Goal: Task Accomplishment & Management: Manage account settings

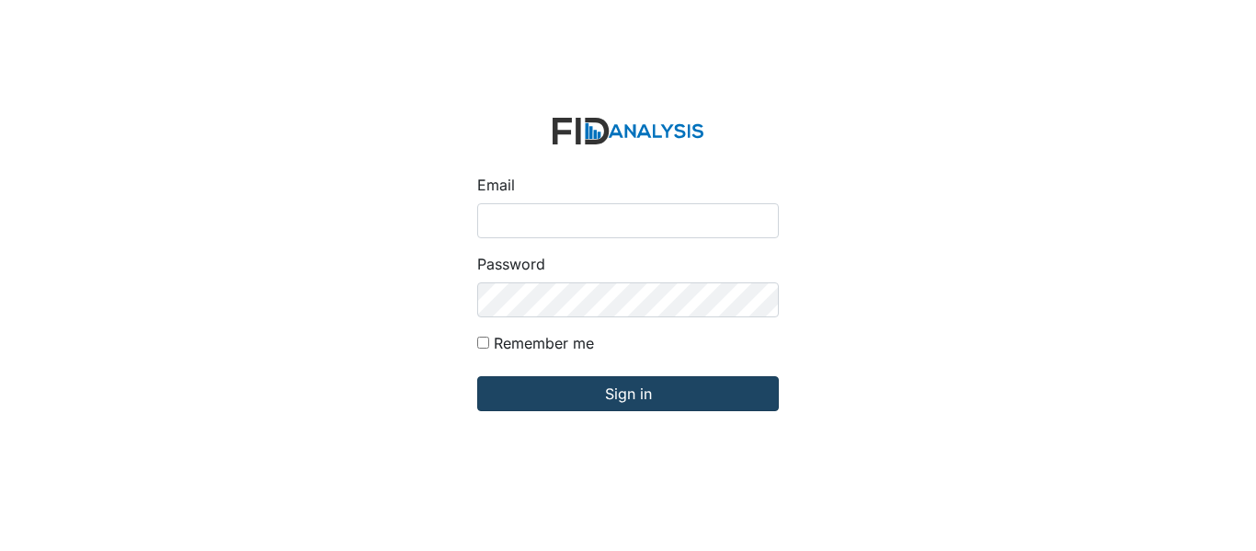
type input "[EMAIL_ADDRESS][DOMAIN_NAME]"
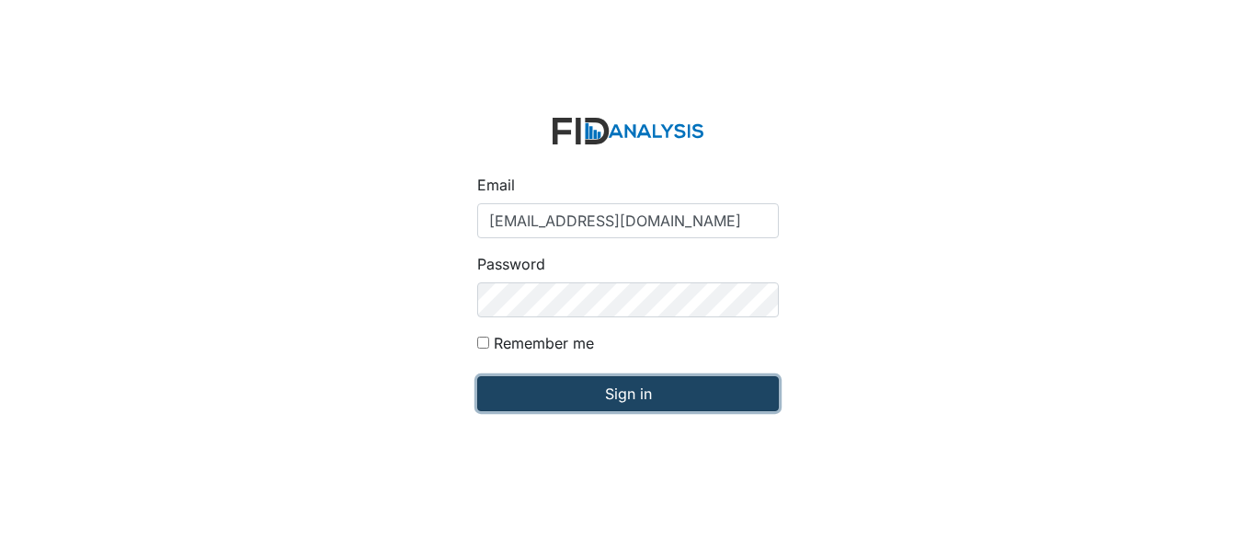
click at [537, 395] on input "Sign in" at bounding box center [628, 393] width 302 height 35
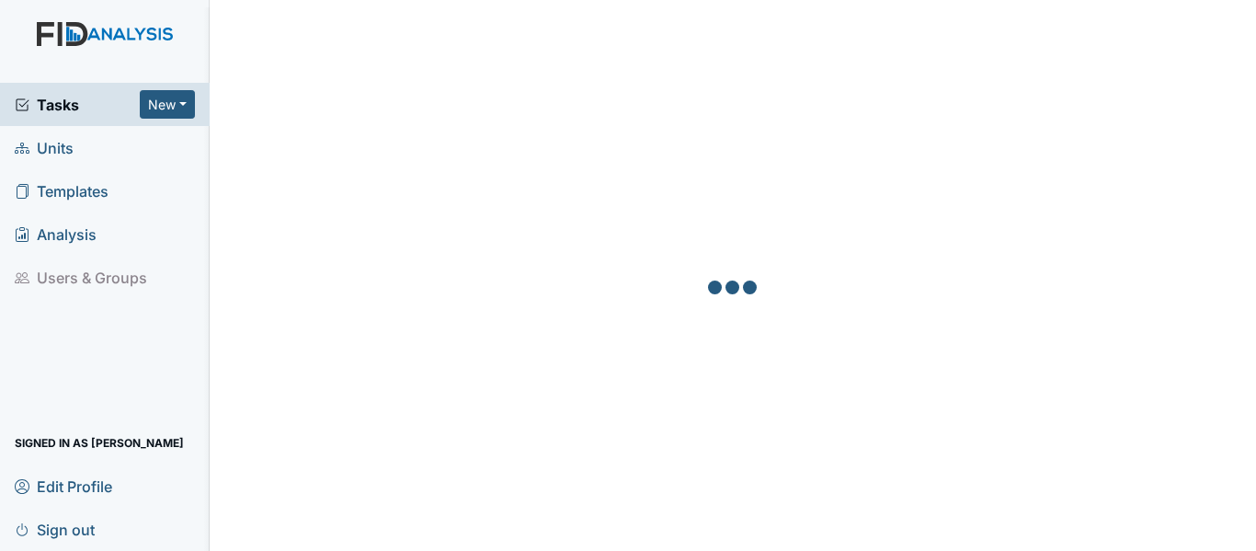
click at [56, 146] on span "Units" at bounding box center [44, 147] width 59 height 28
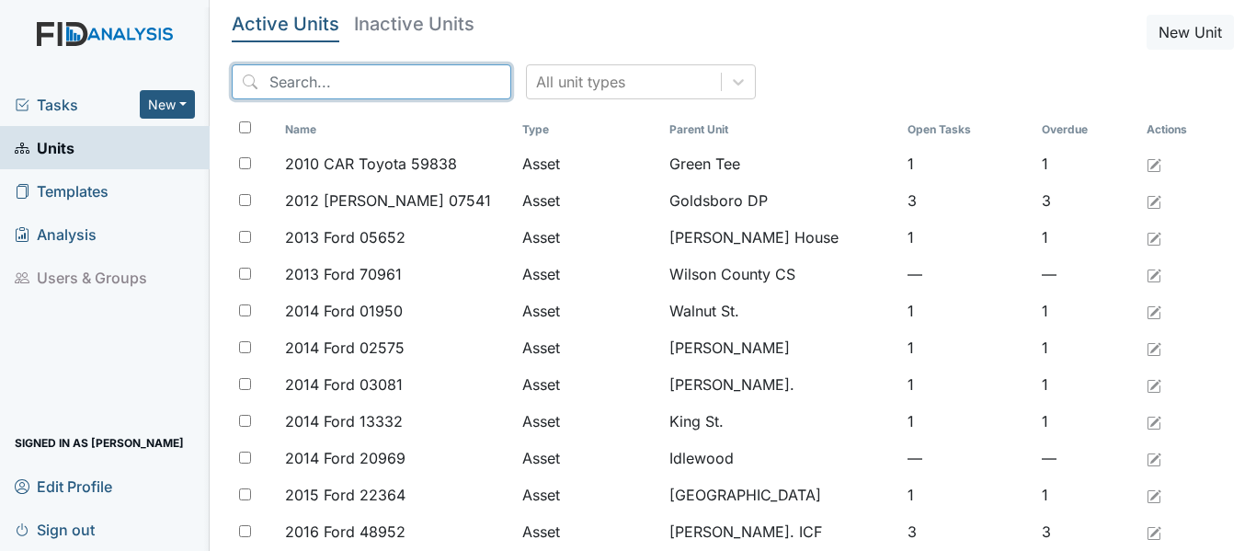
click at [274, 79] on input "search" at bounding box center [371, 81] width 279 height 35
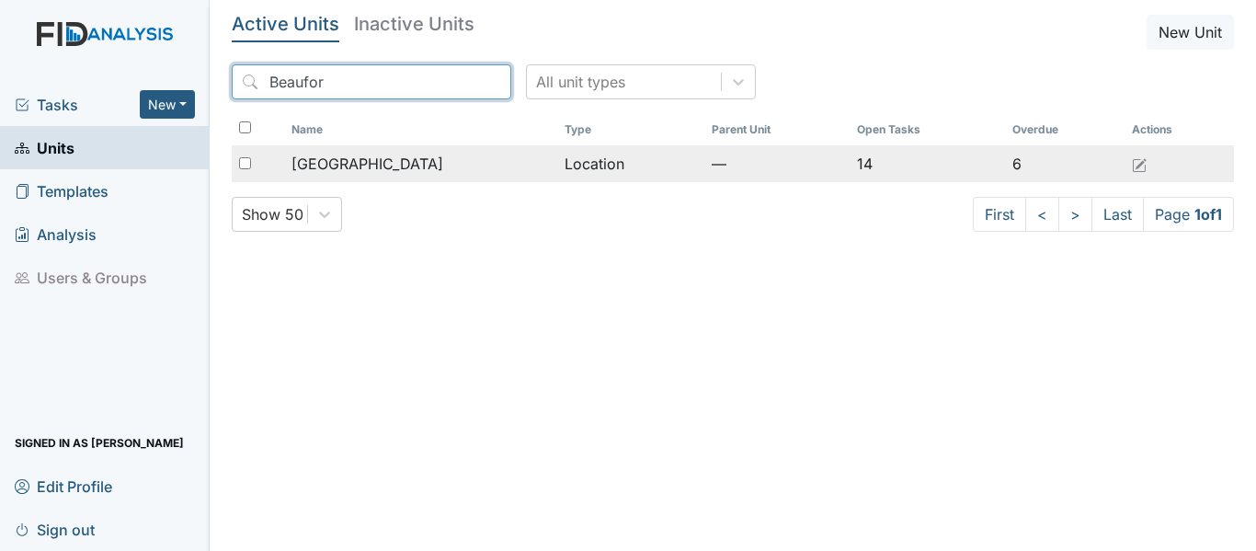
type input "Beaufor"
click at [469, 163] on div "[GEOGRAPHIC_DATA]" at bounding box center [420, 164] width 258 height 22
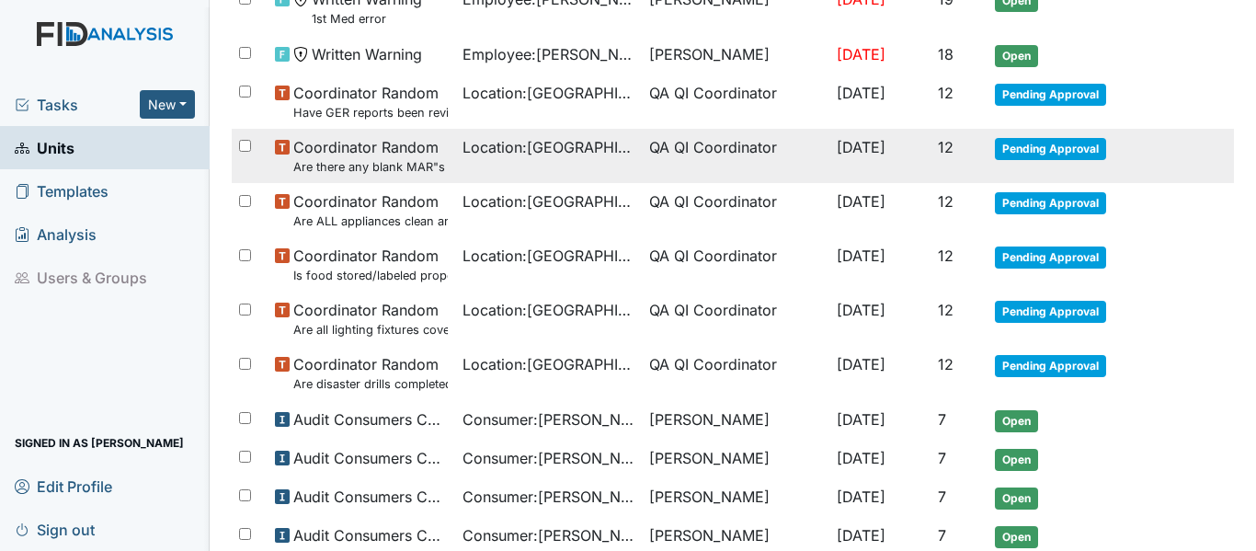
scroll to position [735, 0]
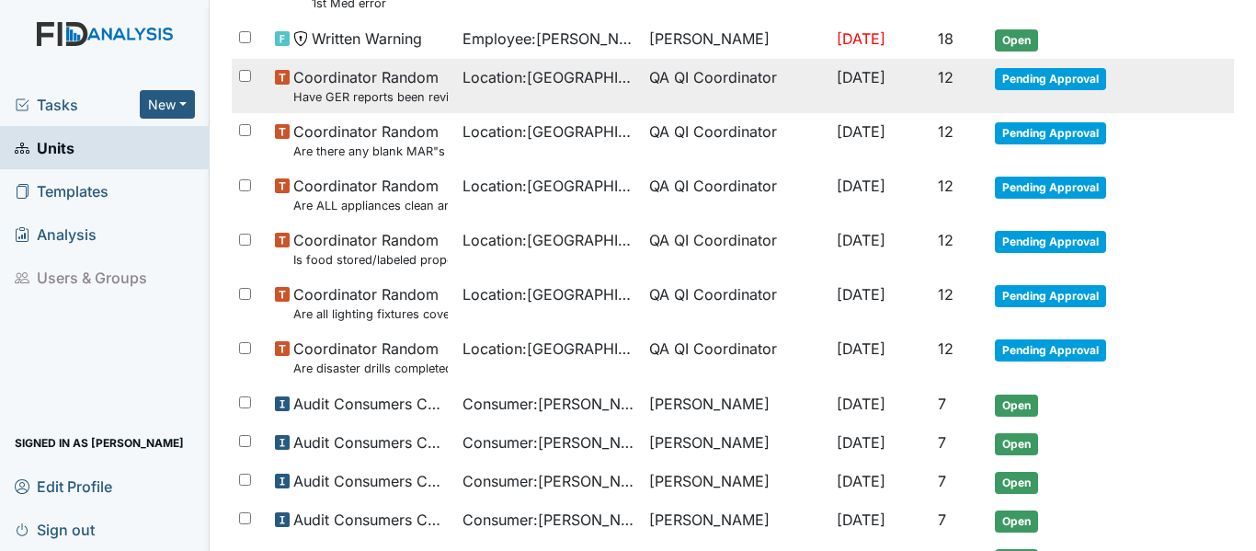
click at [1043, 81] on span "Pending Approval" at bounding box center [1050, 79] width 111 height 22
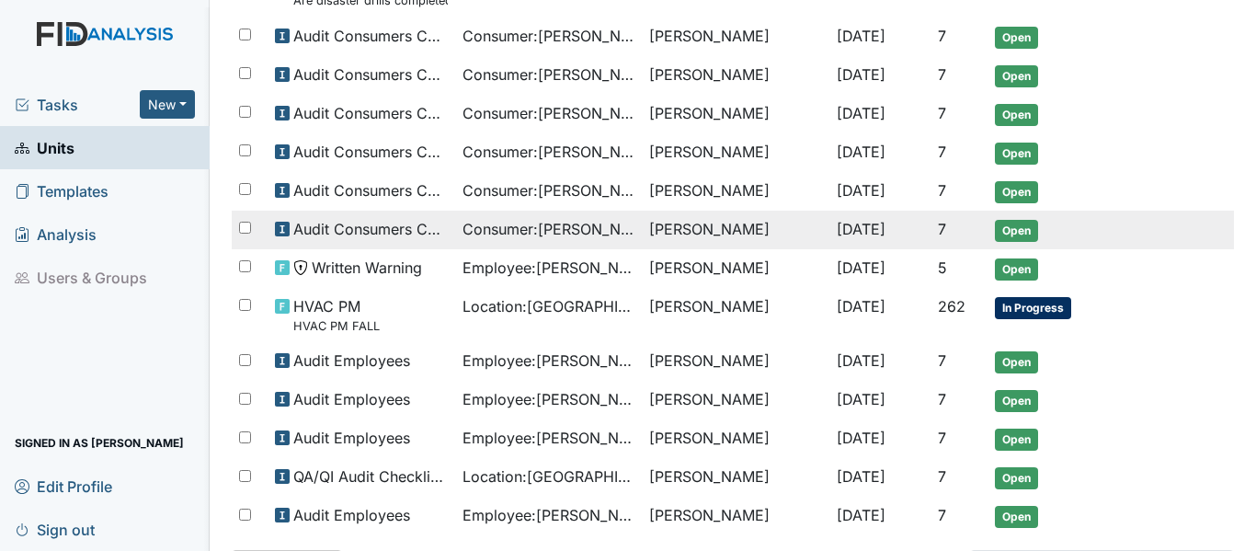
scroll to position [1181, 0]
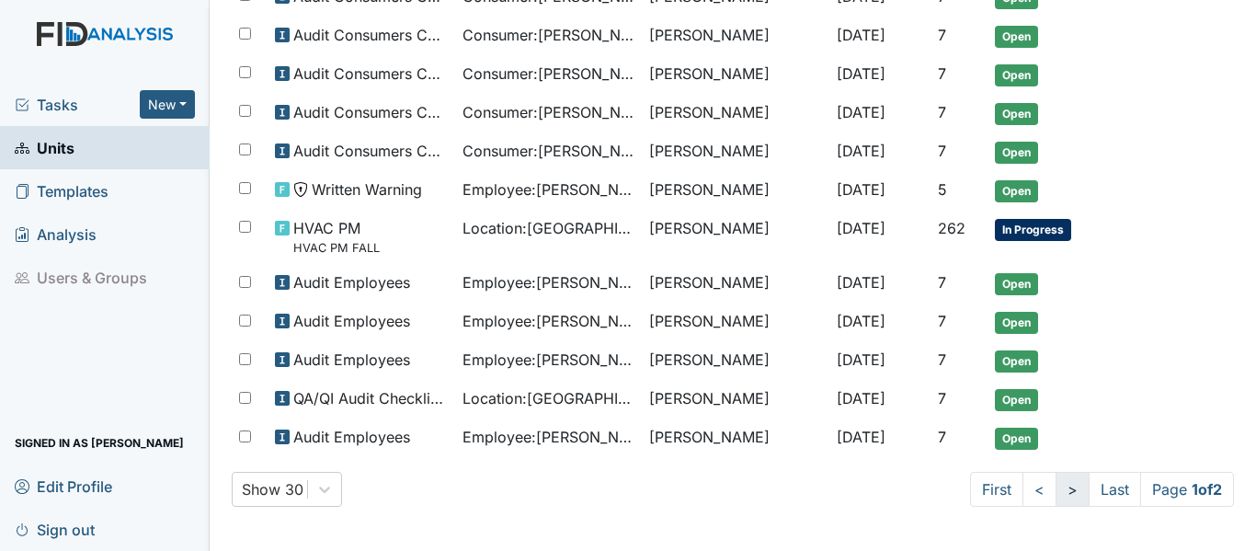
click at [1055, 488] on link ">" at bounding box center [1072, 489] width 34 height 35
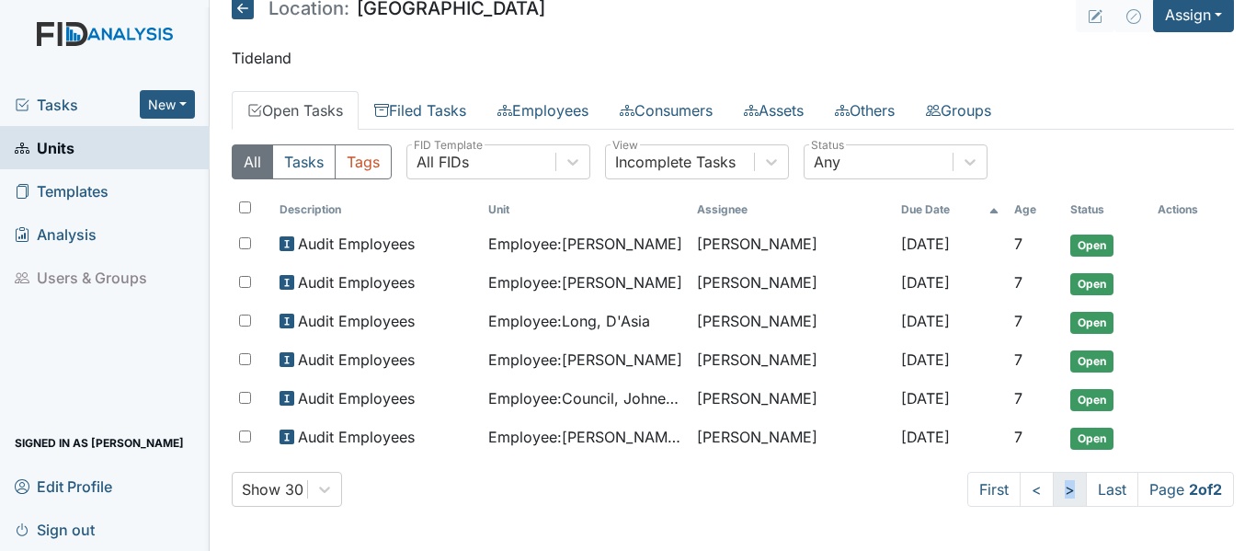
scroll to position [17, 0]
click at [1020, 488] on link "<" at bounding box center [1037, 489] width 34 height 35
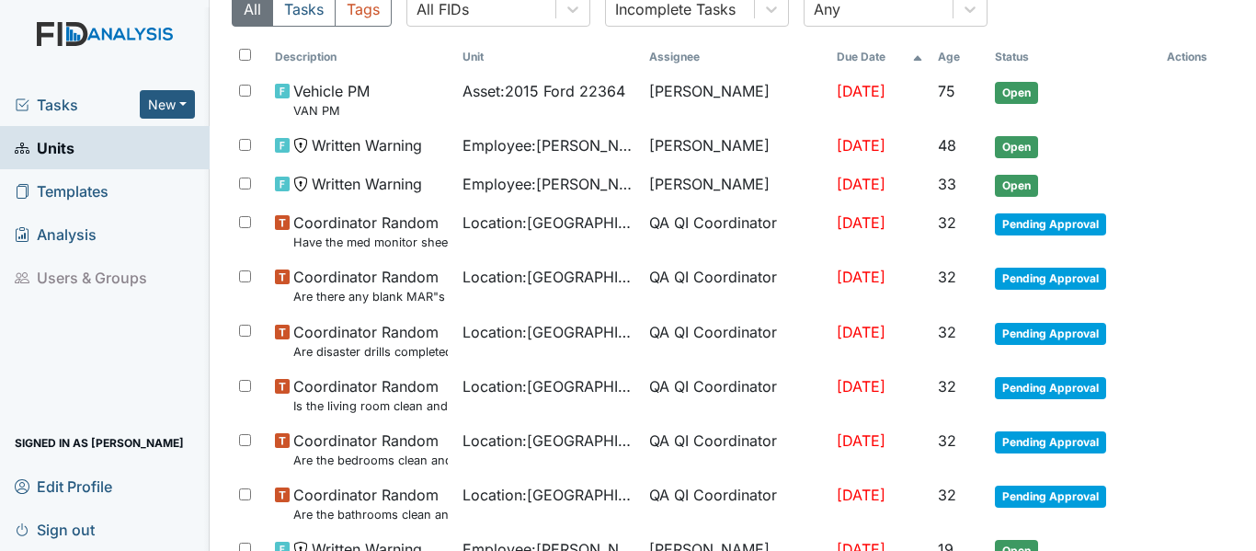
scroll to position [78, 0]
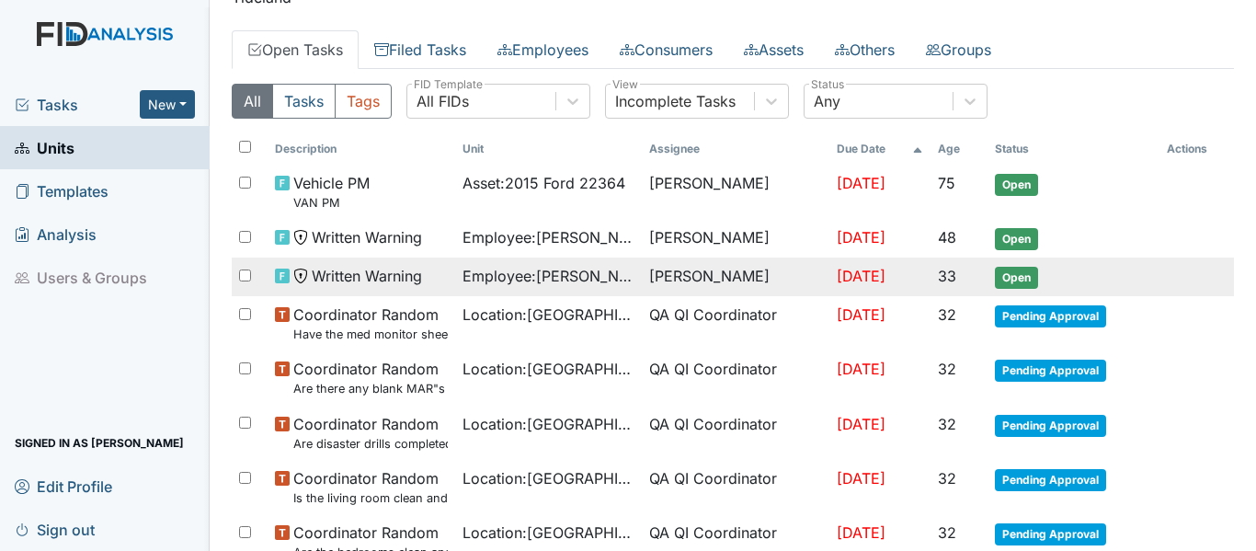
click at [1011, 277] on span "Open" at bounding box center [1016, 278] width 43 height 22
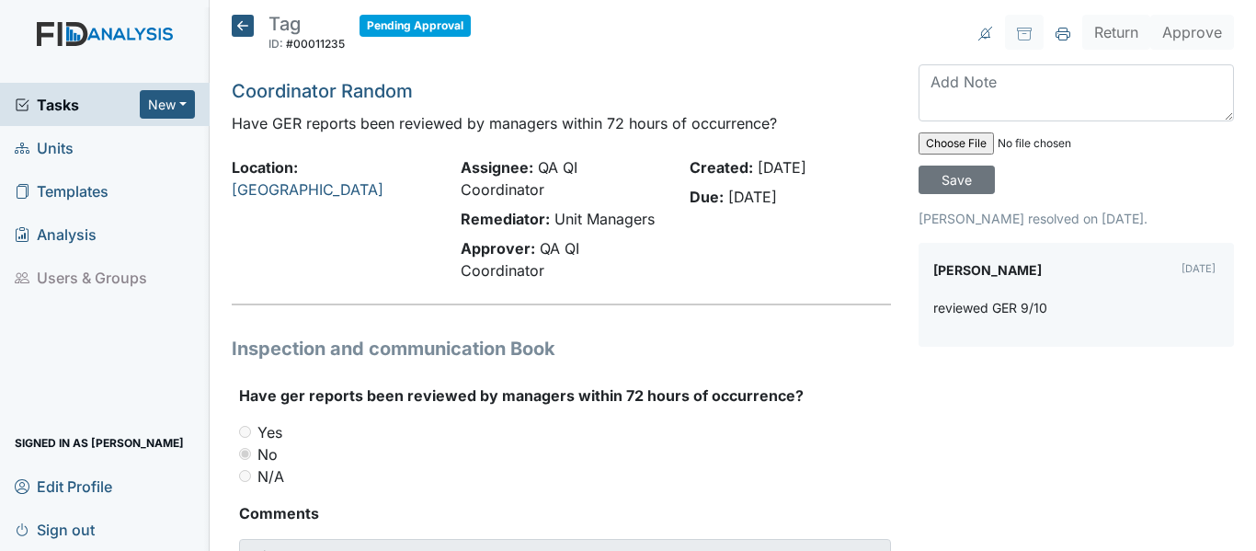
scroll to position [92, 0]
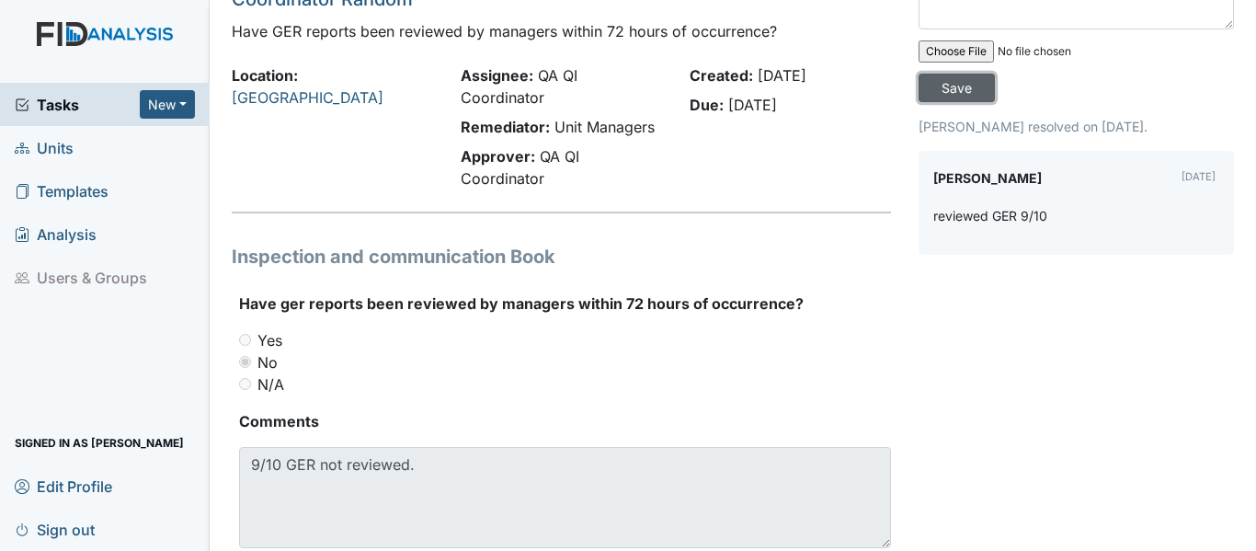
drag, startPoint x: 936, startPoint y: 85, endPoint x: 947, endPoint y: 91, distance: 12.3
click at [937, 85] on input "Save" at bounding box center [956, 88] width 76 height 28
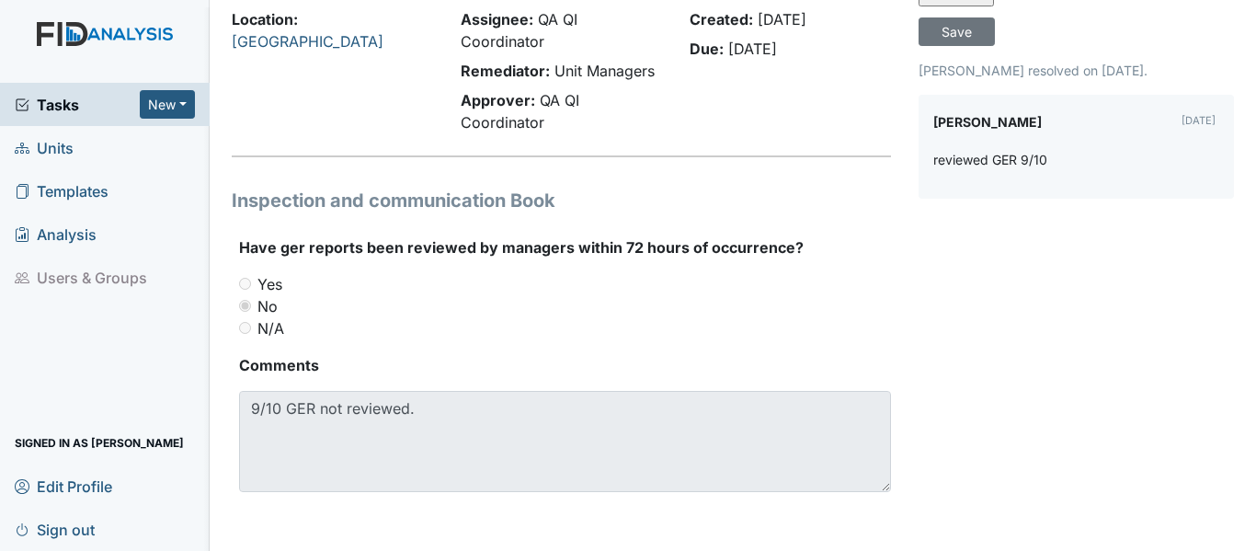
scroll to position [0, 0]
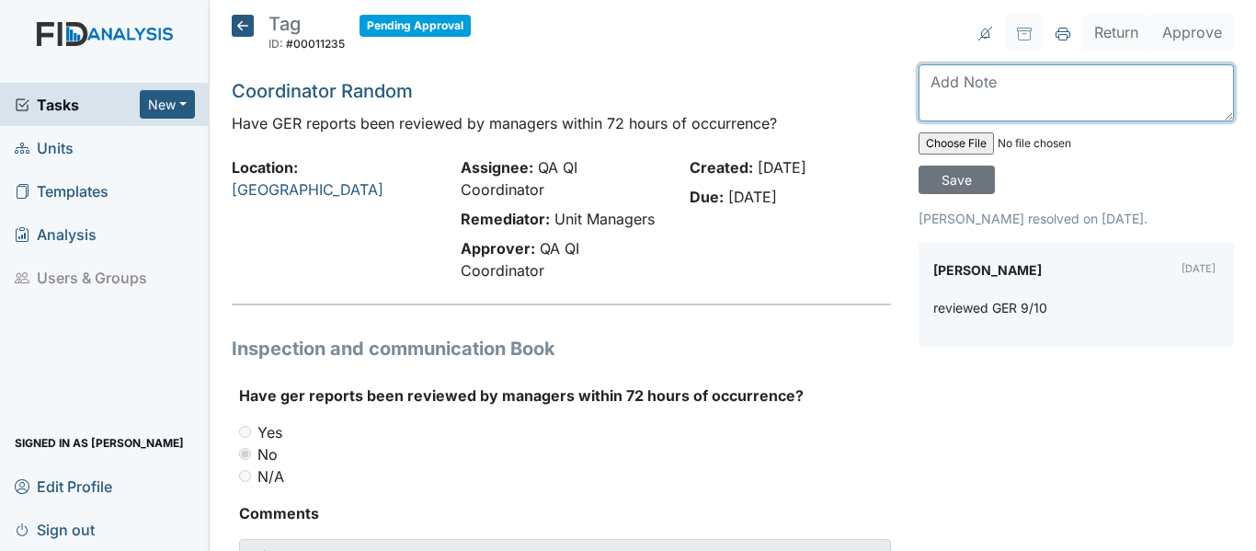
click at [924, 82] on textarea at bounding box center [1075, 92] width 315 height 57
type textarea "t"
type textarea "This was the staff. GER deleted."
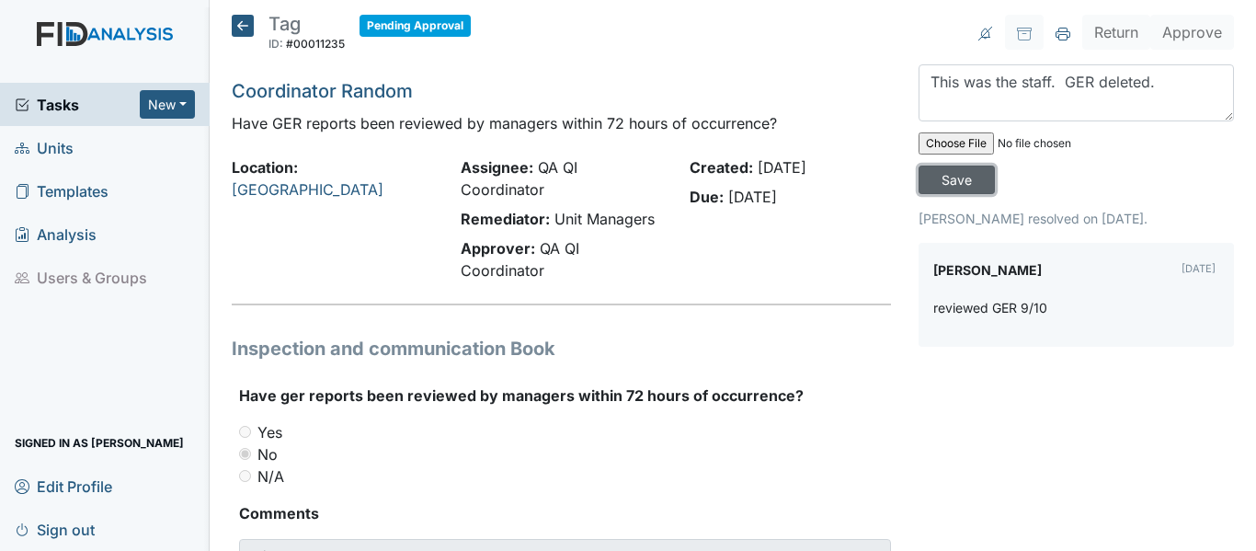
click at [945, 176] on input "Save" at bounding box center [956, 179] width 76 height 28
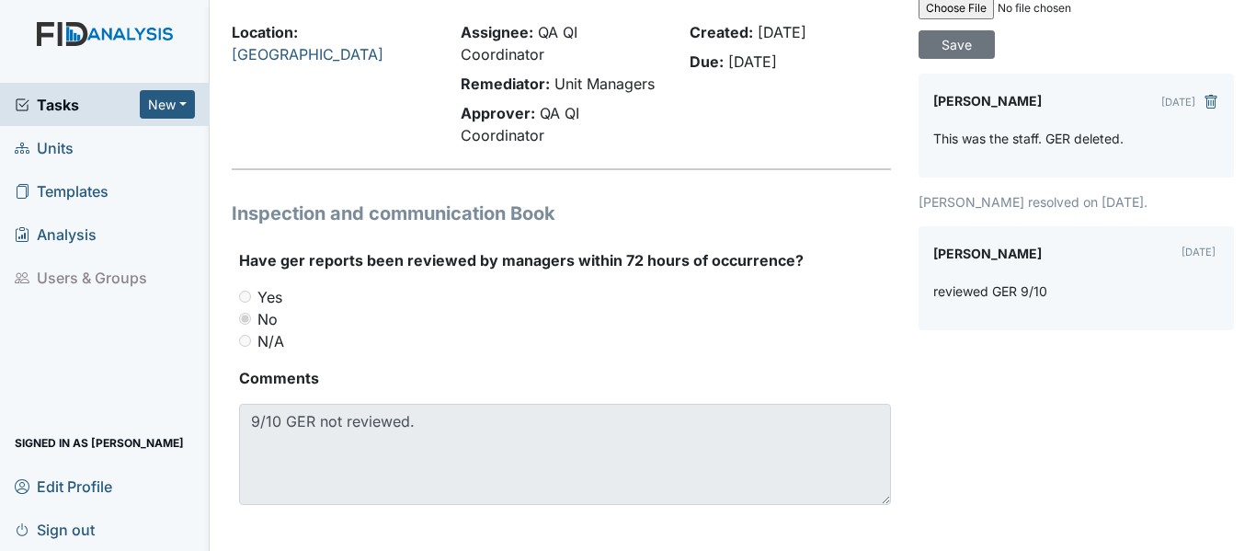
scroll to position [148, 0]
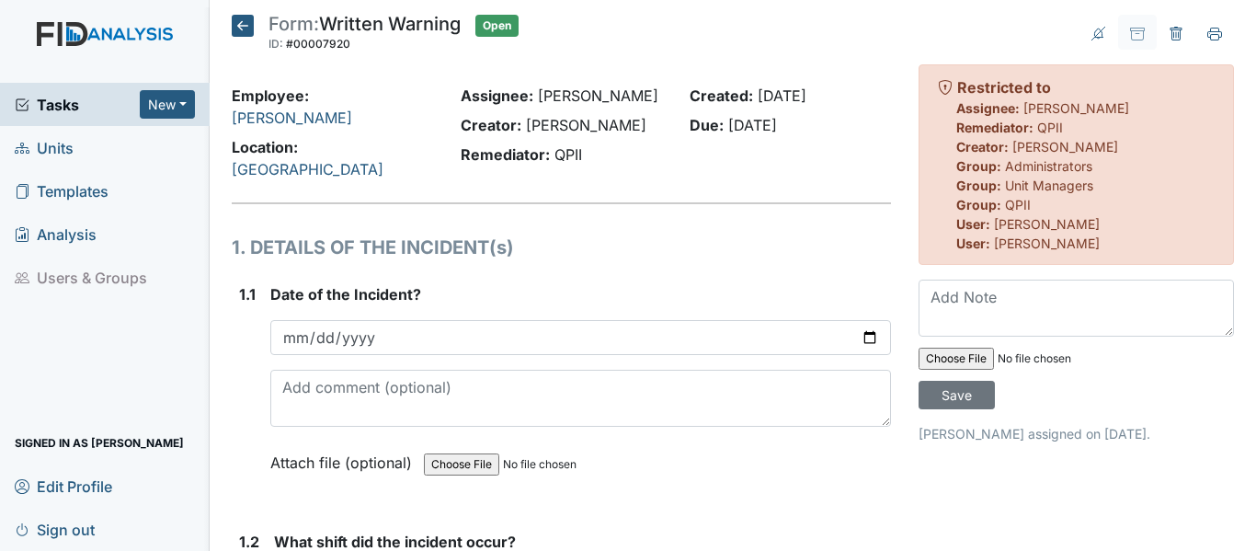
click at [247, 21] on icon at bounding box center [243, 26] width 22 height 22
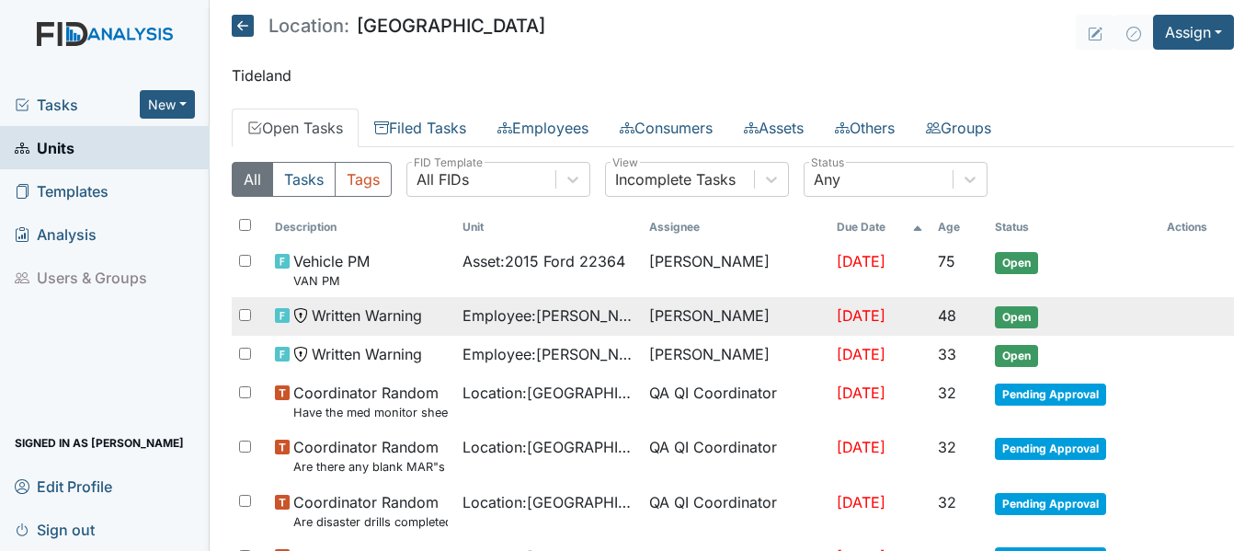
click at [1006, 310] on span "Open" at bounding box center [1016, 317] width 43 height 22
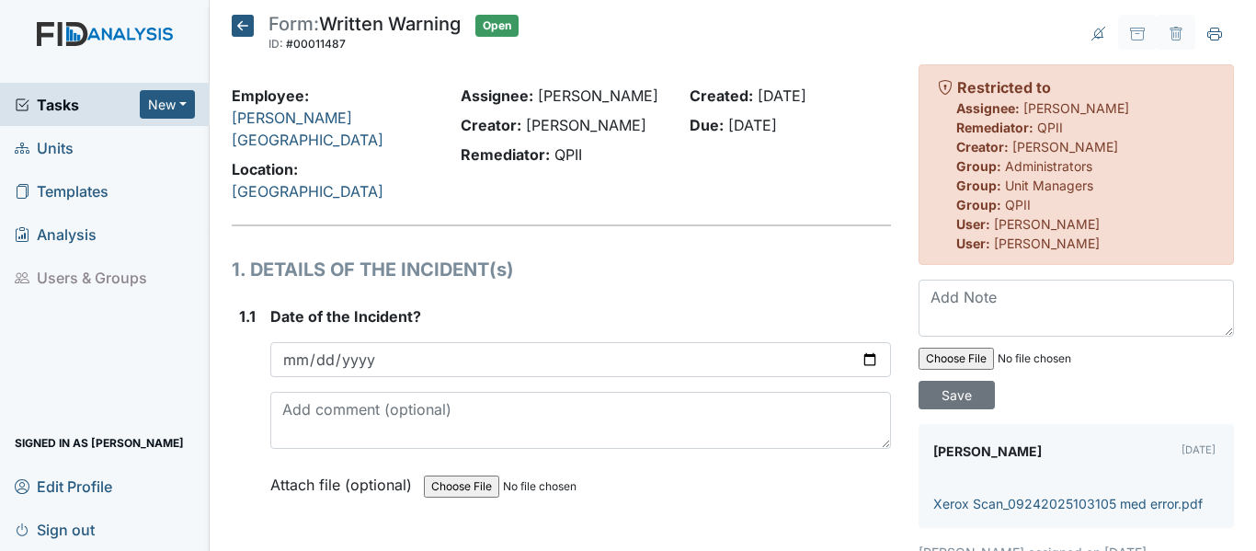
click at [245, 25] on icon at bounding box center [243, 26] width 22 height 22
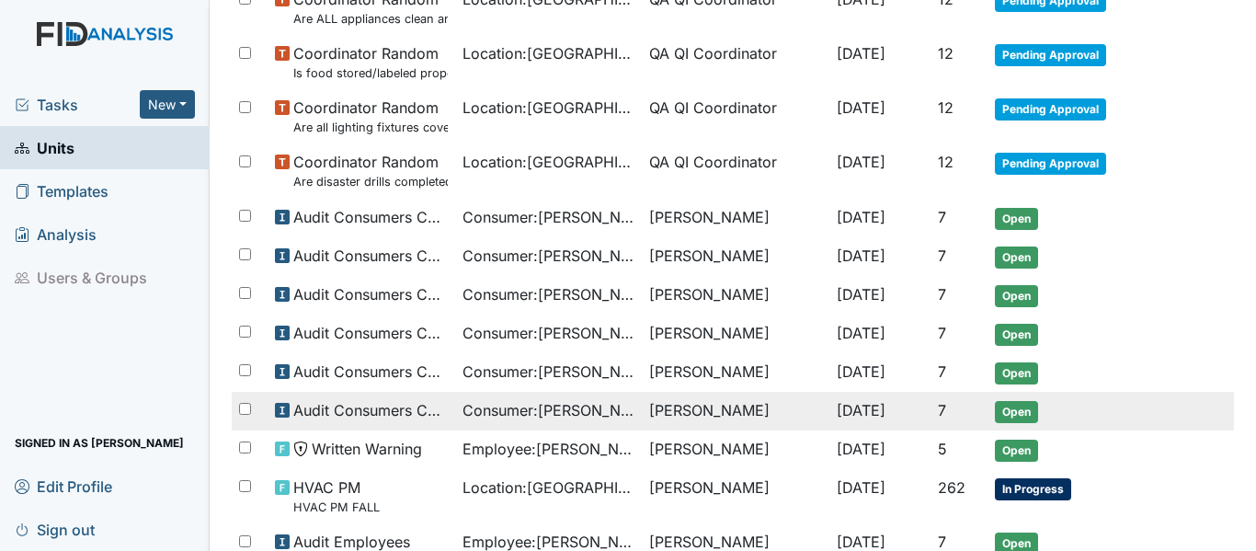
scroll to position [1181, 0]
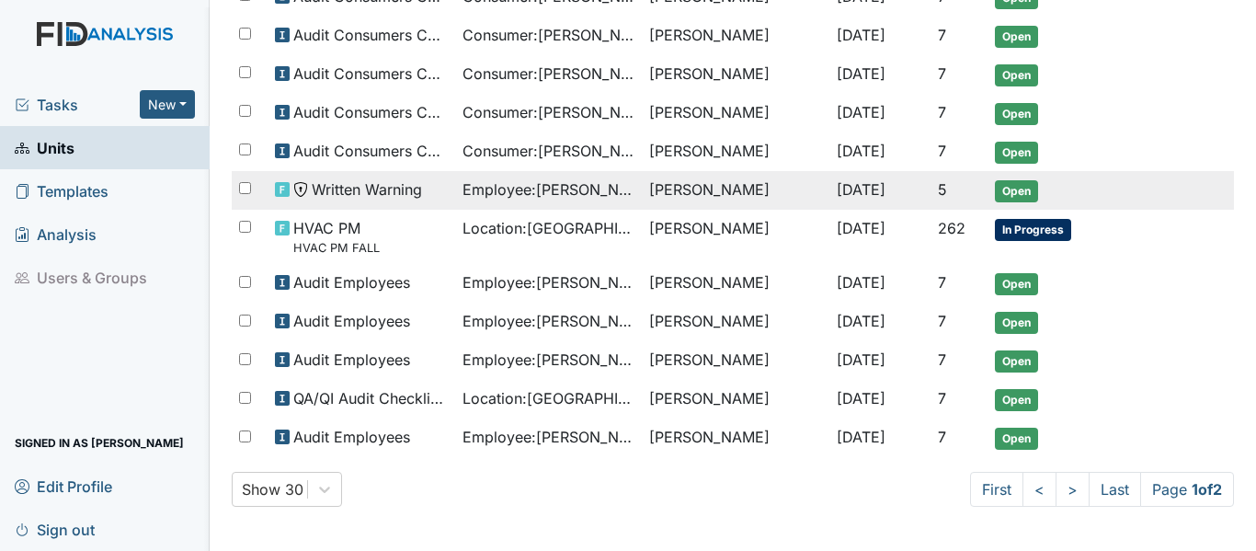
click at [1013, 191] on span "Open" at bounding box center [1016, 191] width 43 height 22
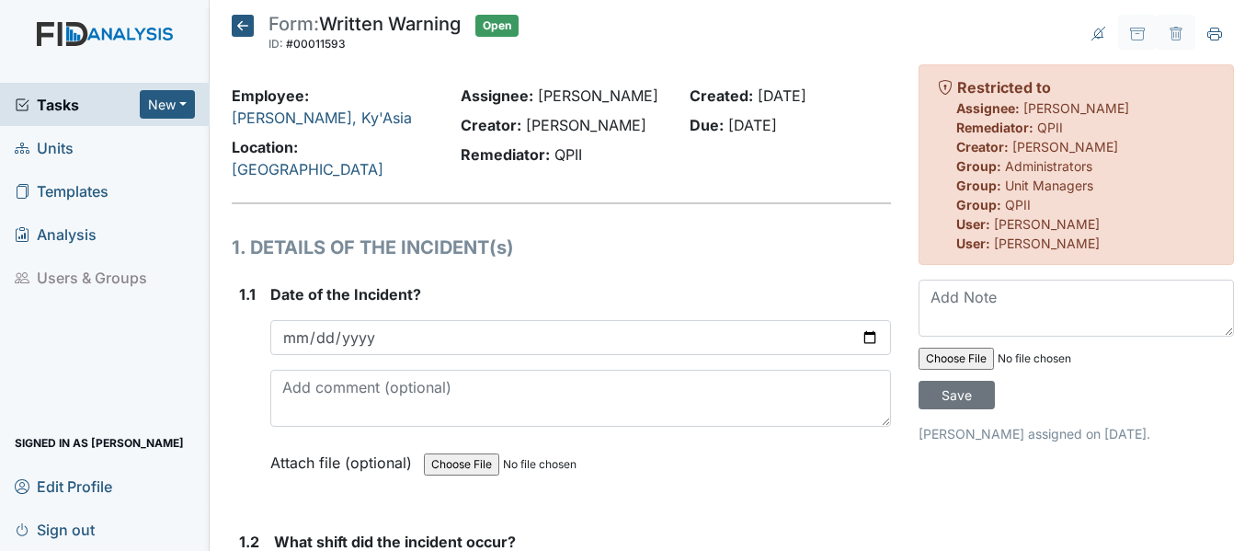
click at [237, 23] on icon at bounding box center [243, 26] width 22 height 22
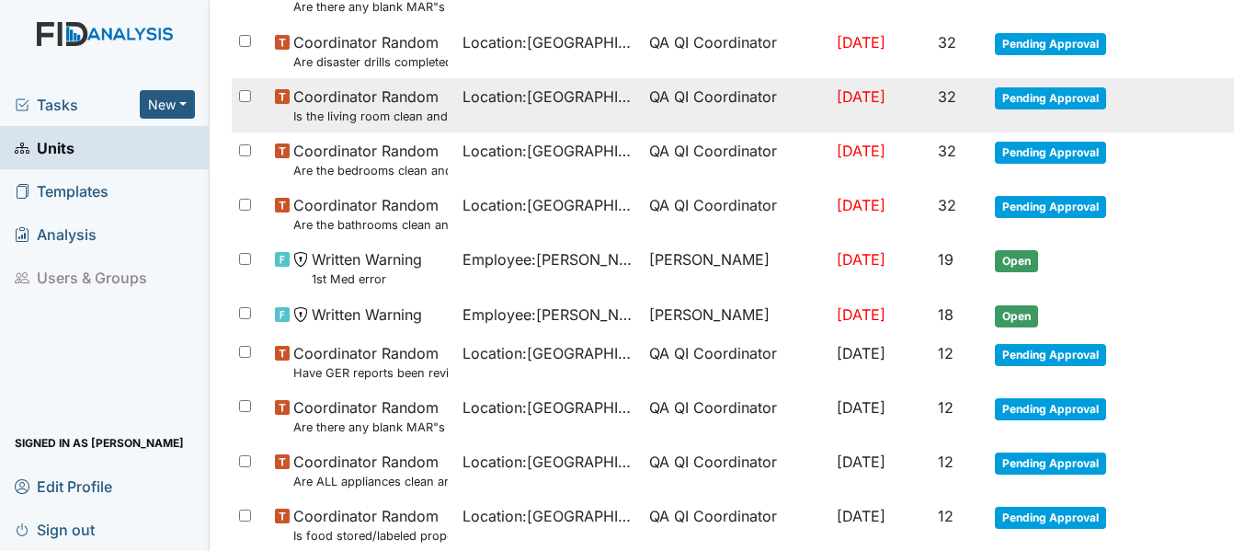
scroll to position [552, 0]
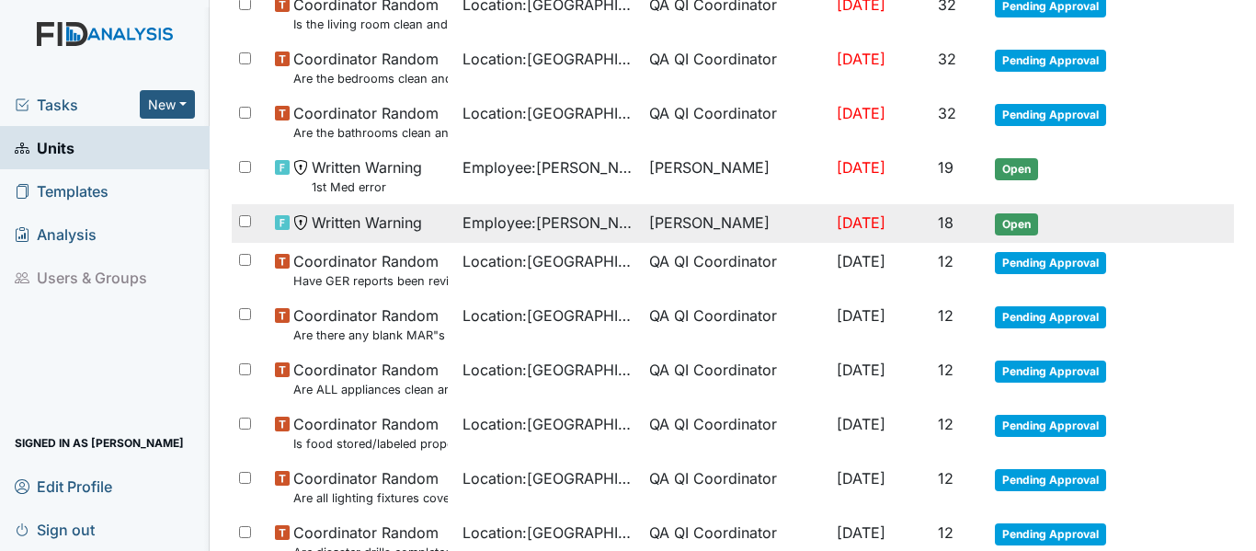
click at [1006, 224] on span "Open" at bounding box center [1016, 224] width 43 height 22
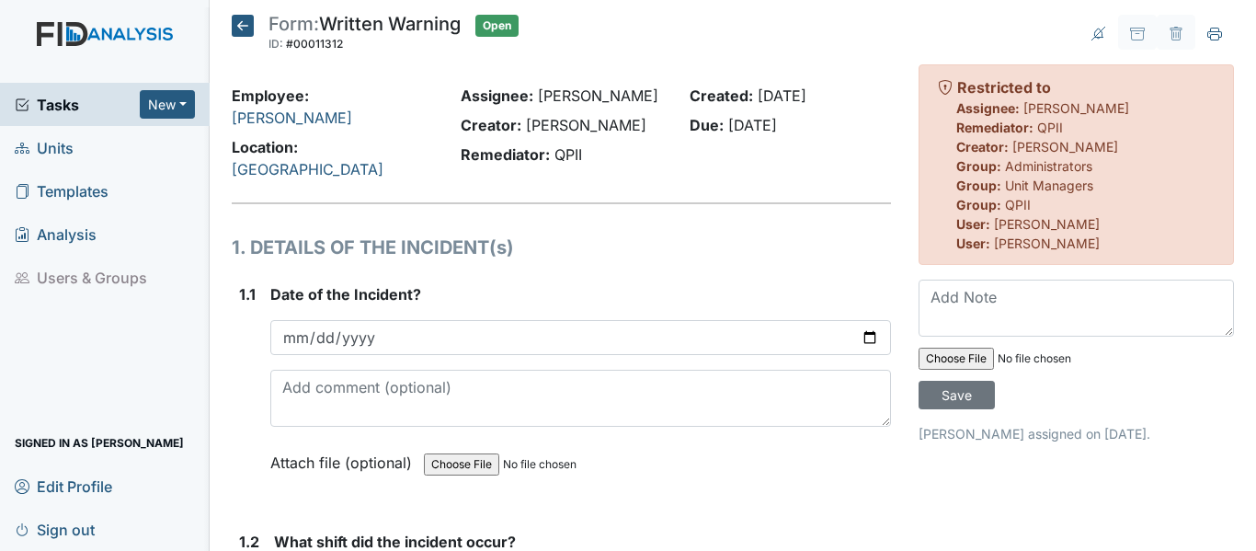
click at [232, 20] on icon at bounding box center [243, 26] width 22 height 22
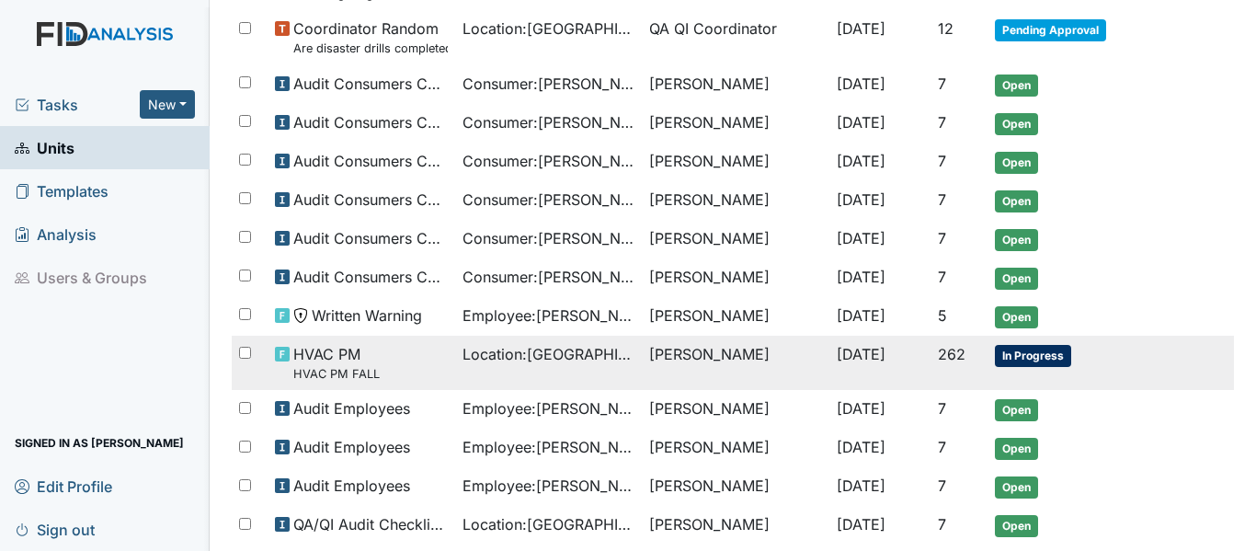
scroll to position [1181, 0]
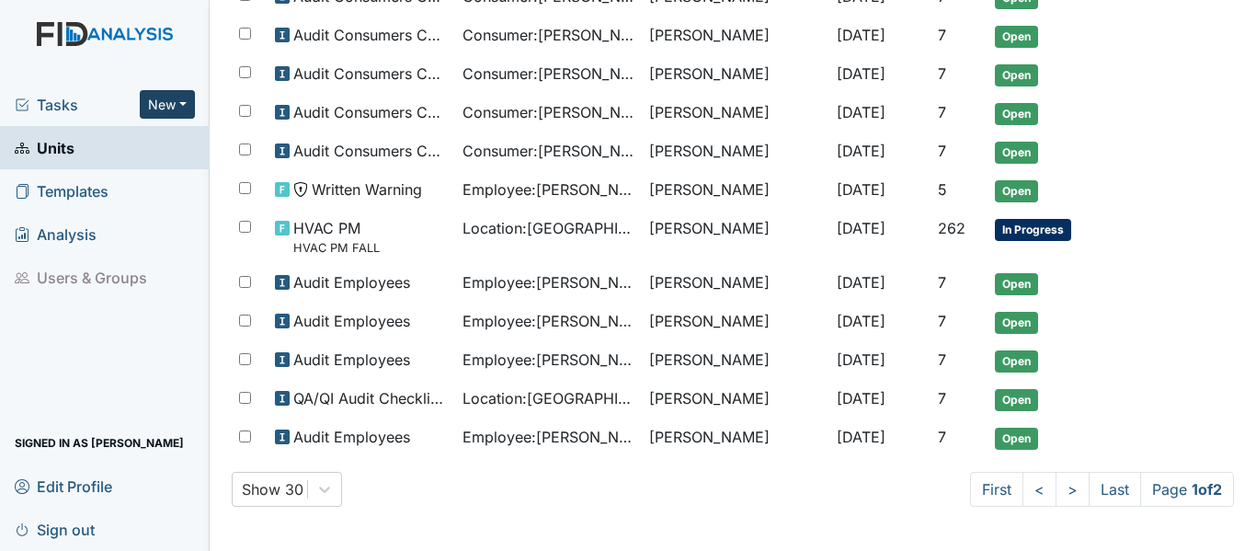
click at [187, 100] on button "New" at bounding box center [167, 104] width 55 height 28
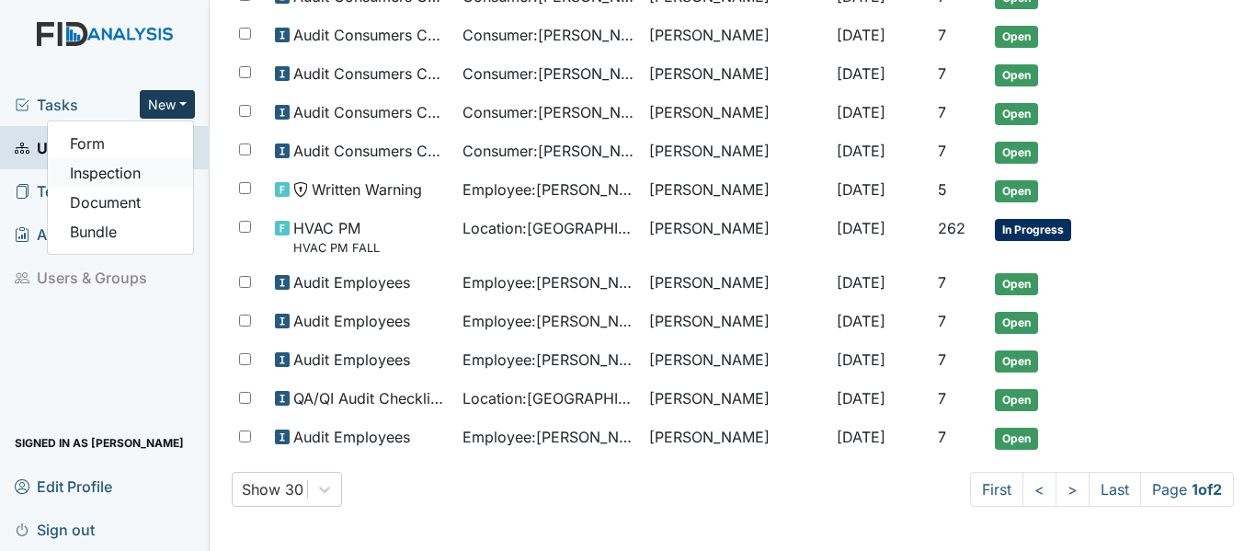
click at [106, 174] on link "Inspection" at bounding box center [120, 172] width 145 height 29
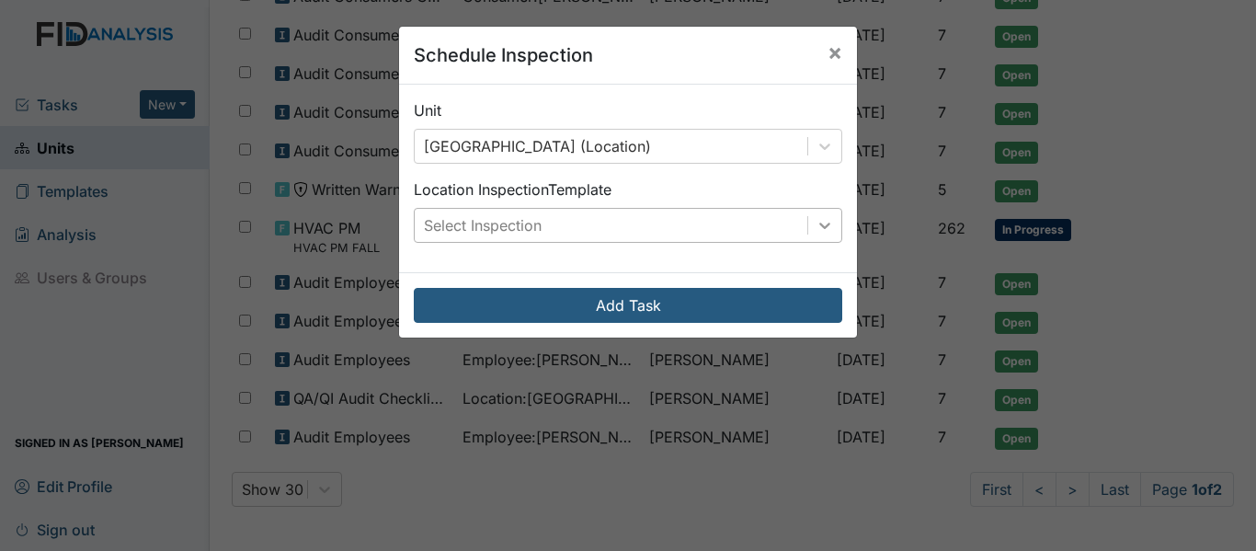
click at [819, 227] on icon at bounding box center [824, 225] width 11 height 6
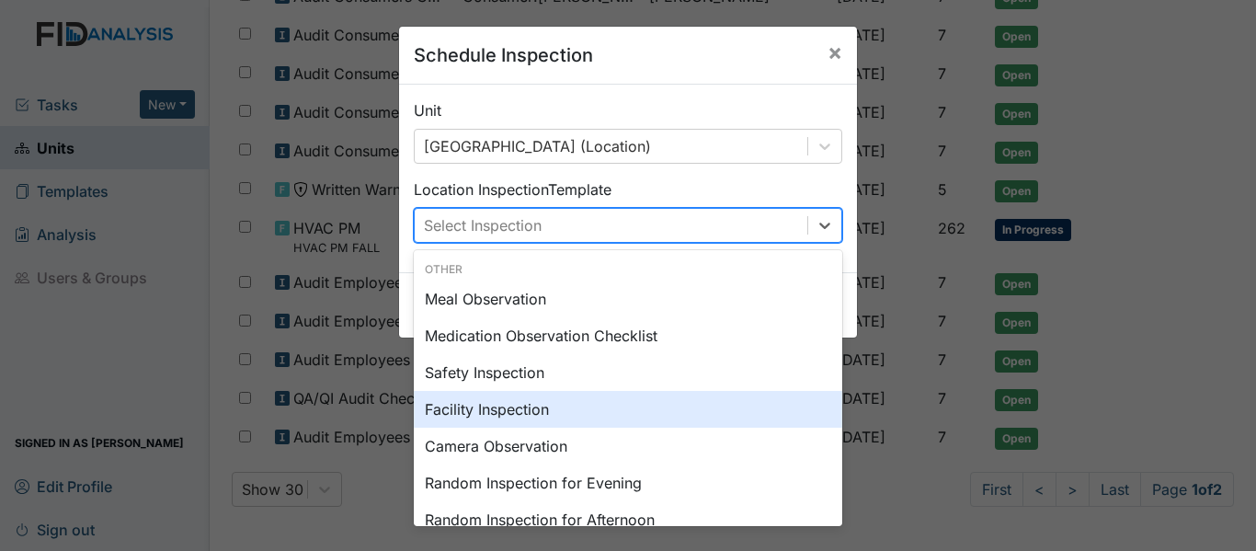
click at [496, 411] on div "Facility Inspection" at bounding box center [628, 409] width 428 height 37
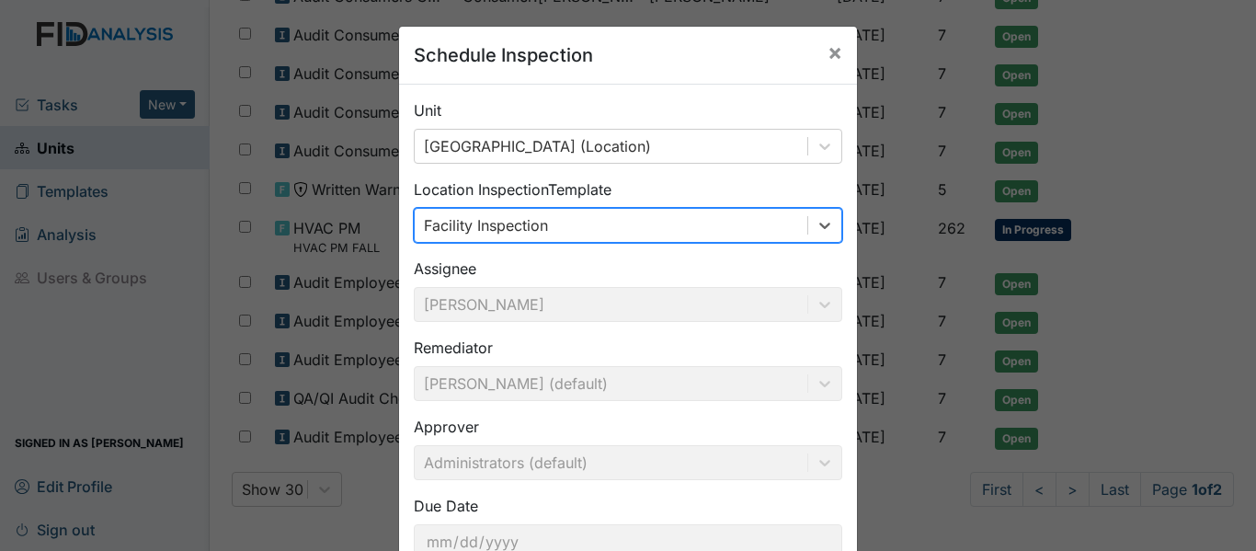
scroll to position [130, 0]
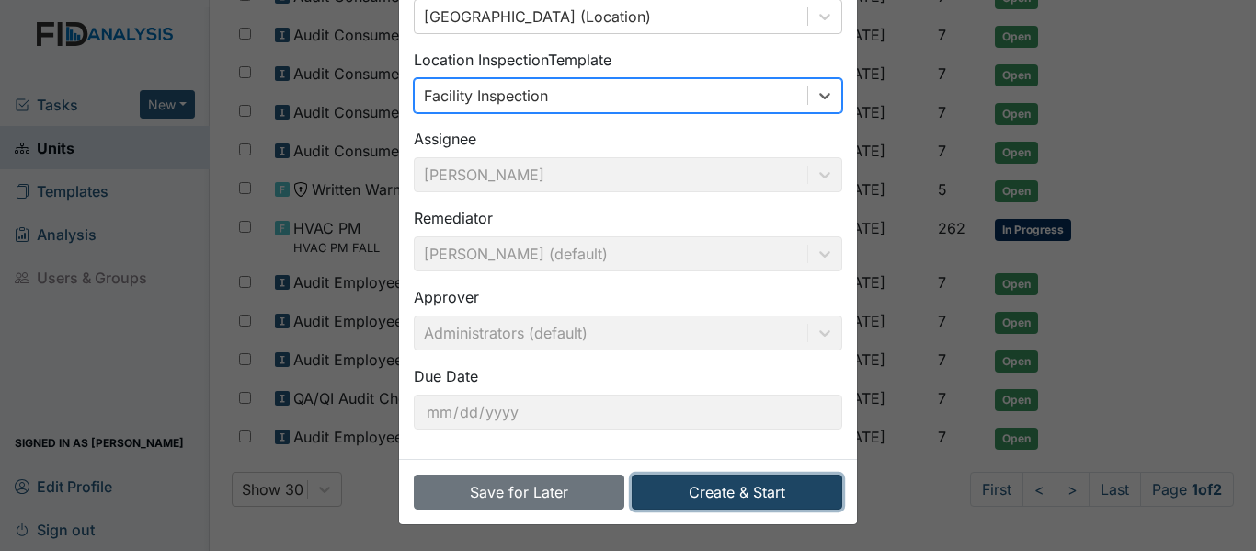
click at [769, 496] on button "Create & Start" at bounding box center [737, 491] width 211 height 35
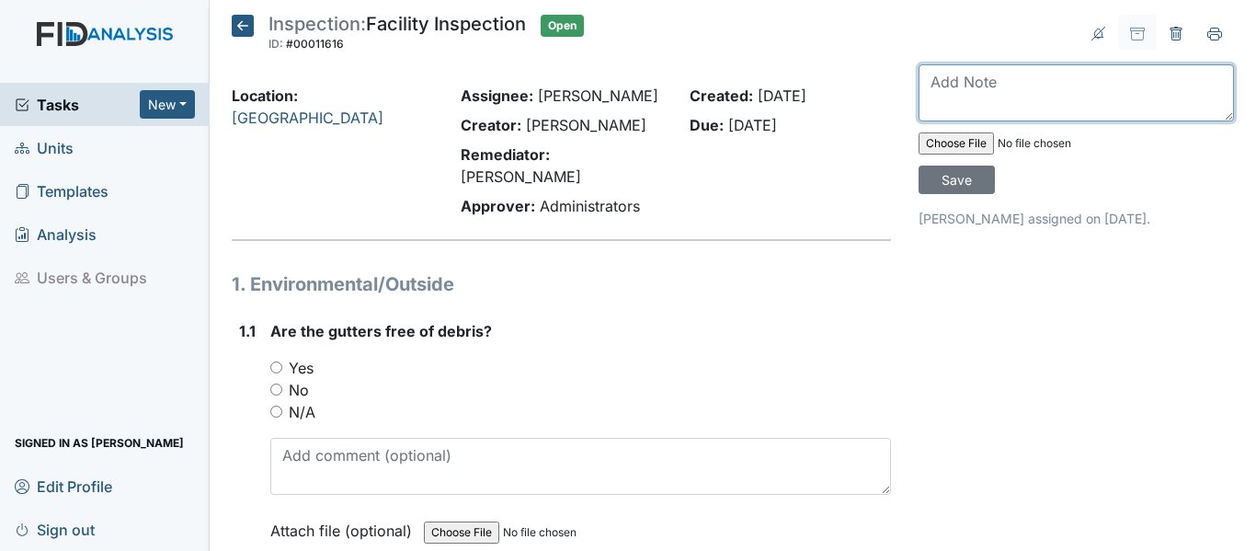
click at [918, 81] on textarea at bounding box center [1075, 92] width 315 height 57
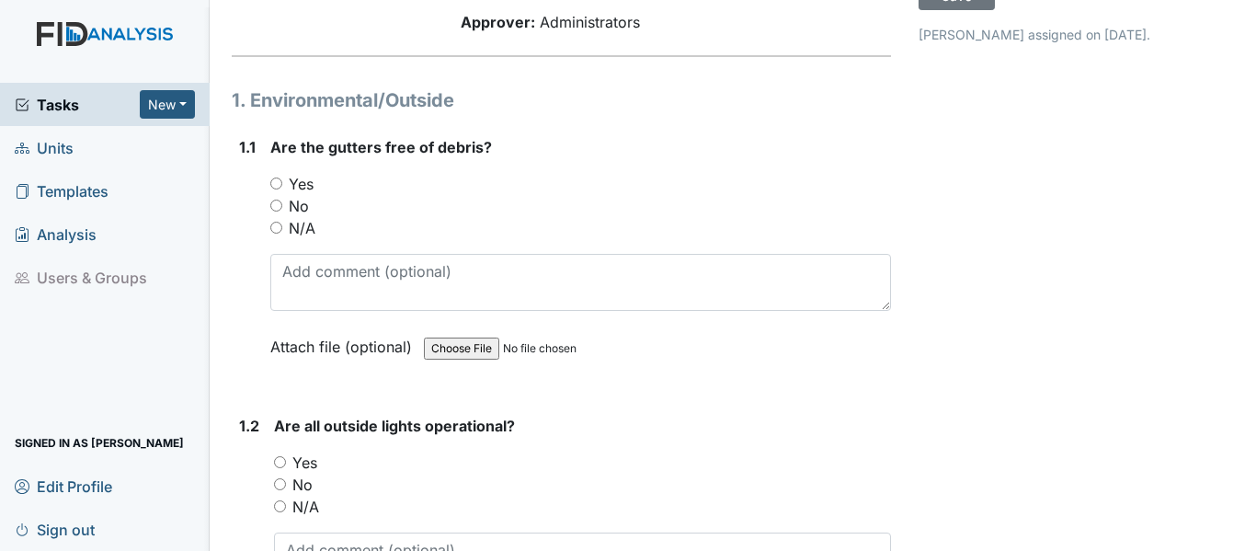
type textarea "Completed on 9-27-25"
click at [279, 199] on input "No" at bounding box center [276, 205] width 12 height 12
radio input "true"
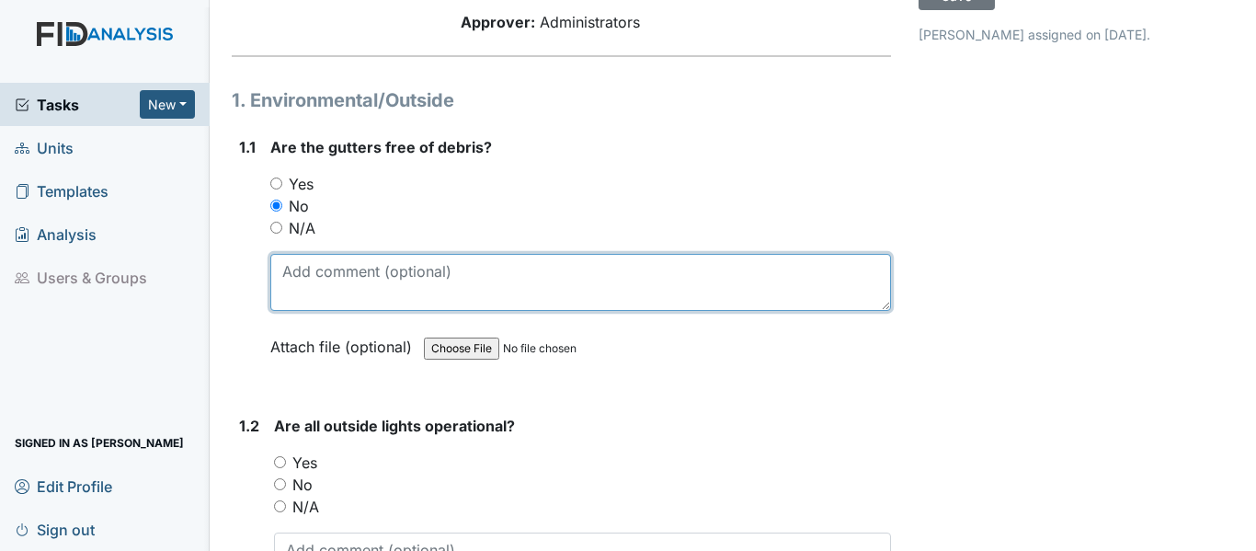
click at [279, 255] on textarea at bounding box center [580, 282] width 621 height 57
type textarea "Need to be cleaned"
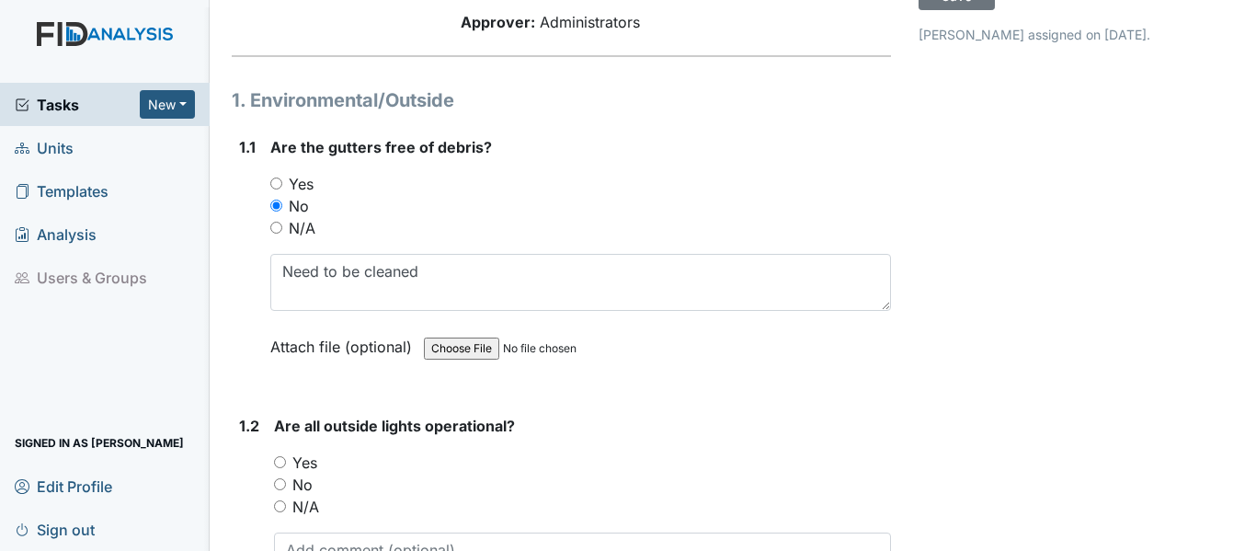
click at [276, 456] on input "Yes" at bounding box center [280, 462] width 12 height 12
radio input "true"
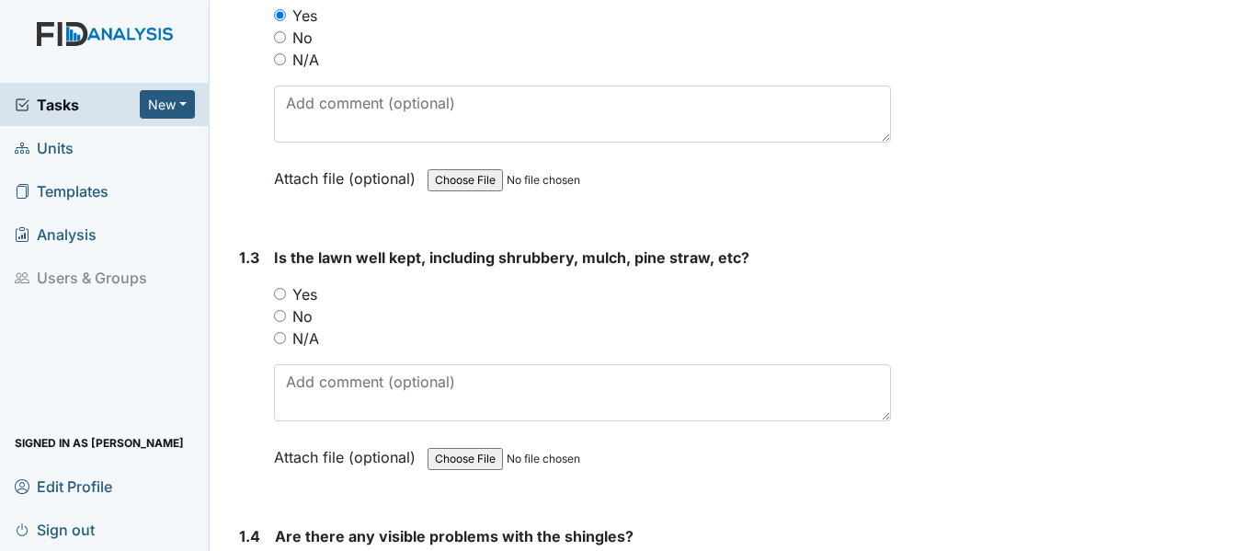
scroll to position [735, 0]
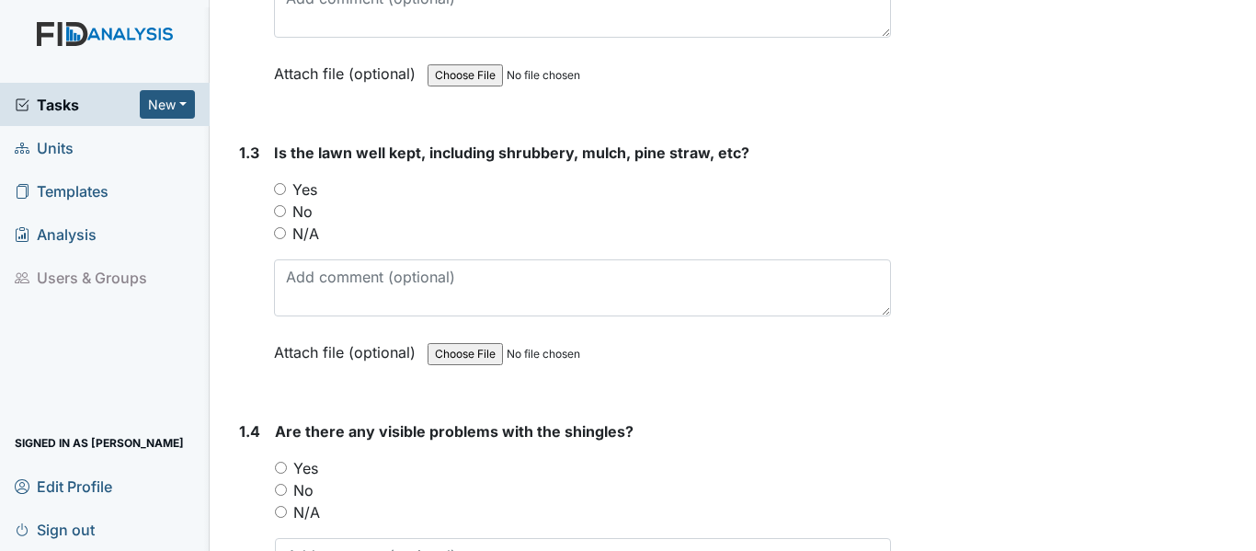
click at [279, 183] on input "Yes" at bounding box center [280, 189] width 12 height 12
radio input "true"
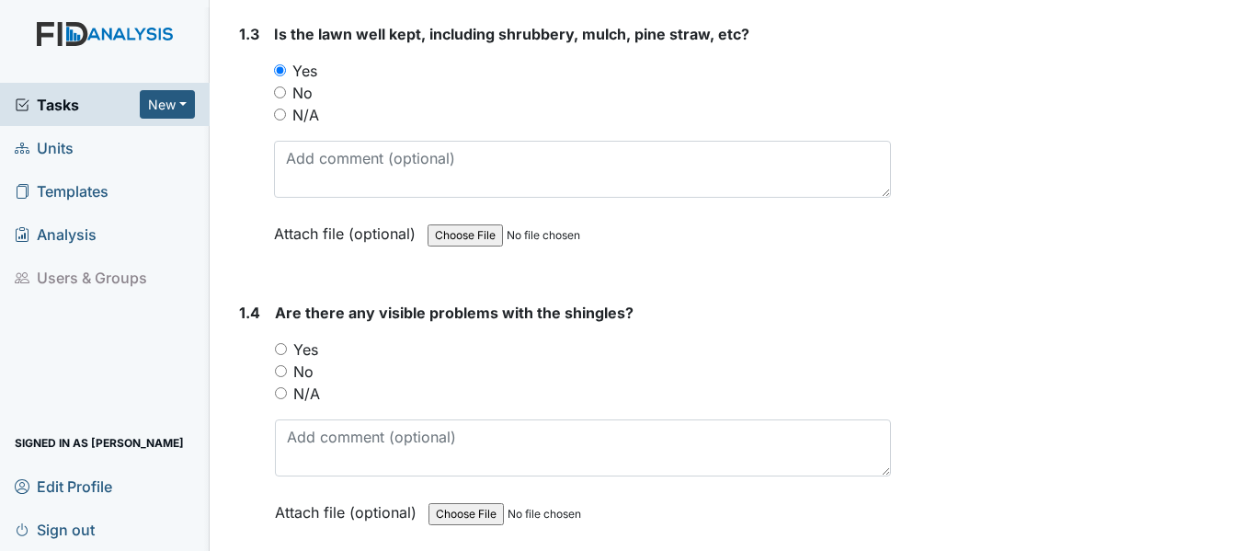
scroll to position [1011, 0]
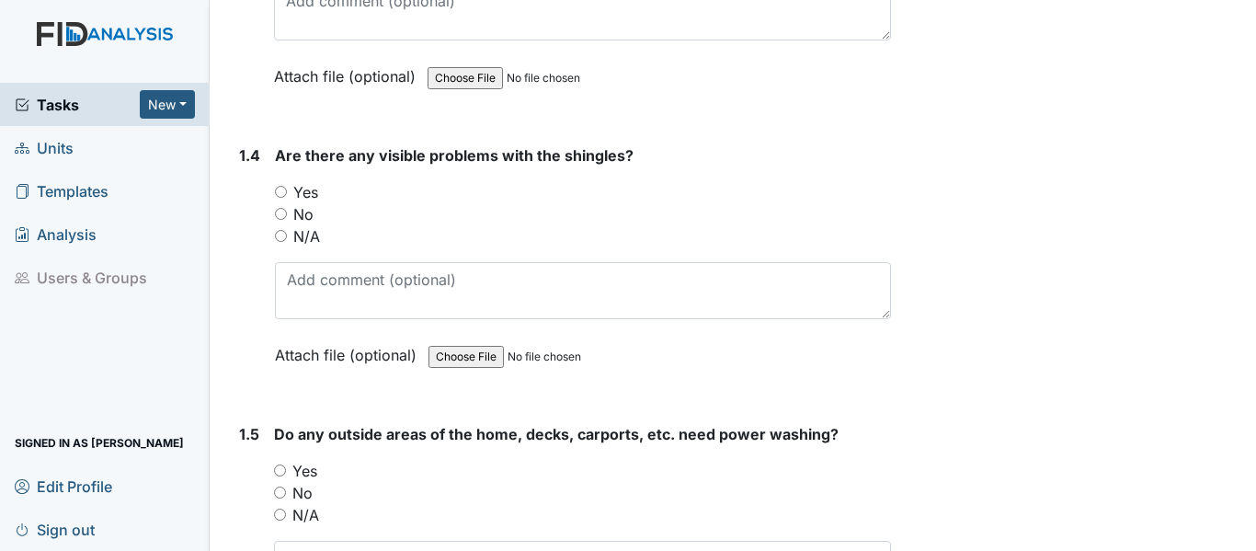
click at [280, 208] on input "No" at bounding box center [281, 214] width 12 height 12
radio input "true"
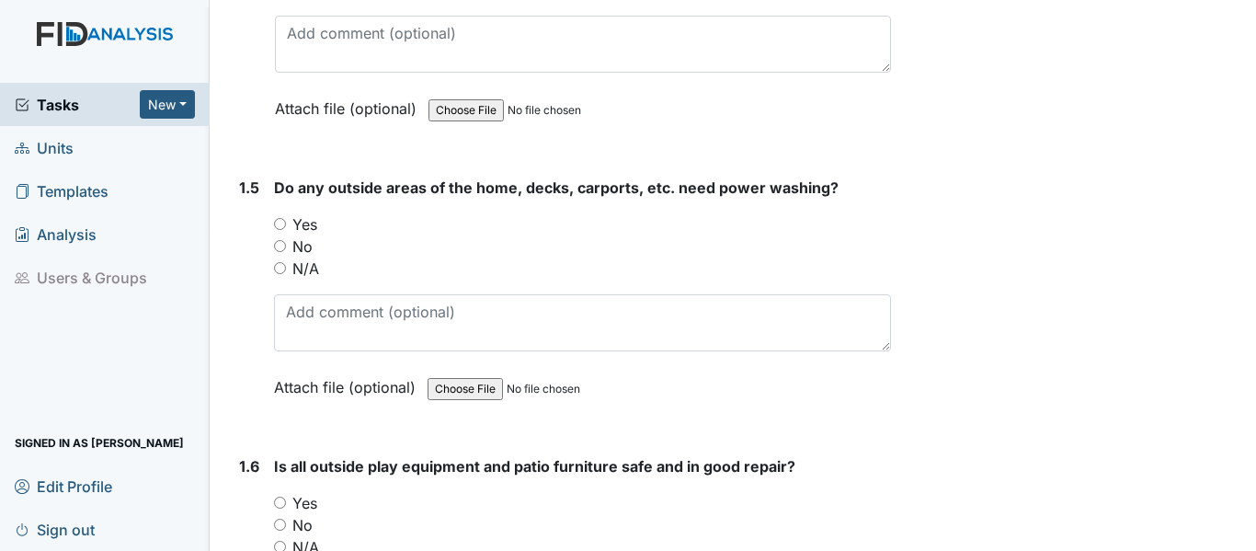
scroll to position [1287, 0]
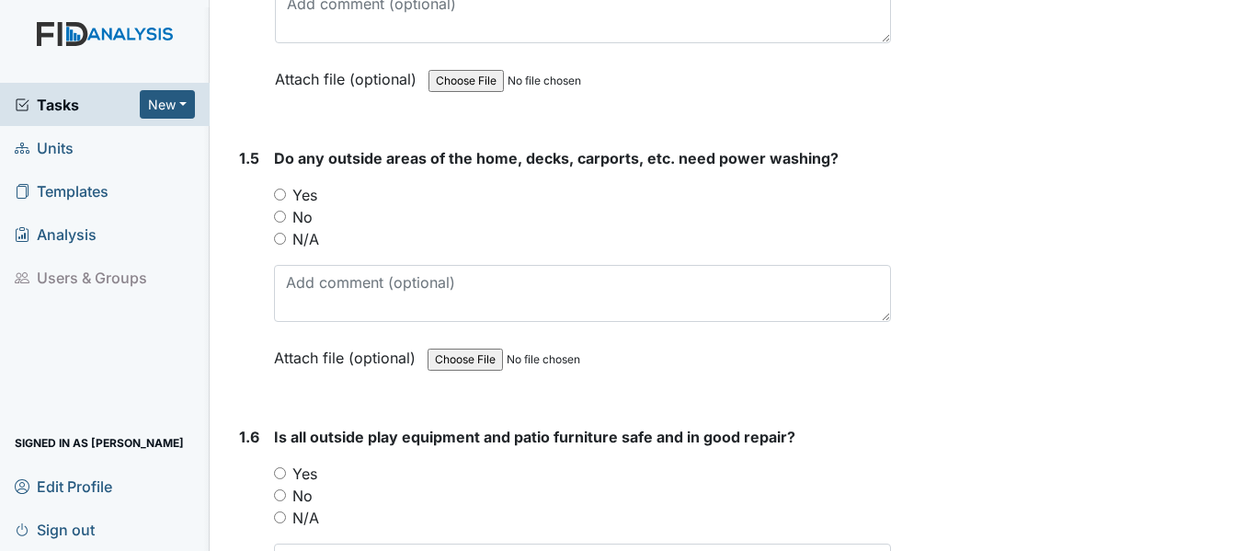
click at [280, 211] on input "No" at bounding box center [280, 217] width 12 height 12
radio input "true"
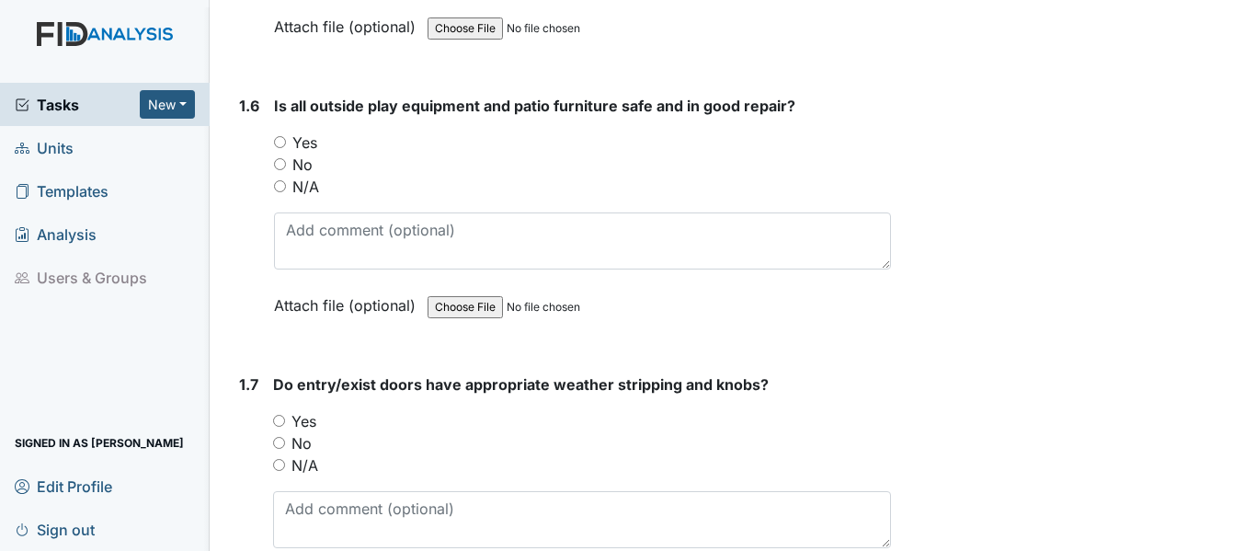
scroll to position [1655, 0]
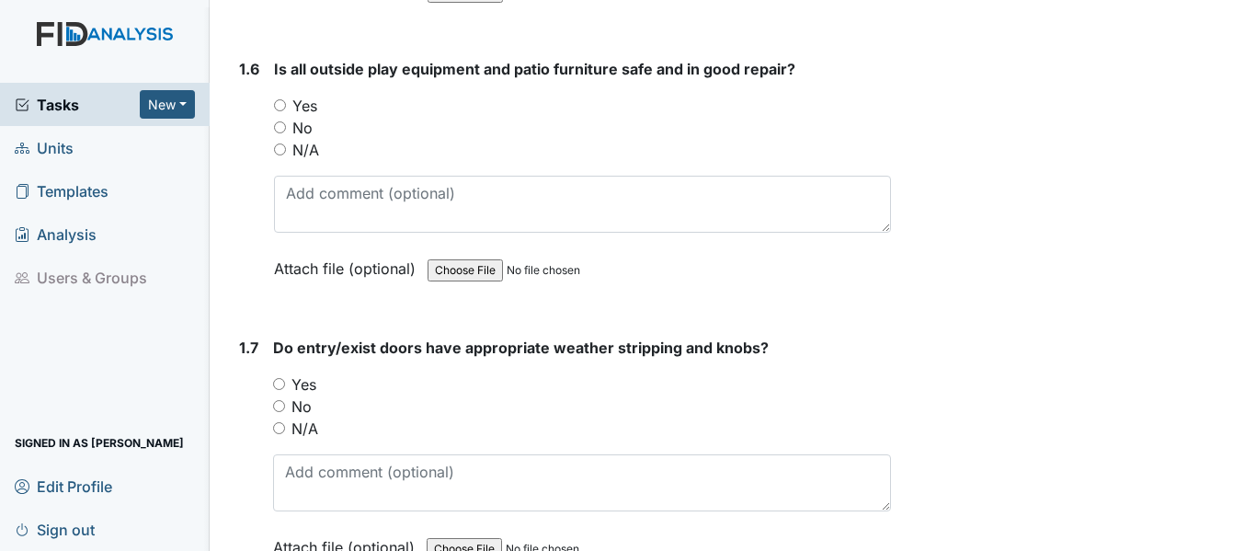
click at [280, 99] on input "Yes" at bounding box center [280, 105] width 12 height 12
radio input "true"
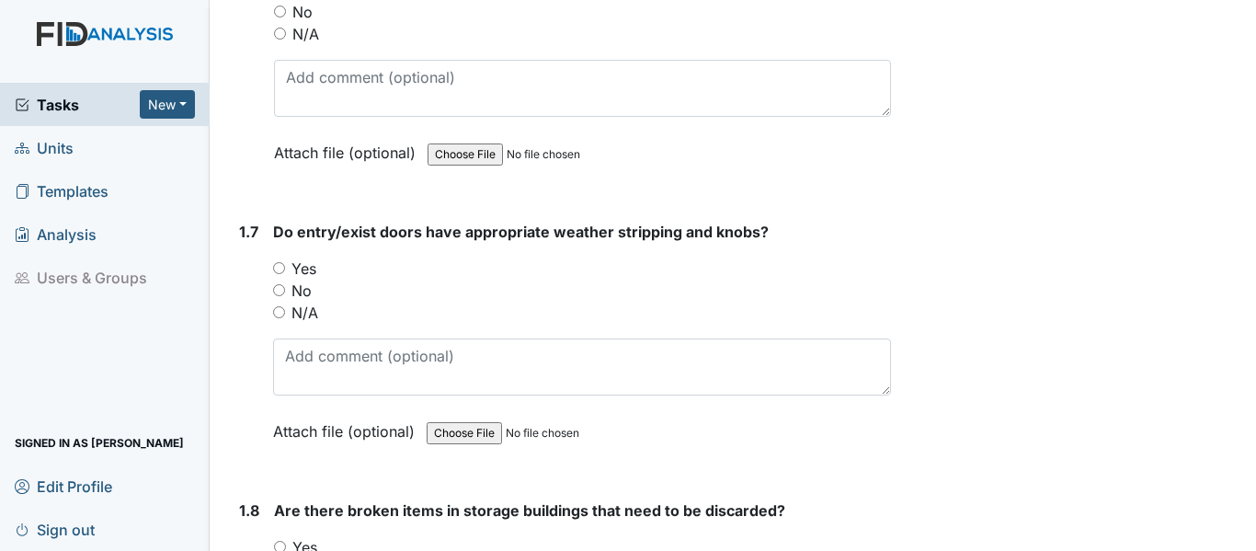
scroll to position [1931, 0]
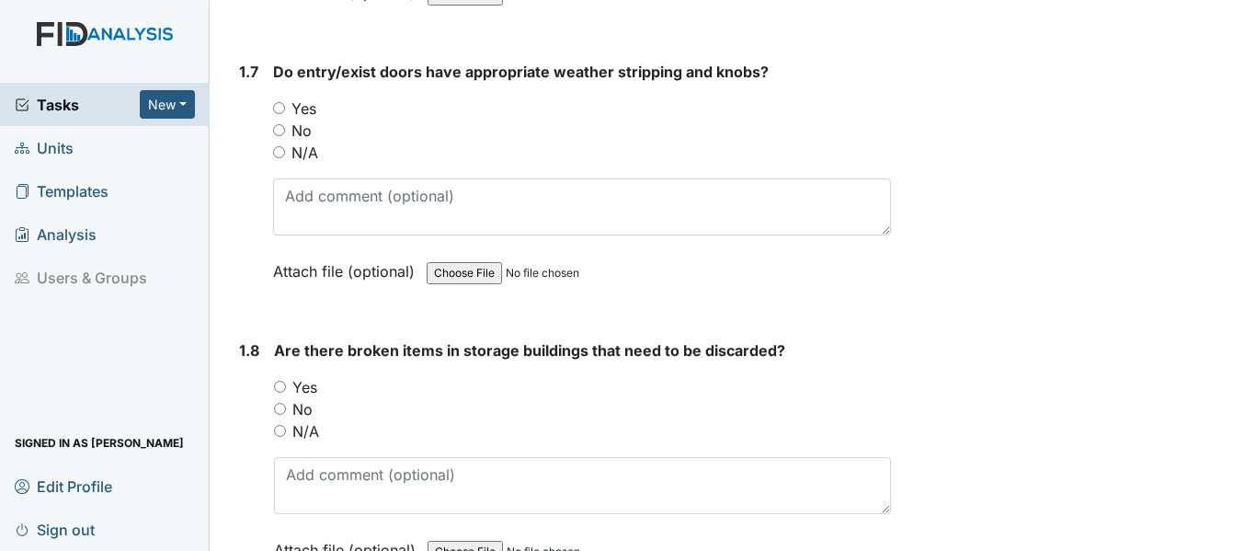
click at [279, 102] on input "Yes" at bounding box center [279, 108] width 12 height 12
radio input "true"
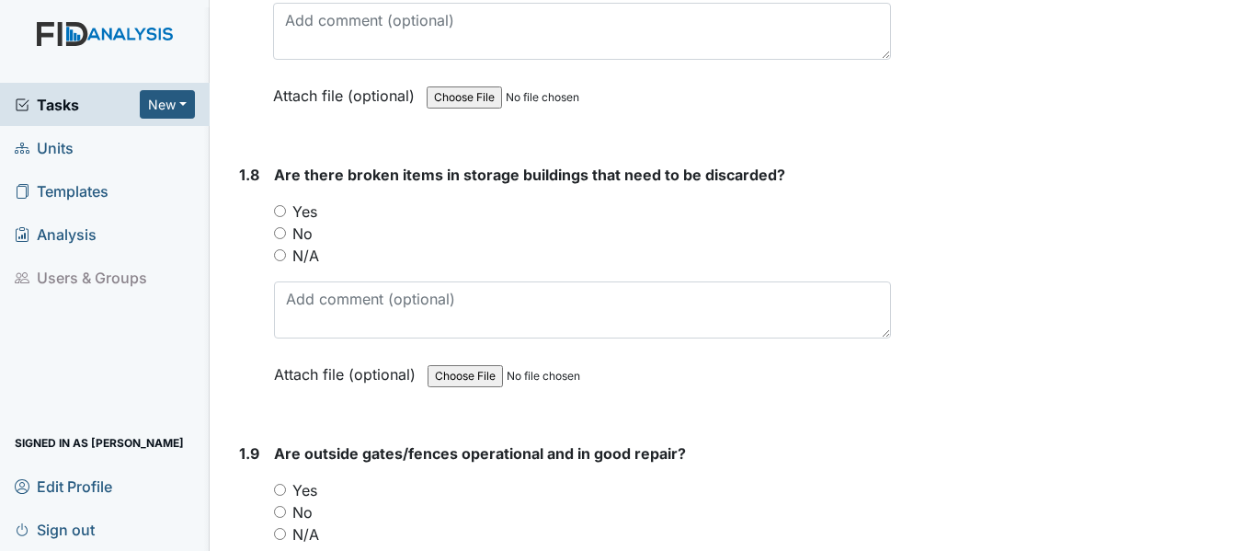
scroll to position [2114, 0]
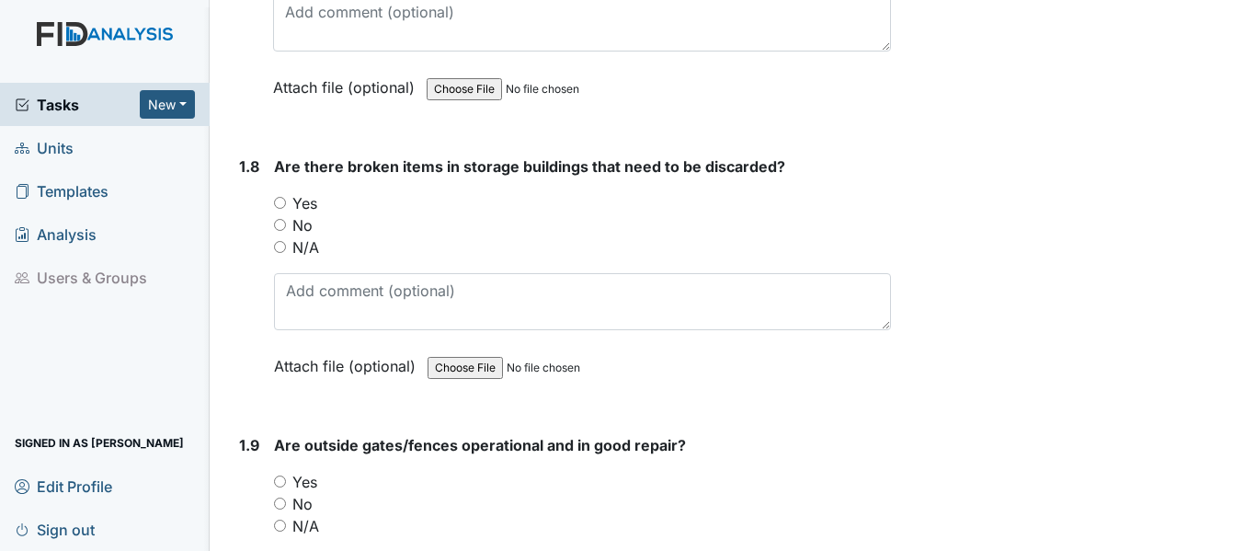
click at [281, 219] on input "No" at bounding box center [280, 225] width 12 height 12
radio input "true"
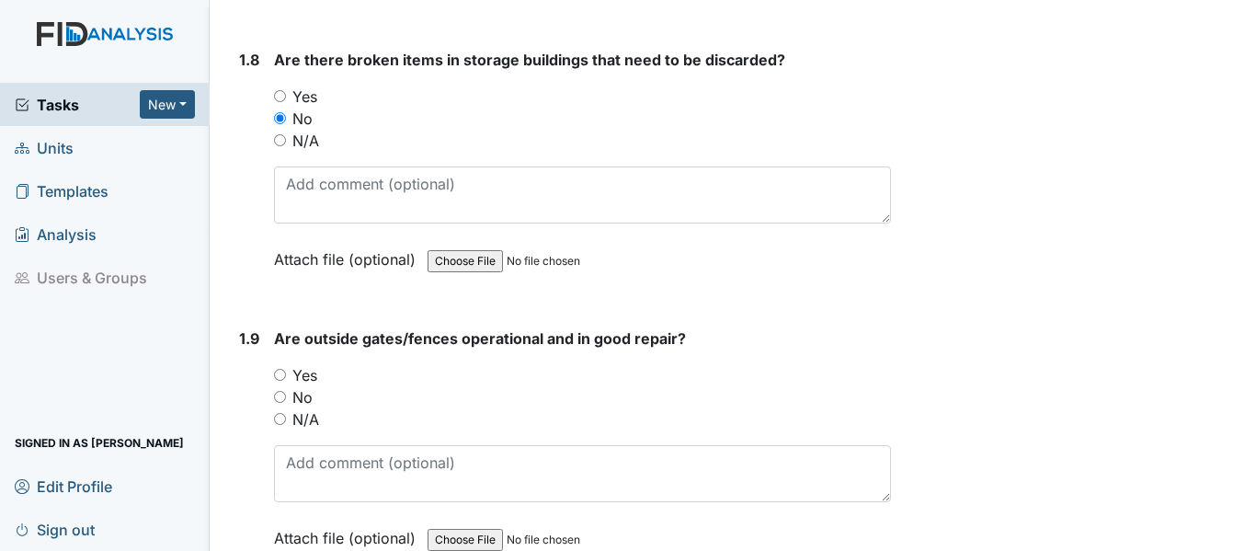
scroll to position [2390, 0]
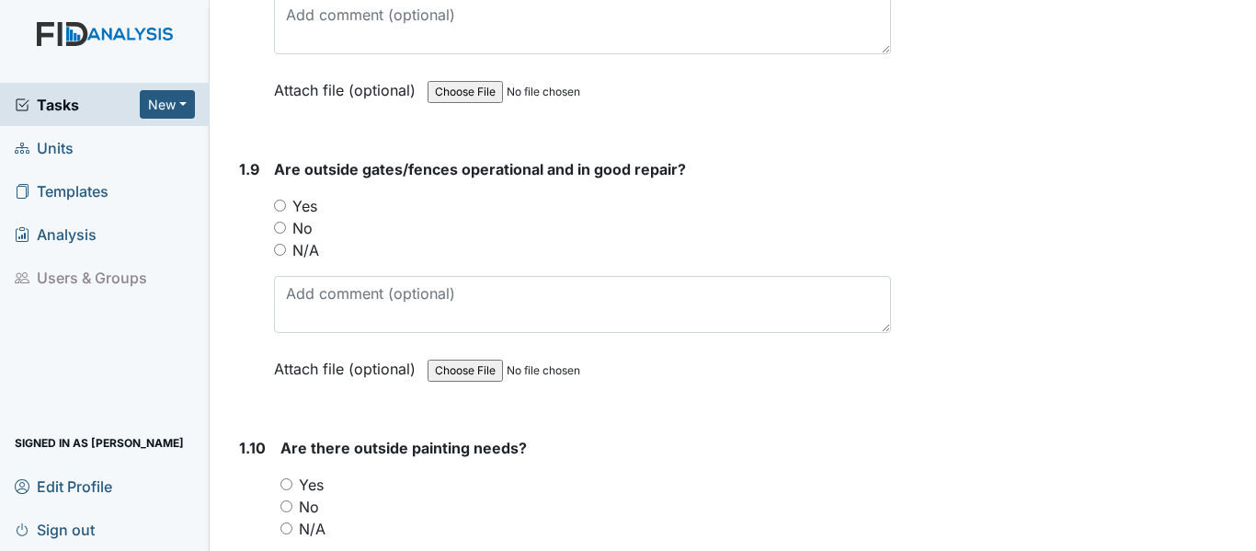
click at [284, 199] on input "Yes" at bounding box center [280, 205] width 12 height 12
radio input "true"
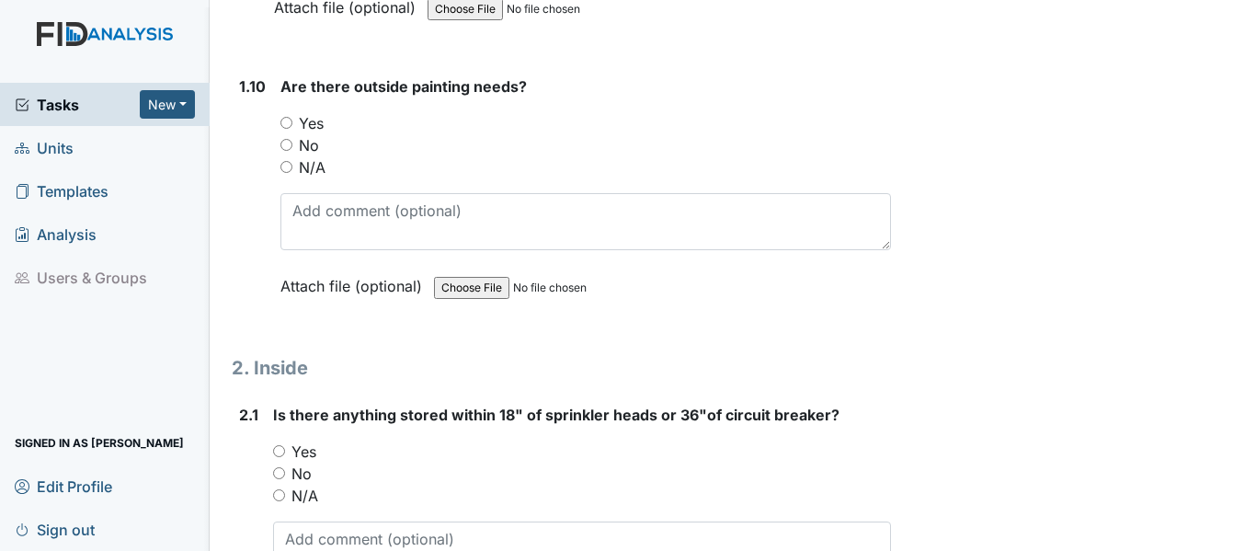
scroll to position [2758, 0]
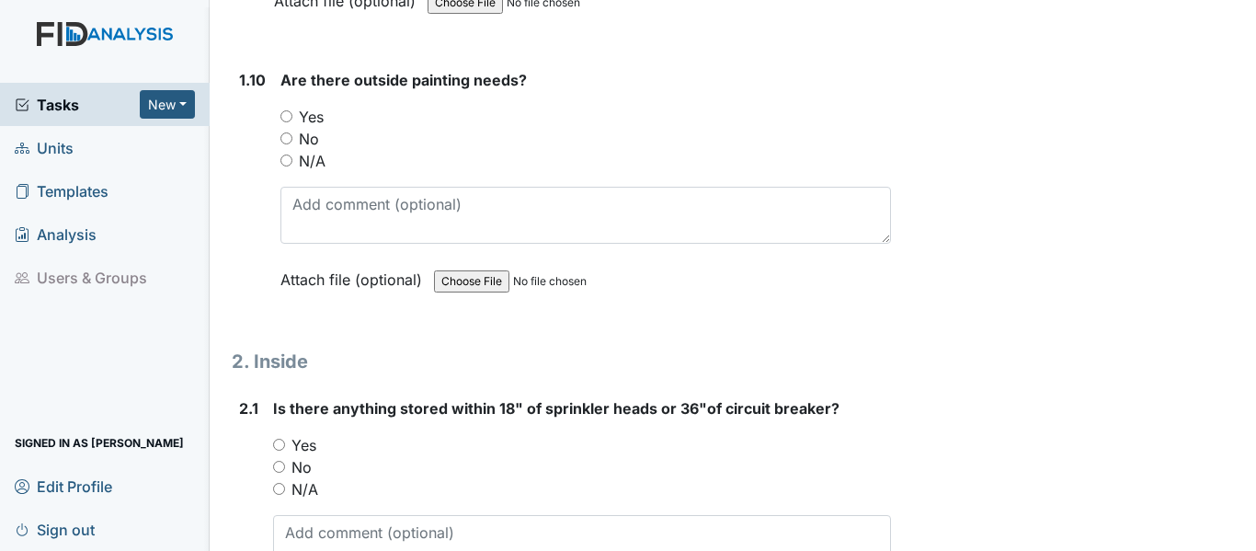
click at [285, 132] on input "No" at bounding box center [286, 138] width 12 height 12
radio input "true"
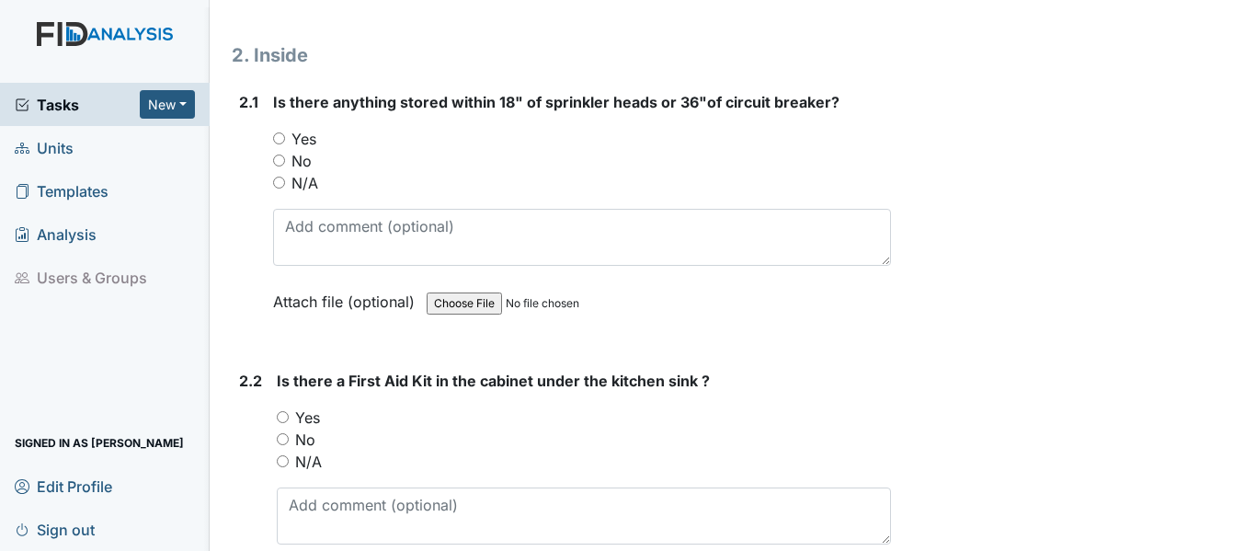
scroll to position [3034, 0]
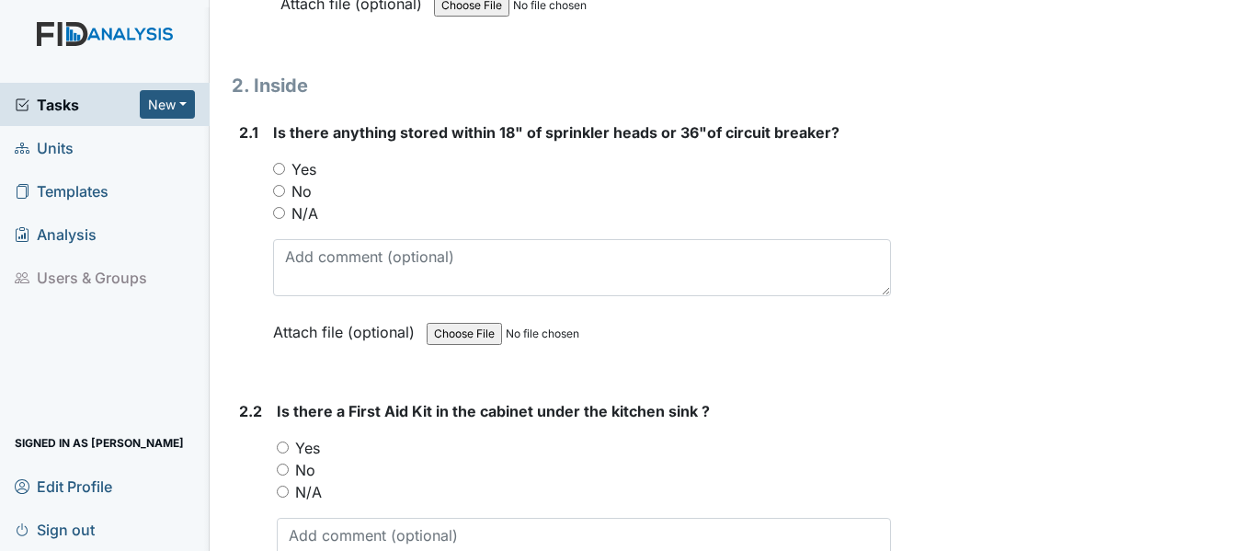
click at [275, 185] on input "No" at bounding box center [279, 191] width 12 height 12
radio input "true"
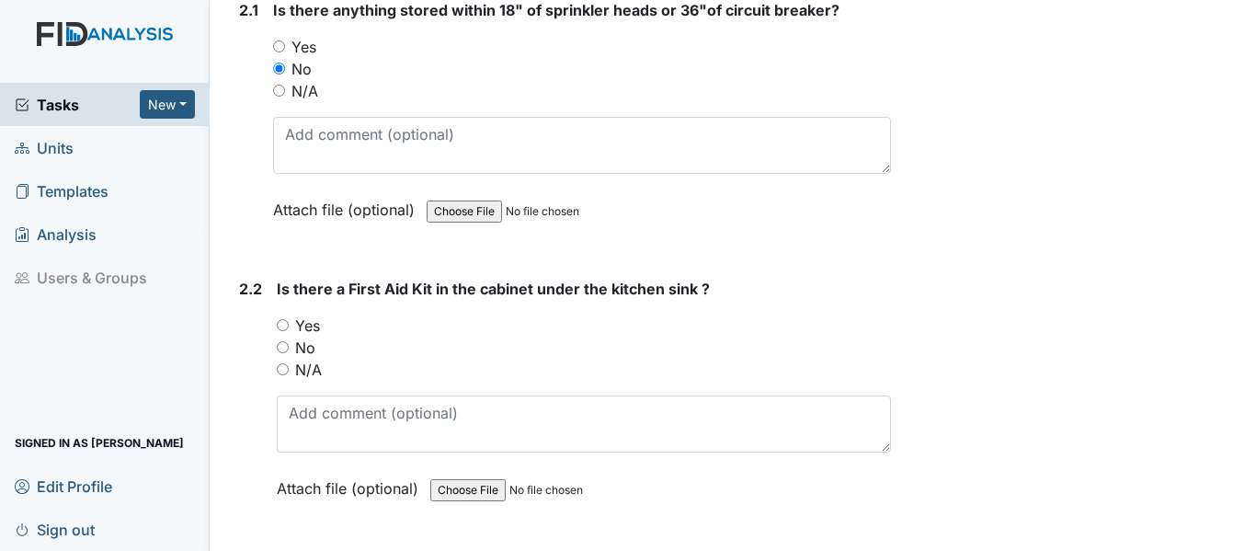
scroll to position [3310, 0]
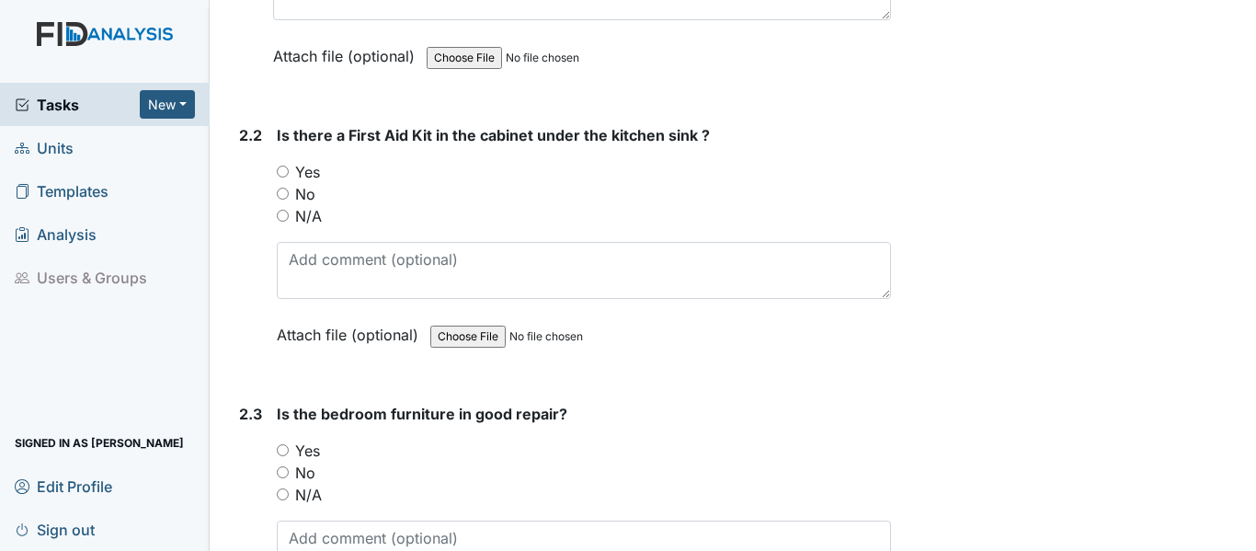
click at [280, 165] on input "Yes" at bounding box center [283, 171] width 12 height 12
radio input "true"
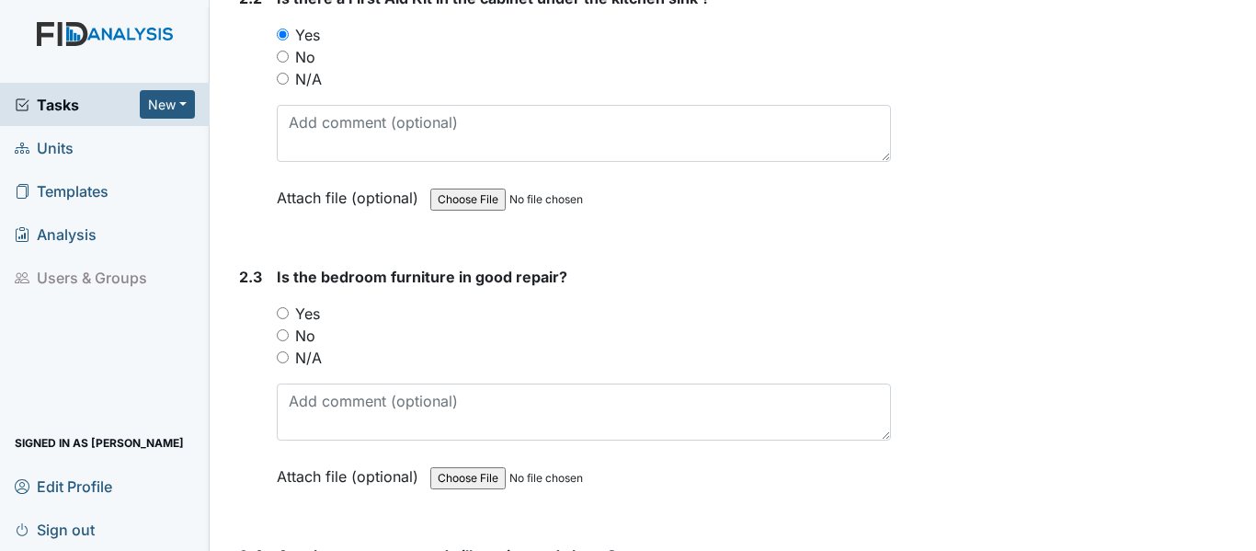
scroll to position [3585, 0]
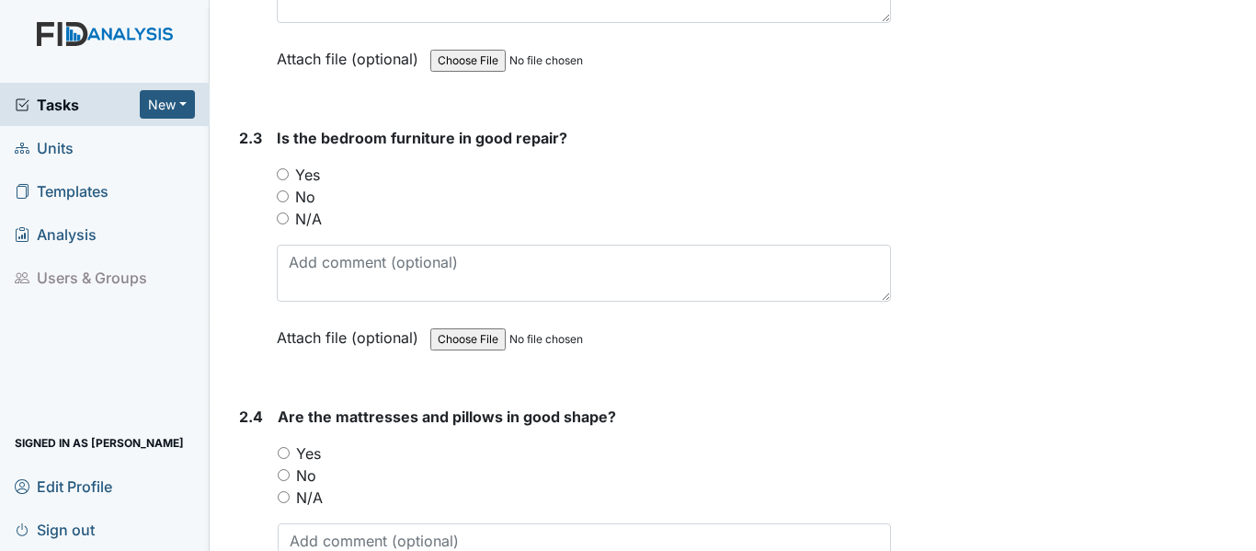
click at [281, 190] on input "No" at bounding box center [283, 196] width 12 height 12
radio input "true"
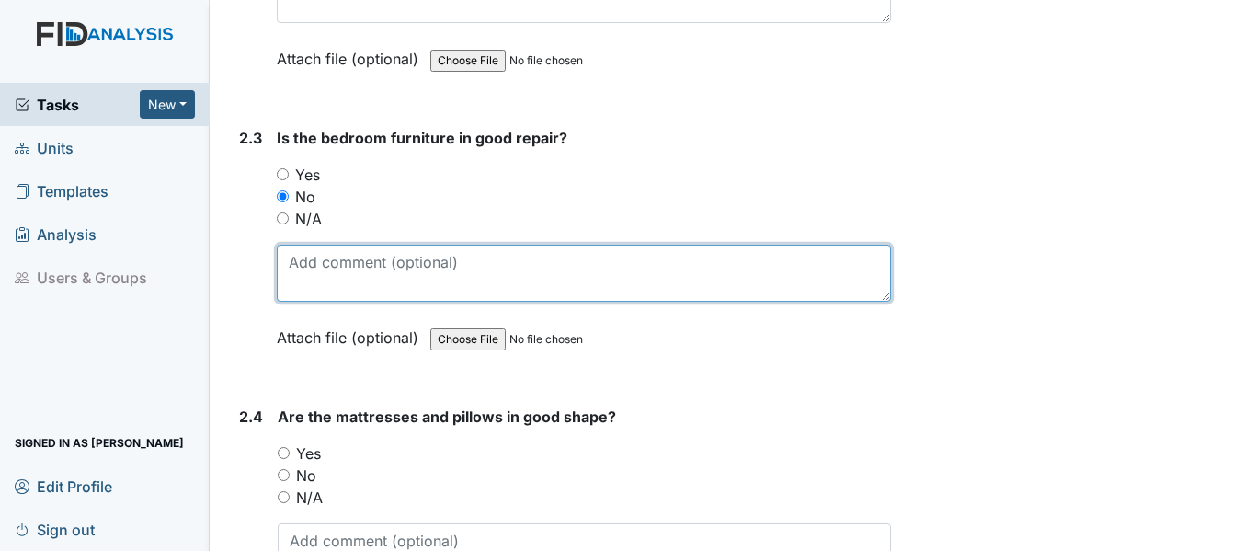
click at [292, 245] on textarea at bounding box center [584, 273] width 614 height 57
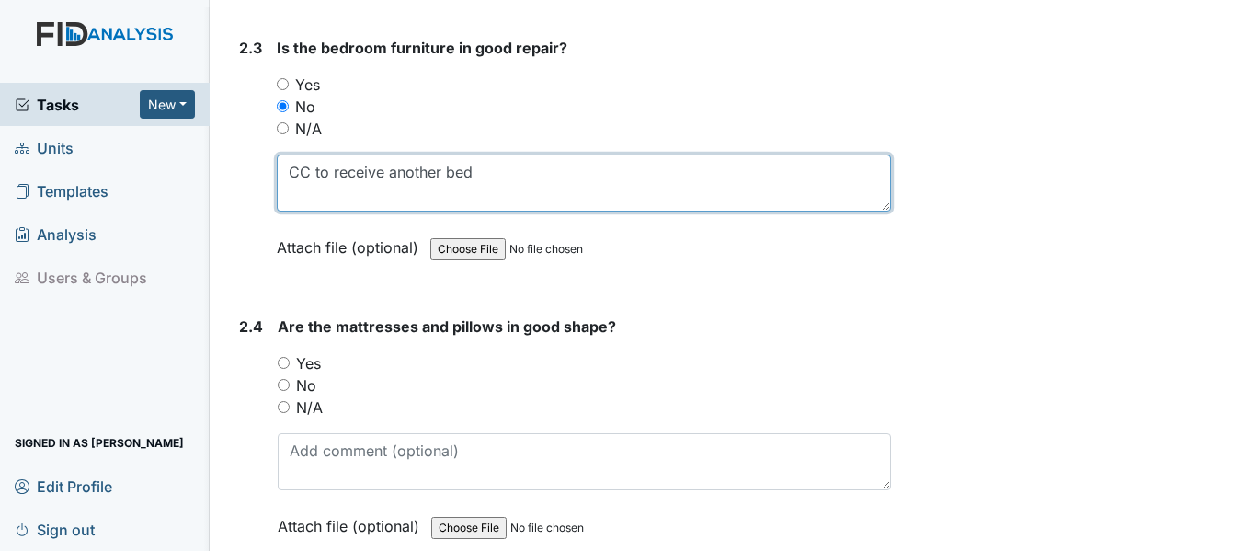
scroll to position [3677, 0]
type textarea "CC to receive another bed"
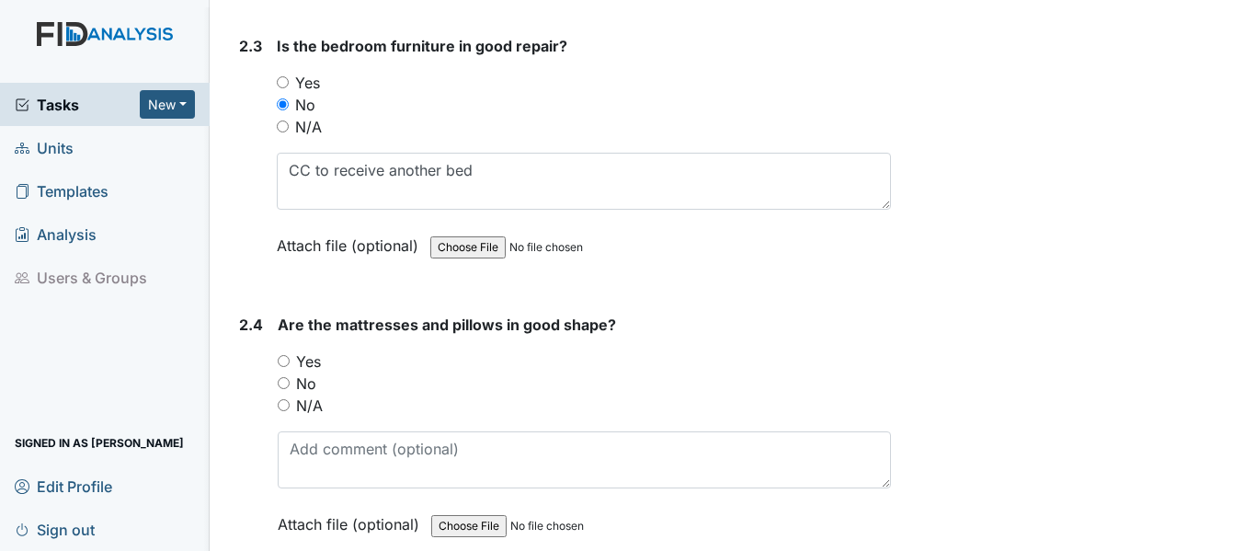
click at [284, 377] on input "No" at bounding box center [284, 383] width 12 height 12
radio input "true"
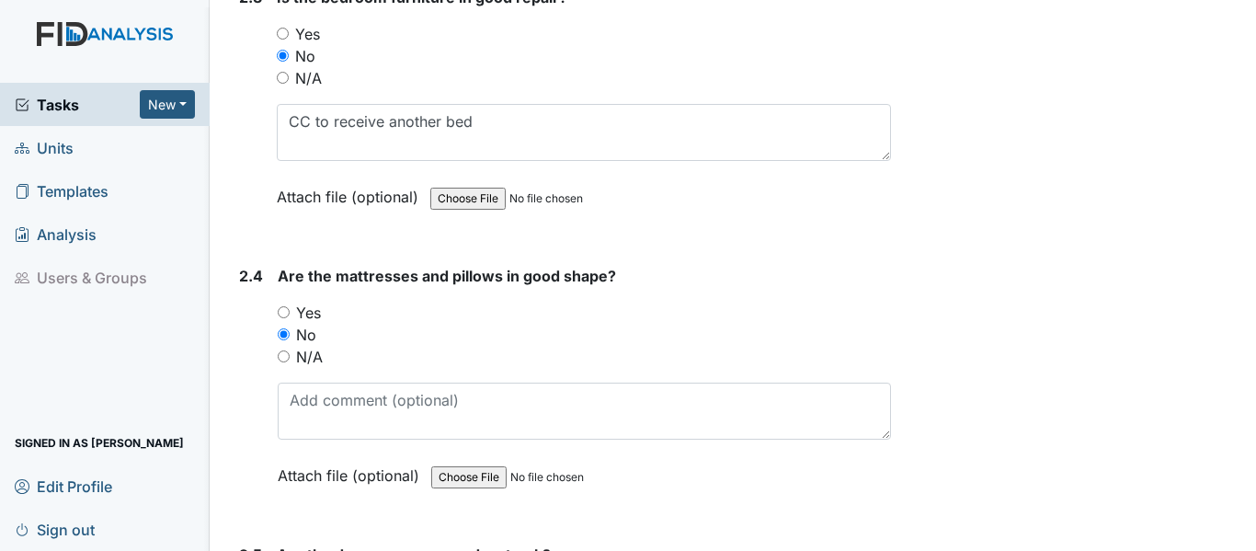
scroll to position [3769, 0]
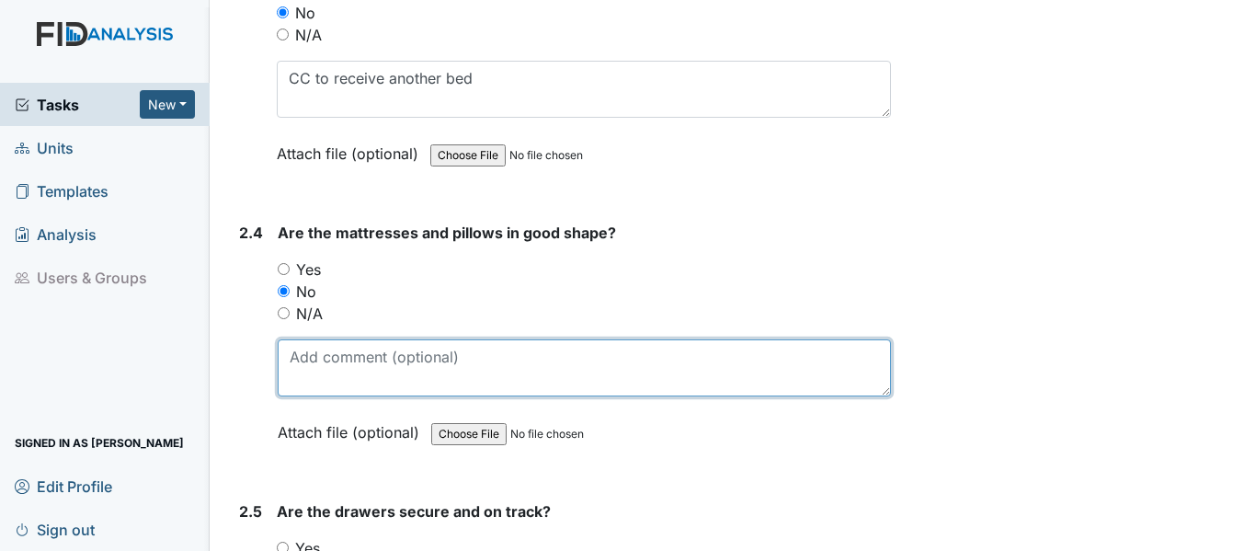
click at [287, 345] on textarea at bounding box center [584, 367] width 613 height 57
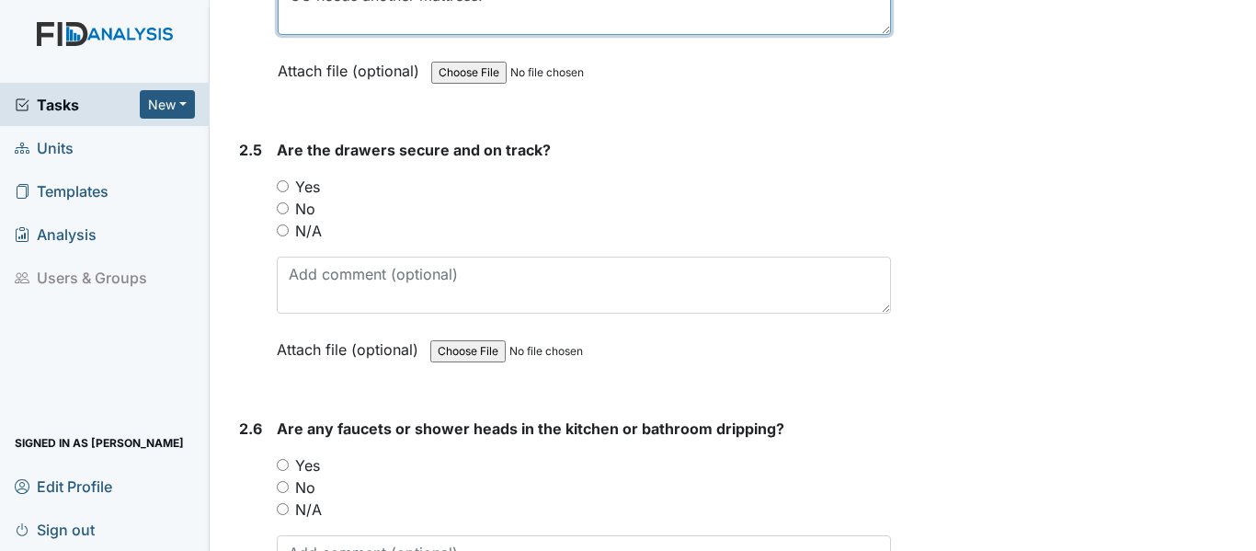
scroll to position [4137, 0]
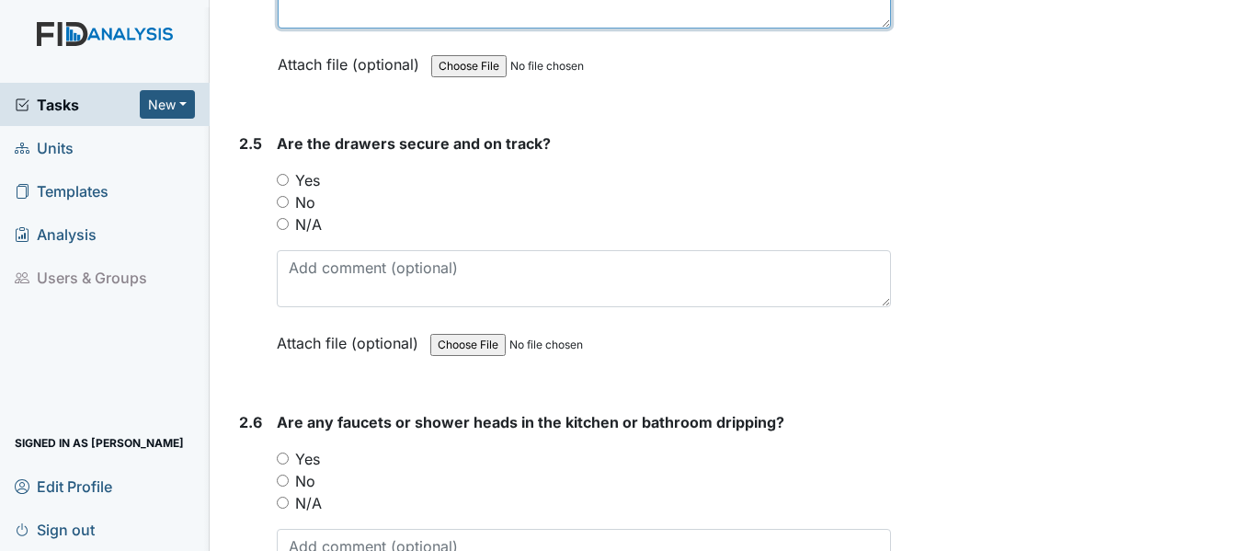
type textarea "CC needs another mattress."
click at [283, 174] on input "Yes" at bounding box center [283, 180] width 12 height 12
radio input "true"
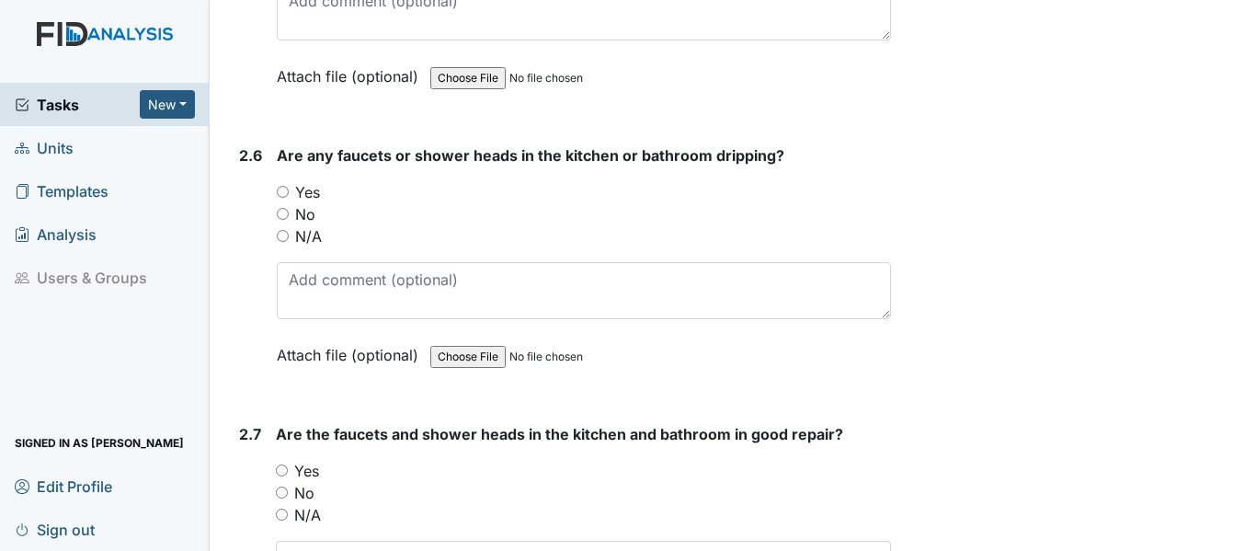
scroll to position [4413, 0]
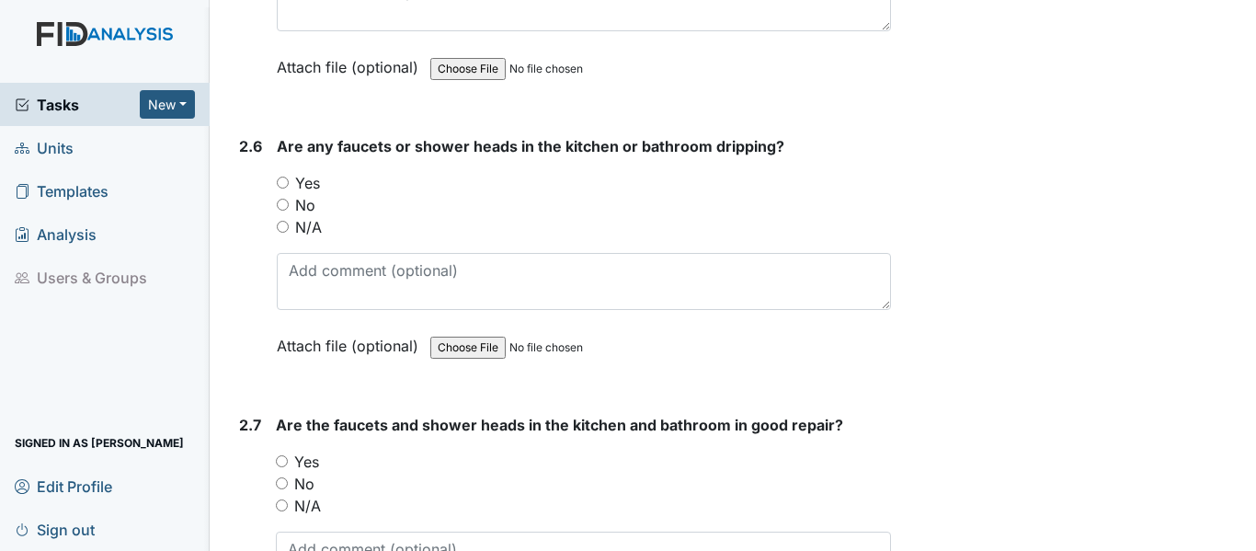
click at [282, 199] on input "No" at bounding box center [283, 205] width 12 height 12
radio input "true"
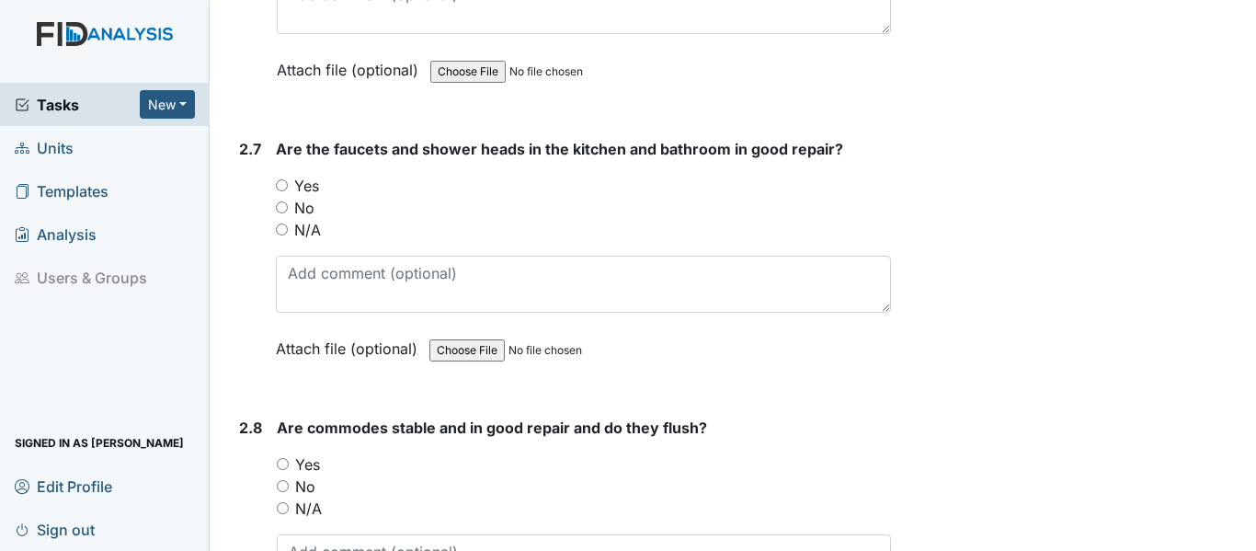
scroll to position [4780, 0]
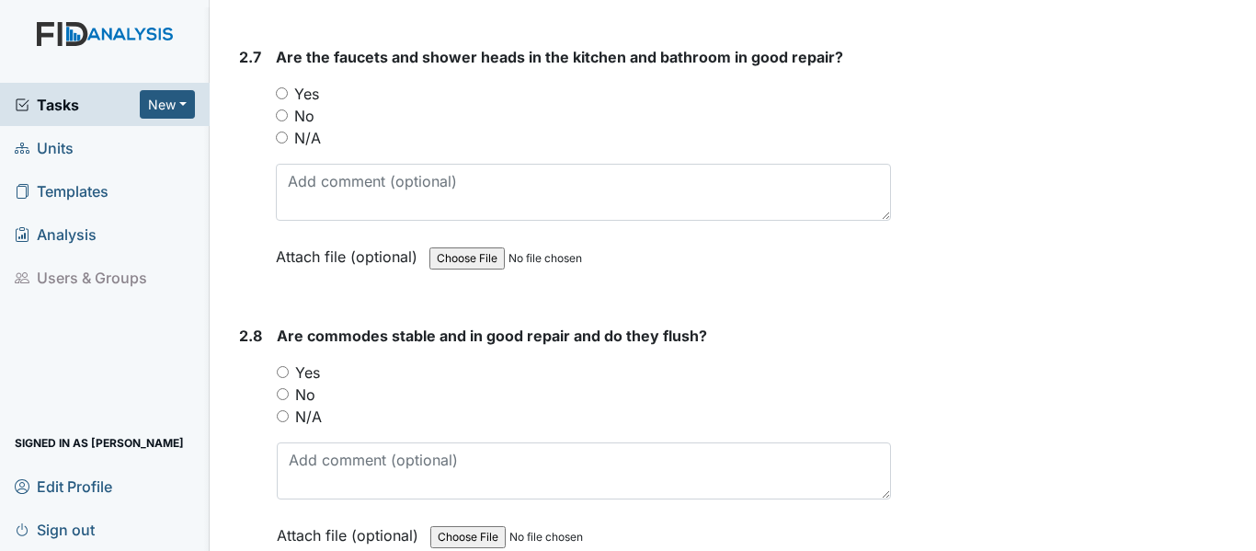
click at [281, 87] on input "Yes" at bounding box center [282, 93] width 12 height 12
radio input "true"
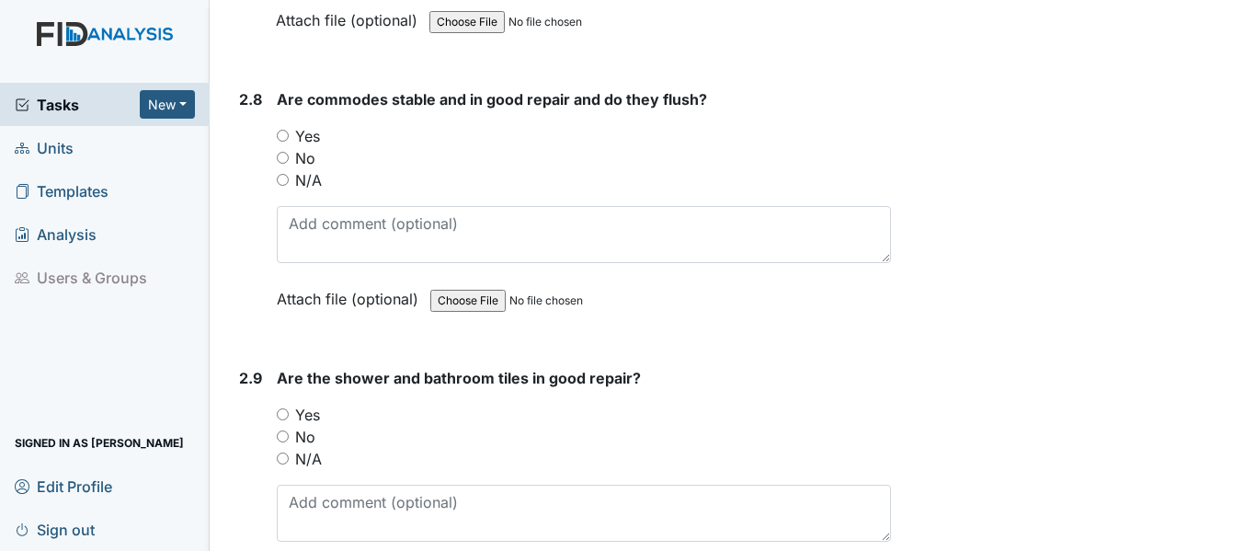
scroll to position [5056, 0]
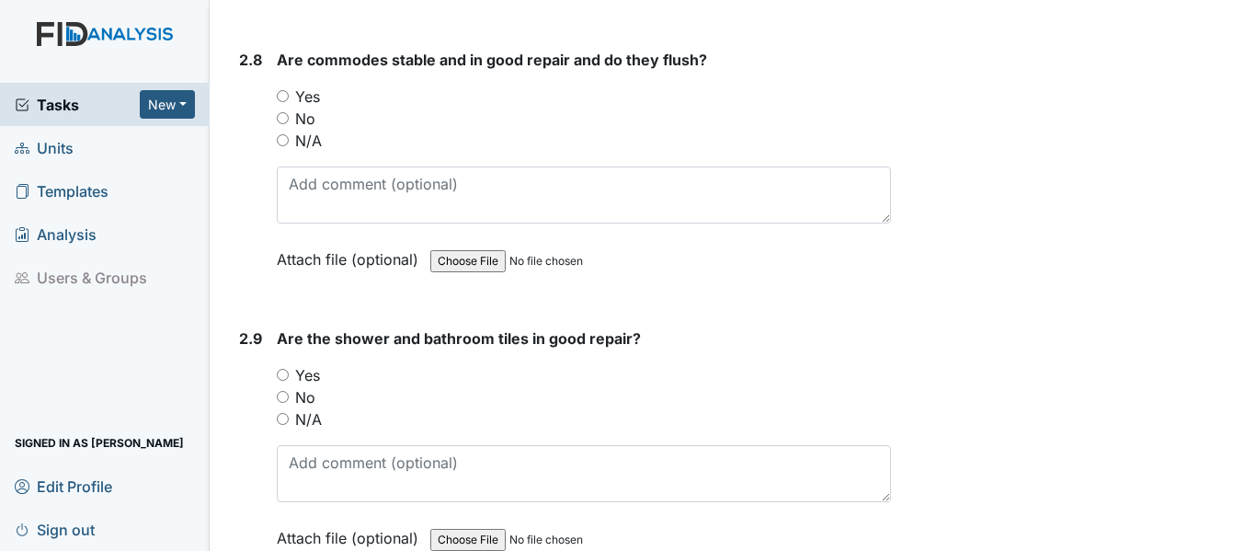
click at [279, 90] on input "Yes" at bounding box center [283, 96] width 12 height 12
radio input "true"
click at [282, 369] on input "Yes" at bounding box center [283, 375] width 12 height 12
radio input "true"
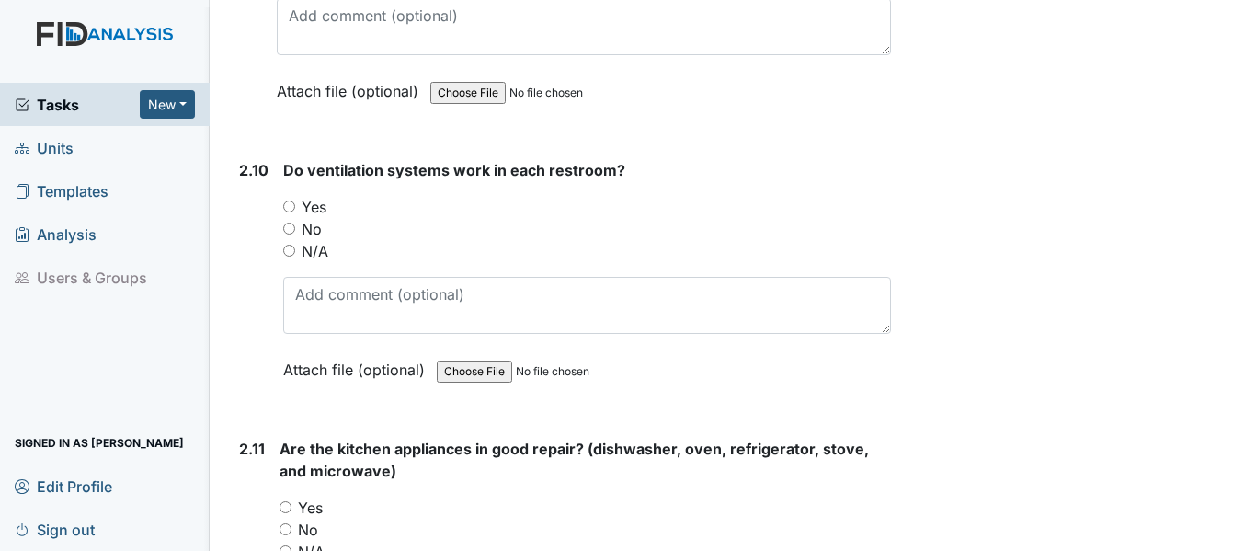
scroll to position [5516, 0]
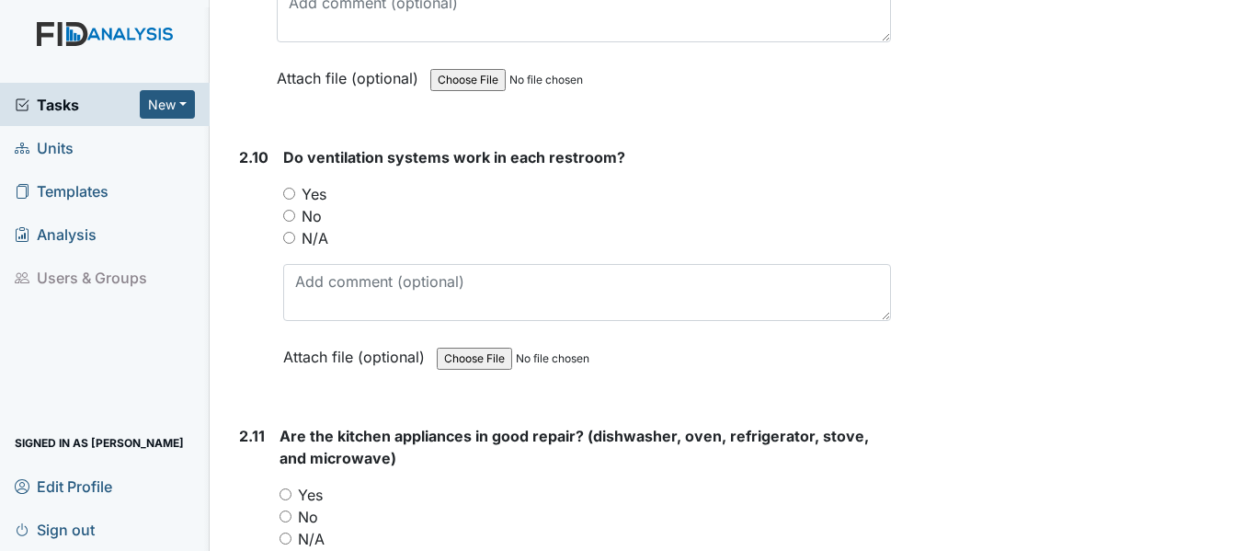
click at [284, 188] on input "Yes" at bounding box center [289, 194] width 12 height 12
radio input "true"
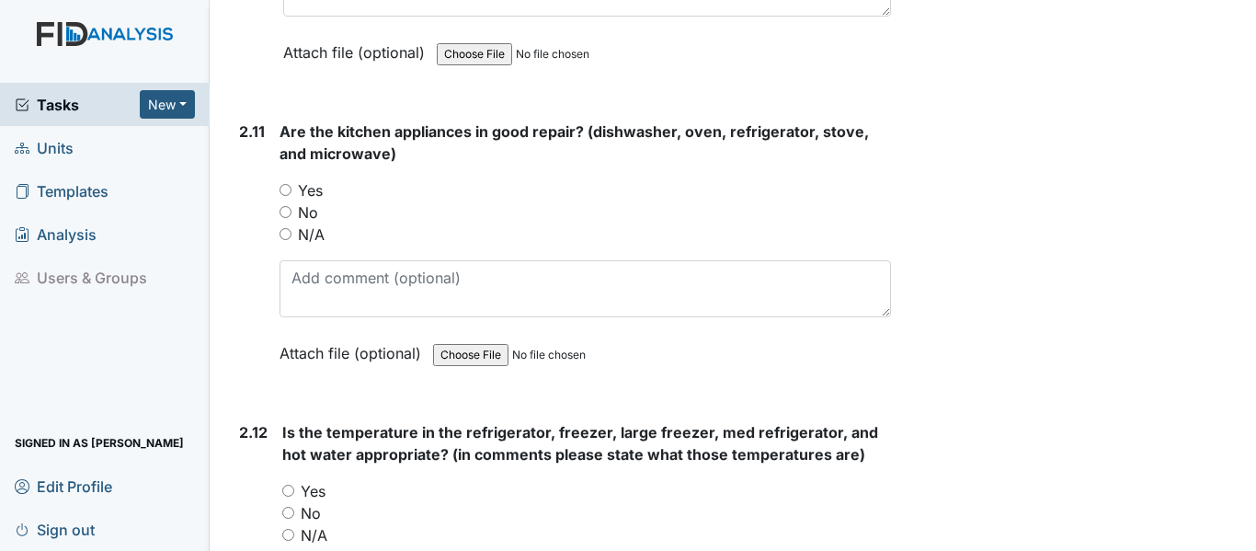
scroll to position [5792, 0]
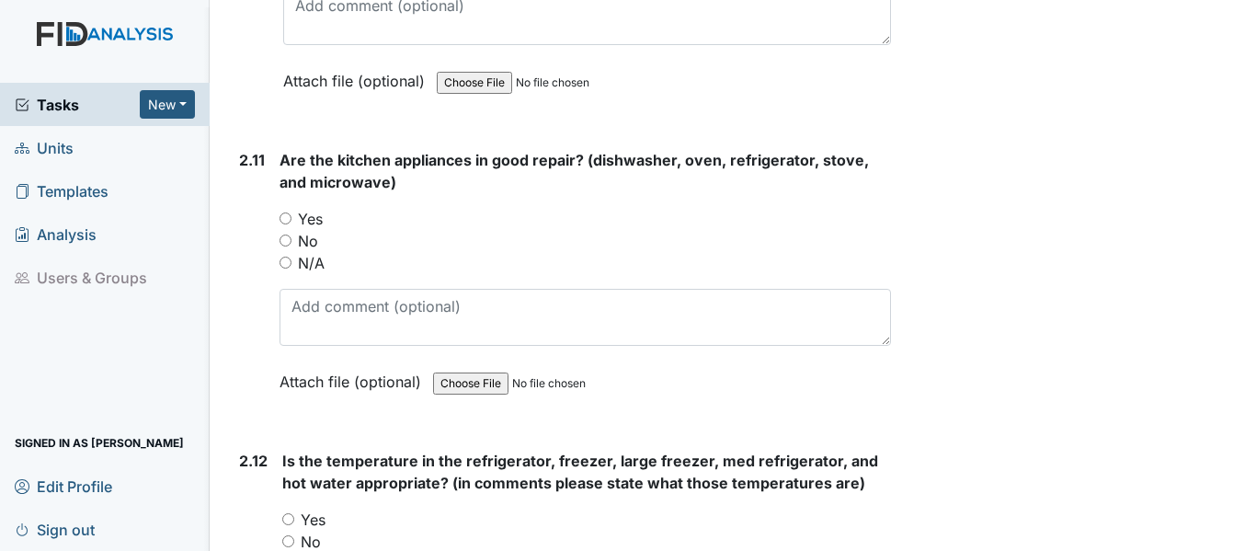
click at [283, 212] on input "Yes" at bounding box center [285, 218] width 12 height 12
radio input "true"
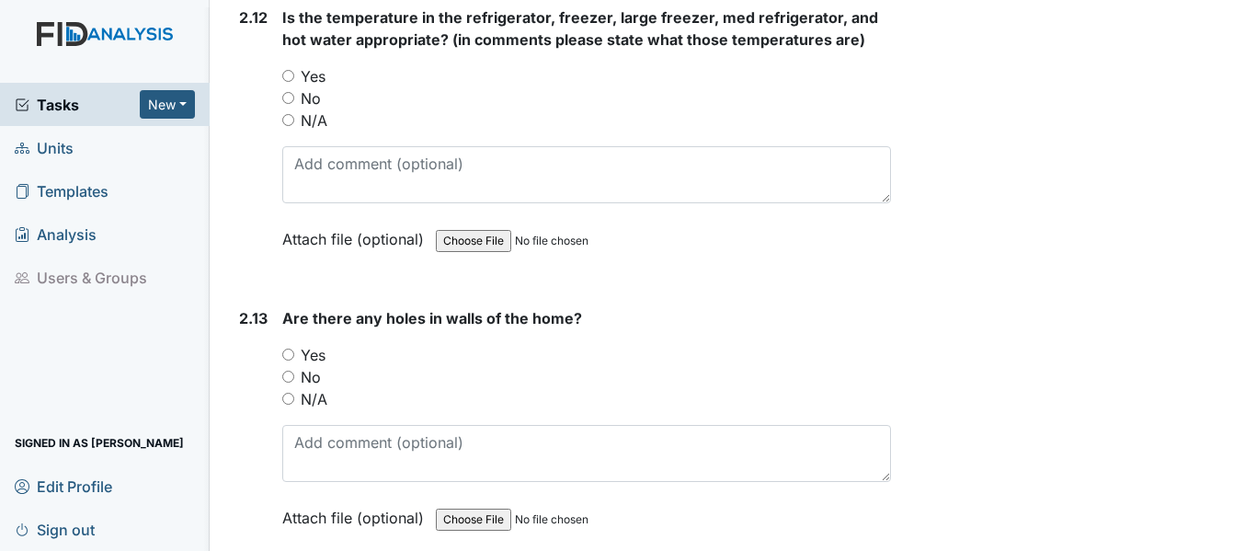
scroll to position [6343, 0]
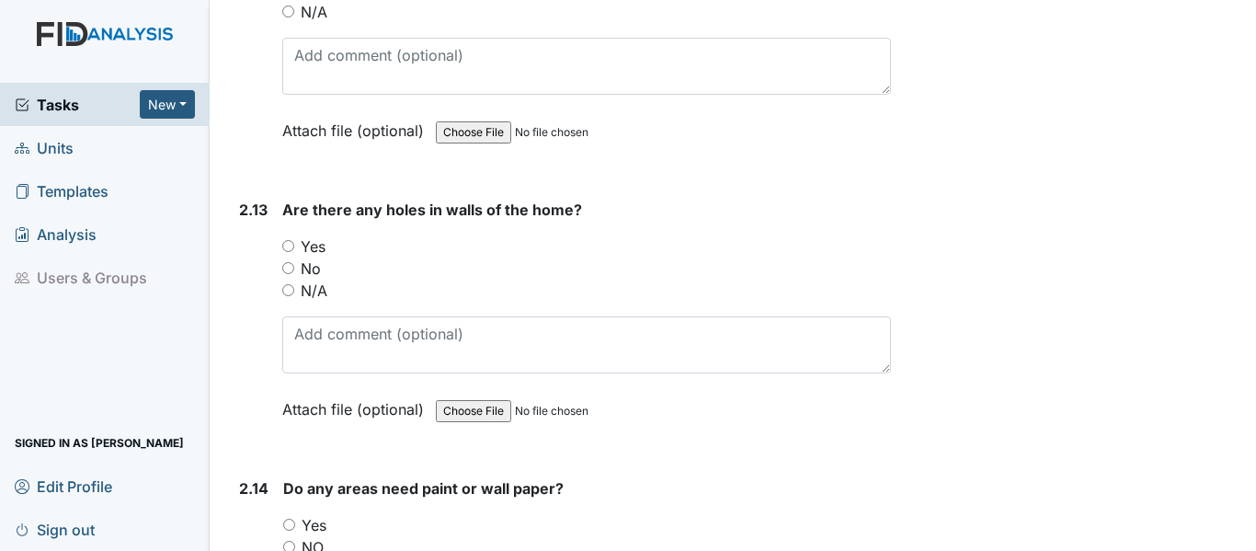
click at [291, 262] on input "No" at bounding box center [288, 268] width 12 height 12
radio input "true"
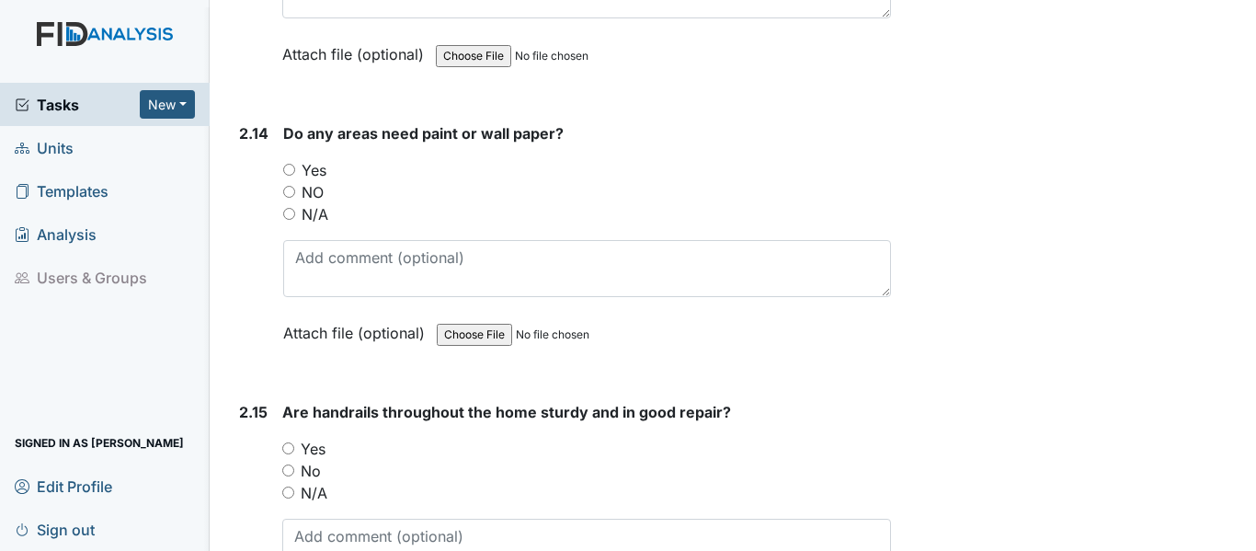
scroll to position [6711, 0]
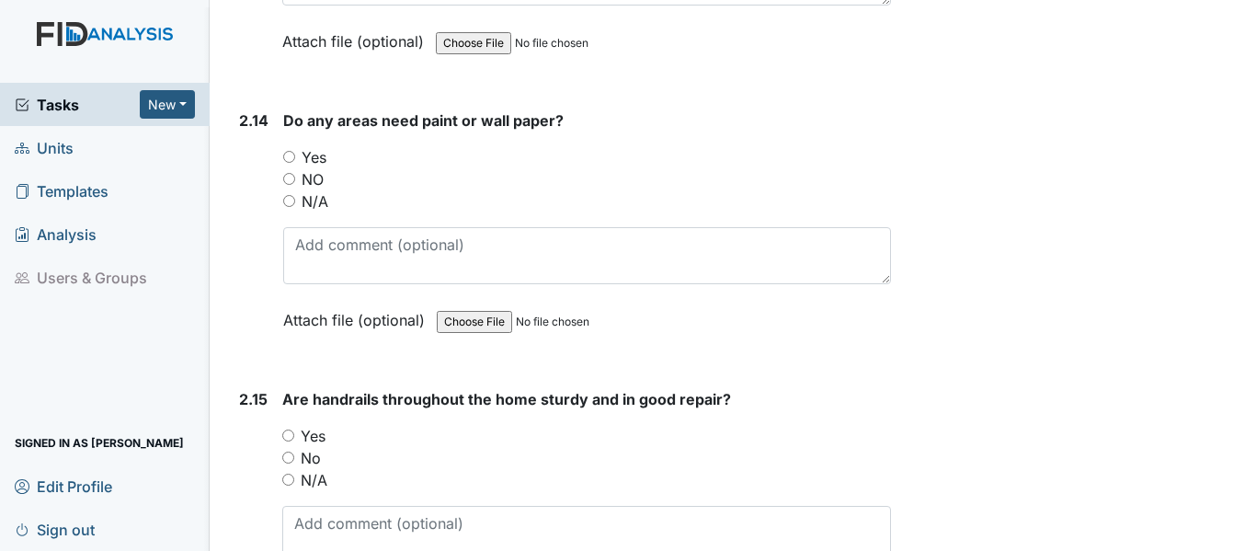
click at [288, 173] on input "NO" at bounding box center [289, 179] width 12 height 12
radio input "true"
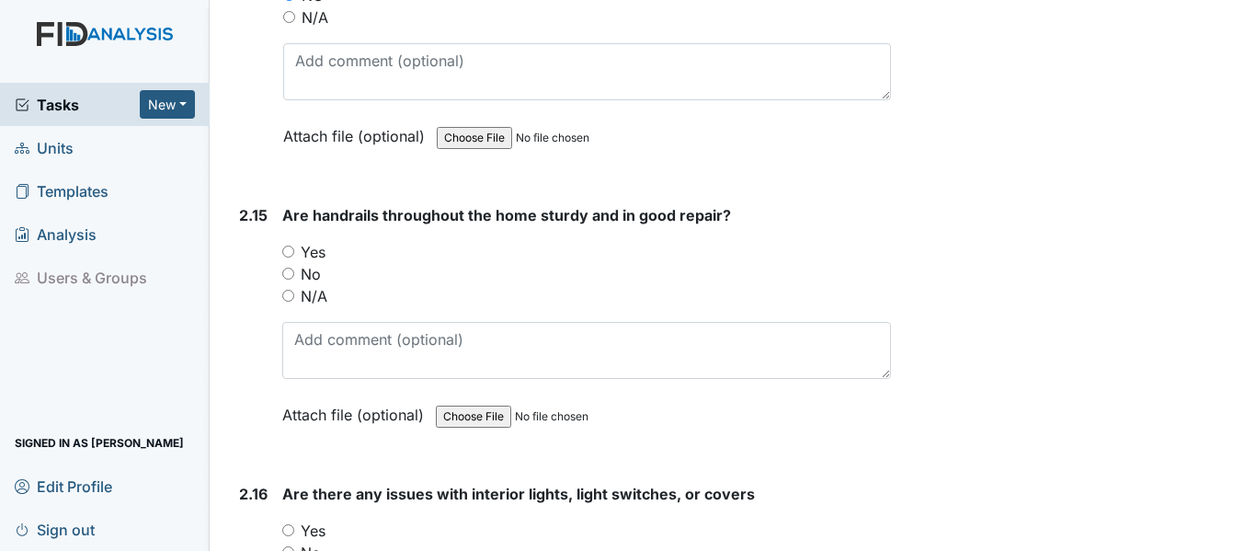
scroll to position [6987, 0]
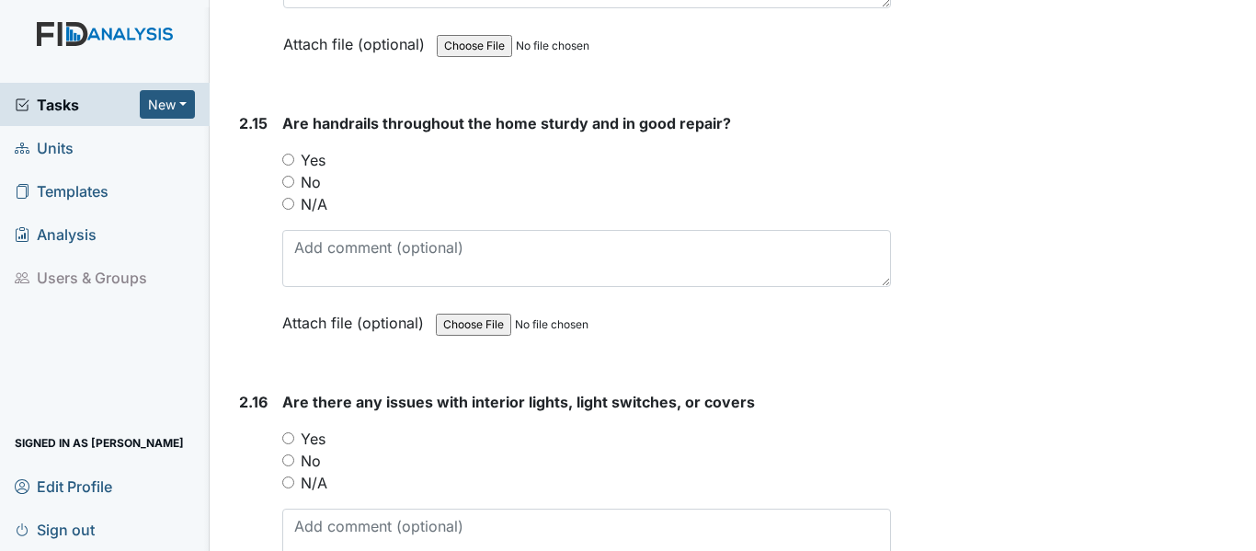
click at [286, 198] on input "N/A" at bounding box center [288, 204] width 12 height 12
radio input "true"
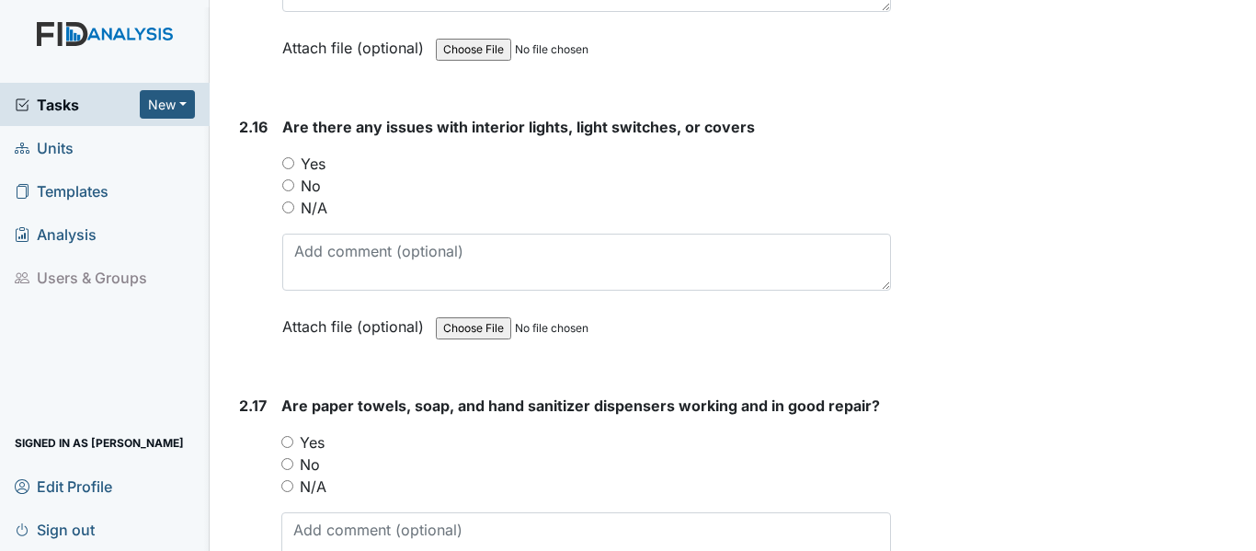
scroll to position [7263, 0]
click at [290, 178] on input "No" at bounding box center [288, 184] width 12 height 12
radio input "true"
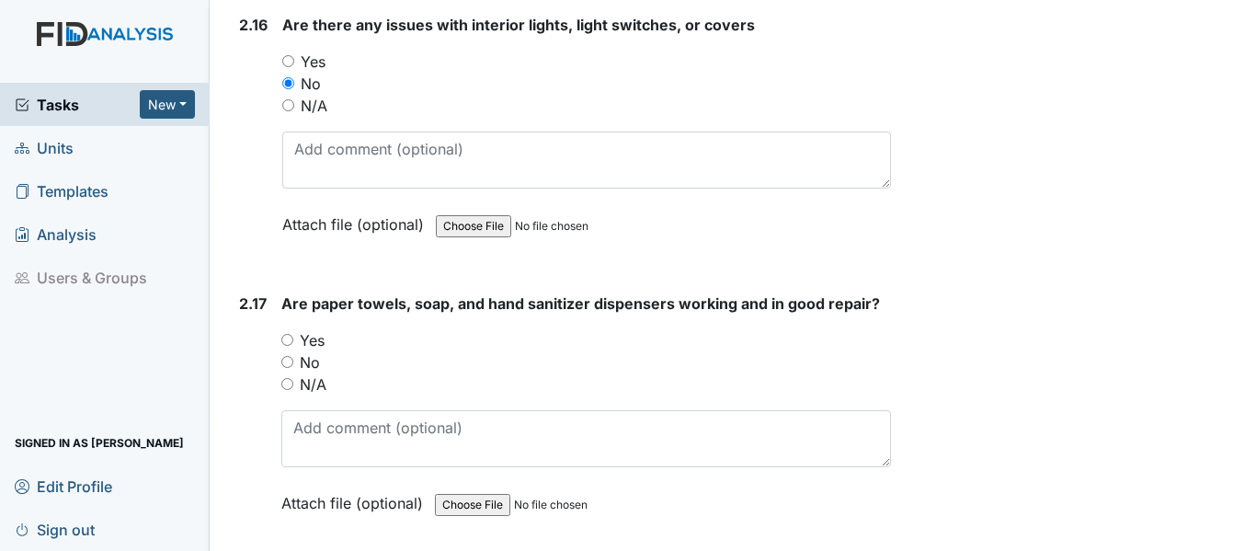
scroll to position [7538, 0]
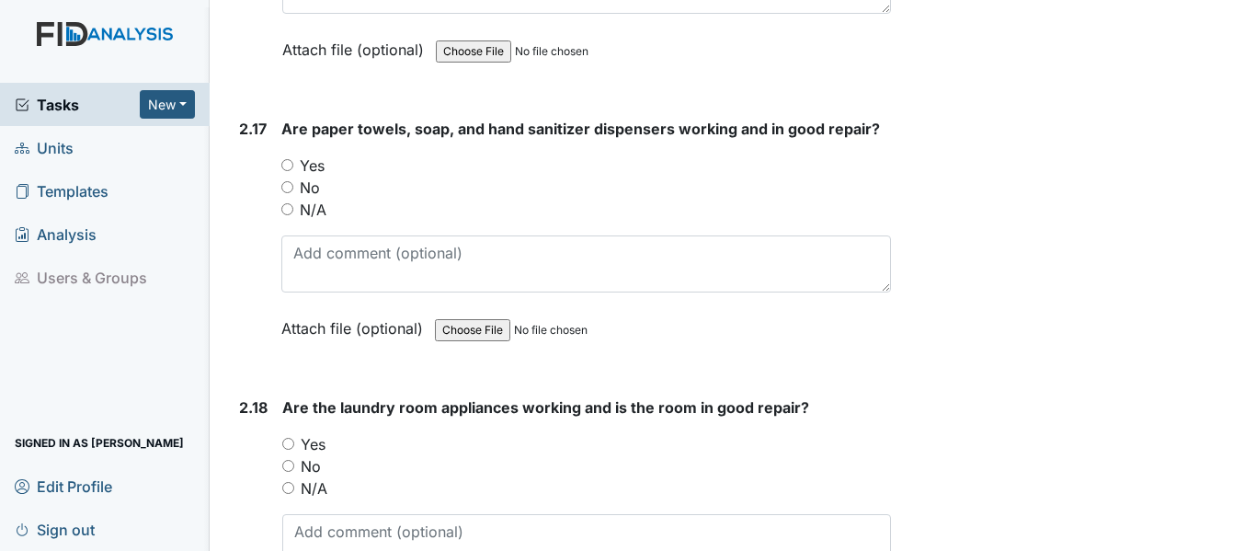
click at [283, 159] on input "Yes" at bounding box center [287, 165] width 12 height 12
radio input "true"
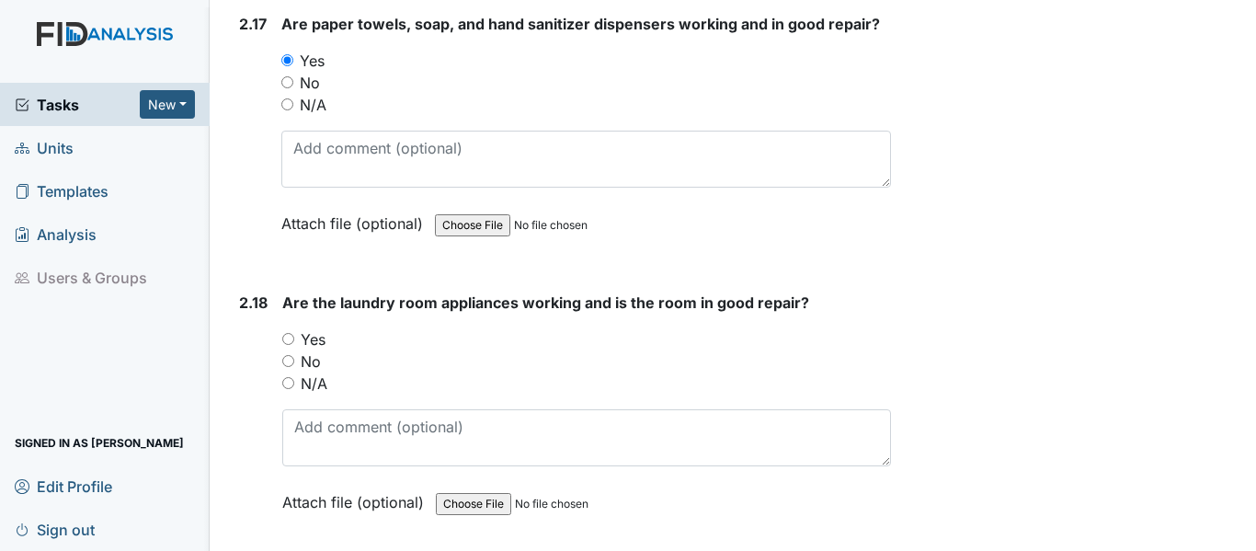
scroll to position [7906, 0]
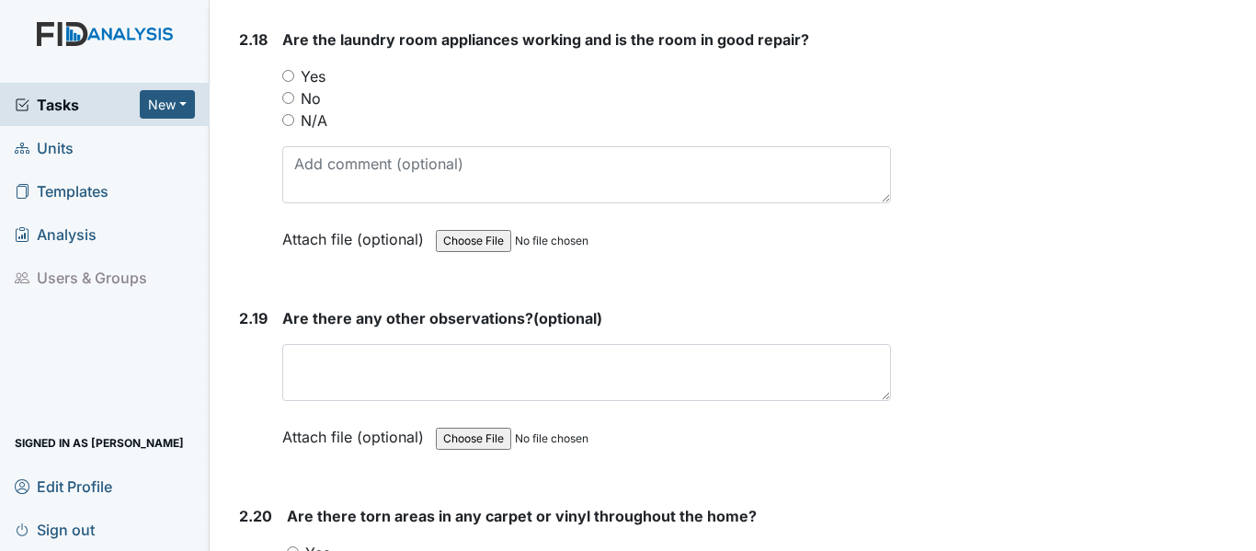
click at [290, 70] on input "Yes" at bounding box center [288, 76] width 12 height 12
radio input "true"
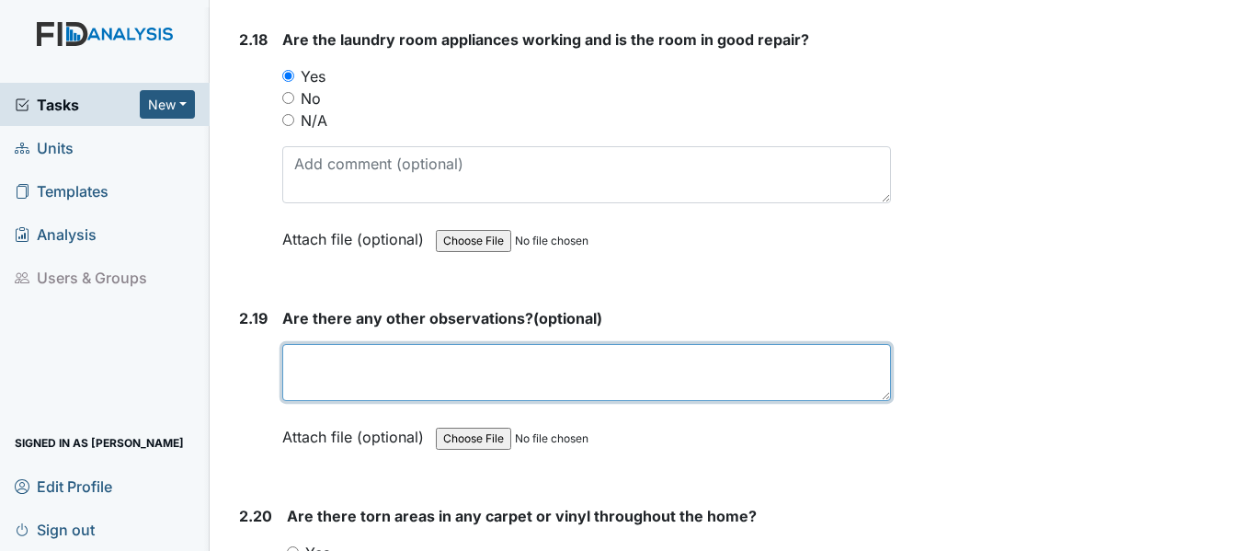
click at [302, 345] on textarea at bounding box center [586, 372] width 609 height 57
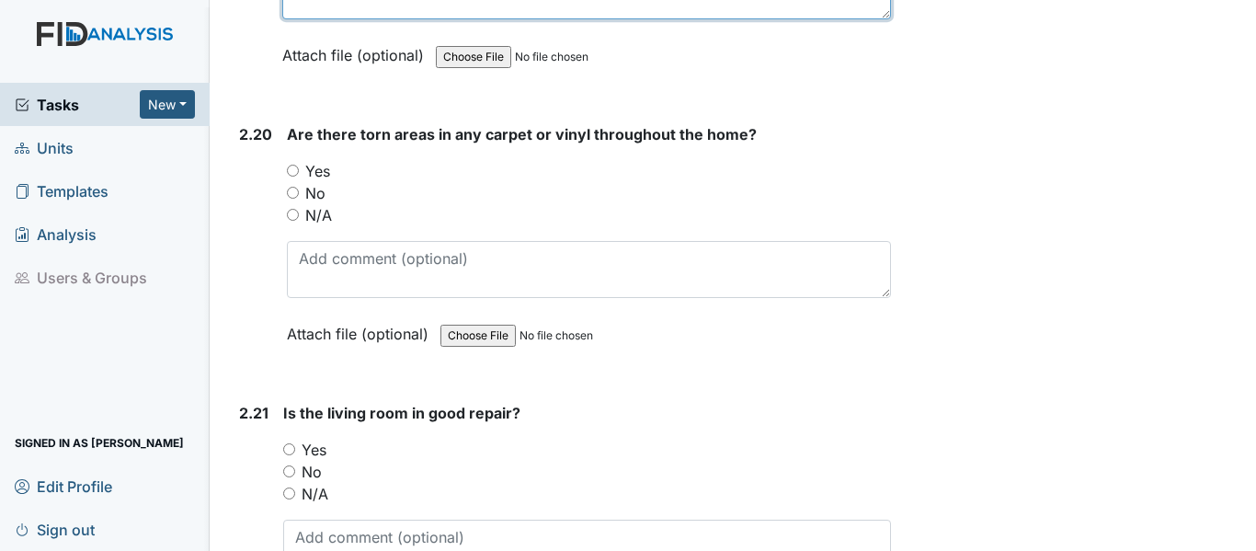
scroll to position [8366, 0]
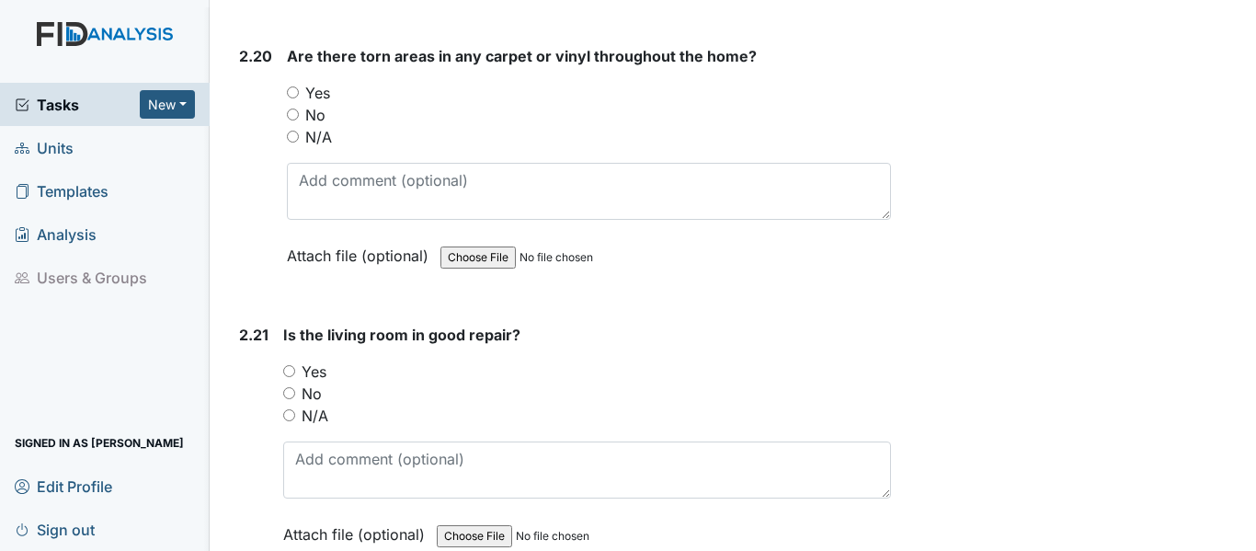
type textarea "NA"
click at [290, 108] on input "No" at bounding box center [293, 114] width 12 height 12
radio input "true"
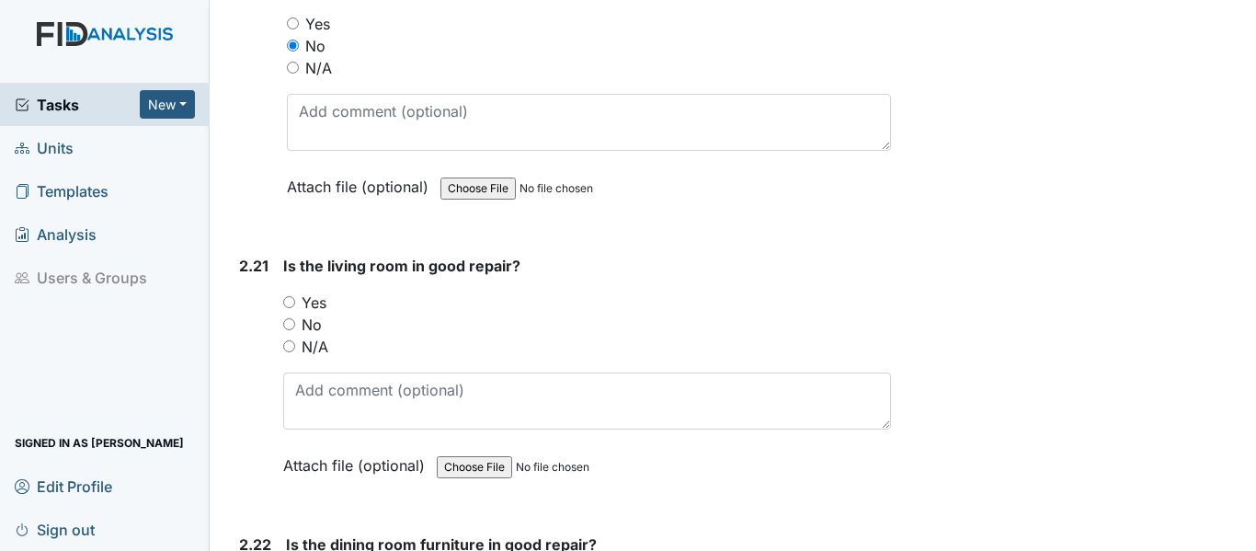
scroll to position [8550, 0]
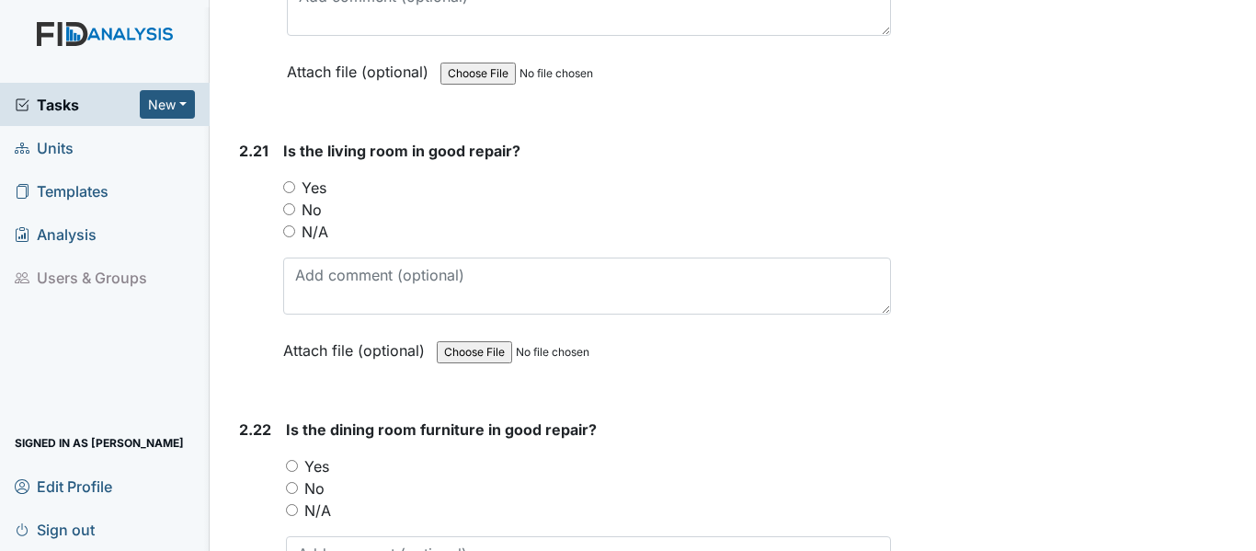
click at [288, 181] on input "Yes" at bounding box center [289, 187] width 12 height 12
radio input "true"
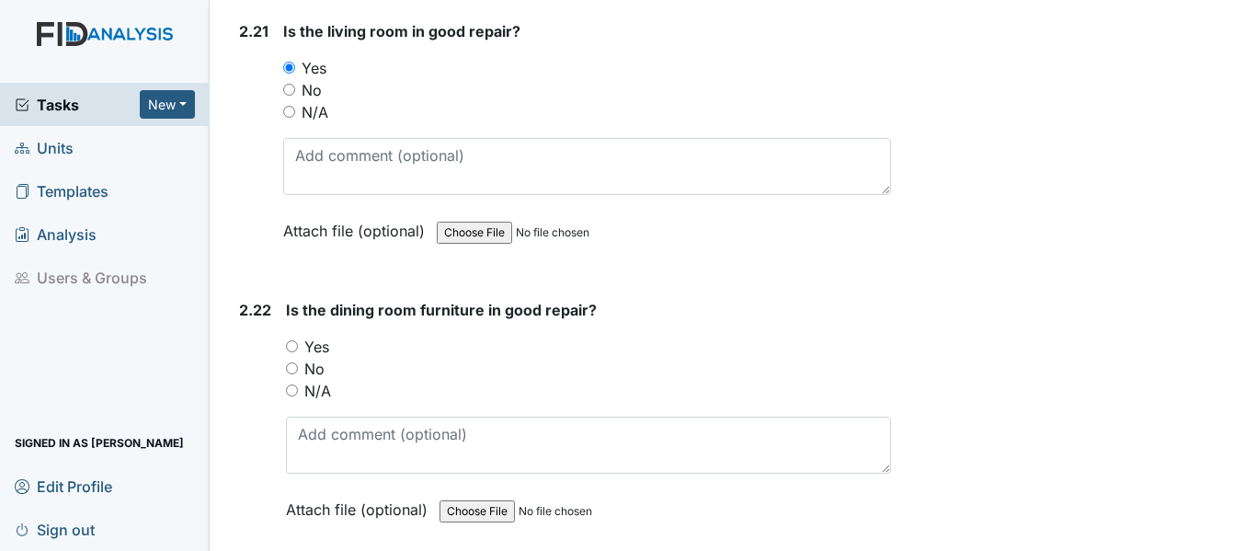
scroll to position [8825, 0]
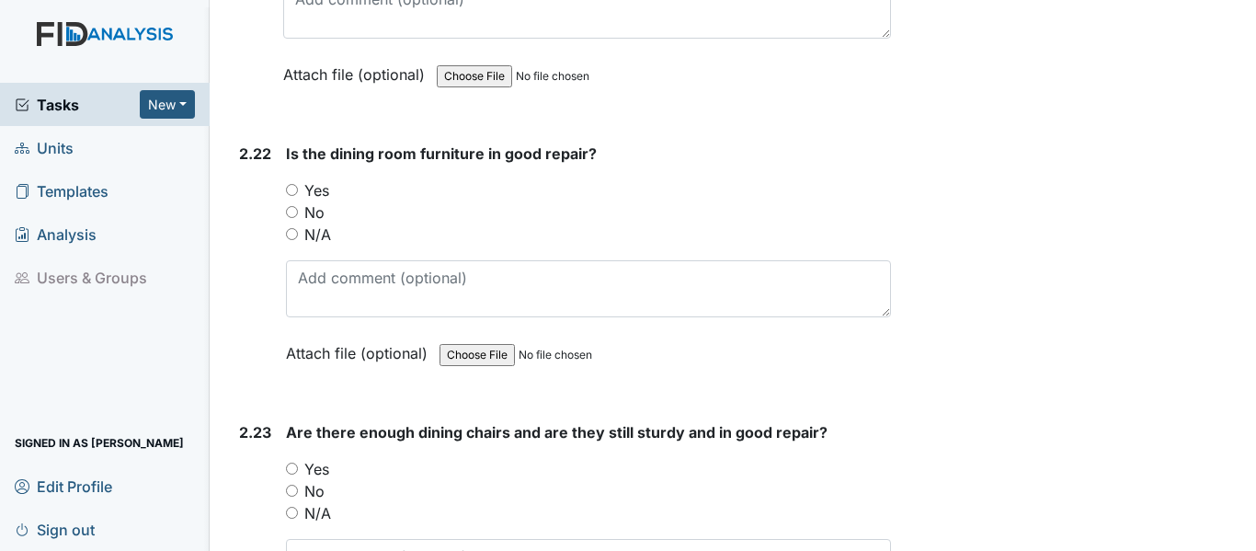
click at [292, 184] on input "Yes" at bounding box center [292, 190] width 12 height 12
radio input "true"
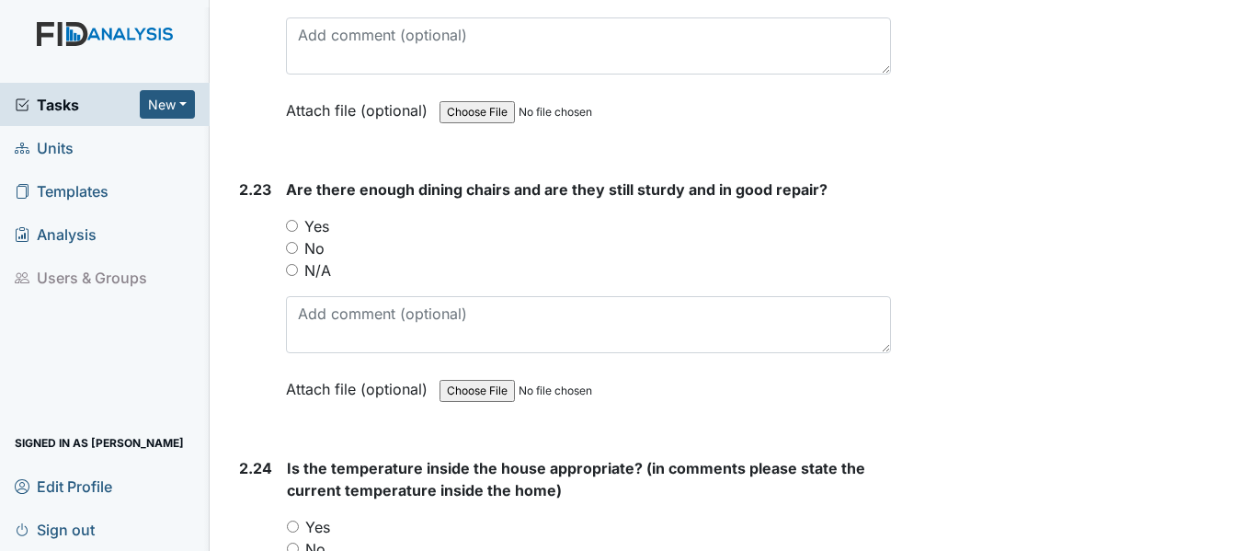
scroll to position [9101, 0]
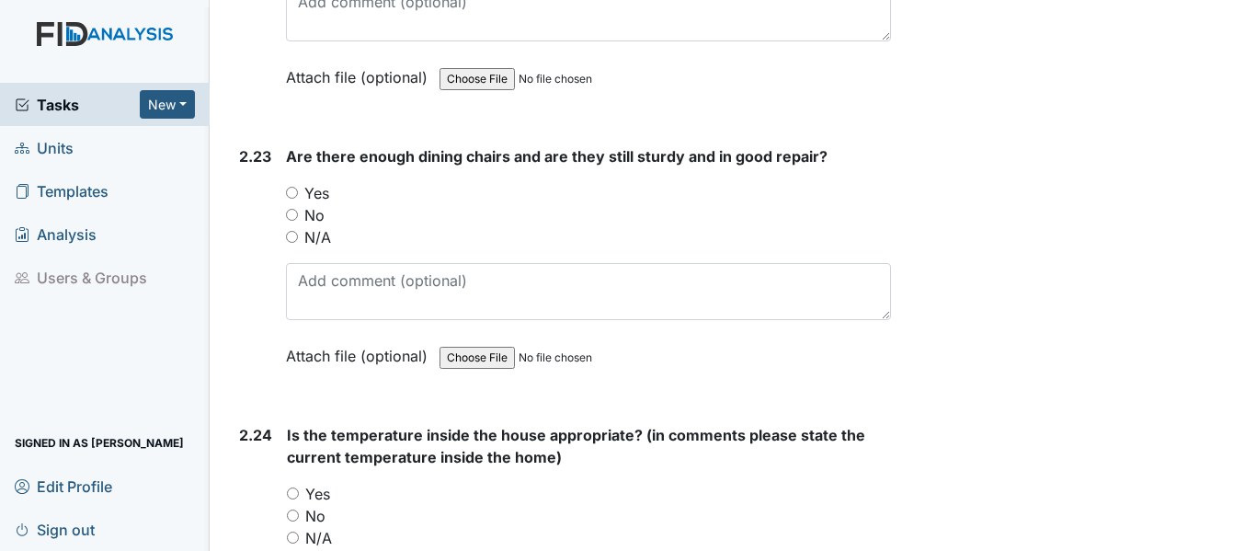
click at [291, 187] on input "Yes" at bounding box center [292, 193] width 12 height 12
radio input "true"
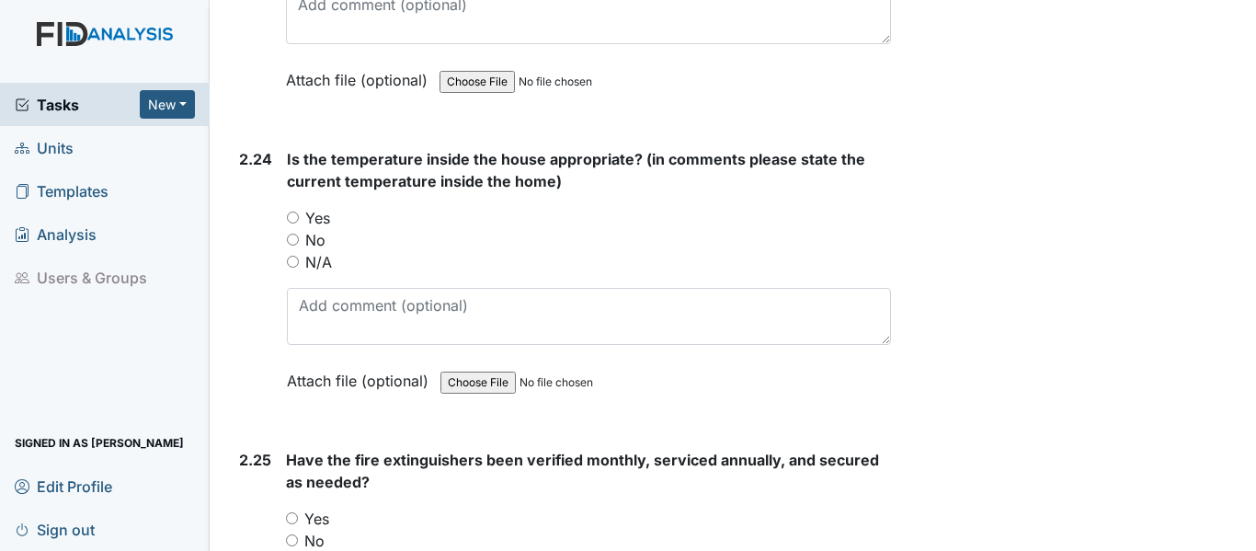
click at [292, 211] on input "Yes" at bounding box center [293, 217] width 12 height 12
radio input "true"
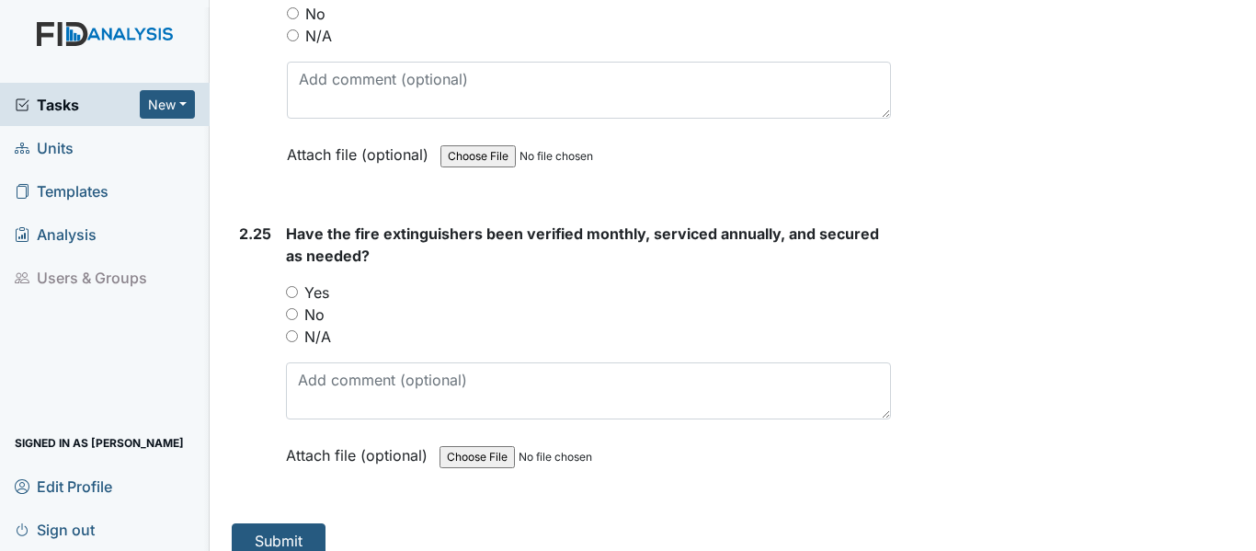
click at [290, 286] on input "Yes" at bounding box center [292, 292] width 12 height 12
radio input "true"
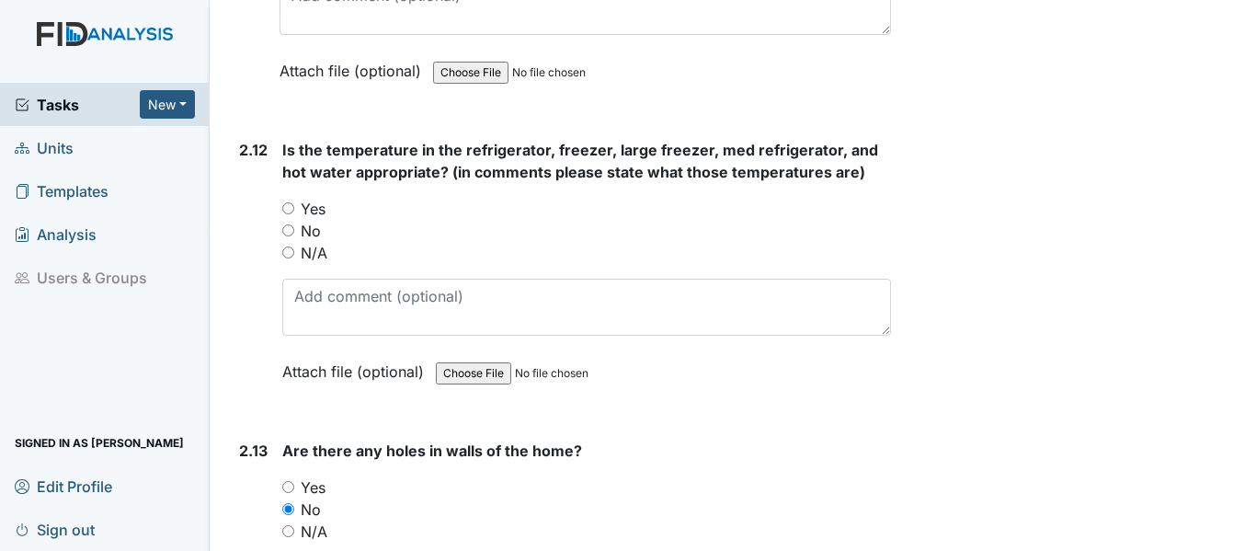
scroll to position [6110, 0]
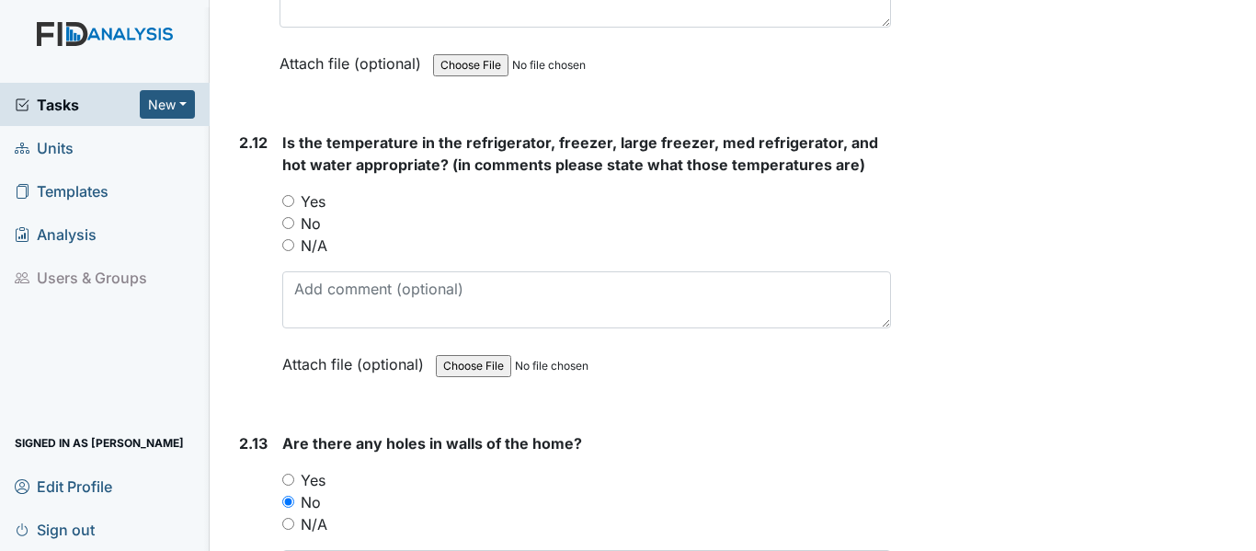
drag, startPoint x: 288, startPoint y: 177, endPoint x: 419, endPoint y: 210, distance: 135.3
click at [289, 195] on input "Yes" at bounding box center [288, 201] width 12 height 12
radio input "true"
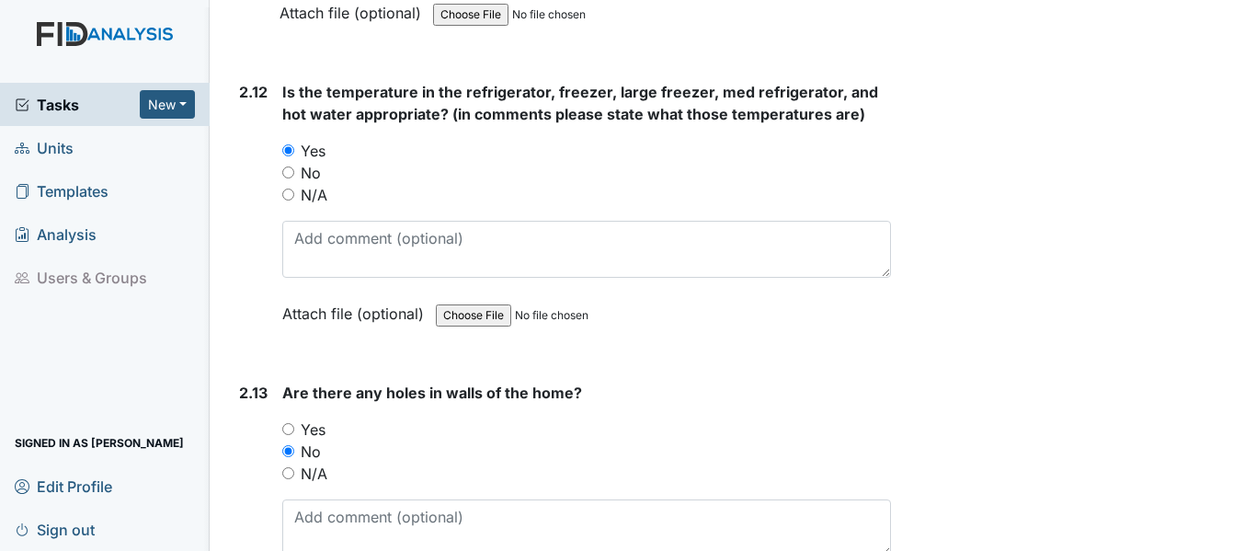
scroll to position [6202, 0]
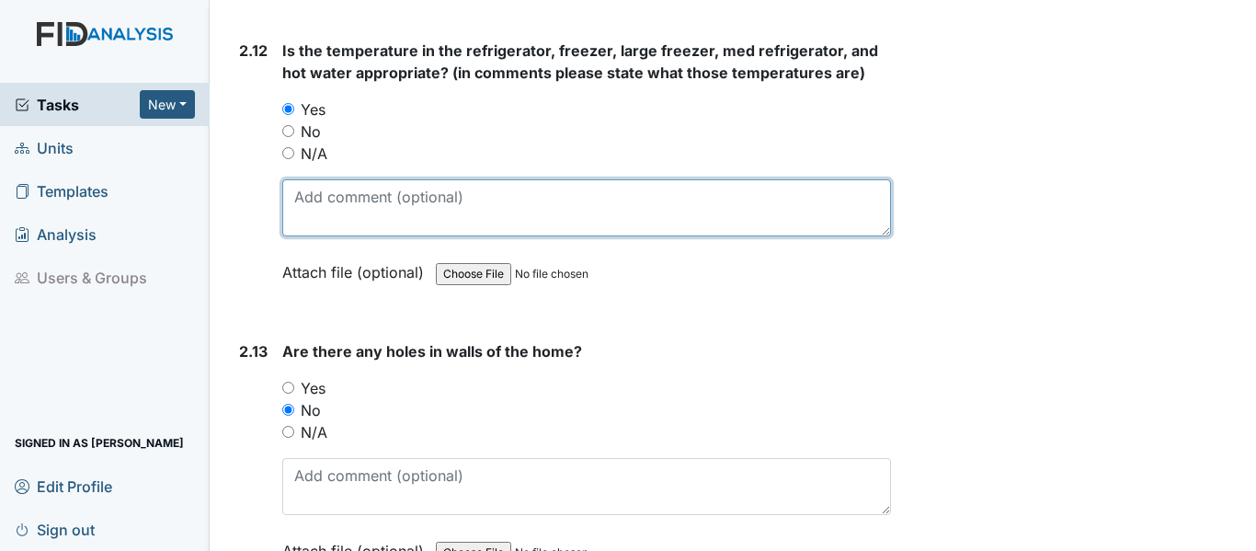
click at [307, 179] on textarea at bounding box center [586, 207] width 609 height 57
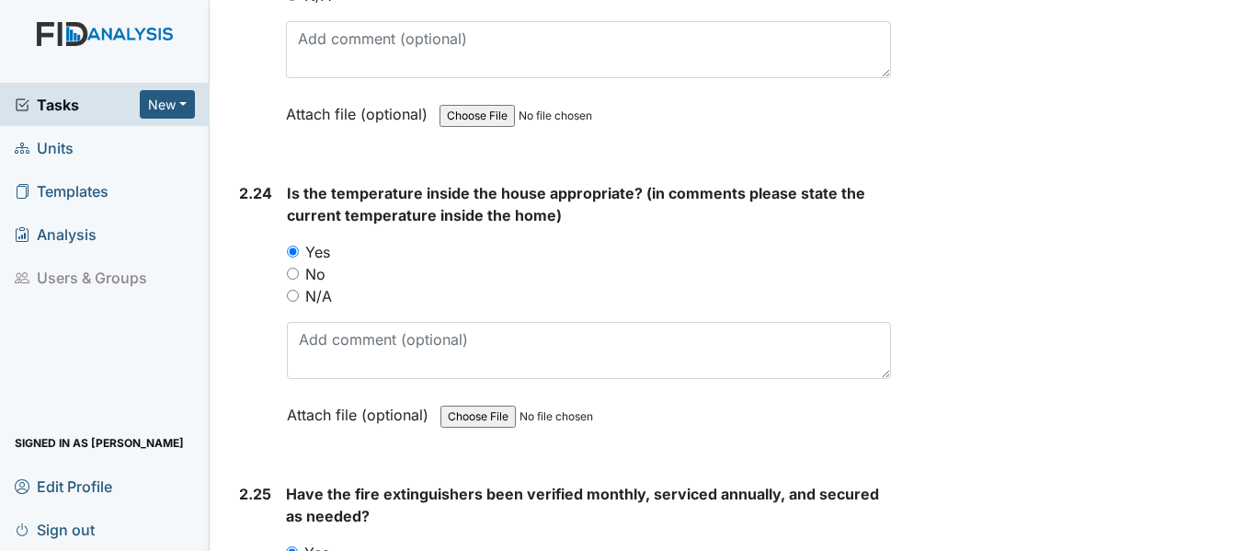
scroll to position [9603, 0]
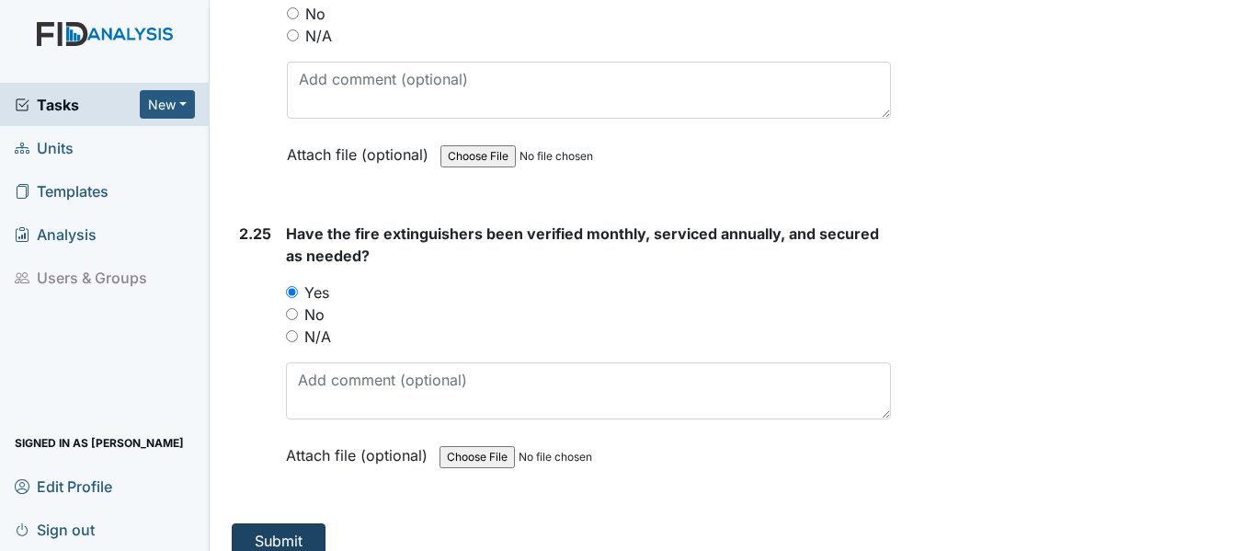
type textarea "Refrigerator was at 46 degrees but was open numerous times"
click at [270, 523] on button "Submit" at bounding box center [279, 540] width 94 height 35
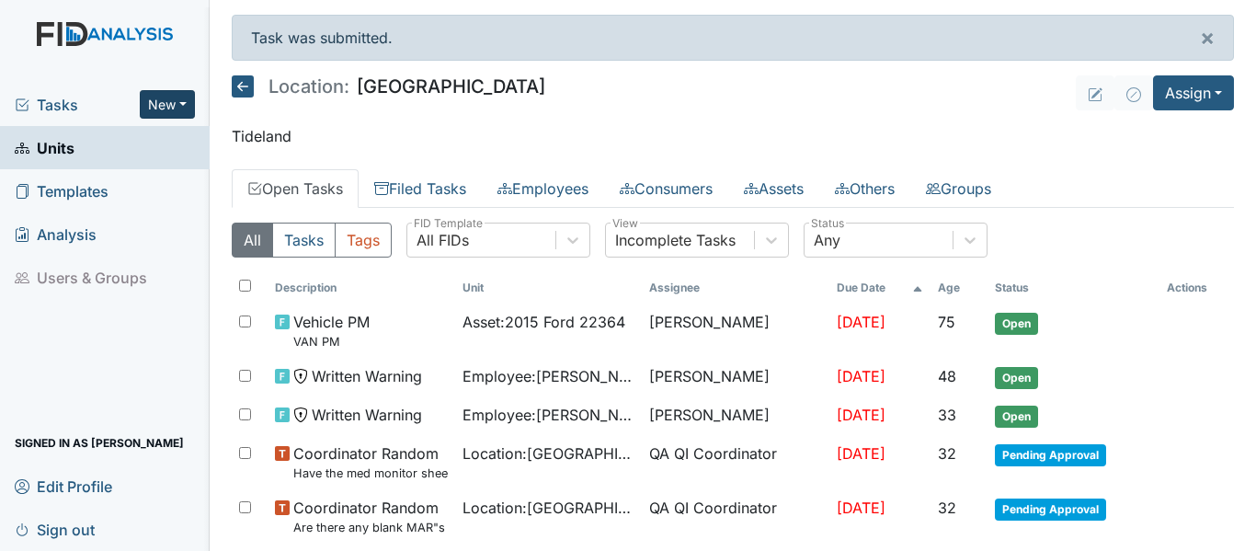
click at [186, 101] on button "New" at bounding box center [167, 104] width 55 height 28
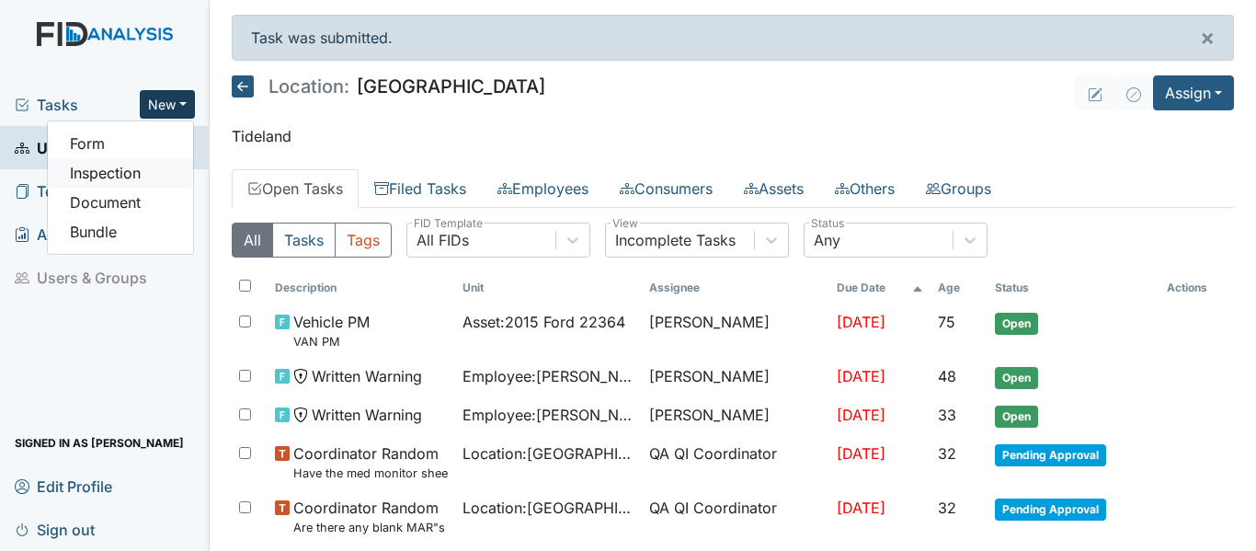
click at [111, 166] on link "Inspection" at bounding box center [120, 172] width 145 height 29
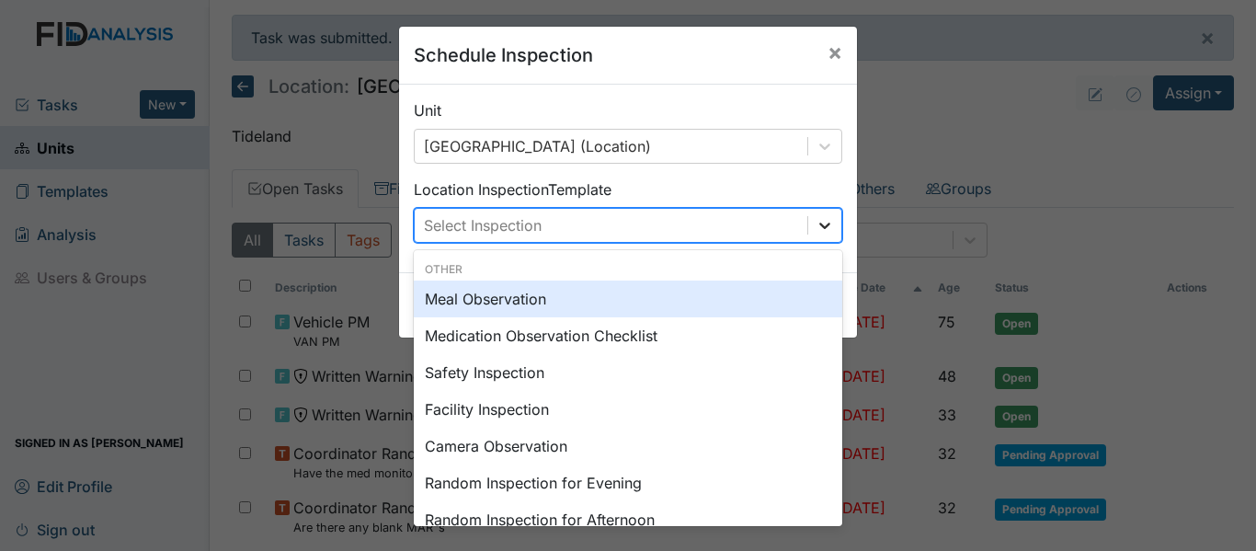
click at [819, 225] on icon at bounding box center [824, 225] width 11 height 6
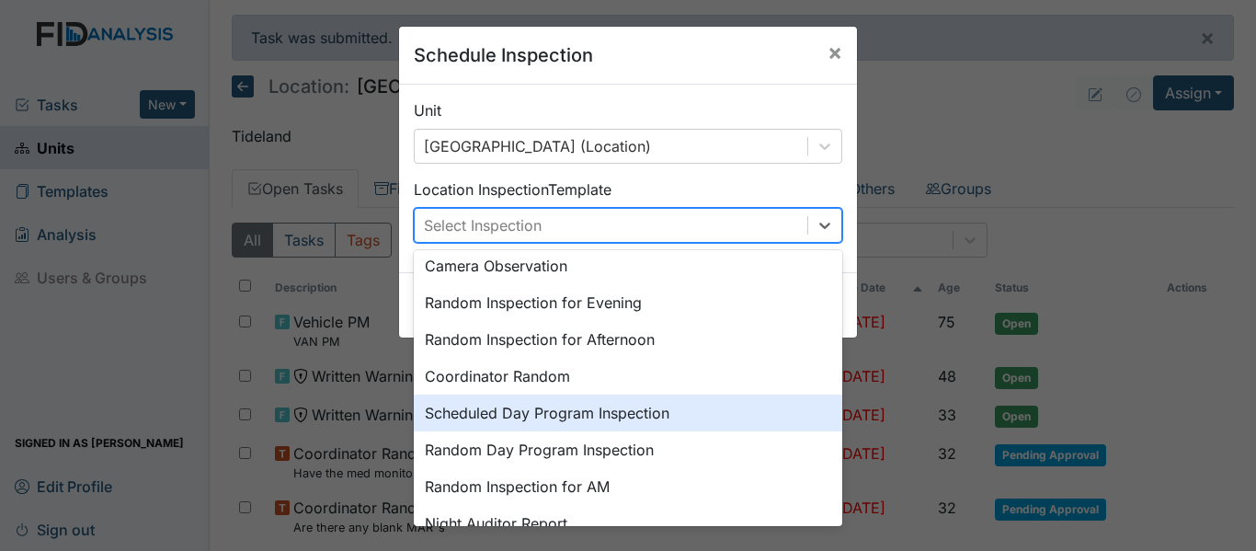
scroll to position [184, 0]
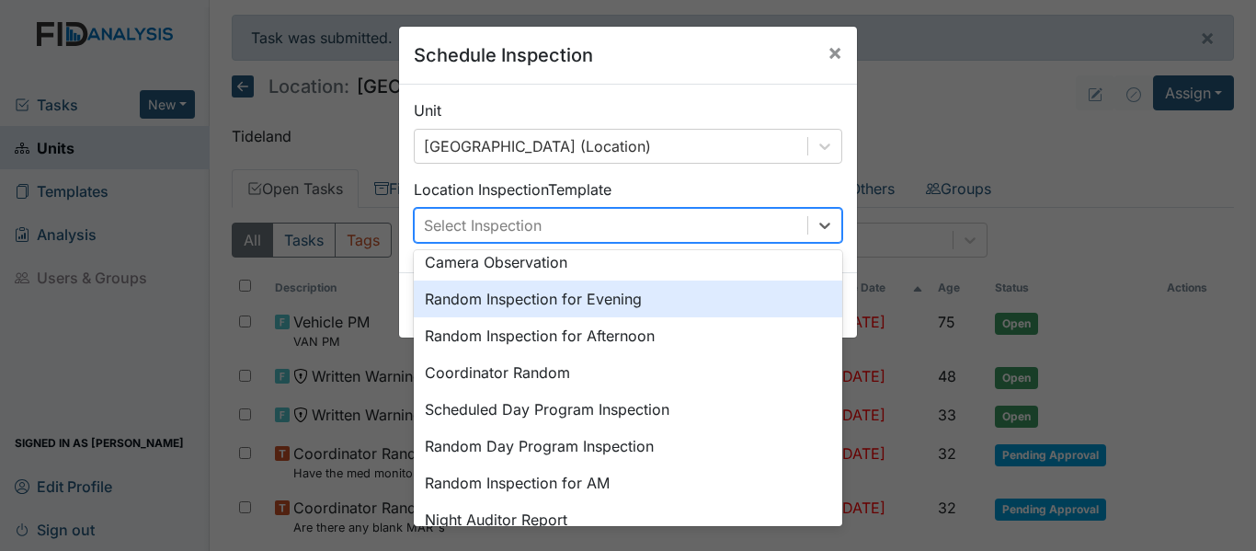
click at [520, 302] on div "Random Inspection for Evening" at bounding box center [628, 298] width 428 height 37
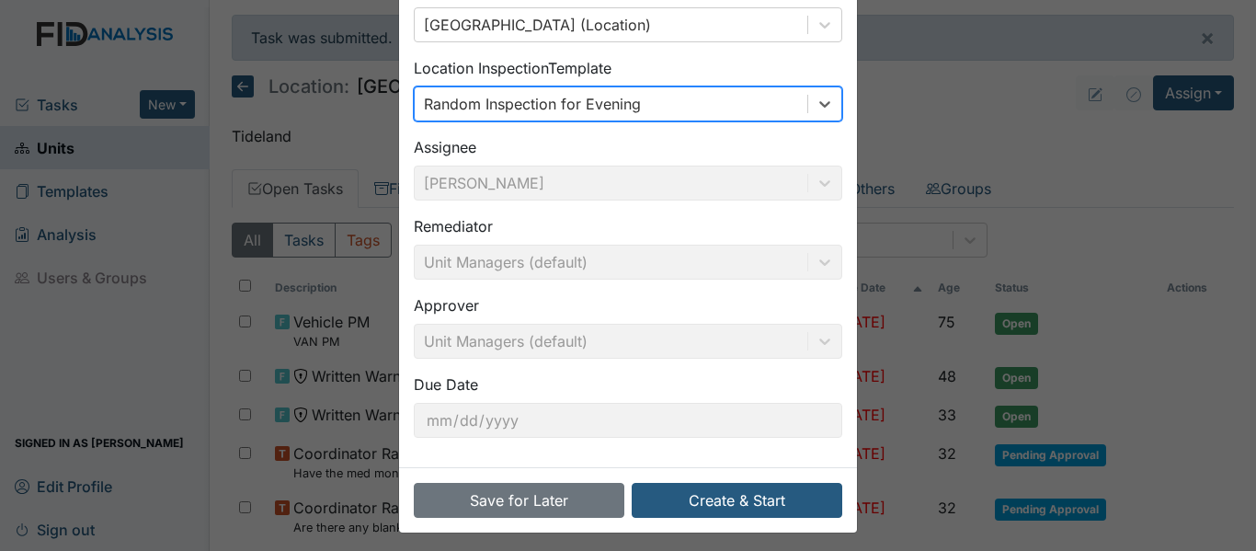
scroll to position [130, 0]
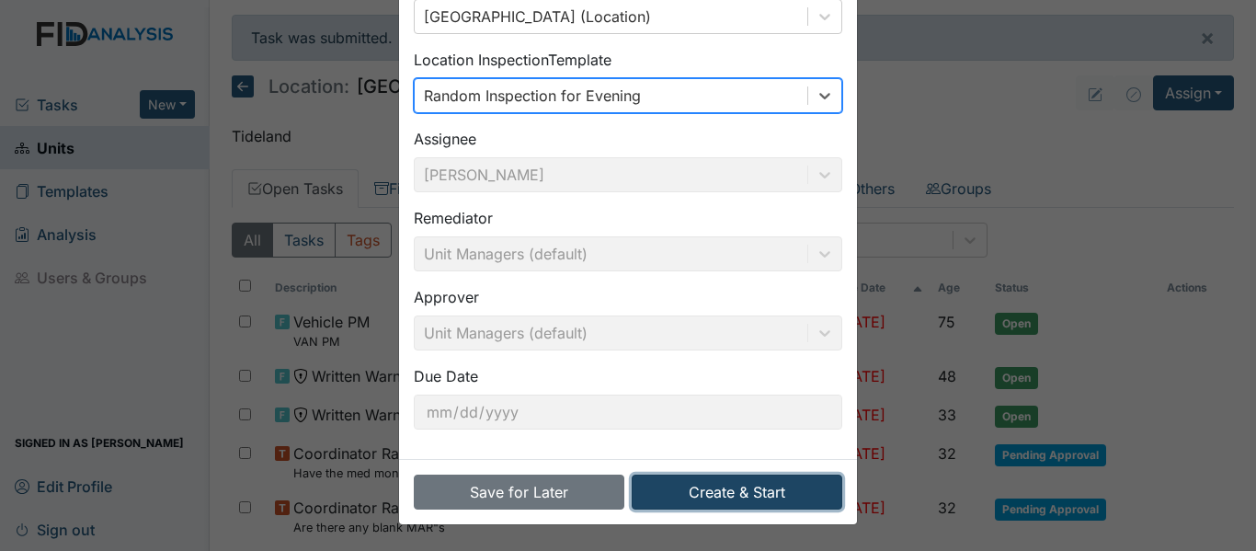
click at [720, 477] on button "Create & Start" at bounding box center [737, 491] width 211 height 35
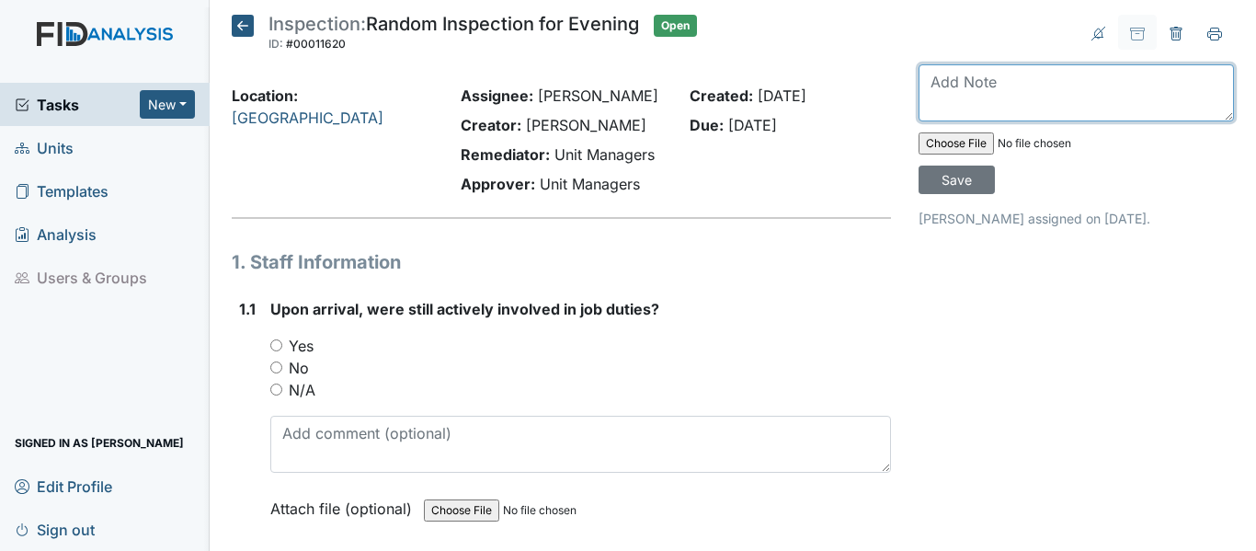
click at [922, 74] on textarea at bounding box center [1075, 92] width 315 height 57
type textarea "Completed on [DATE]"
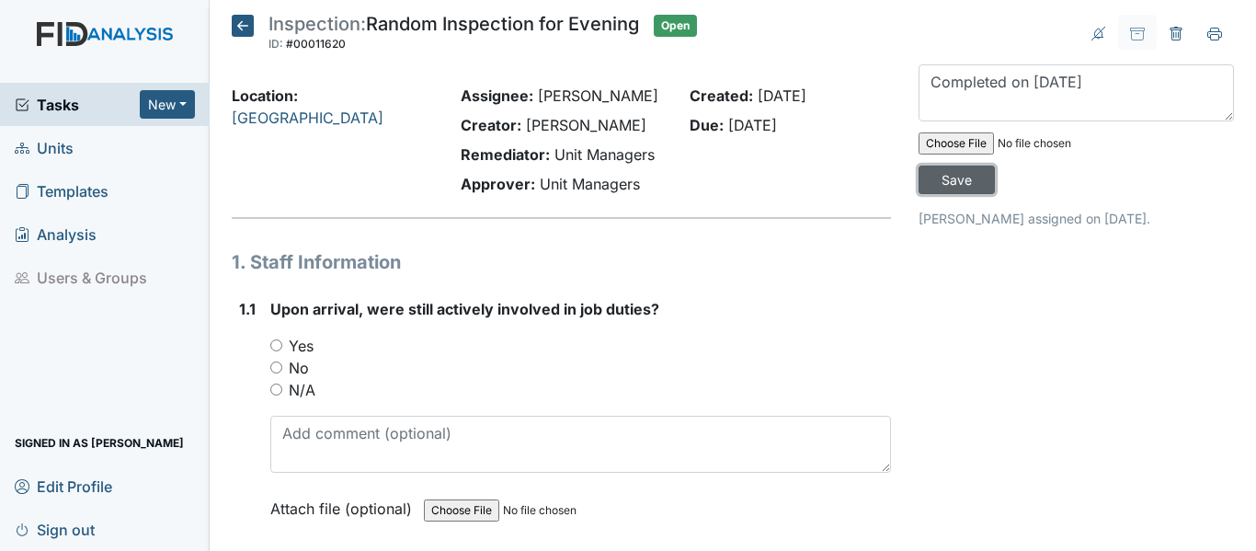
click at [956, 181] on input "Save" at bounding box center [956, 179] width 76 height 28
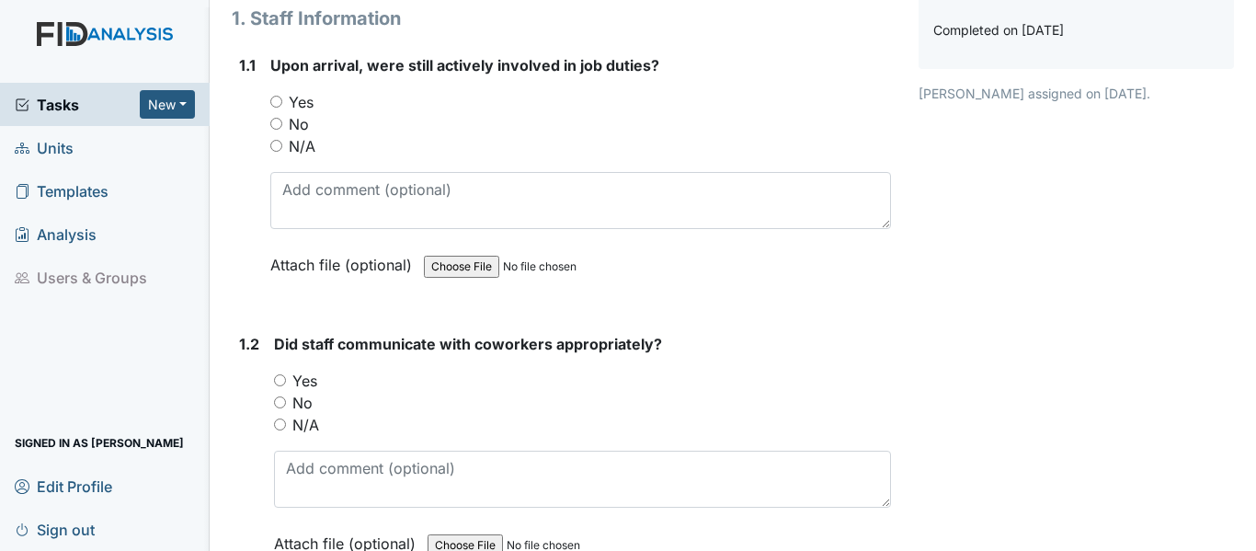
scroll to position [276, 0]
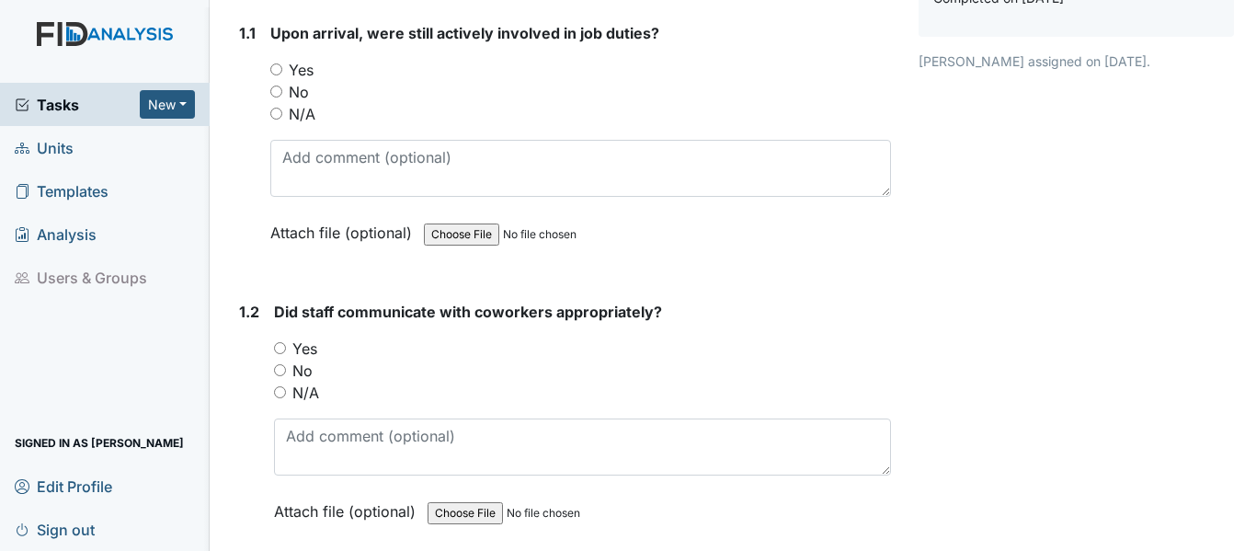
click at [276, 72] on input "Yes" at bounding box center [276, 69] width 12 height 12
radio input "true"
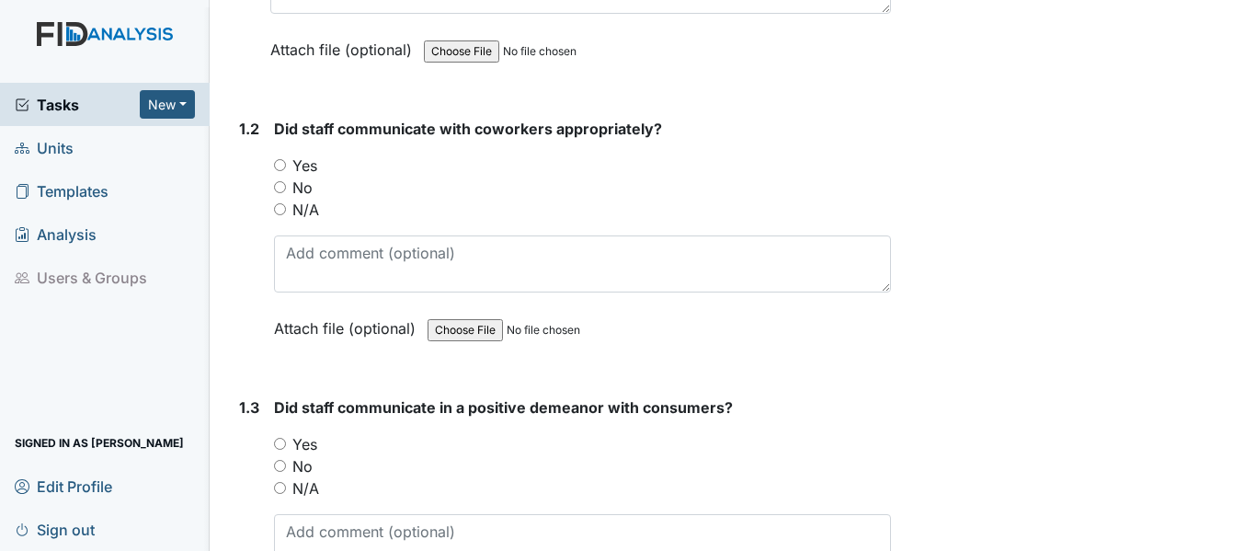
scroll to position [460, 0]
click at [281, 163] on input "Yes" at bounding box center [280, 164] width 12 height 12
radio input "true"
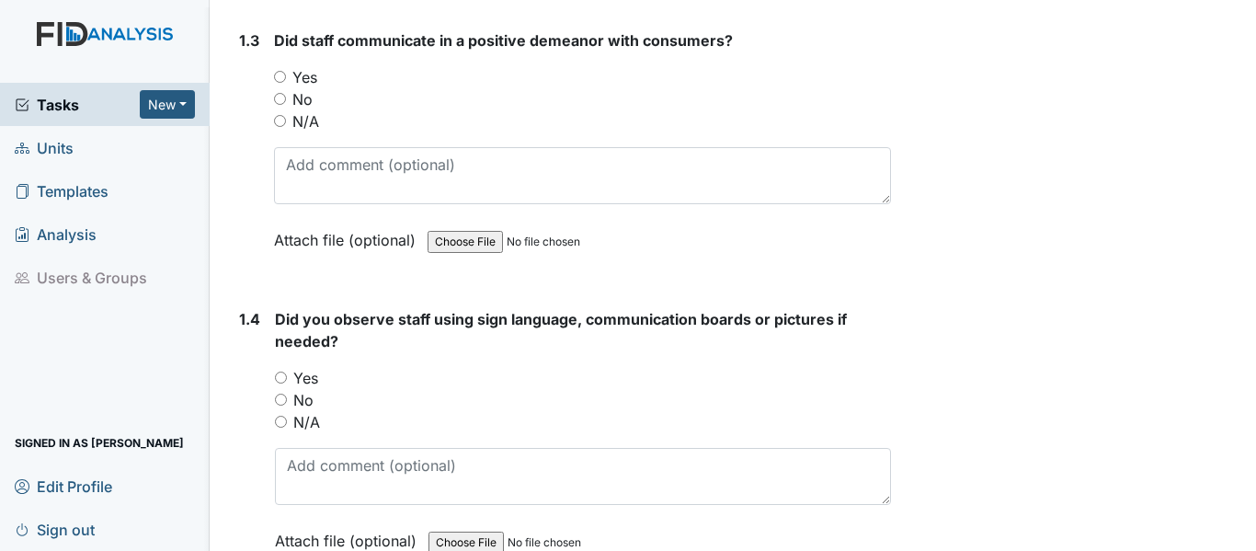
scroll to position [827, 0]
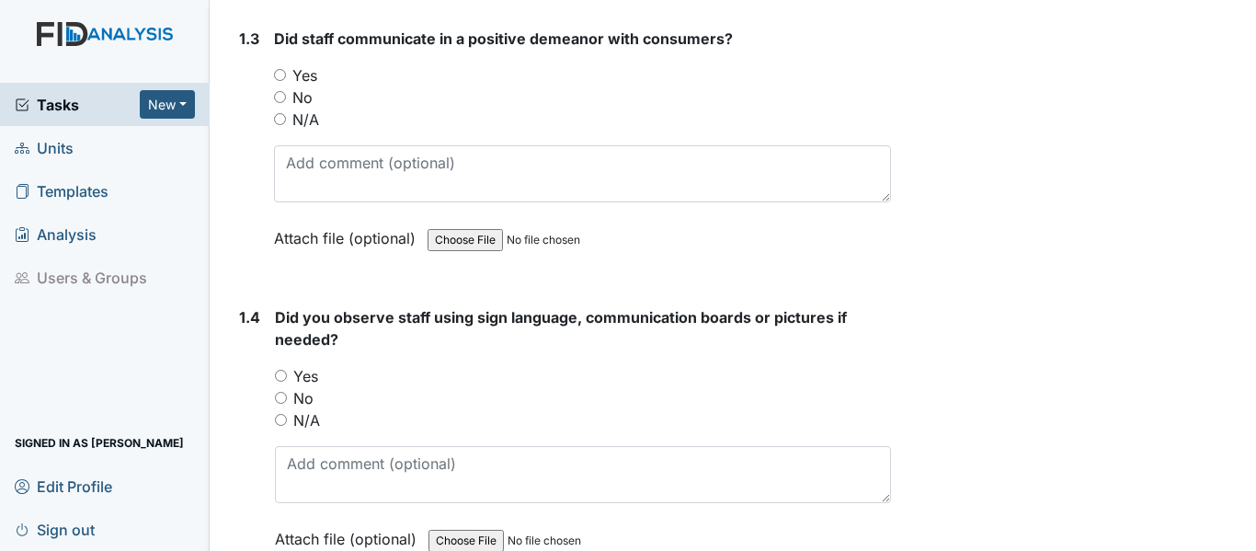
click at [279, 75] on input "Yes" at bounding box center [280, 75] width 12 height 12
radio input "true"
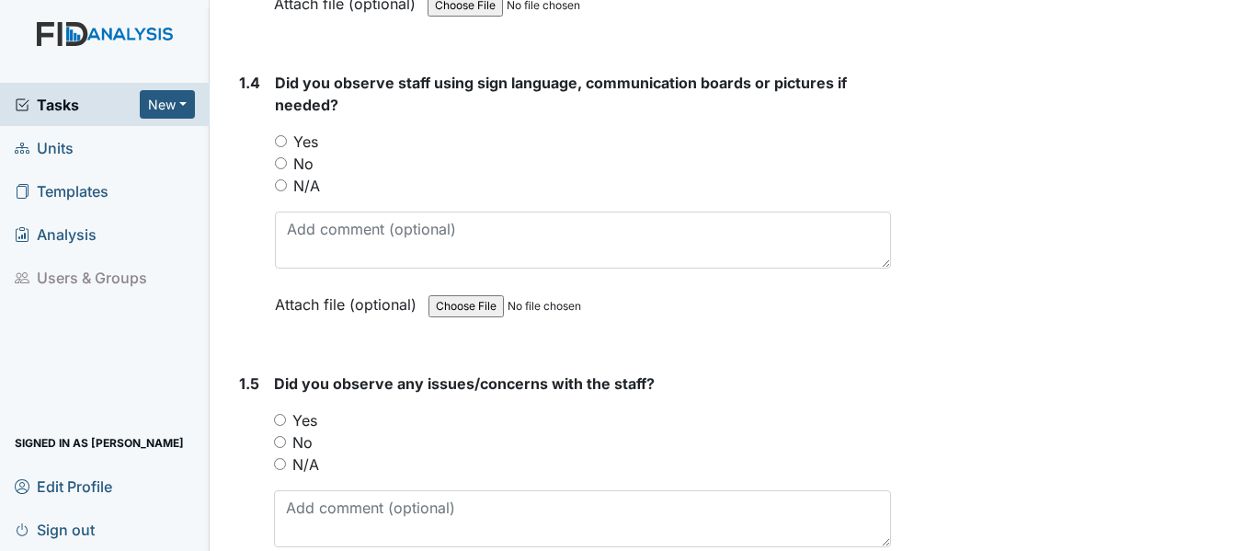
scroll to position [1103, 0]
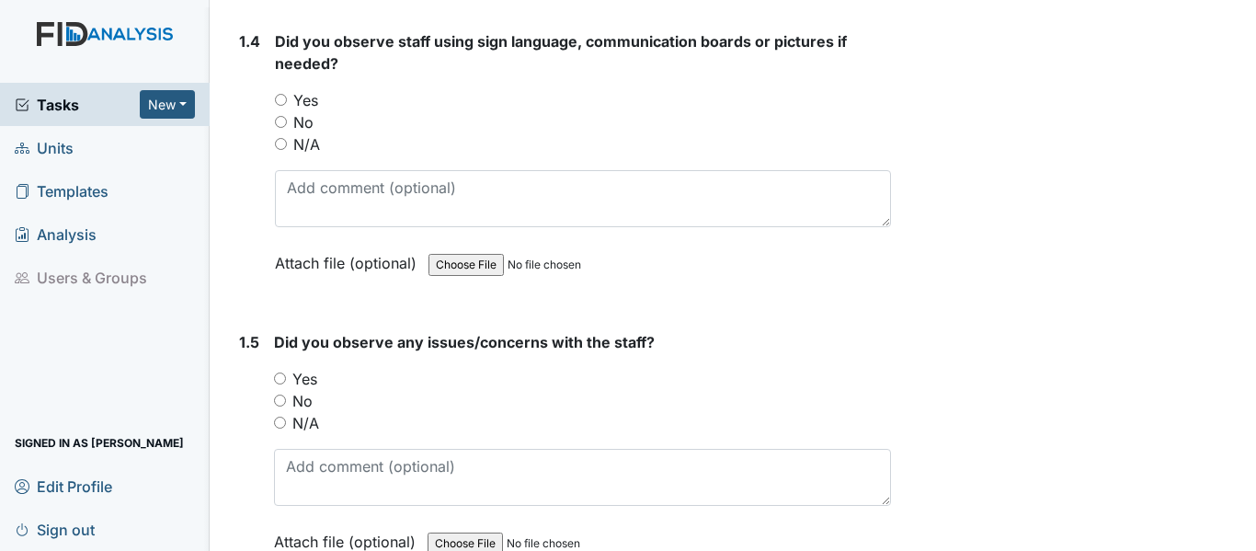
click at [280, 121] on input "No" at bounding box center [281, 122] width 12 height 12
radio input "true"
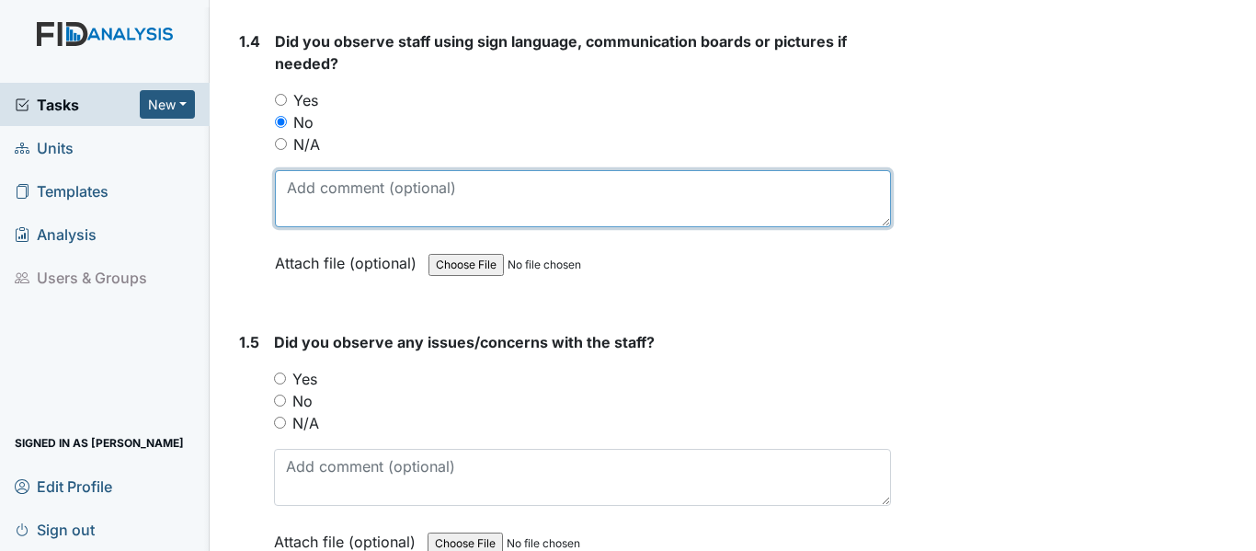
click at [291, 189] on textarea at bounding box center [583, 198] width 616 height 57
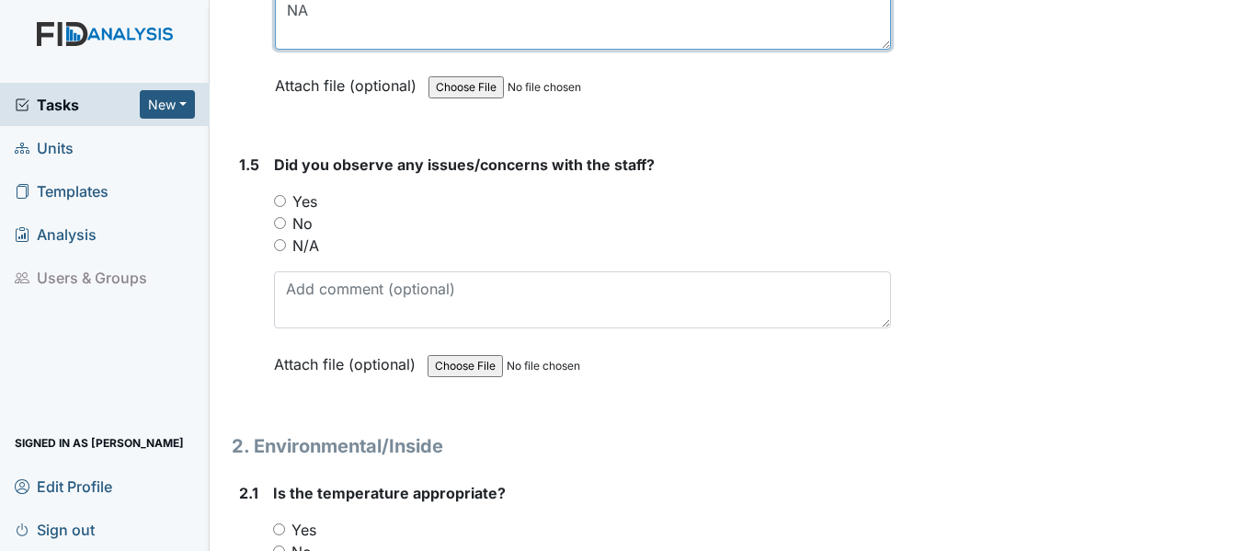
scroll to position [1287, 0]
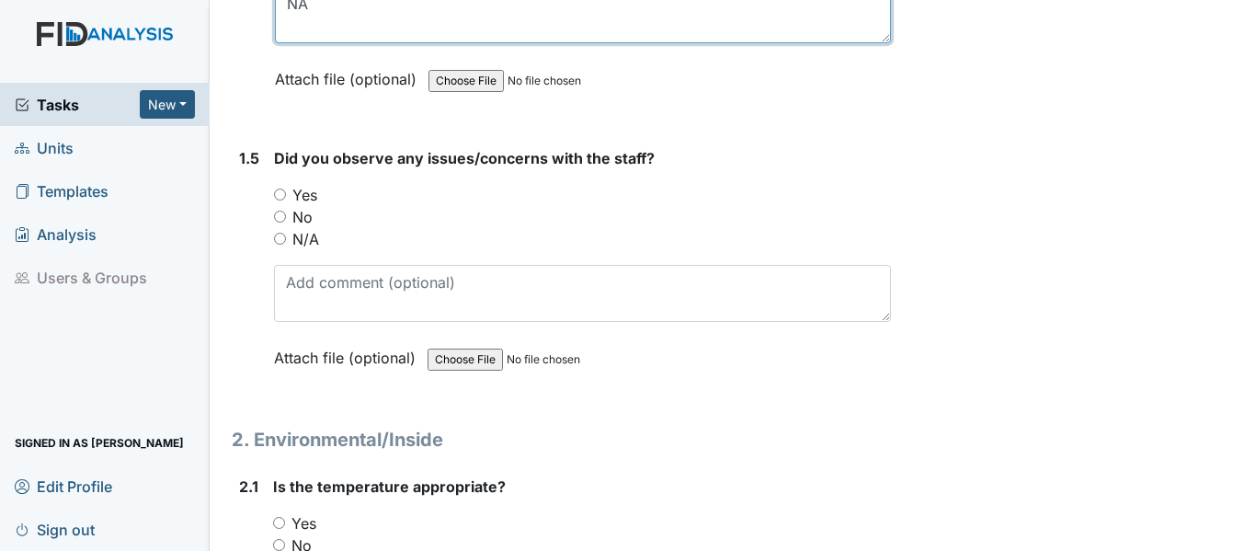
type textarea "NA"
click at [280, 193] on input "Yes" at bounding box center [280, 194] width 12 height 12
radio input "true"
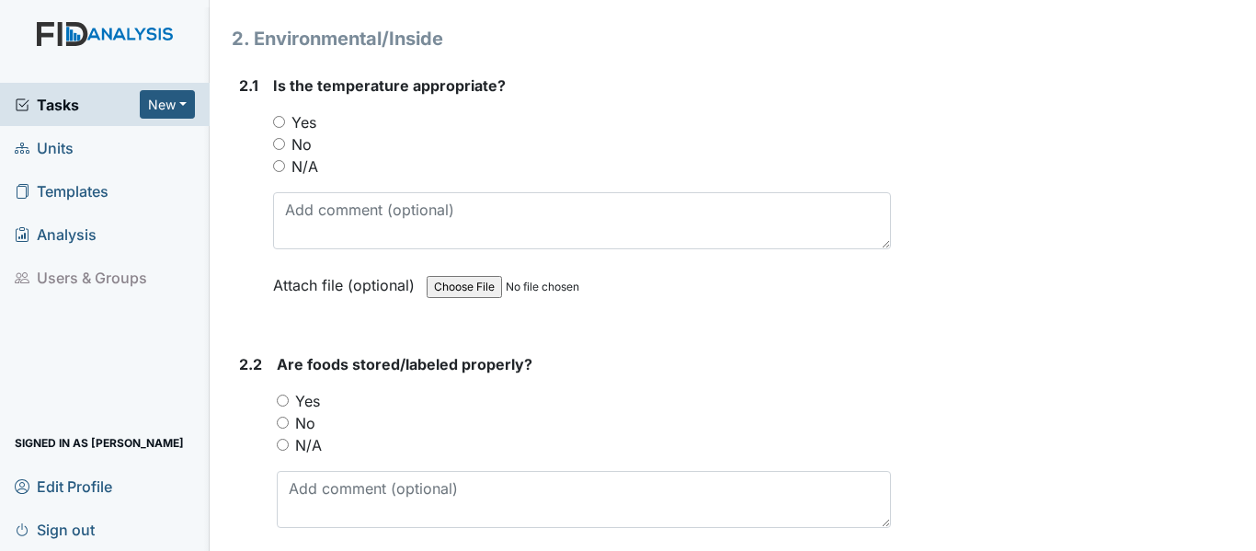
scroll to position [1655, 0]
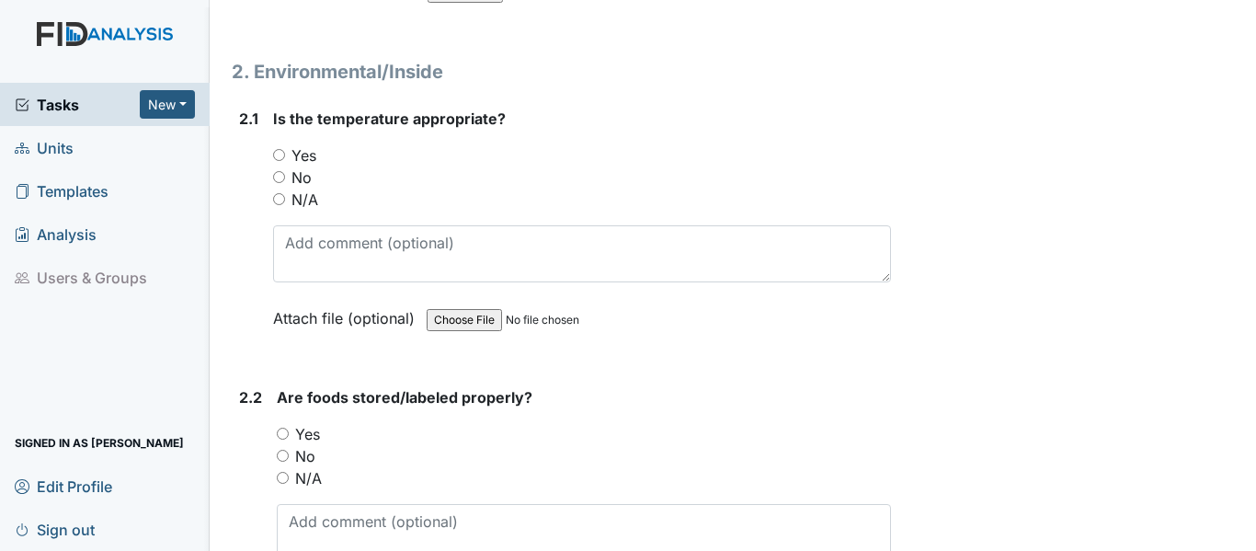
click at [279, 153] on input "Yes" at bounding box center [279, 155] width 12 height 12
radio input "true"
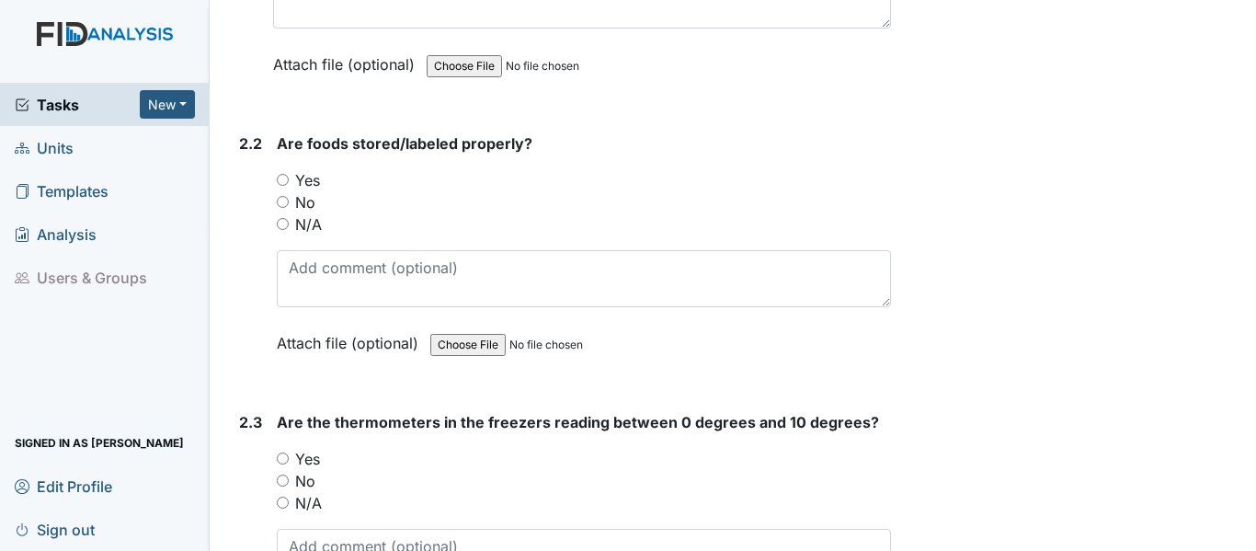
scroll to position [1931, 0]
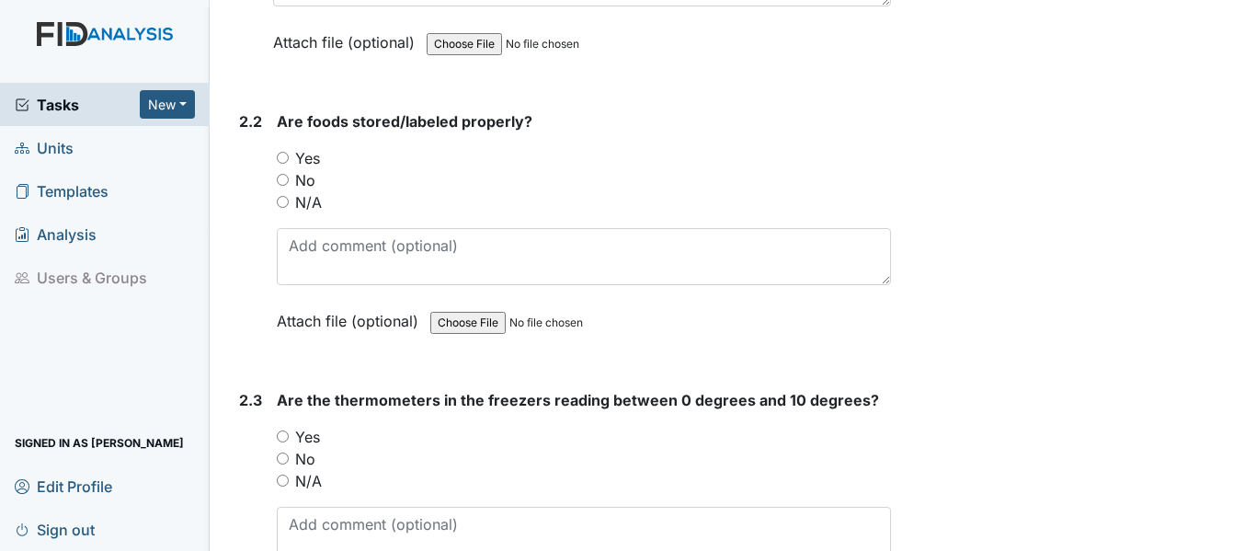
click at [280, 158] on input "Yes" at bounding box center [283, 158] width 12 height 12
radio input "true"
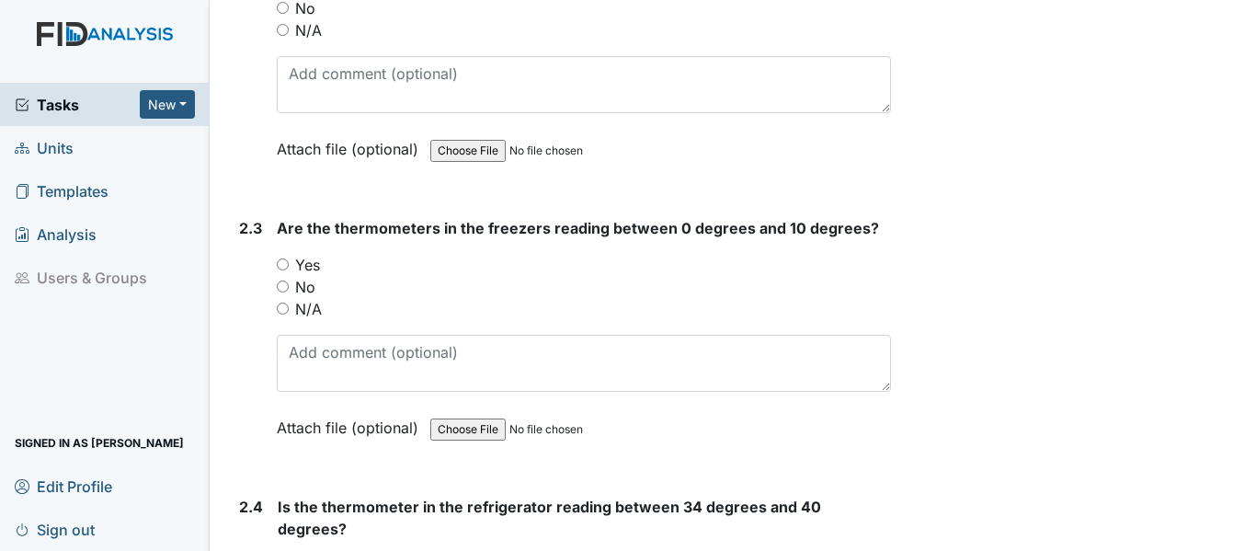
scroll to position [2114, 0]
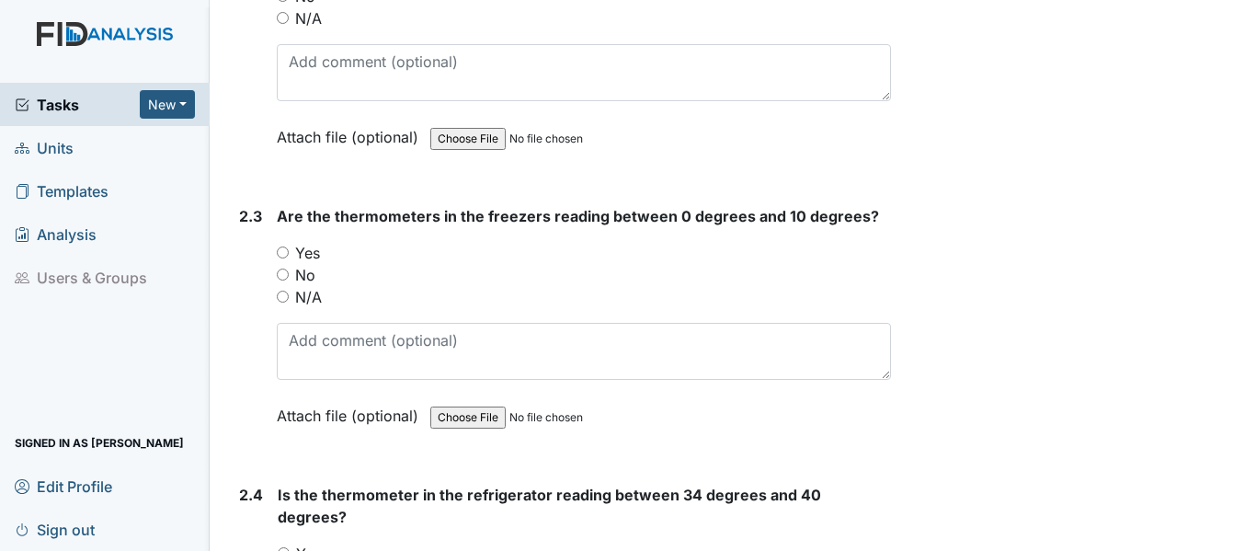
click at [279, 250] on input "Yes" at bounding box center [283, 252] width 12 height 12
radio input "true"
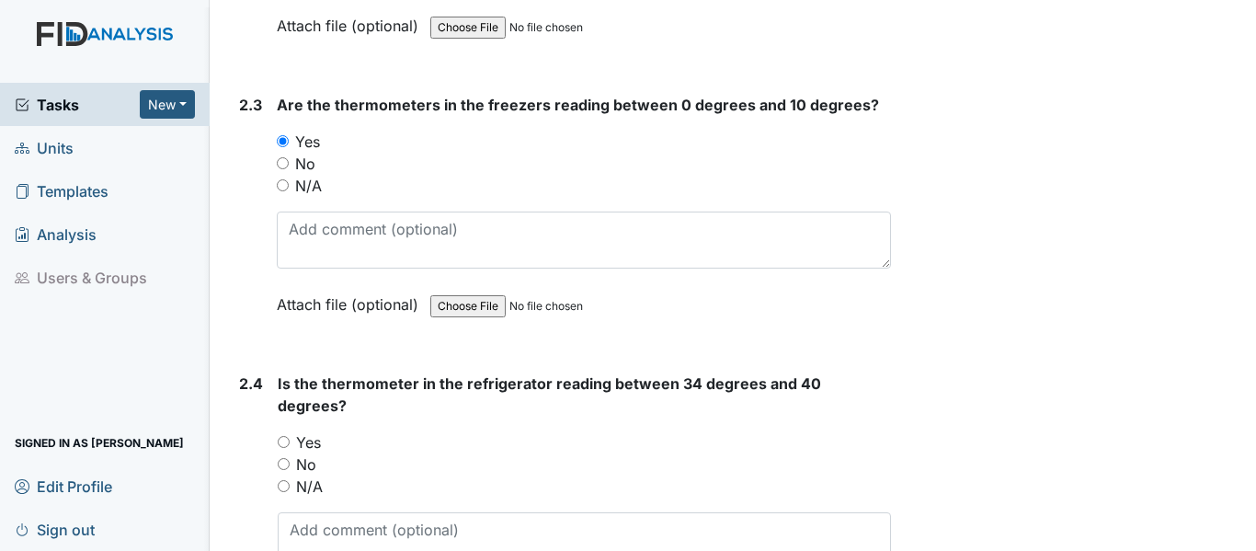
scroll to position [2390, 0]
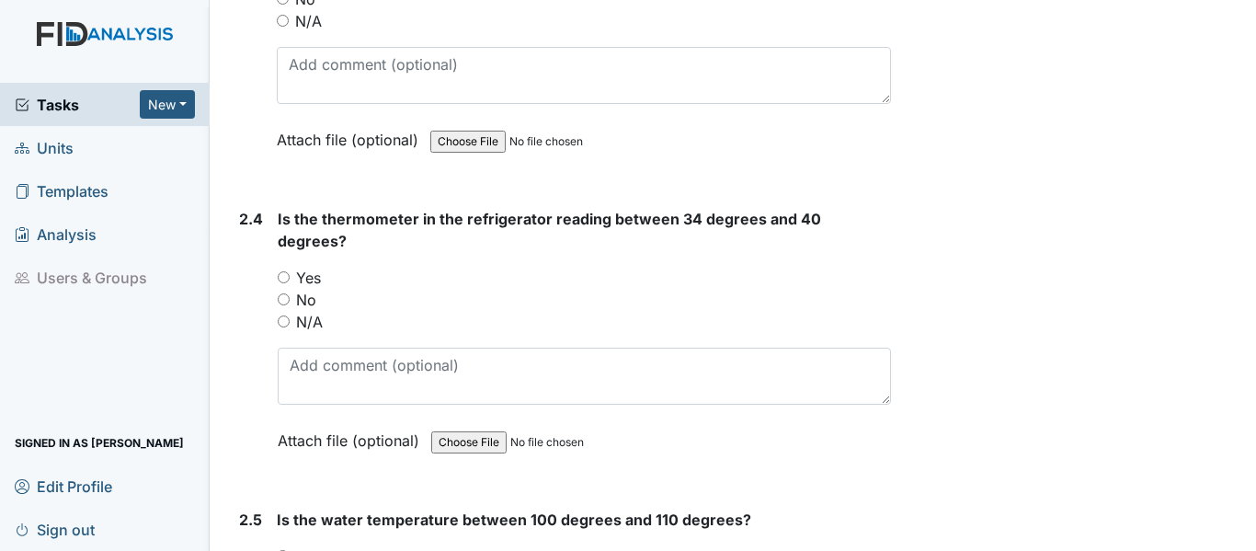
click at [285, 293] on input "No" at bounding box center [284, 299] width 12 height 12
radio input "true"
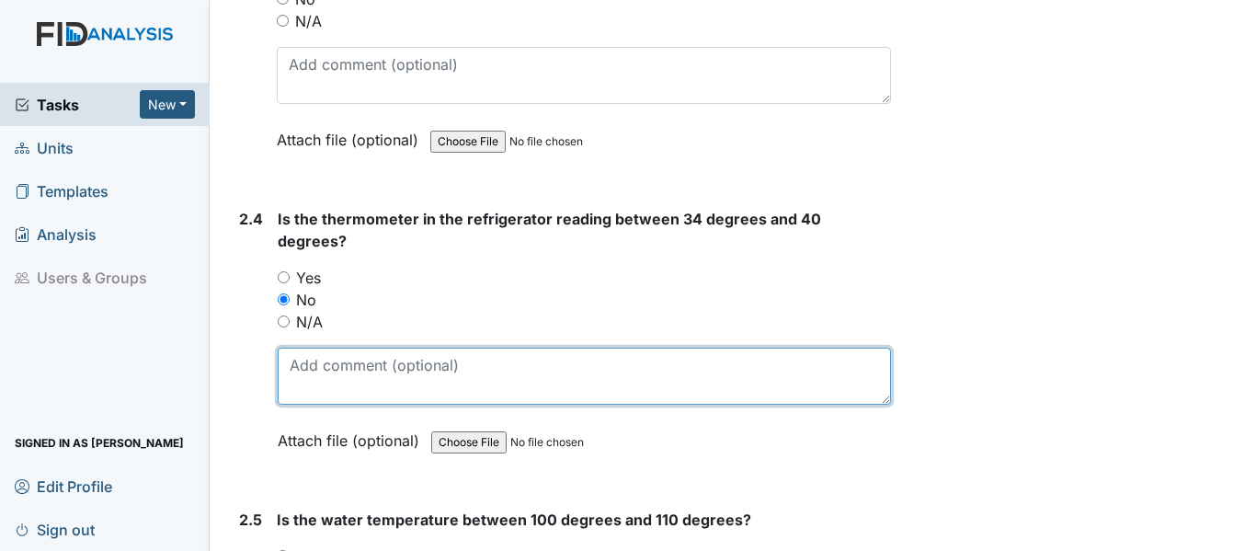
click at [298, 347] on textarea at bounding box center [584, 375] width 613 height 57
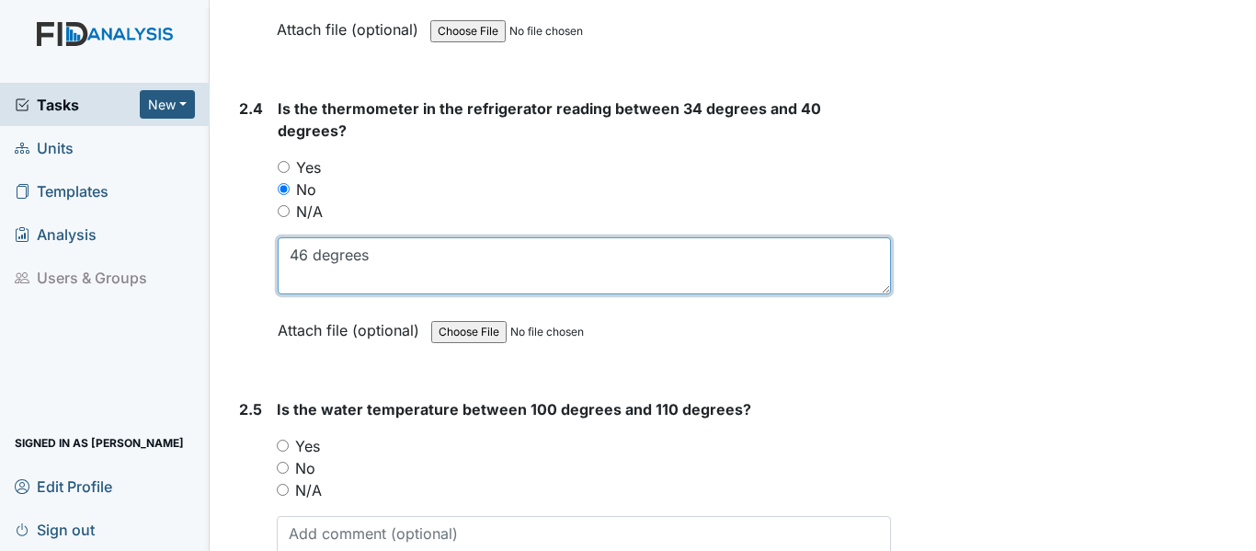
scroll to position [2850, 0]
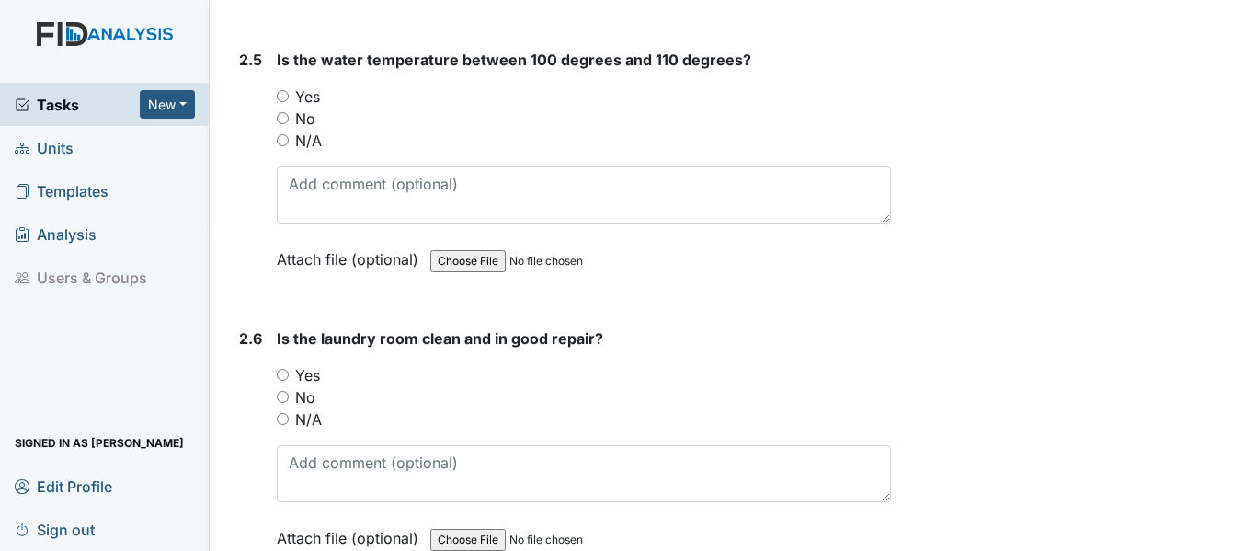
type textarea "46 degrees"
click at [279, 90] on input "Yes" at bounding box center [283, 96] width 12 height 12
radio input "true"
click at [282, 369] on input "Yes" at bounding box center [283, 375] width 12 height 12
radio input "true"
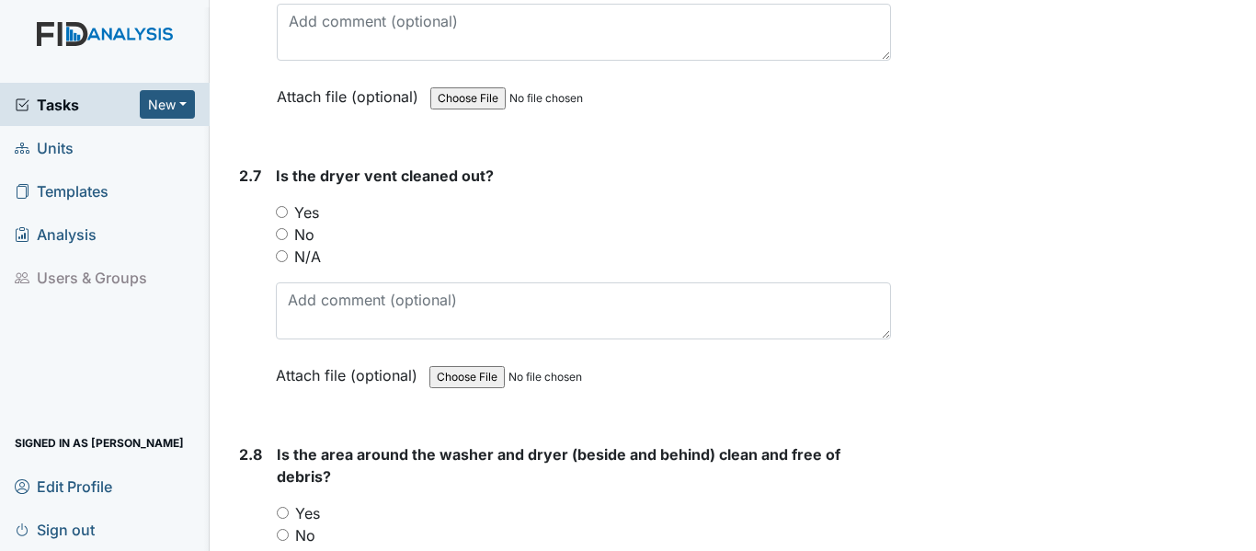
scroll to position [3310, 0]
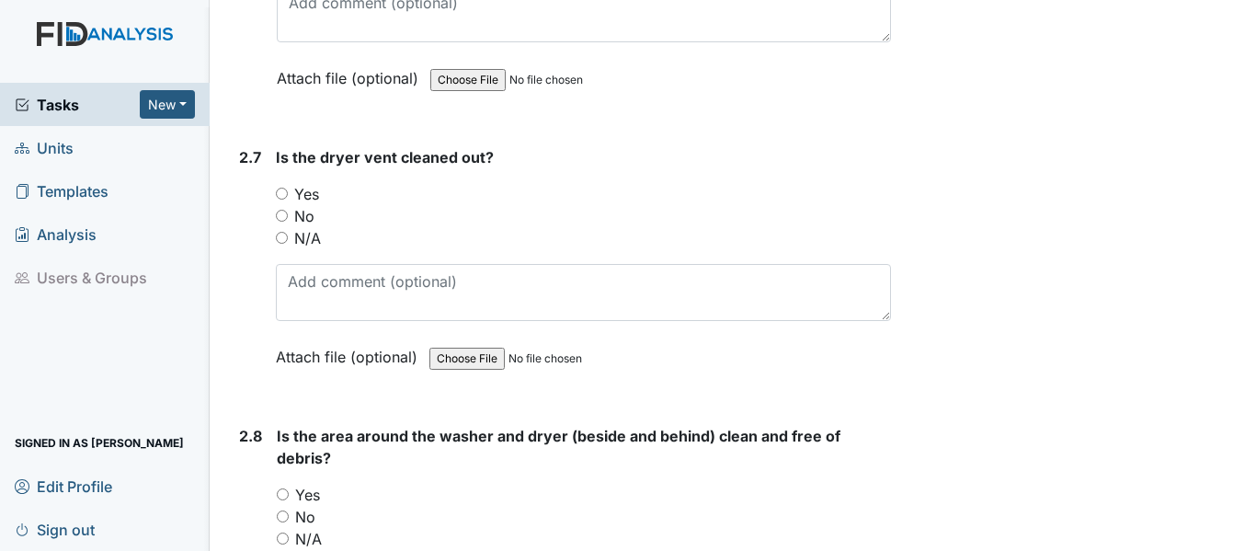
click at [281, 188] on input "Yes" at bounding box center [282, 194] width 12 height 12
radio input "true"
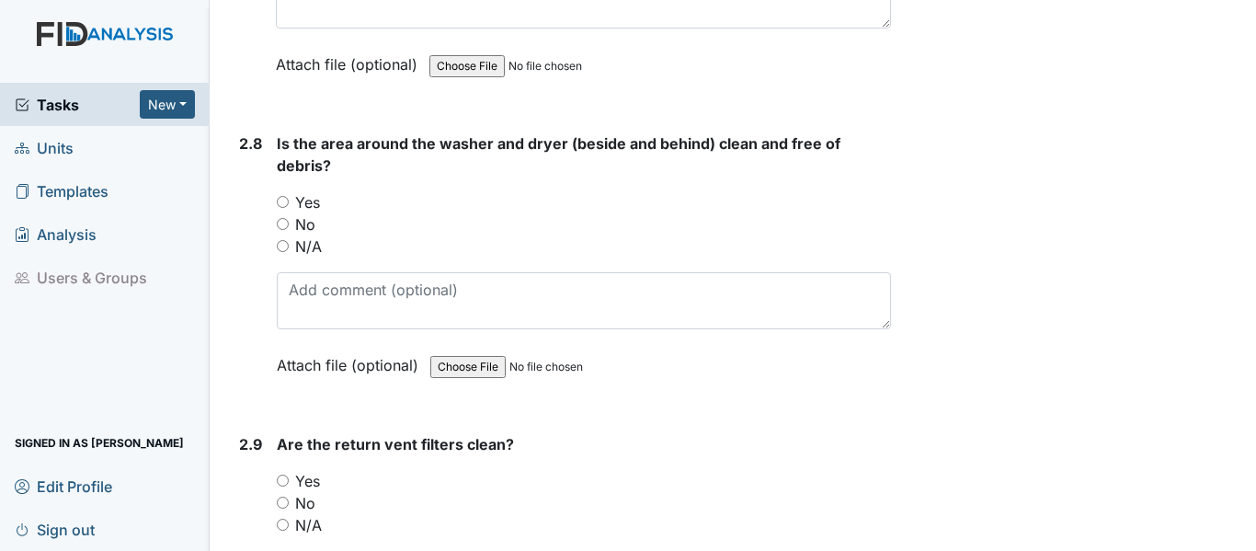
scroll to position [3585, 0]
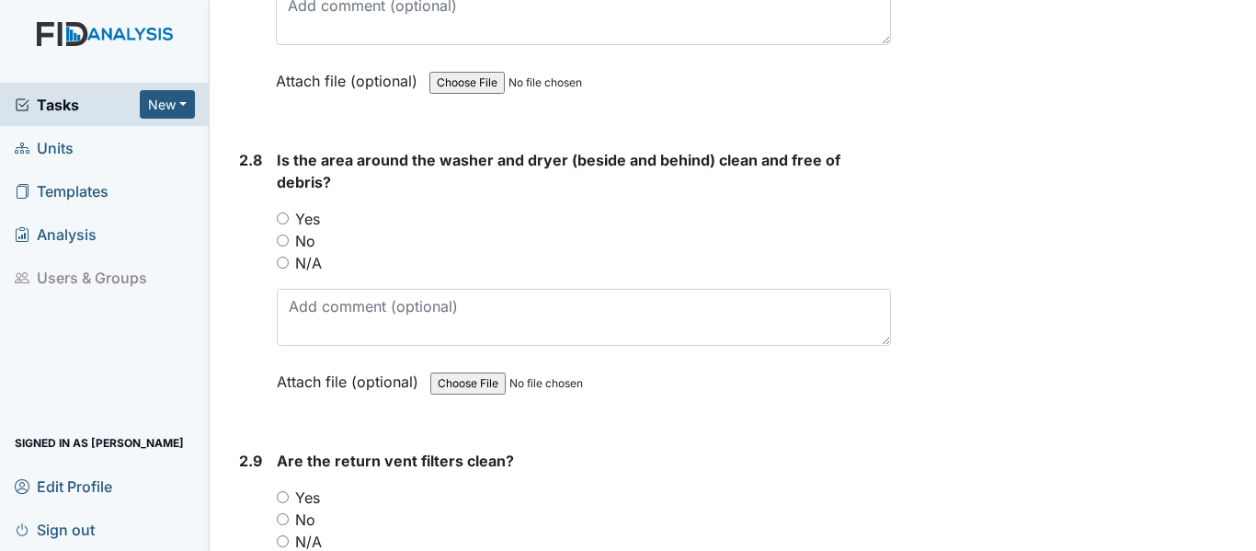
click at [284, 212] on input "Yes" at bounding box center [283, 218] width 12 height 12
radio input "true"
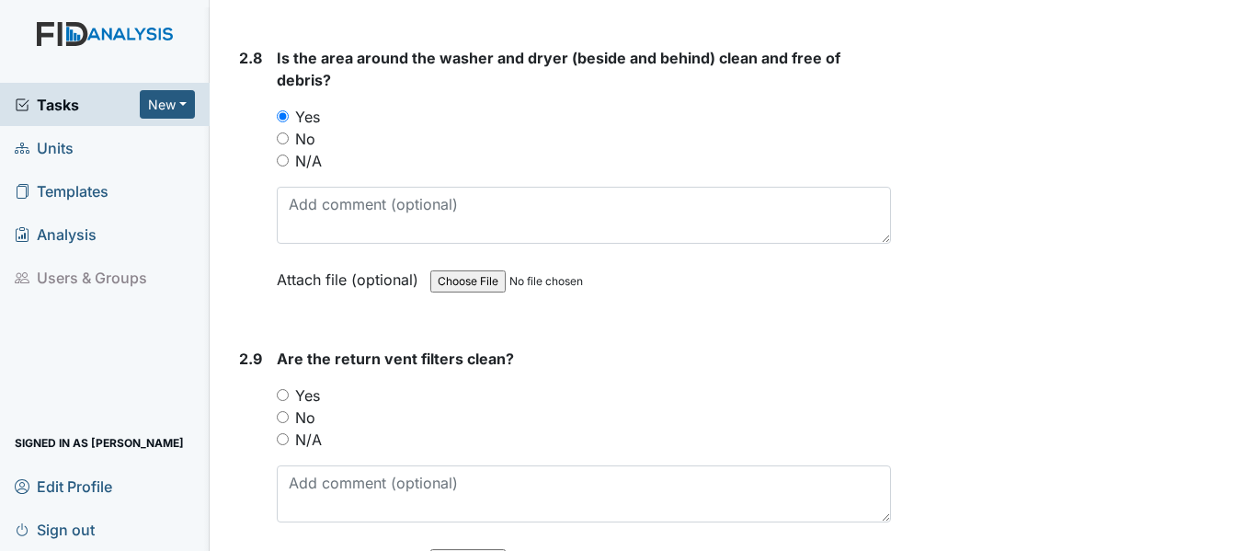
scroll to position [3861, 0]
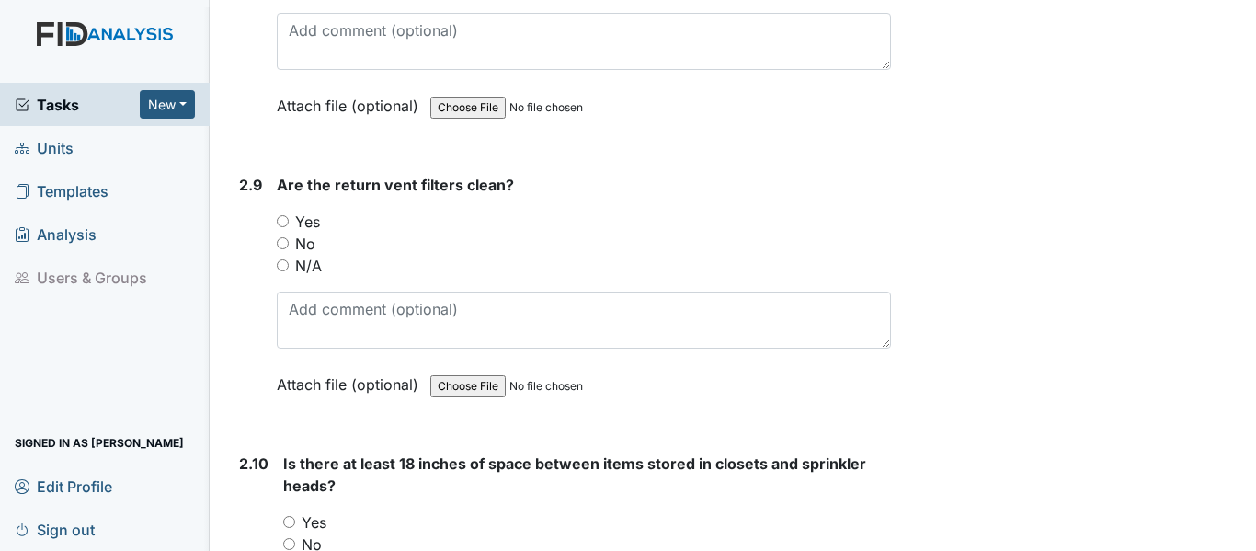
click at [279, 215] on input "Yes" at bounding box center [283, 221] width 12 height 12
radio input "true"
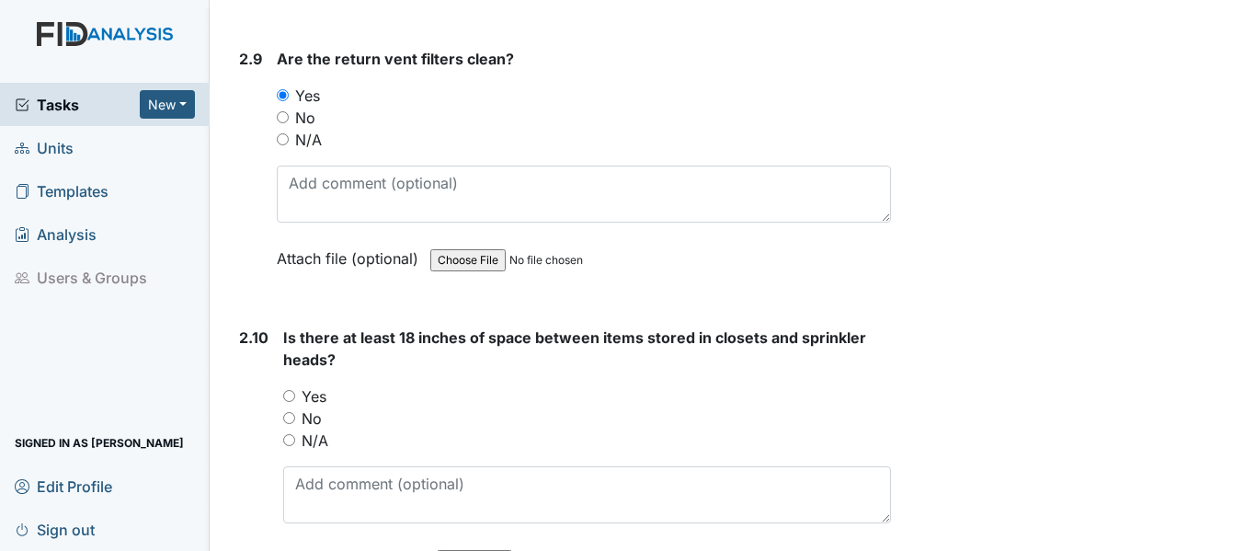
scroll to position [4229, 0]
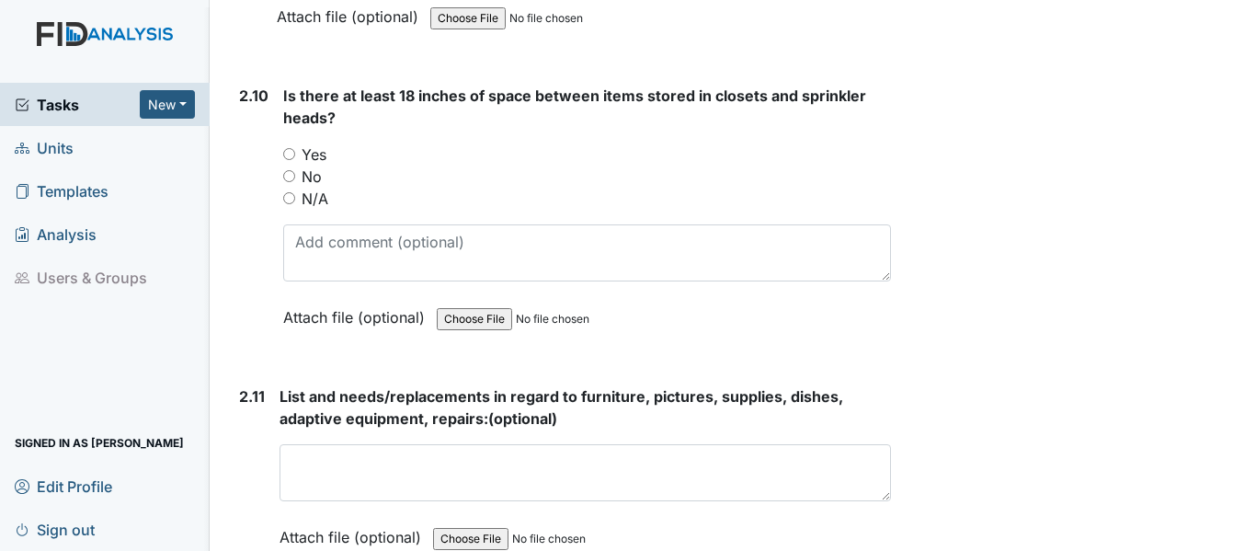
click at [286, 148] on input "Yes" at bounding box center [289, 154] width 12 height 12
radio input "true"
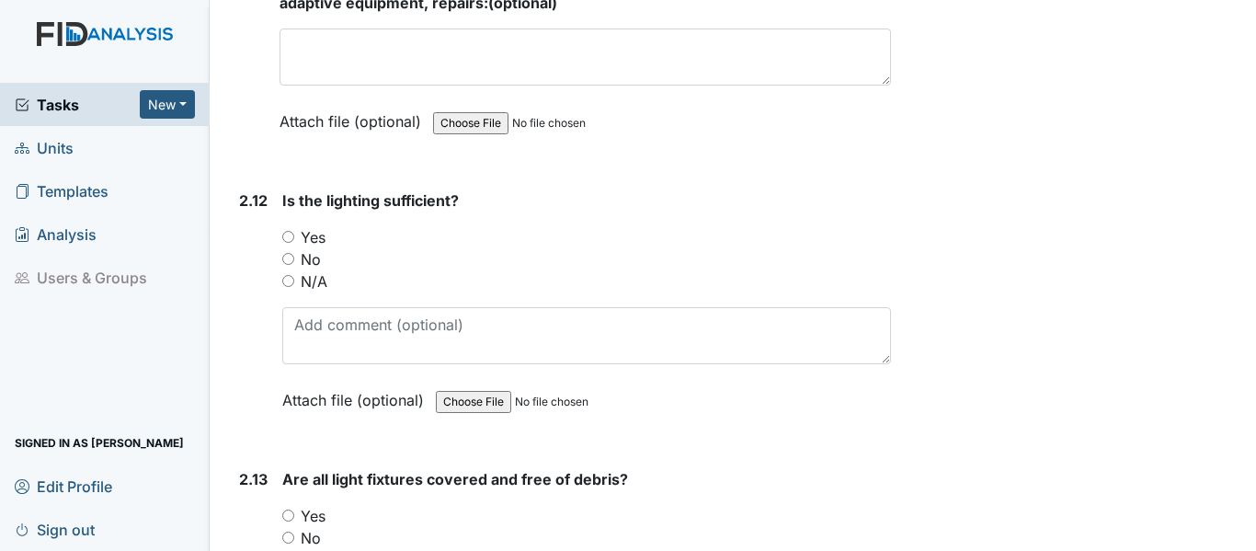
scroll to position [4688, 0]
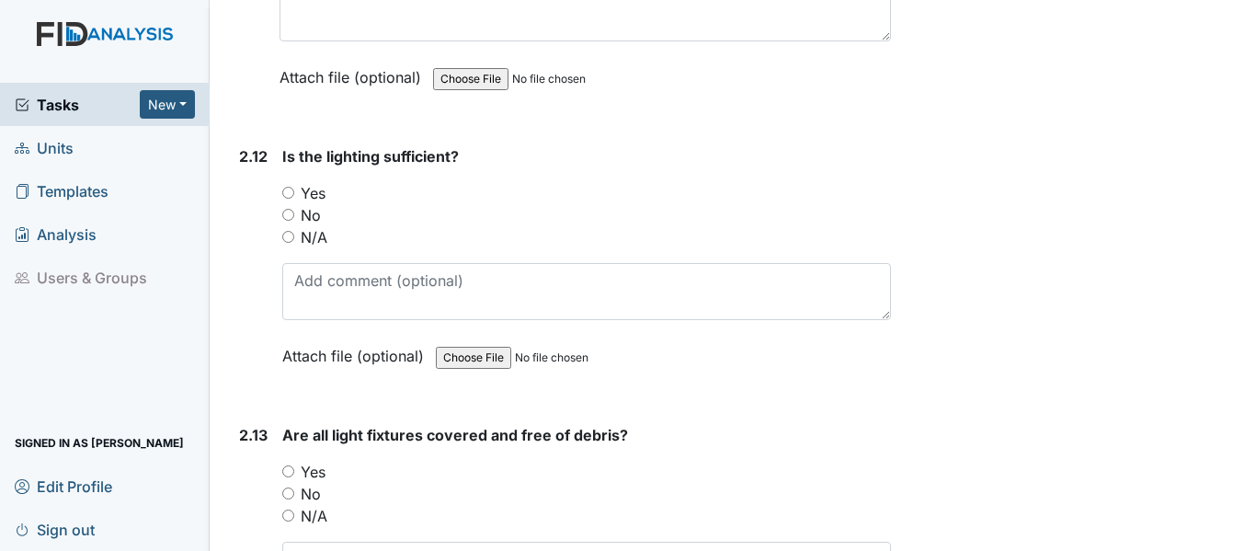
click at [291, 187] on input "Yes" at bounding box center [288, 193] width 12 height 12
radio input "true"
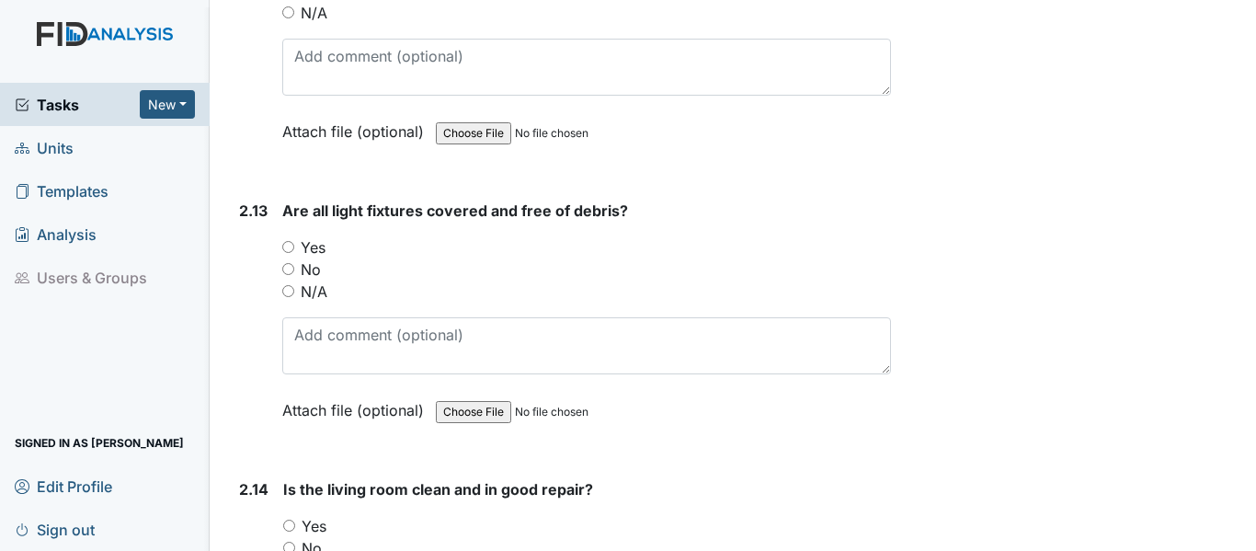
scroll to position [4964, 0]
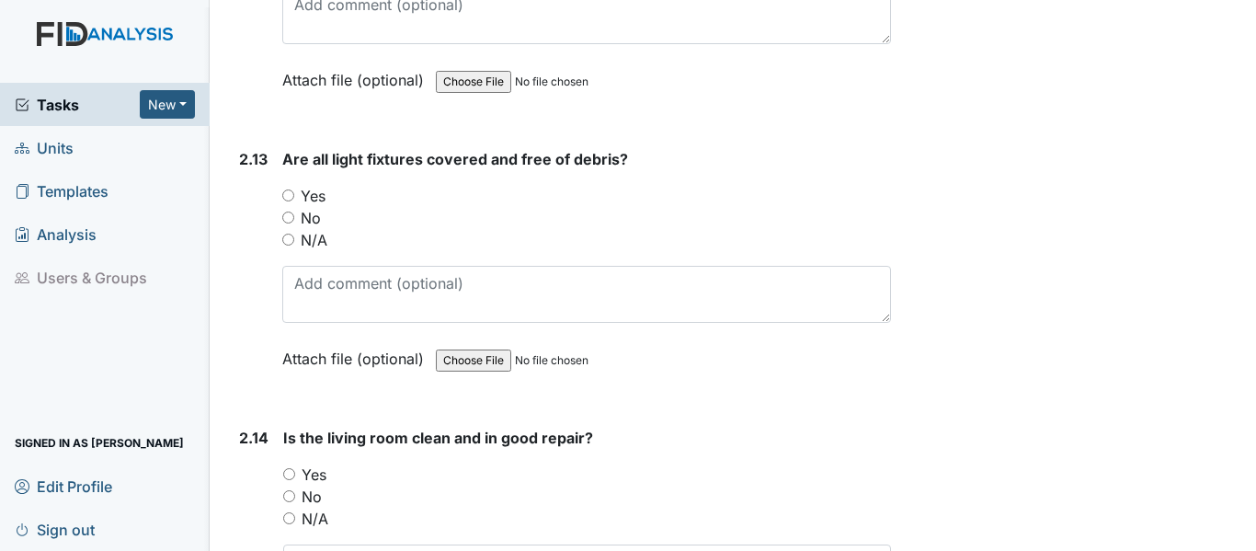
click at [291, 189] on input "Yes" at bounding box center [288, 195] width 12 height 12
radio input "true"
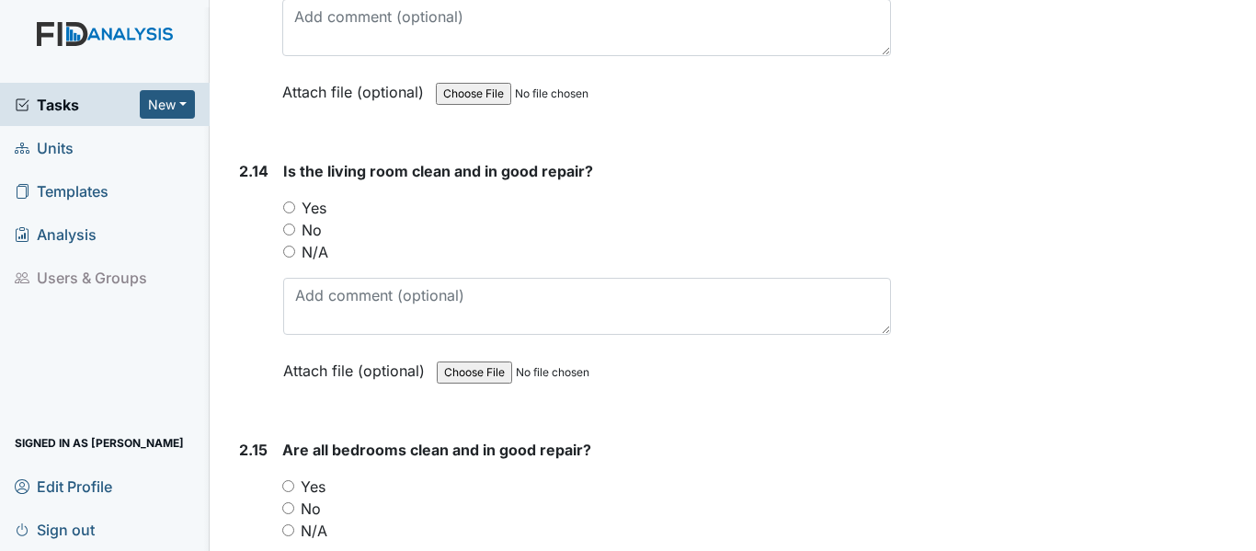
scroll to position [5240, 0]
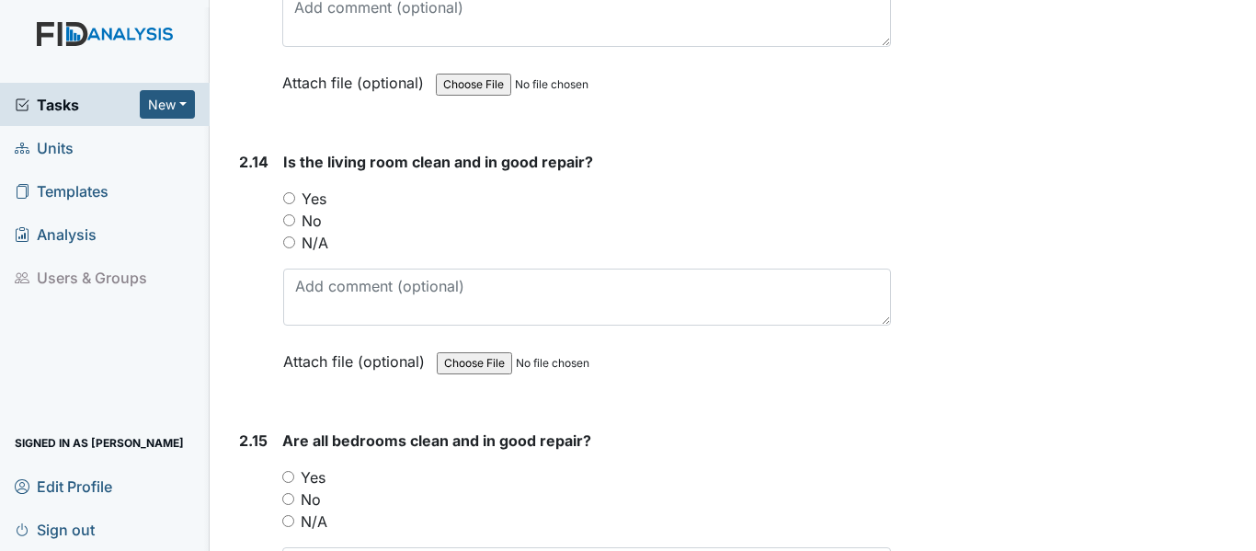
click at [289, 192] on input "Yes" at bounding box center [289, 198] width 12 height 12
radio input "true"
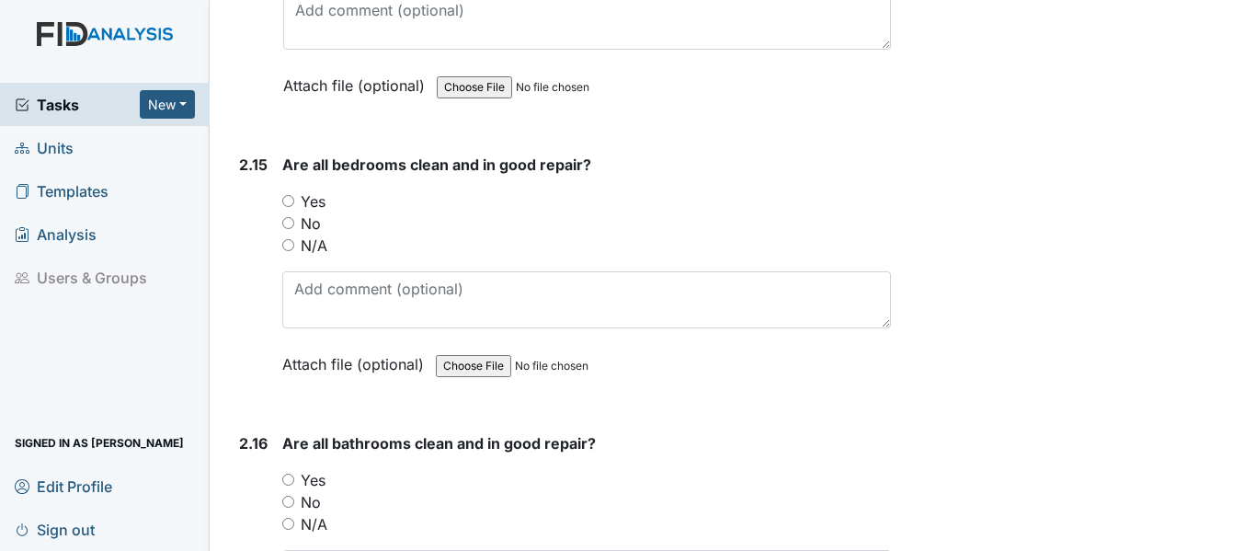
click at [285, 195] on input "Yes" at bounding box center [288, 201] width 12 height 12
radio input "true"
click at [291, 473] on input "Yes" at bounding box center [288, 479] width 12 height 12
radio input "true"
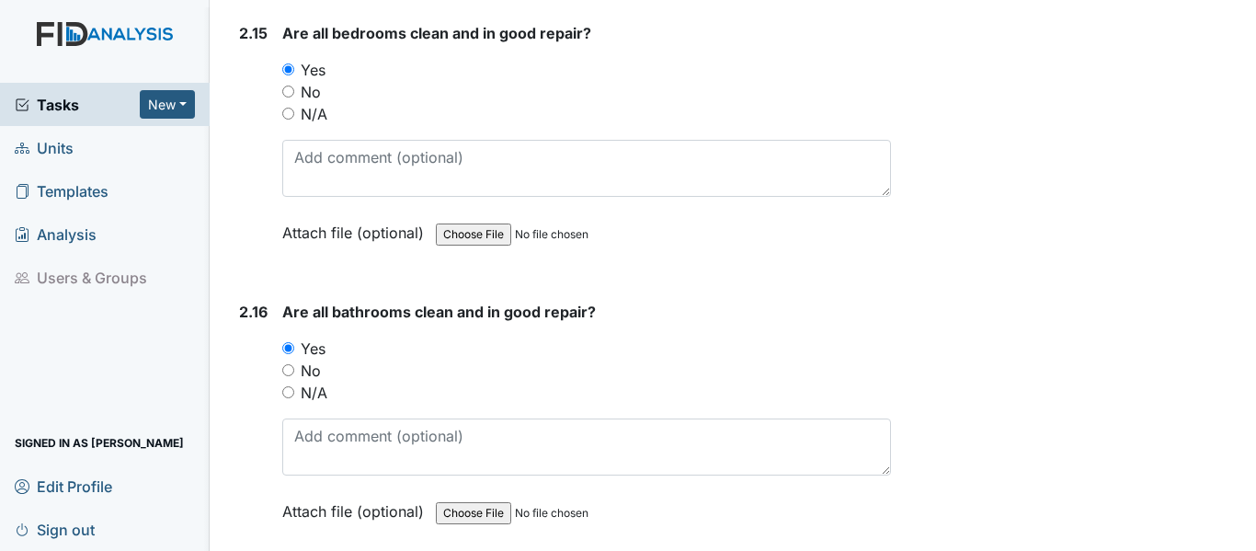
scroll to position [5884, 0]
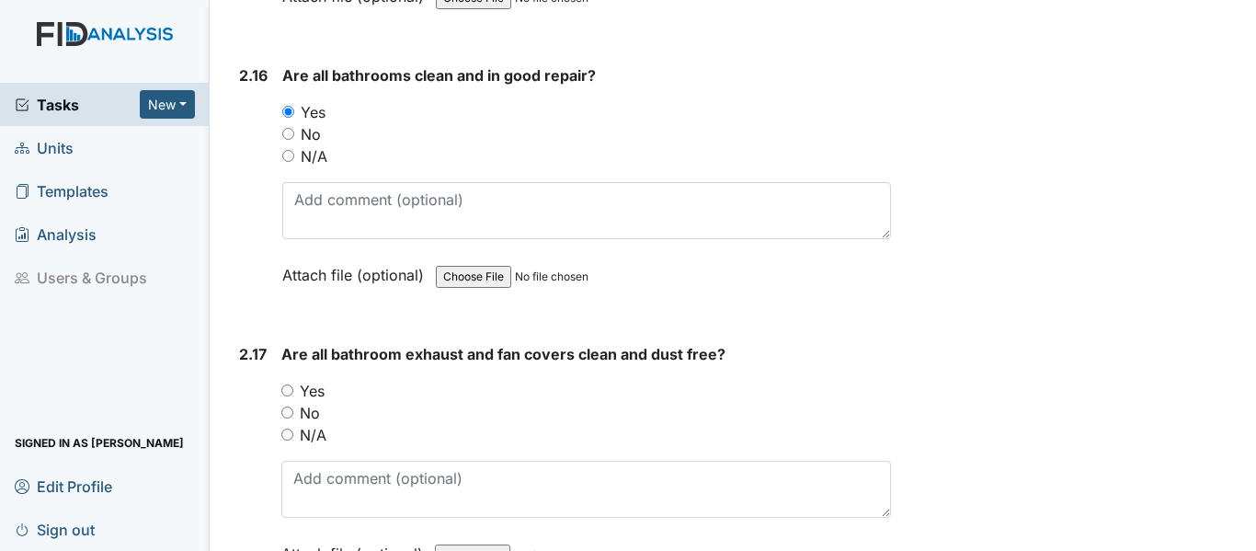
click at [291, 384] on input "Yes" at bounding box center [287, 390] width 12 height 12
radio input "true"
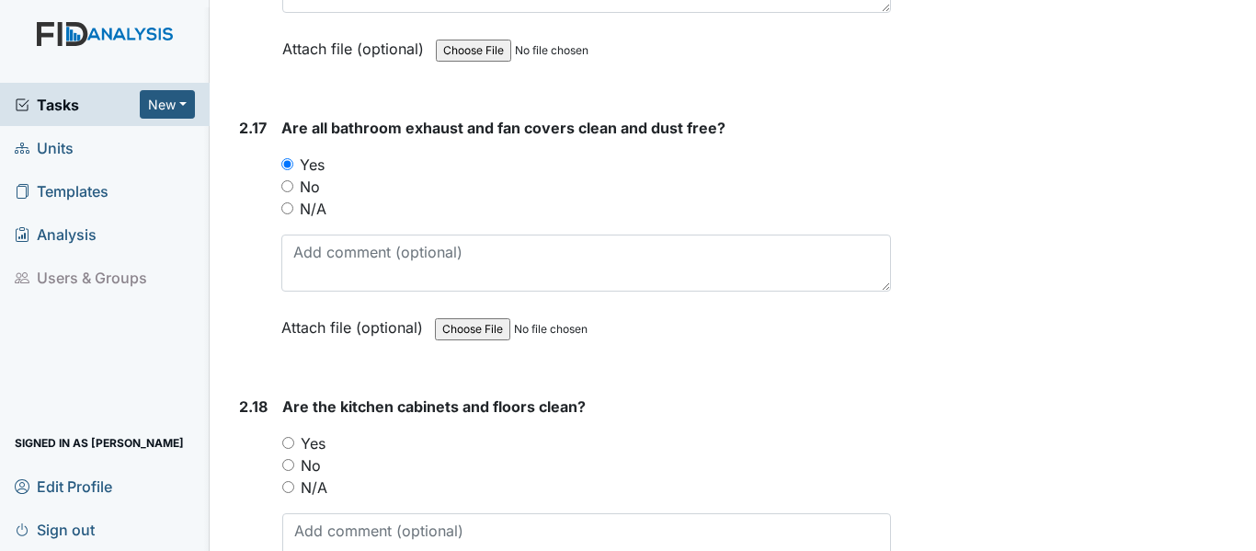
scroll to position [6251, 0]
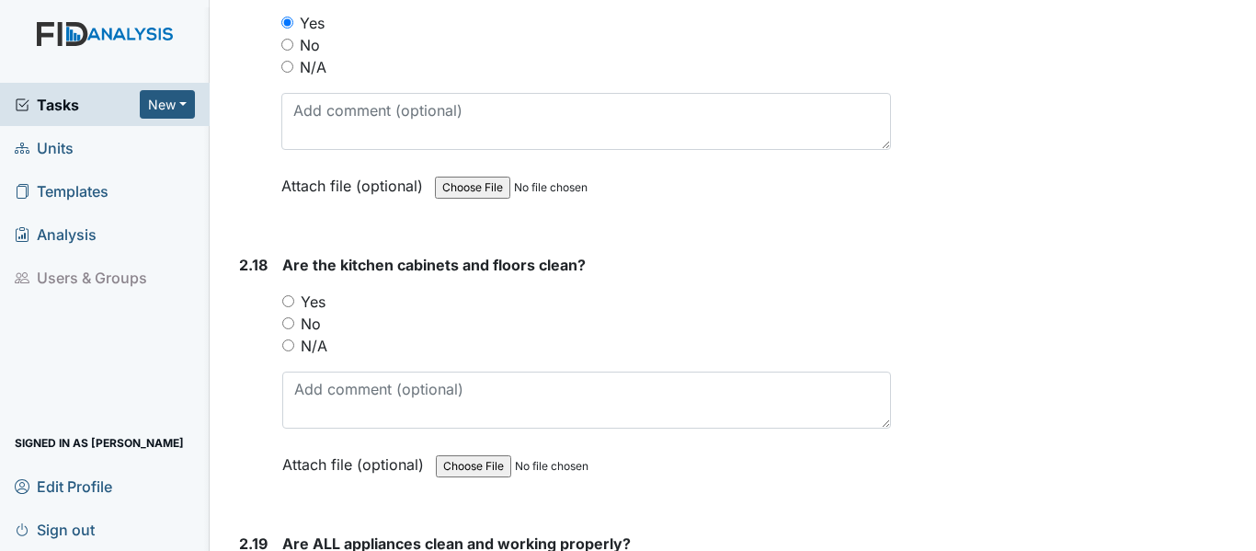
click at [288, 295] on input "Yes" at bounding box center [288, 301] width 12 height 12
radio input "true"
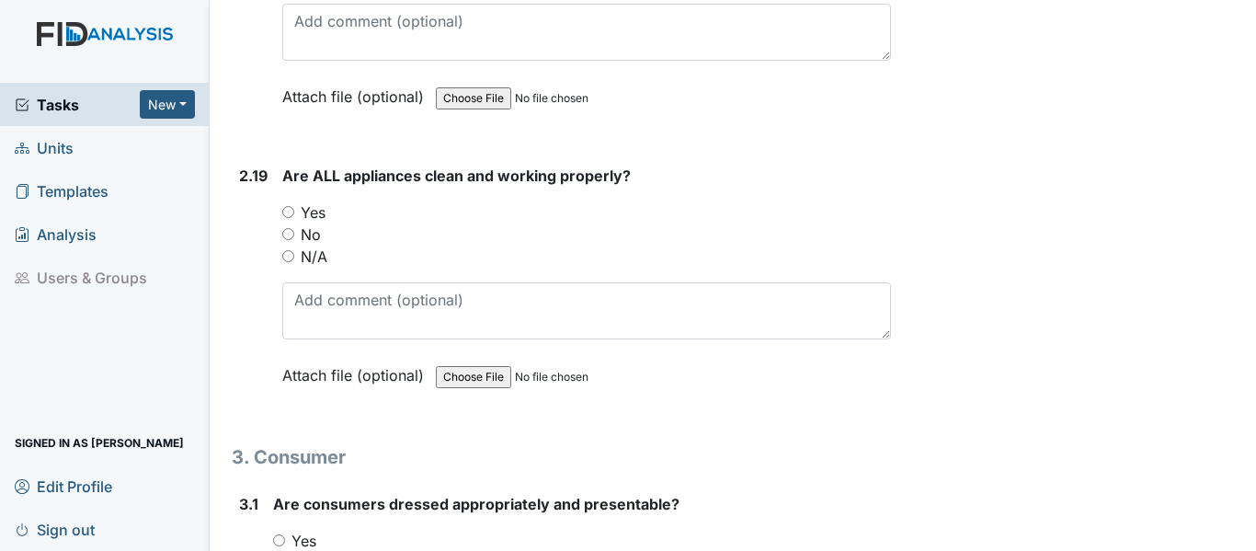
click at [284, 206] on input "Yes" at bounding box center [288, 212] width 12 height 12
radio input "true"
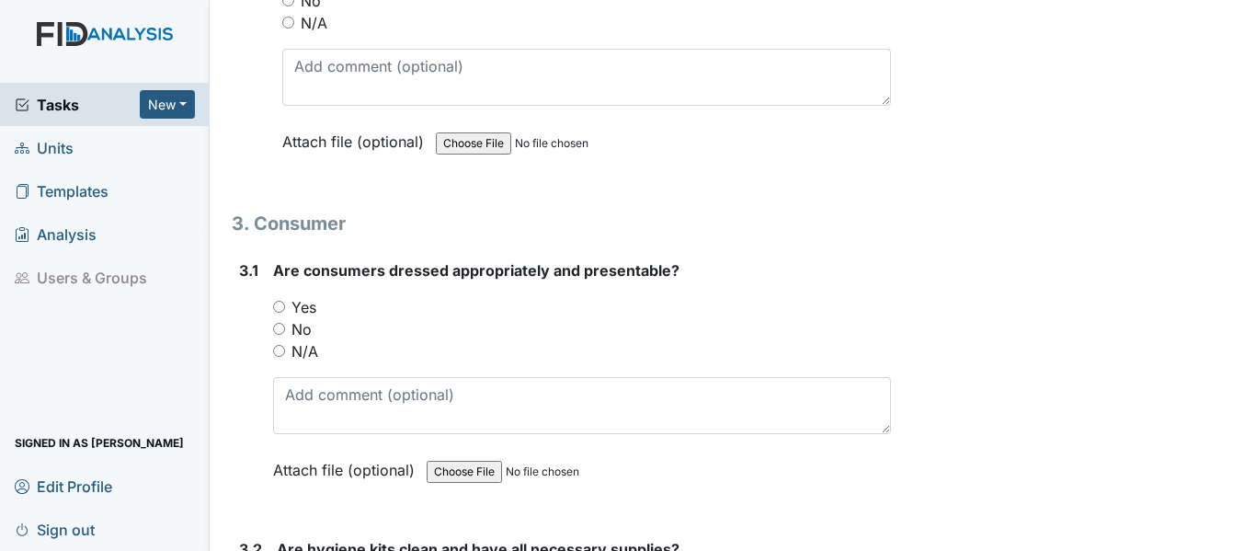
scroll to position [6895, 0]
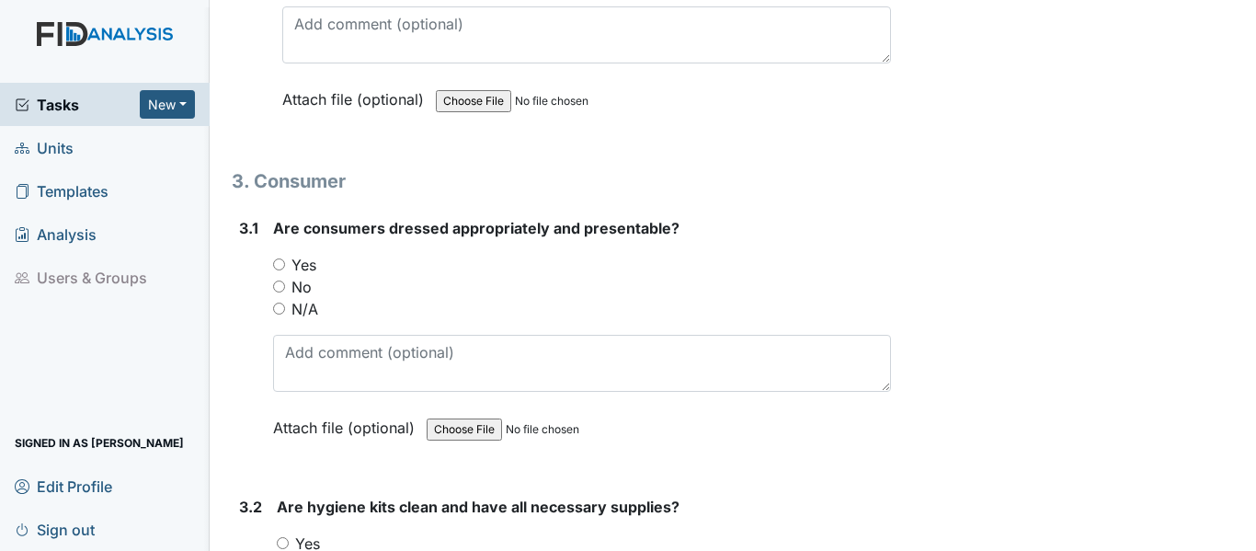
click at [277, 258] on input "Yes" at bounding box center [279, 264] width 12 height 12
radio input "true"
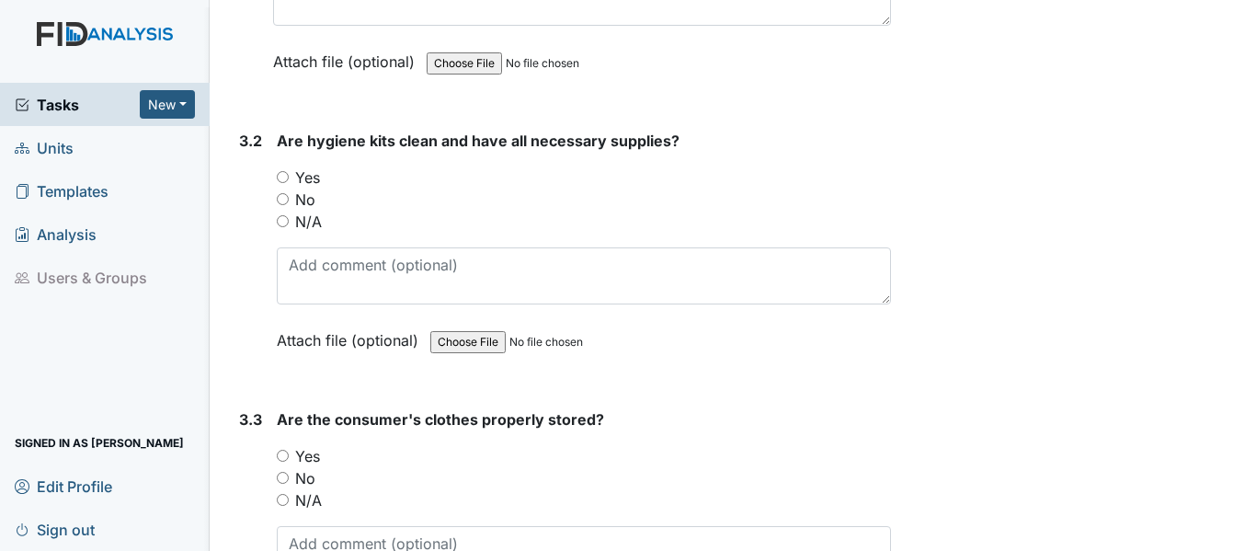
scroll to position [7263, 0]
click at [282, 169] on input "Yes" at bounding box center [283, 175] width 12 height 12
radio input "true"
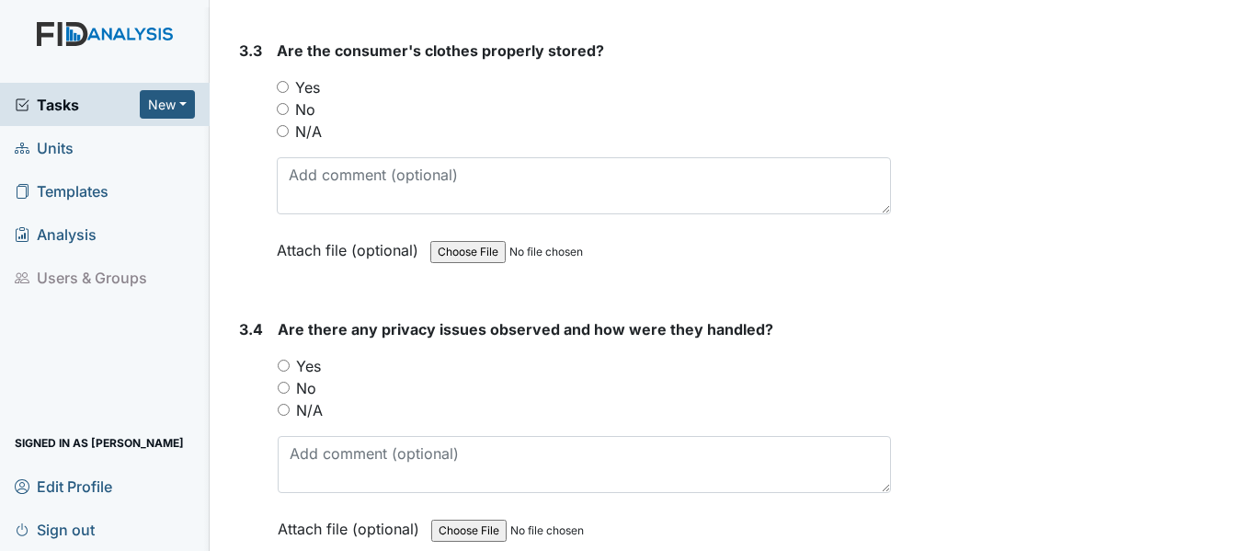
scroll to position [7630, 0]
click at [288, 80] on input "Yes" at bounding box center [283, 86] width 12 height 12
radio input "true"
click at [281, 381] on input "No" at bounding box center [284, 387] width 12 height 12
radio input "true"
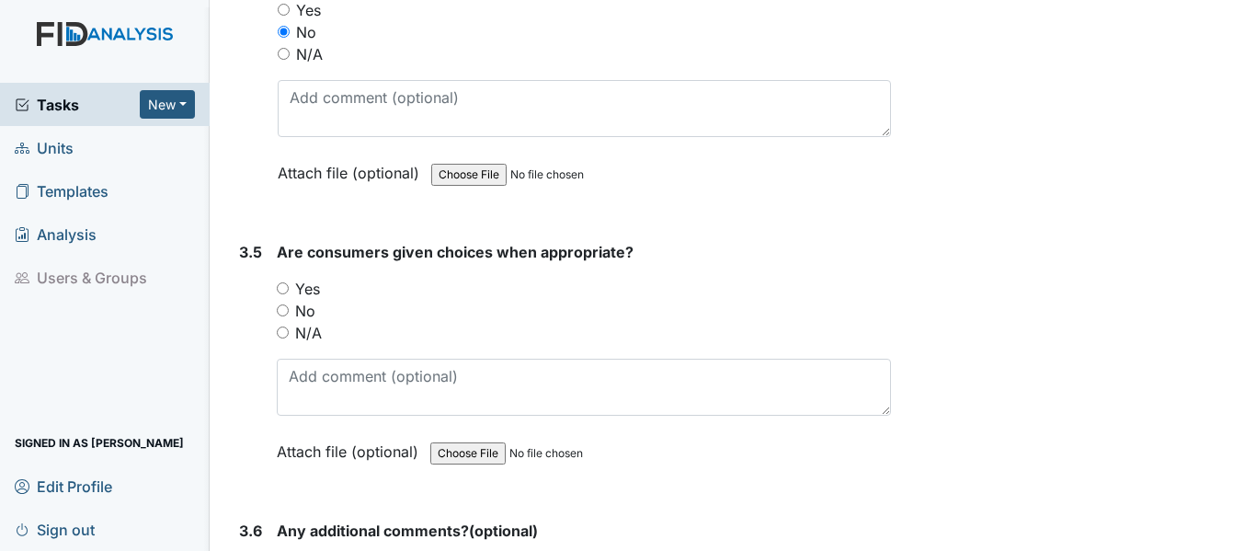
scroll to position [7998, 0]
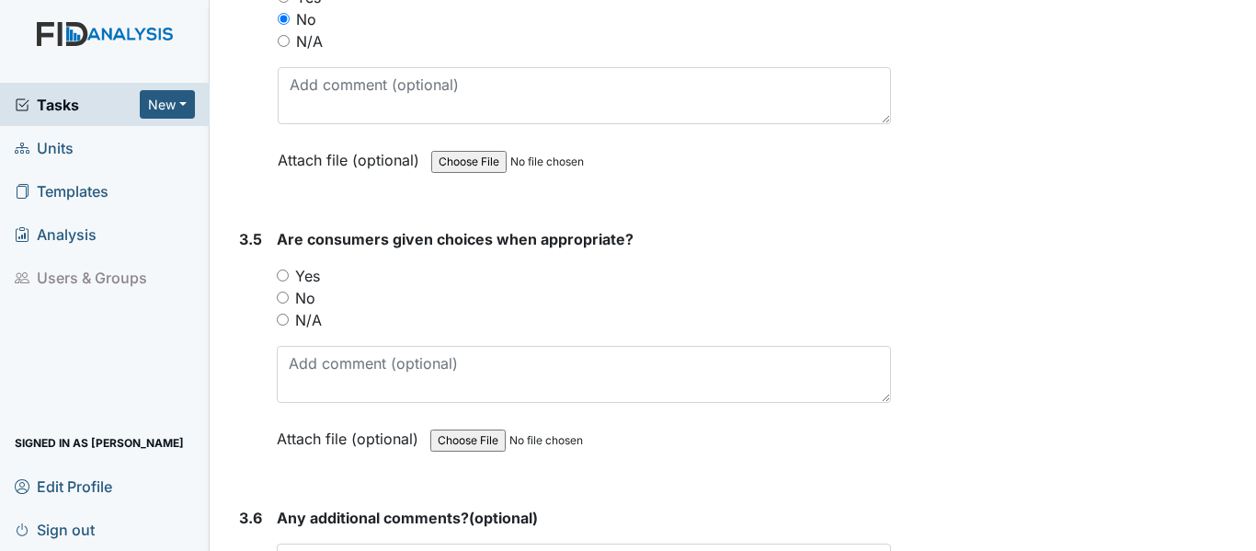
click at [283, 269] on input "Yes" at bounding box center [283, 275] width 12 height 12
radio input "true"
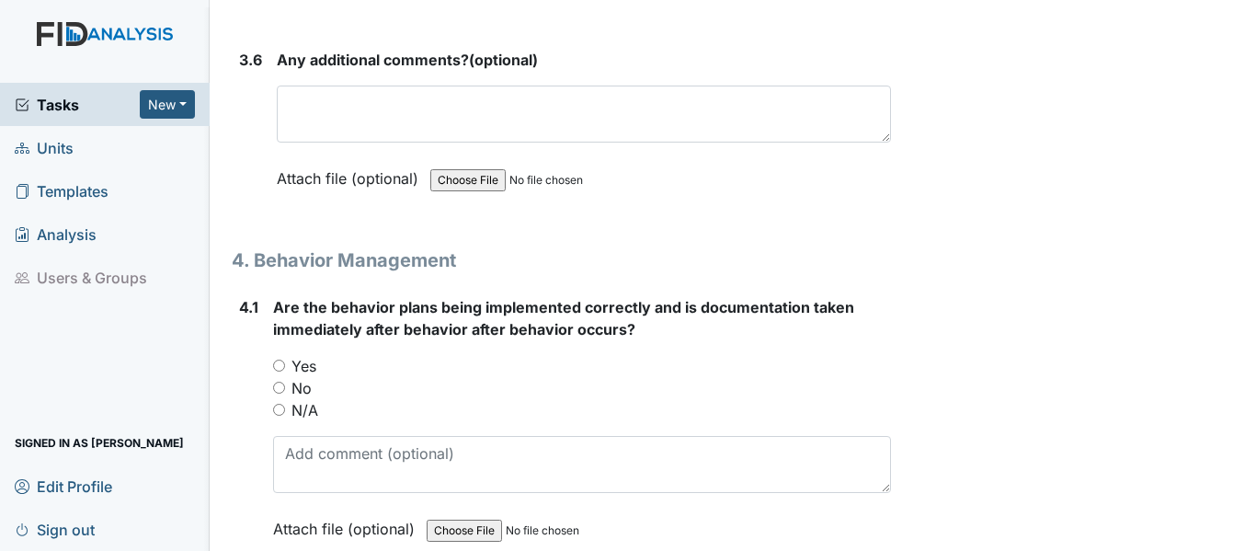
scroll to position [8458, 0]
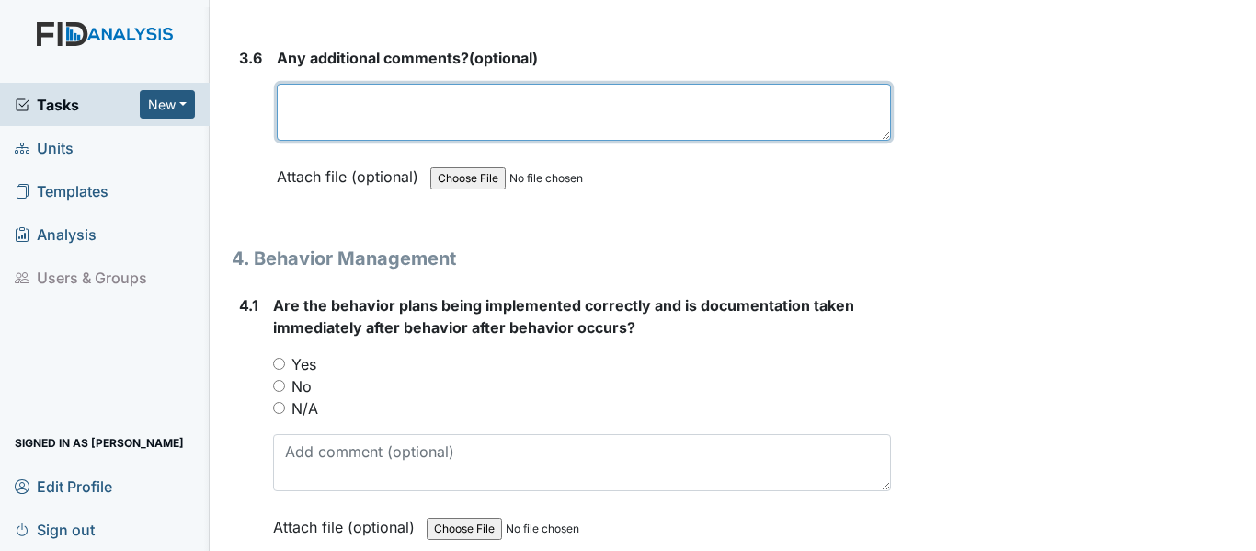
click at [303, 85] on textarea at bounding box center [584, 112] width 614 height 57
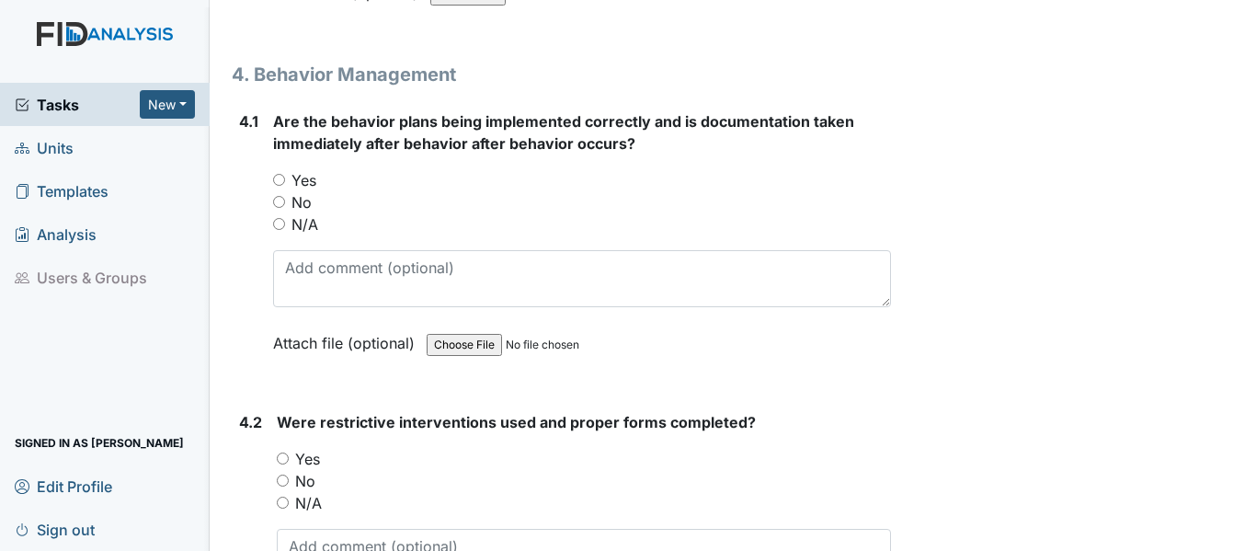
type textarea "NA"
click at [278, 174] on input "Yes" at bounding box center [279, 180] width 12 height 12
radio input "true"
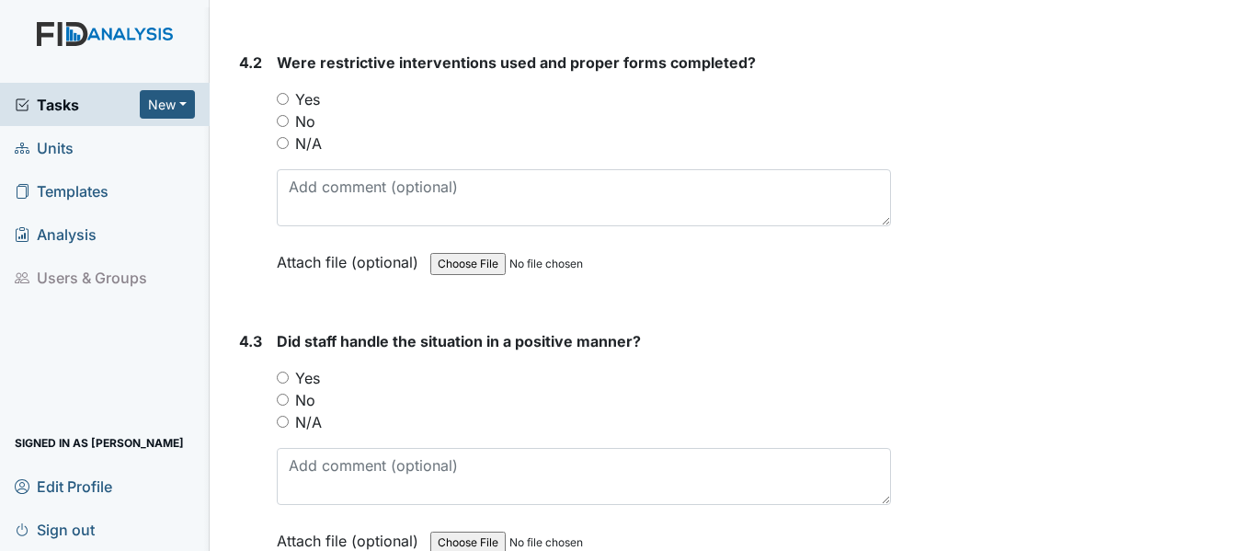
scroll to position [9009, 0]
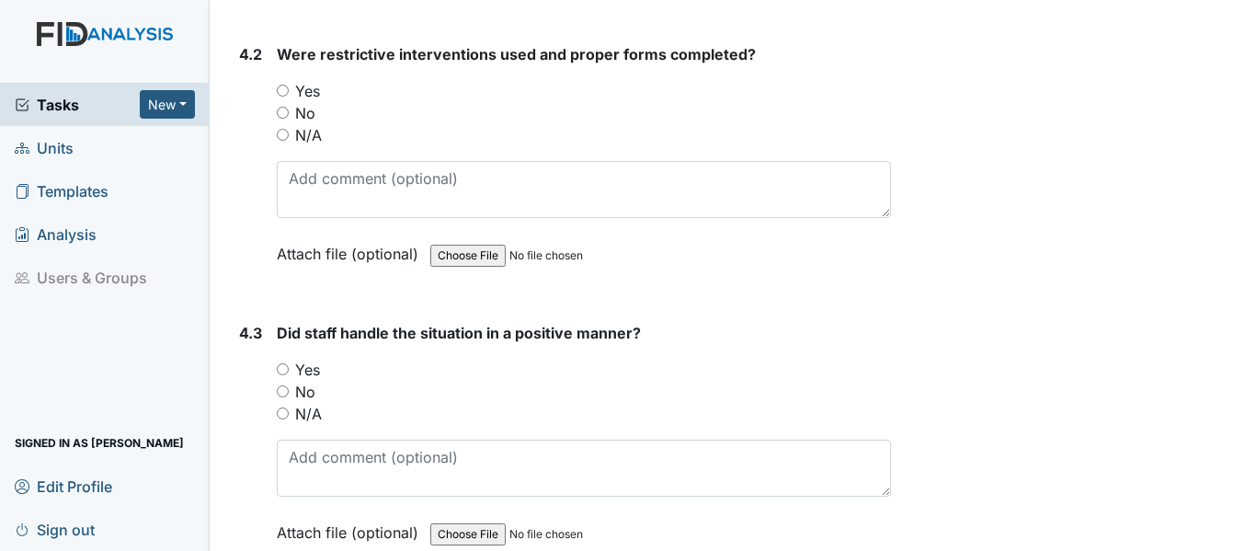
click at [279, 107] on input "No" at bounding box center [283, 113] width 12 height 12
radio input "true"
click at [283, 363] on input "Yes" at bounding box center [283, 369] width 12 height 12
radio input "true"
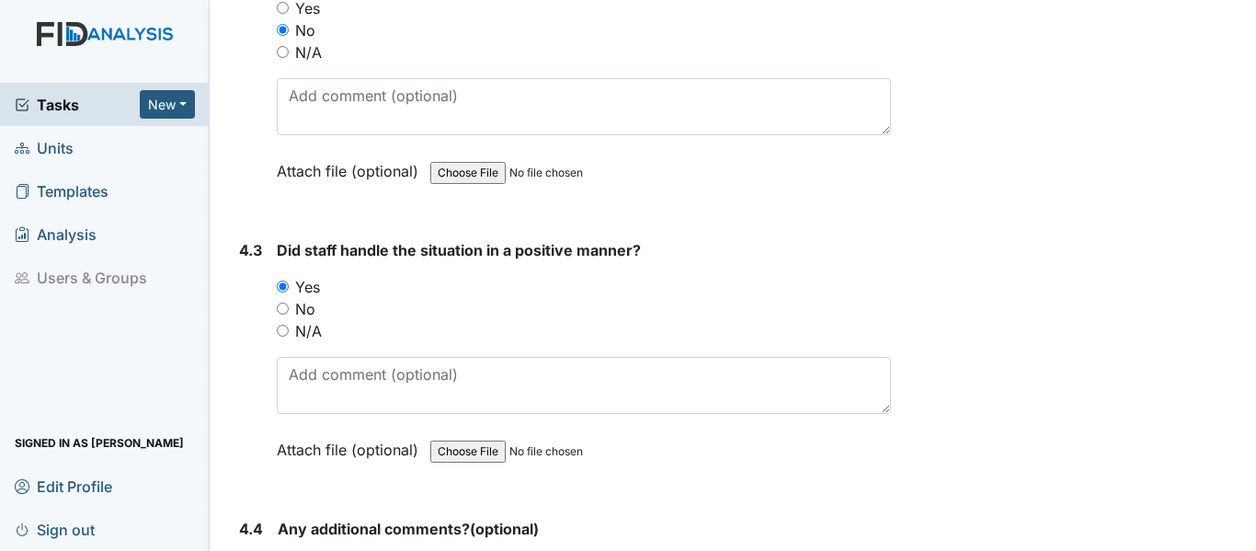
scroll to position [9285, 0]
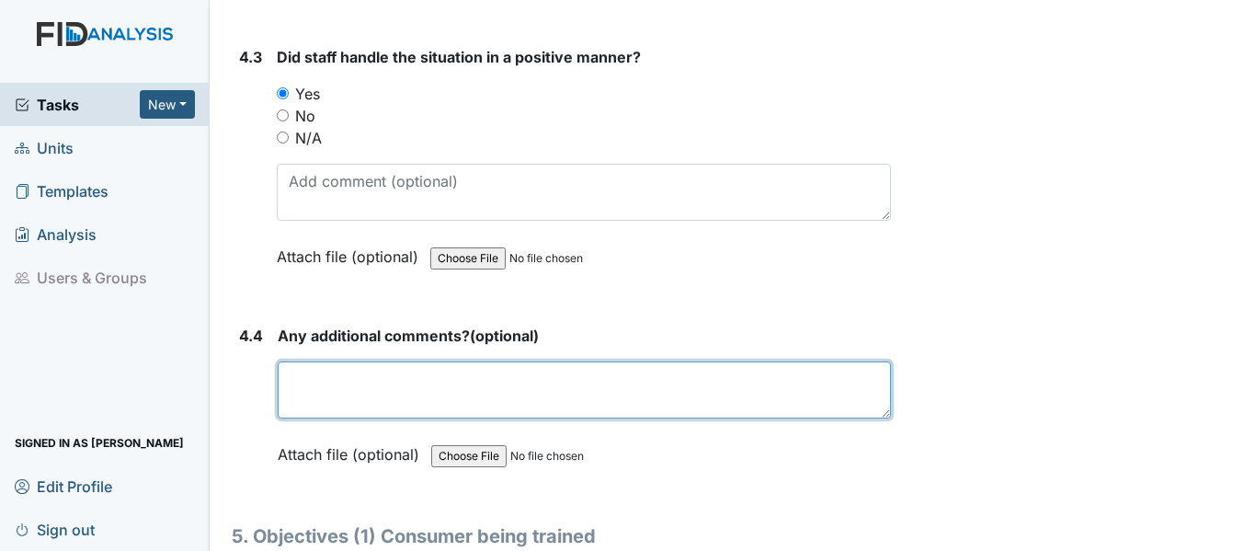
click at [293, 361] on textarea at bounding box center [584, 389] width 613 height 57
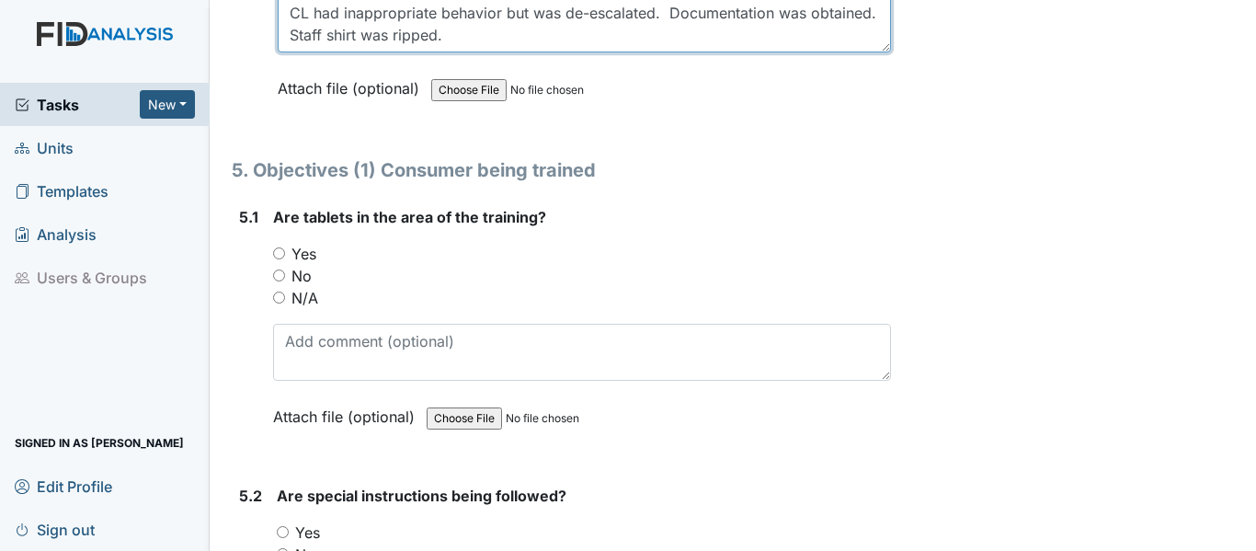
scroll to position [9653, 0]
type textarea "CL had inappropriate behavior but was de-escalated. Documentation was obtained.…"
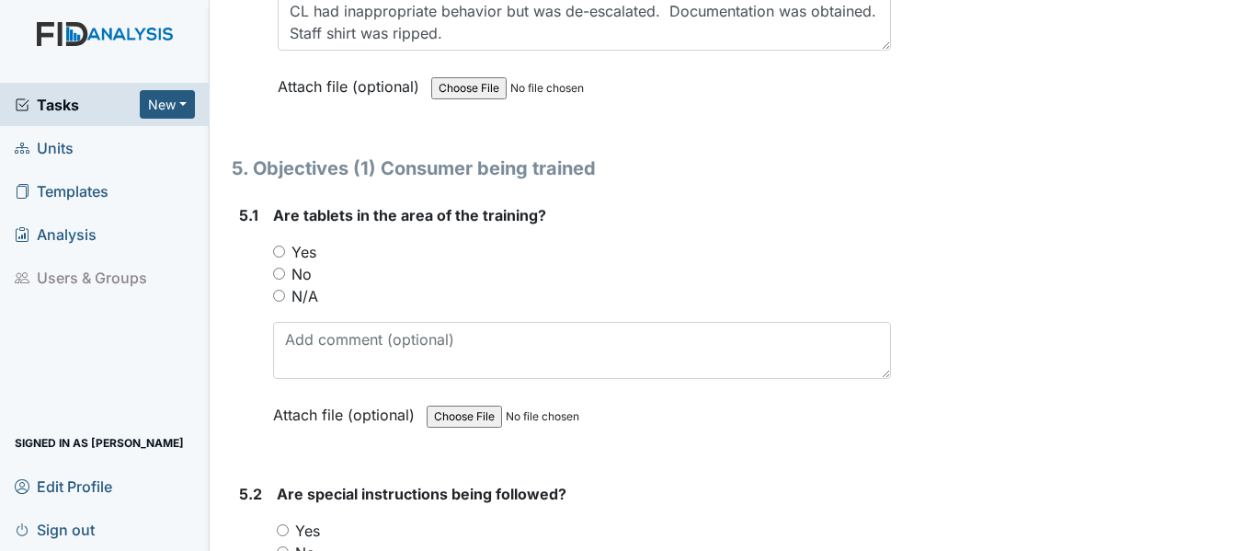
click at [276, 290] on input "N/A" at bounding box center [279, 296] width 12 height 12
radio input "true"
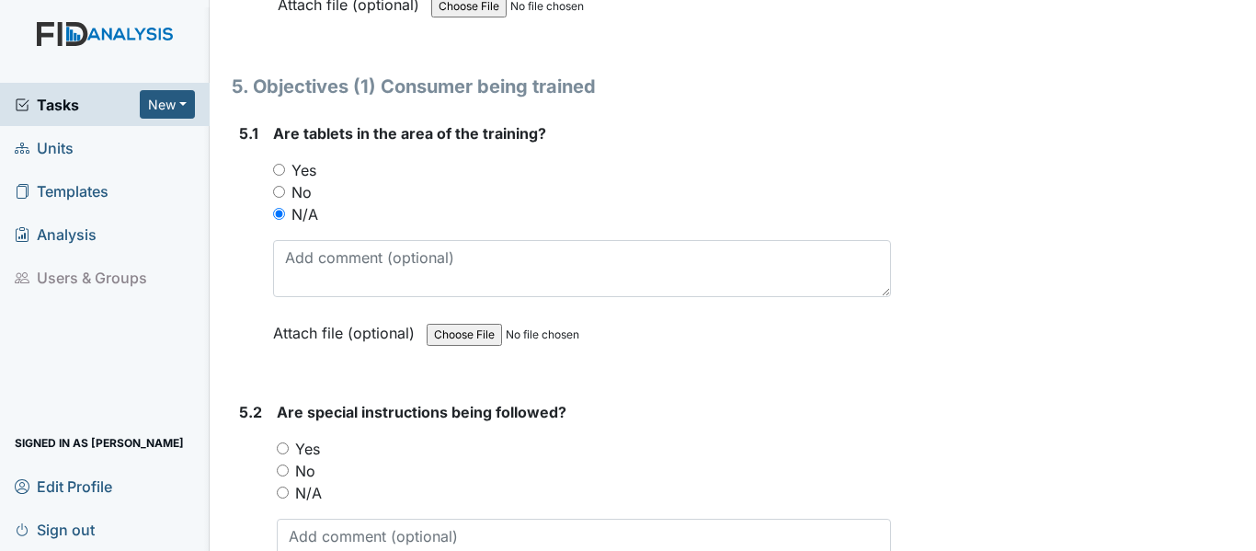
scroll to position [9837, 0]
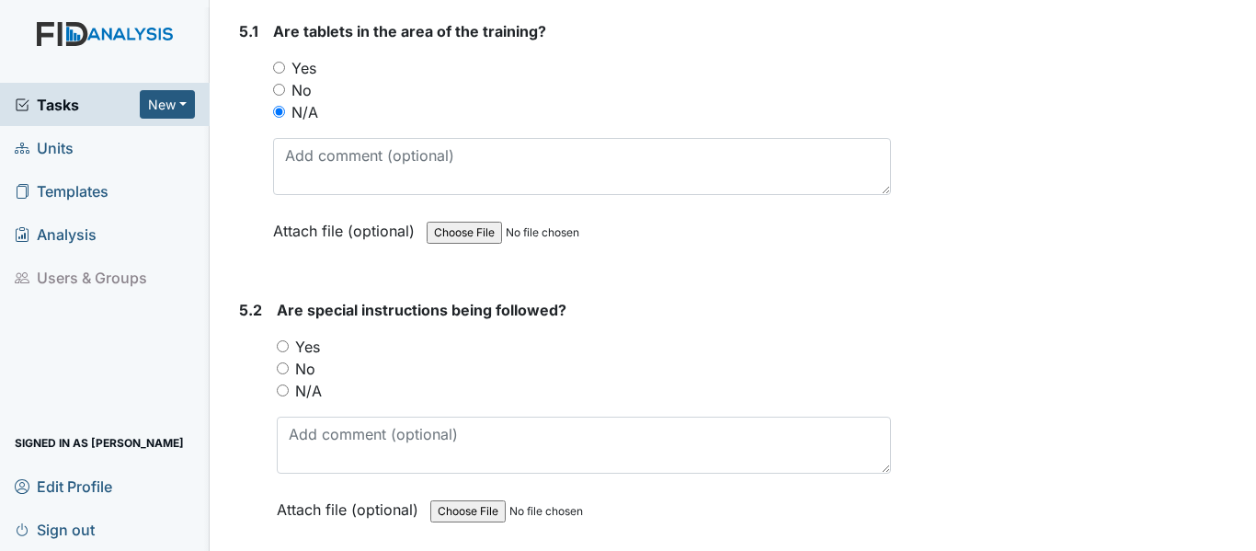
click at [283, 384] on input "N/A" at bounding box center [283, 390] width 12 height 12
radio input "true"
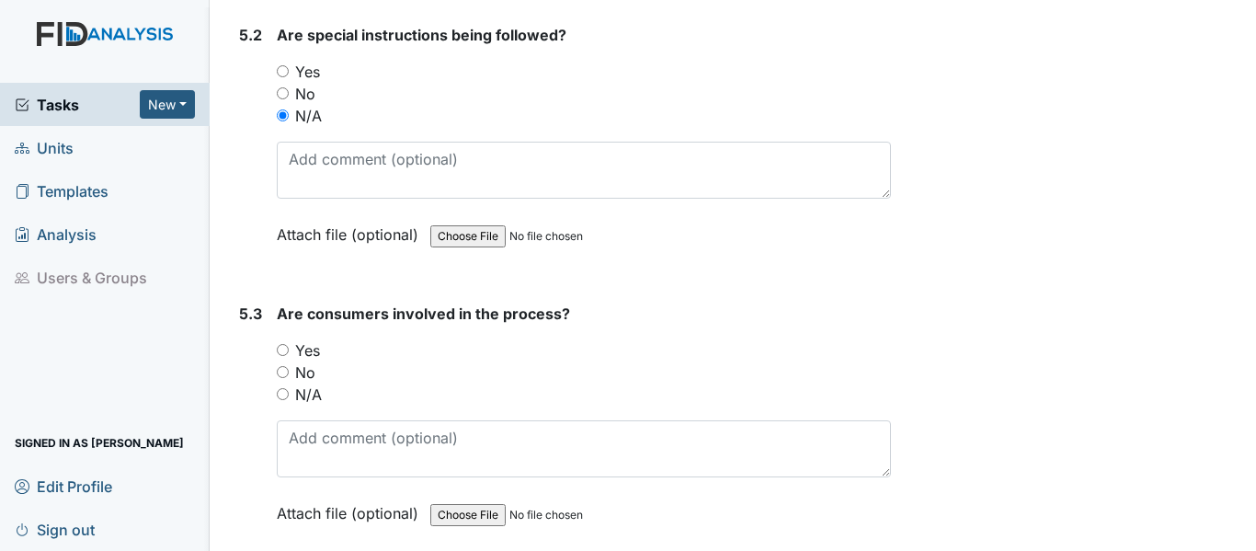
scroll to position [10112, 0]
click at [282, 387] on input "N/A" at bounding box center [283, 393] width 12 height 12
radio input "true"
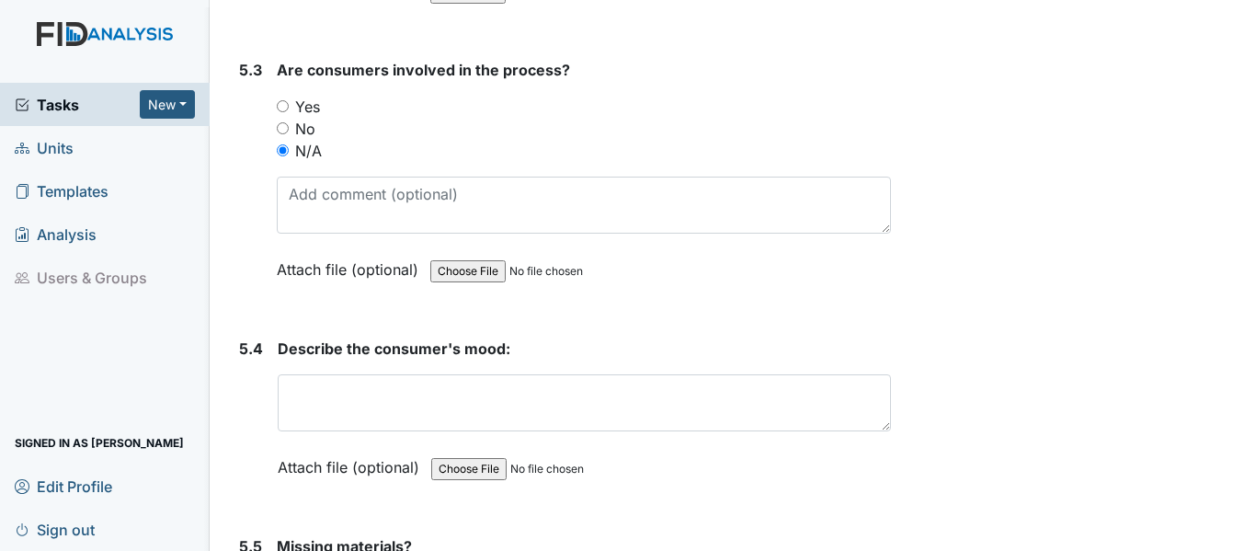
scroll to position [10388, 0]
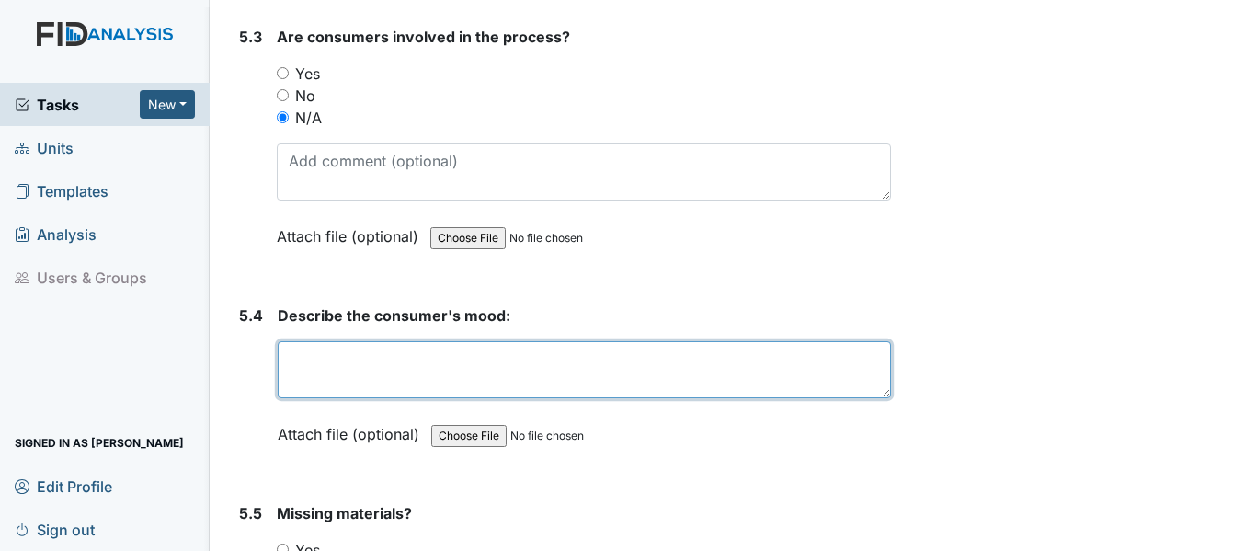
click at [291, 352] on textarea at bounding box center [584, 369] width 613 height 57
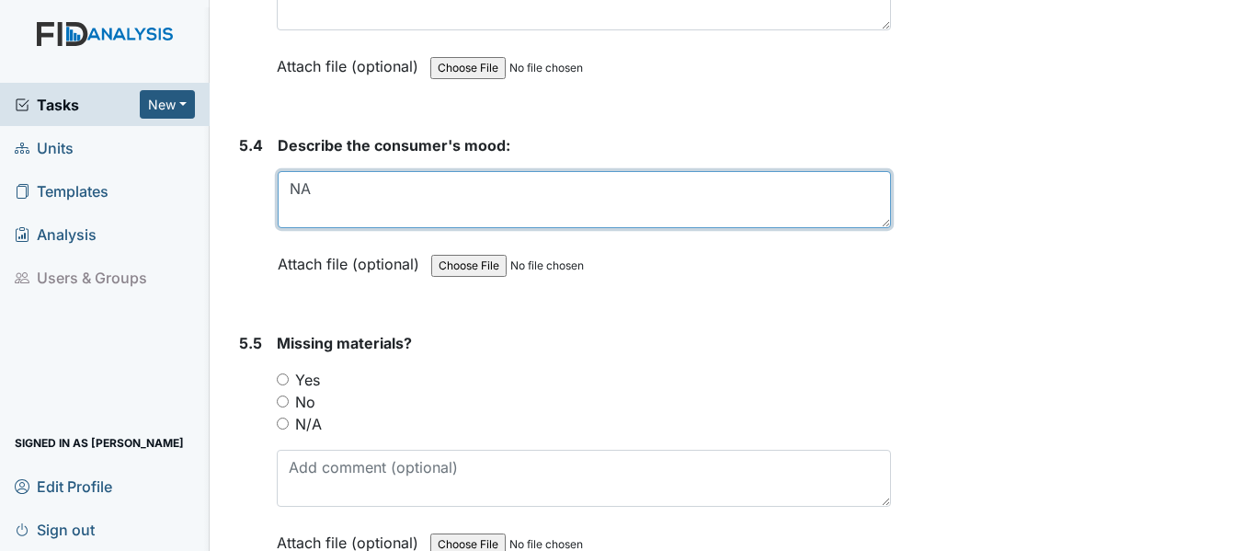
scroll to position [10848, 0]
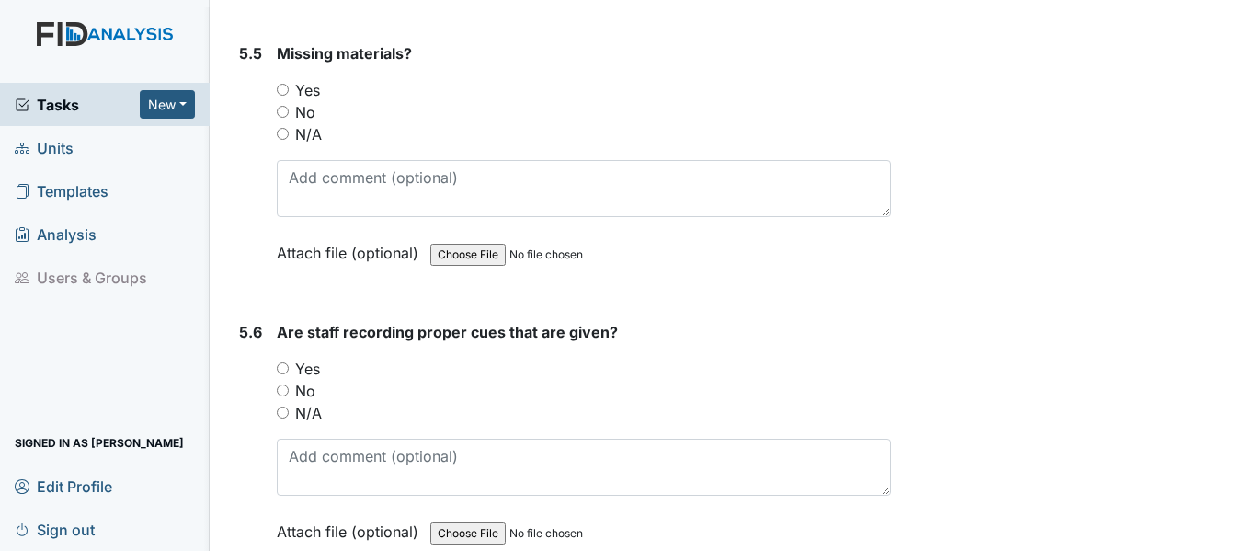
type textarea "NA"
click at [279, 128] on input "N/A" at bounding box center [283, 134] width 12 height 12
radio input "true"
click at [281, 406] on input "N/A" at bounding box center [283, 412] width 12 height 12
radio input "true"
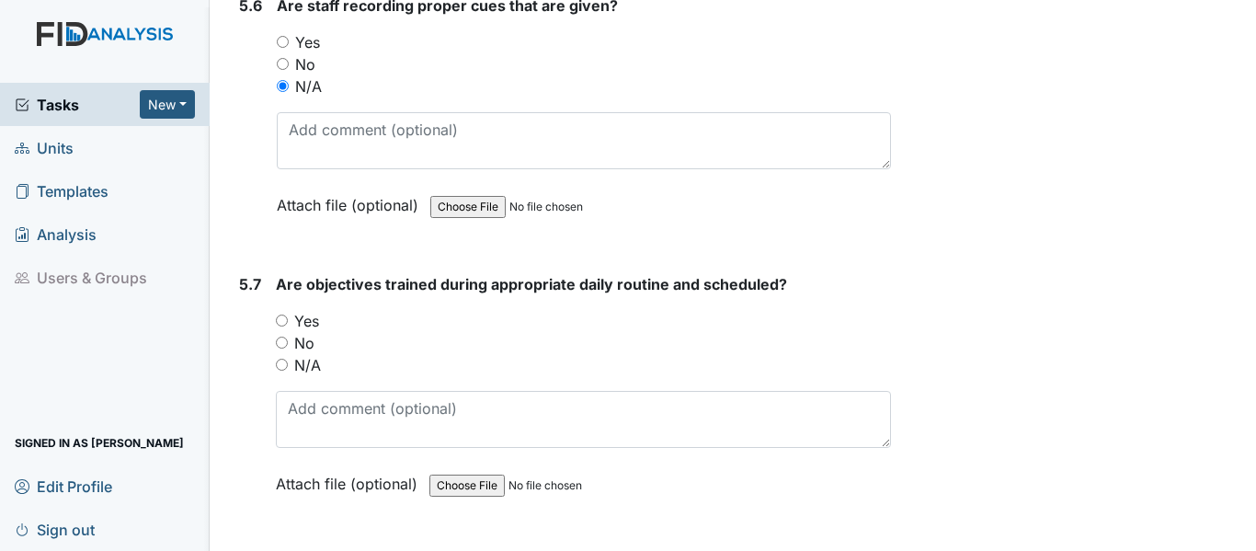
scroll to position [11216, 0]
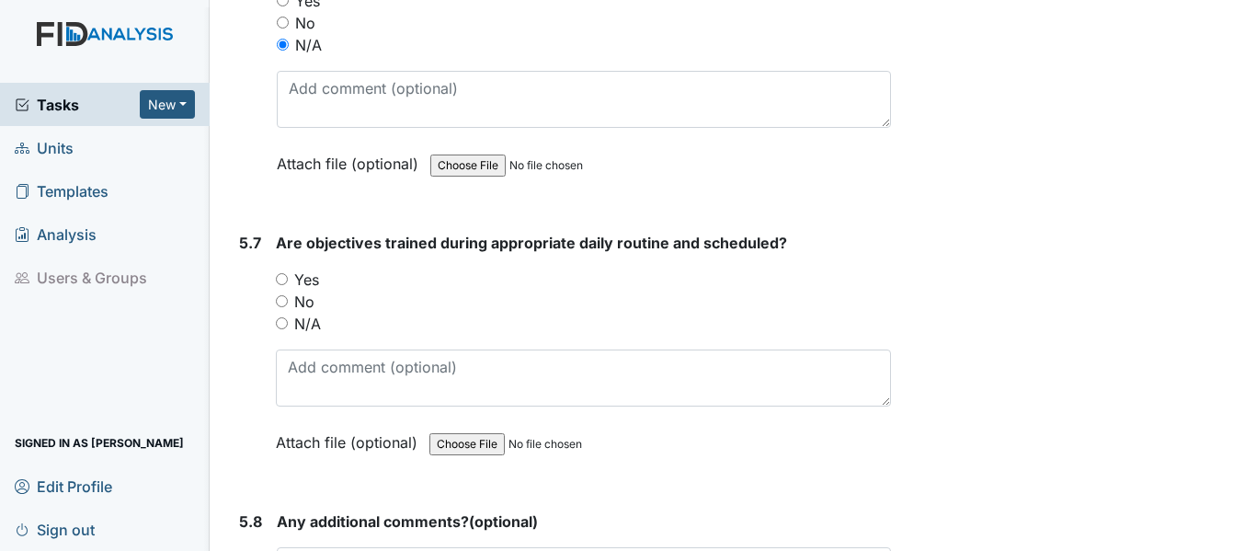
click at [282, 317] on input "N/A" at bounding box center [282, 323] width 12 height 12
radio input "true"
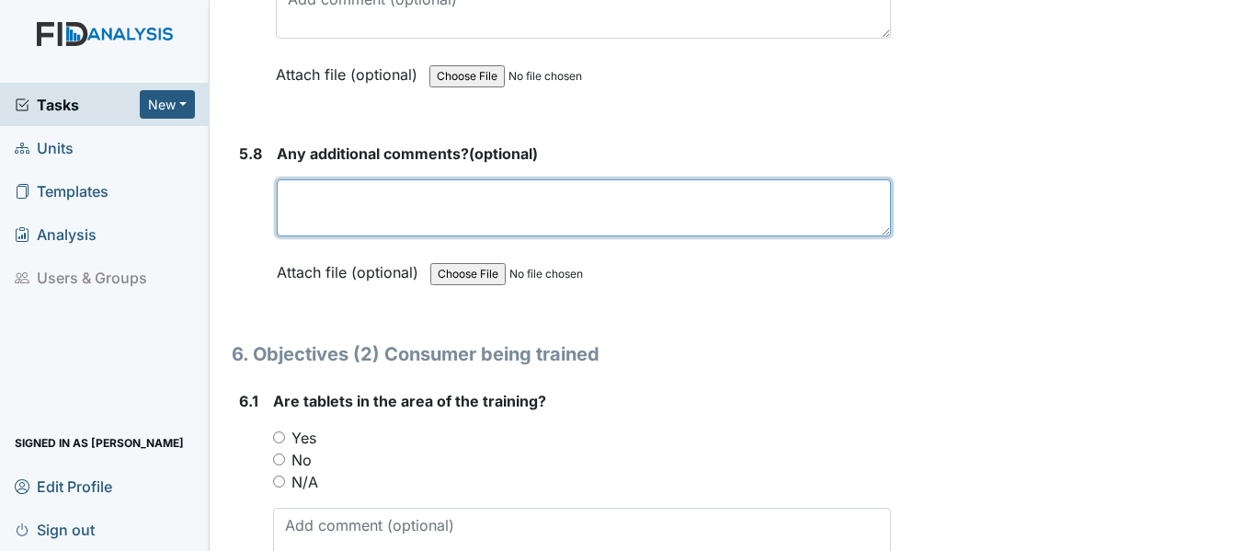
click at [290, 179] on textarea at bounding box center [584, 207] width 614 height 57
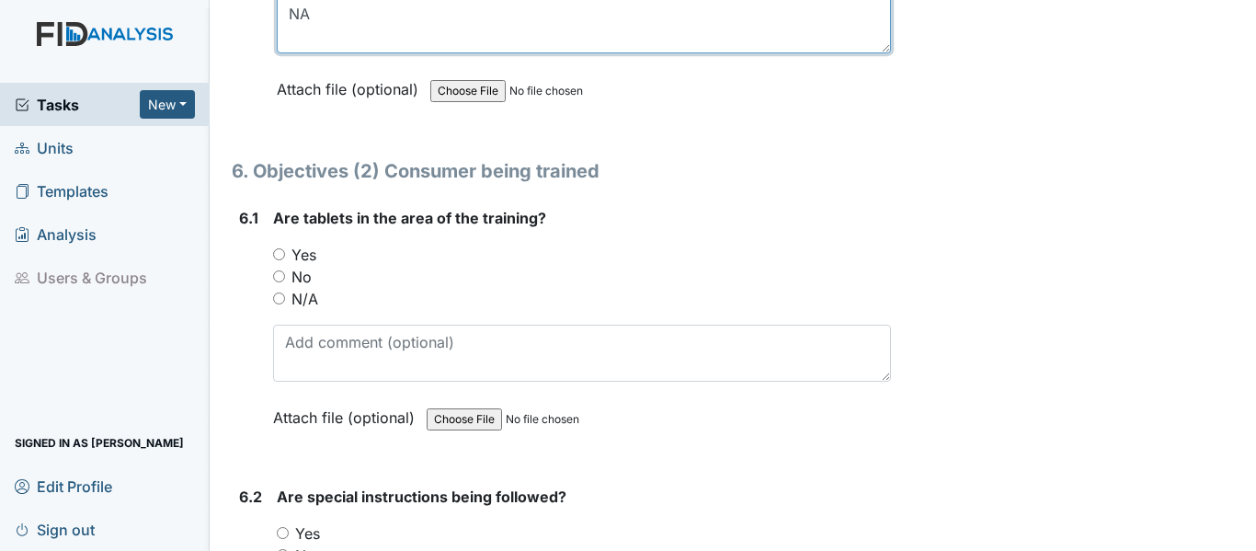
scroll to position [11767, 0]
type textarea "NA"
drag, startPoint x: 278, startPoint y: 274, endPoint x: 297, endPoint y: 277, distance: 19.5
click at [278, 291] on input "N/A" at bounding box center [279, 297] width 12 height 12
radio input "true"
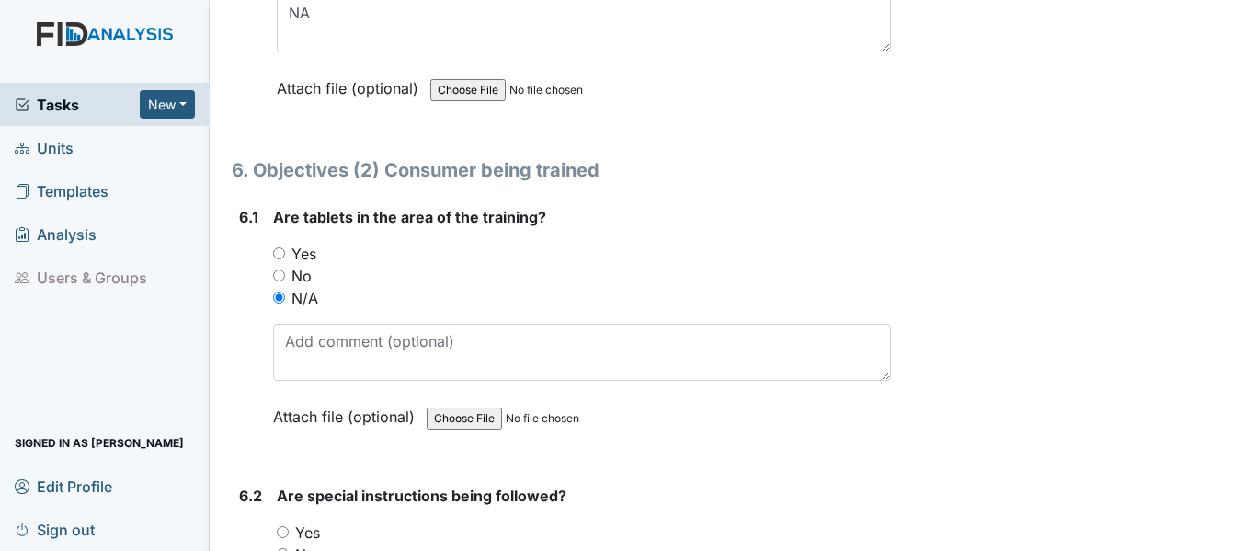
scroll to position [12043, 0]
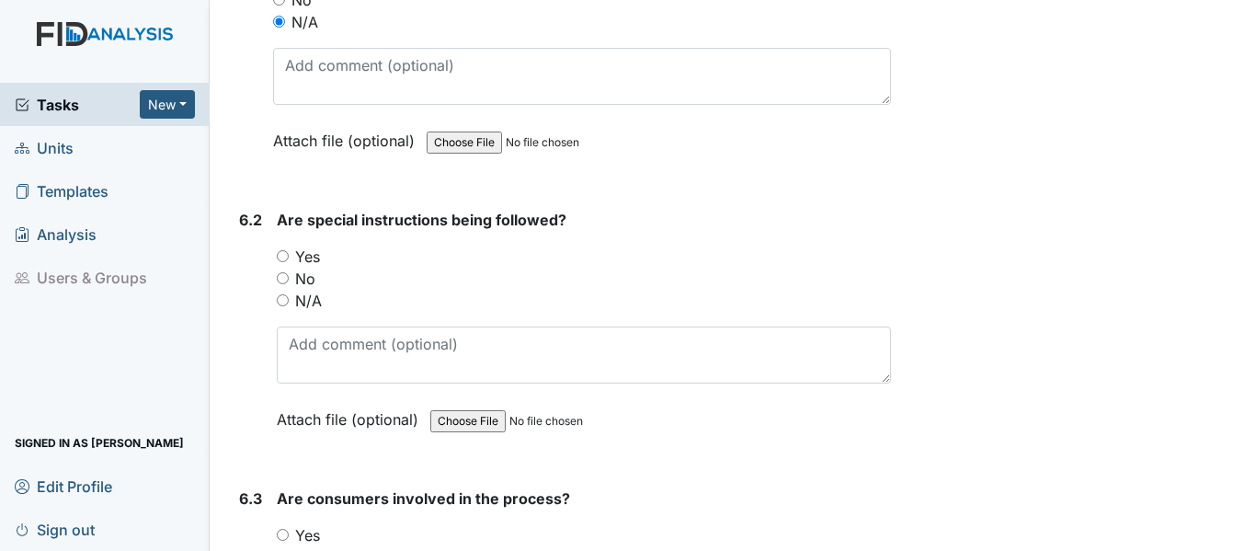
click at [282, 294] on input "N/A" at bounding box center [283, 300] width 12 height 12
radio input "true"
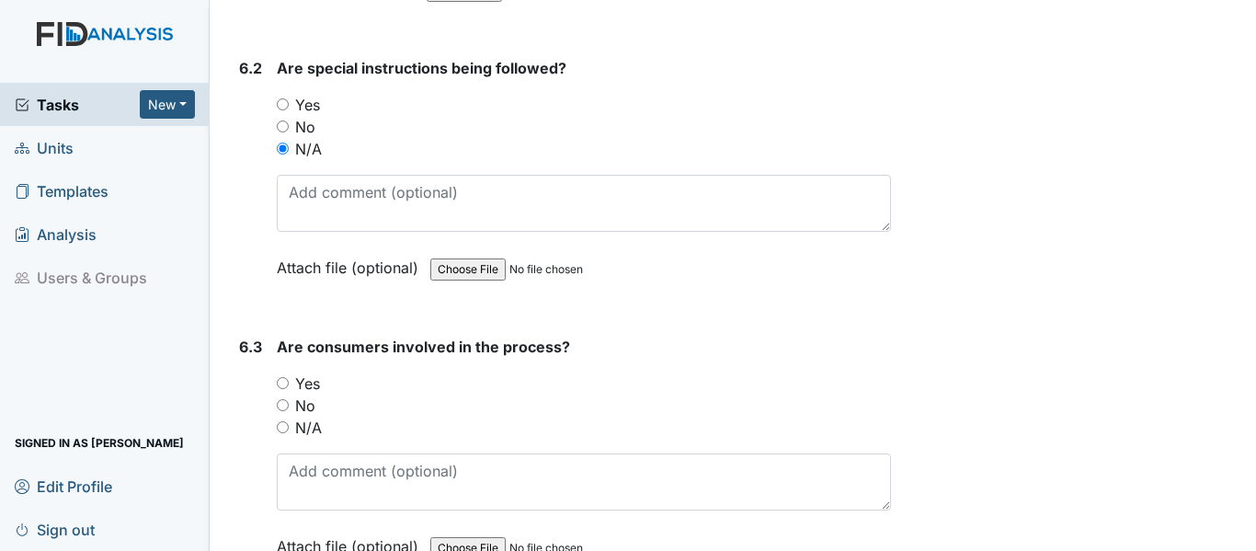
scroll to position [12319, 0]
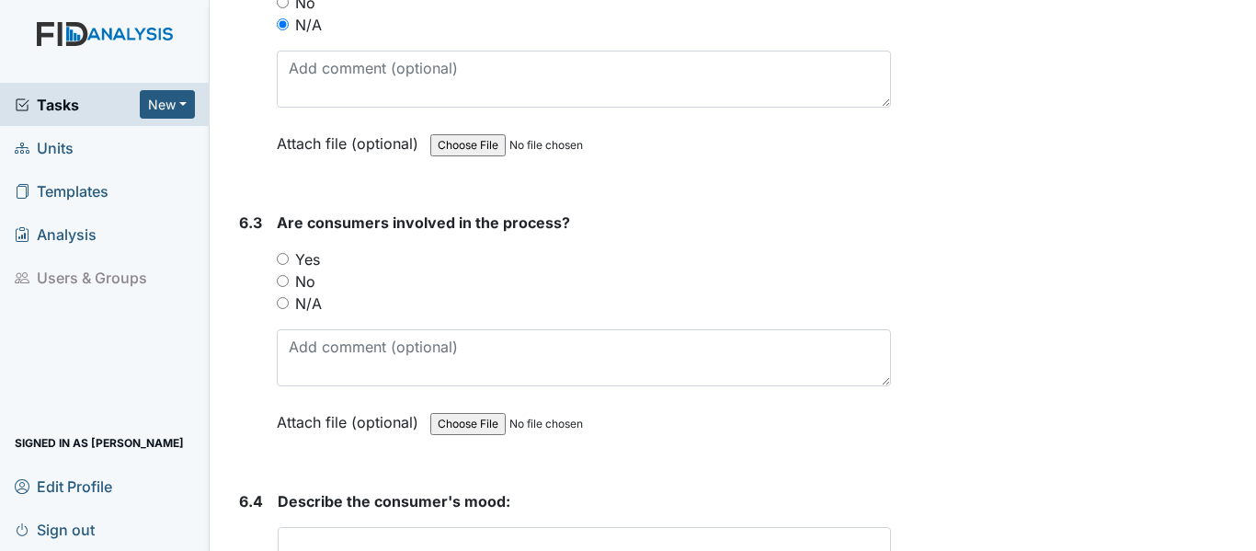
click at [281, 297] on input "N/A" at bounding box center [283, 303] width 12 height 12
radio input "true"
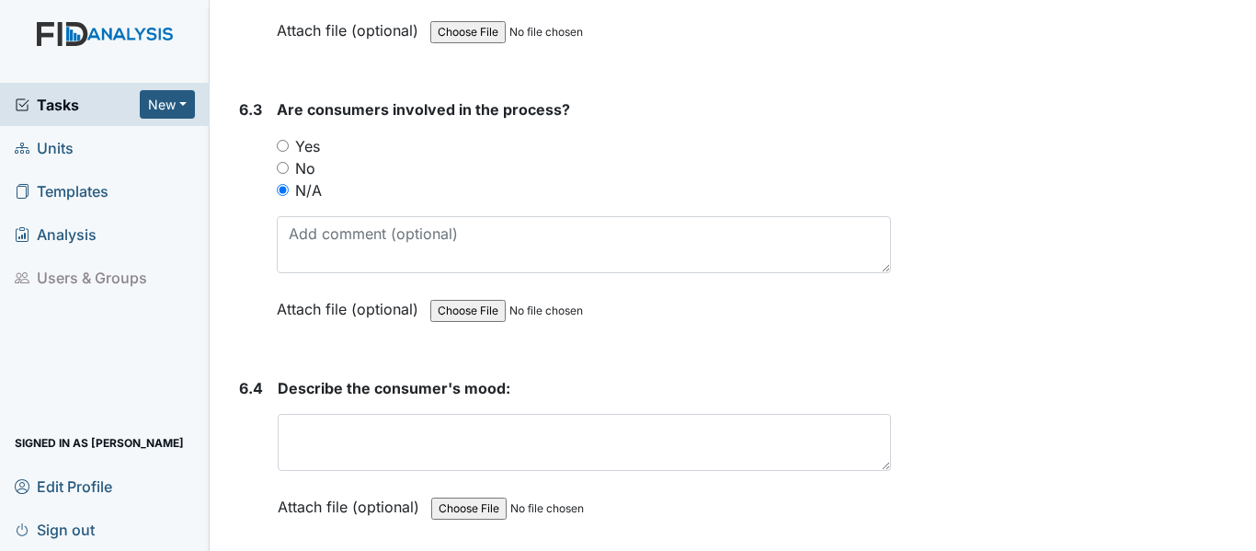
scroll to position [12595, 0]
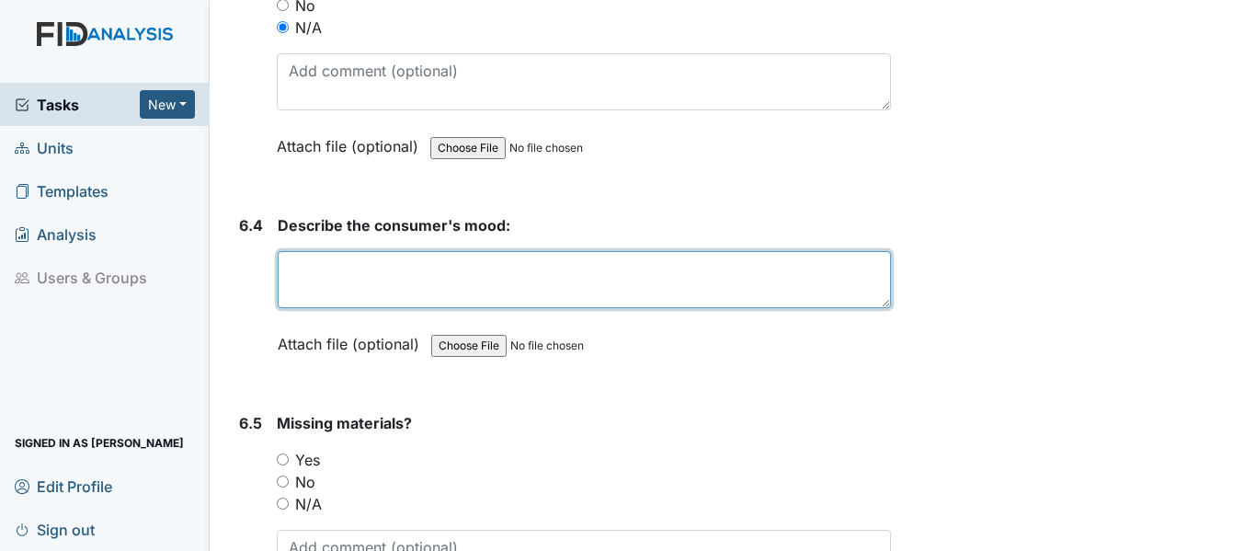
click at [298, 266] on textarea at bounding box center [584, 279] width 613 height 57
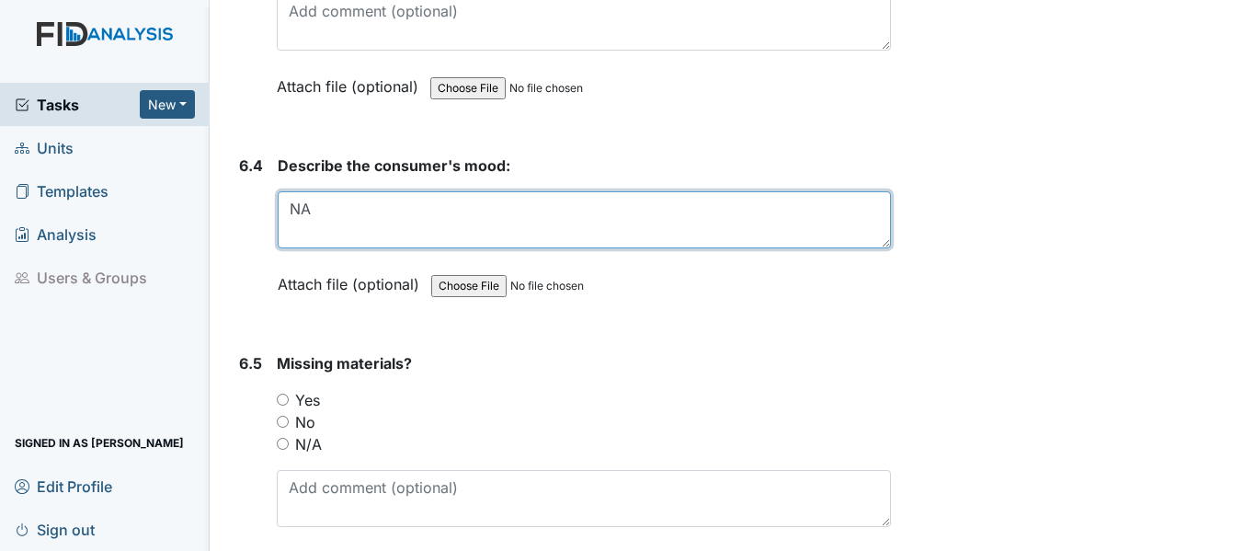
scroll to position [12870, 0]
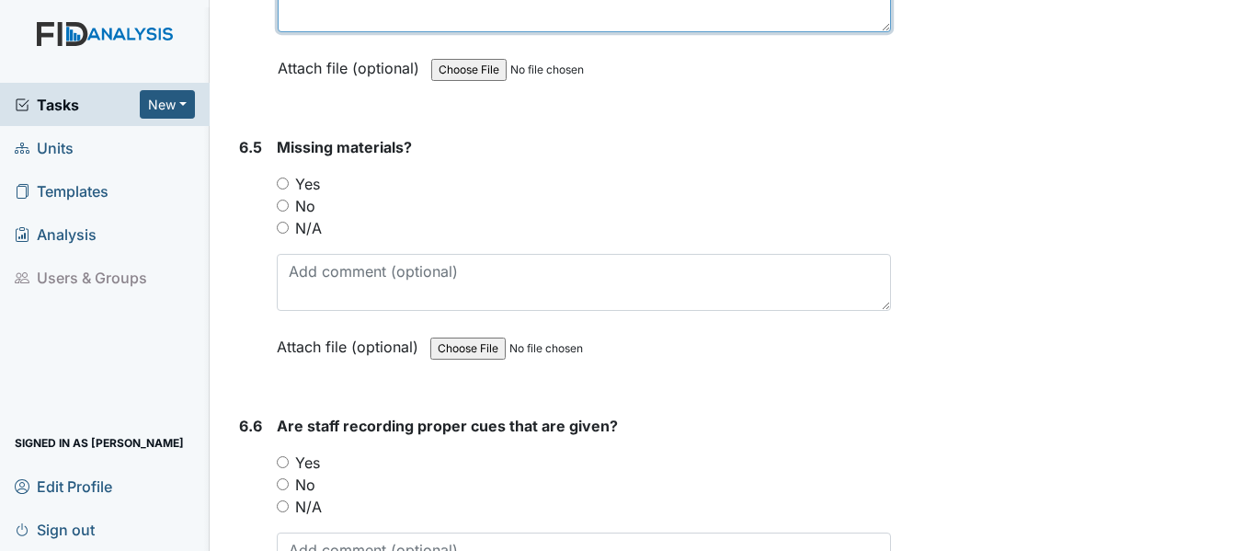
type textarea "NA"
click at [279, 222] on input "N/A" at bounding box center [283, 228] width 12 height 12
radio input "true"
click at [280, 500] on input "N/A" at bounding box center [283, 506] width 12 height 12
radio input "true"
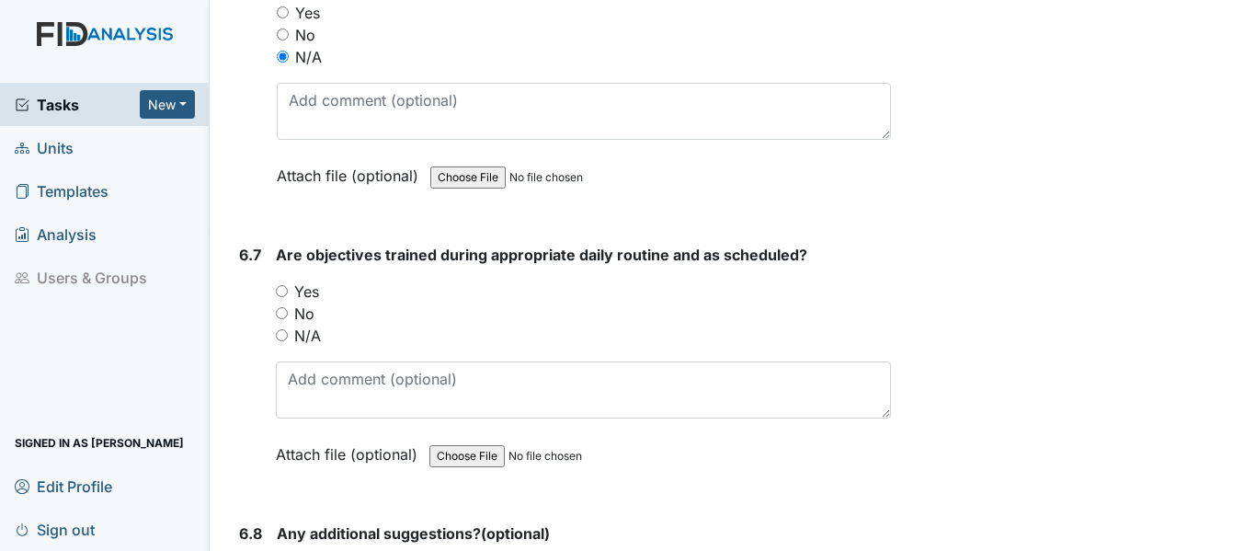
scroll to position [13422, 0]
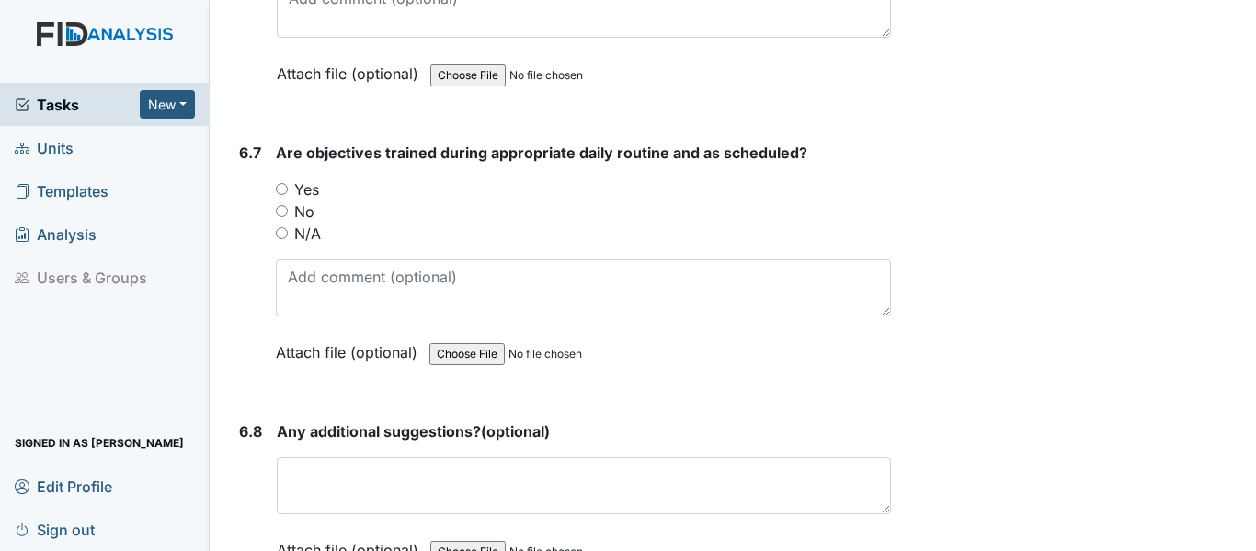
click at [279, 227] on input "N/A" at bounding box center [282, 233] width 12 height 12
radio input "true"
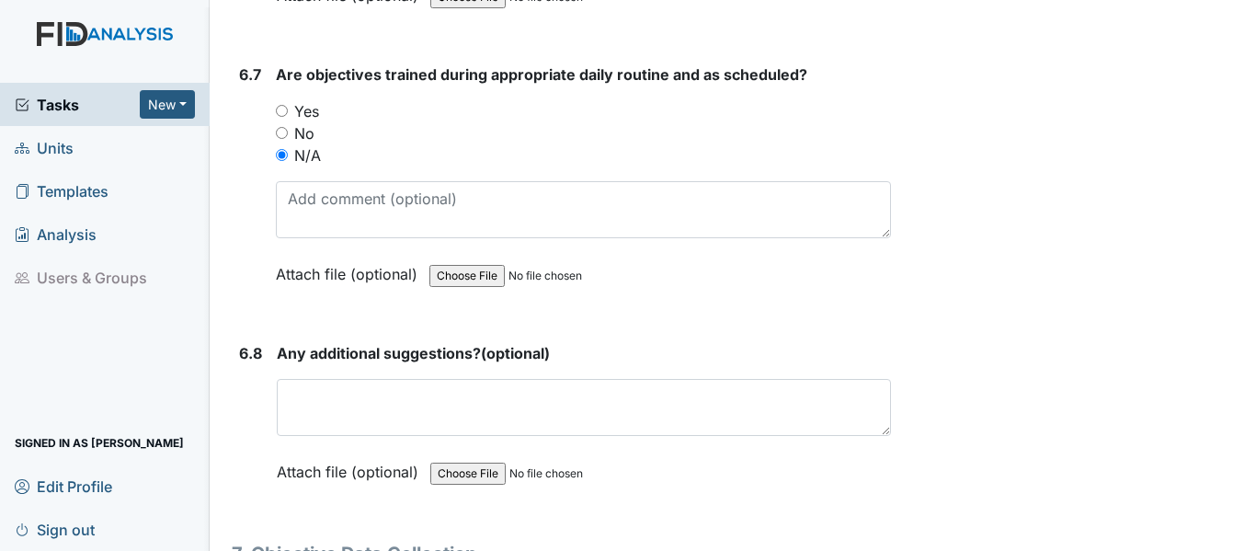
scroll to position [13606, 0]
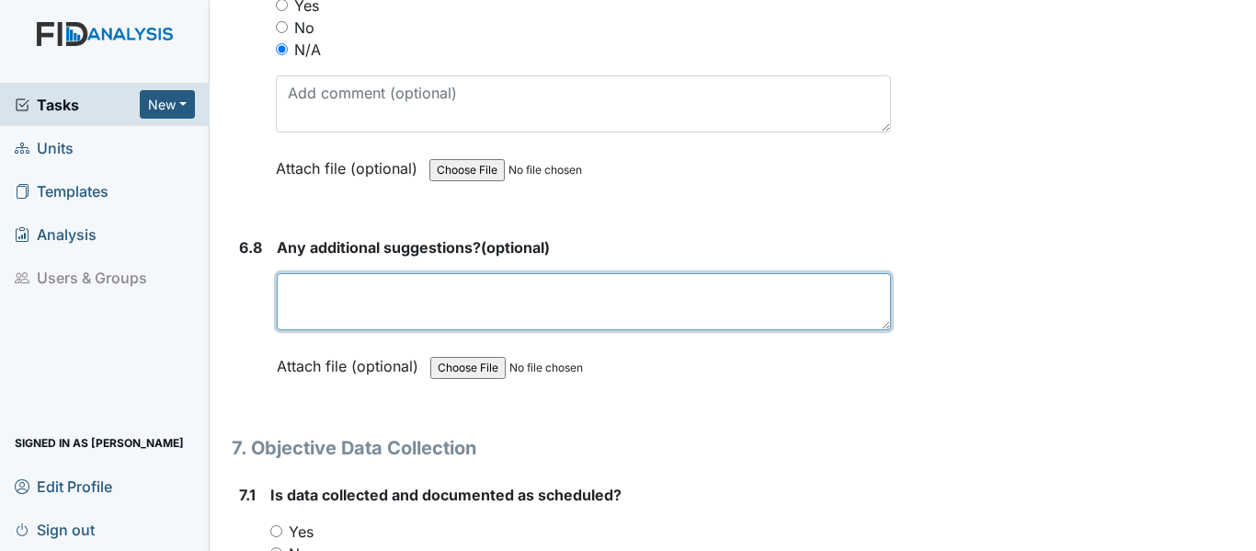
click at [293, 283] on textarea at bounding box center [584, 301] width 614 height 57
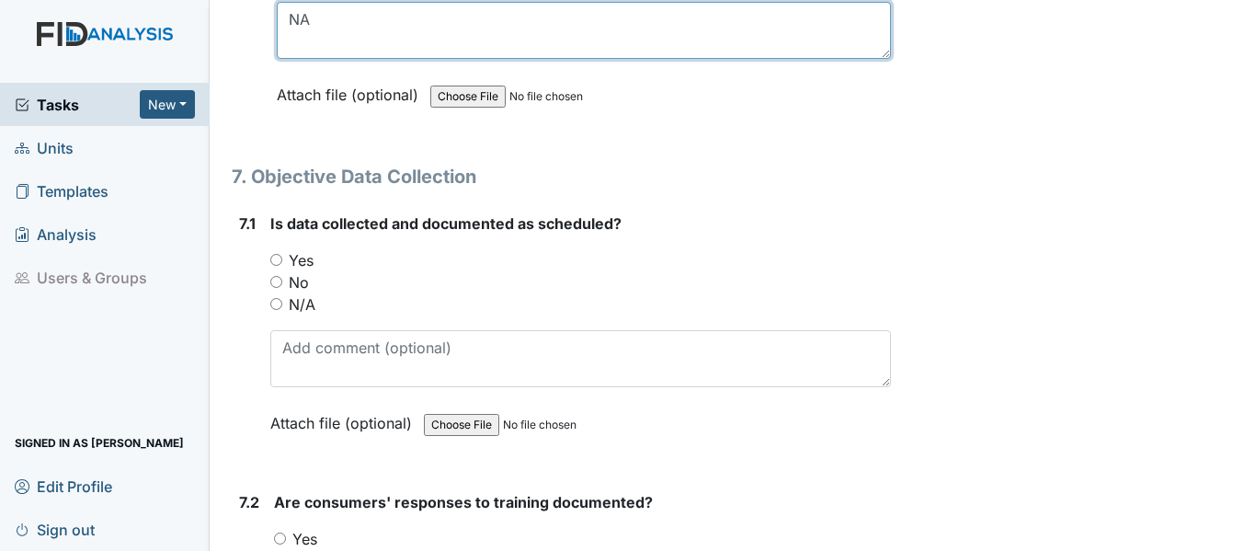
scroll to position [13973, 0]
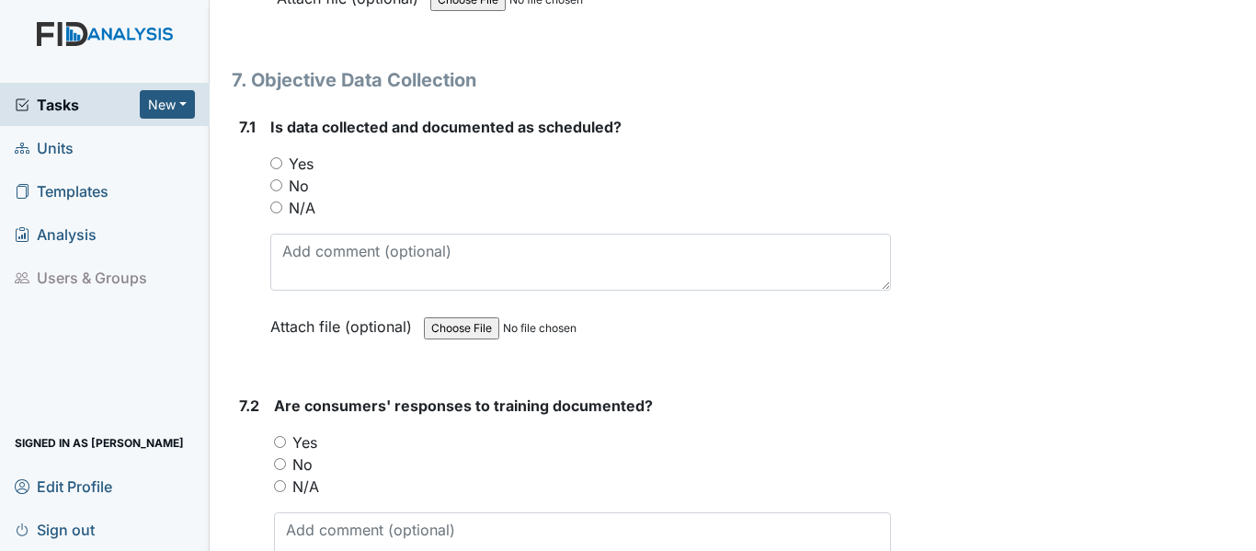
type textarea "NA"
click at [284, 153] on div "Yes" at bounding box center [580, 164] width 621 height 22
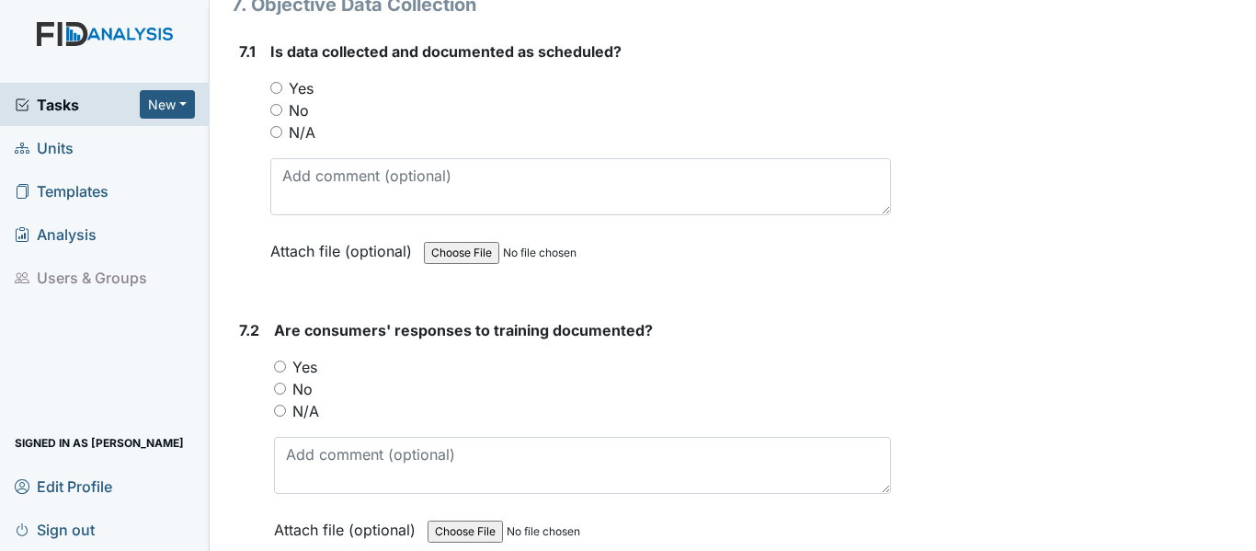
scroll to position [14249, 0]
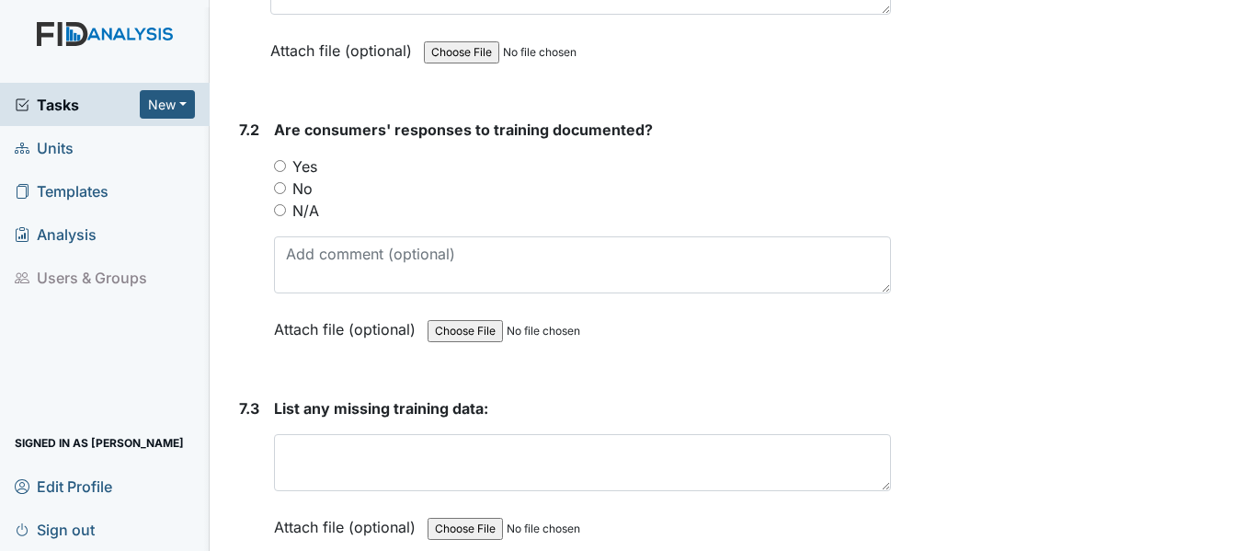
click at [281, 160] on input "Yes" at bounding box center [280, 166] width 12 height 12
radio input "true"
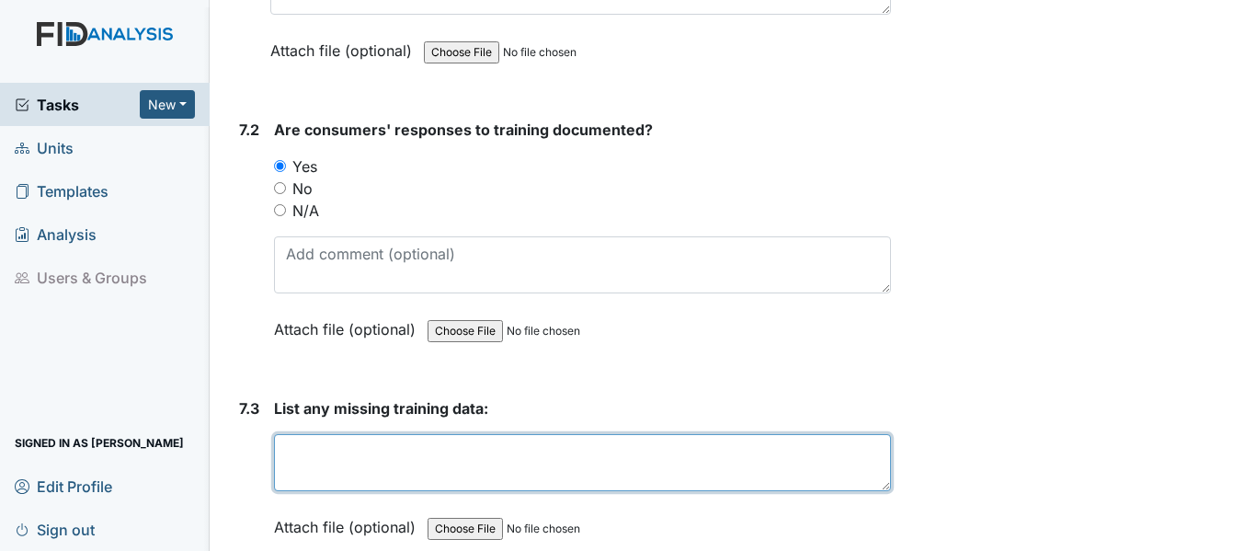
drag, startPoint x: 287, startPoint y: 427, endPoint x: 311, endPoint y: 420, distance: 24.8
click at [287, 434] on textarea at bounding box center [582, 462] width 617 height 57
click at [491, 434] on textarea "Missed objectives in communcation lo" at bounding box center [582, 462] width 617 height 57
click at [553, 434] on textarea "Missed objectives in communication lo" at bounding box center [582, 462] width 617 height 57
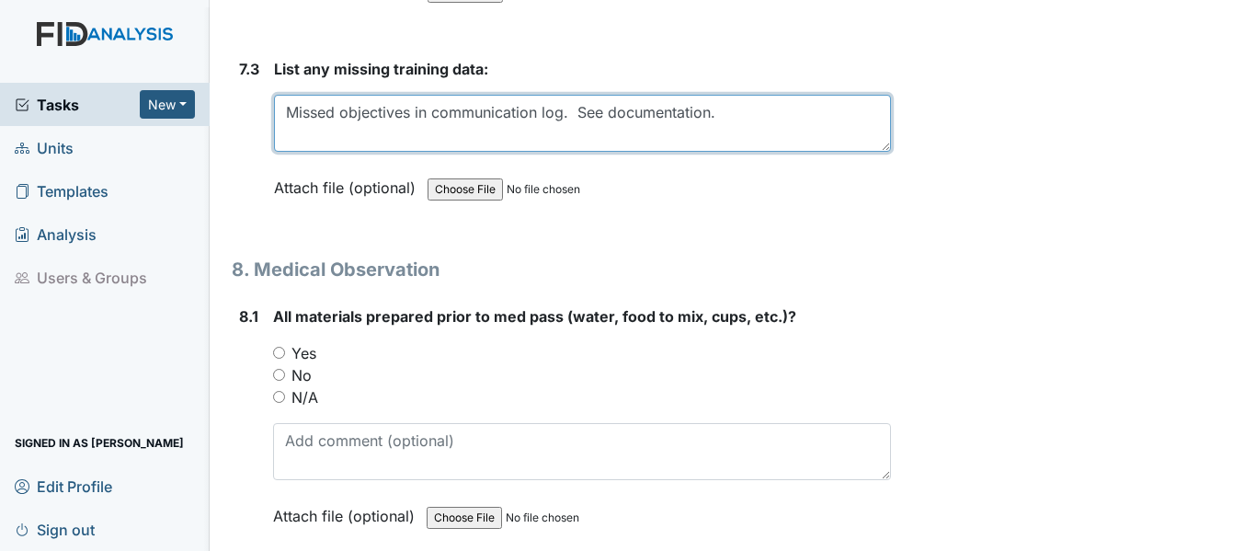
scroll to position [14709, 0]
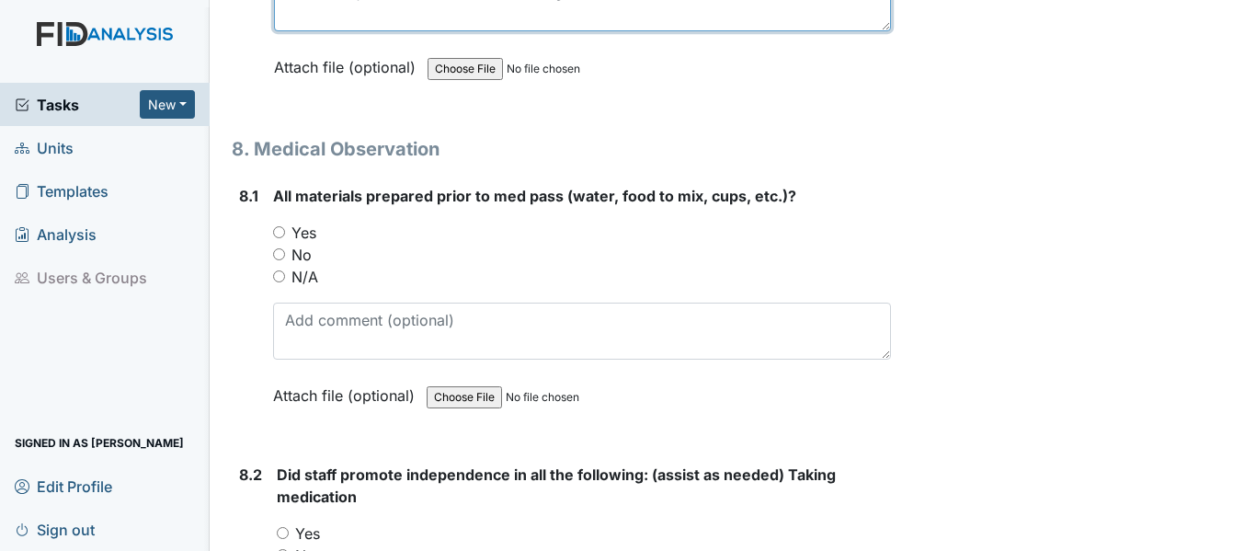
type textarea "Missed objectives in communication log. See documentation."
click at [279, 270] on input "N/A" at bounding box center [279, 276] width 12 height 12
radio input "true"
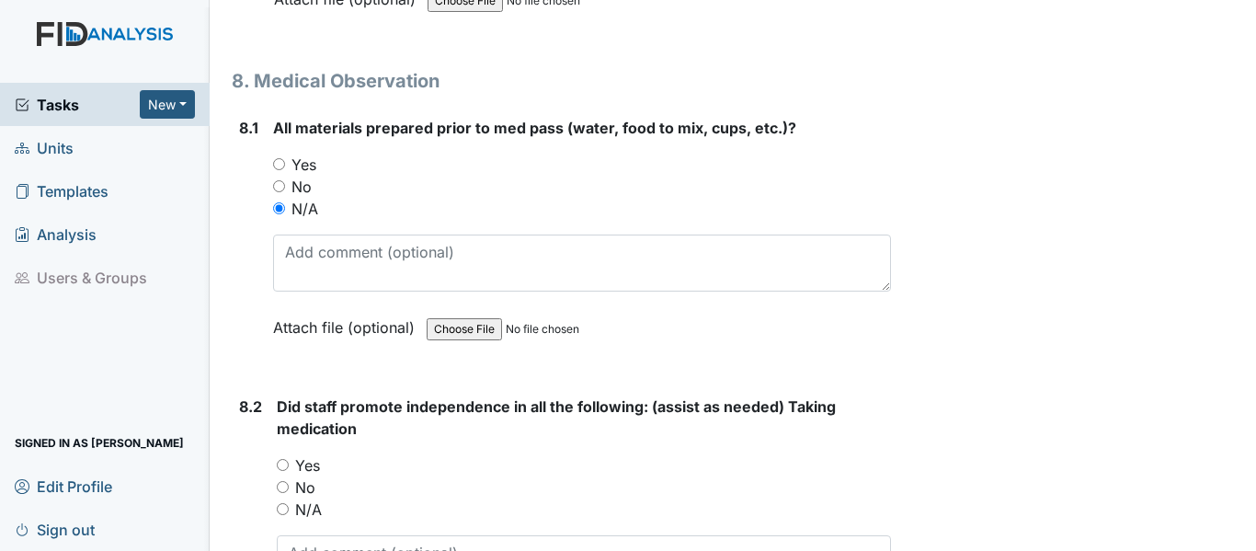
scroll to position [14893, 0]
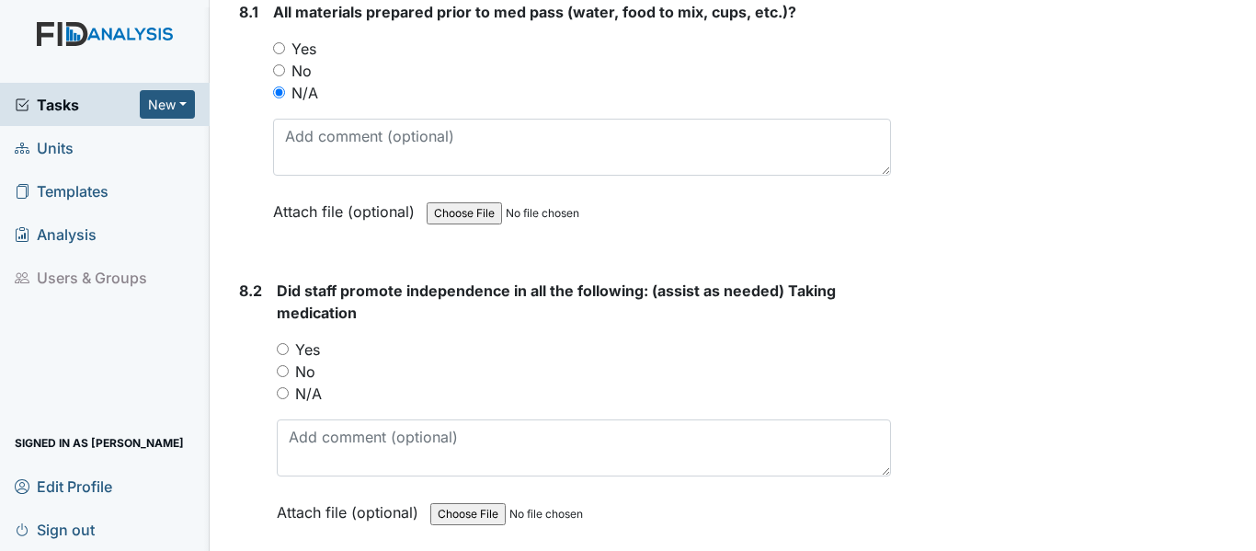
click at [282, 387] on input "N/A" at bounding box center [283, 393] width 12 height 12
radio input "true"
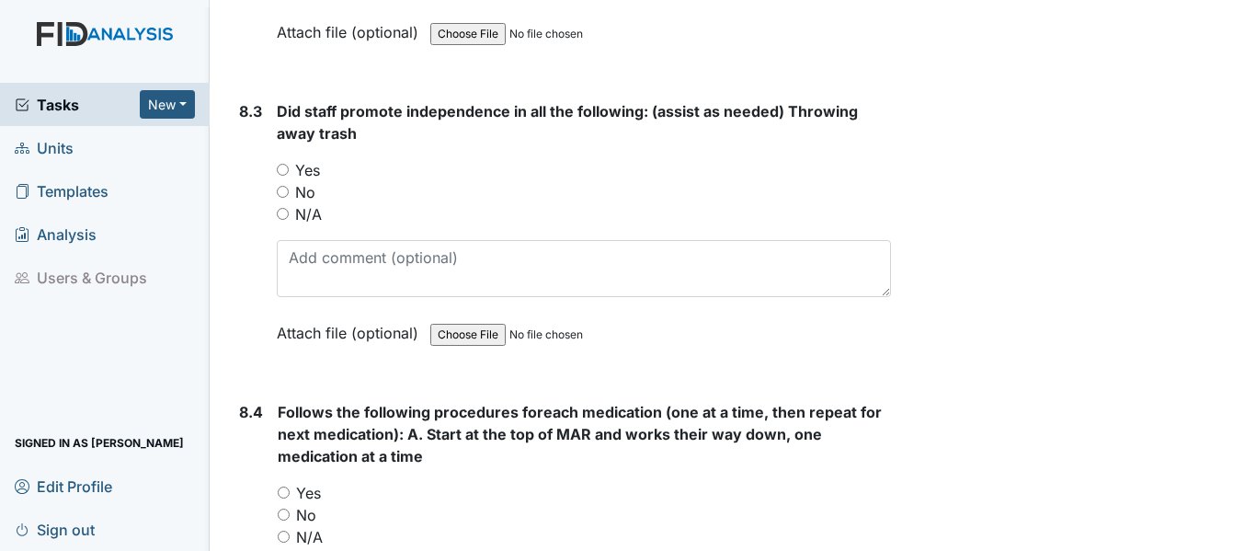
scroll to position [15444, 0]
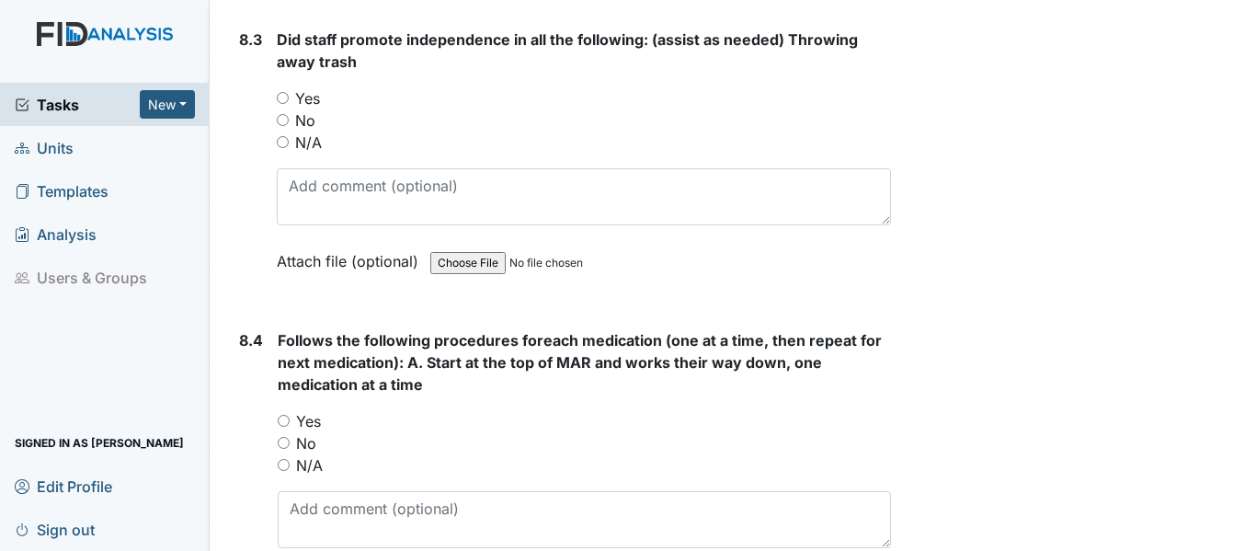
click at [283, 136] on input "N/A" at bounding box center [283, 142] width 12 height 12
radio input "true"
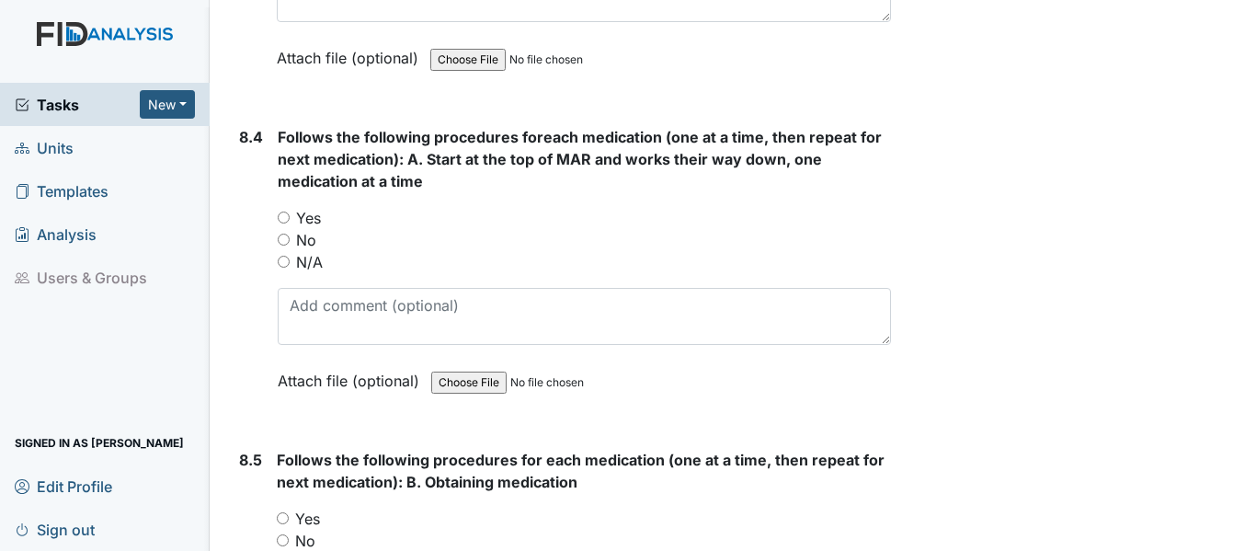
scroll to position [15996, 0]
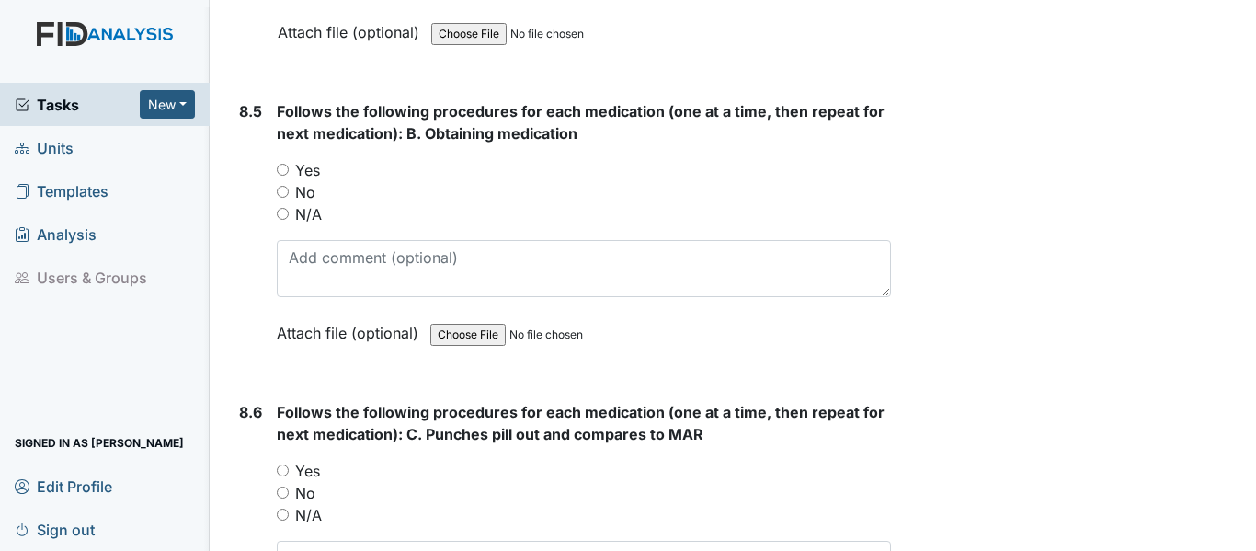
click at [281, 208] on input "N/A" at bounding box center [283, 214] width 12 height 12
radio input "true"
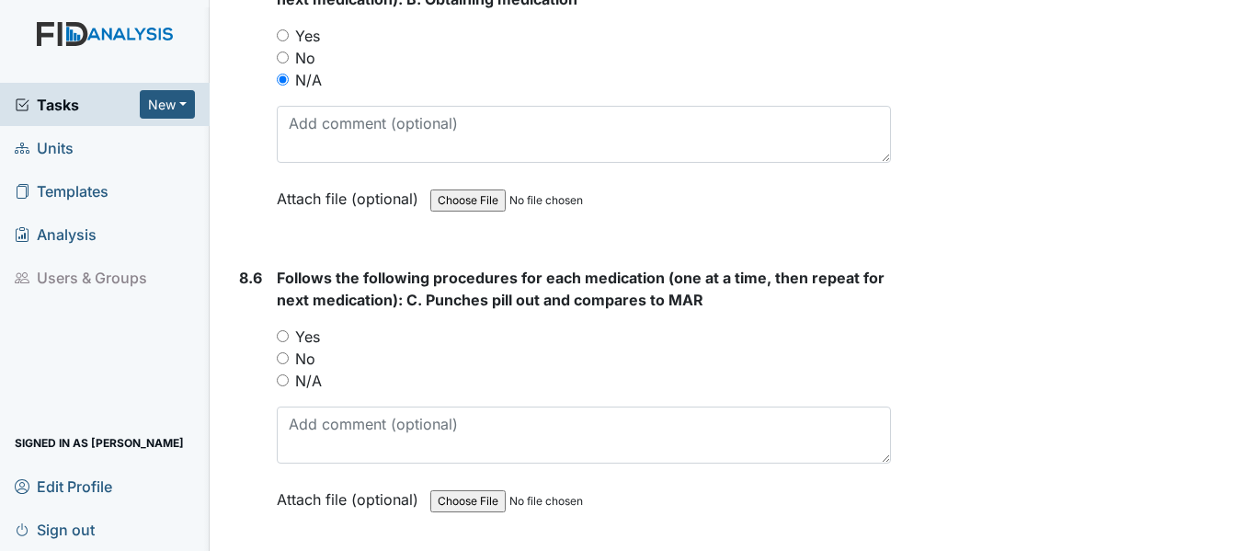
scroll to position [16272, 0]
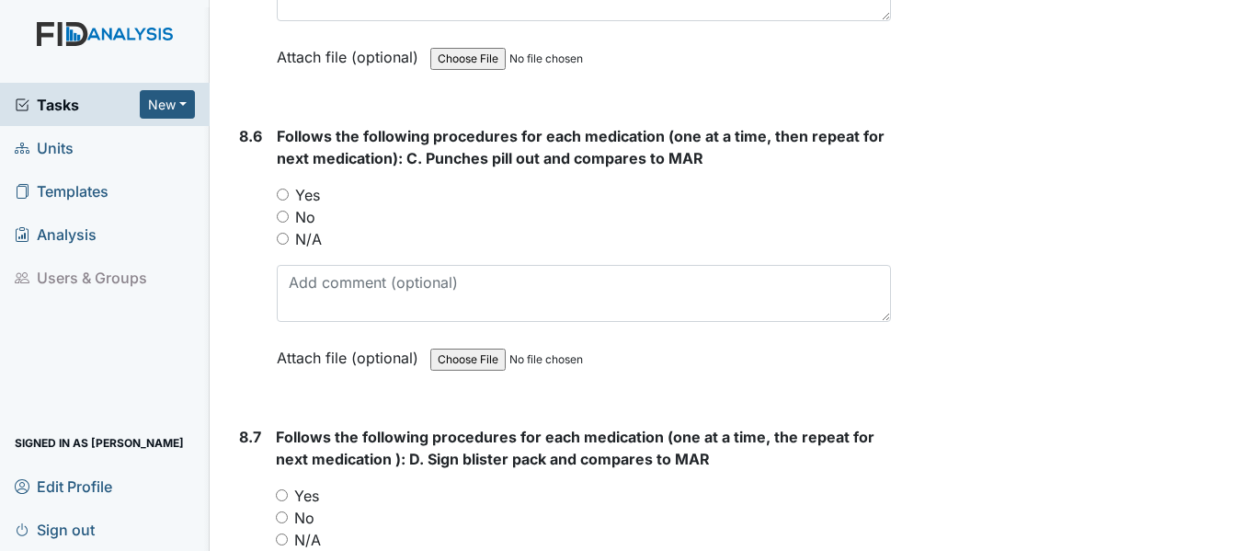
click at [283, 233] on input "N/A" at bounding box center [283, 239] width 12 height 12
radio input "true"
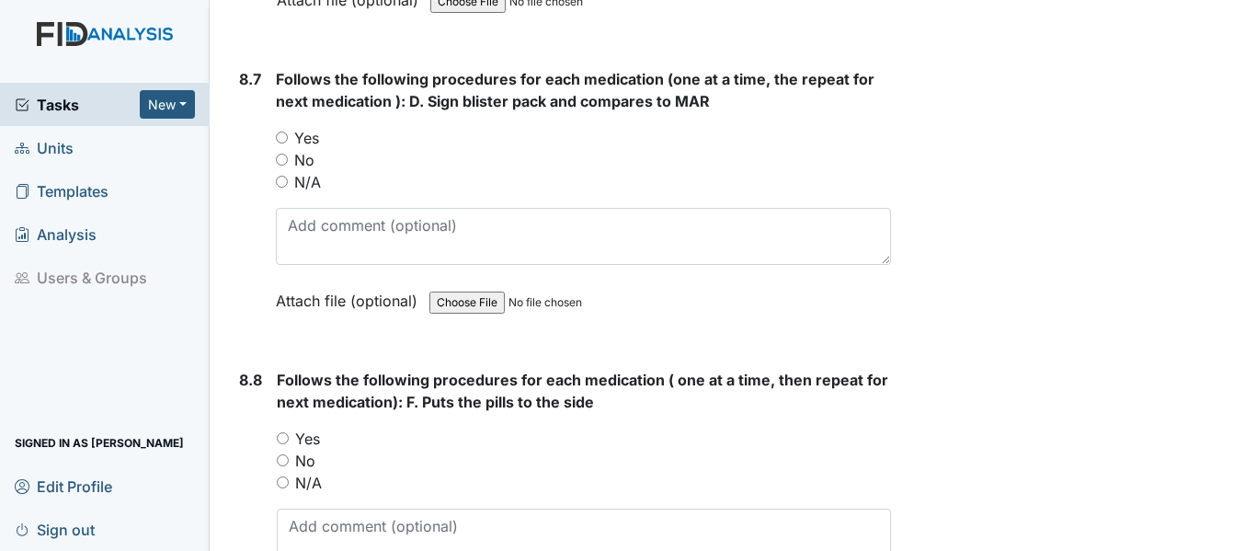
scroll to position [16639, 0]
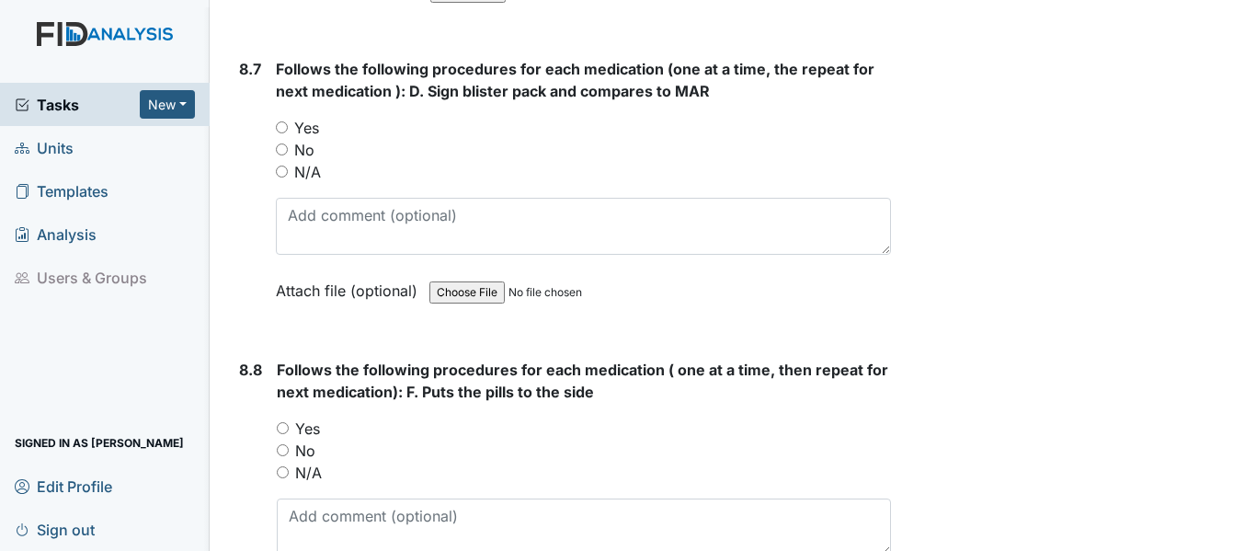
click at [282, 165] on input "N/A" at bounding box center [282, 171] width 12 height 12
radio input "true"
click at [280, 466] on input "N/A" at bounding box center [283, 472] width 12 height 12
radio input "true"
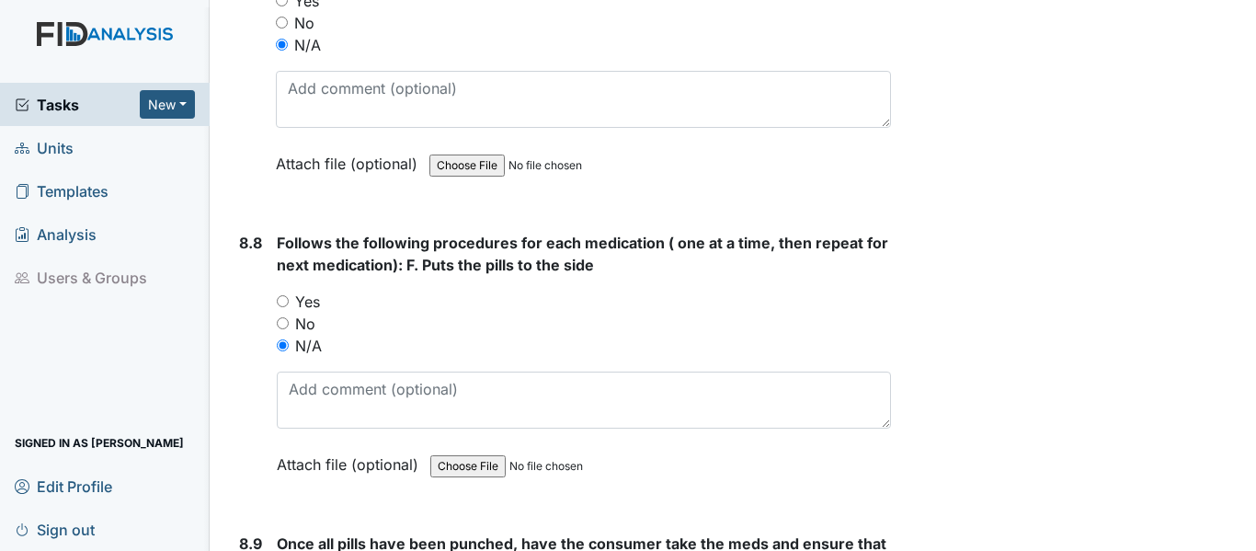
scroll to position [16915, 0]
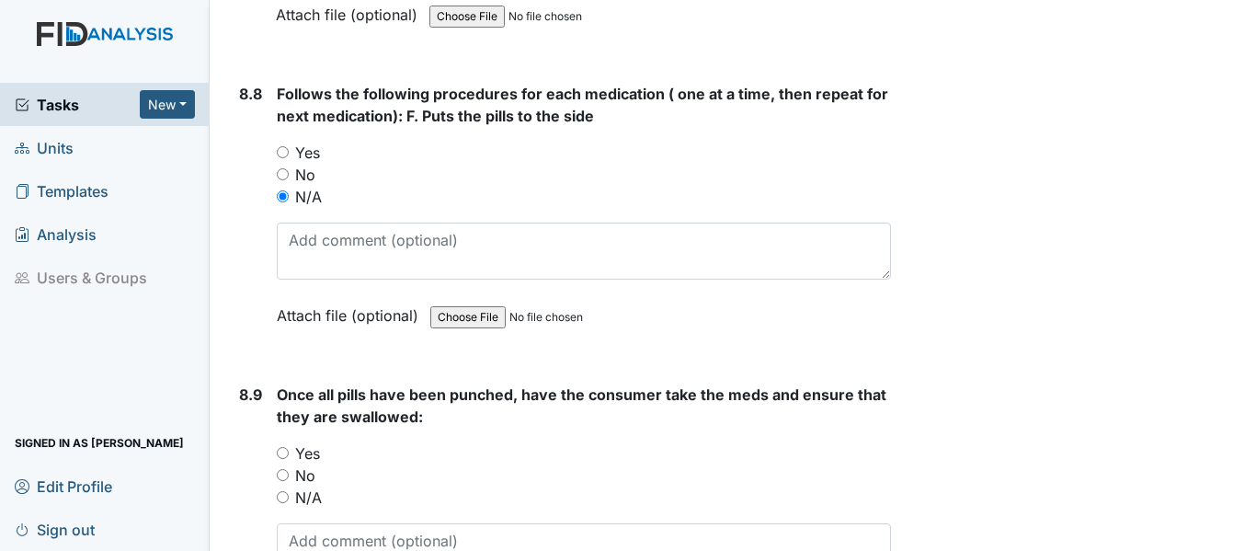
click at [283, 491] on input "N/A" at bounding box center [283, 497] width 12 height 12
radio input "true"
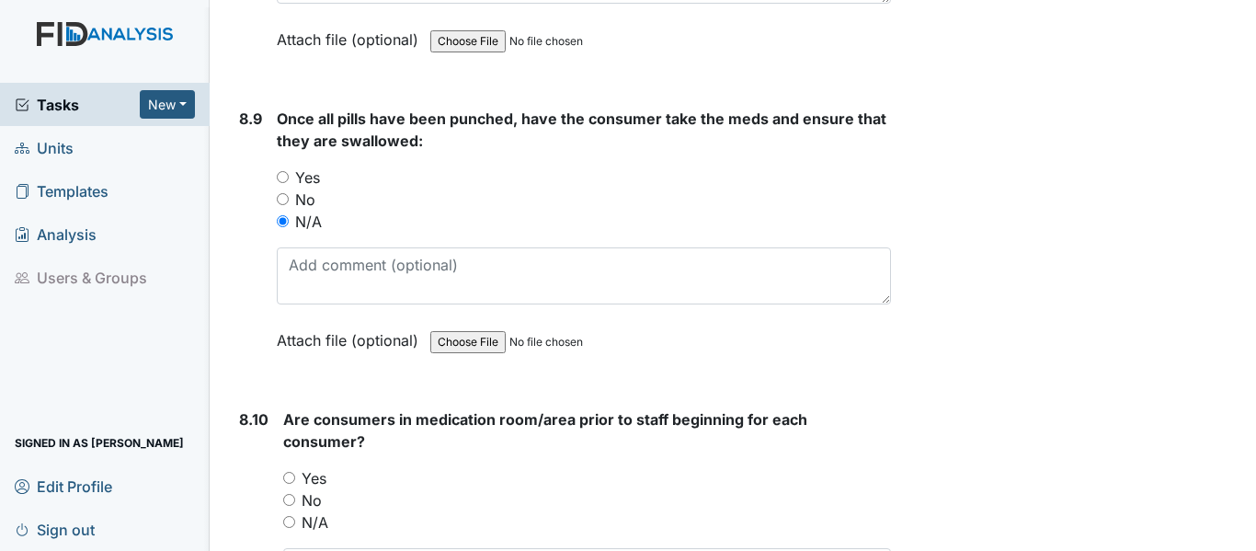
scroll to position [17375, 0]
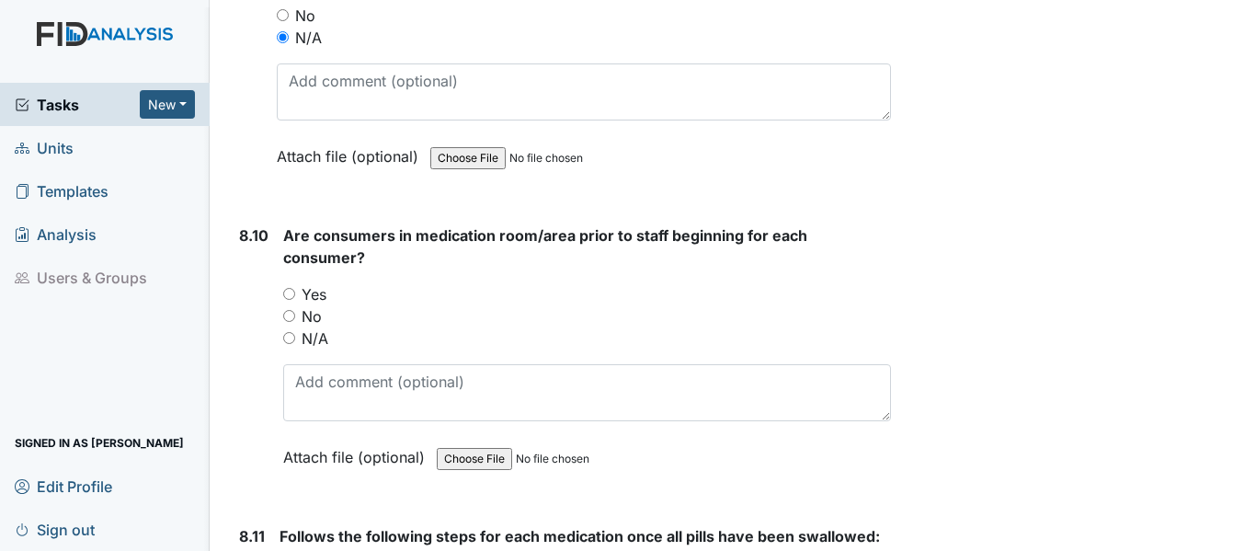
click at [288, 332] on input "N/A" at bounding box center [289, 338] width 12 height 12
radio input "true"
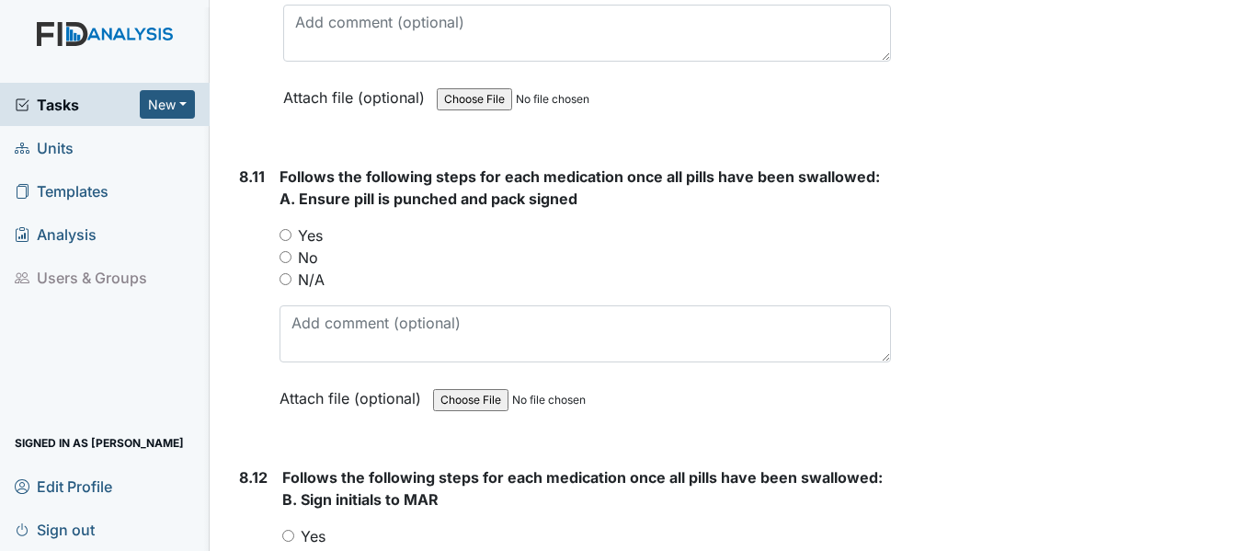
scroll to position [17743, 0]
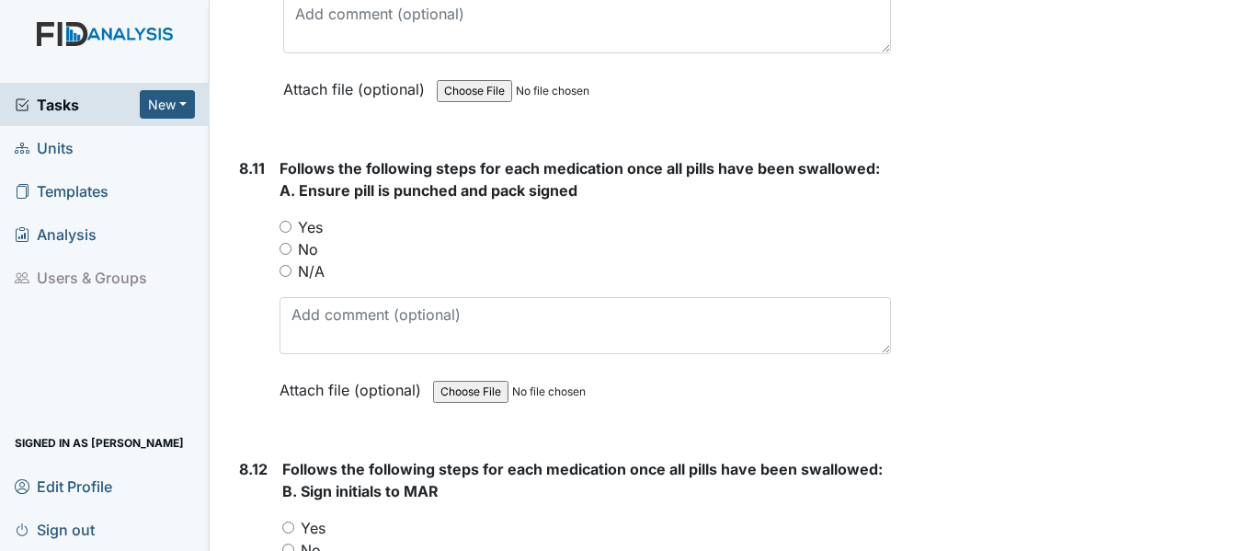
click at [287, 265] on input "N/A" at bounding box center [285, 271] width 12 height 12
radio input "true"
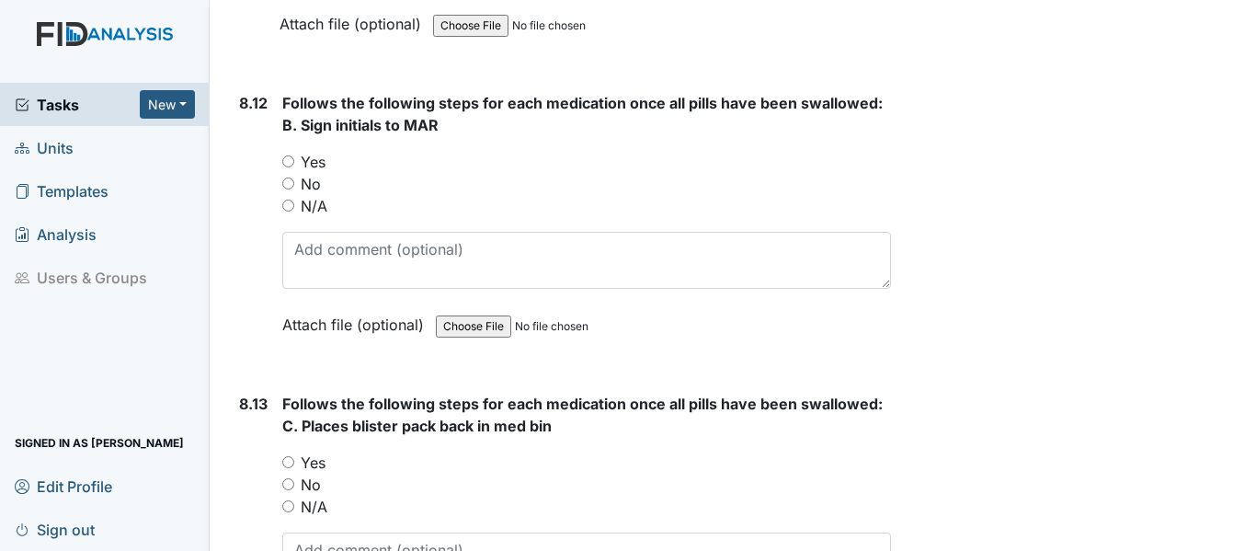
scroll to position [18110, 0]
click at [287, 198] on input "N/A" at bounding box center [288, 204] width 12 height 12
radio input "true"
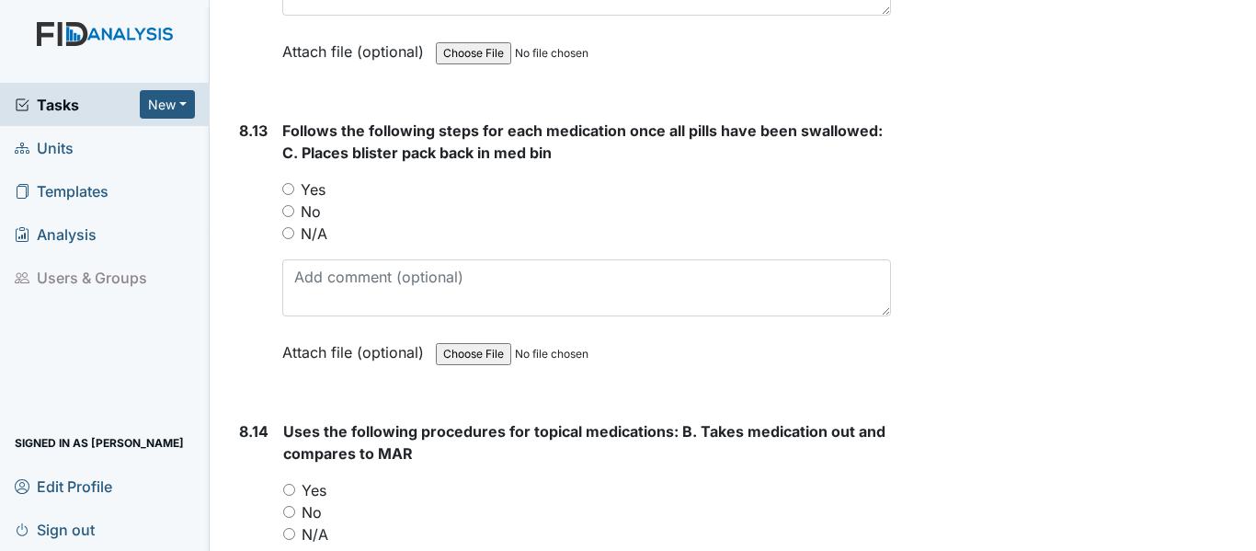
scroll to position [18386, 0]
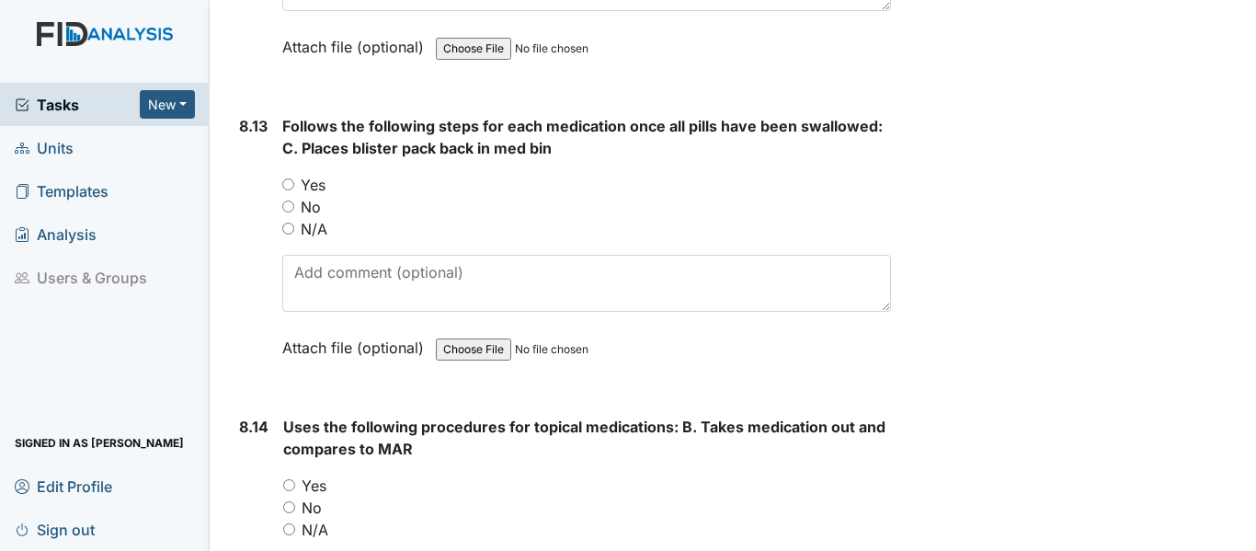
click at [288, 222] on input "N/A" at bounding box center [288, 228] width 12 height 12
radio input "true"
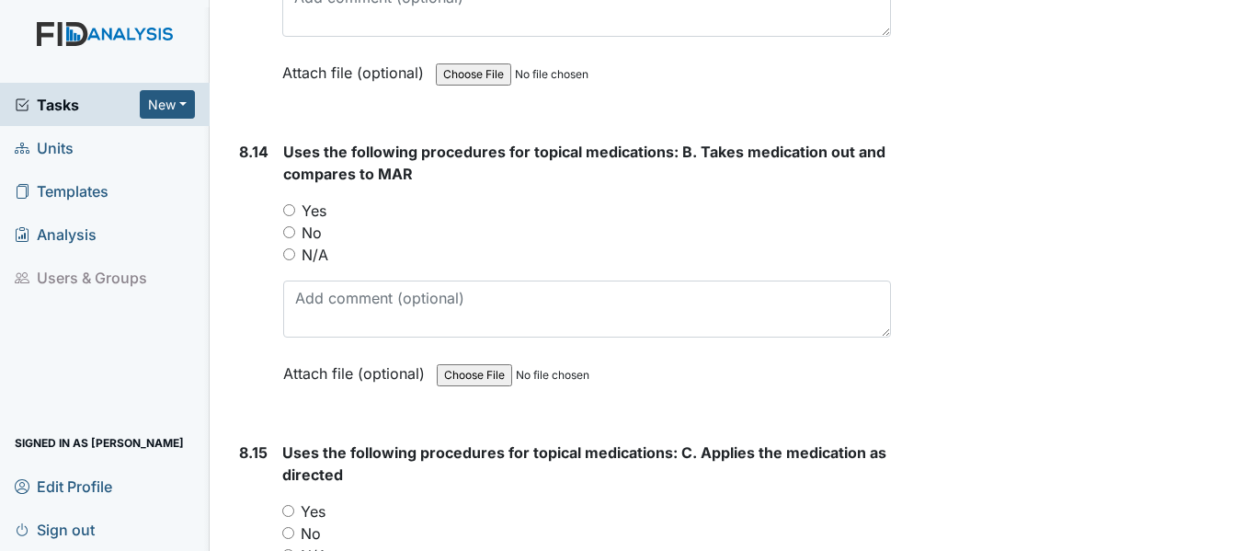
scroll to position [18662, 0]
click at [290, 247] on input "N/A" at bounding box center [289, 253] width 12 height 12
radio input "true"
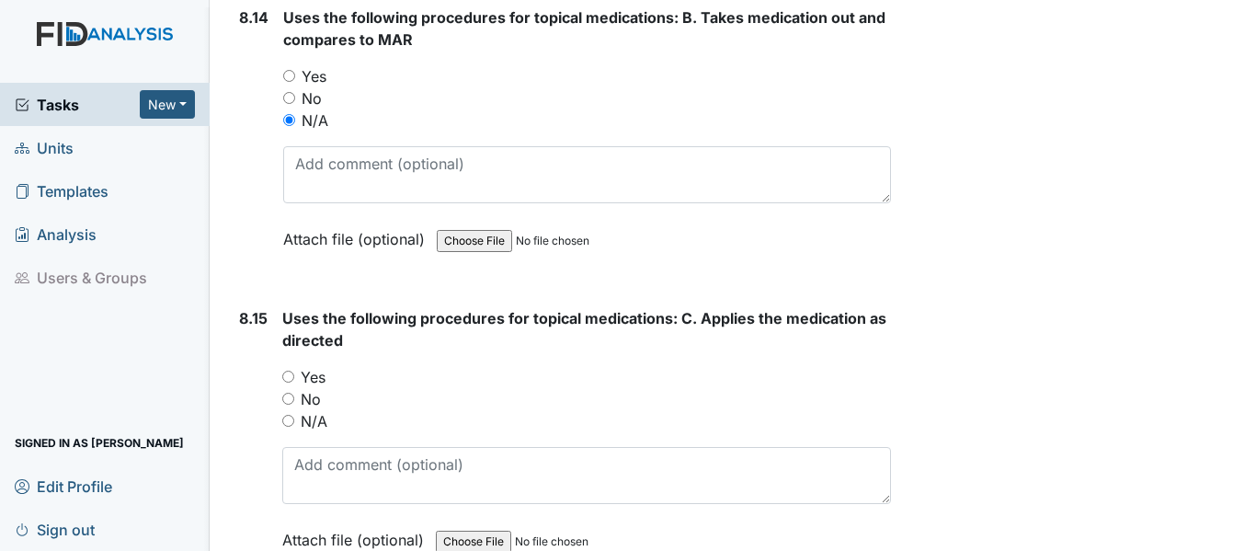
scroll to position [18938, 0]
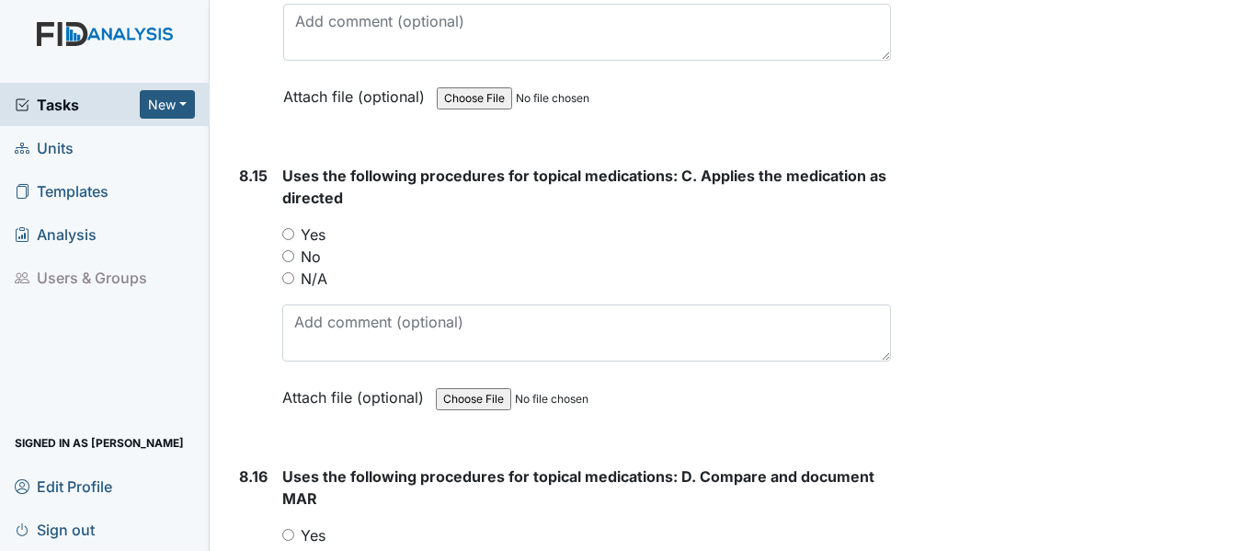
click at [286, 272] on input "N/A" at bounding box center [288, 278] width 12 height 12
radio input "true"
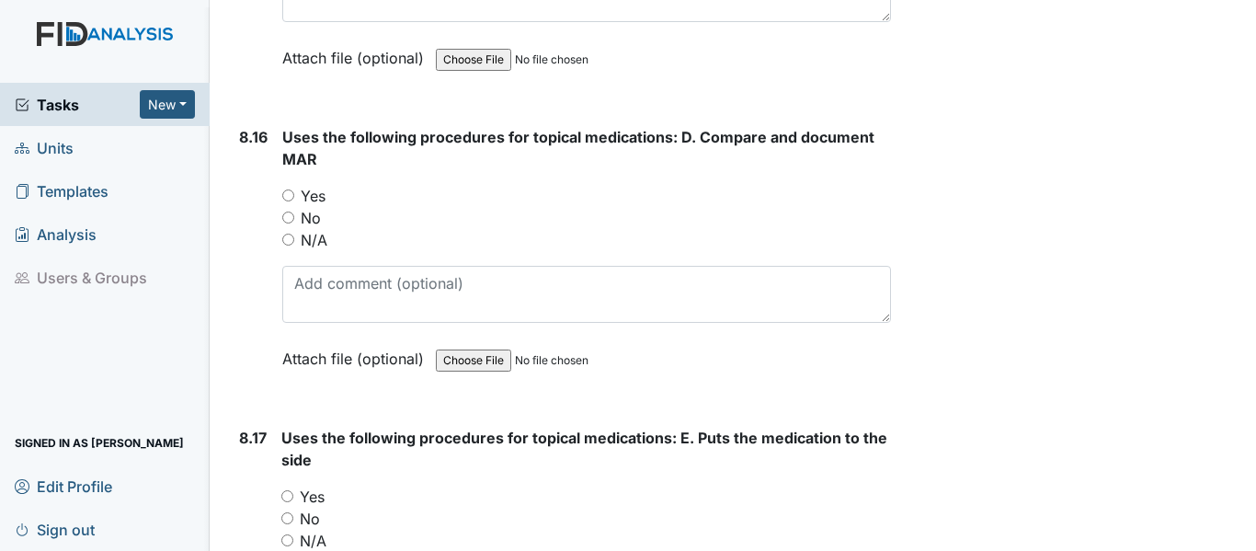
scroll to position [19305, 0]
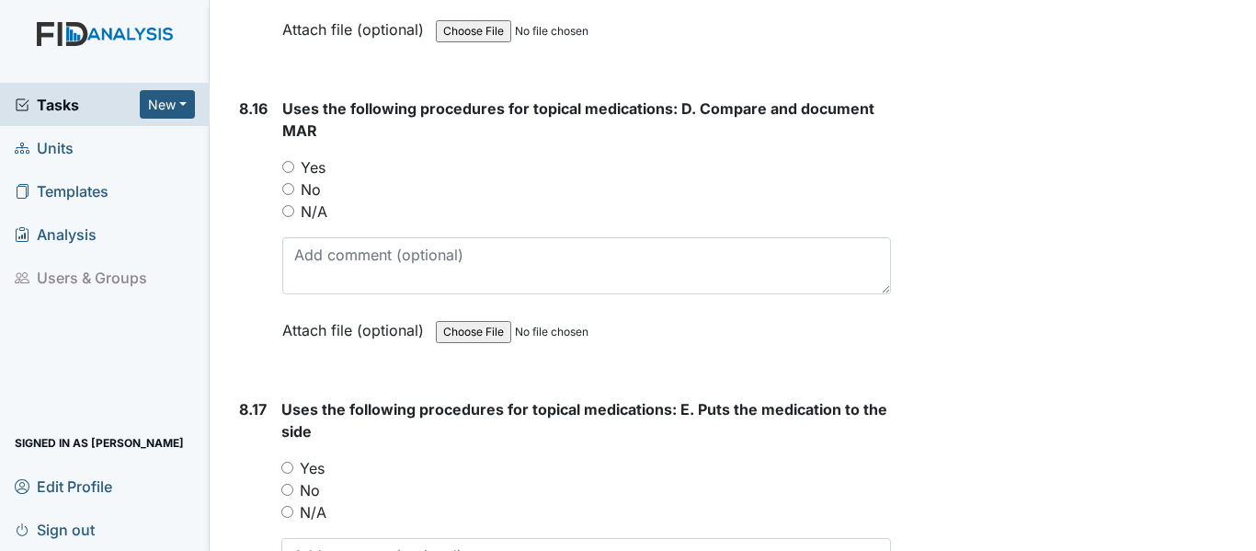
click at [286, 205] on input "N/A" at bounding box center [288, 211] width 12 height 12
radio input "true"
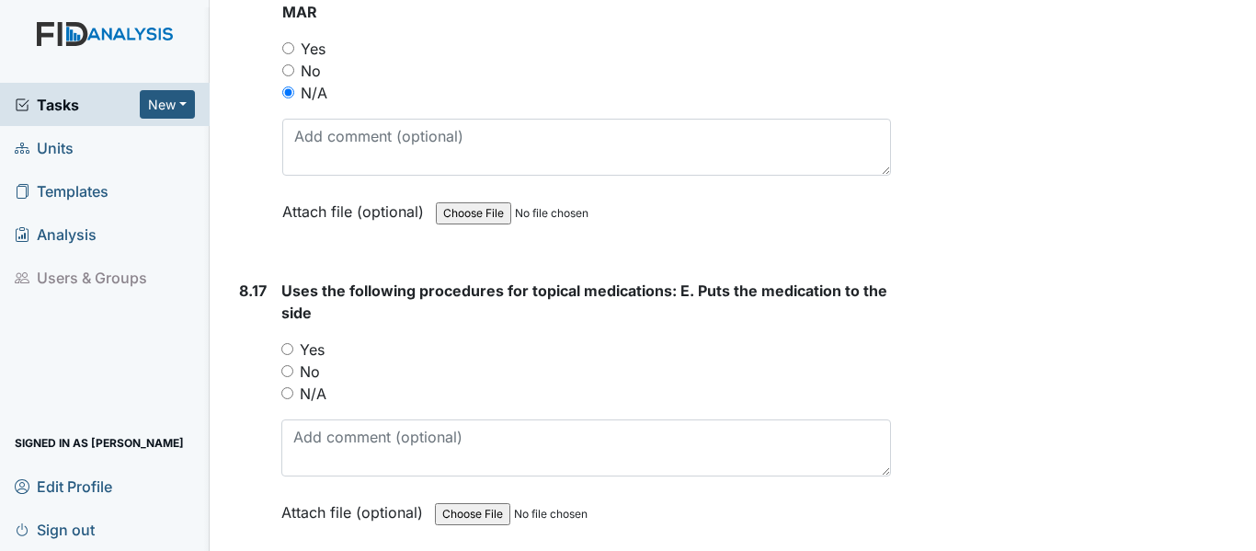
scroll to position [19581, 0]
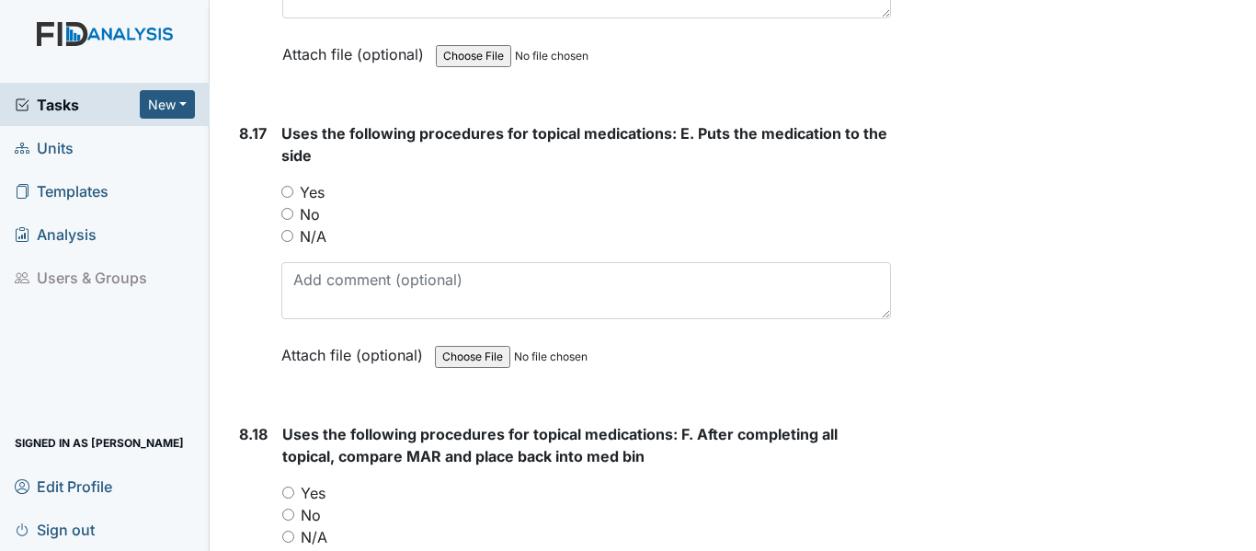
click at [287, 230] on input "N/A" at bounding box center [287, 236] width 12 height 12
radio input "true"
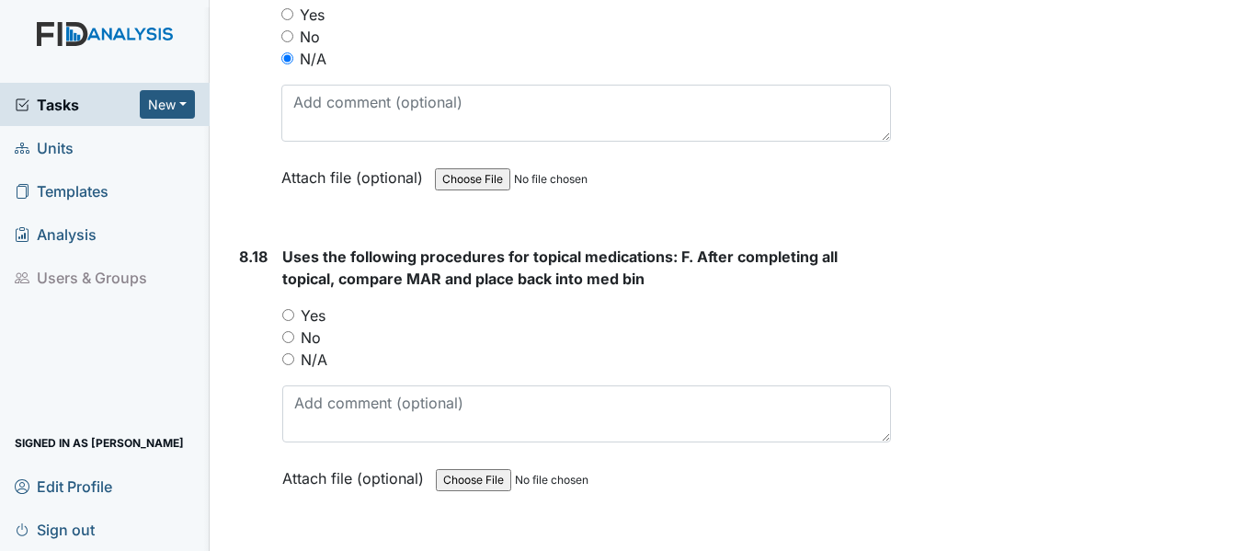
scroll to position [19765, 0]
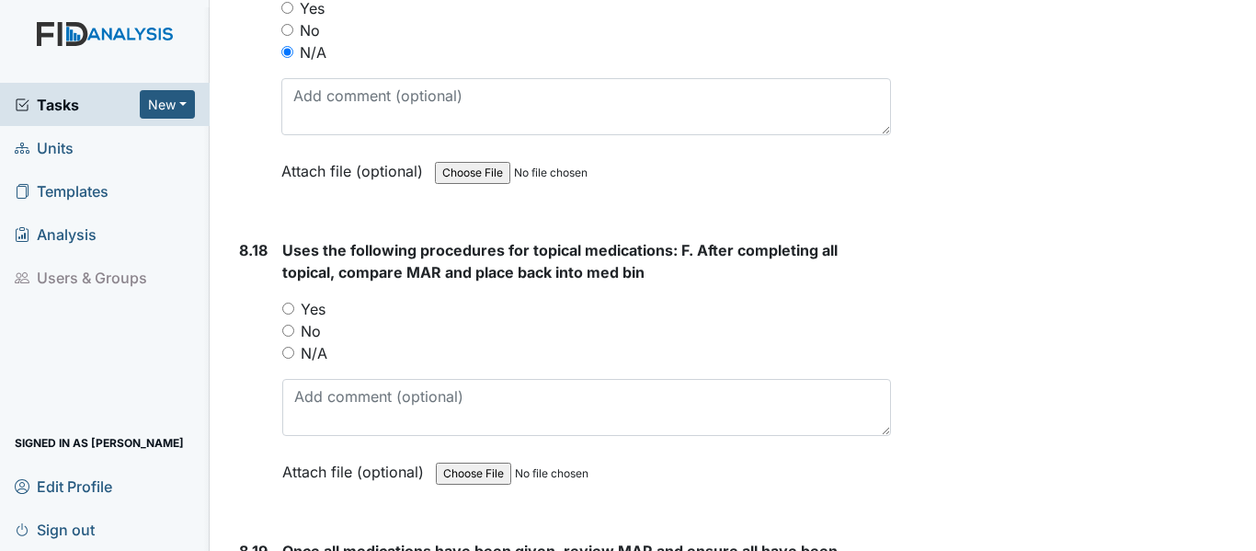
click at [290, 347] on input "N/A" at bounding box center [288, 353] width 12 height 12
radio input "true"
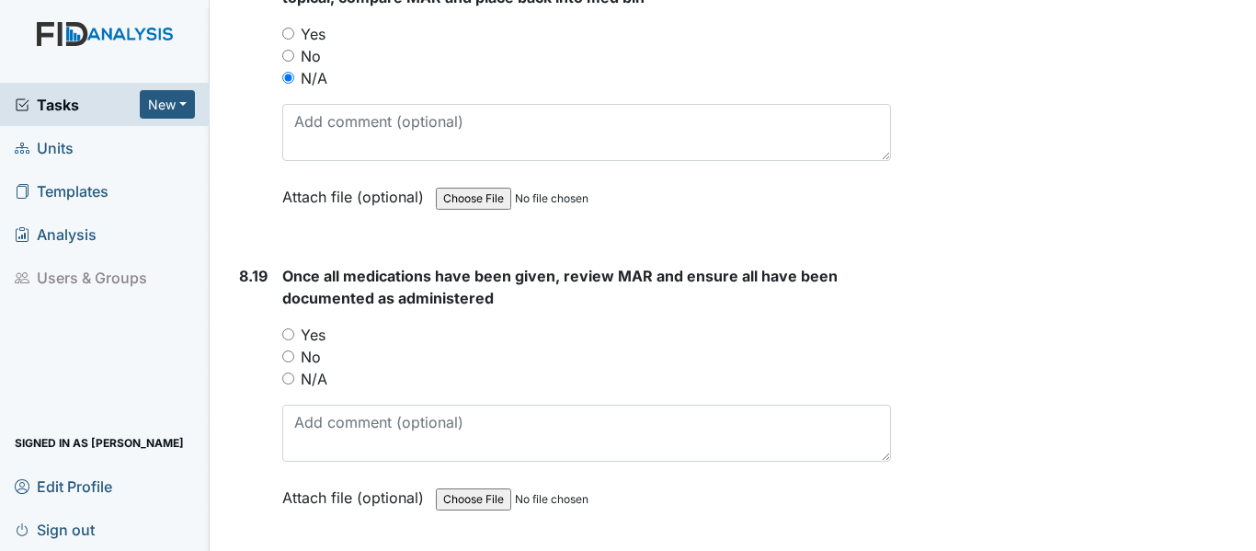
scroll to position [20041, 0]
click at [289, 371] on input "N/A" at bounding box center [288, 377] width 12 height 12
radio input "true"
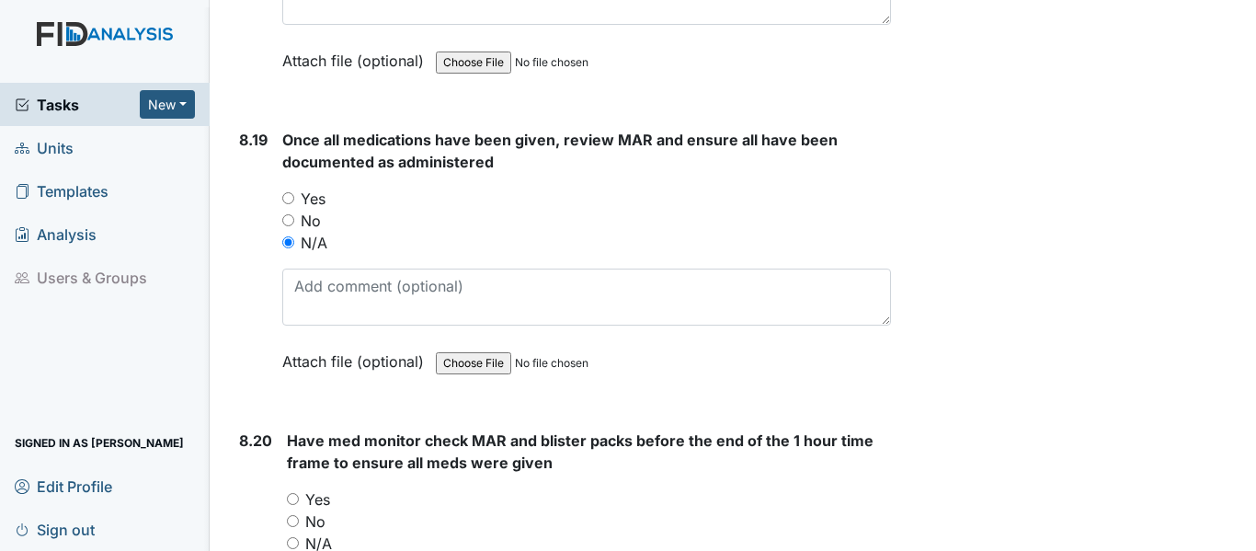
scroll to position [20317, 0]
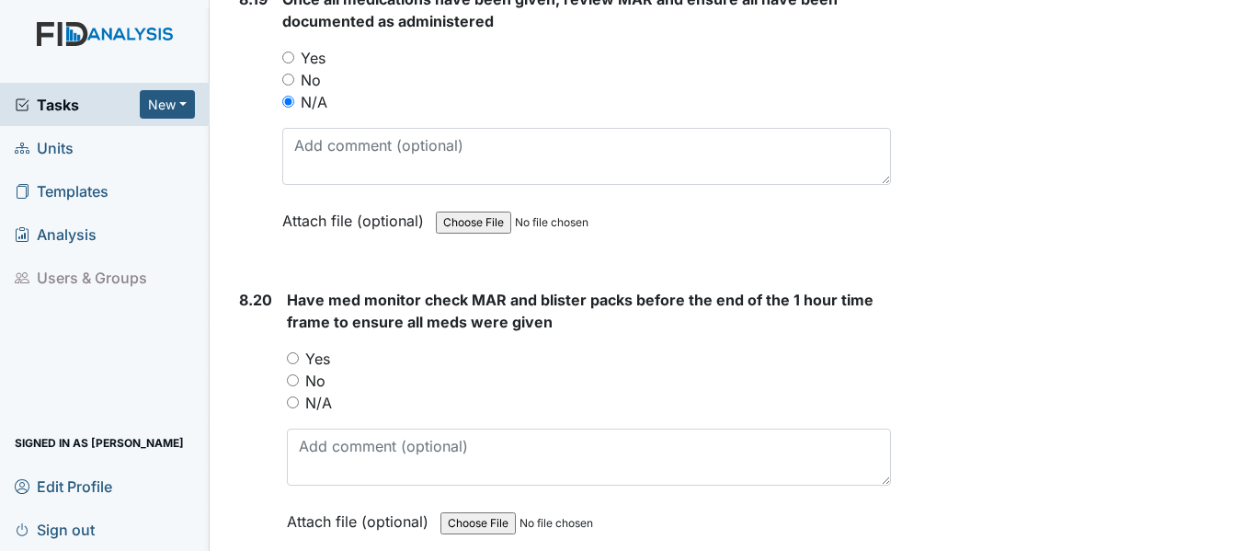
click at [292, 396] on input "N/A" at bounding box center [293, 402] width 12 height 12
radio input "true"
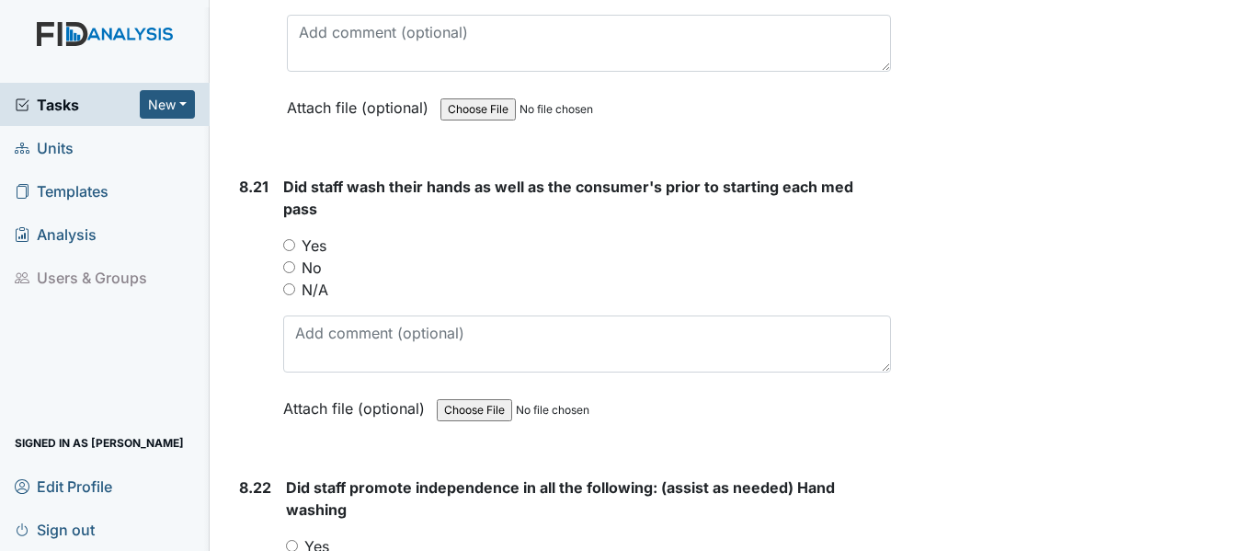
scroll to position [20776, 0]
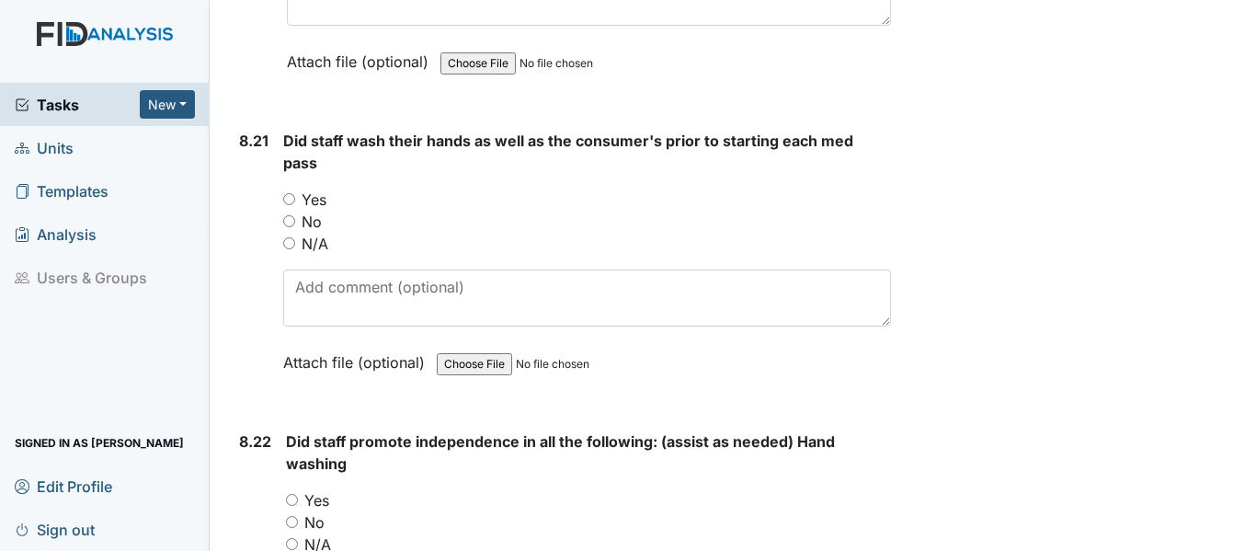
click at [291, 237] on input "N/A" at bounding box center [289, 243] width 12 height 12
radio input "true"
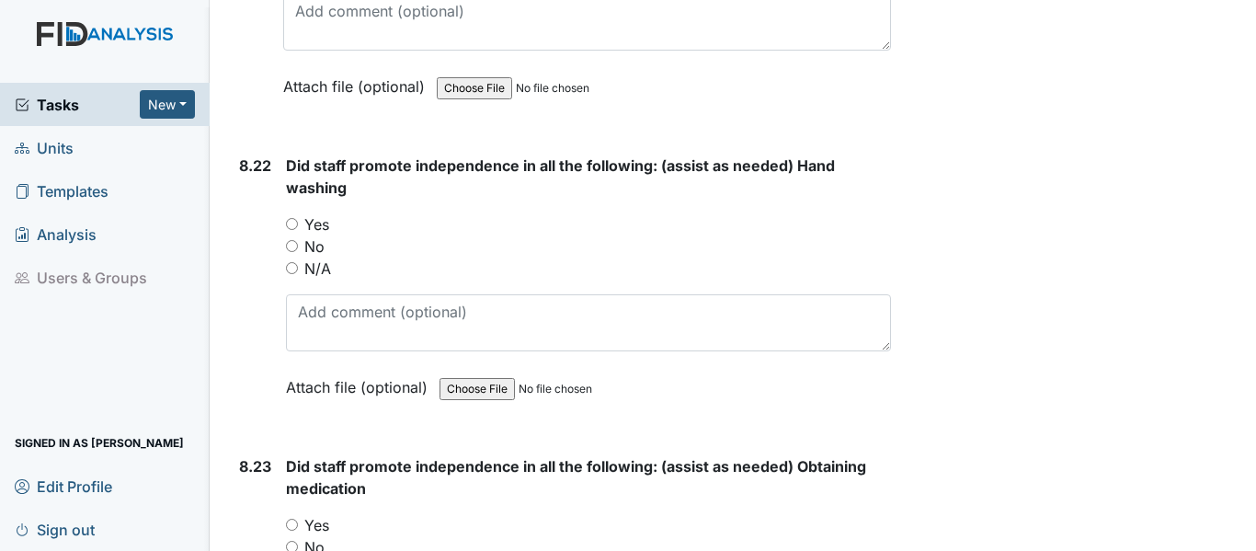
click at [291, 262] on input "N/A" at bounding box center [292, 268] width 12 height 12
radio input "true"
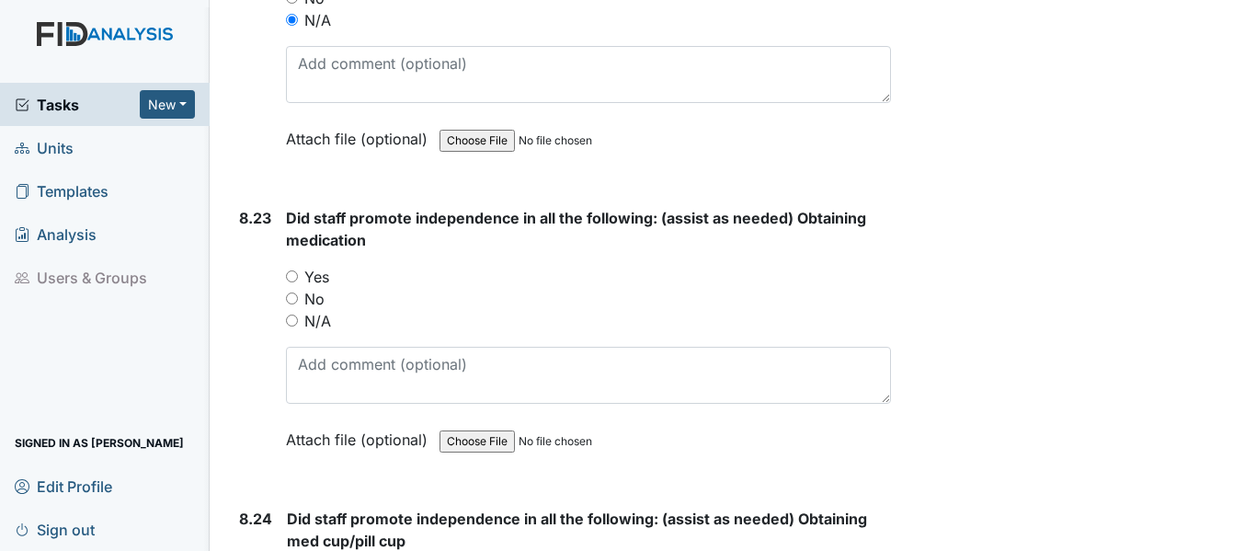
scroll to position [21328, 0]
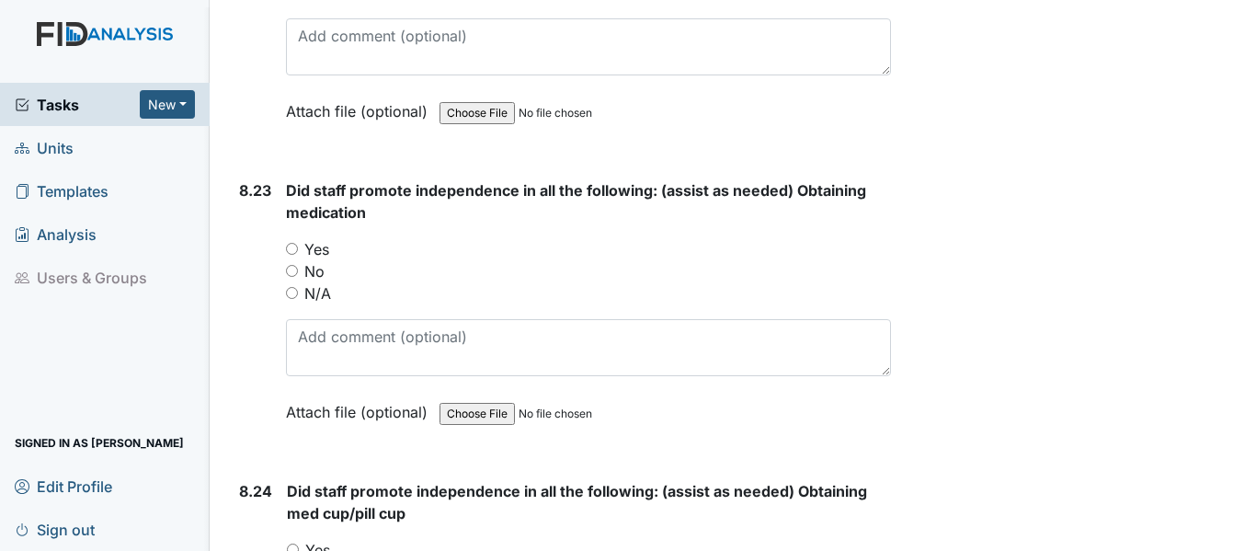
click at [298, 287] on input "N/A" at bounding box center [292, 293] width 12 height 12
radio input "true"
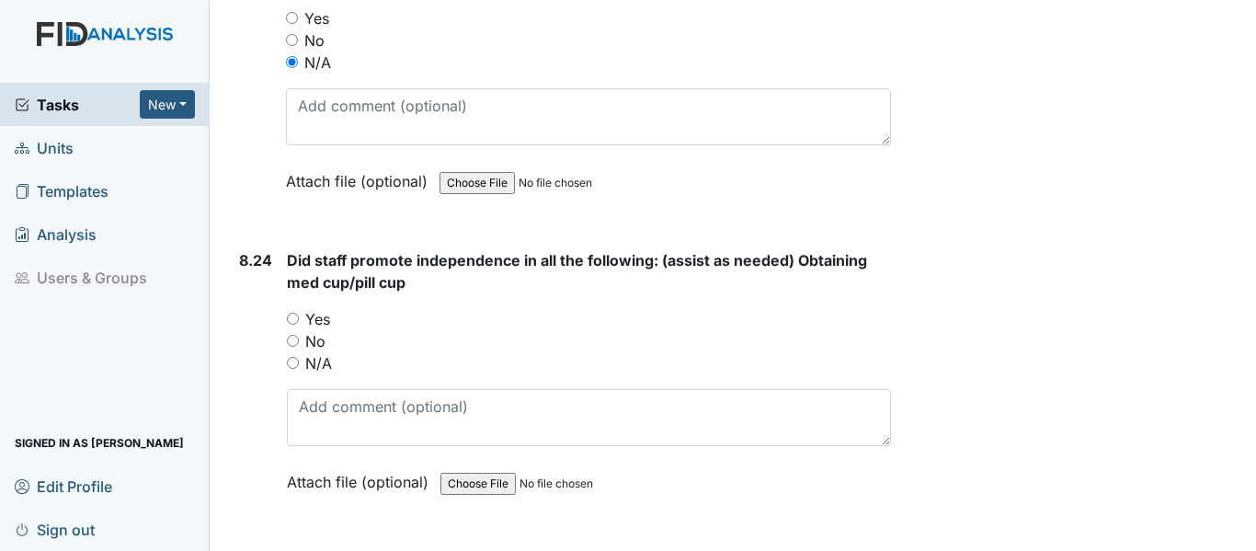
scroll to position [21604, 0]
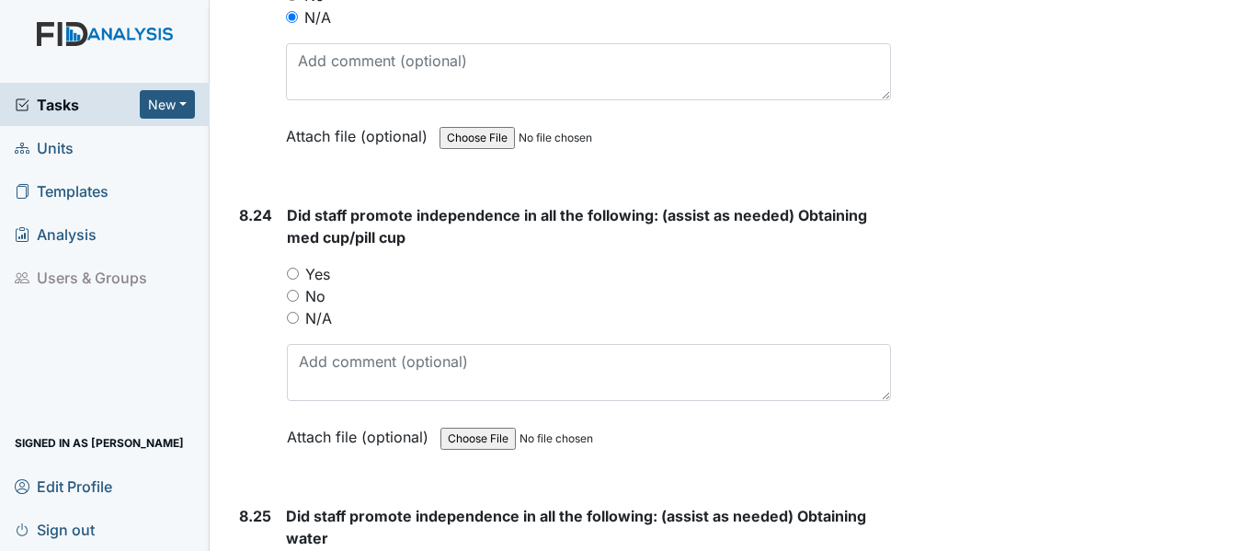
click at [292, 312] on input "N/A" at bounding box center [293, 318] width 12 height 12
radio input "true"
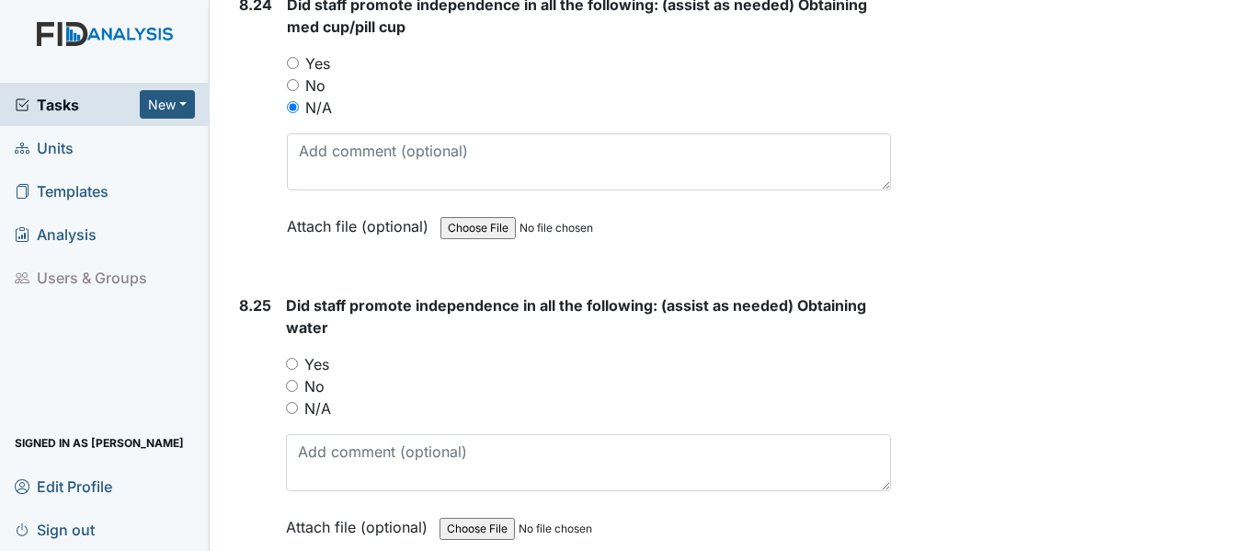
scroll to position [21880, 0]
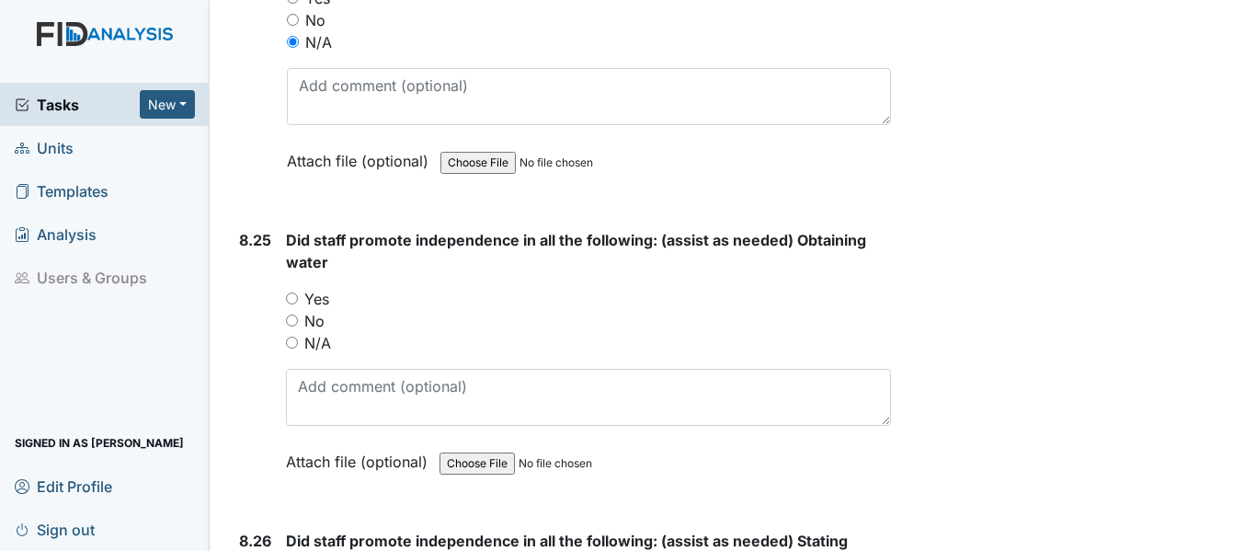
click at [292, 336] on input "N/A" at bounding box center [292, 342] width 12 height 12
radio input "true"
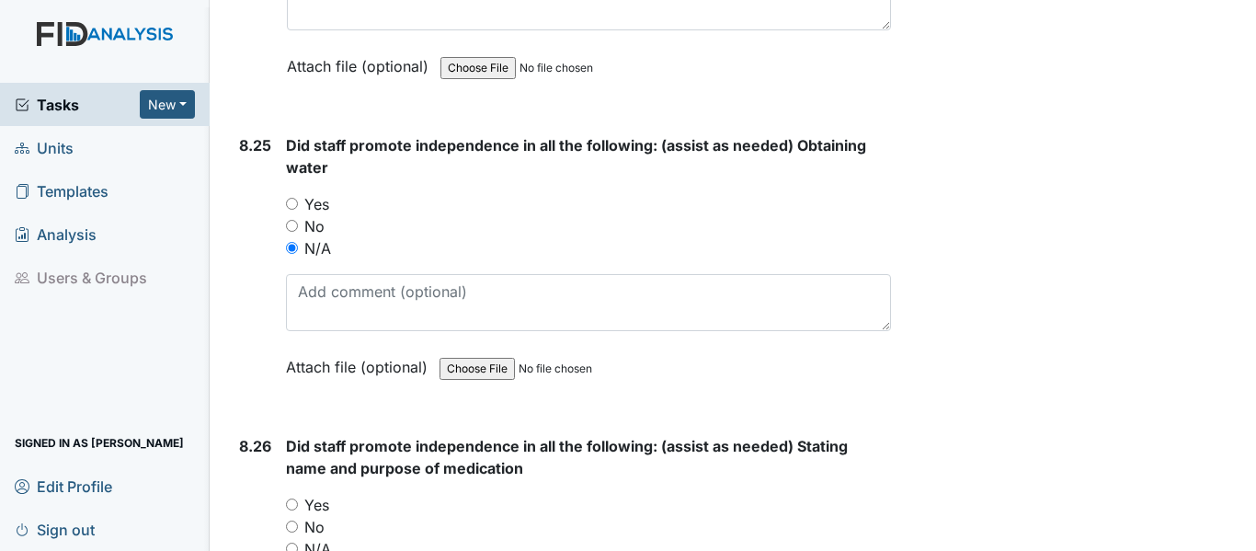
scroll to position [22247, 0]
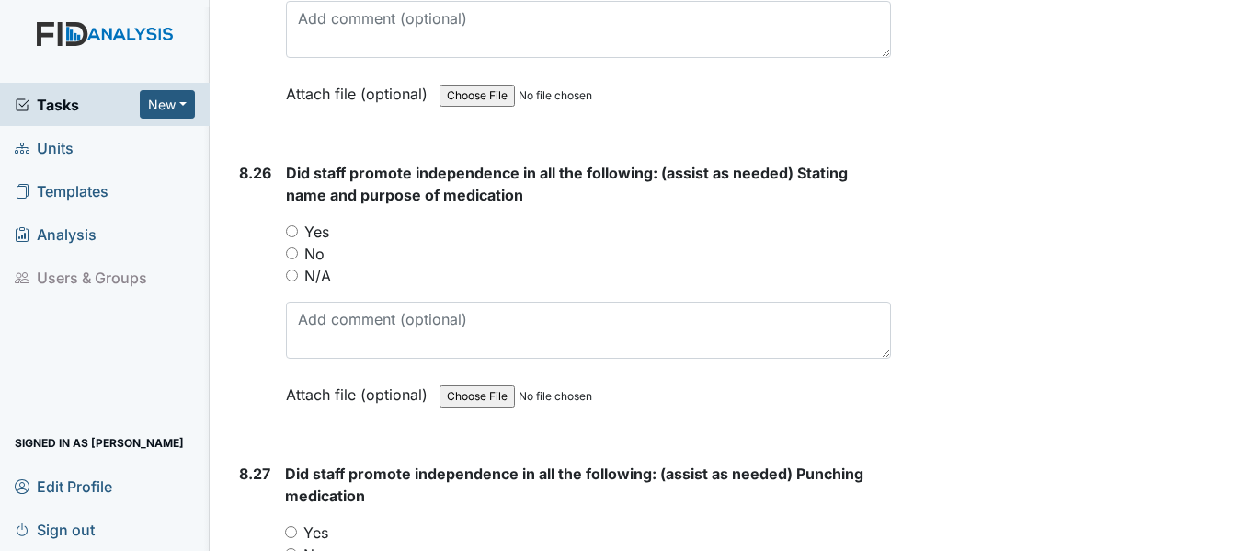
click at [293, 269] on input "N/A" at bounding box center [292, 275] width 12 height 12
radio input "true"
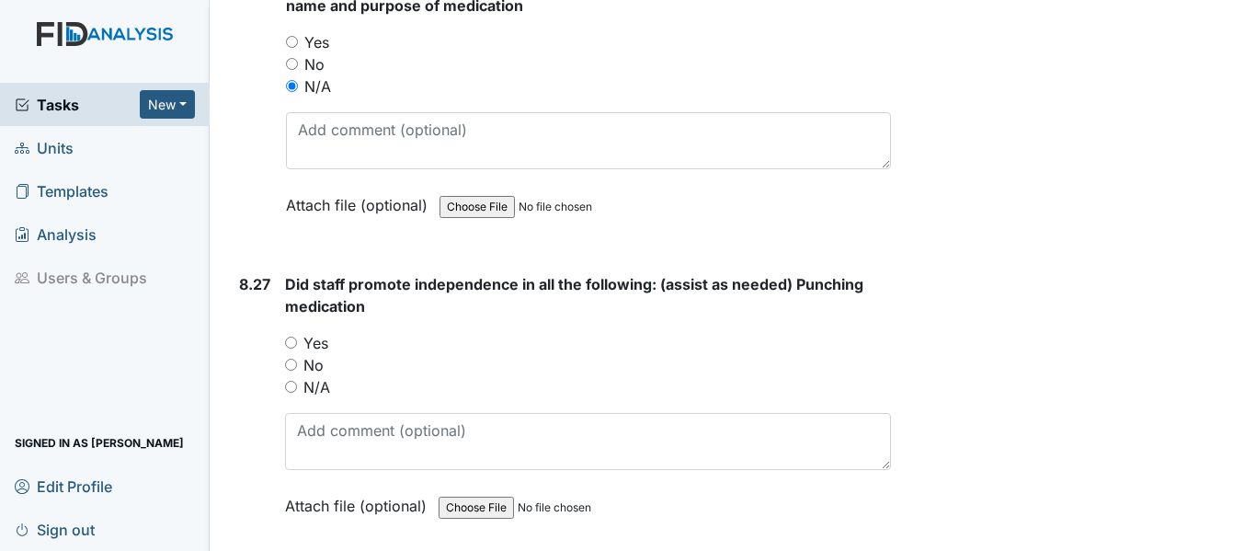
scroll to position [22523, 0]
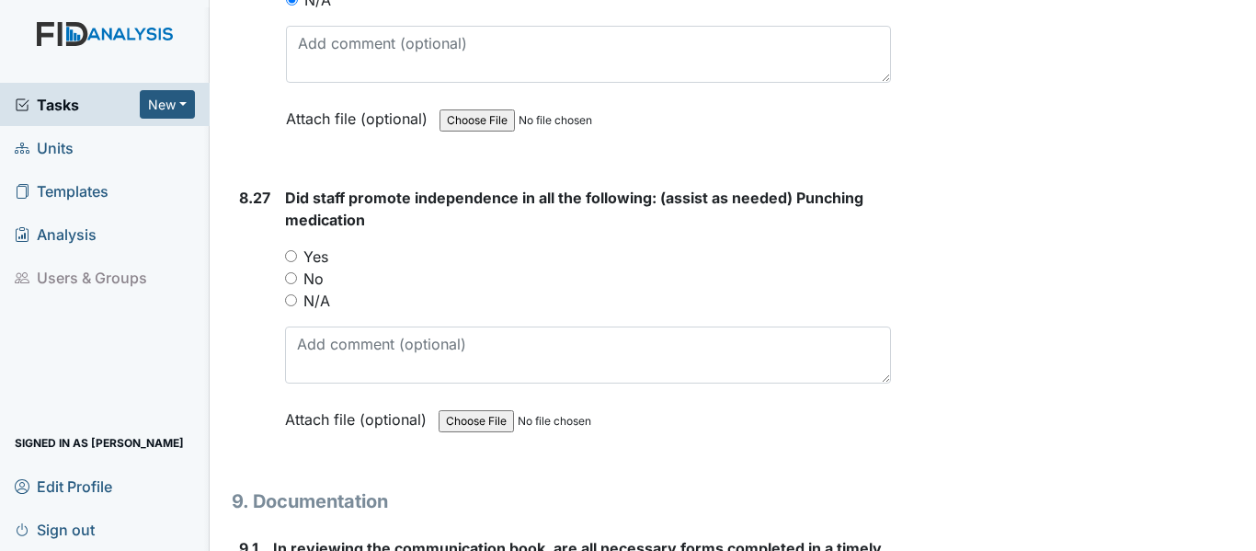
click at [291, 294] on input "N/A" at bounding box center [291, 300] width 12 height 12
radio input "true"
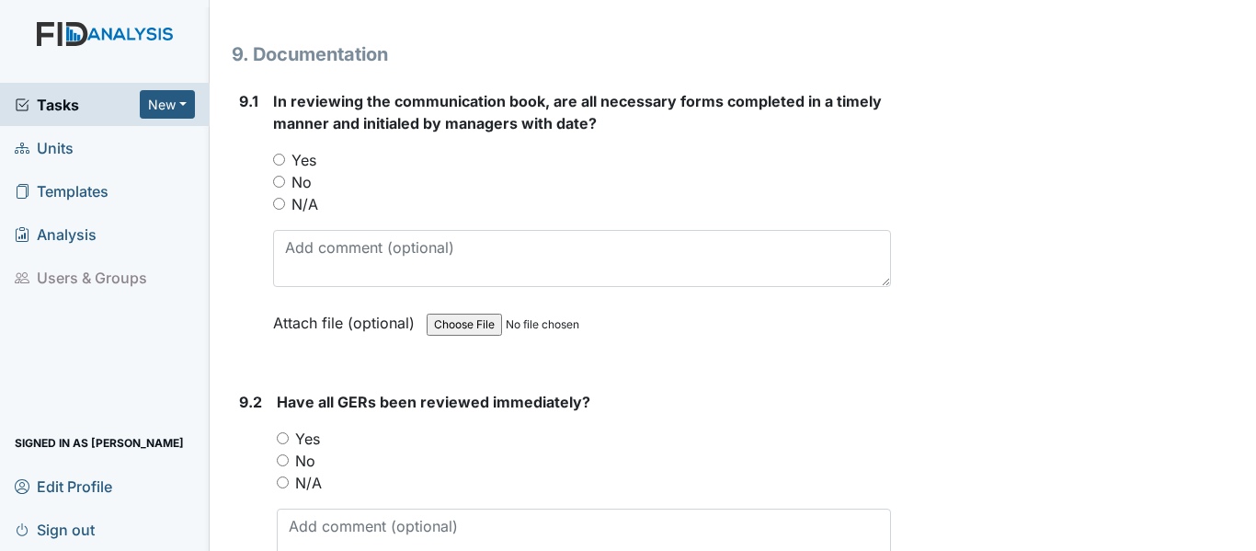
scroll to position [22983, 0]
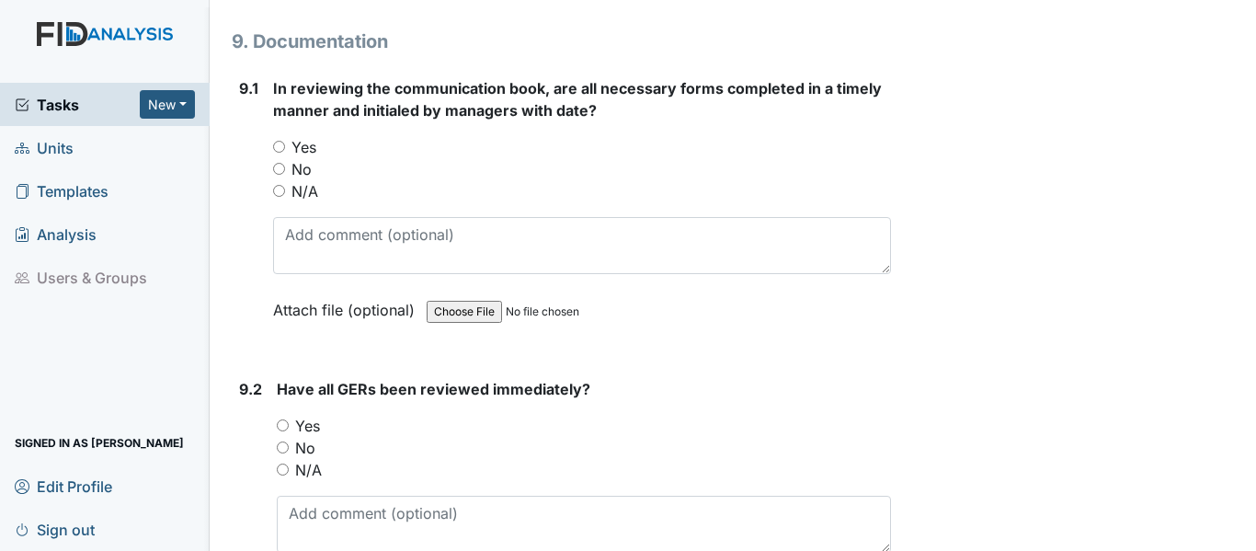
click at [280, 141] on input "Yes" at bounding box center [279, 147] width 12 height 12
radio input "true"
click at [282, 419] on input "Yes" at bounding box center [283, 425] width 12 height 12
radio input "true"
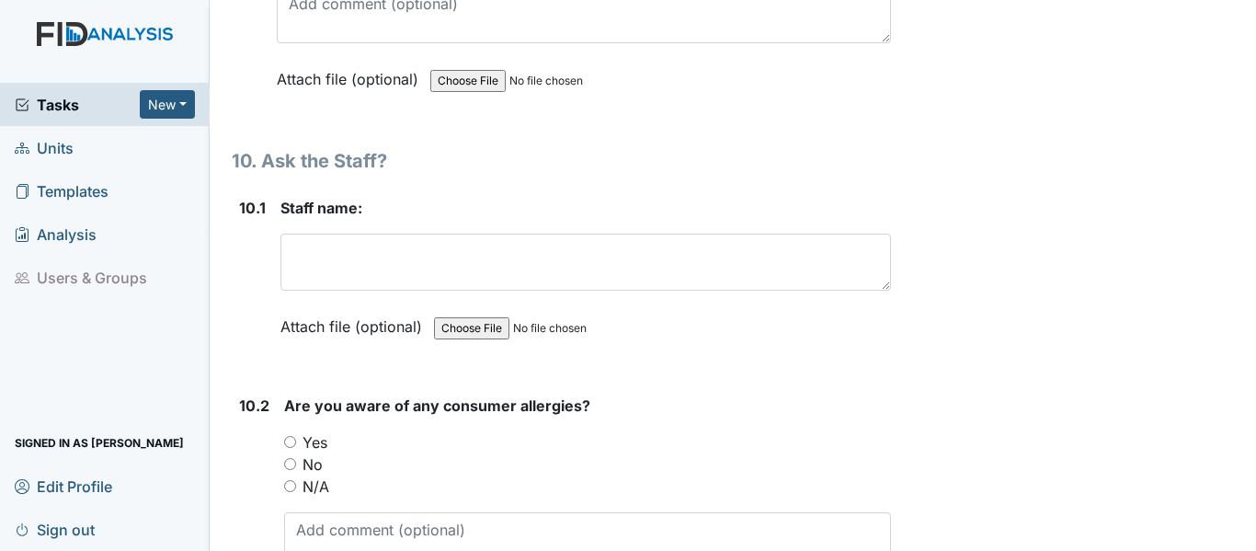
scroll to position [23534, 0]
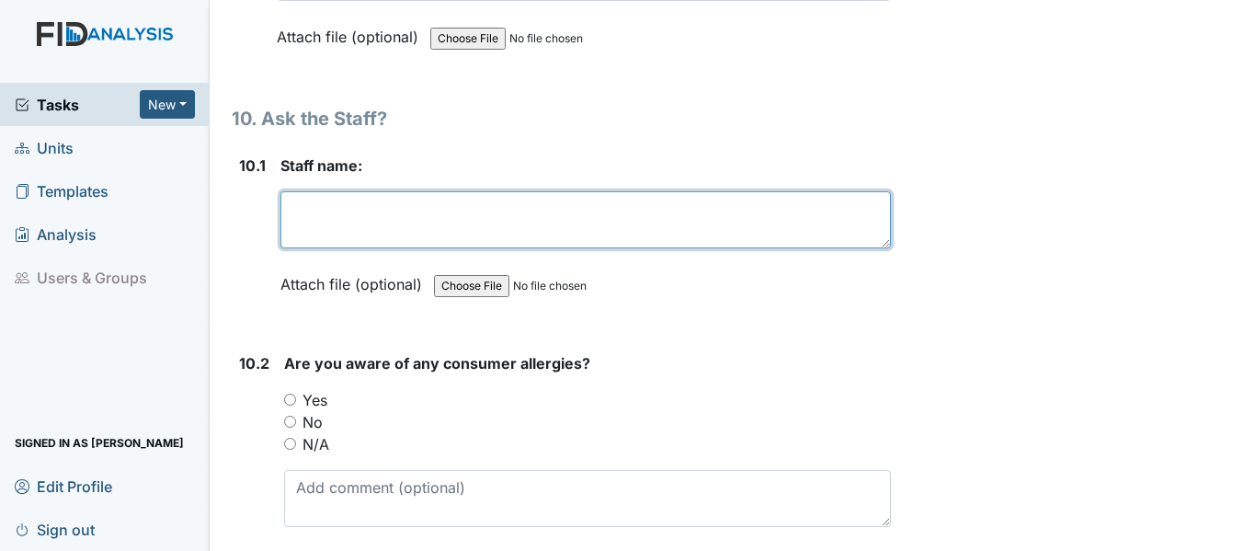
click at [288, 191] on textarea at bounding box center [585, 219] width 610 height 57
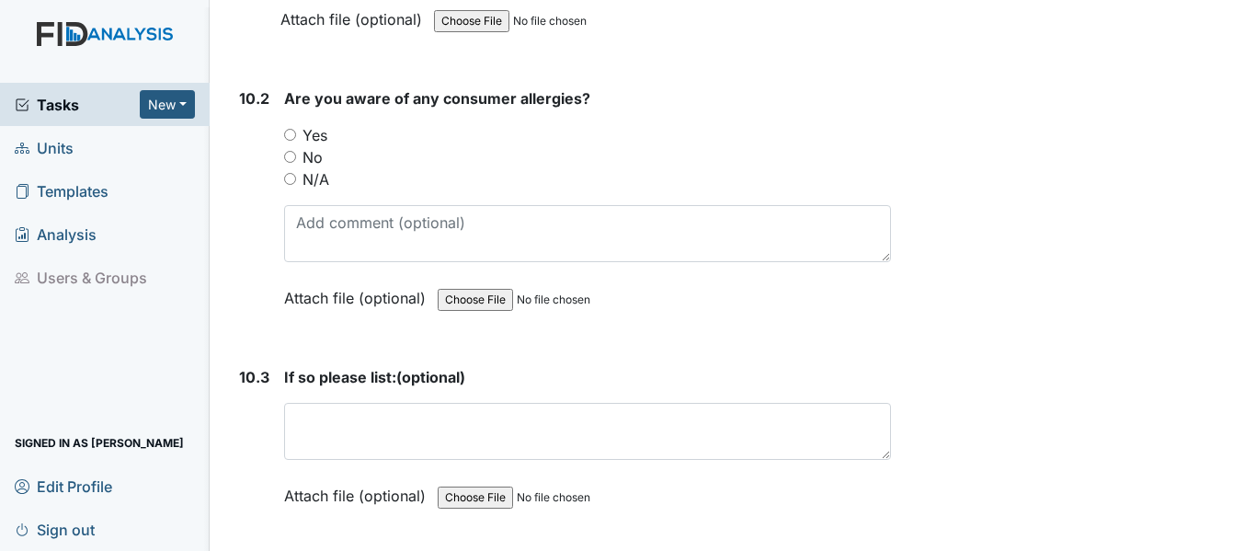
scroll to position [23810, 0]
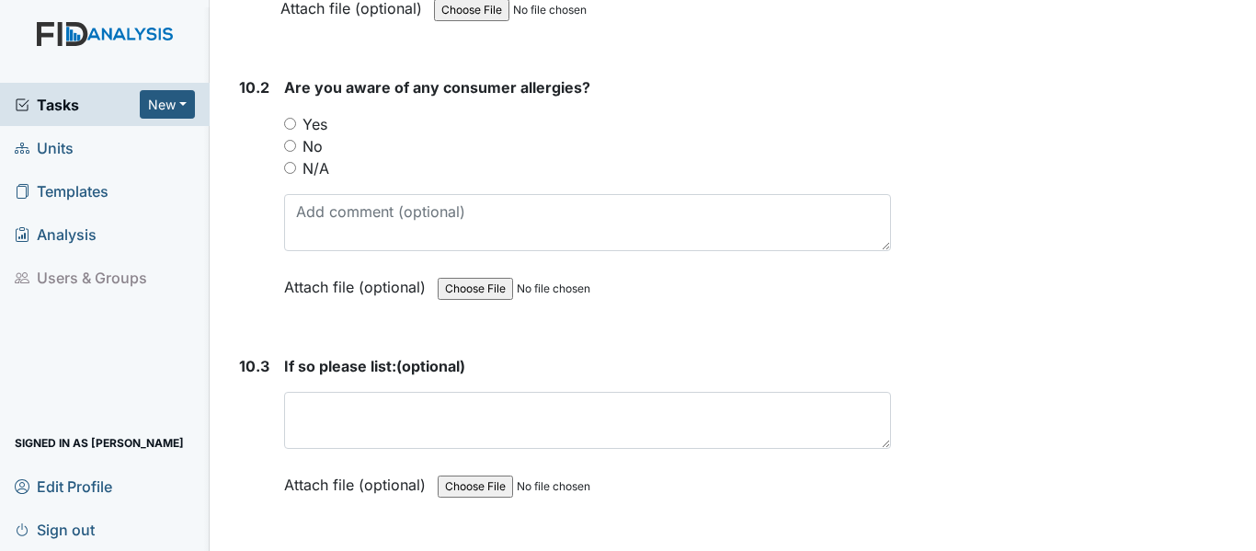
type textarea "DR/AP"
click at [289, 118] on input "Yes" at bounding box center [290, 124] width 12 height 12
radio input "true"
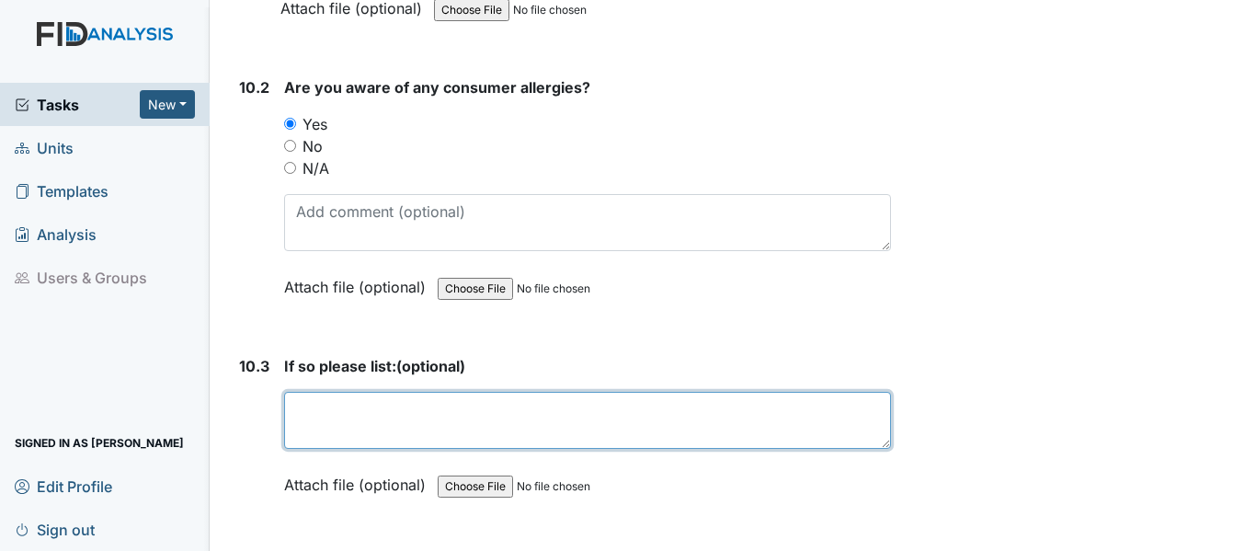
click at [305, 392] on textarea at bounding box center [587, 420] width 607 height 57
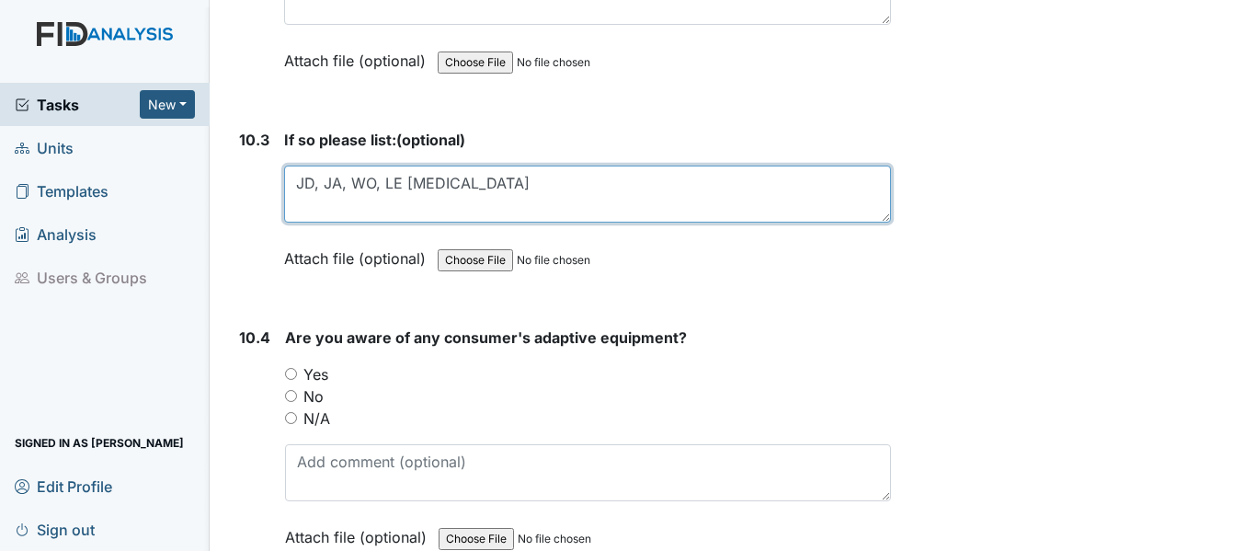
scroll to position [24086, 0]
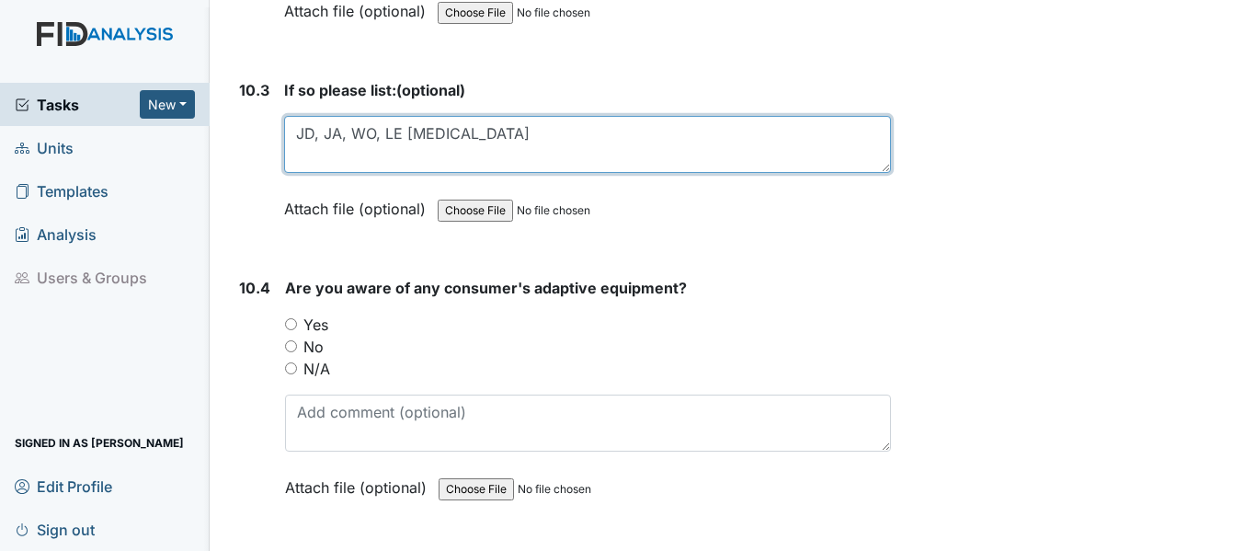
type textarea "JD, JA, WO, LE seasonal allergies"
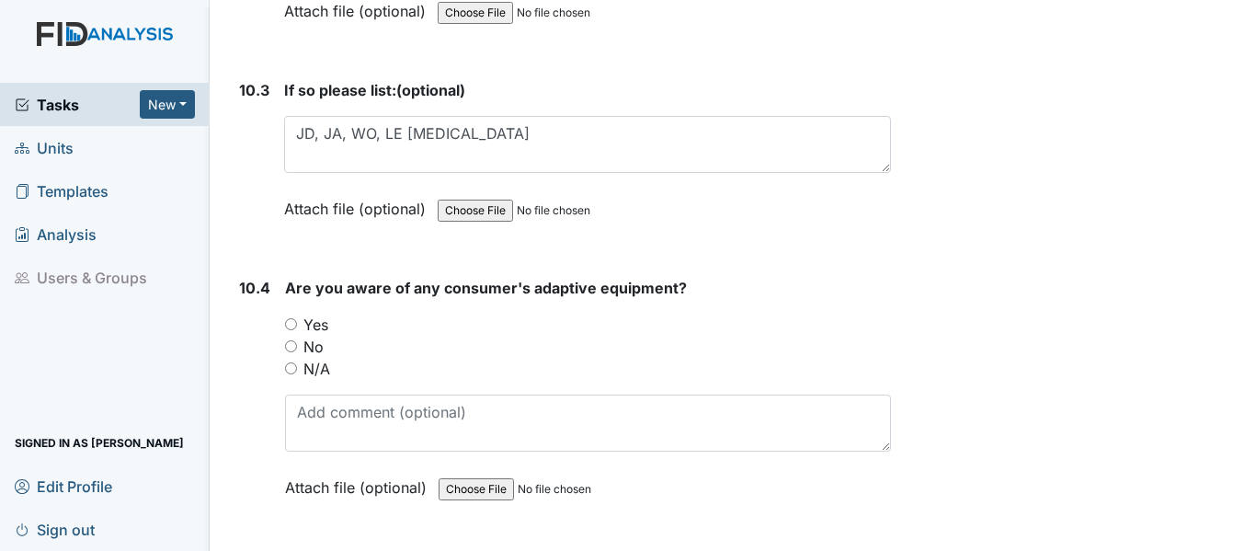
click at [291, 318] on input "Yes" at bounding box center [291, 324] width 12 height 12
radio input "true"
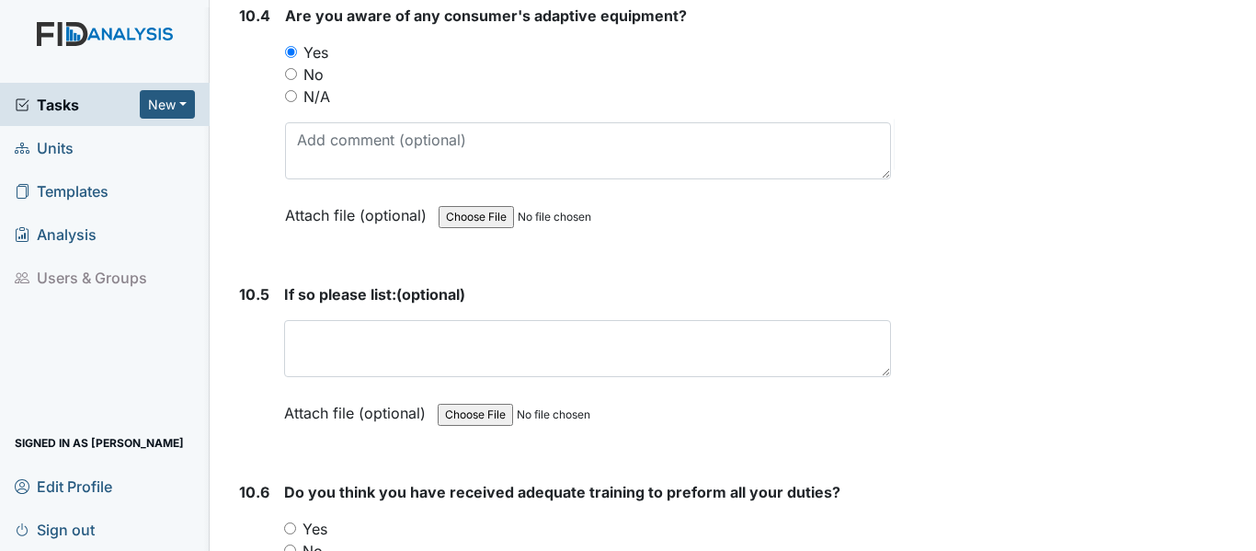
scroll to position [24362, 0]
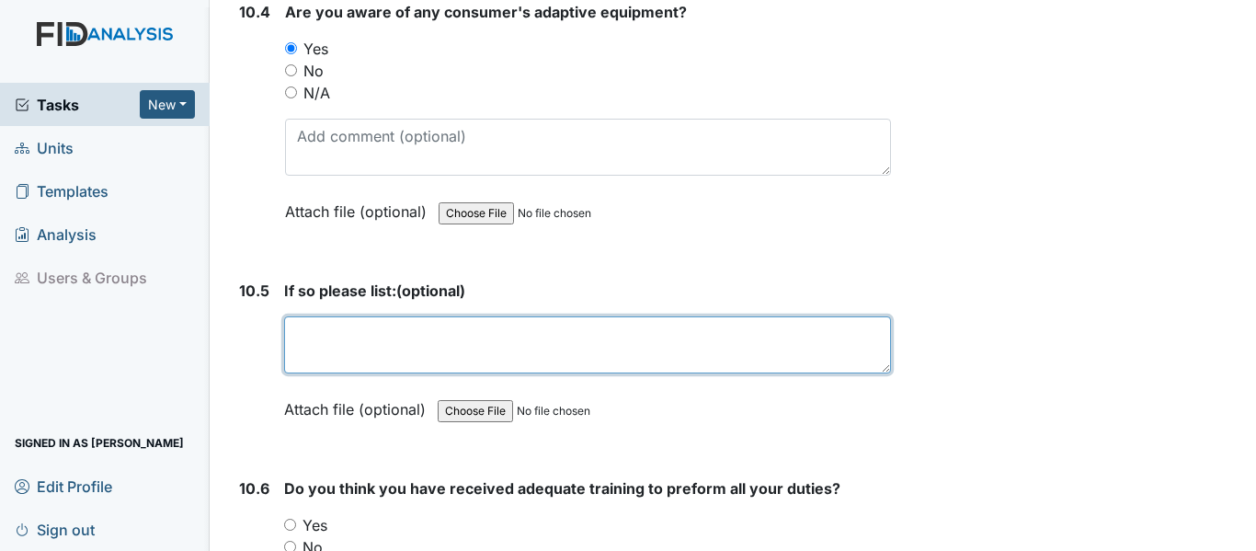
click at [291, 316] on textarea at bounding box center [587, 344] width 607 height 57
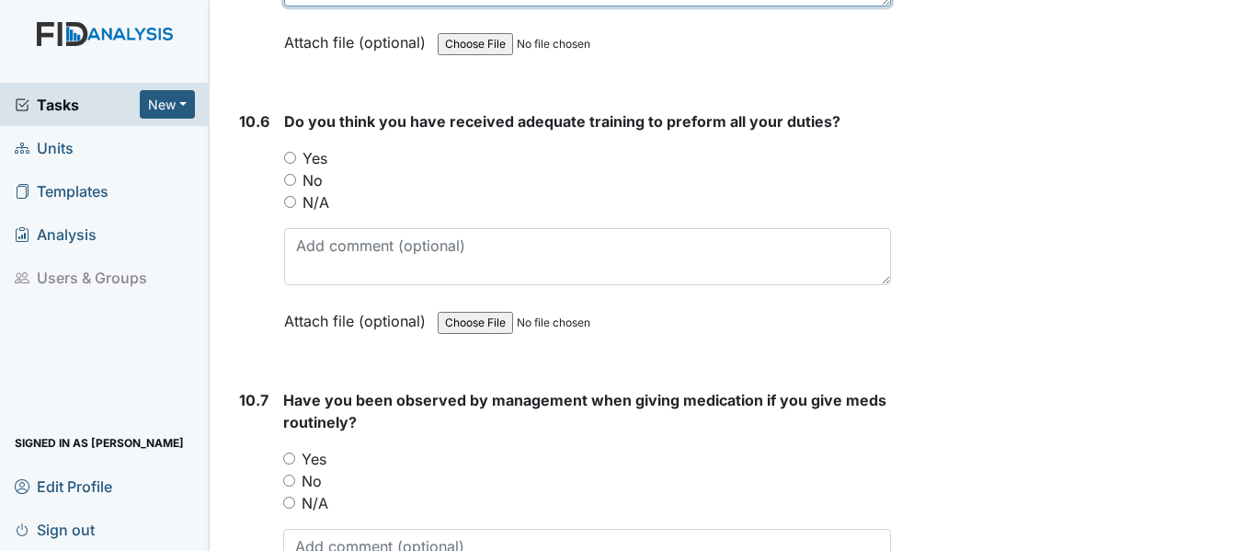
scroll to position [24729, 0]
type textarea "JA and WO plate guard and BIBS."
click at [290, 151] on input "Yes" at bounding box center [290, 157] width 12 height 12
radio input "true"
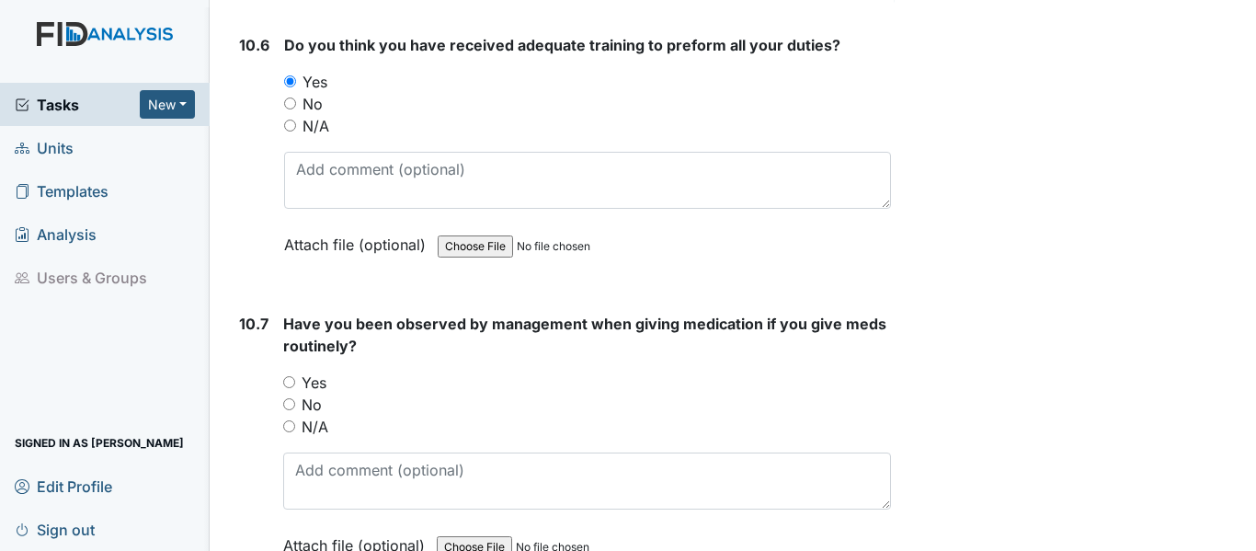
scroll to position [24913, 0]
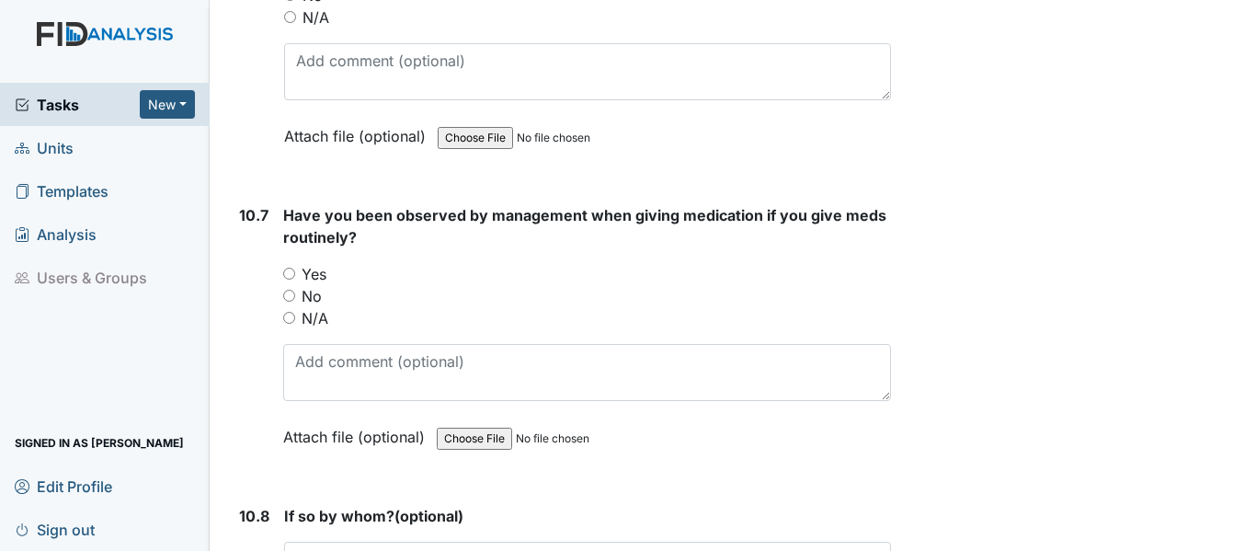
click at [289, 268] on input "Yes" at bounding box center [289, 274] width 12 height 12
radio input "true"
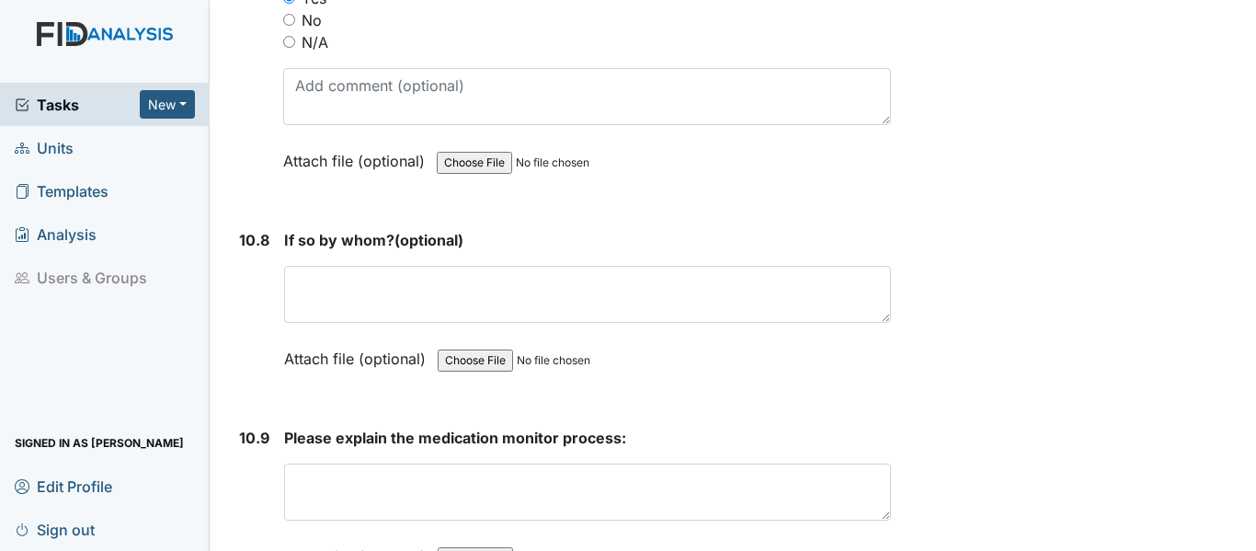
scroll to position [25097, 0]
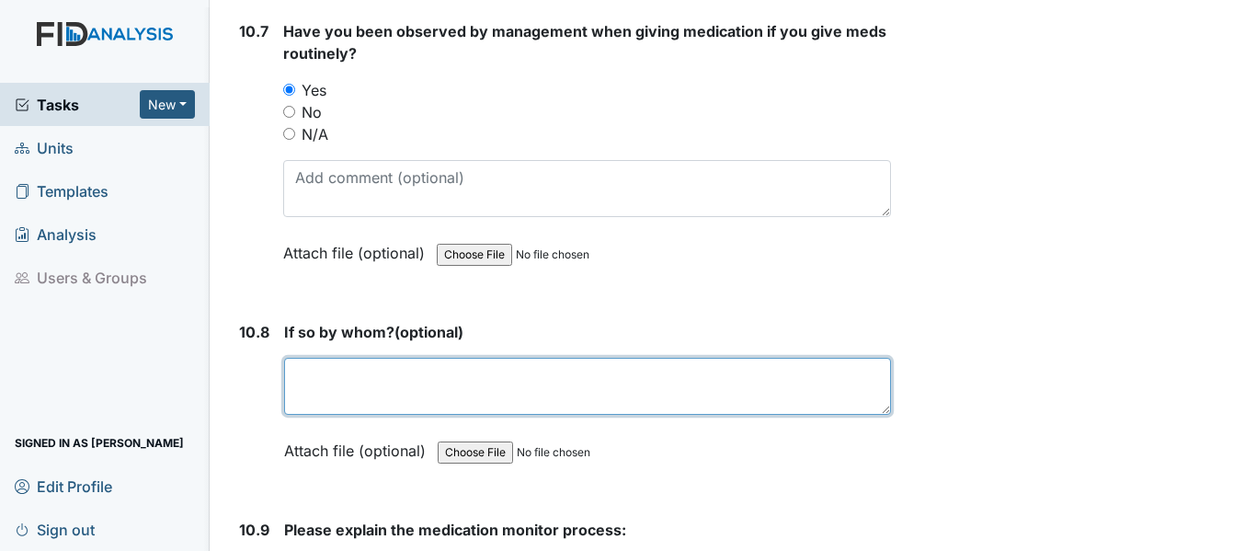
click at [294, 358] on textarea at bounding box center [587, 386] width 607 height 57
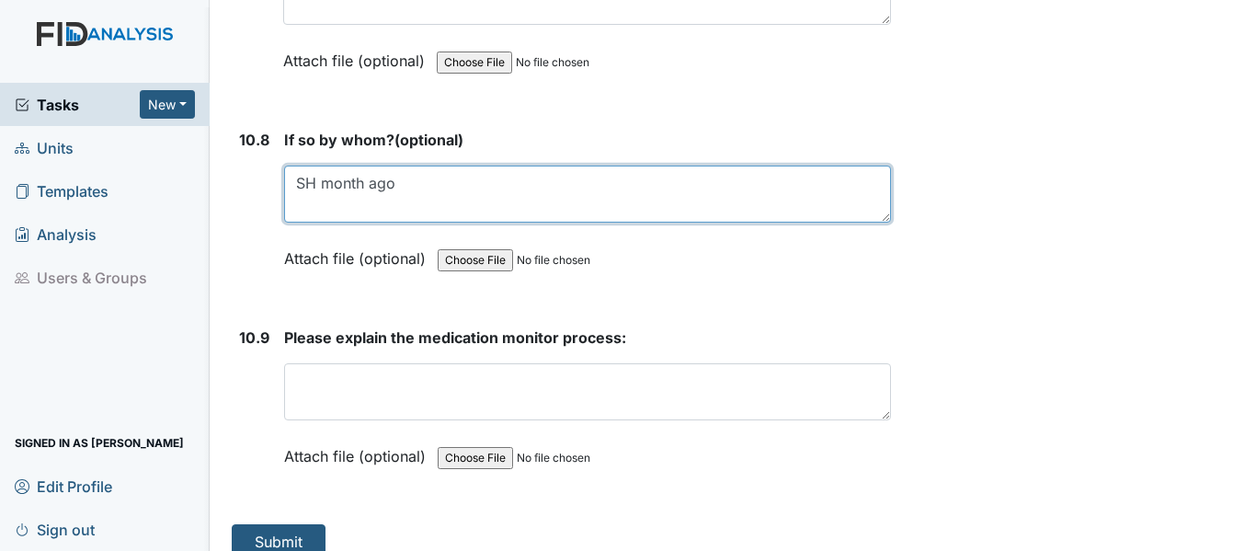
scroll to position [25290, 0]
type textarea "SH month ago"
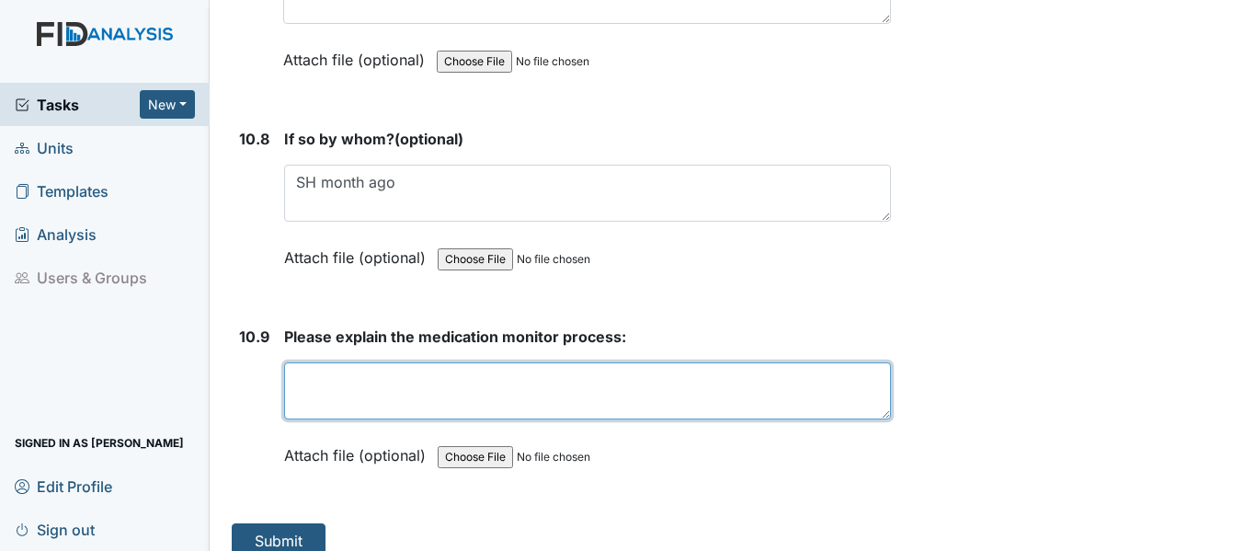
drag, startPoint x: 299, startPoint y: 353, endPoint x: 325, endPoint y: 358, distance: 26.1
click at [299, 362] on textarea at bounding box center [587, 390] width 607 height 57
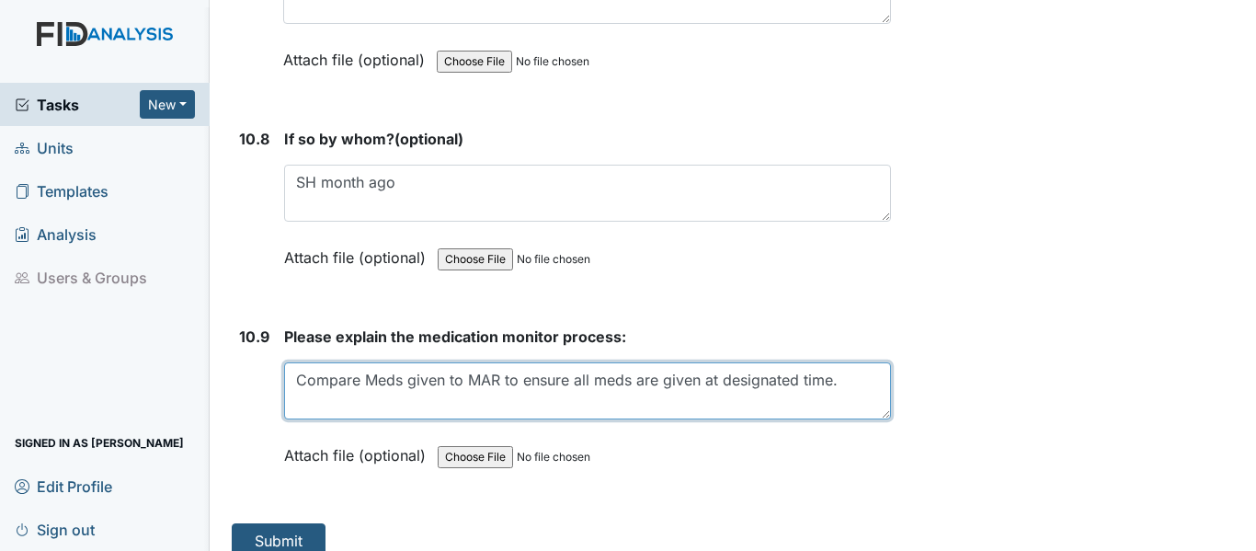
click at [447, 362] on textarea "Compare Meds given to MAR to ensure all meds are given at designated time." at bounding box center [587, 390] width 607 height 57
click at [338, 379] on textarea "Compare Meds administered to MAR to ensure all meds are given at designated tim…" at bounding box center [587, 390] width 607 height 57
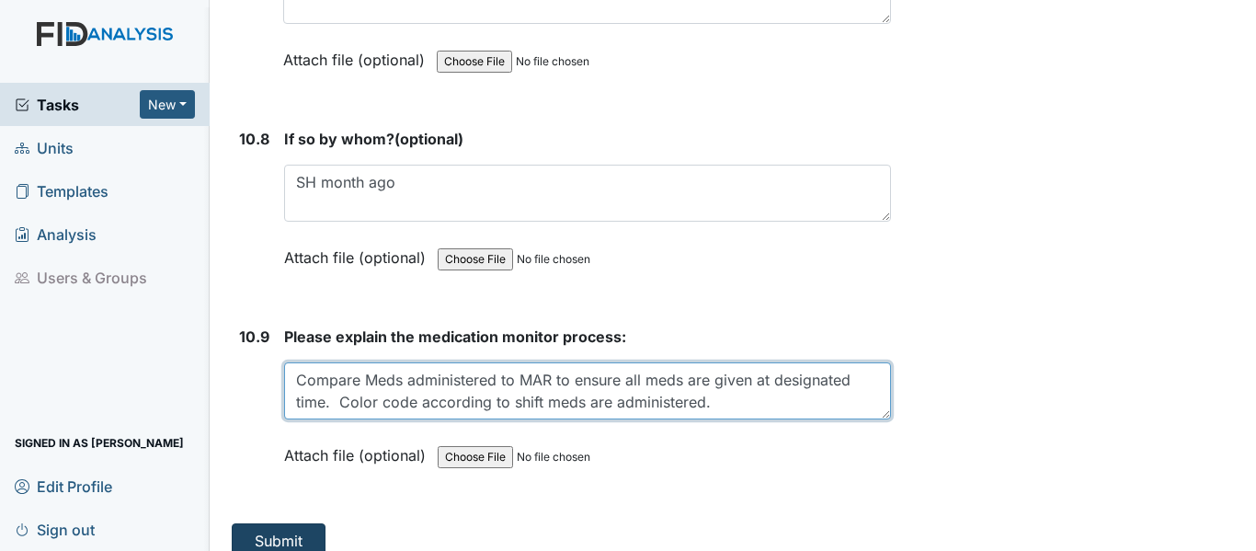
type textarea "Compare Meds administered to MAR to ensure all meds are given at designated tim…"
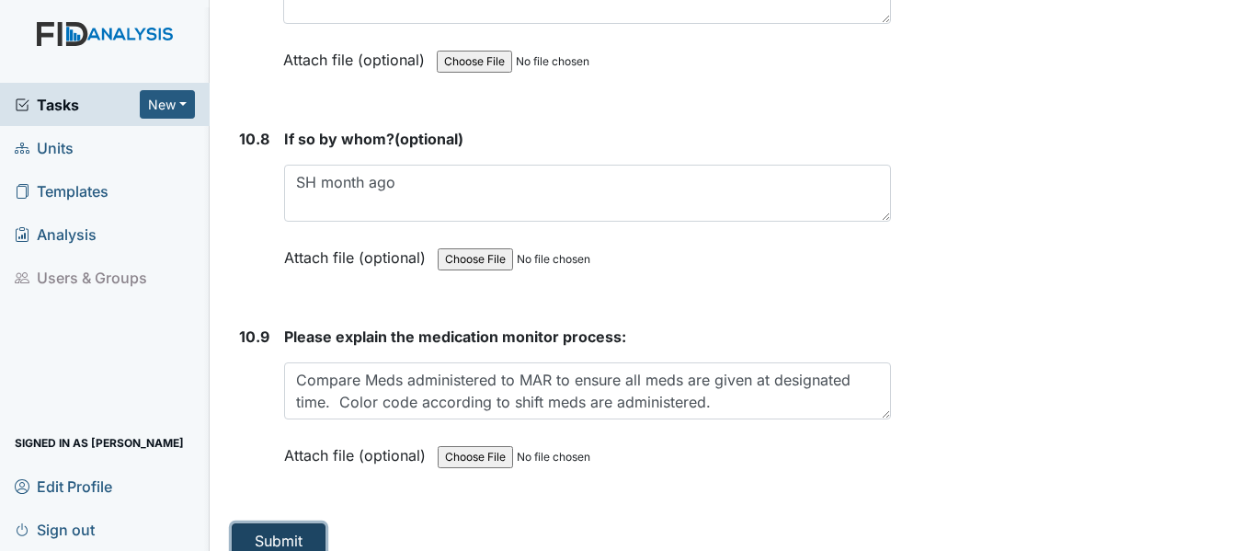
click at [279, 523] on button "Submit" at bounding box center [279, 540] width 94 height 35
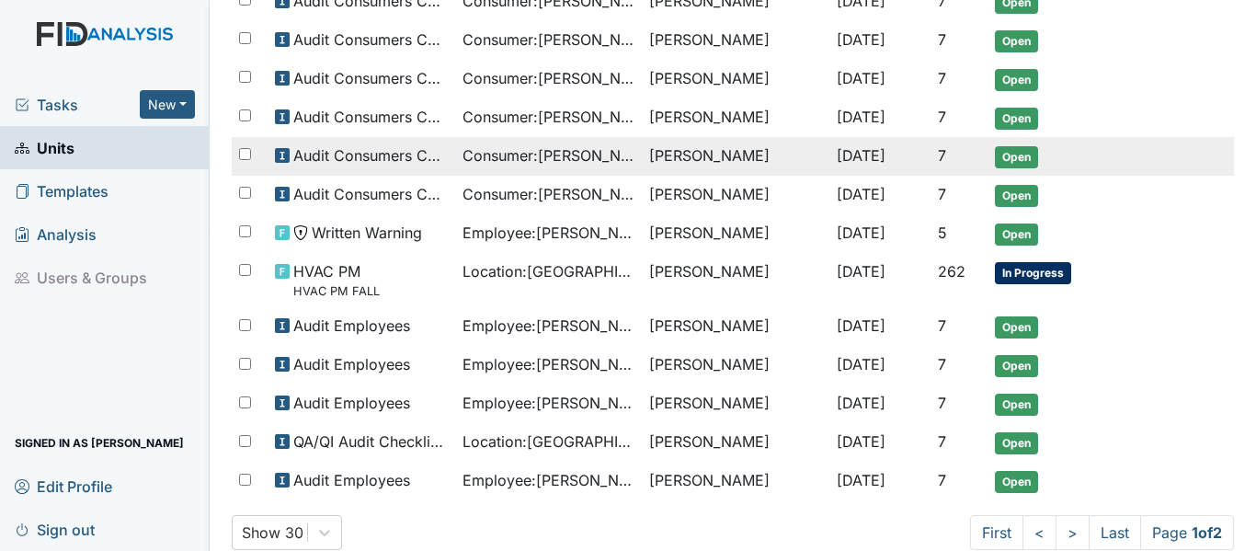
scroll to position [1242, 0]
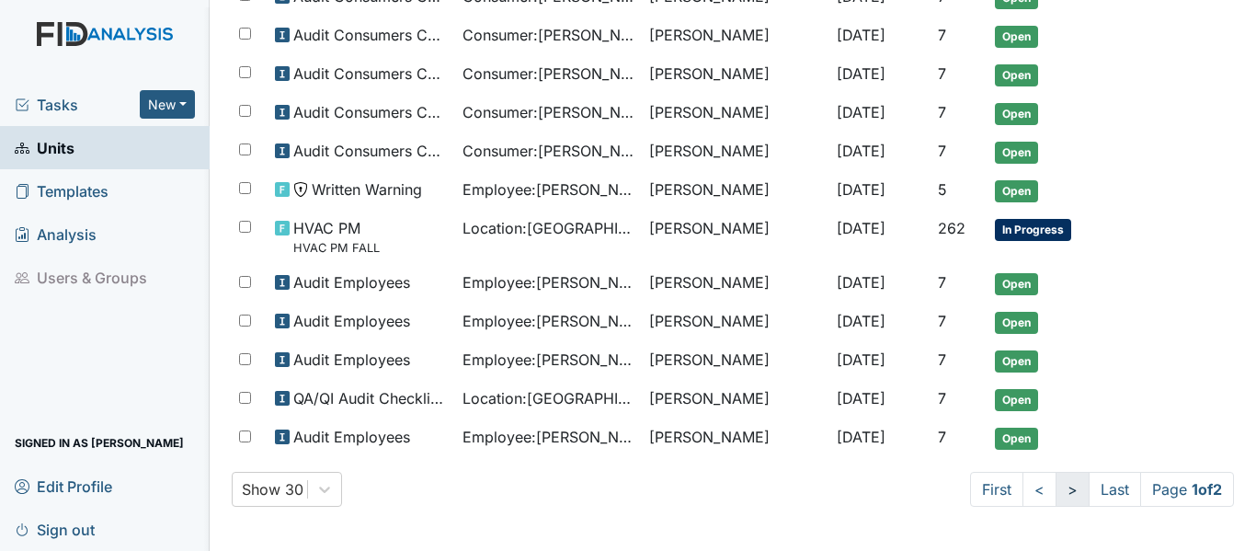
click at [1055, 488] on link ">" at bounding box center [1072, 489] width 34 height 35
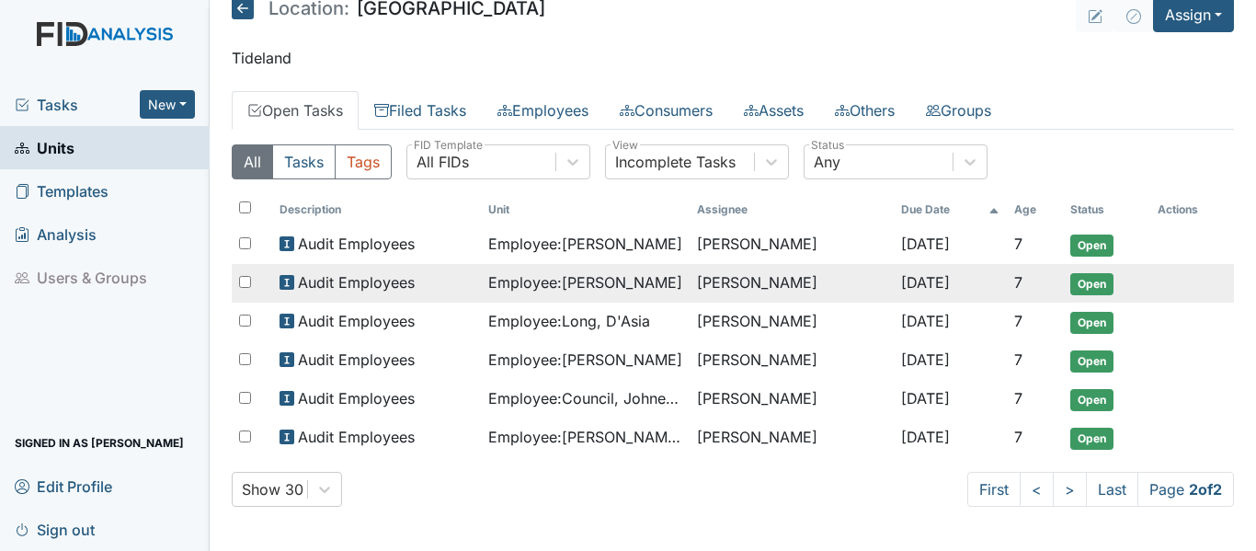
scroll to position [0, 0]
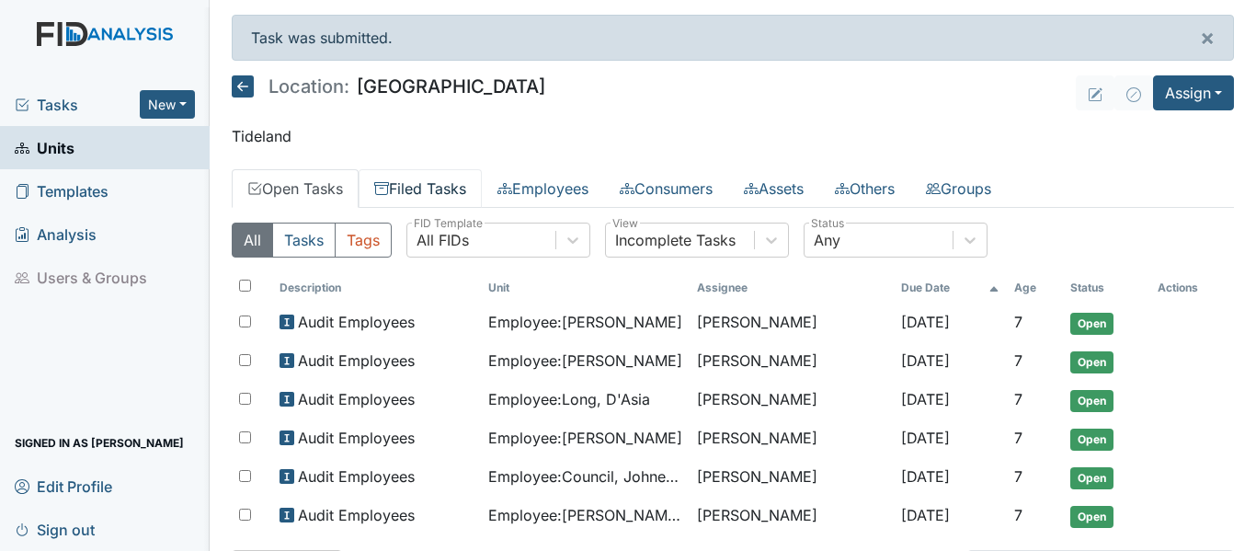
click at [416, 185] on link "Filed Tasks" at bounding box center [420, 188] width 123 height 39
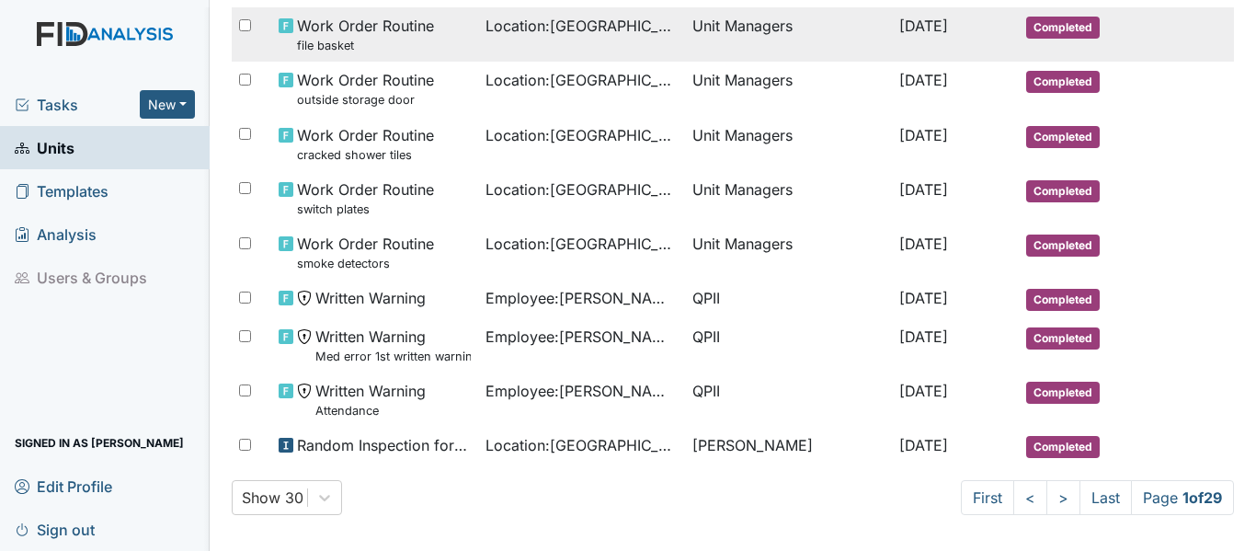
scroll to position [1210, 0]
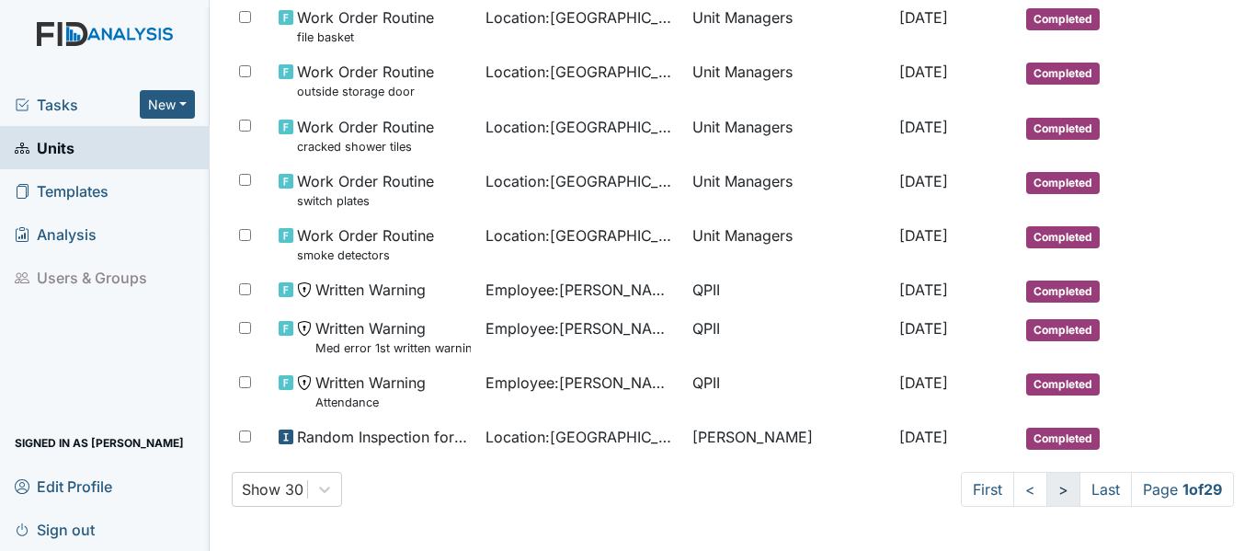
click at [1046, 490] on link ">" at bounding box center [1063, 489] width 34 height 35
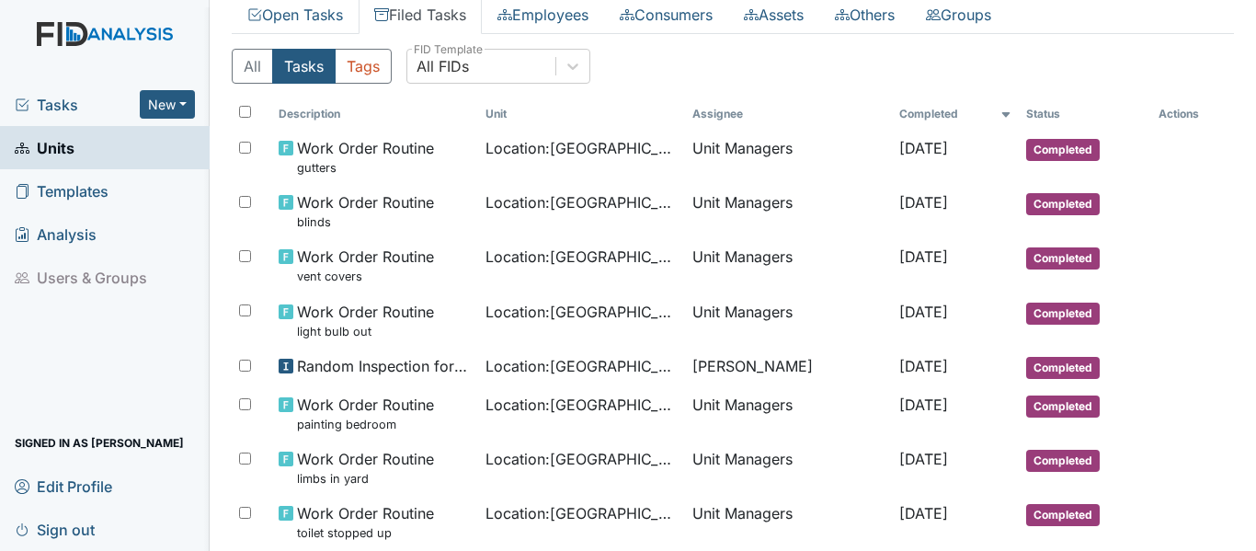
scroll to position [136, 0]
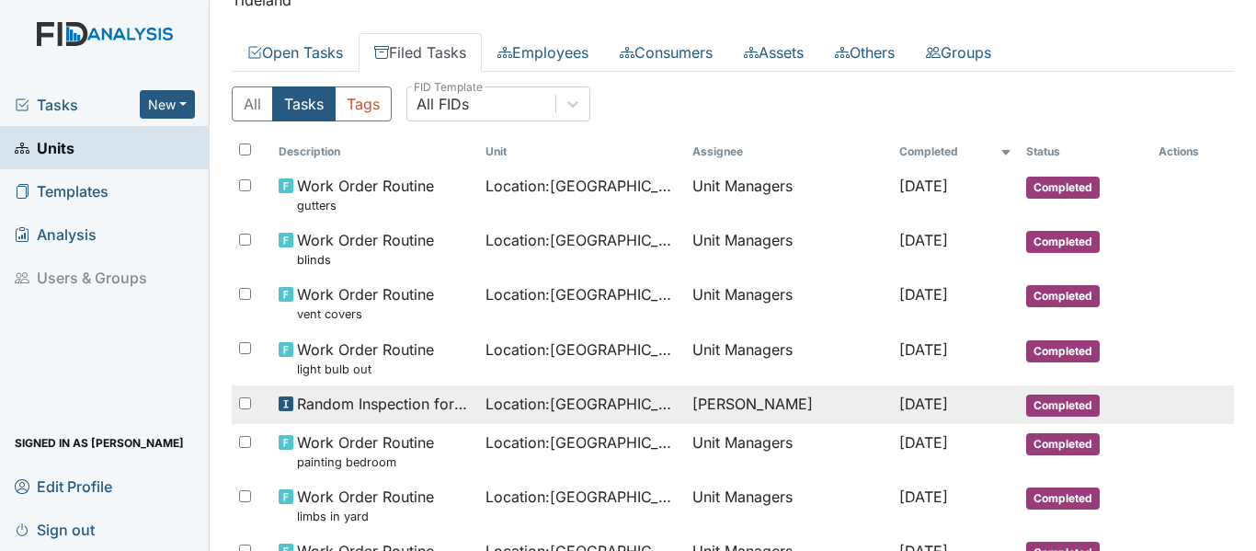
click at [441, 404] on span "Random Inspection for Afternoon" at bounding box center [384, 404] width 174 height 22
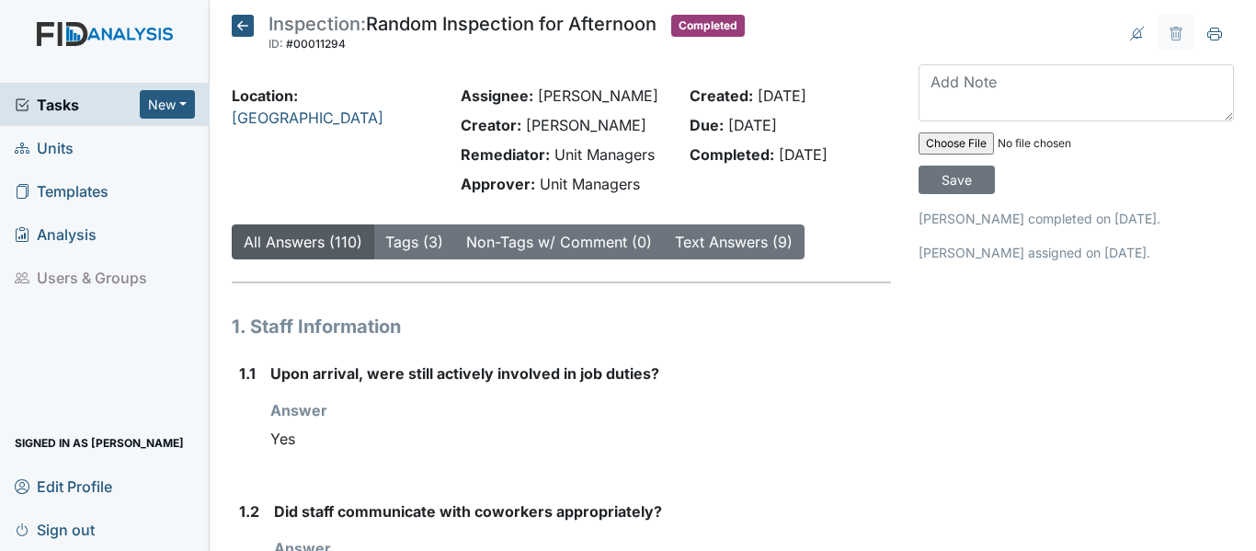
click at [239, 18] on icon at bounding box center [243, 26] width 22 height 22
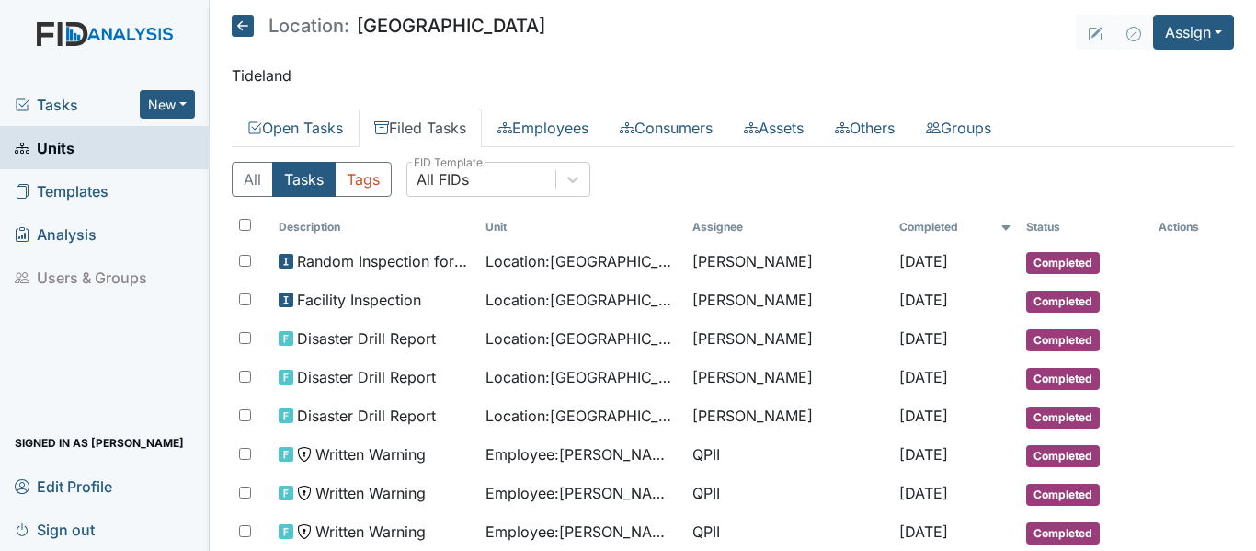
click at [236, 26] on icon at bounding box center [243, 26] width 22 height 22
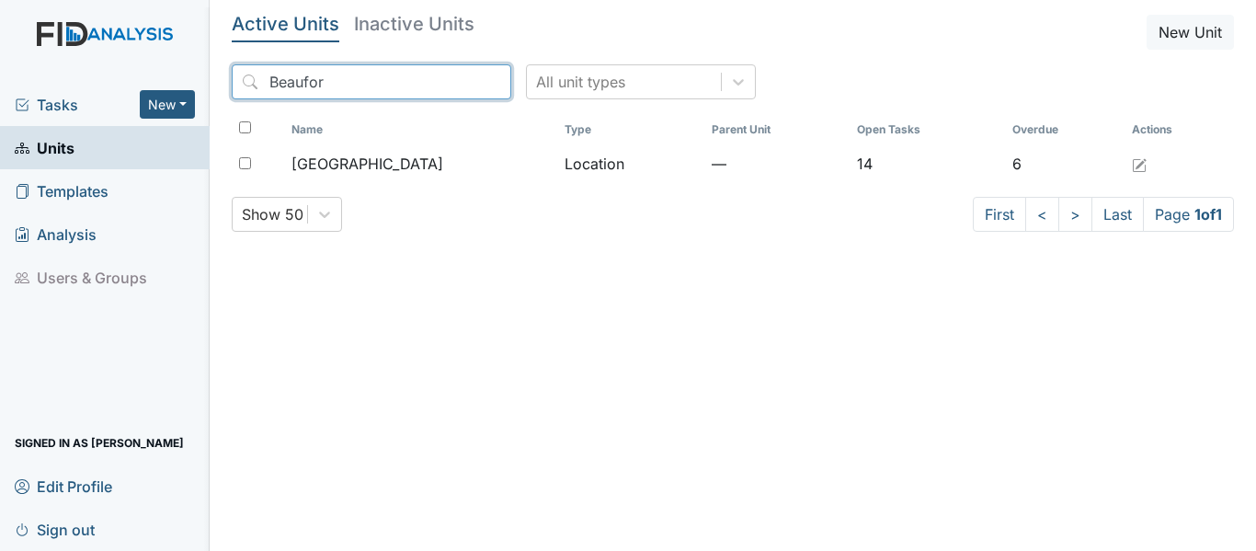
click at [324, 81] on input "Beaufor" at bounding box center [371, 81] width 279 height 35
type input "B"
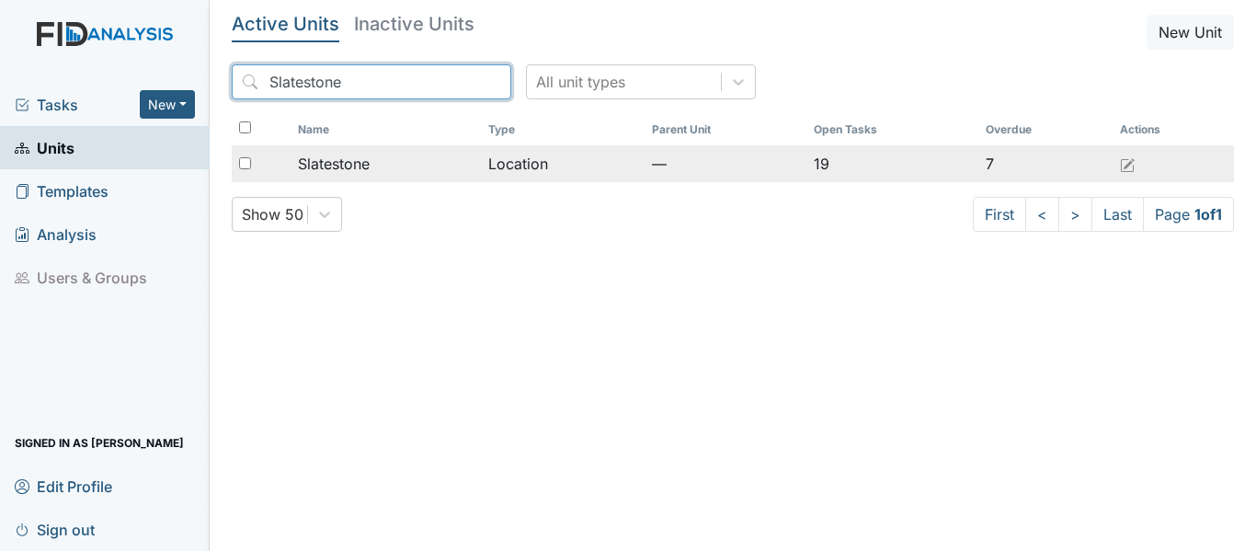
type input "Slatestone"
click at [529, 163] on td "Location" at bounding box center [563, 163] width 164 height 37
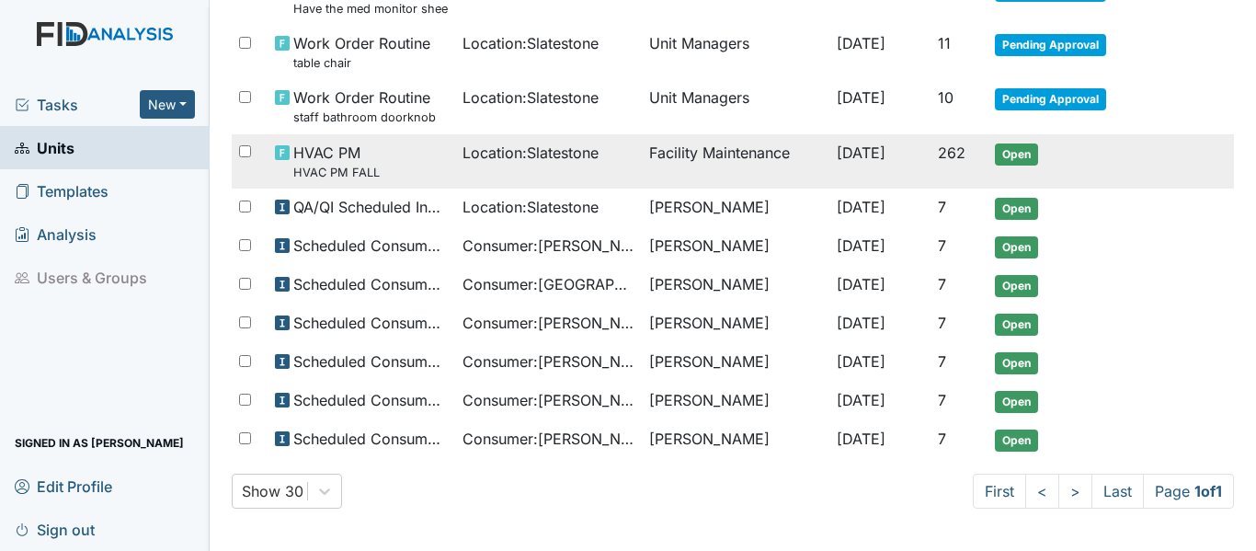
scroll to position [1183, 0]
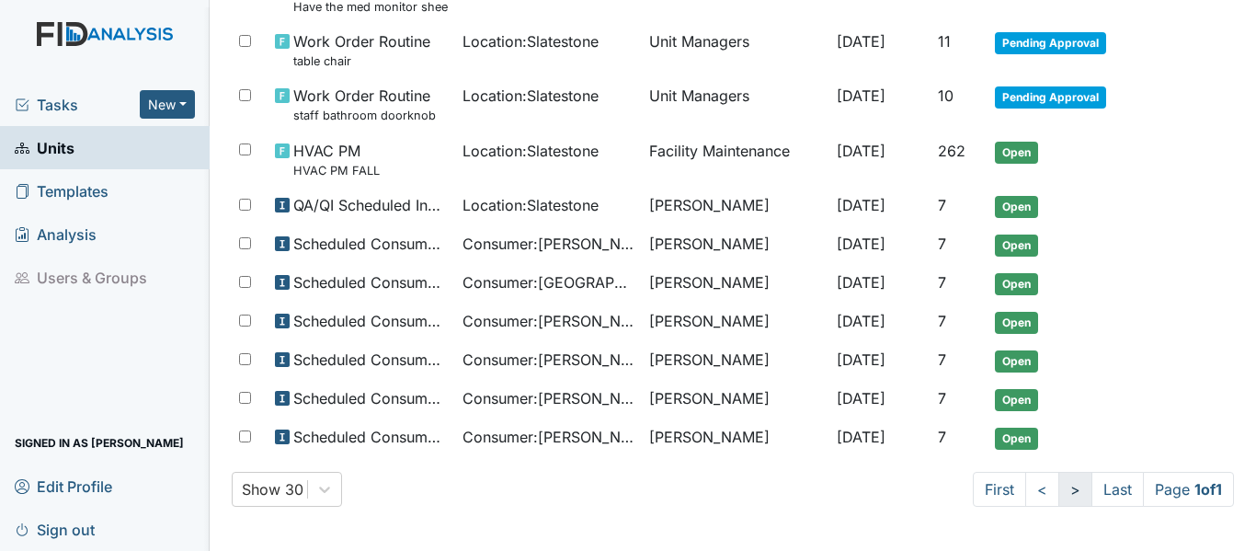
click at [1058, 486] on link ">" at bounding box center [1075, 489] width 34 height 35
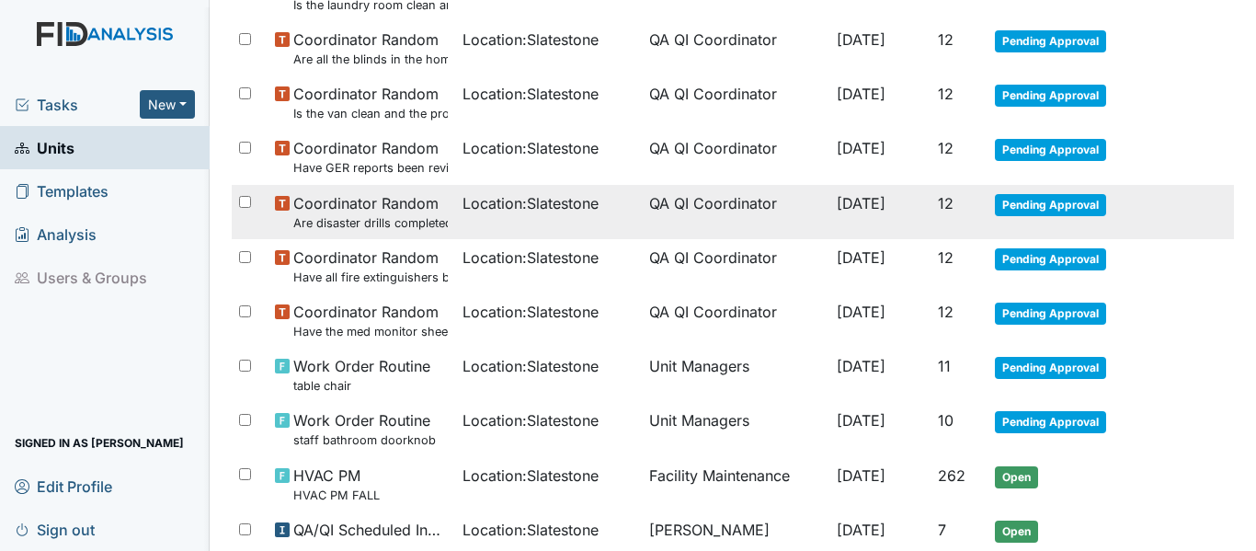
scroll to position [723, 0]
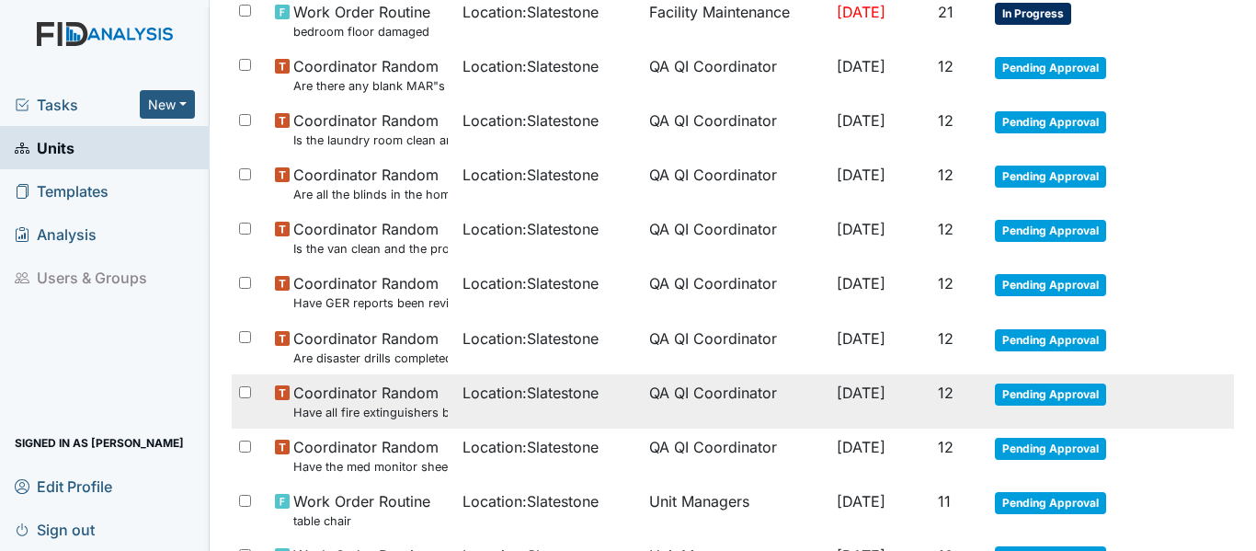
click at [1046, 396] on span "Pending Approval" at bounding box center [1050, 394] width 111 height 22
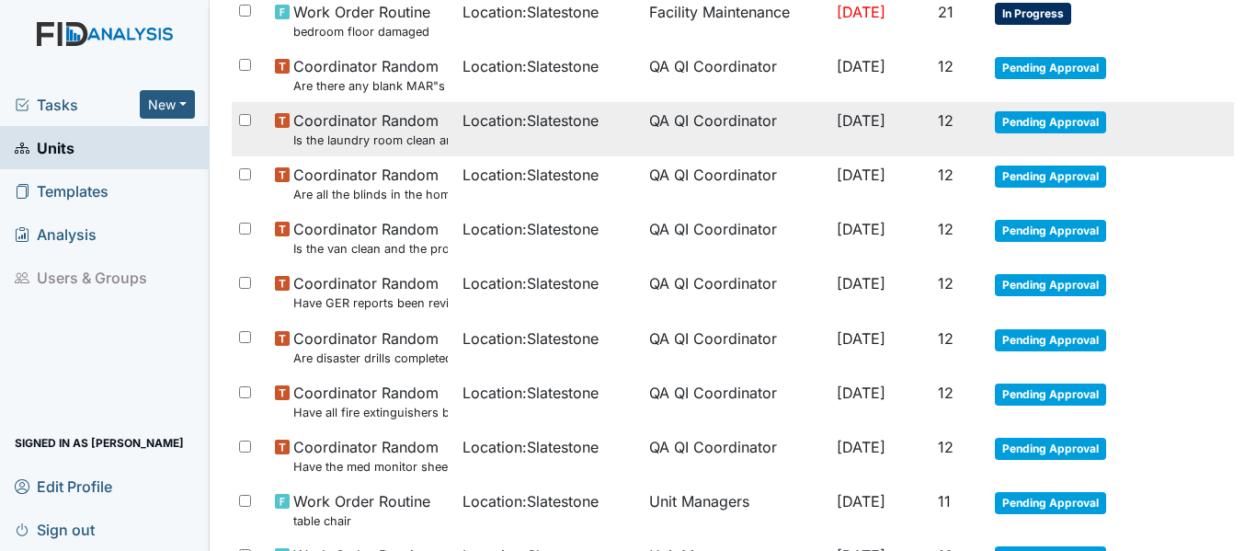
click at [1058, 125] on span "Pending Approval" at bounding box center [1050, 122] width 111 height 22
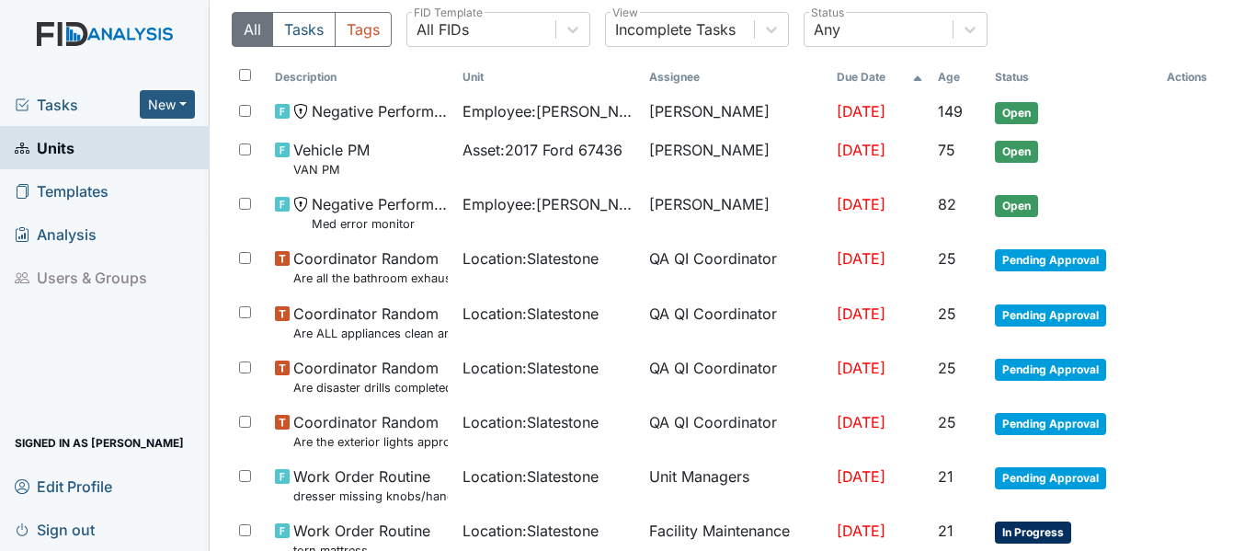
scroll to position [0, 0]
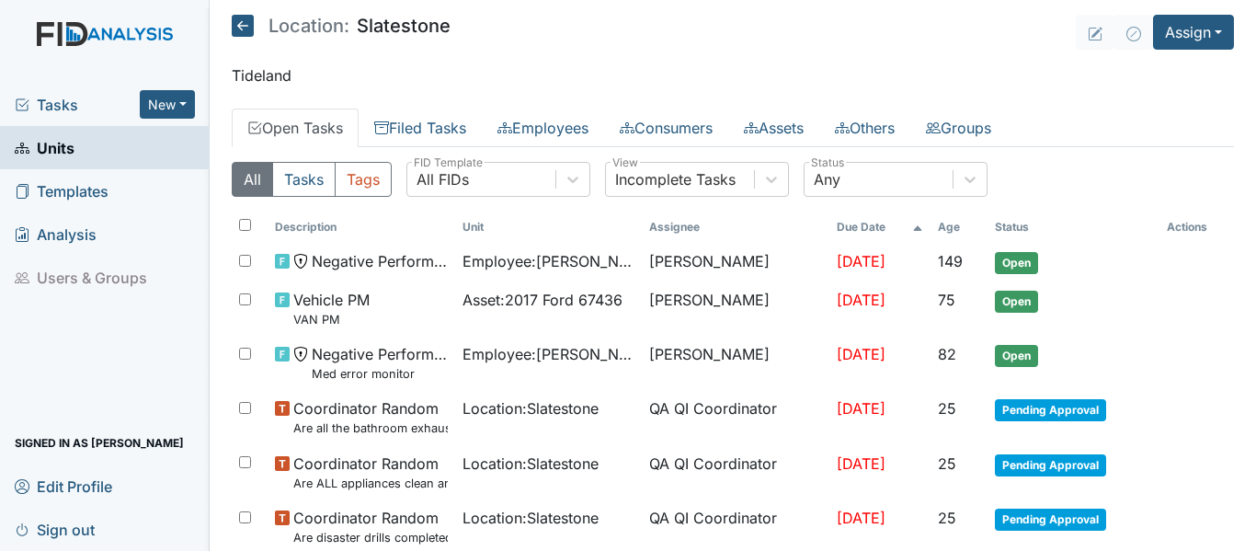
click at [238, 25] on icon at bounding box center [243, 26] width 22 height 22
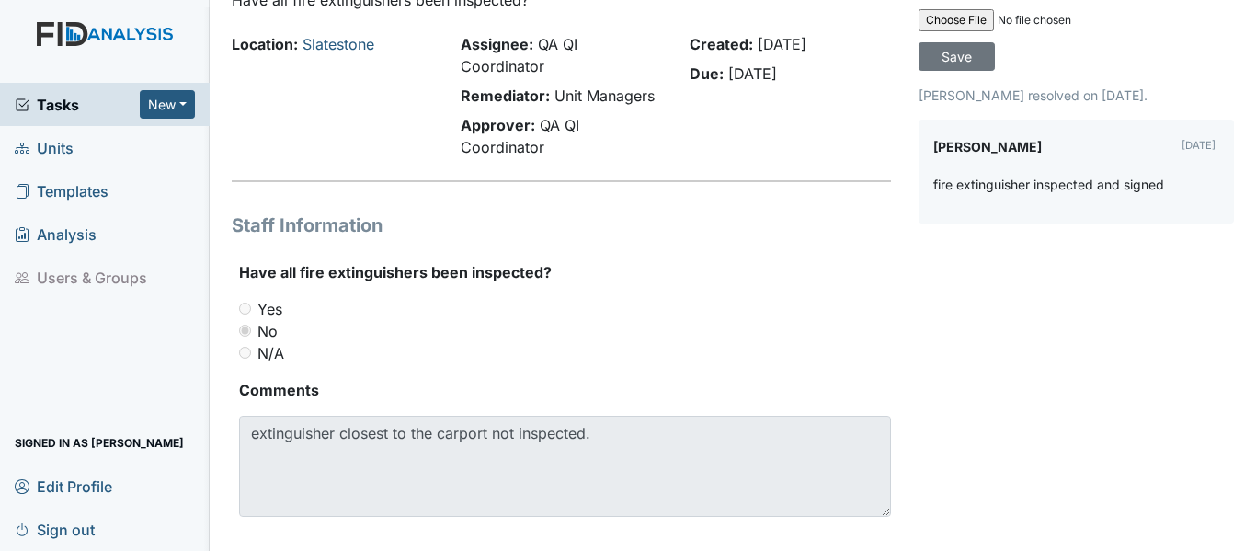
scroll to position [148, 0]
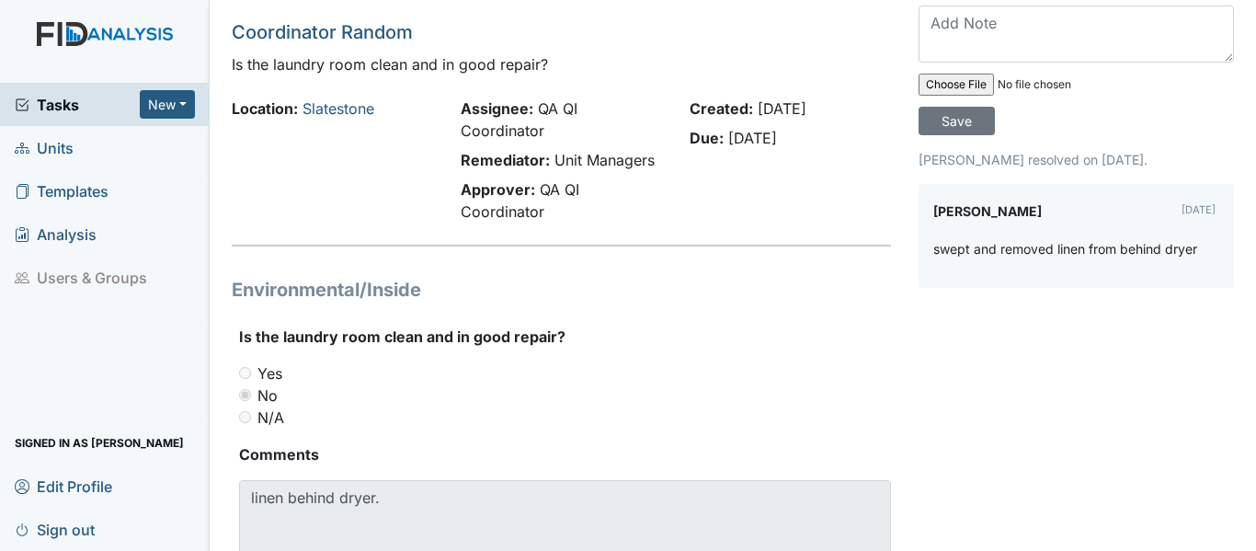
scroll to position [92, 0]
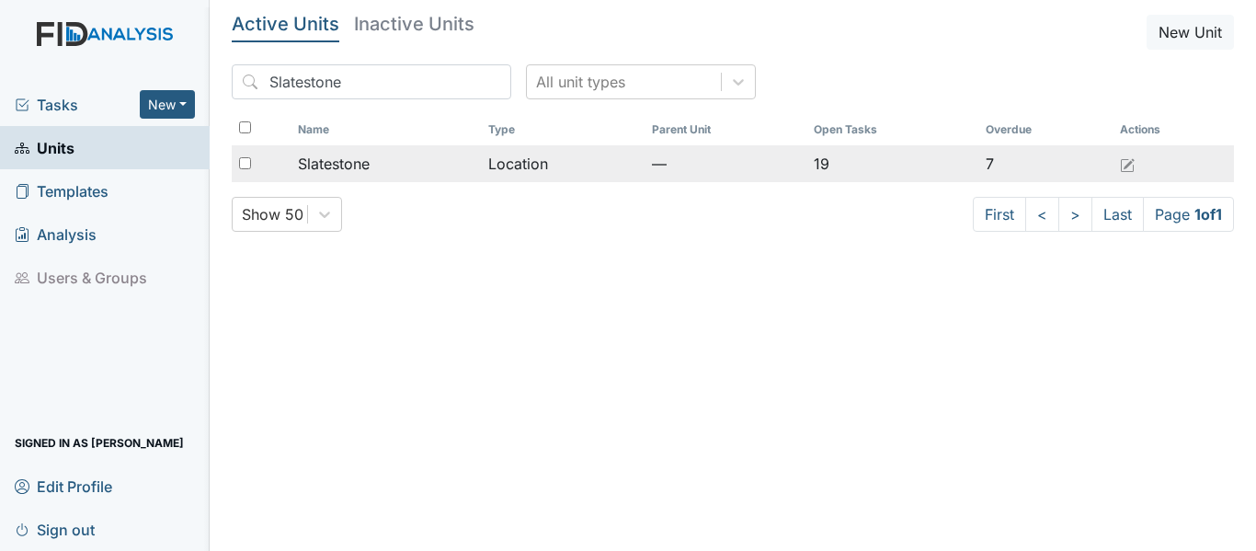
click at [504, 168] on td "Location" at bounding box center [563, 163] width 164 height 37
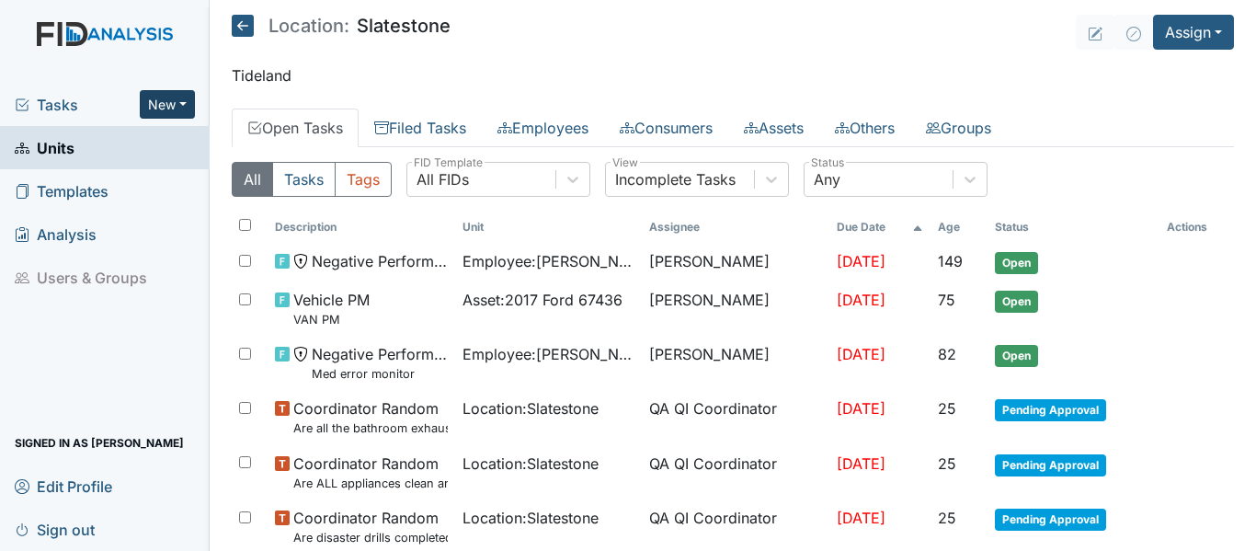
click at [187, 101] on button "New" at bounding box center [167, 104] width 55 height 28
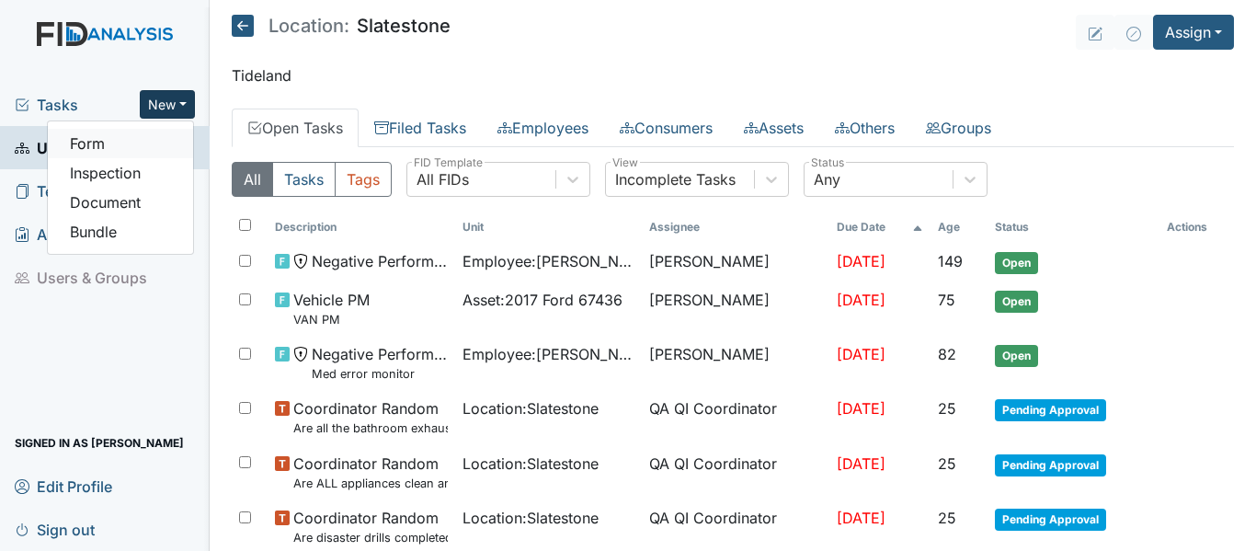
click at [97, 142] on link "Form" at bounding box center [120, 143] width 145 height 29
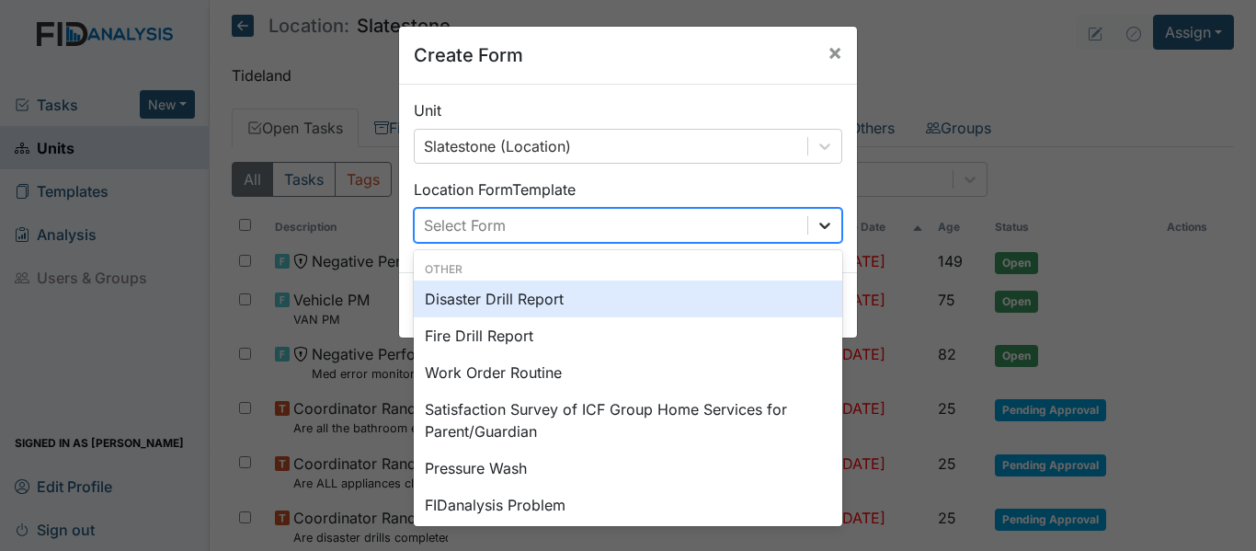
click at [817, 232] on icon at bounding box center [824, 225] width 18 height 18
click at [827, 49] on span "×" at bounding box center [834, 52] width 15 height 27
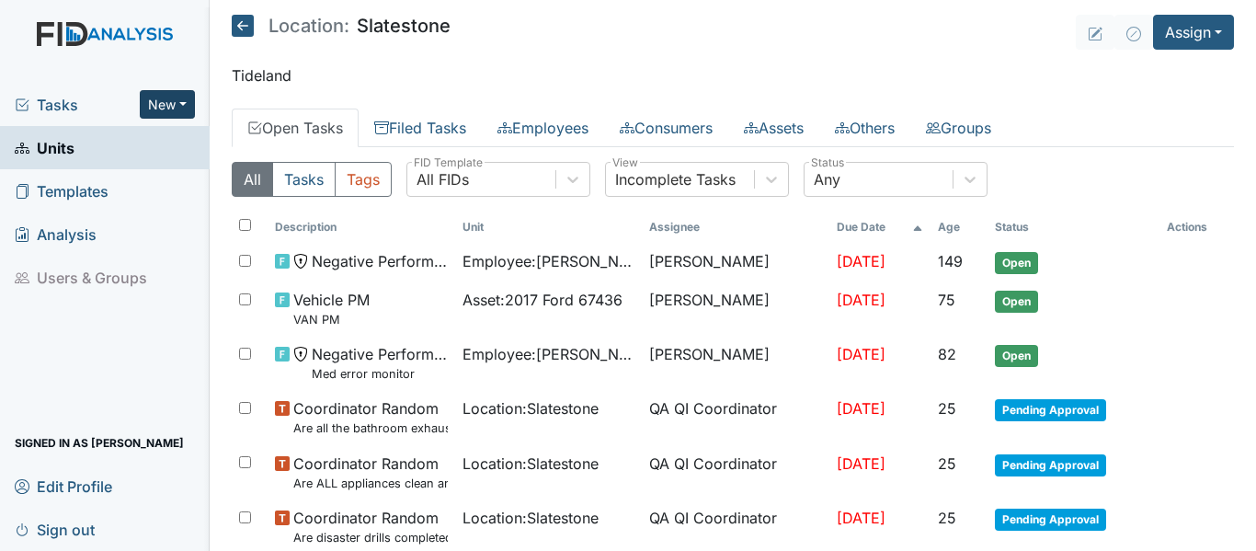
click at [189, 99] on button "New" at bounding box center [167, 104] width 55 height 28
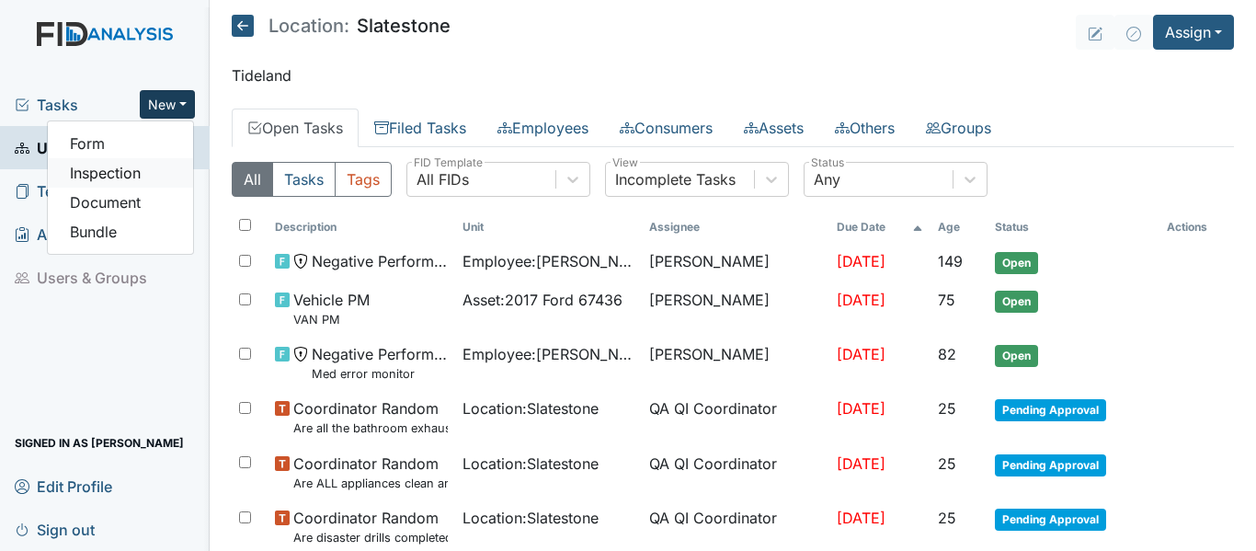
click at [98, 170] on link "Inspection" at bounding box center [120, 172] width 145 height 29
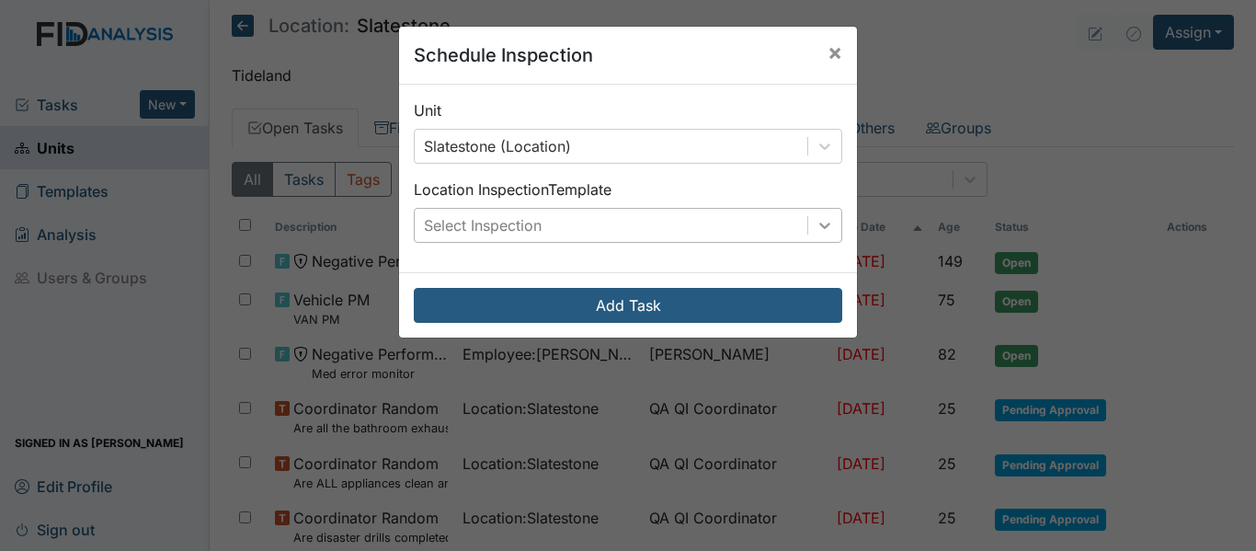
click at [823, 220] on icon at bounding box center [824, 225] width 18 height 18
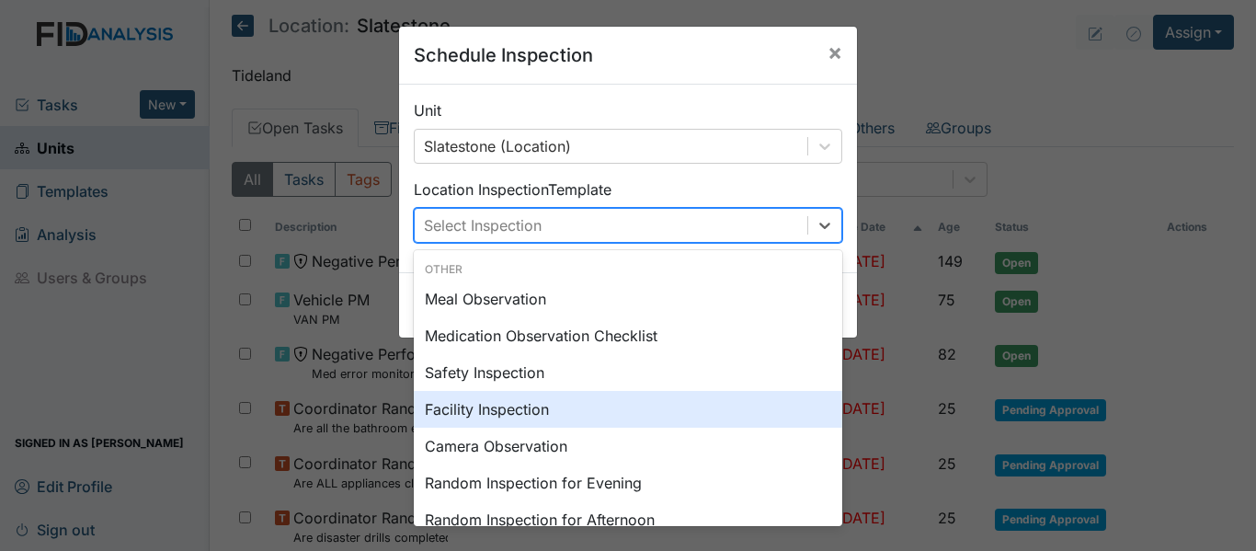
click at [465, 419] on div "Facility Inspection" at bounding box center [628, 409] width 428 height 37
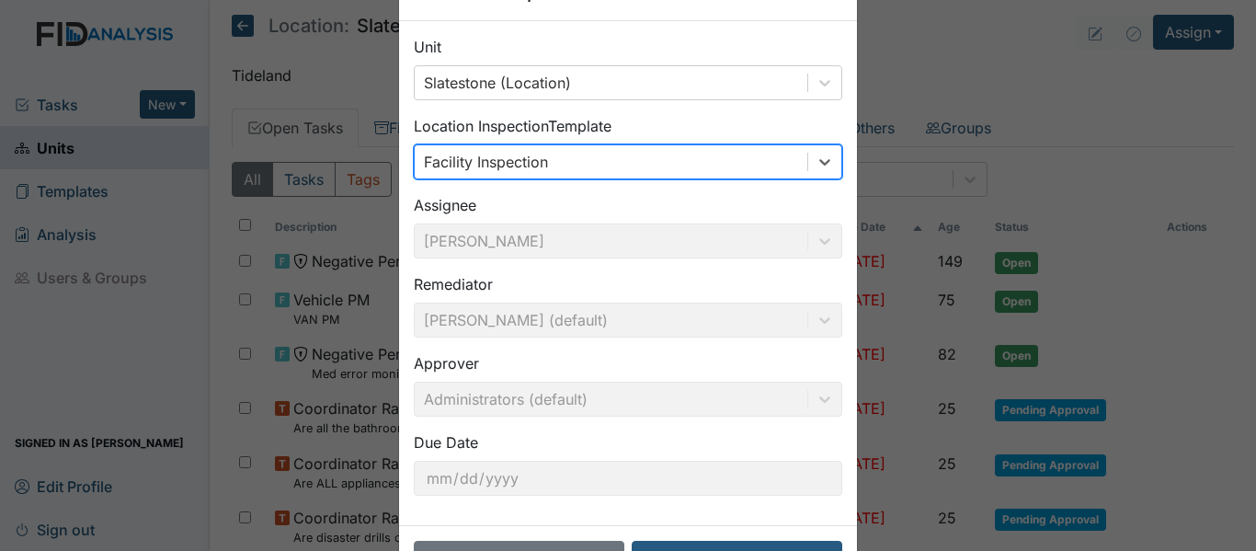
scroll to position [130, 0]
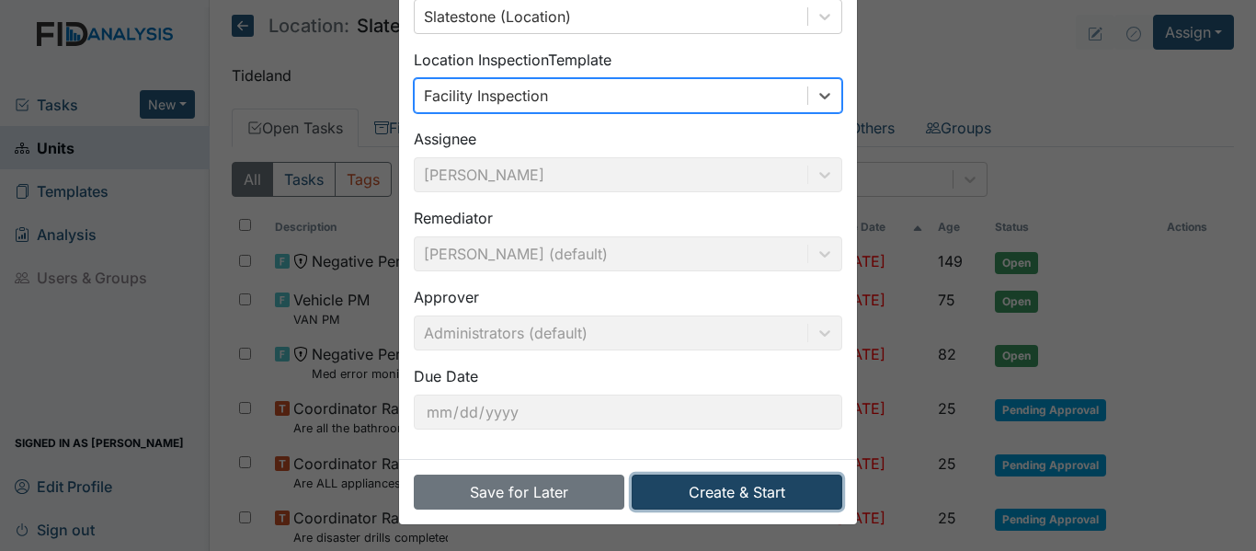
click at [750, 487] on button "Create & Start" at bounding box center [737, 491] width 211 height 35
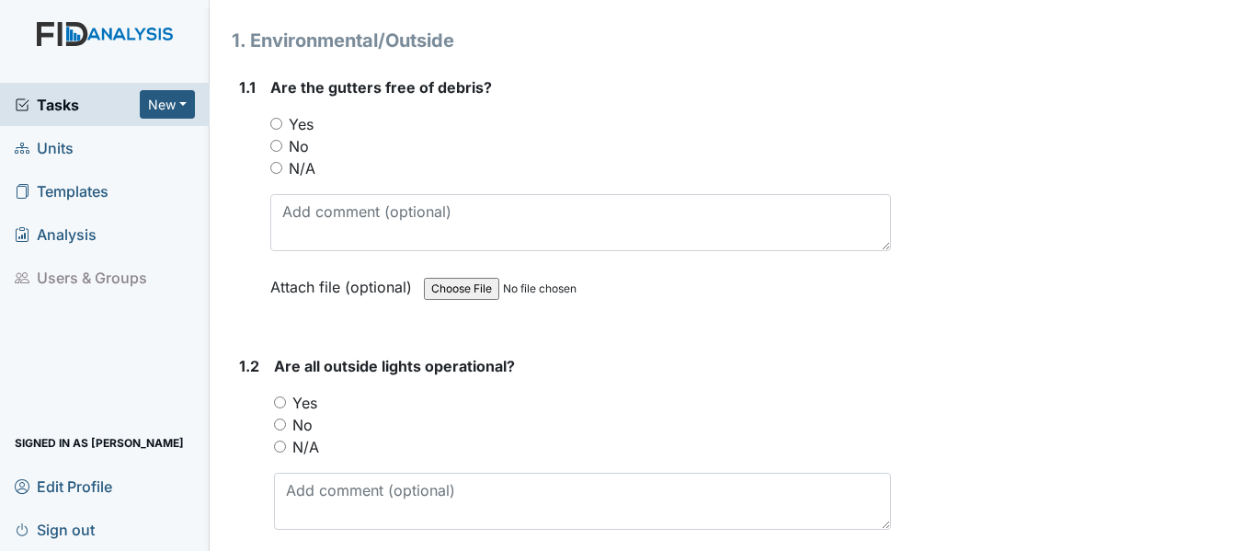
scroll to position [276, 0]
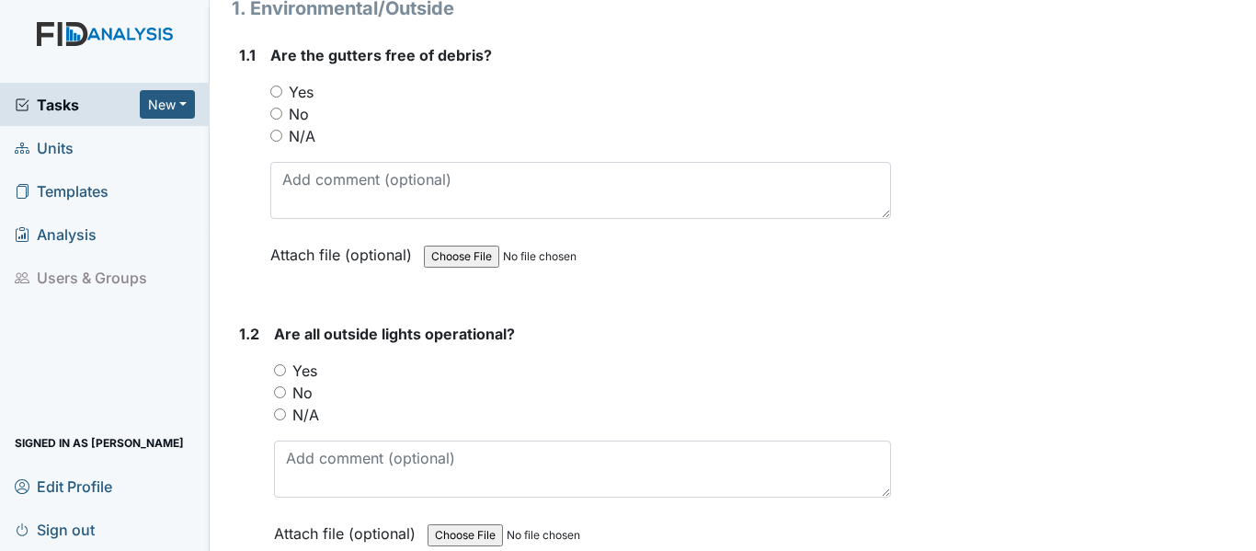
click at [277, 85] on input "Yes" at bounding box center [276, 91] width 12 height 12
radio input "true"
click at [282, 364] on input "Yes" at bounding box center [280, 370] width 12 height 12
radio input "true"
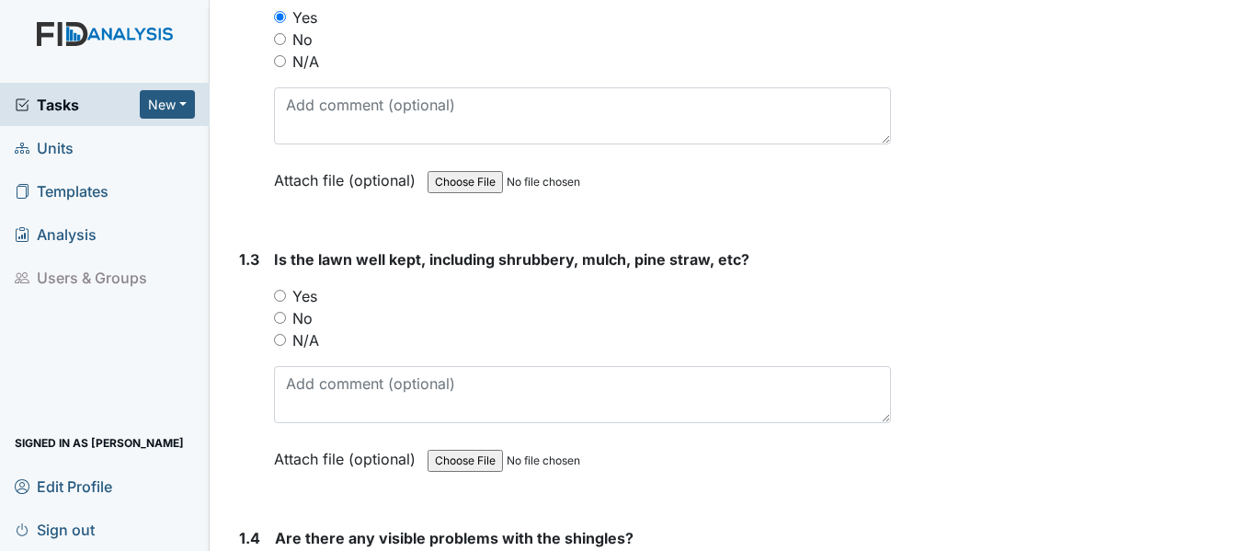
scroll to position [735, 0]
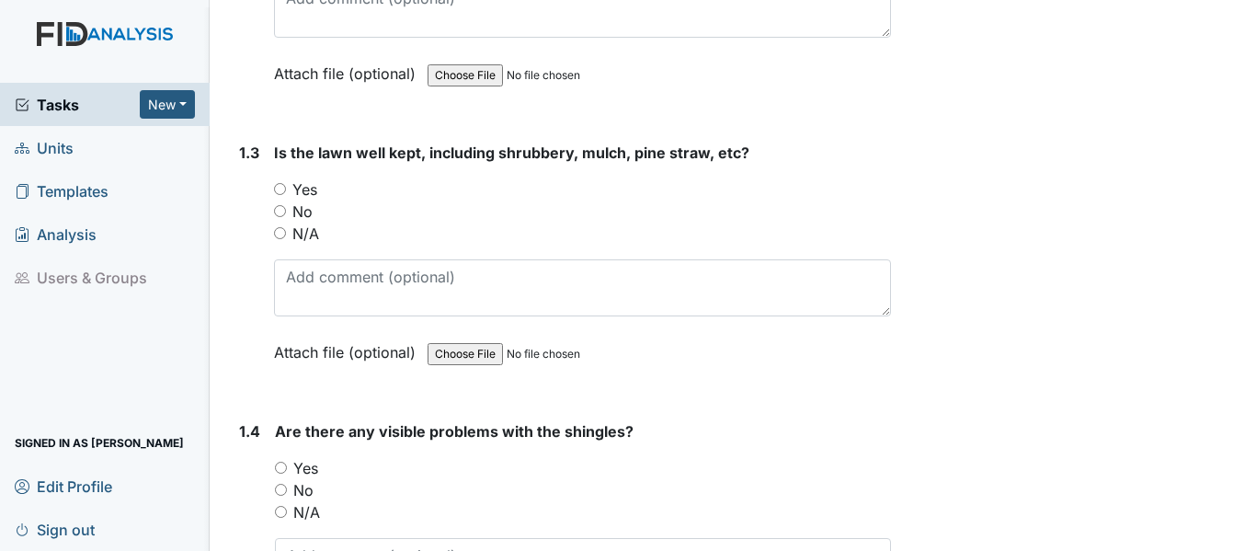
click at [278, 183] on input "Yes" at bounding box center [280, 189] width 12 height 12
radio input "true"
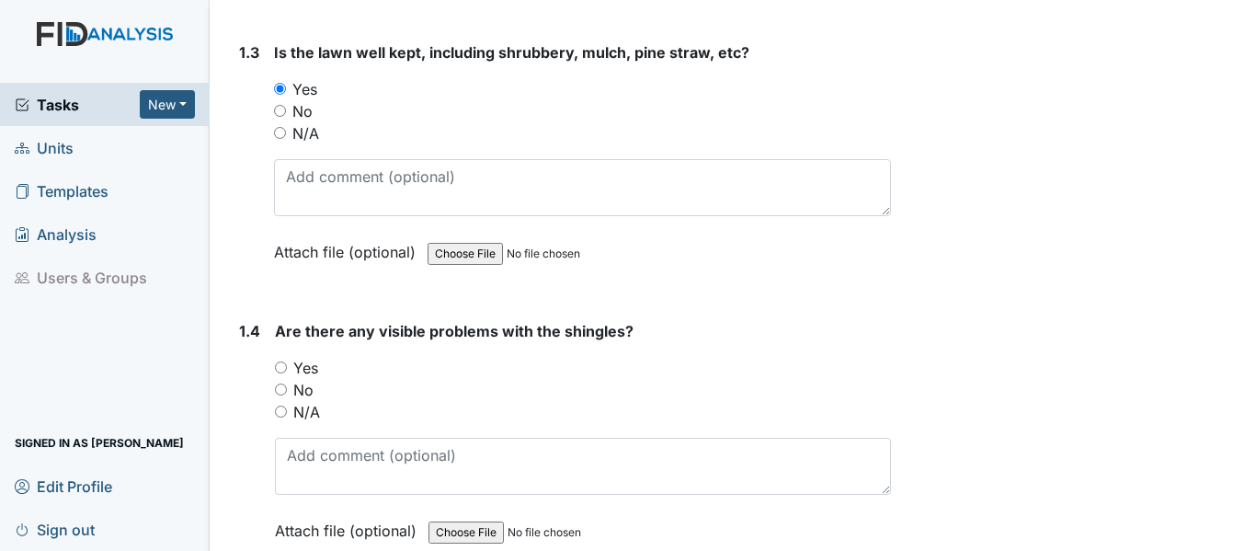
scroll to position [1011, 0]
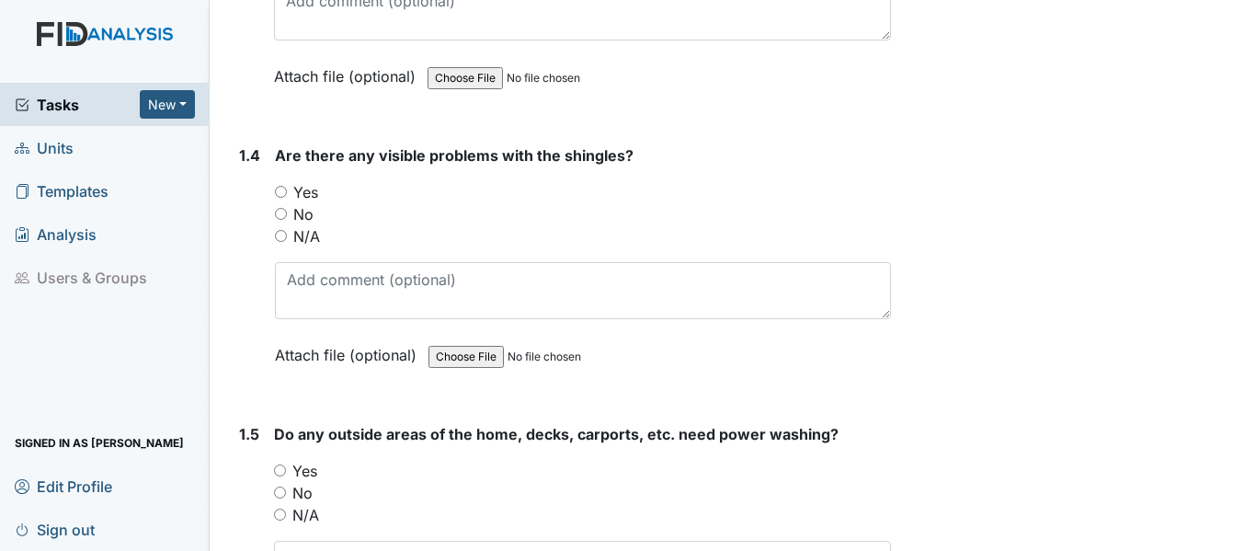
click at [281, 208] on input "No" at bounding box center [281, 214] width 12 height 12
radio input "true"
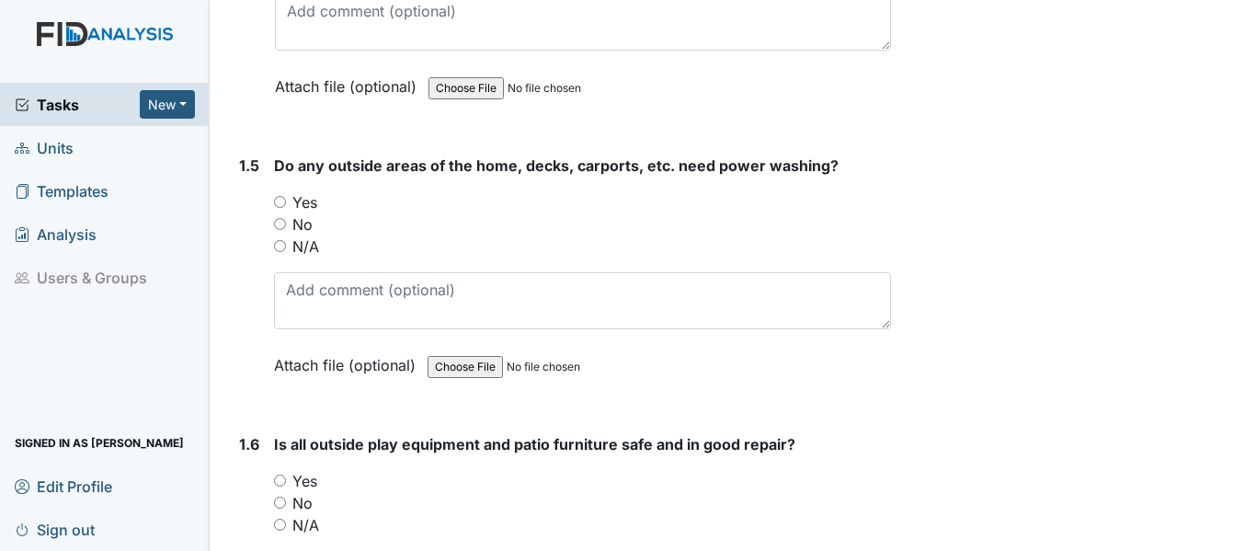
scroll to position [1287, 0]
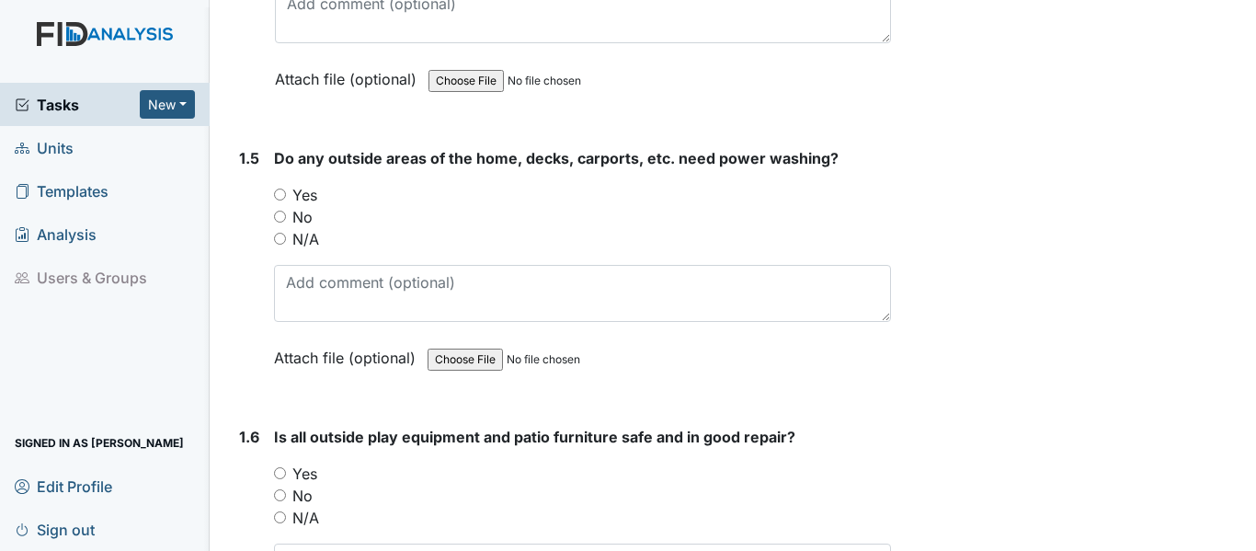
click at [275, 211] on input "No" at bounding box center [280, 217] width 12 height 12
radio input "true"
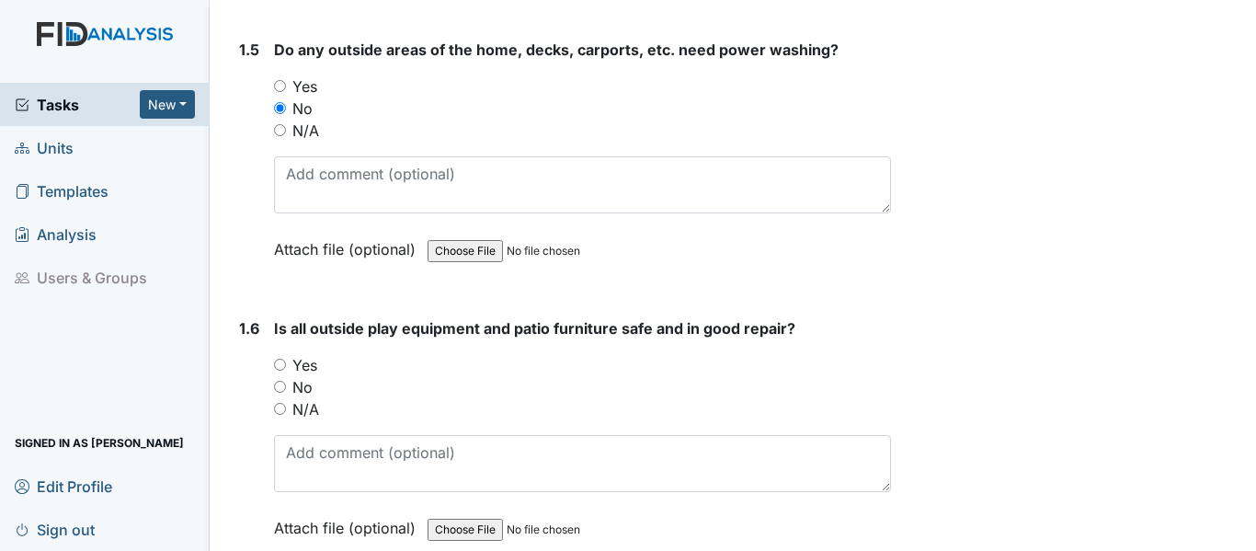
scroll to position [1563, 0]
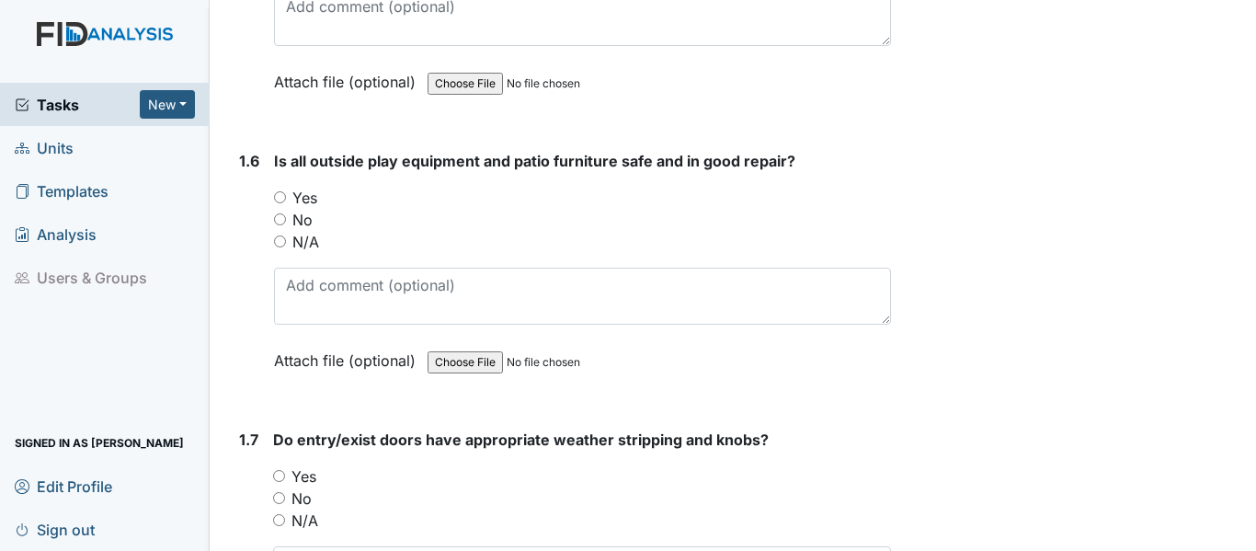
click at [279, 191] on input "Yes" at bounding box center [280, 197] width 12 height 12
radio input "true"
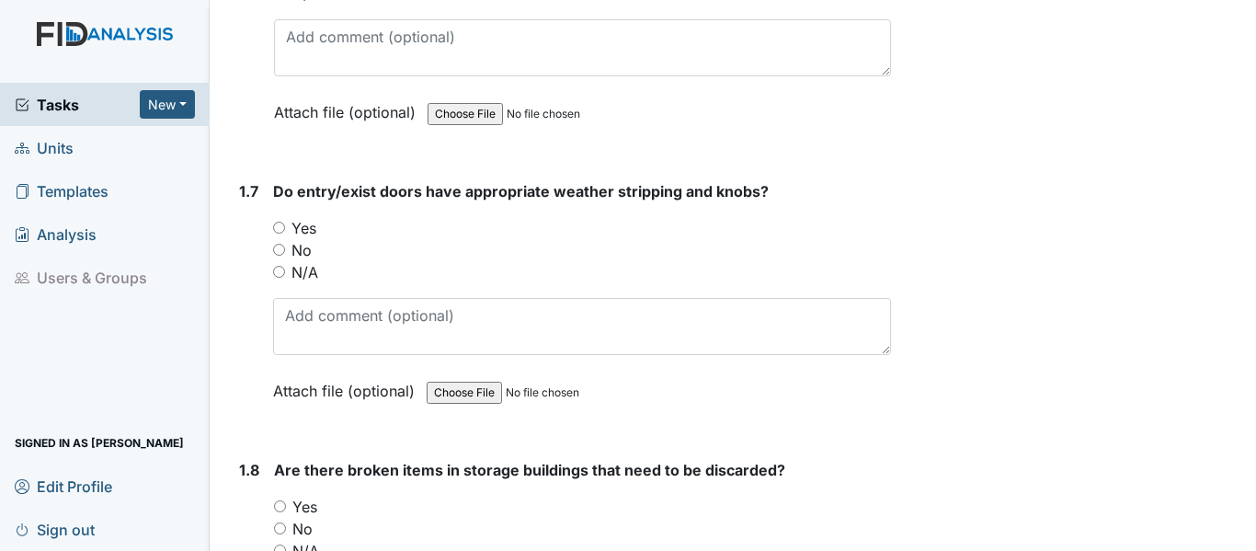
scroll to position [1839, 0]
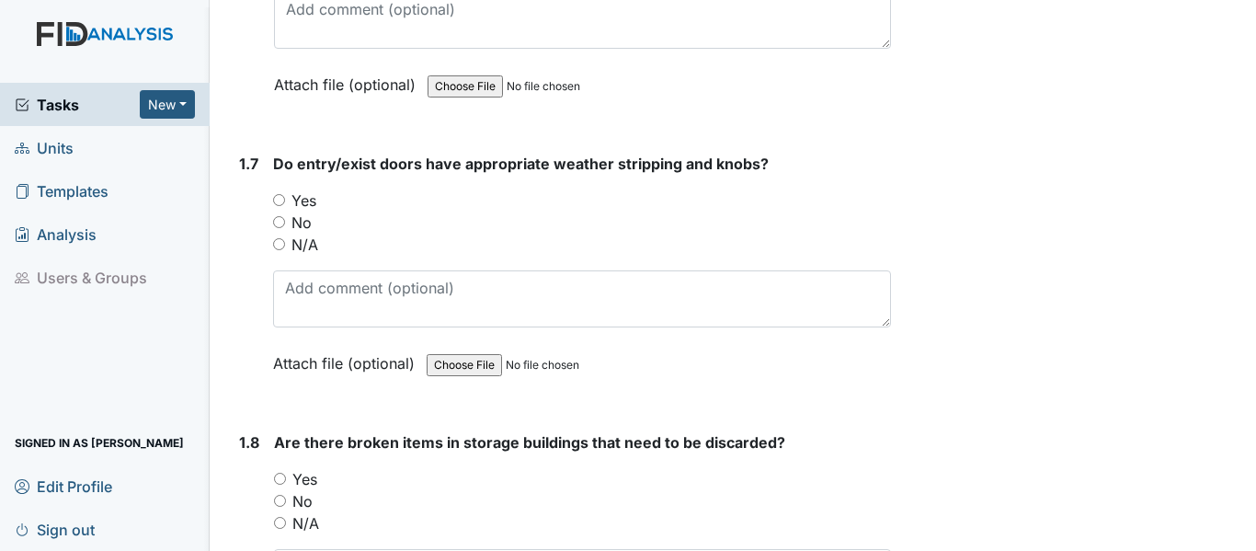
click at [275, 189] on div "Yes" at bounding box center [582, 200] width 618 height 22
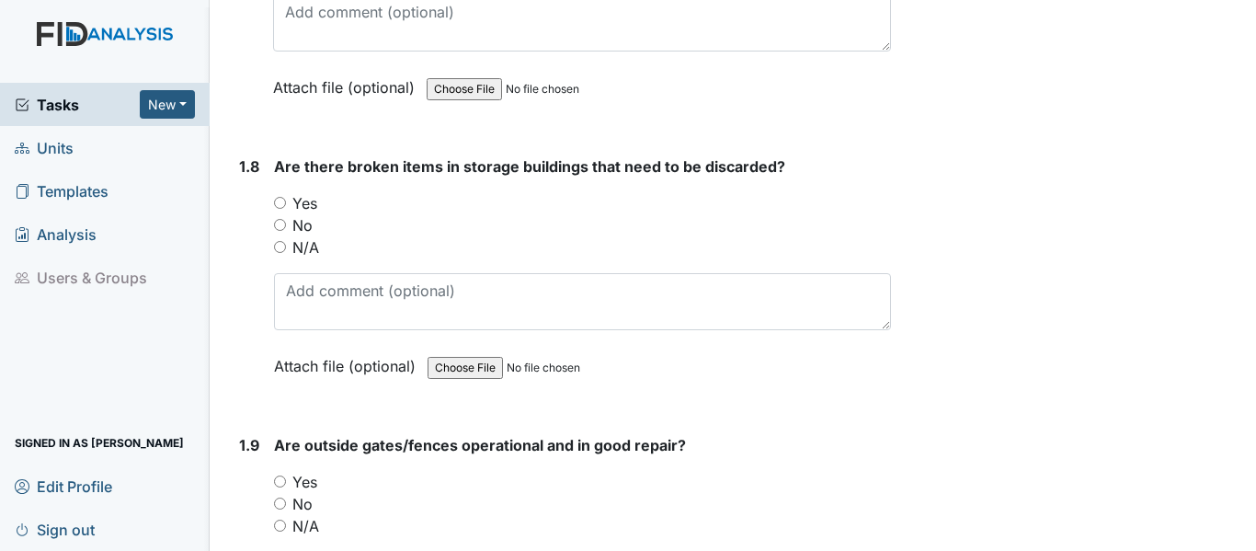
click at [283, 219] on input "No" at bounding box center [280, 225] width 12 height 12
radio input "true"
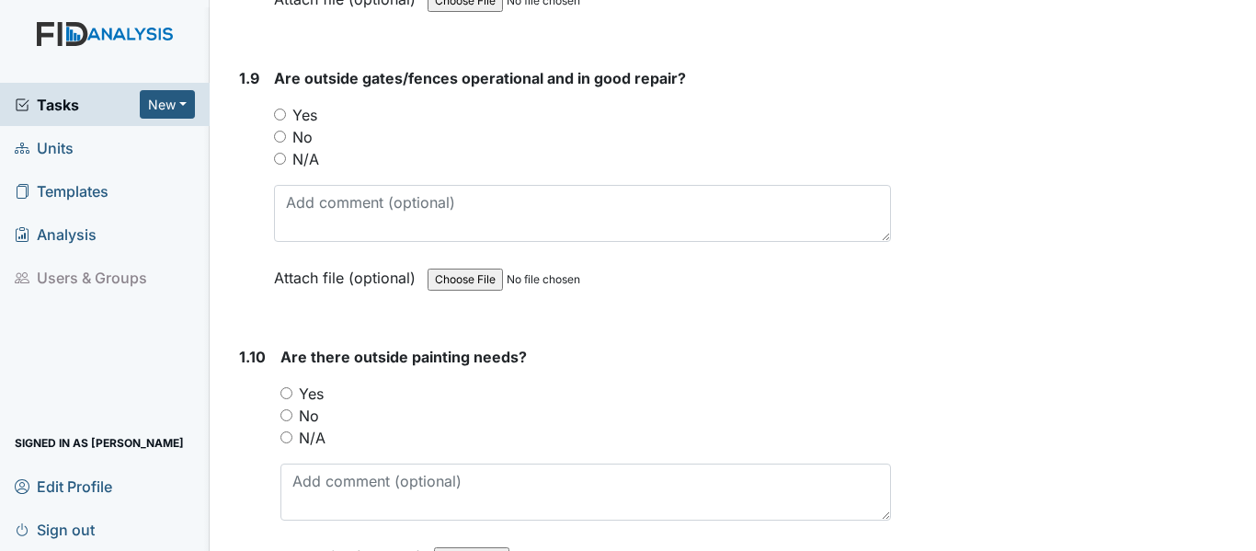
scroll to position [2482, 0]
click at [278, 108] on input "Yes" at bounding box center [280, 114] width 12 height 12
radio input "true"
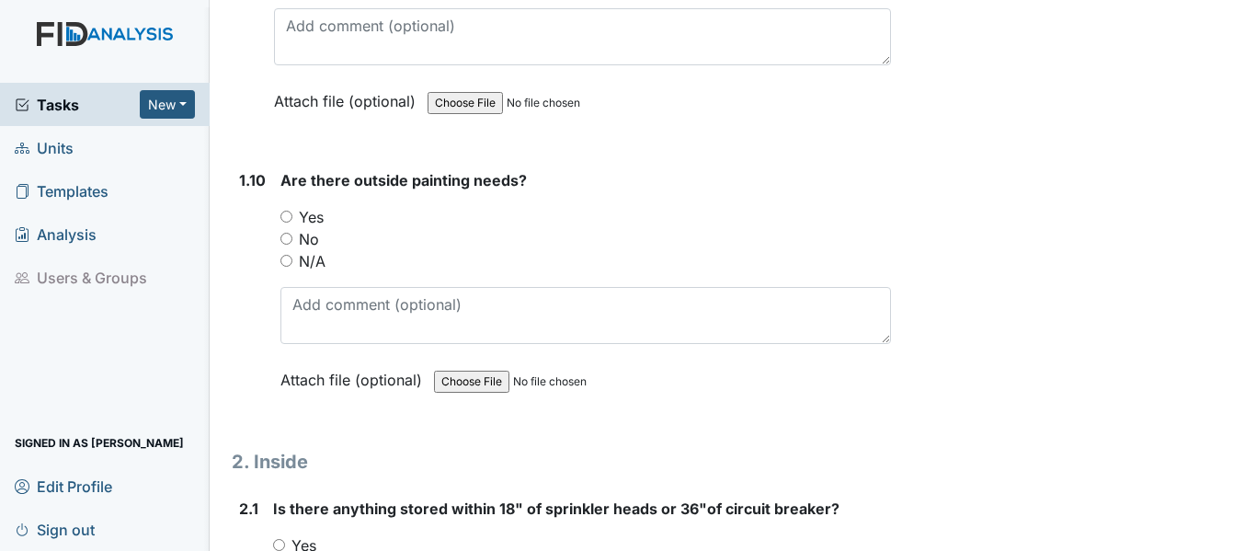
scroll to position [2666, 0]
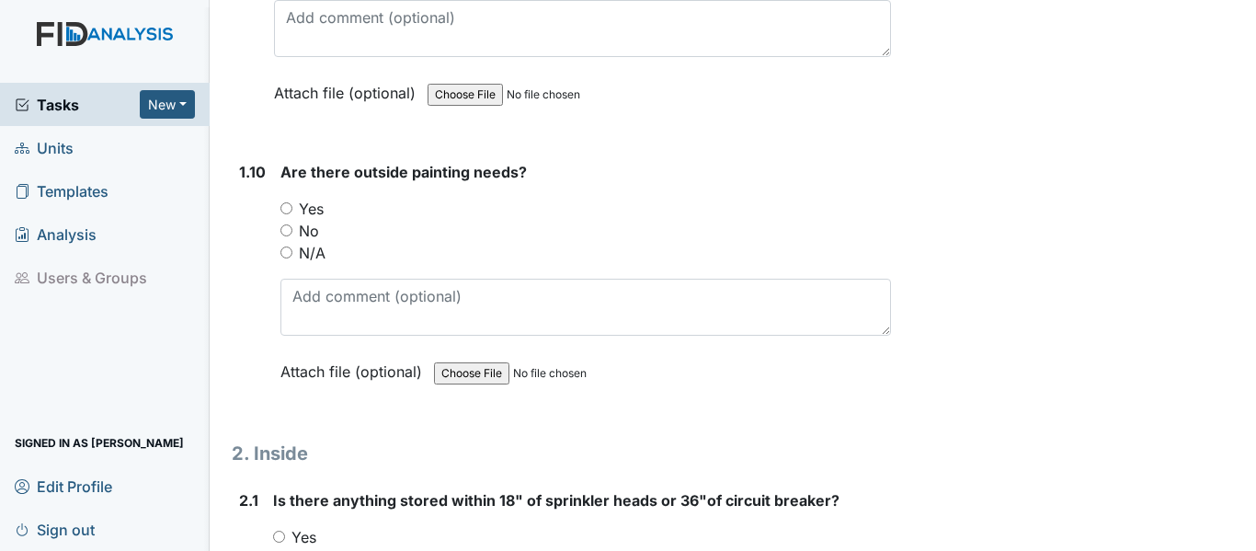
click at [287, 224] on input "No" at bounding box center [286, 230] width 12 height 12
radio input "true"
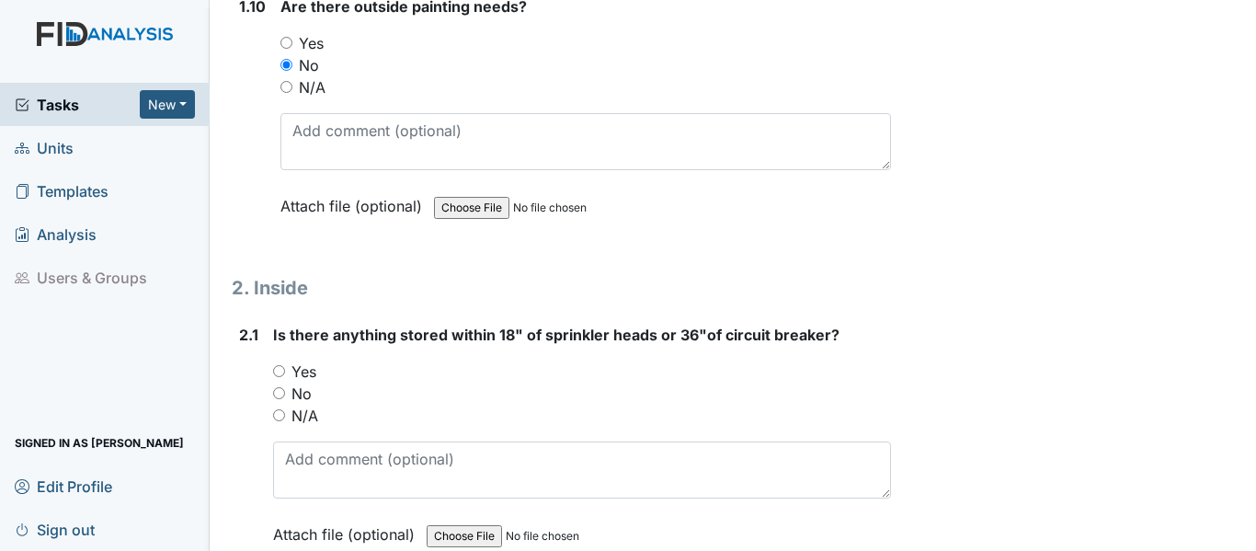
scroll to position [2850, 0]
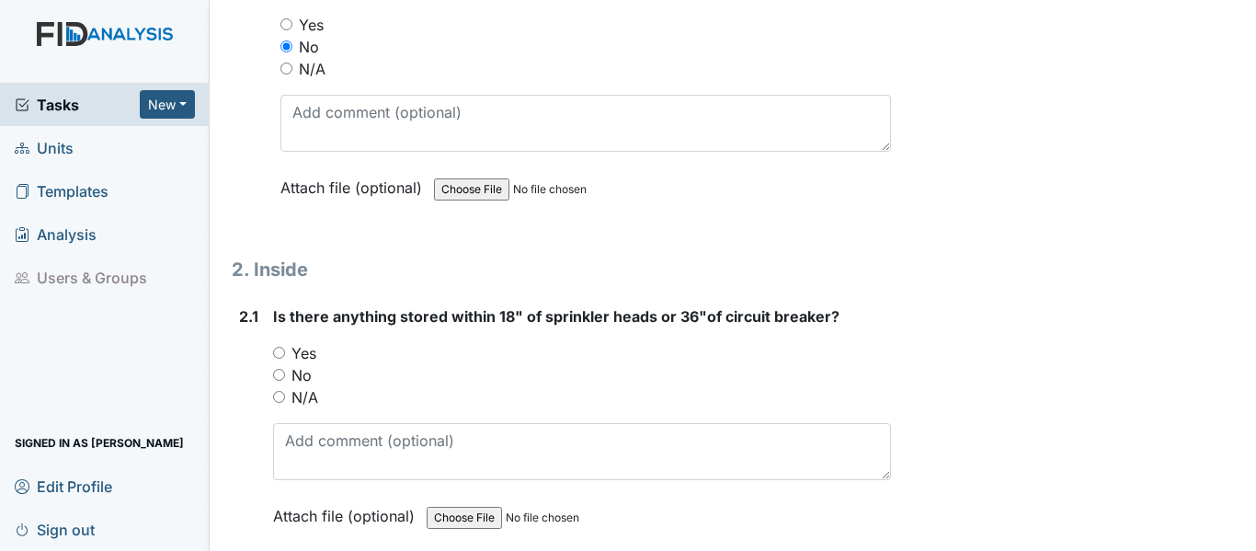
click at [279, 369] on input "No" at bounding box center [279, 375] width 12 height 12
radio input "true"
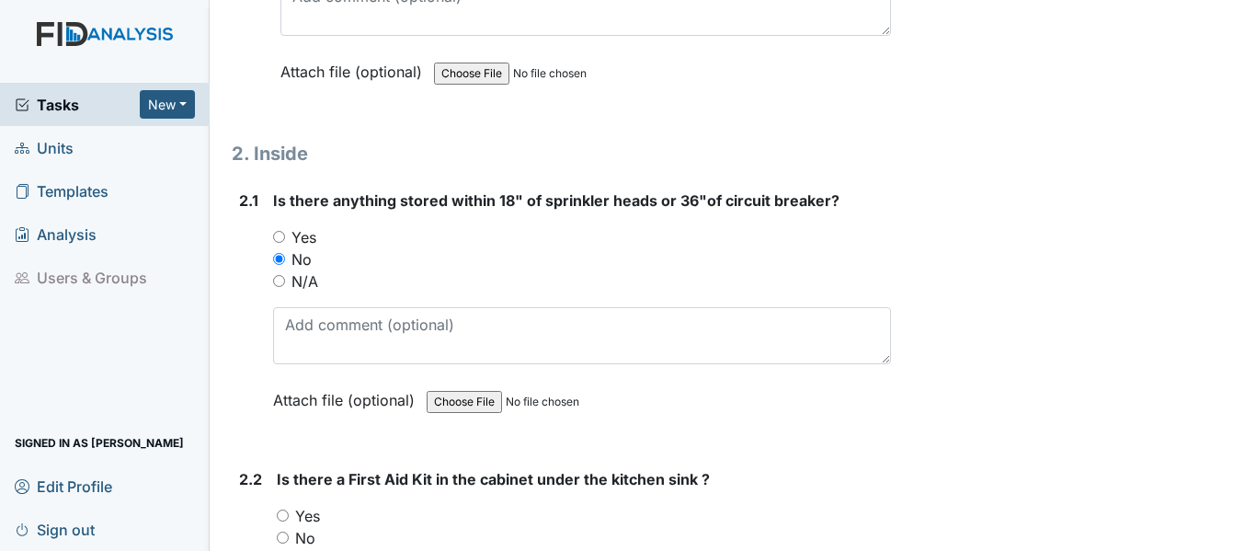
scroll to position [3218, 0]
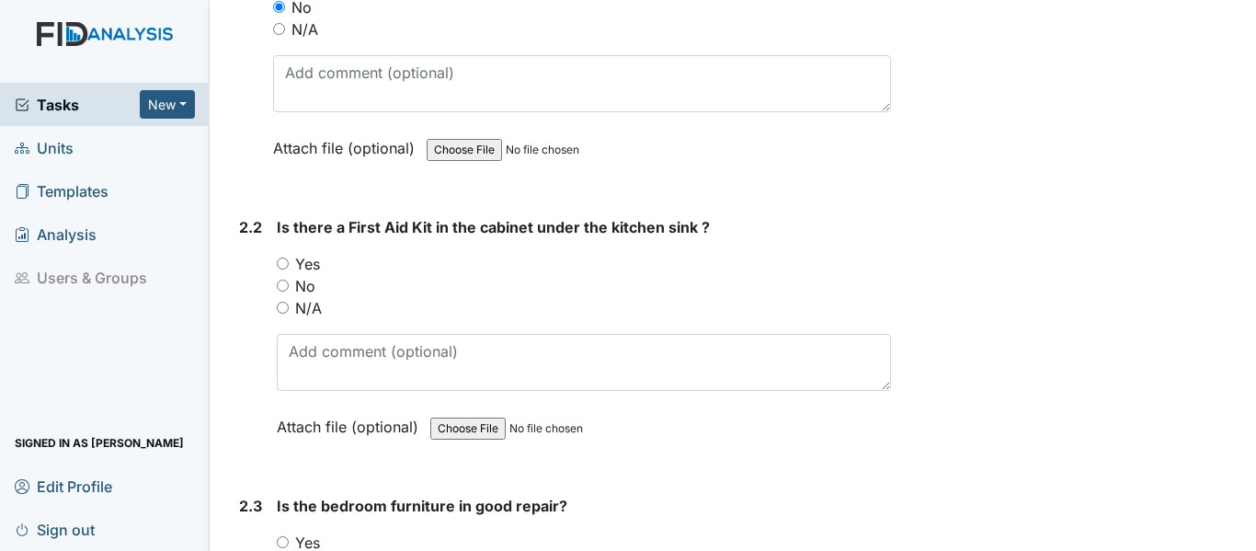
click at [281, 257] on input "Yes" at bounding box center [283, 263] width 12 height 12
radio input "true"
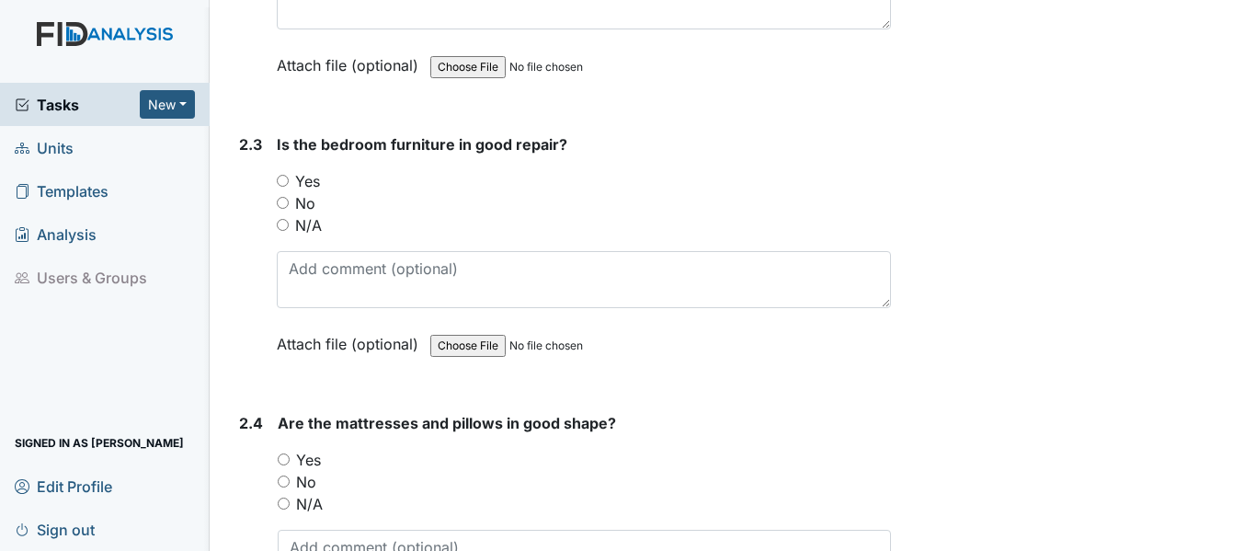
scroll to position [3585, 0]
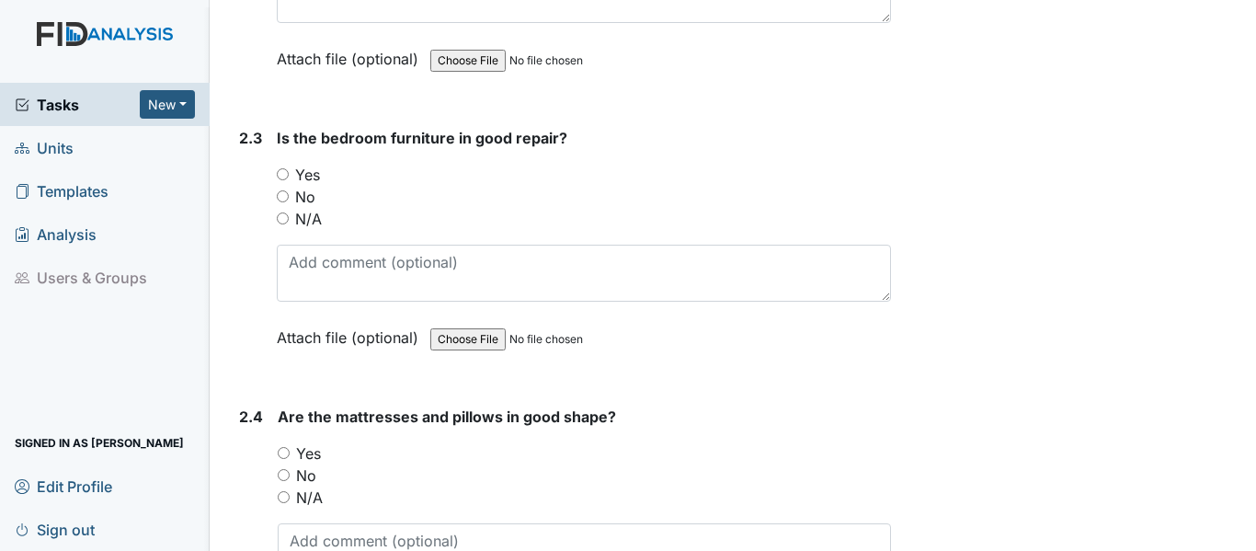
click at [283, 168] on input "Yes" at bounding box center [283, 174] width 12 height 12
radio input "true"
click at [284, 447] on input "Yes" at bounding box center [284, 453] width 12 height 12
radio input "true"
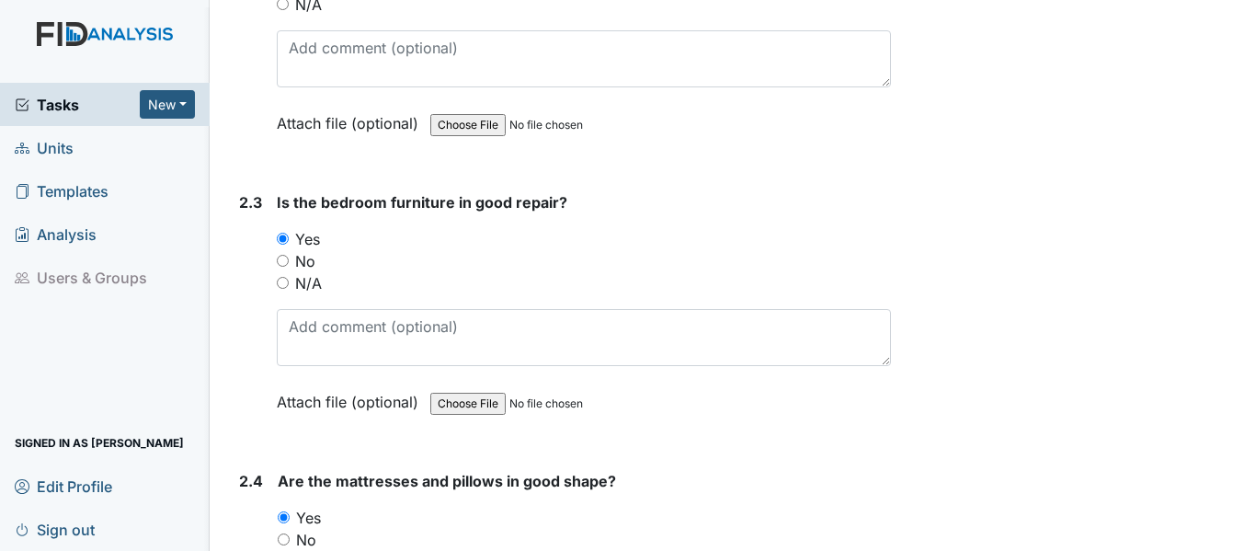
scroll to position [3493, 0]
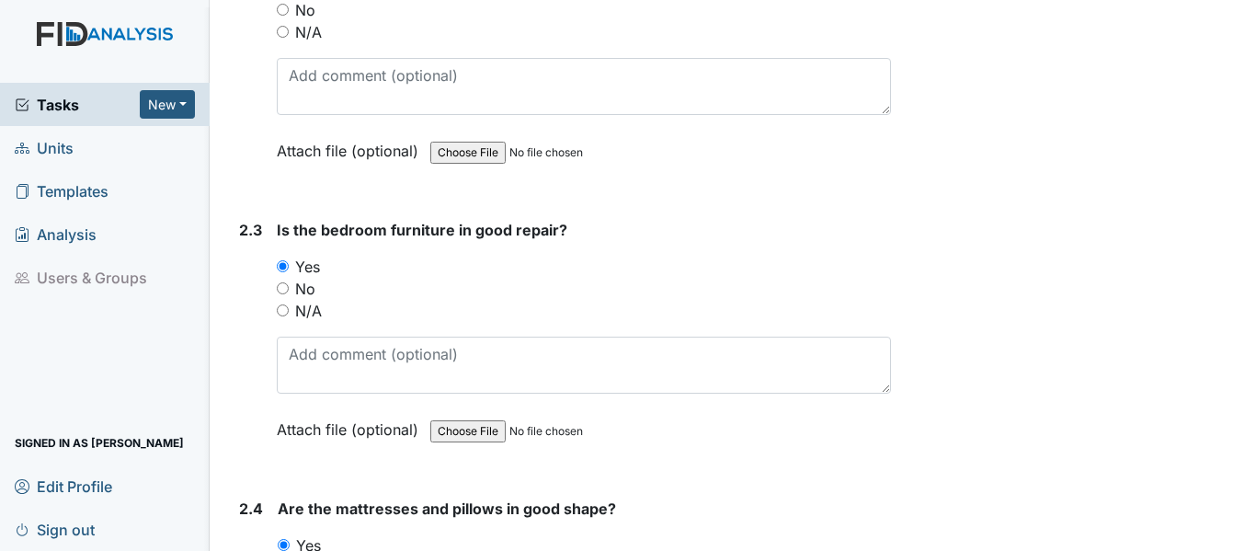
click at [281, 282] on input "No" at bounding box center [283, 288] width 12 height 12
radio input "true"
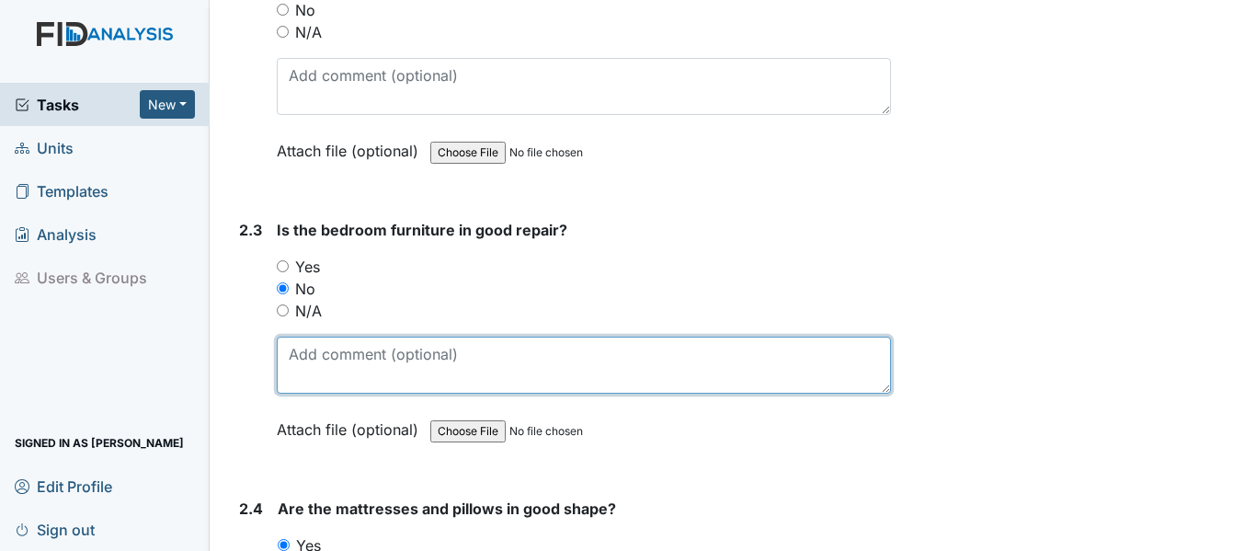
drag, startPoint x: 290, startPoint y: 336, endPoint x: 333, endPoint y: 333, distance: 43.3
click at [291, 336] on textarea at bounding box center [584, 364] width 614 height 57
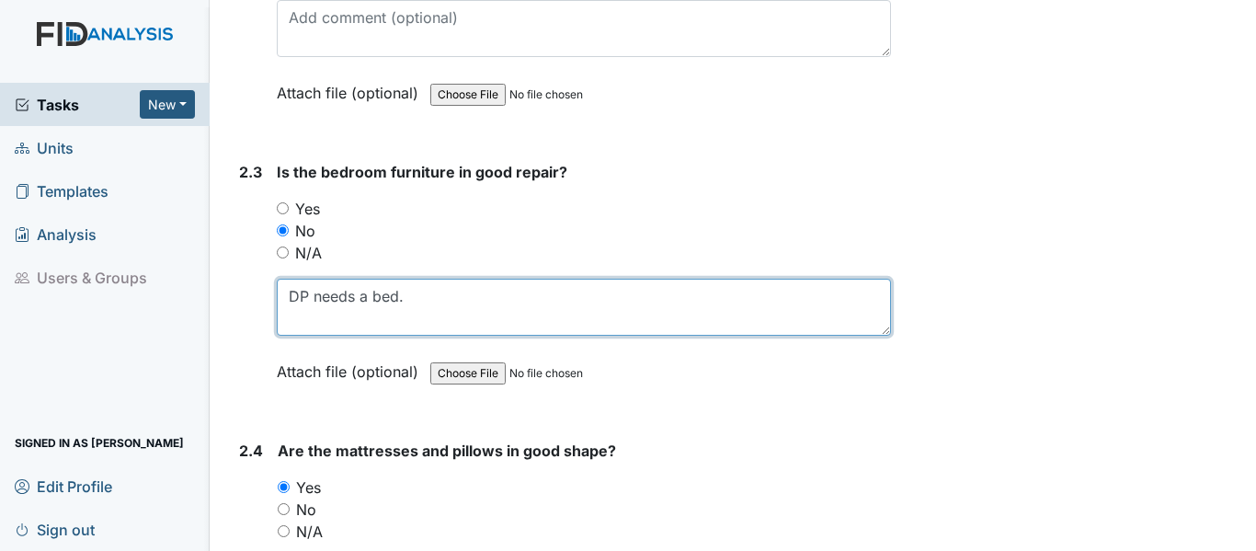
scroll to position [3953, 0]
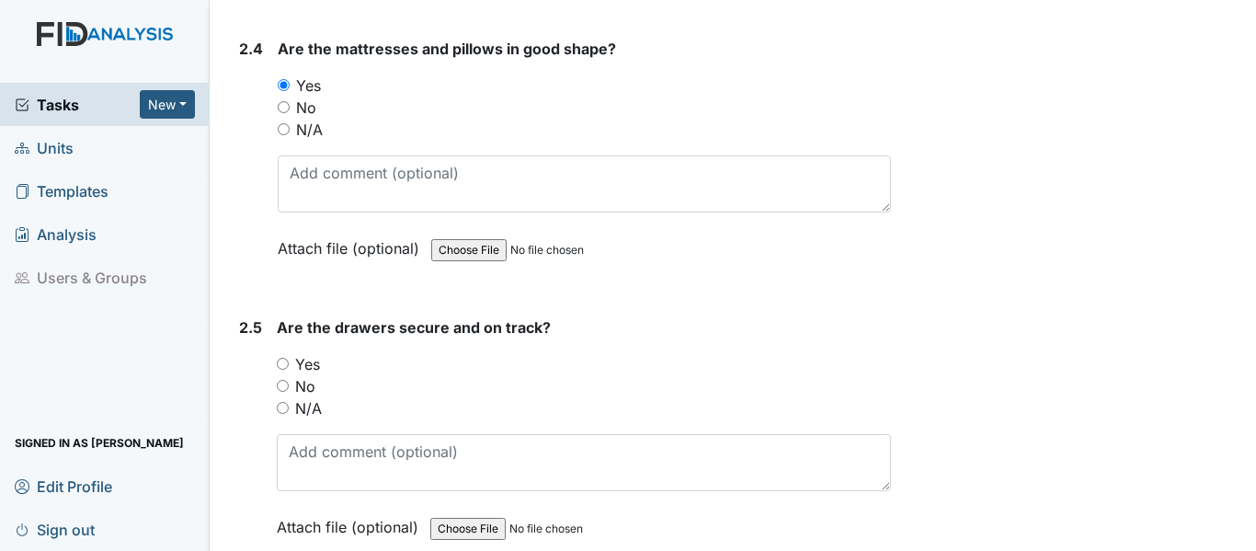
type textarea "DP needs a bed."
click at [282, 358] on input "Yes" at bounding box center [283, 364] width 12 height 12
radio input "true"
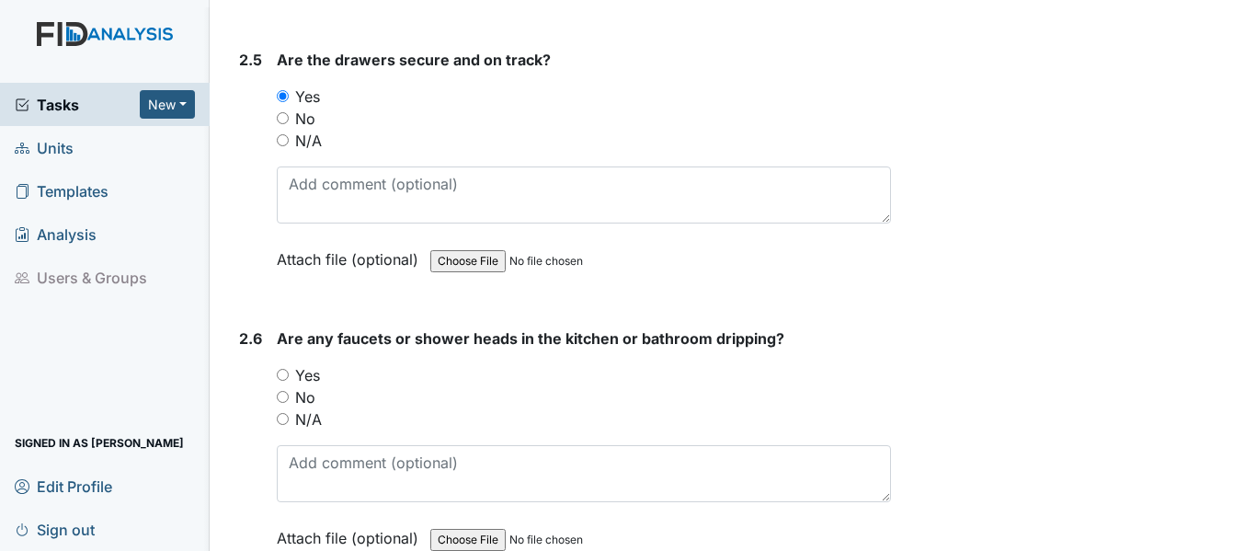
scroll to position [4229, 0]
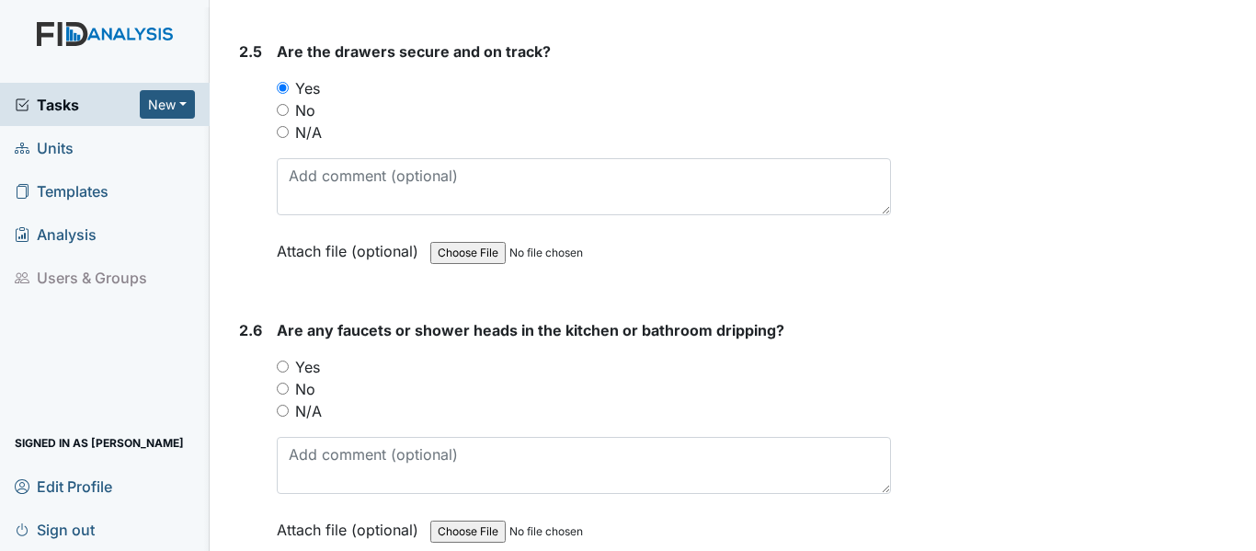
click at [281, 356] on div "Yes" at bounding box center [584, 367] width 614 height 22
click at [280, 360] on input "Yes" at bounding box center [283, 366] width 12 height 12
radio input "true"
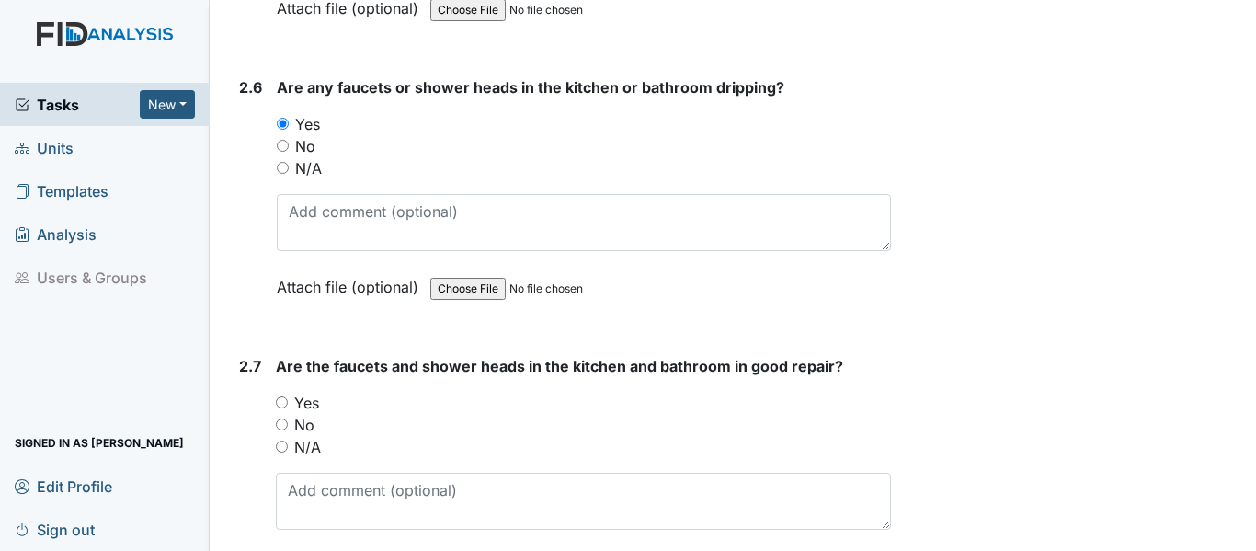
scroll to position [4505, 0]
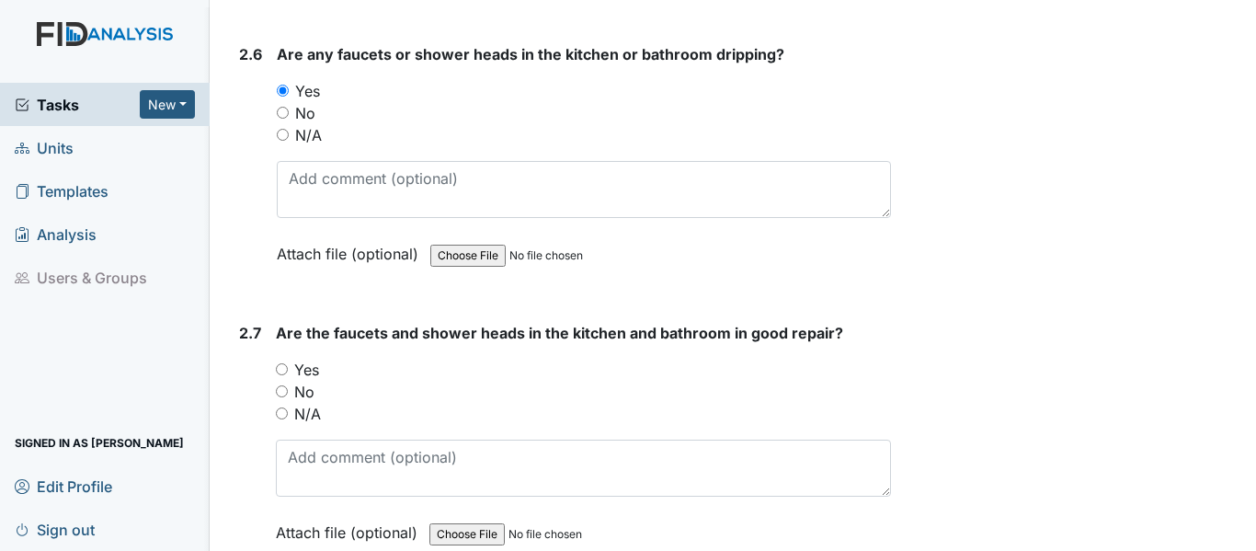
click at [284, 363] on input "Yes" at bounding box center [282, 369] width 12 height 12
radio input "true"
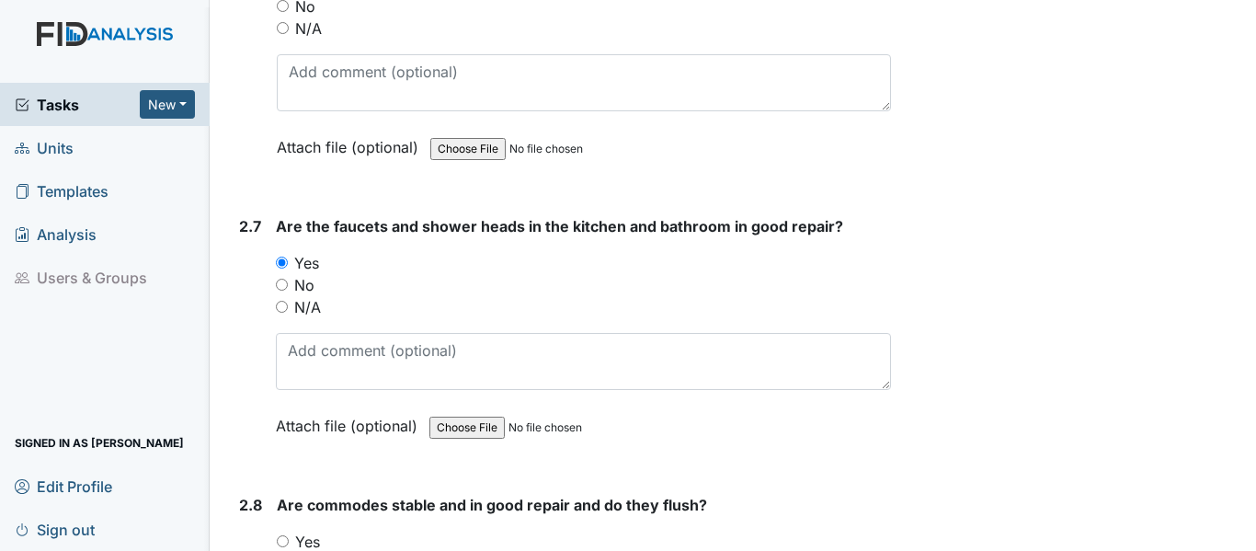
scroll to position [4780, 0]
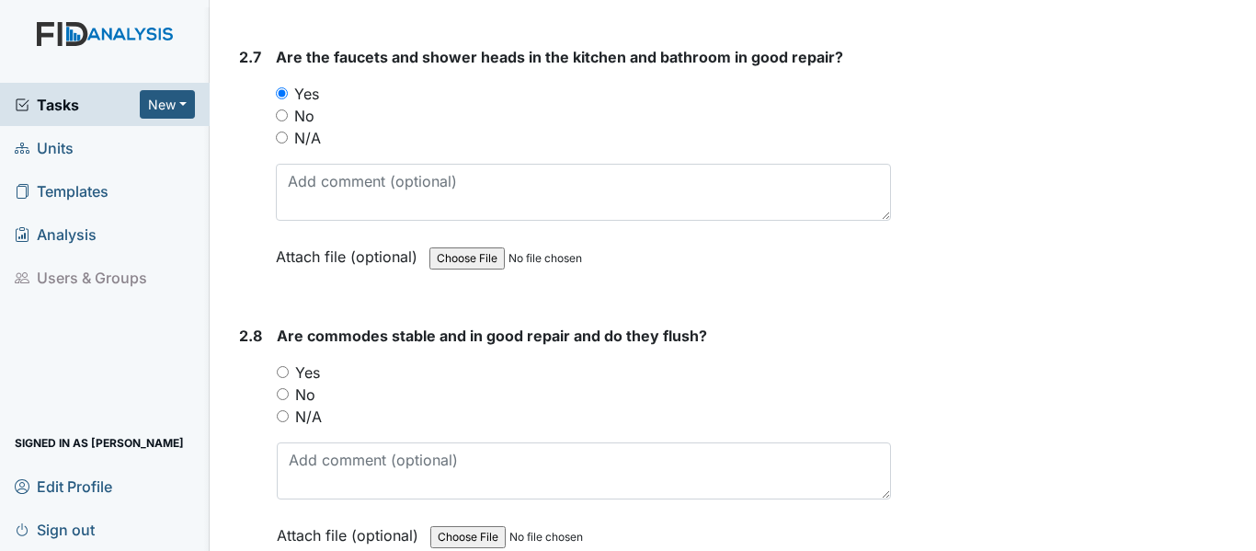
click at [280, 366] on input "Yes" at bounding box center [283, 372] width 12 height 12
radio input "true"
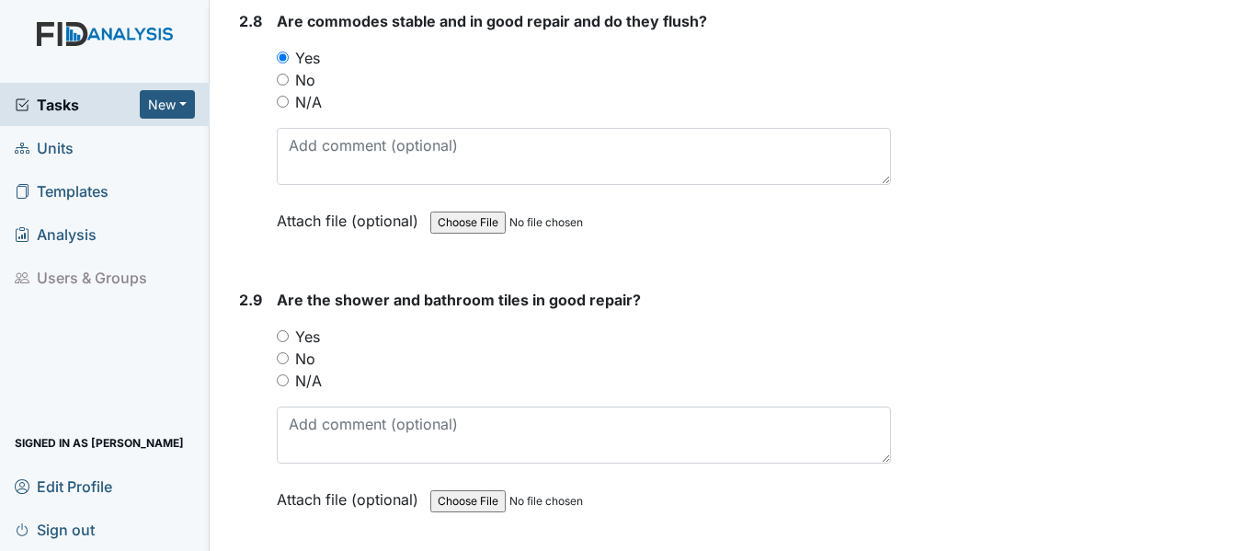
scroll to position [5148, 0]
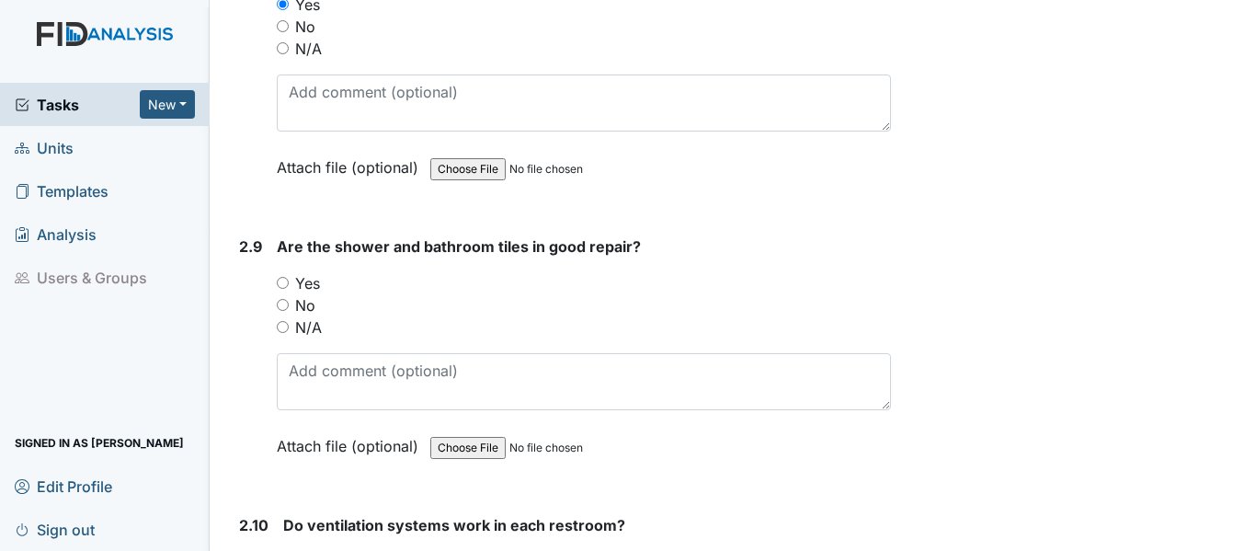
click at [278, 277] on input "Yes" at bounding box center [283, 283] width 12 height 12
radio input "true"
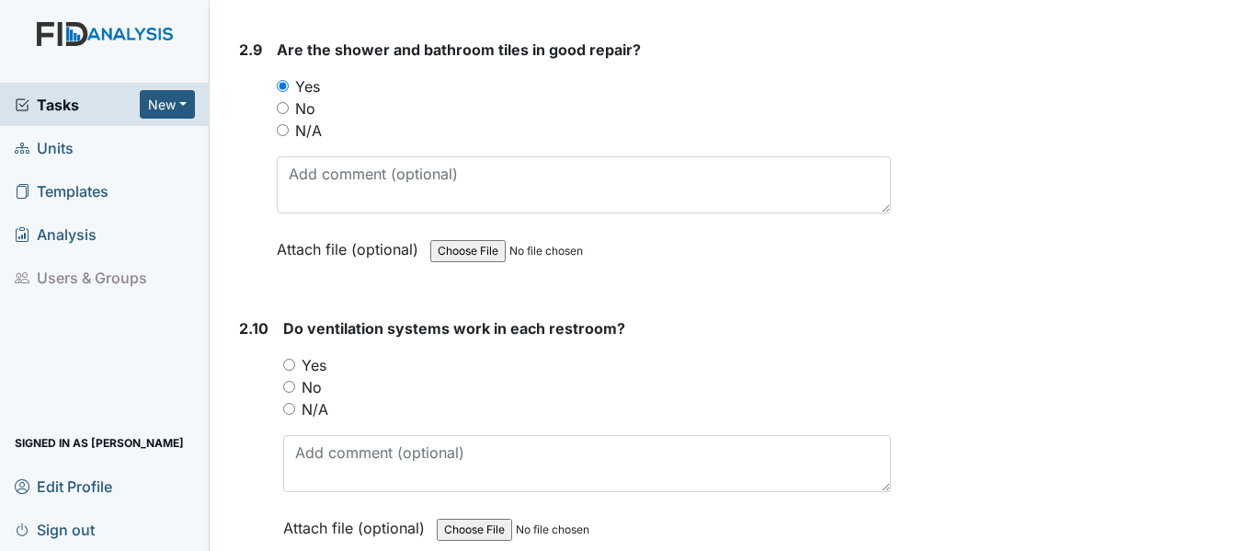
scroll to position [5516, 0]
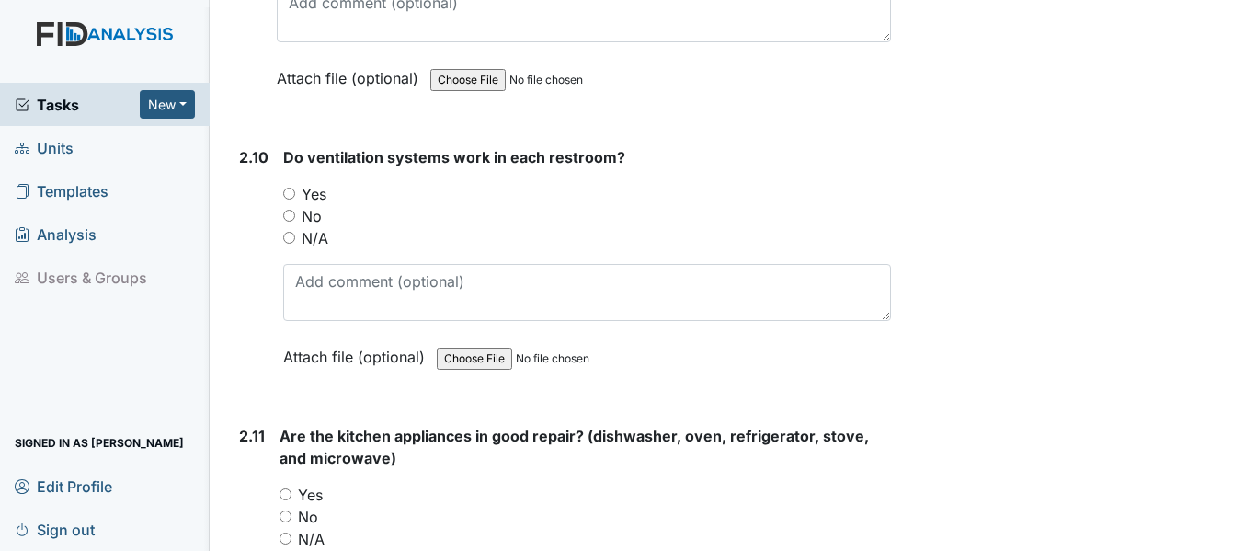
click at [284, 188] on input "Yes" at bounding box center [289, 194] width 12 height 12
radio input "true"
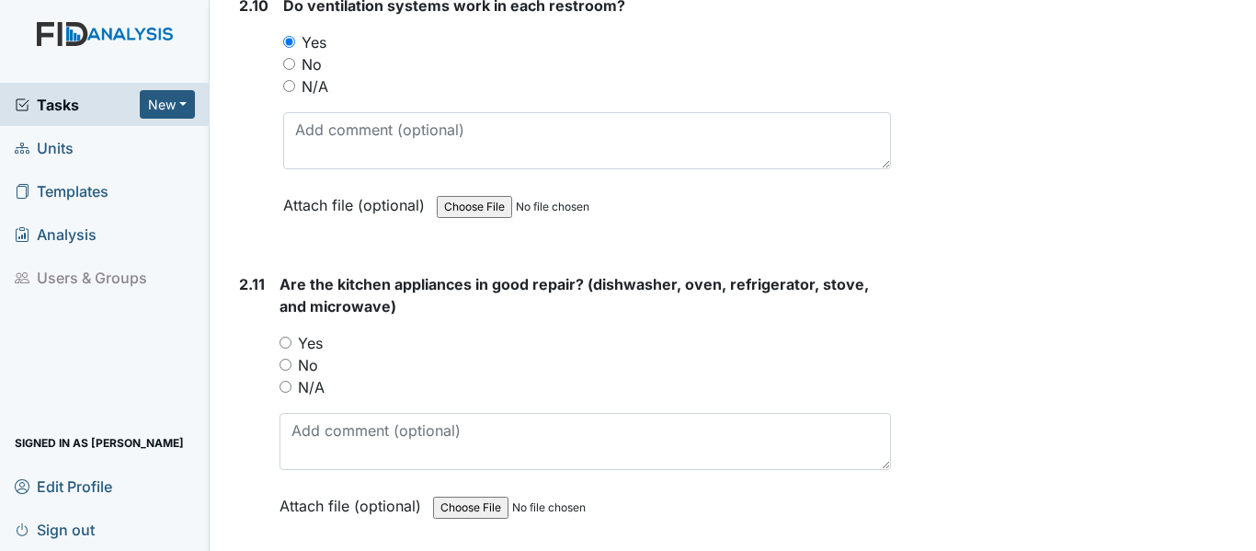
scroll to position [5700, 0]
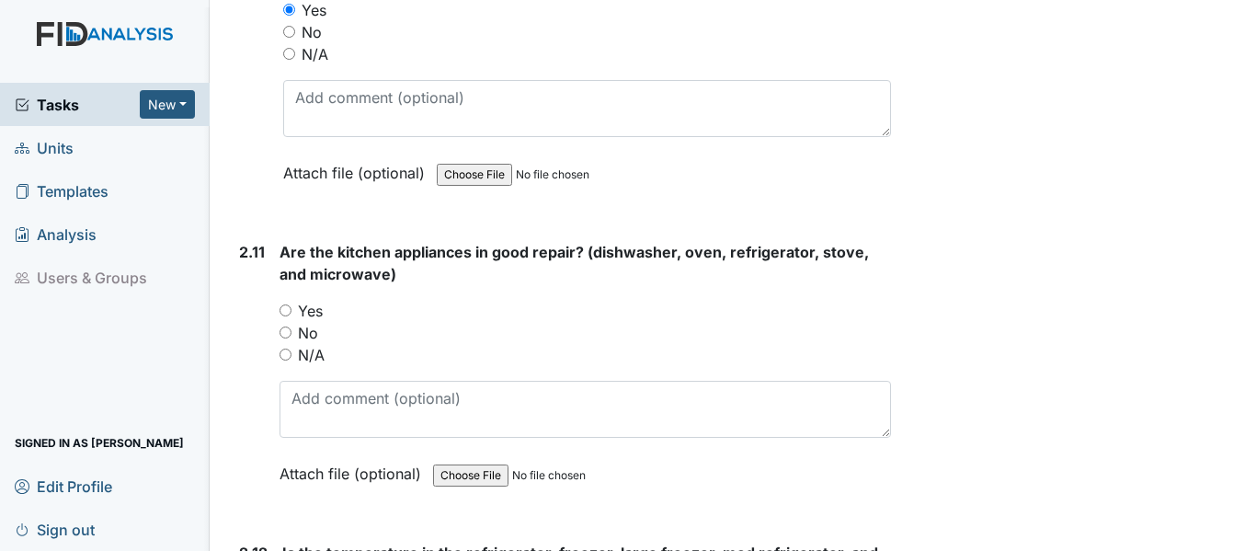
click at [284, 304] on input "Yes" at bounding box center [285, 310] width 12 height 12
radio input "true"
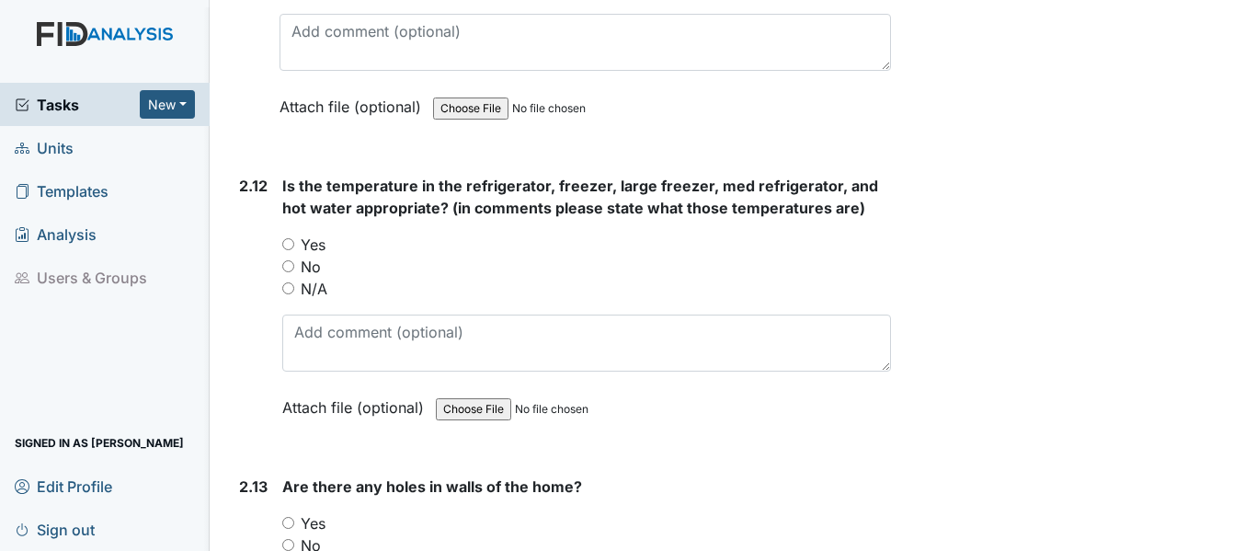
scroll to position [6067, 0]
click at [290, 237] on input "Yes" at bounding box center [288, 243] width 12 height 12
radio input "true"
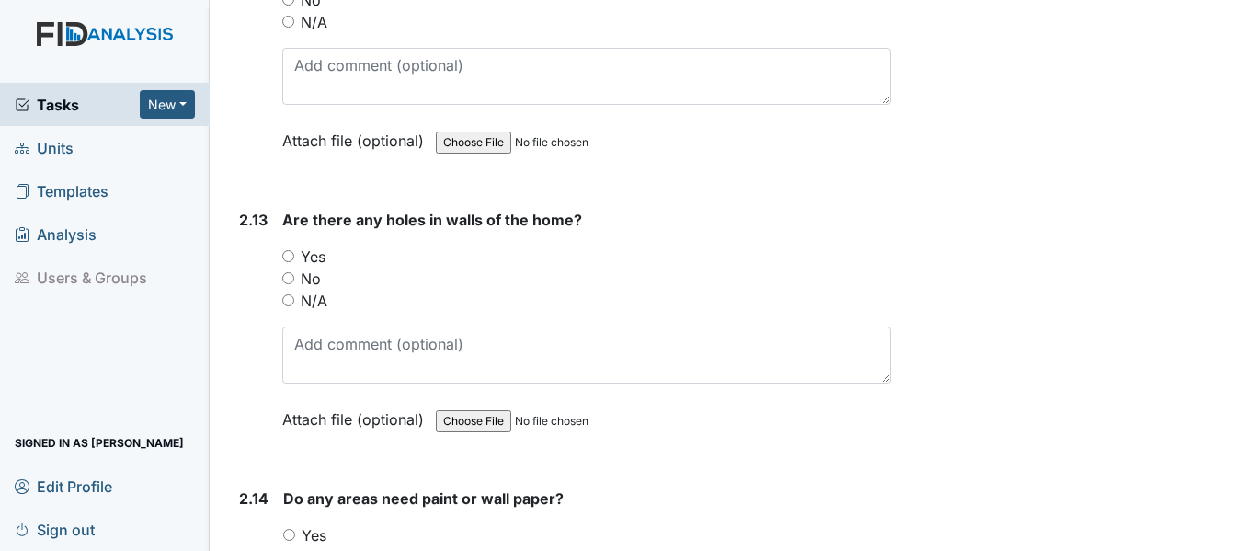
scroll to position [6343, 0]
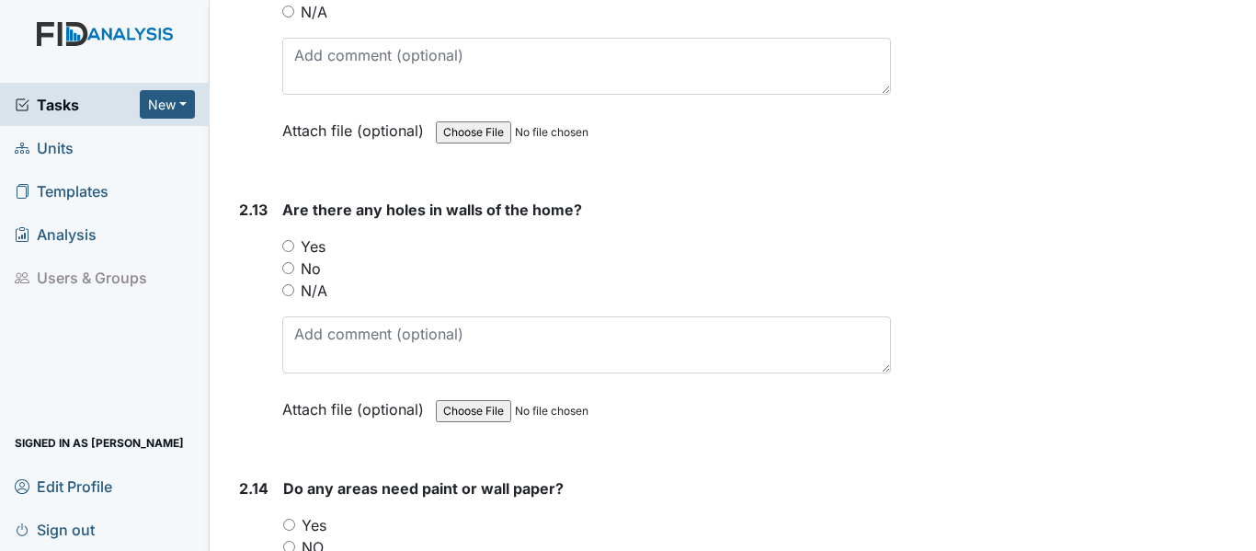
click at [291, 262] on input "No" at bounding box center [288, 268] width 12 height 12
radio input "true"
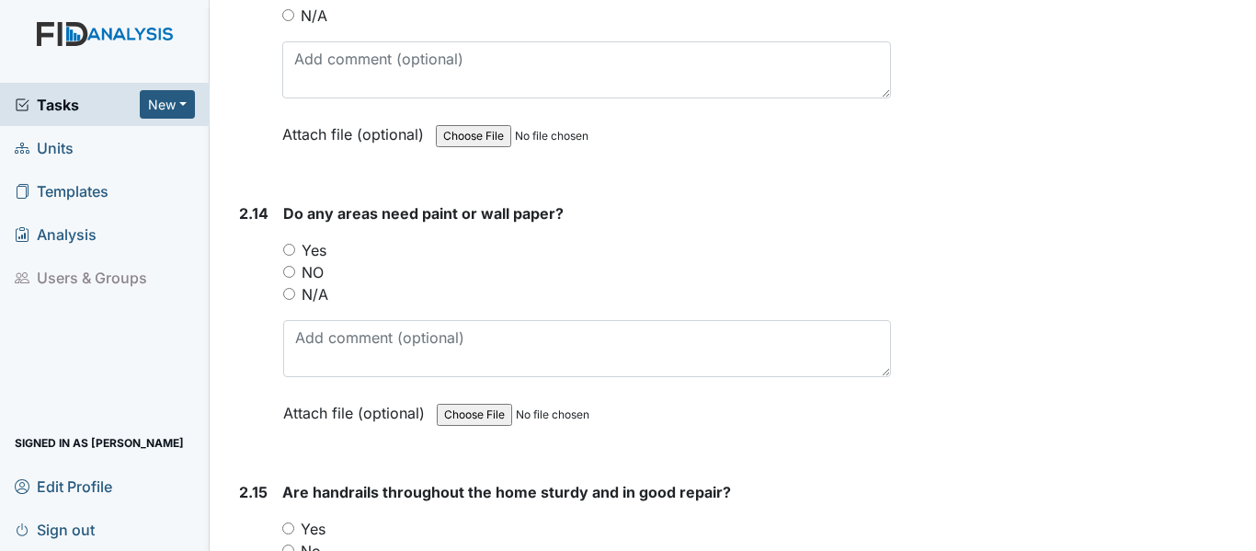
scroll to position [6619, 0]
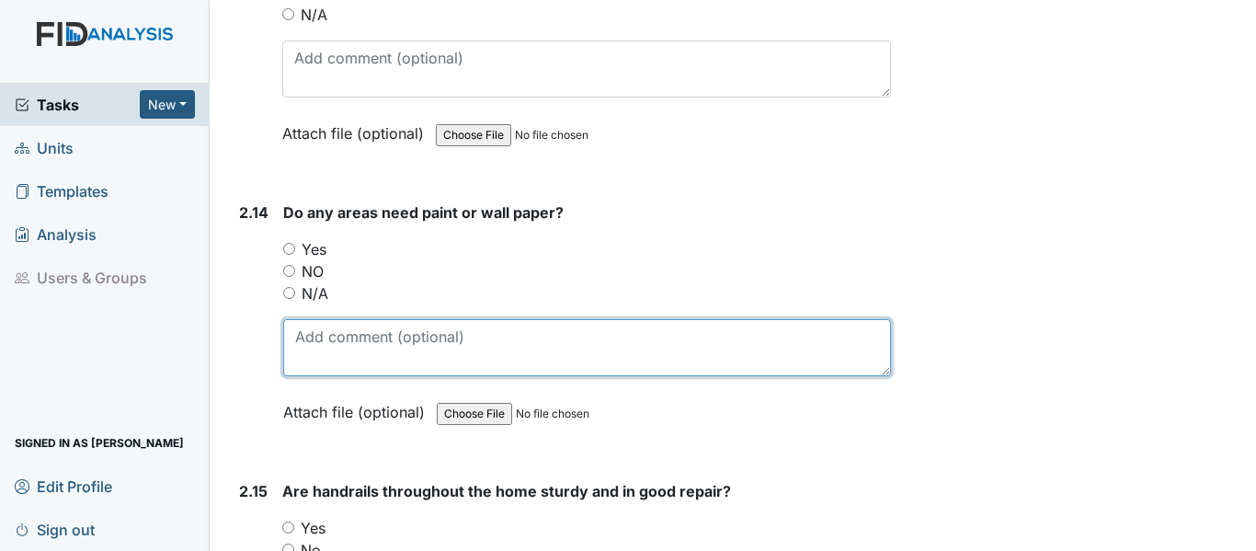
drag, startPoint x: 295, startPoint y: 320, endPoint x: 302, endPoint y: 313, distance: 9.8
click at [295, 319] on textarea at bounding box center [587, 347] width 608 height 57
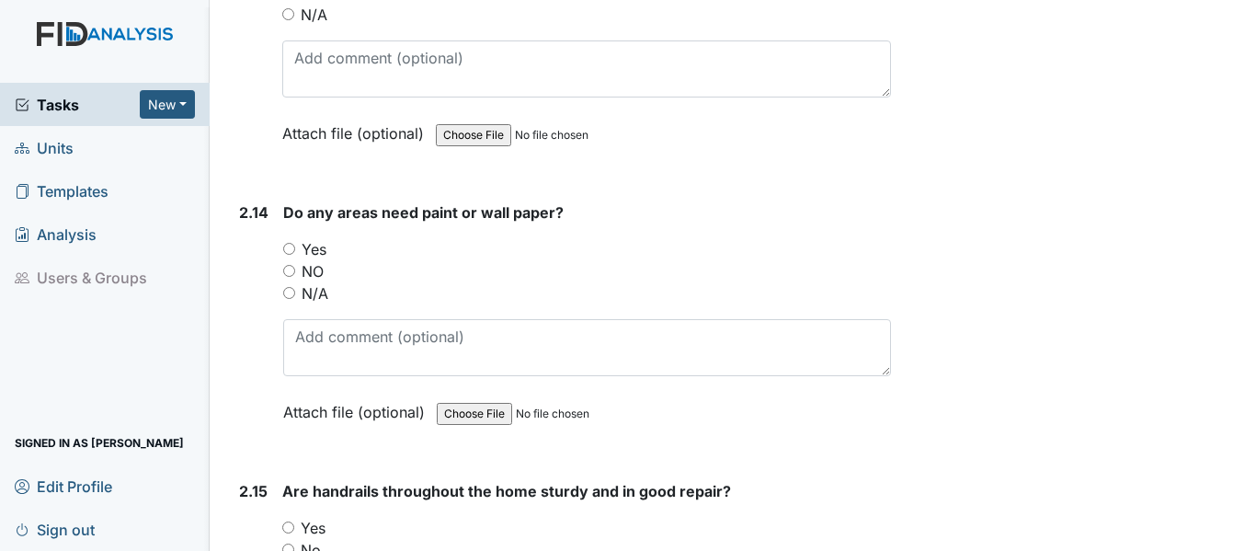
click at [287, 243] on input "Yes" at bounding box center [289, 249] width 12 height 12
radio input "true"
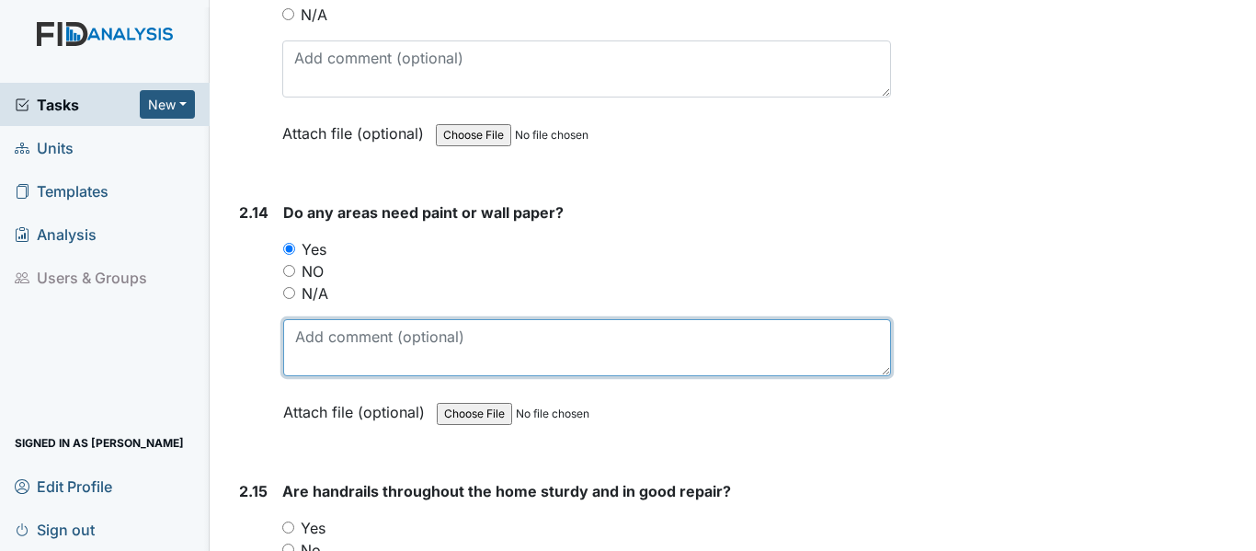
drag, startPoint x: 292, startPoint y: 316, endPoint x: 302, endPoint y: 316, distance: 10.1
click at [293, 319] on textarea at bounding box center [587, 347] width 608 height 57
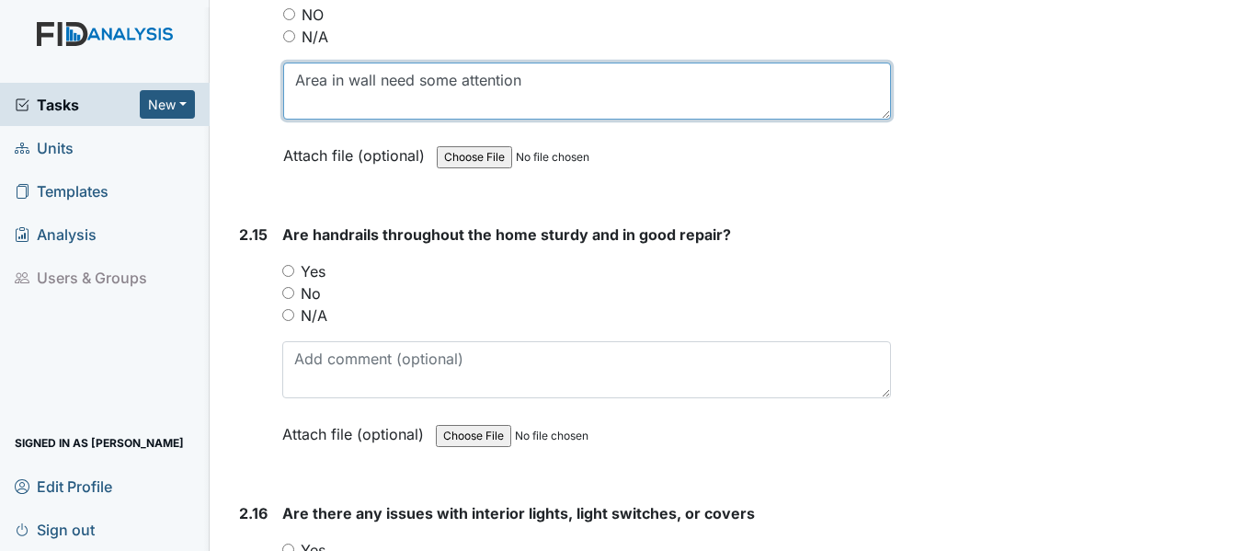
scroll to position [6895, 0]
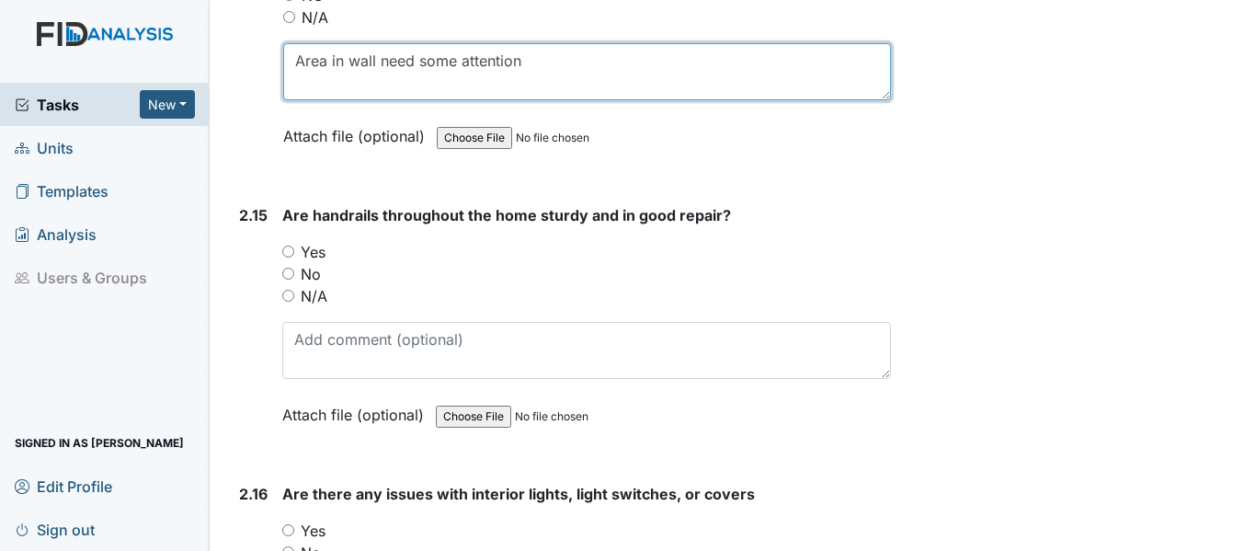
type textarea "Area in wall need some attention"
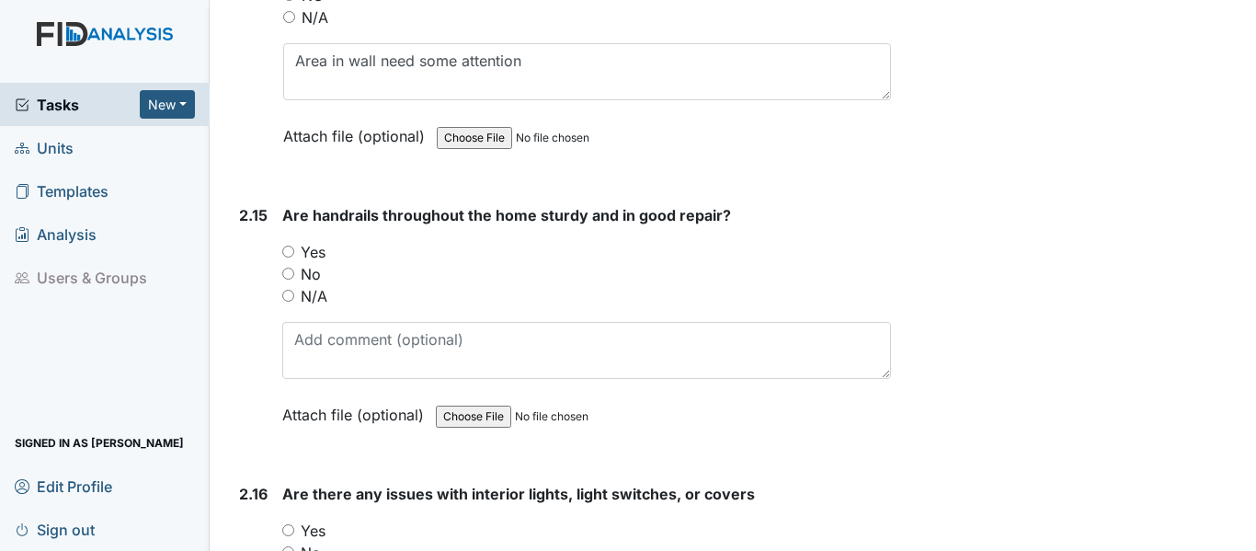
click at [291, 245] on input "Yes" at bounding box center [288, 251] width 12 height 12
radio input "true"
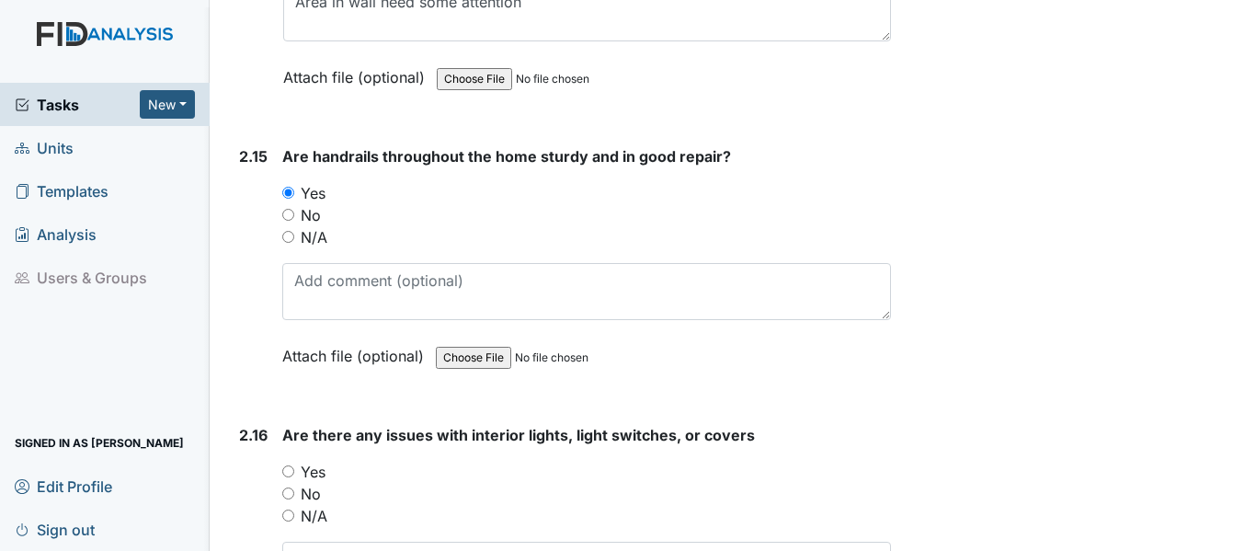
scroll to position [7171, 0]
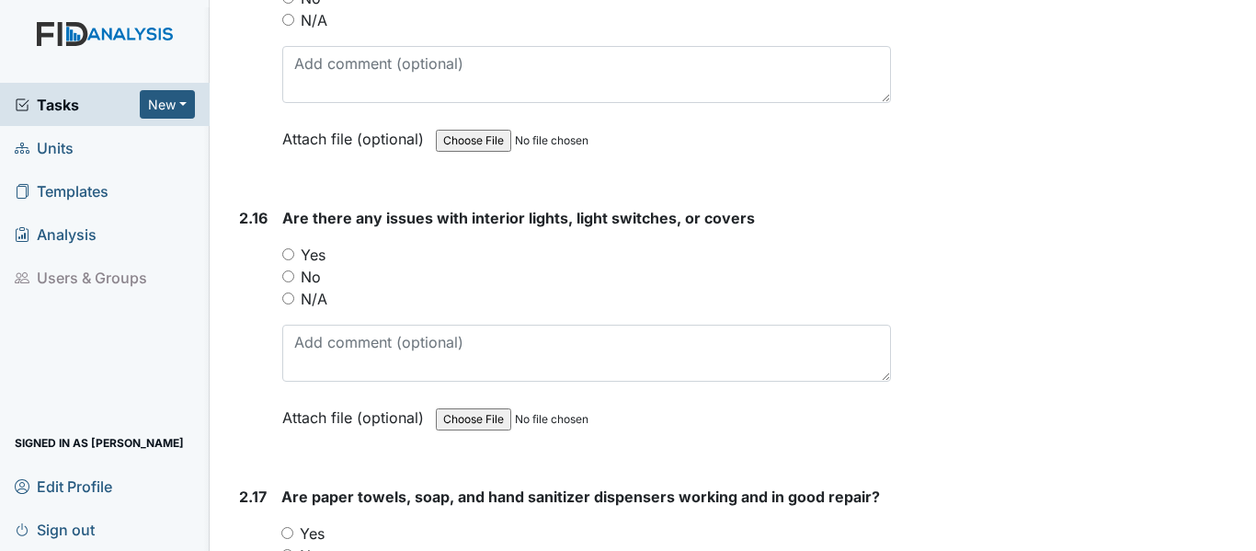
click at [285, 270] on input "No" at bounding box center [288, 276] width 12 height 12
radio input "true"
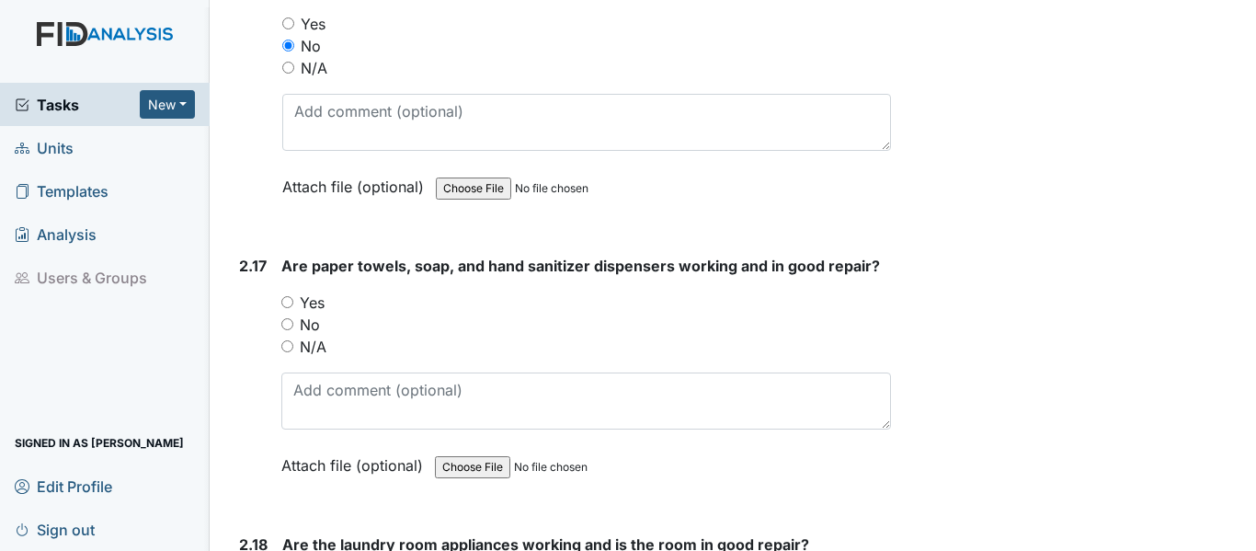
scroll to position [7446, 0]
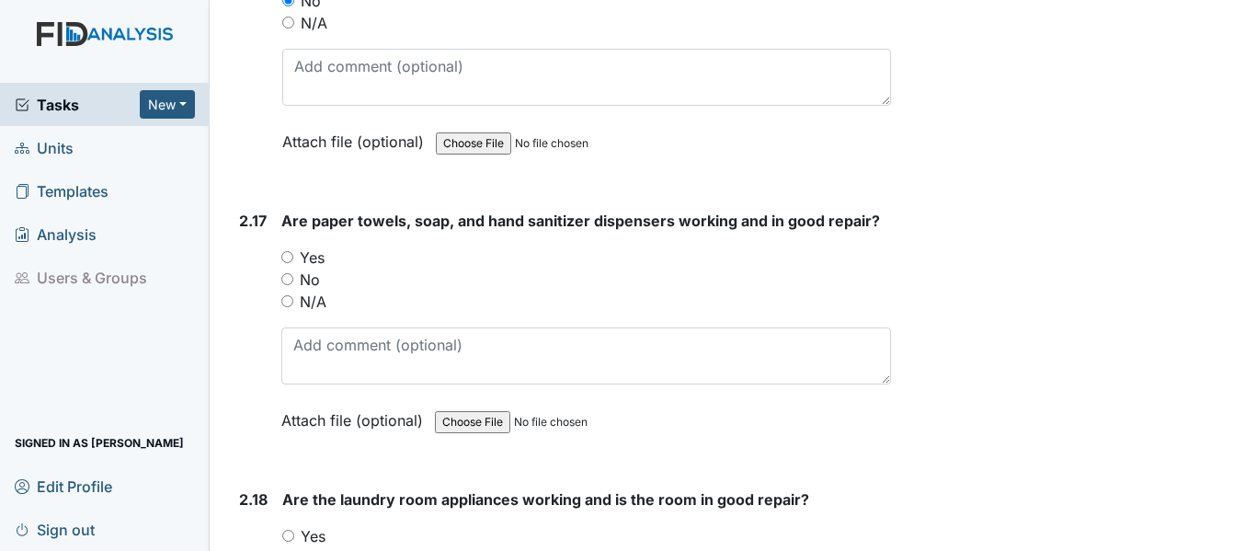
click at [284, 251] on input "Yes" at bounding box center [287, 257] width 12 height 12
radio input "true"
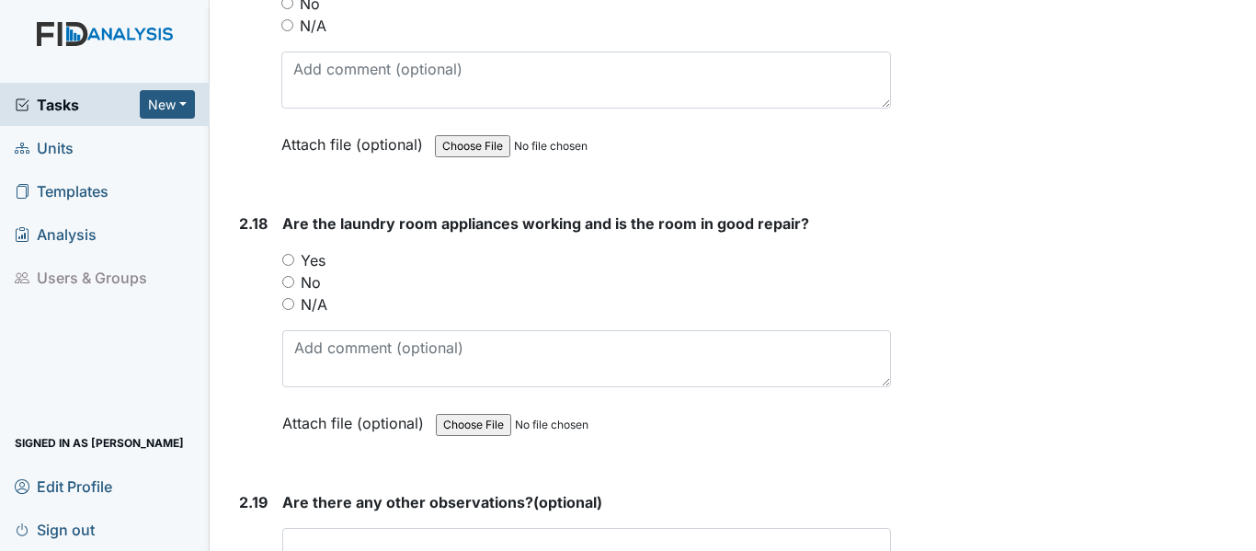
click at [287, 254] on input "Yes" at bounding box center [288, 260] width 12 height 12
radio input "true"
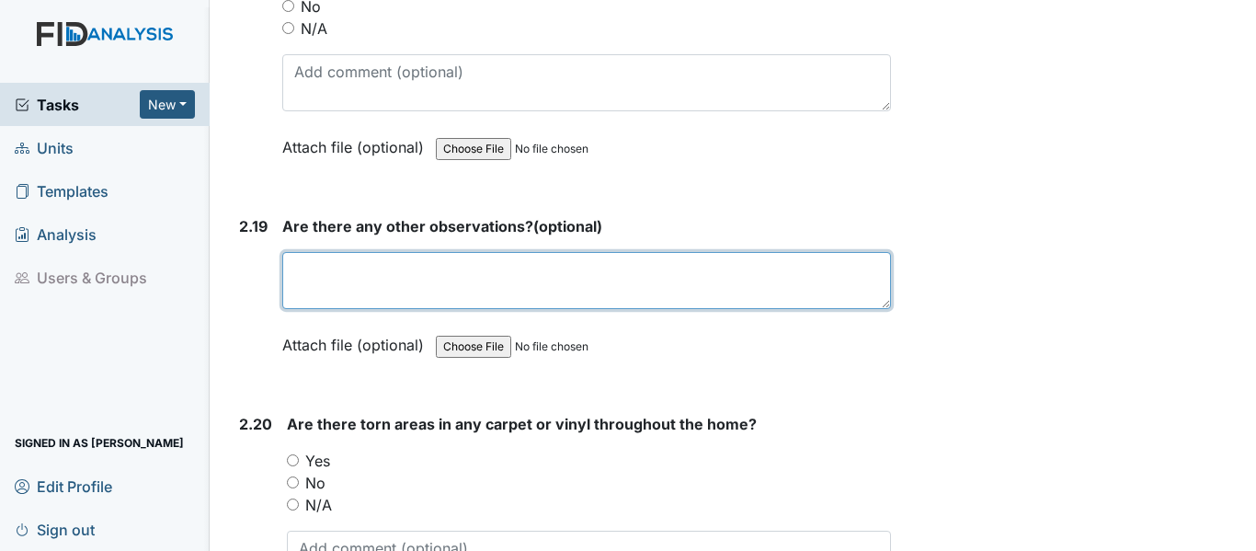
click at [302, 252] on textarea at bounding box center [586, 280] width 609 height 57
type textarea "NA"
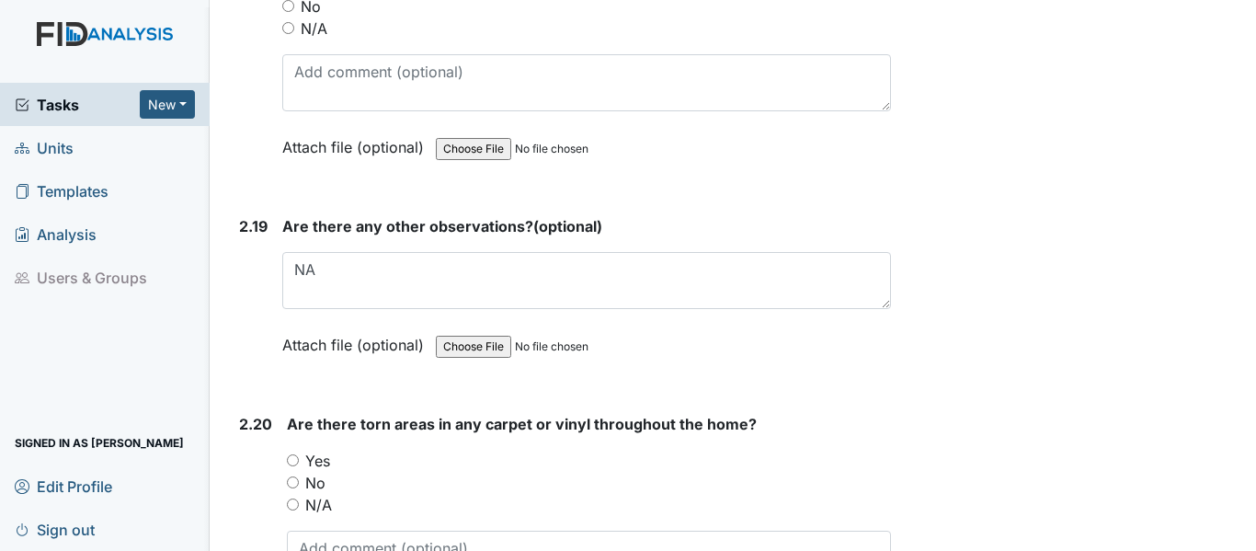
click at [291, 476] on input "No" at bounding box center [293, 482] width 12 height 12
radio input "true"
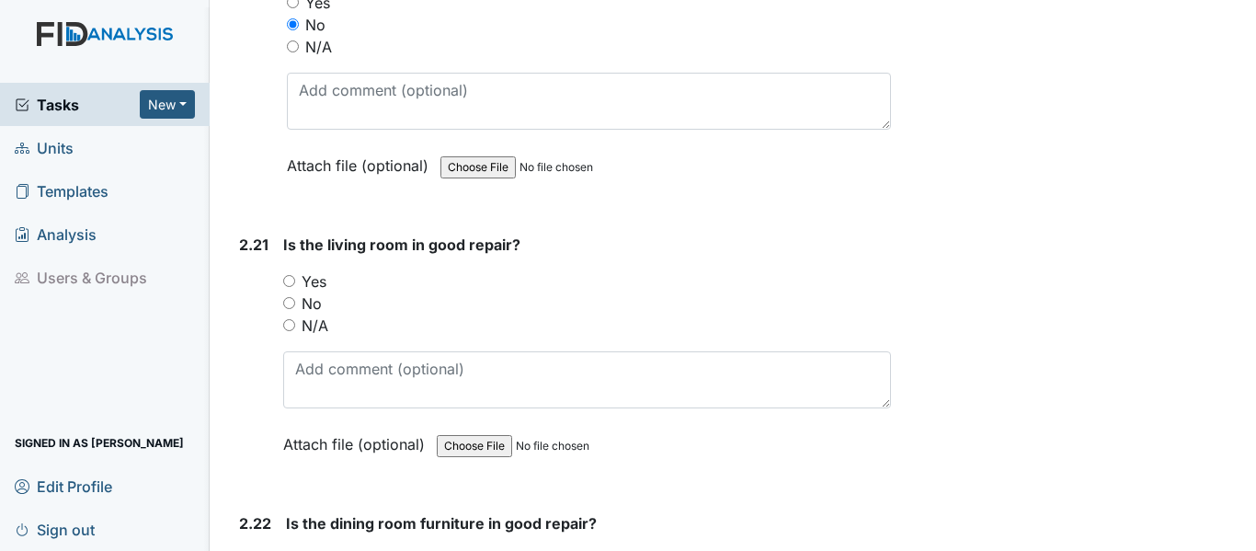
scroll to position [8458, 0]
click at [287, 273] on input "Yes" at bounding box center [289, 279] width 12 height 12
radio input "true"
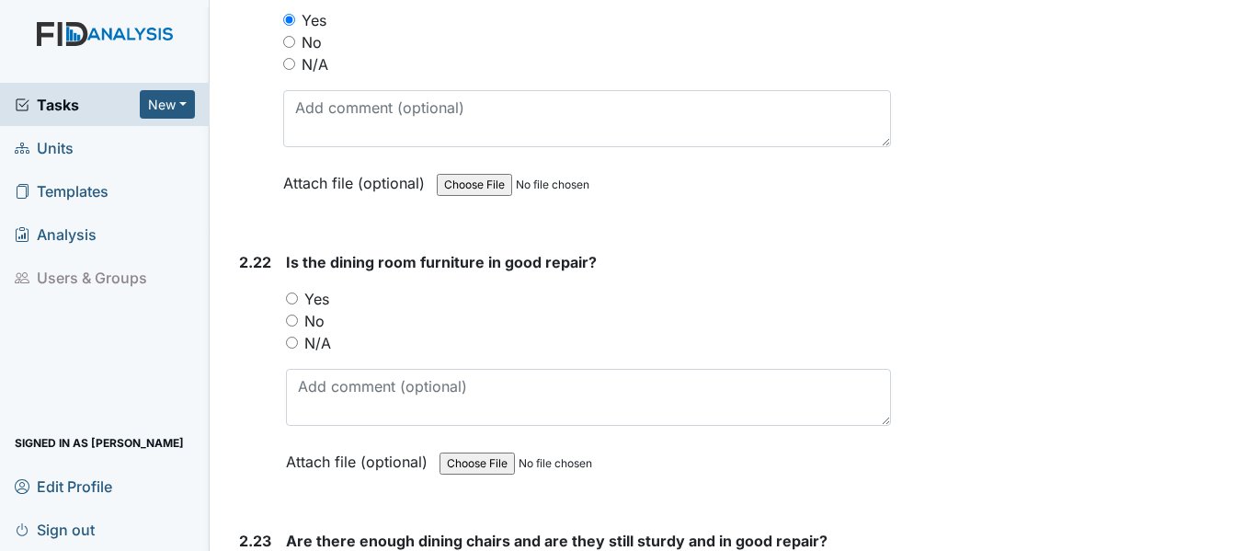
scroll to position [8733, 0]
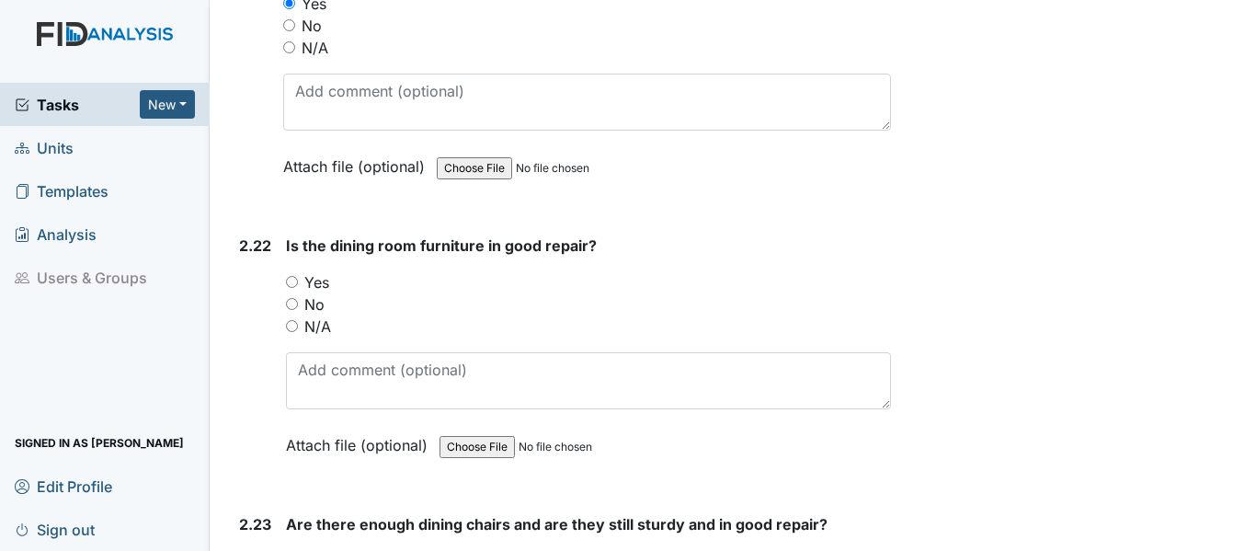
click at [293, 276] on input "Yes" at bounding box center [292, 282] width 12 height 12
radio input "true"
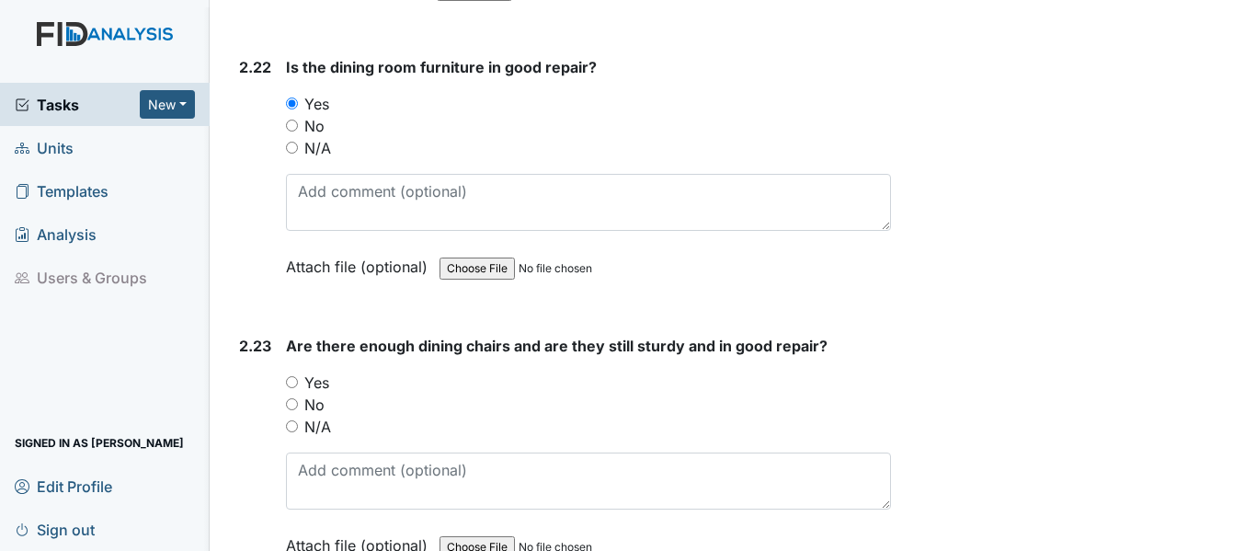
scroll to position [8917, 0]
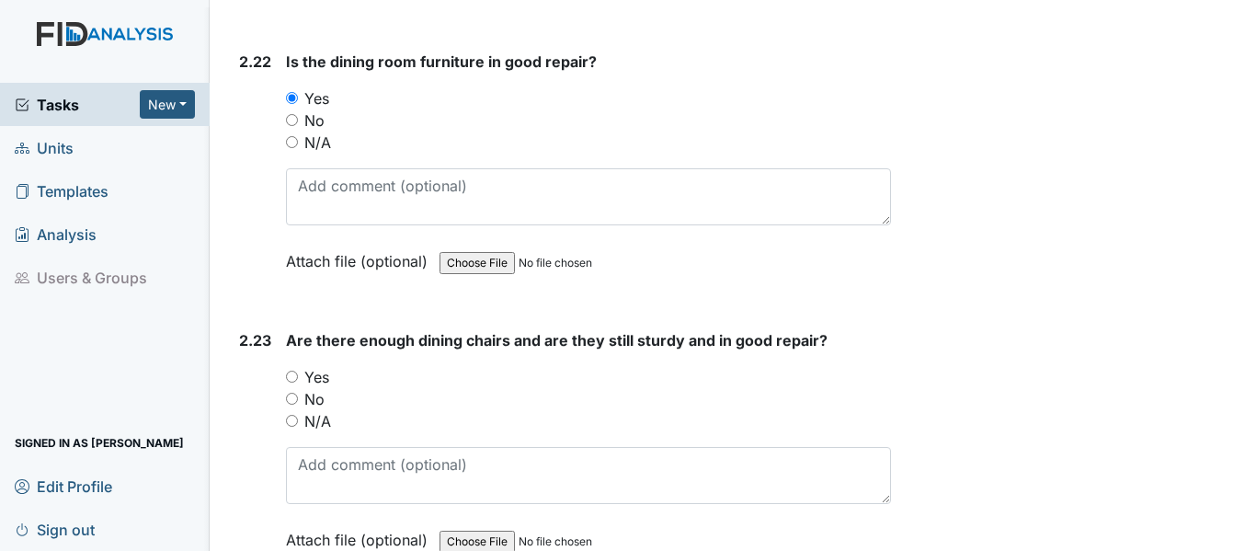
drag, startPoint x: 294, startPoint y: 378, endPoint x: 303, endPoint y: 377, distance: 9.2
click at [295, 393] on input "No" at bounding box center [292, 399] width 12 height 12
radio input "true"
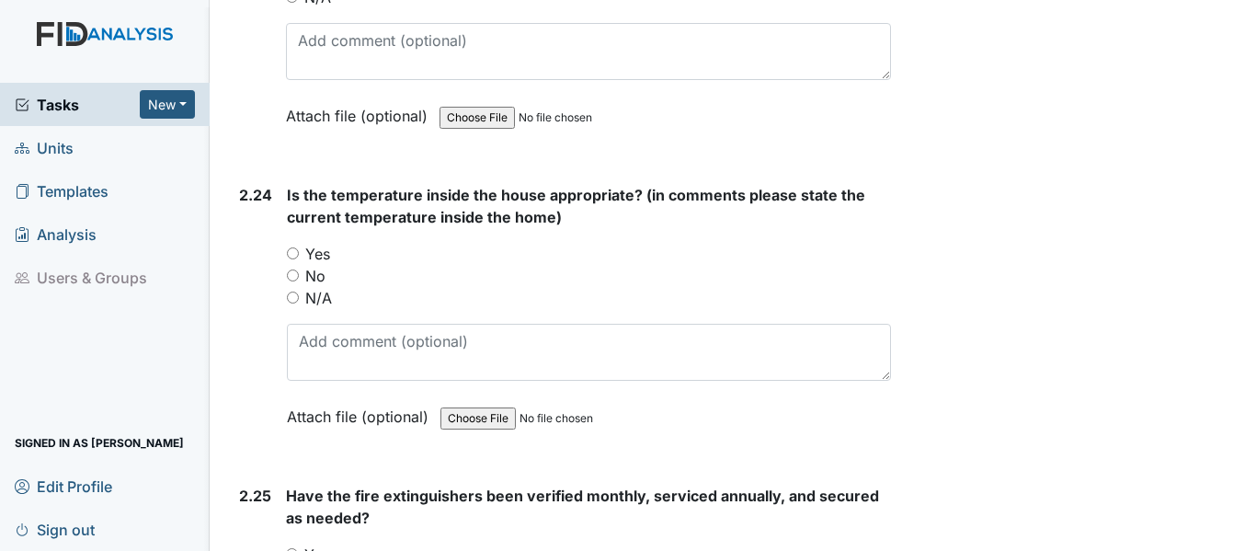
scroll to position [9377, 0]
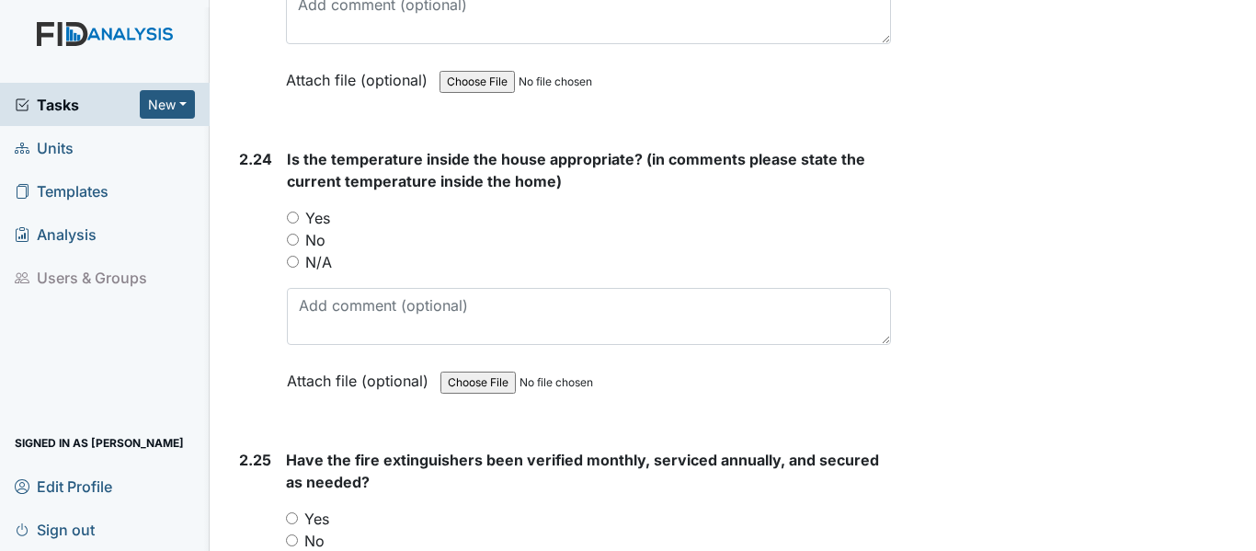
click at [290, 211] on input "Yes" at bounding box center [293, 217] width 12 height 12
radio input "true"
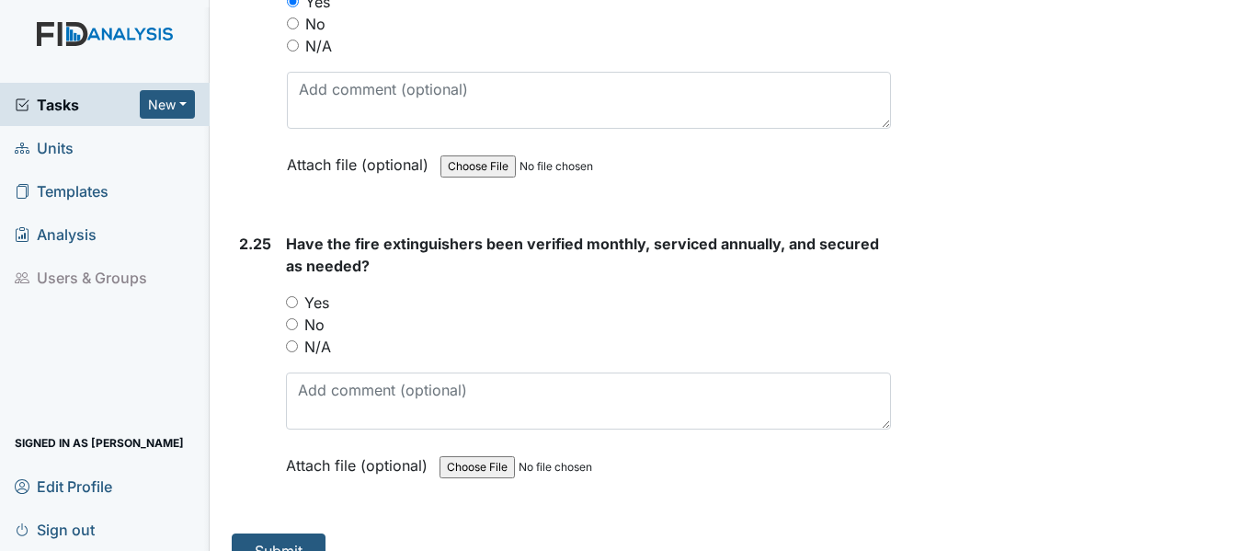
scroll to position [9603, 0]
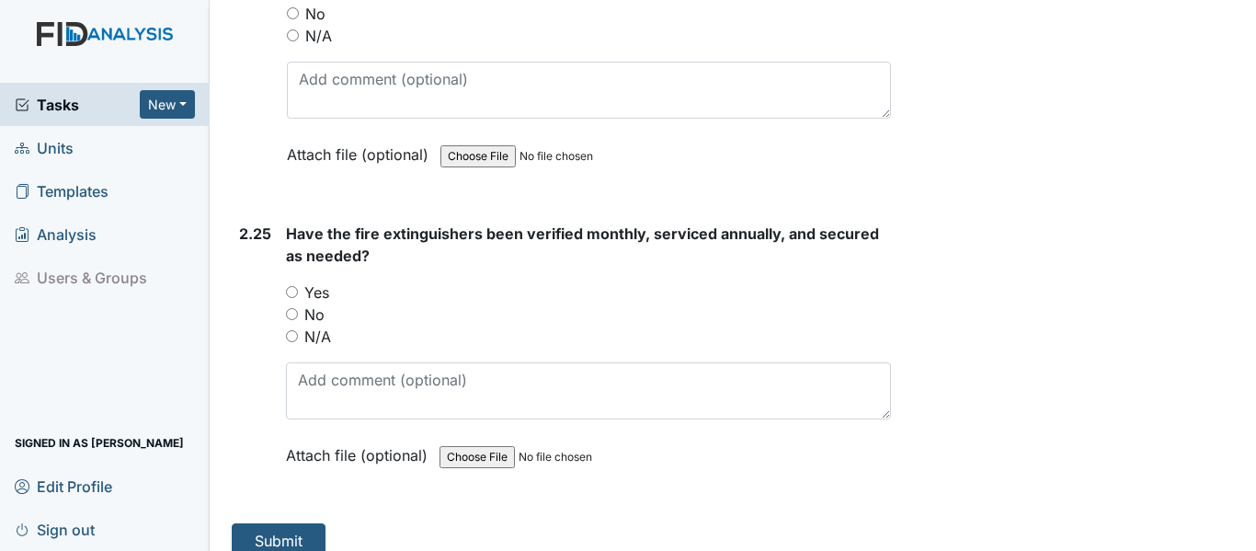
click at [291, 286] on input "Yes" at bounding box center [292, 292] width 12 height 12
radio input "true"
click at [263, 527] on button "Submit" at bounding box center [279, 540] width 94 height 35
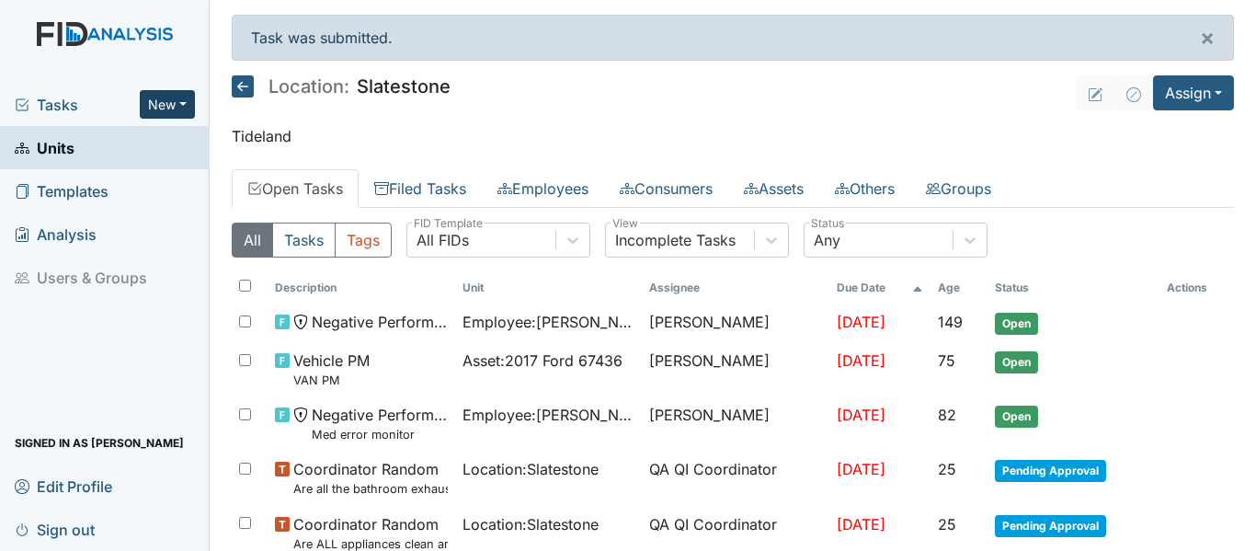
click at [185, 100] on button "New" at bounding box center [167, 104] width 55 height 28
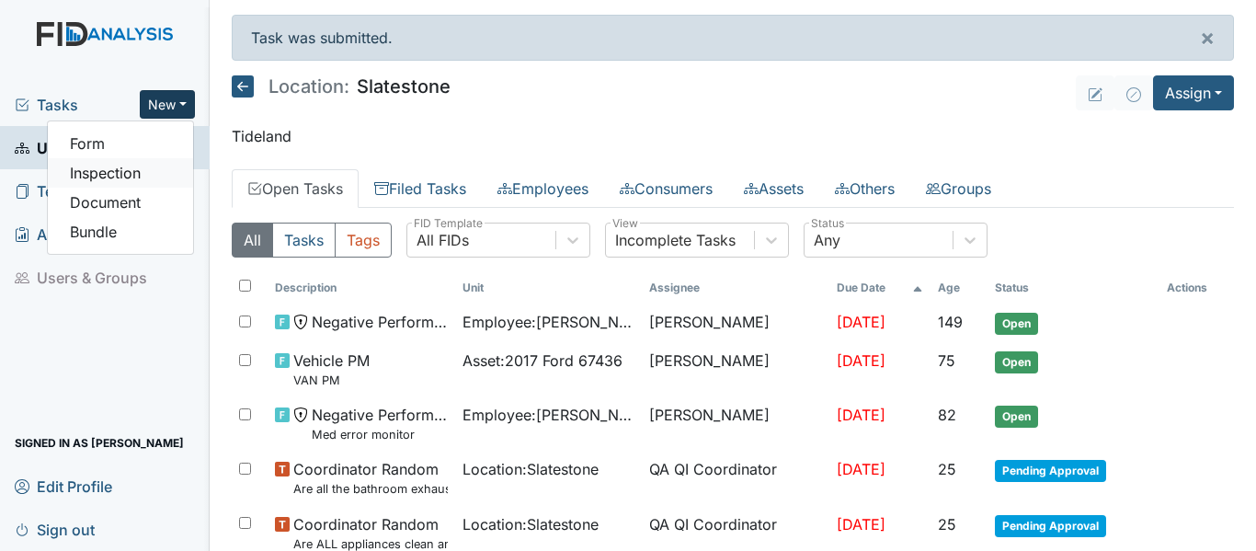
click at [87, 178] on link "Inspection" at bounding box center [120, 172] width 145 height 29
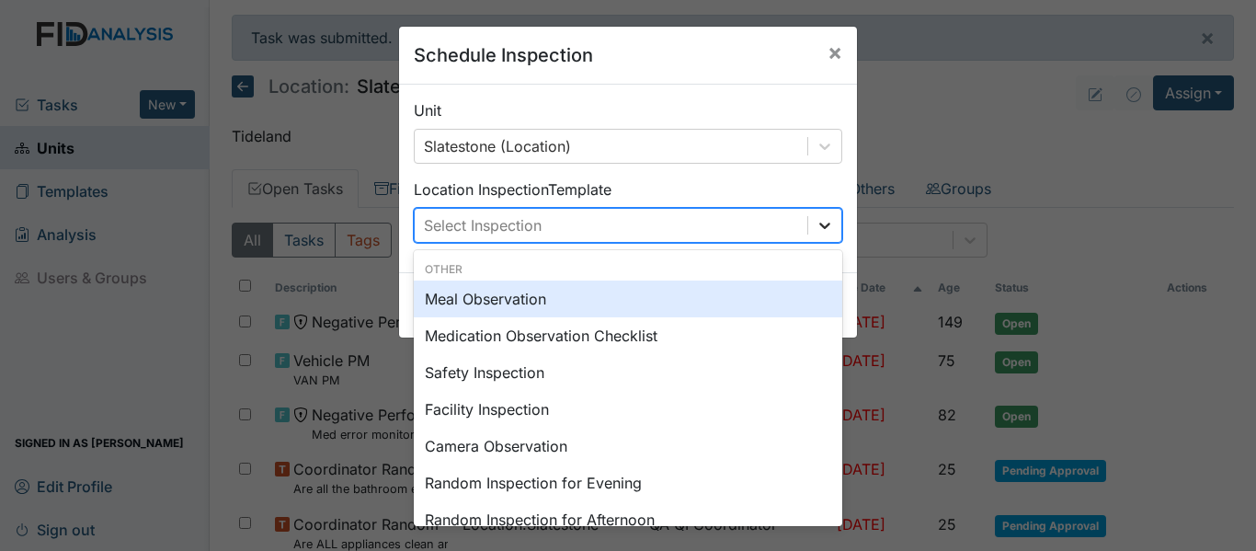
click at [817, 224] on icon at bounding box center [824, 225] width 18 height 18
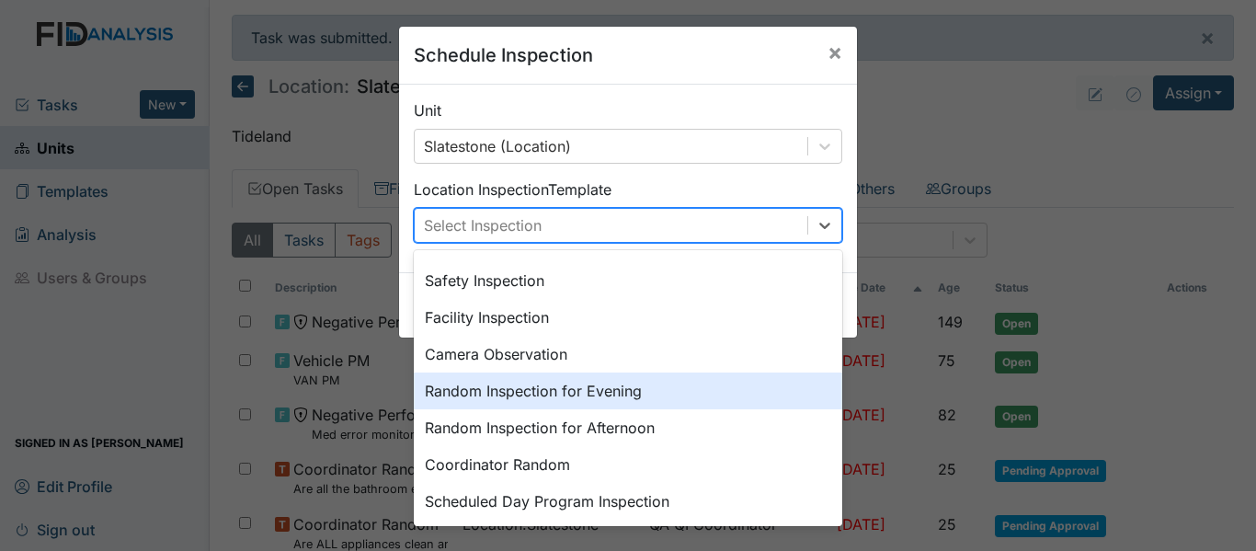
scroll to position [184, 0]
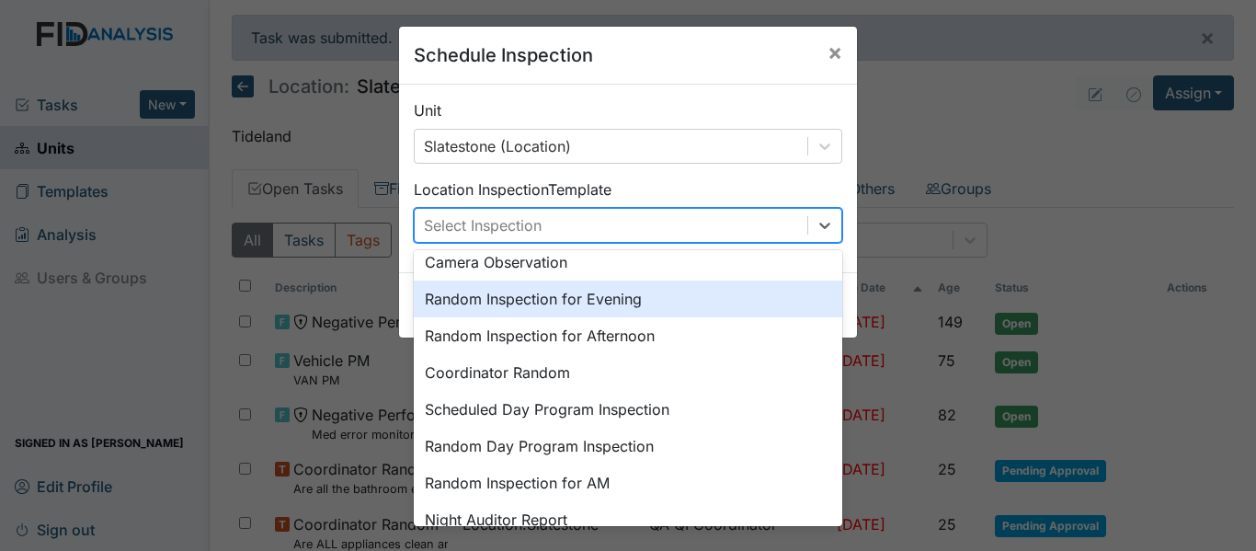
click at [572, 299] on div "Random Inspection for Evening" at bounding box center [628, 298] width 428 height 37
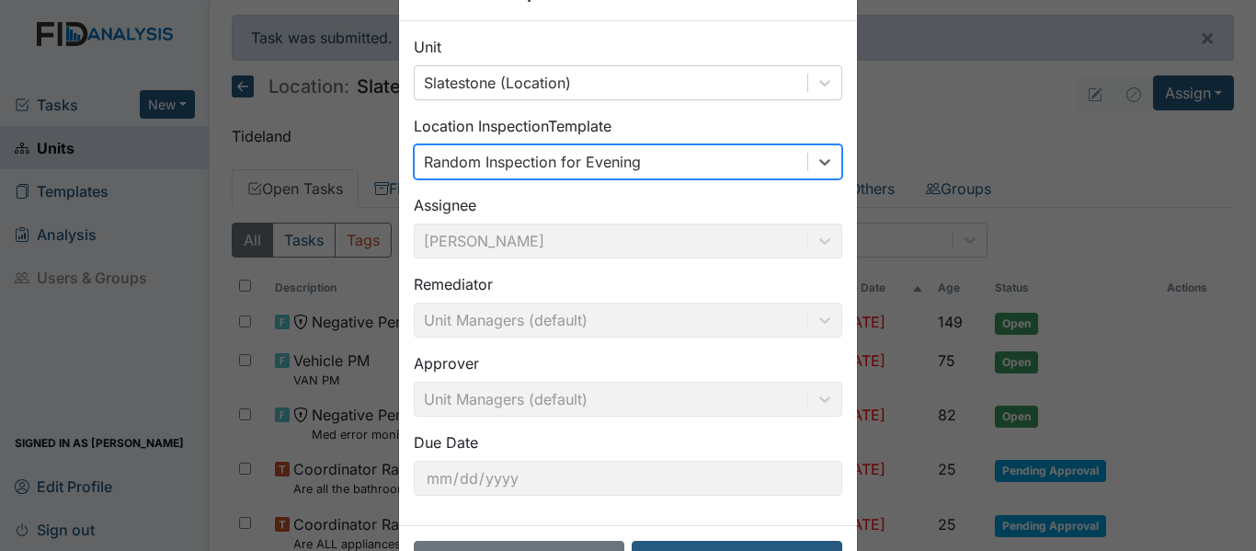
scroll to position [130, 0]
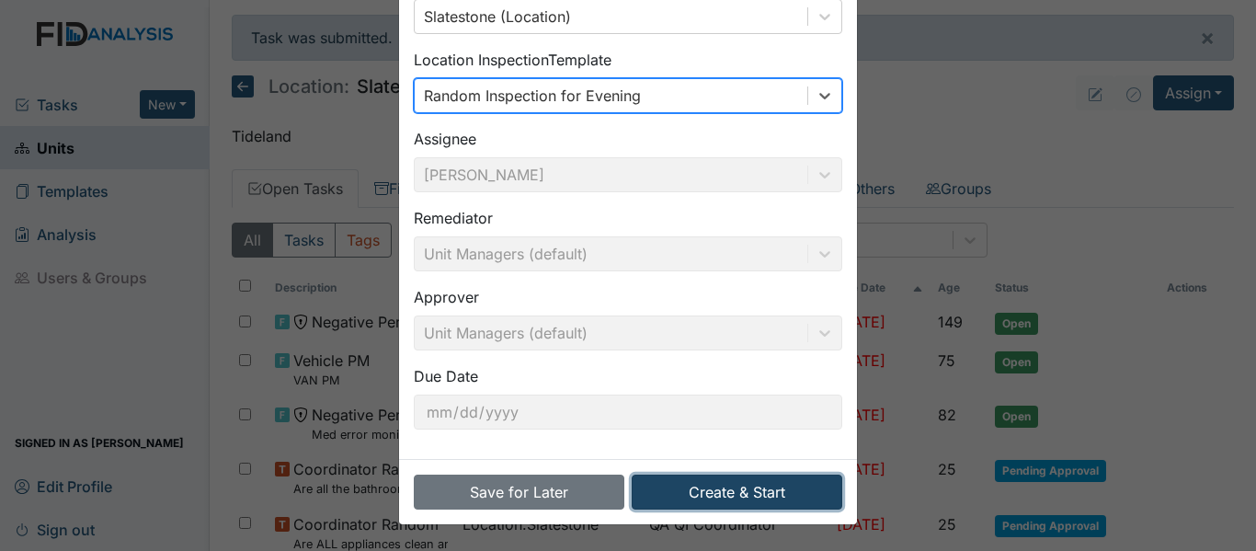
click at [713, 495] on button "Create & Start" at bounding box center [737, 491] width 211 height 35
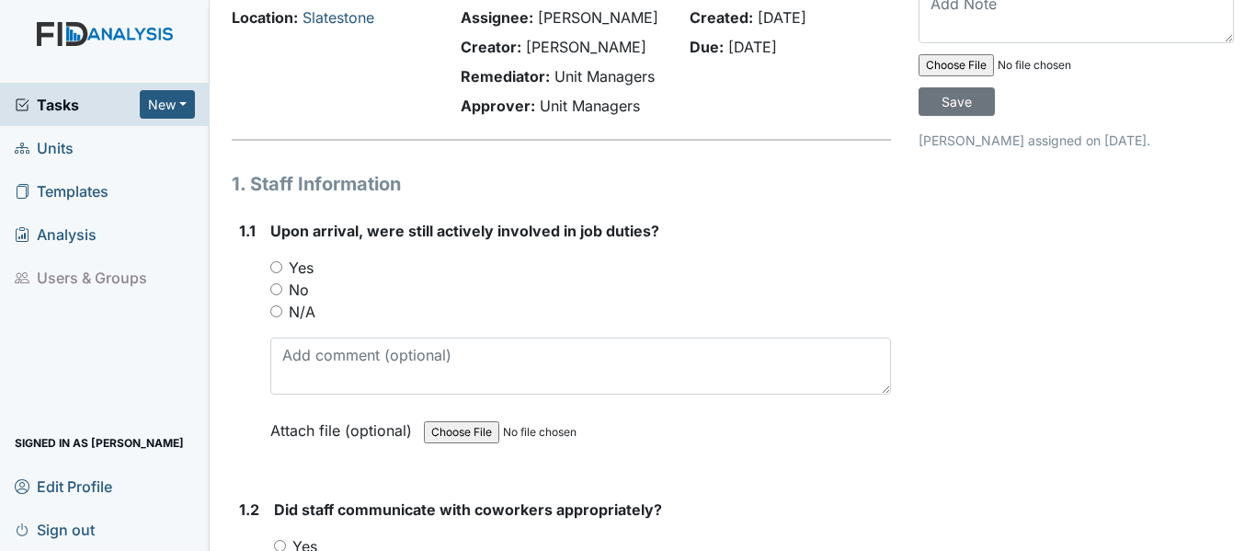
scroll to position [184, 0]
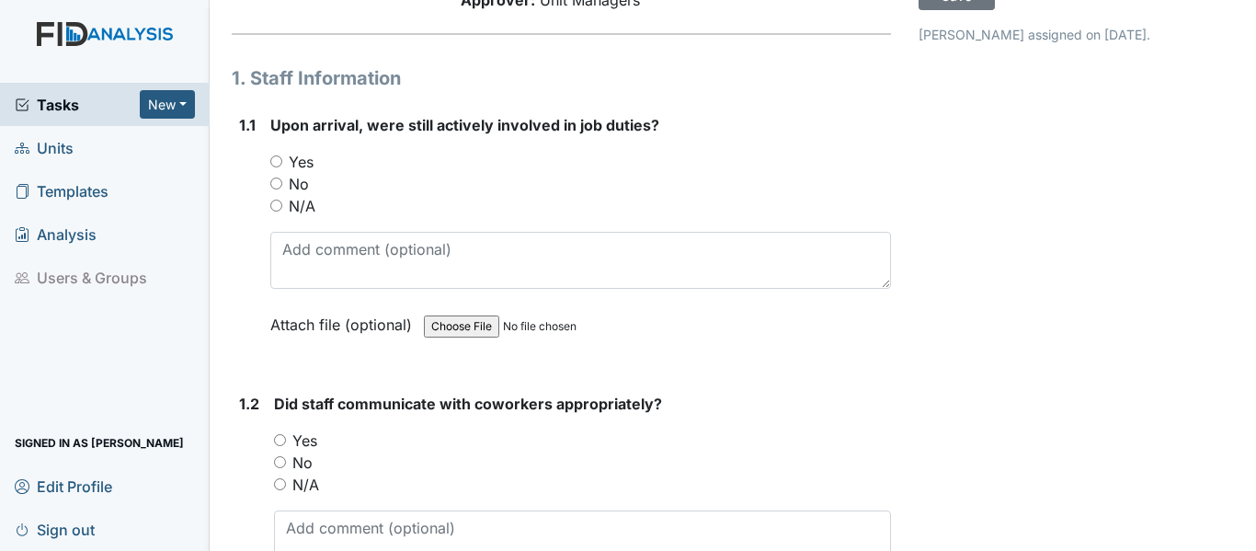
click at [277, 161] on input "Yes" at bounding box center [276, 161] width 12 height 12
radio input "true"
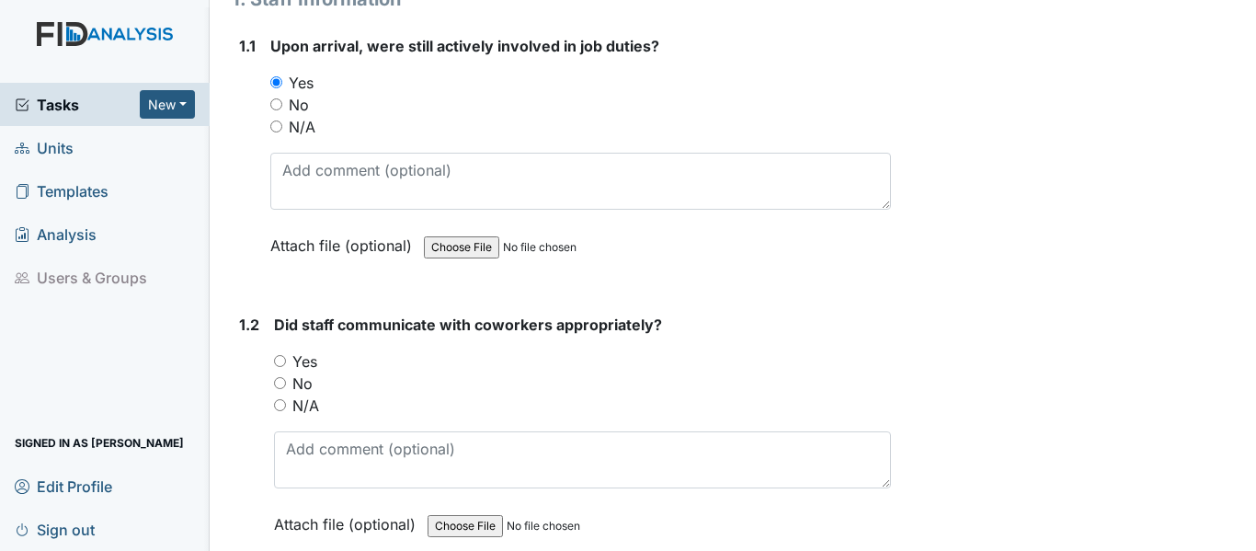
scroll to position [368, 0]
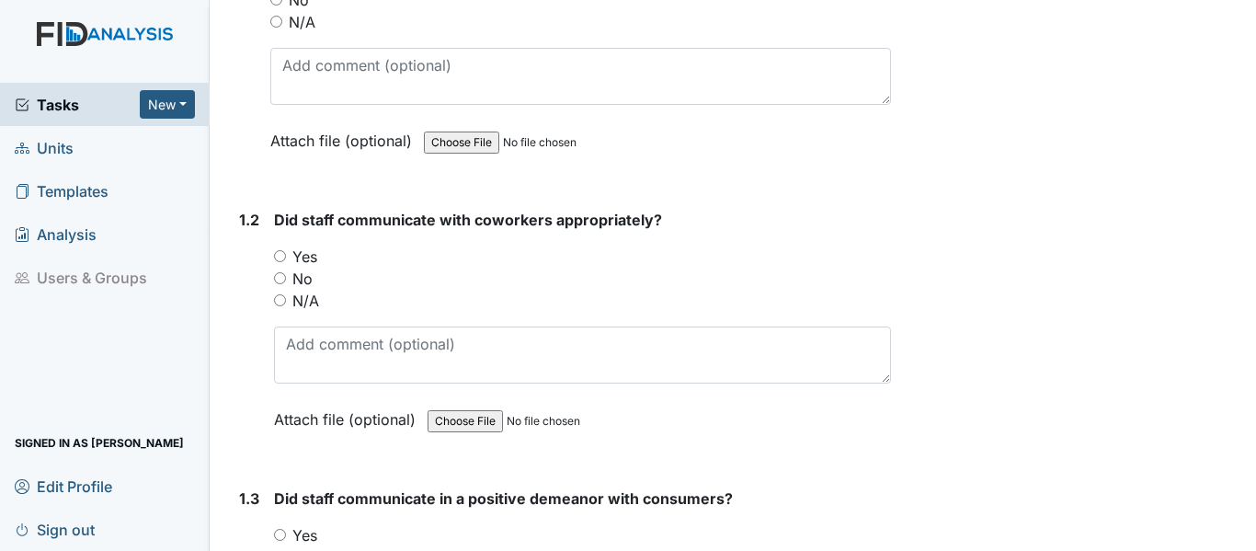
click at [279, 257] on input "Yes" at bounding box center [280, 256] width 12 height 12
radio input "true"
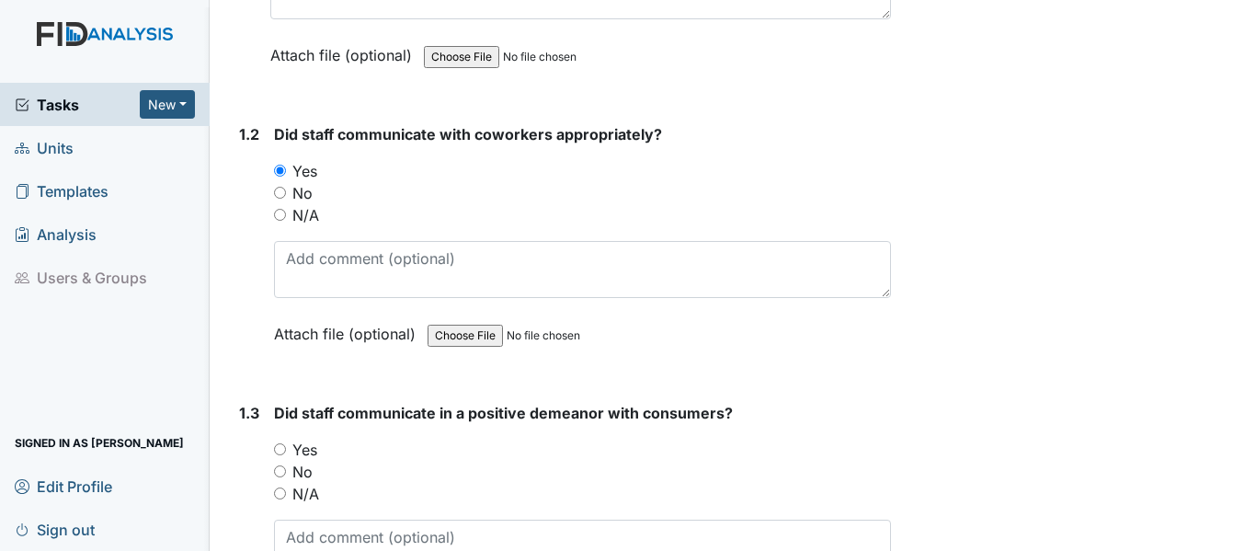
scroll to position [552, 0]
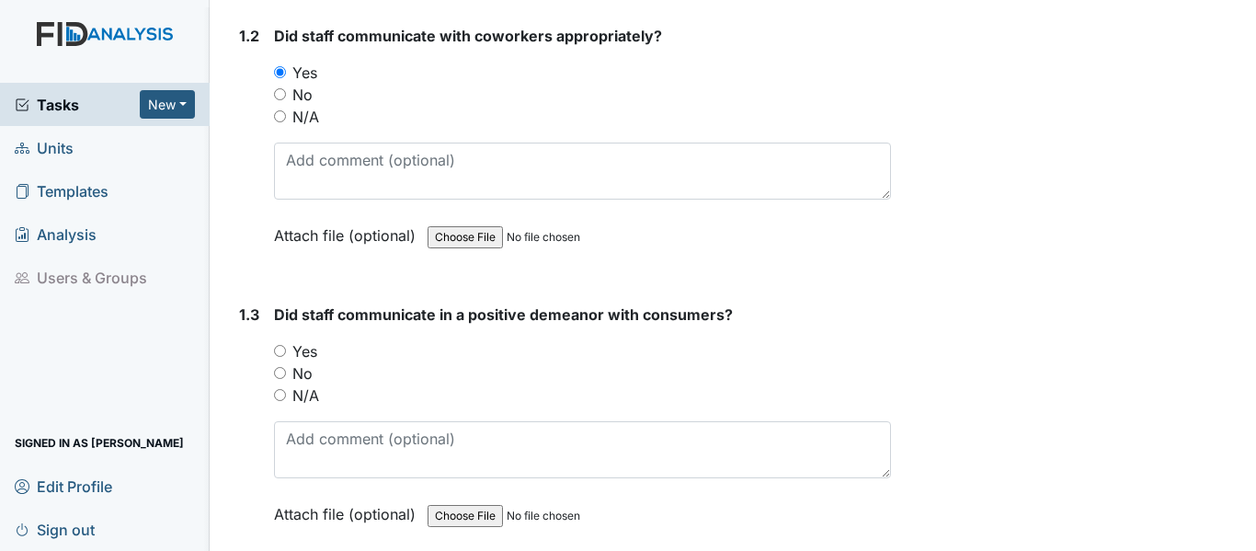
click at [275, 353] on input "Yes" at bounding box center [280, 351] width 12 height 12
radio input "true"
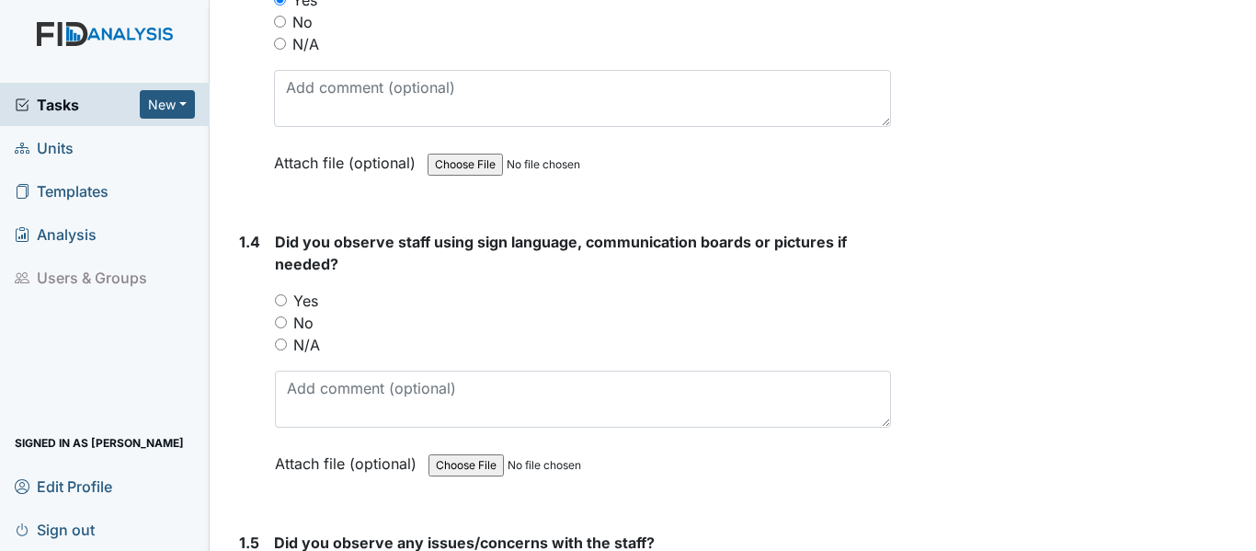
scroll to position [919, 0]
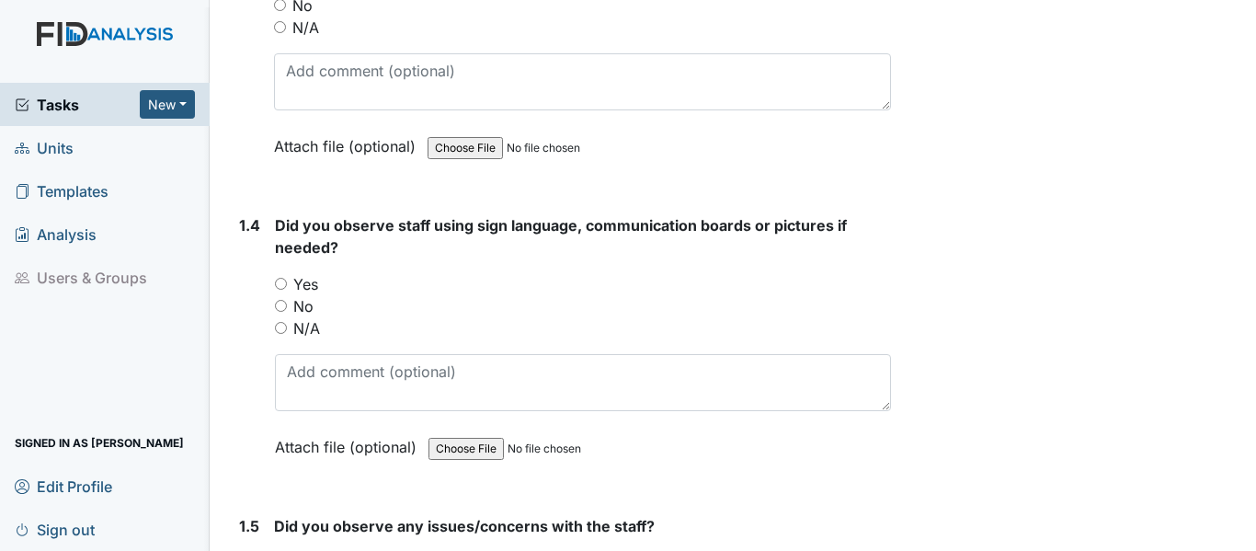
click at [279, 304] on input "No" at bounding box center [281, 306] width 12 height 12
radio input "true"
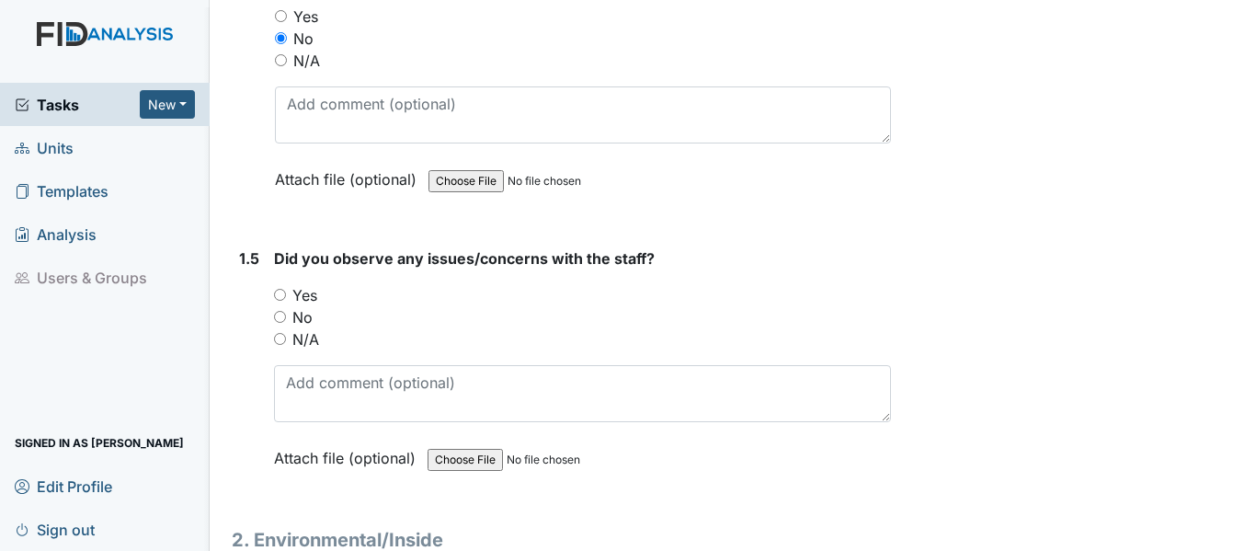
scroll to position [1287, 0]
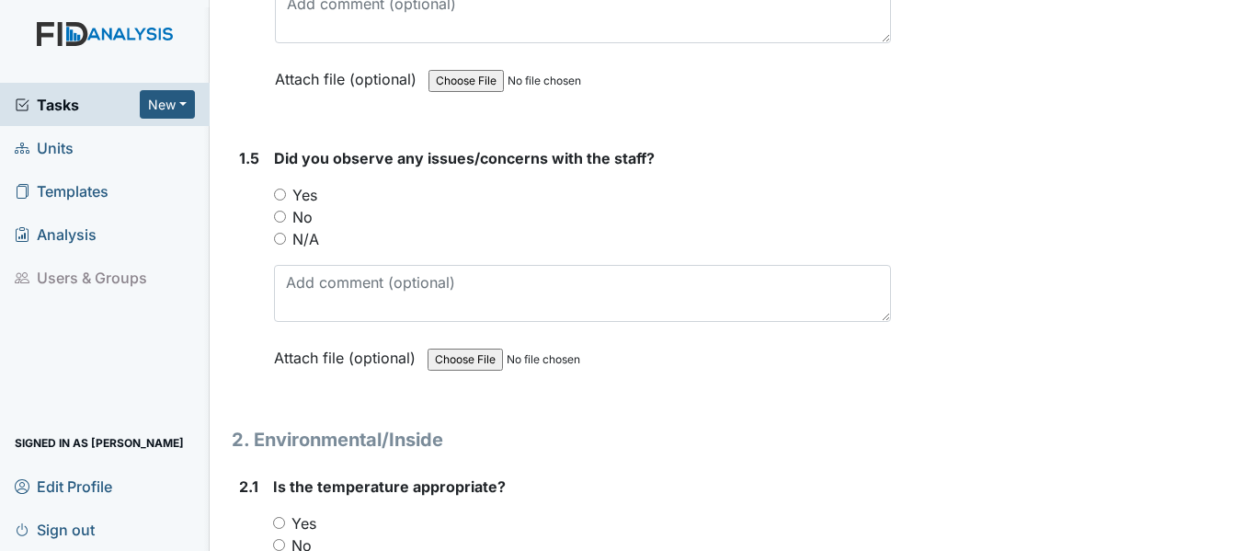
click at [278, 195] on input "Yes" at bounding box center [280, 194] width 12 height 12
radio input "true"
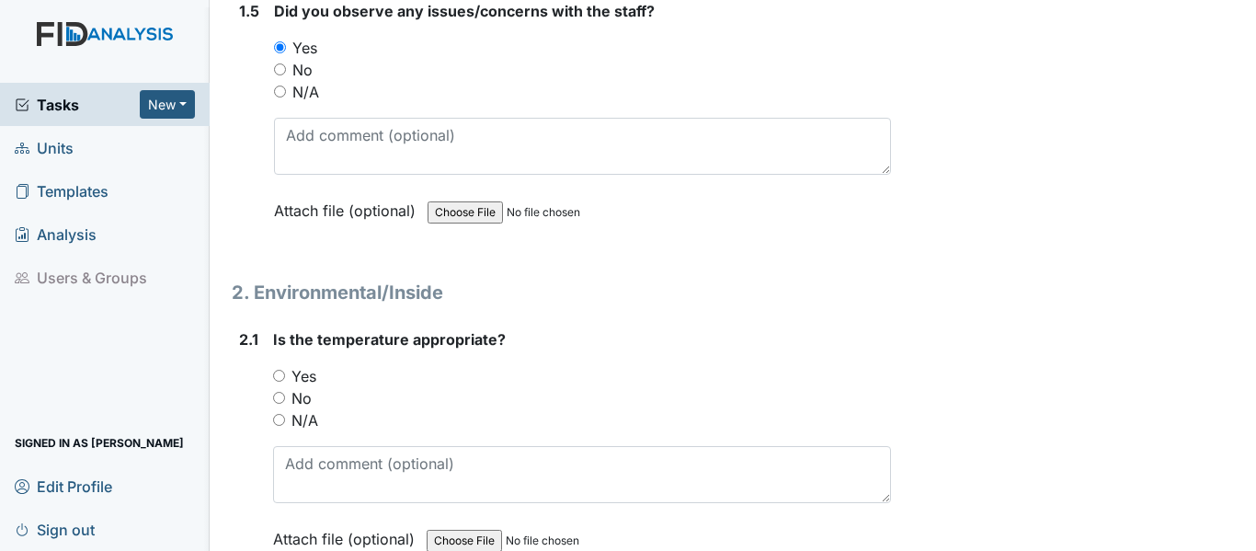
scroll to position [1379, 0]
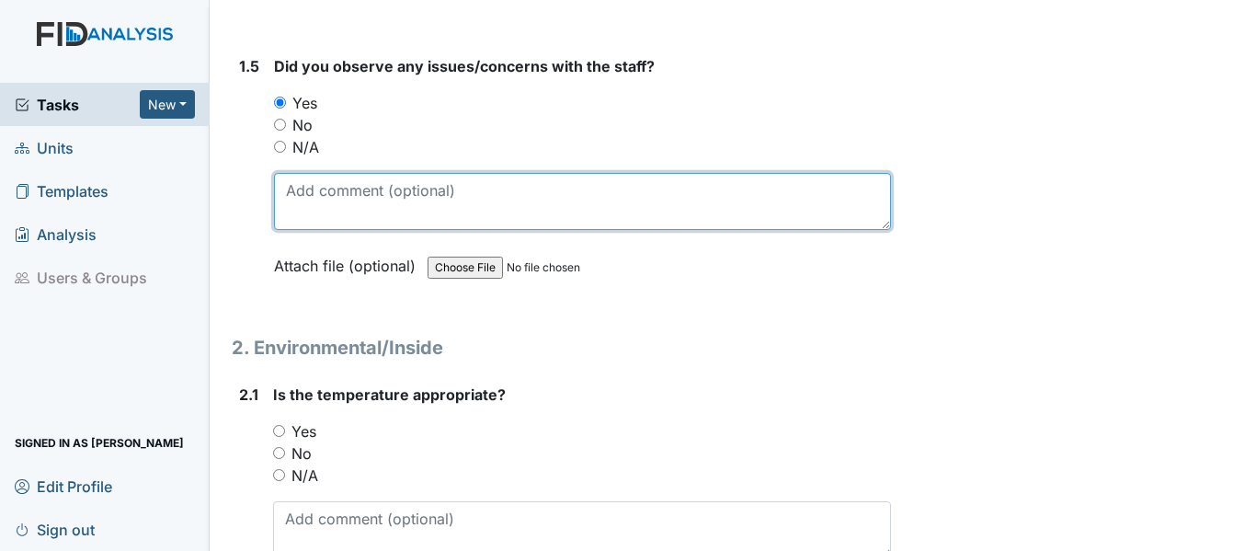
click at [287, 194] on textarea at bounding box center [582, 201] width 617 height 57
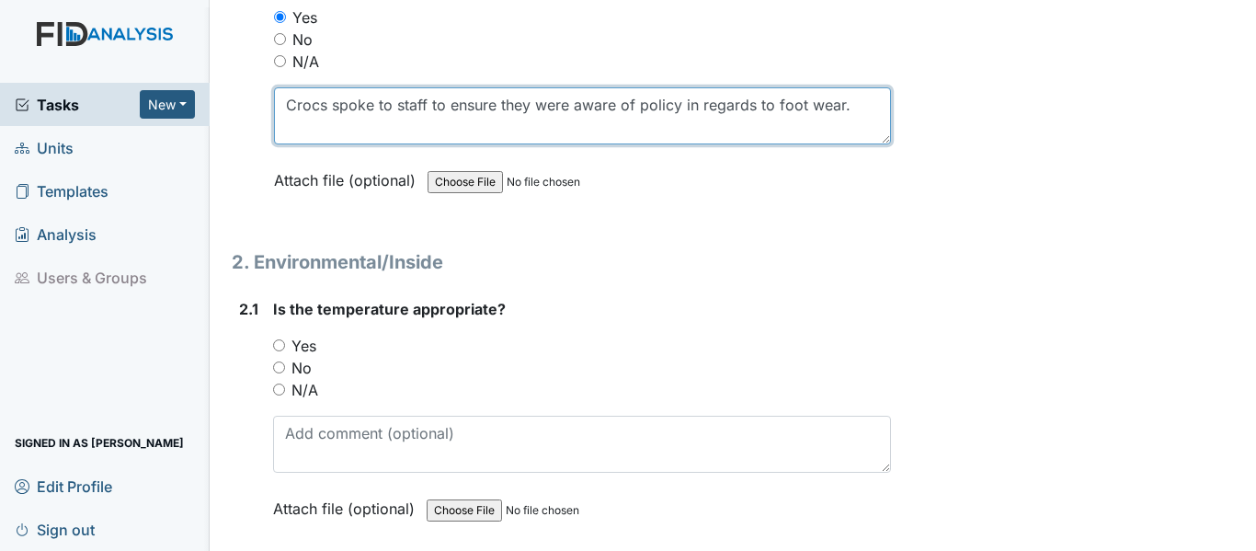
scroll to position [1747, 0]
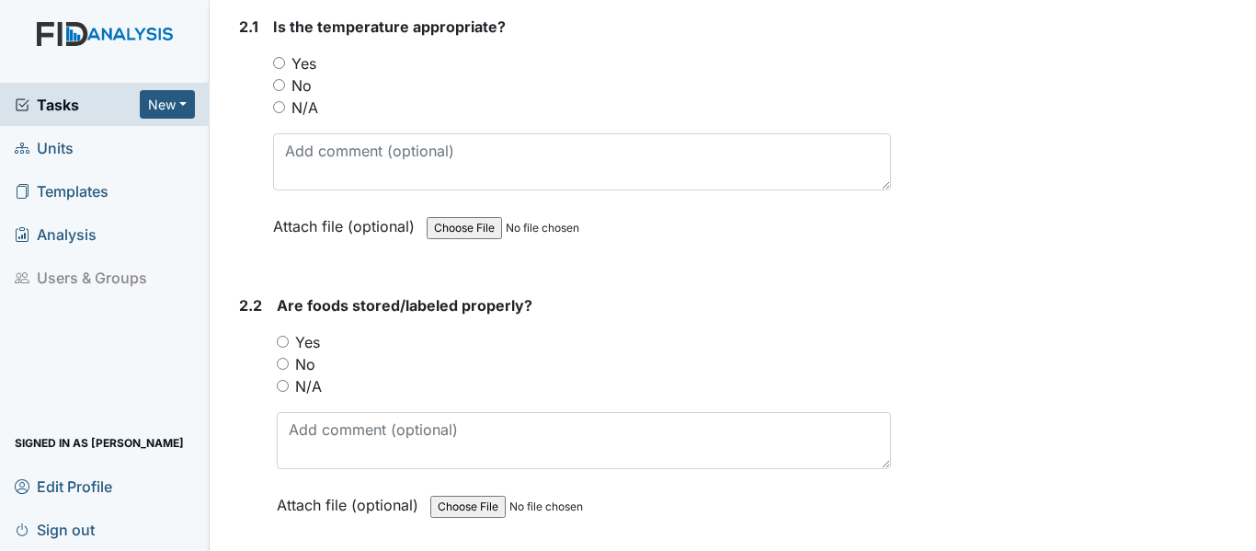
type textarea "Crocs spoke to staff to ensure they were aware of policy in regards to foot wea…"
click at [275, 62] on input "Yes" at bounding box center [279, 63] width 12 height 12
radio input "true"
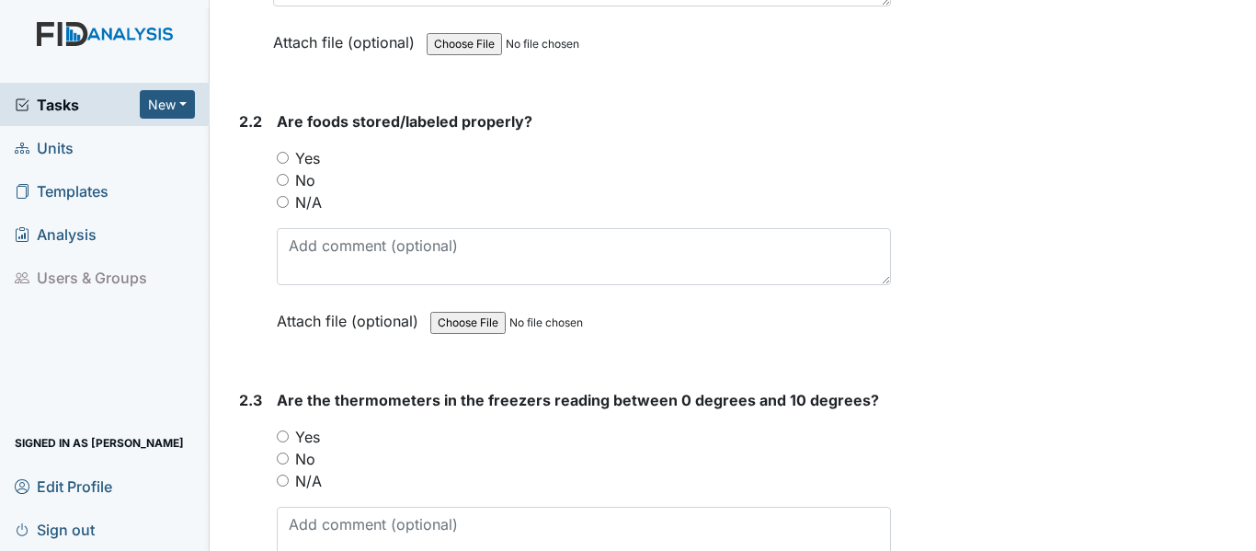
click at [285, 158] on input "Yes" at bounding box center [283, 158] width 12 height 12
radio input "true"
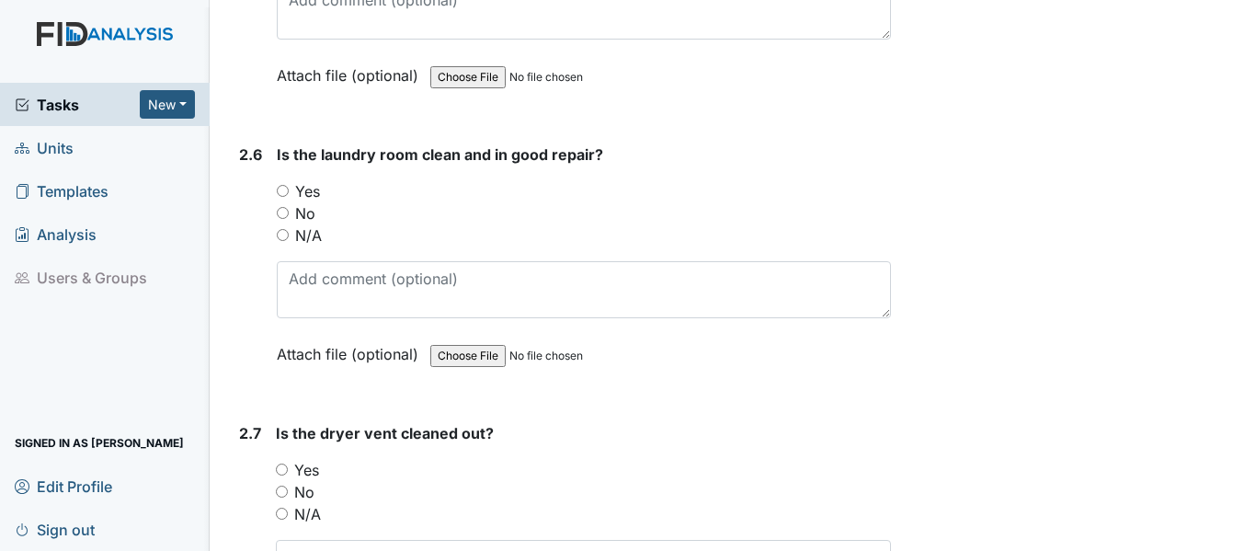
scroll to position [3126, 0]
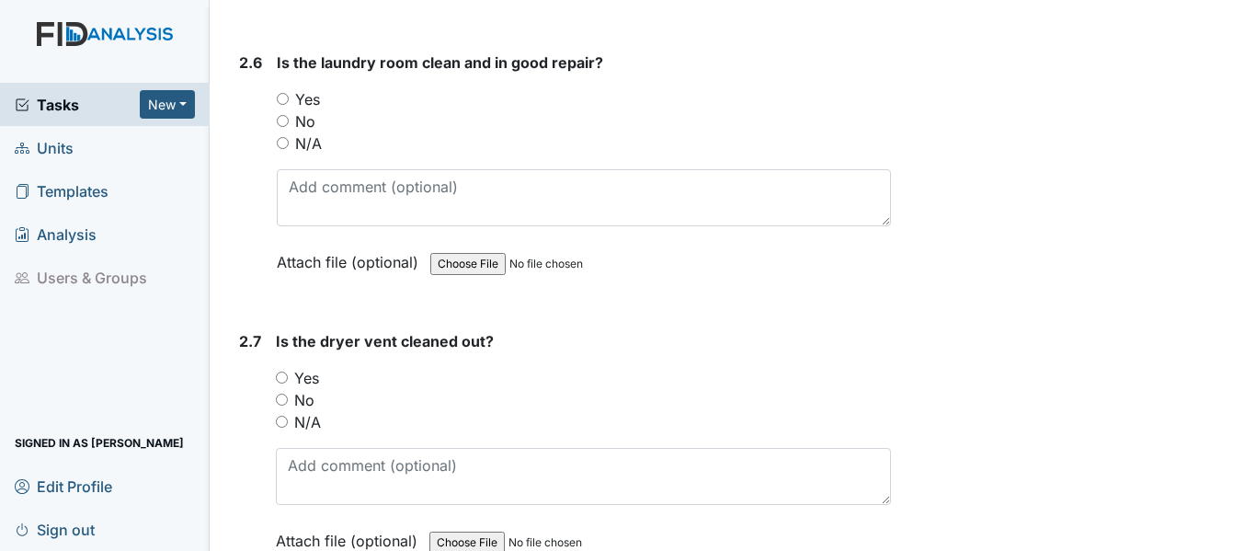
click at [286, 115] on input "No" at bounding box center [283, 121] width 12 height 12
radio input "true"
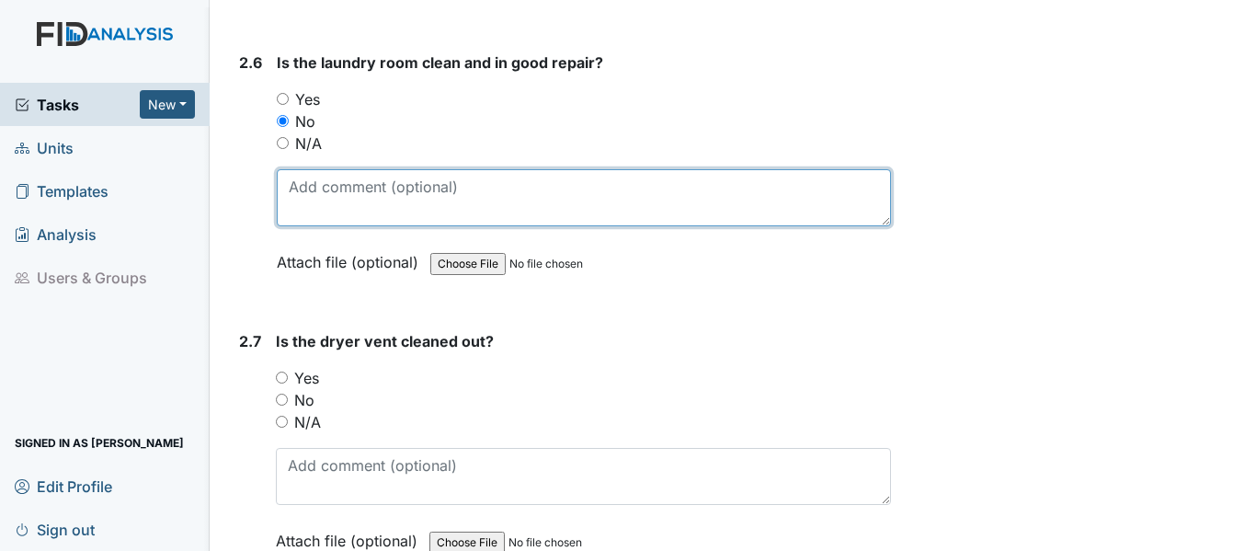
drag, startPoint x: 281, startPoint y: 171, endPoint x: 325, endPoint y: 165, distance: 43.6
click at [283, 170] on textarea at bounding box center [584, 197] width 614 height 57
type textarea "Need to sweep around dryer."
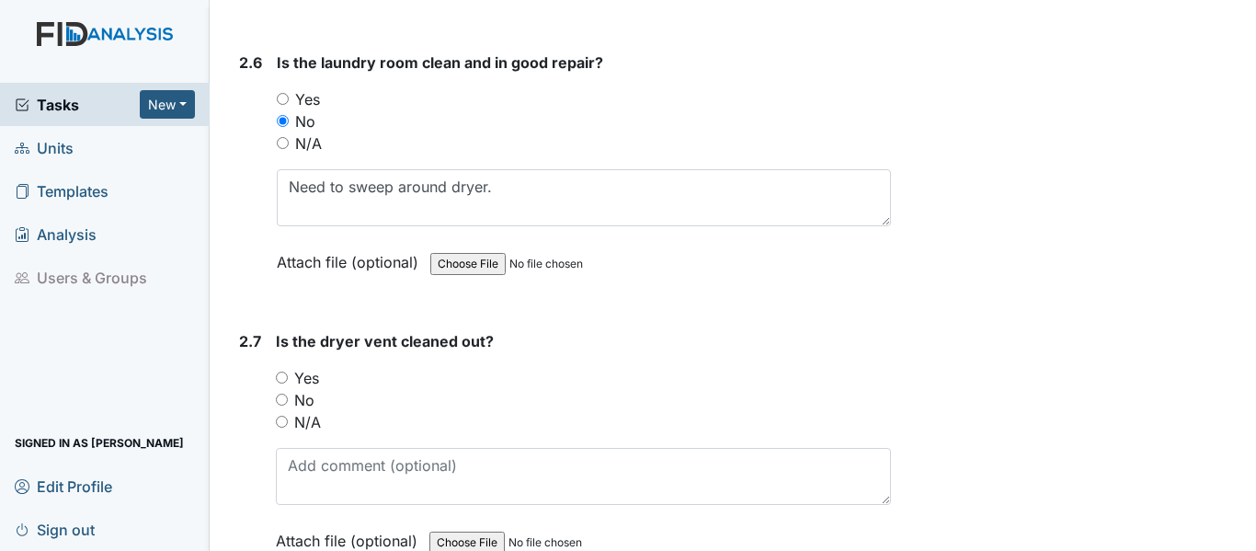
click at [280, 371] on input "Yes" at bounding box center [282, 377] width 12 height 12
radio input "true"
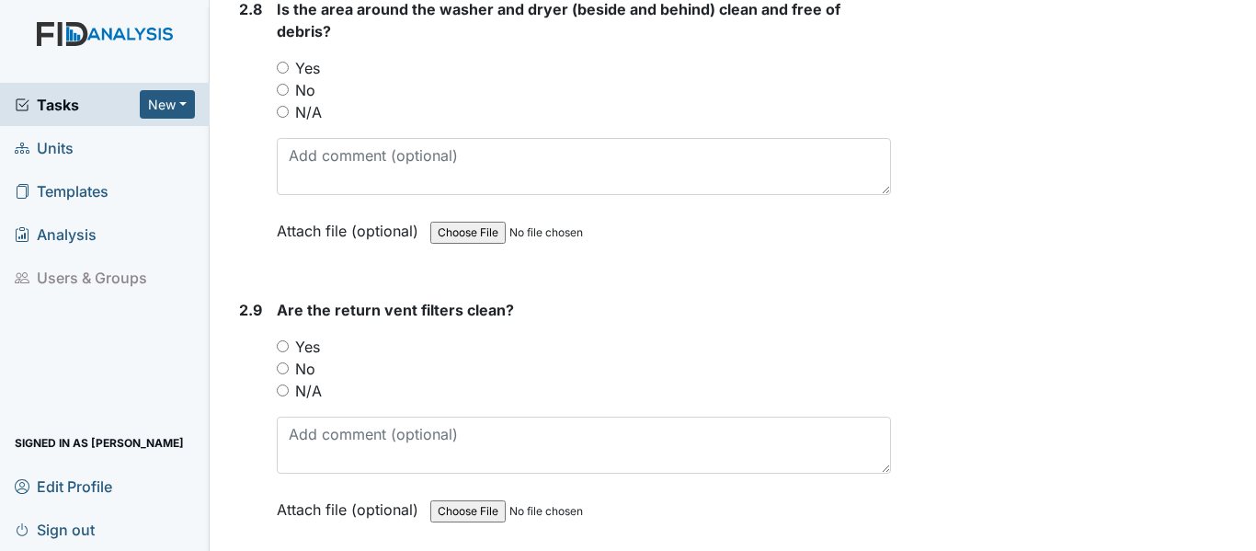
scroll to position [3769, 0]
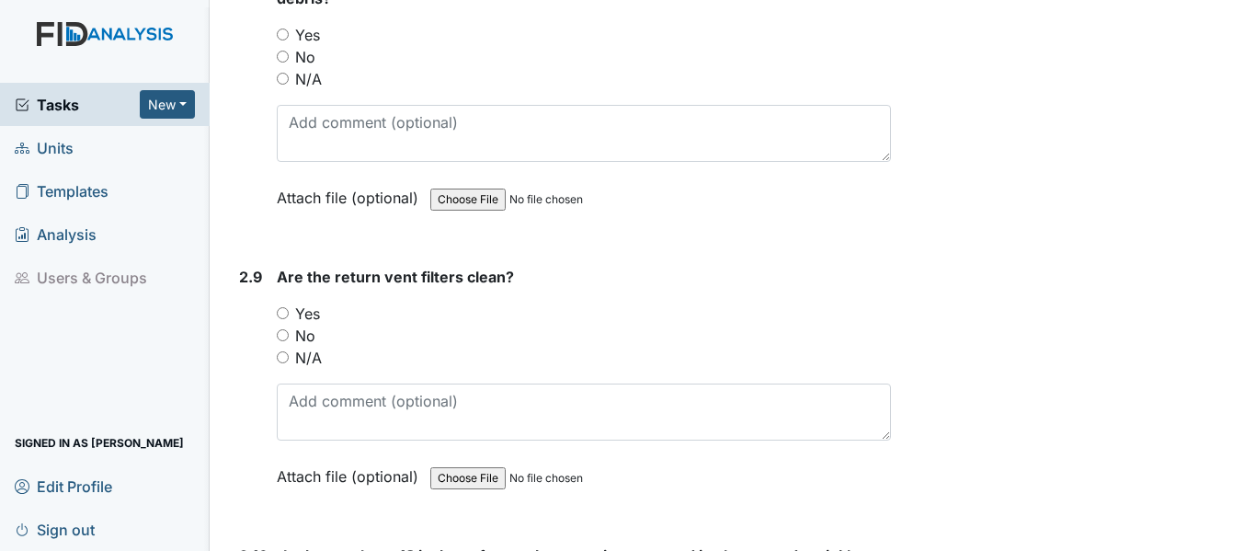
click at [286, 307] on input "Yes" at bounding box center [283, 313] width 12 height 12
radio input "true"
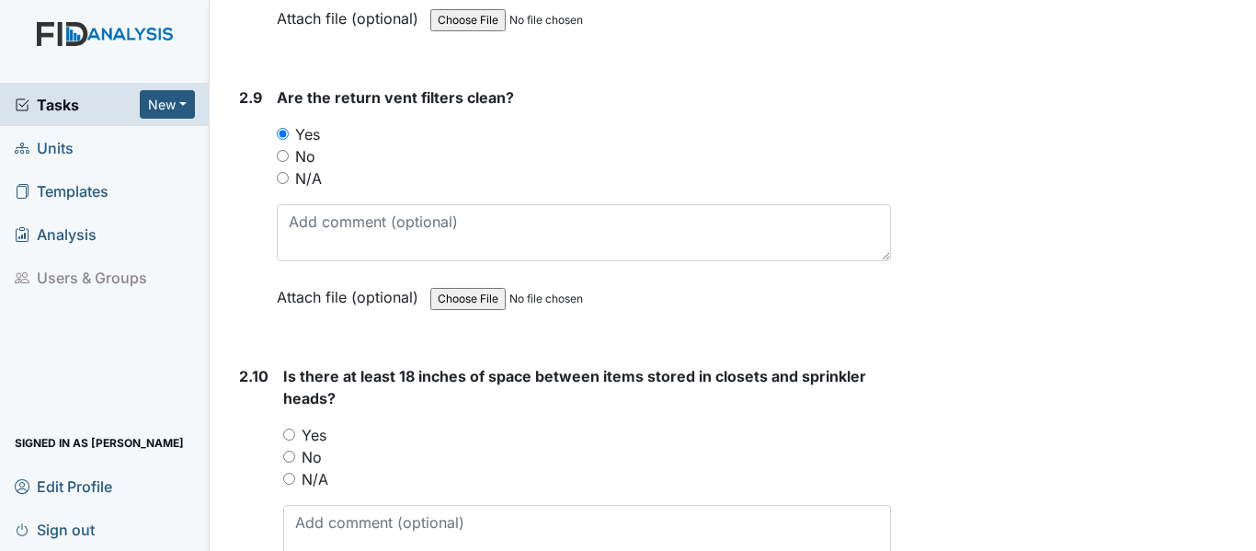
scroll to position [3953, 0]
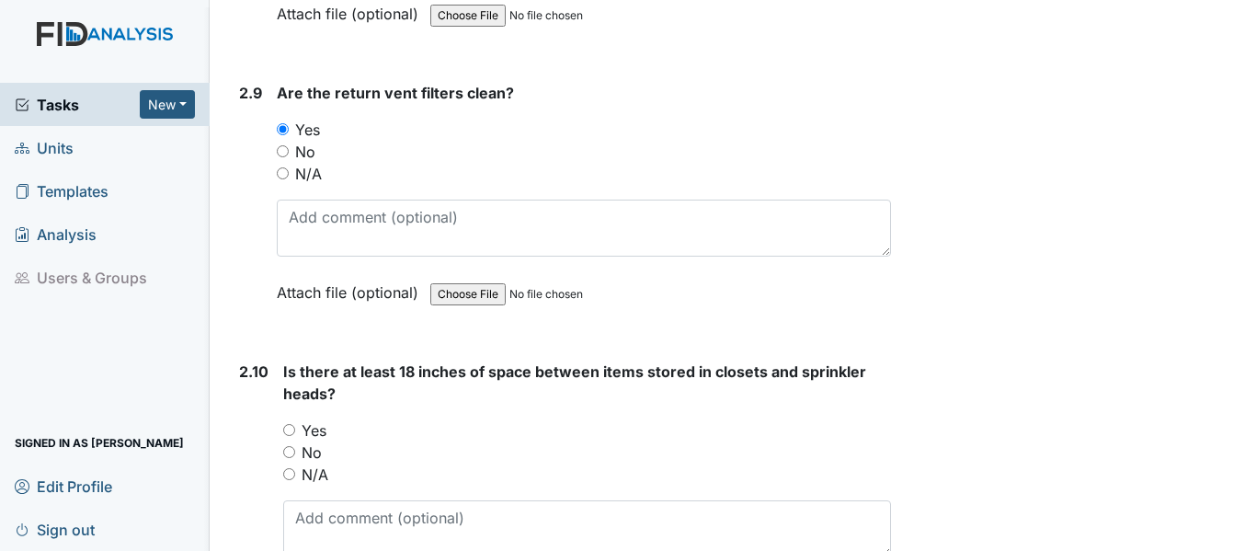
click at [285, 424] on input "Yes" at bounding box center [289, 430] width 12 height 12
radio input "true"
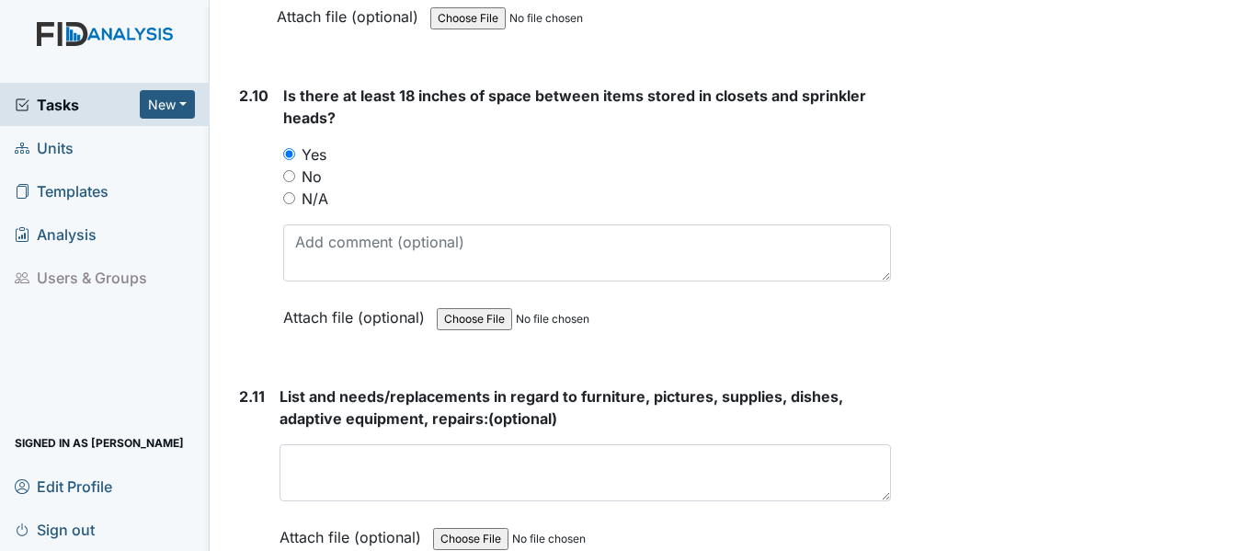
scroll to position [4413, 0]
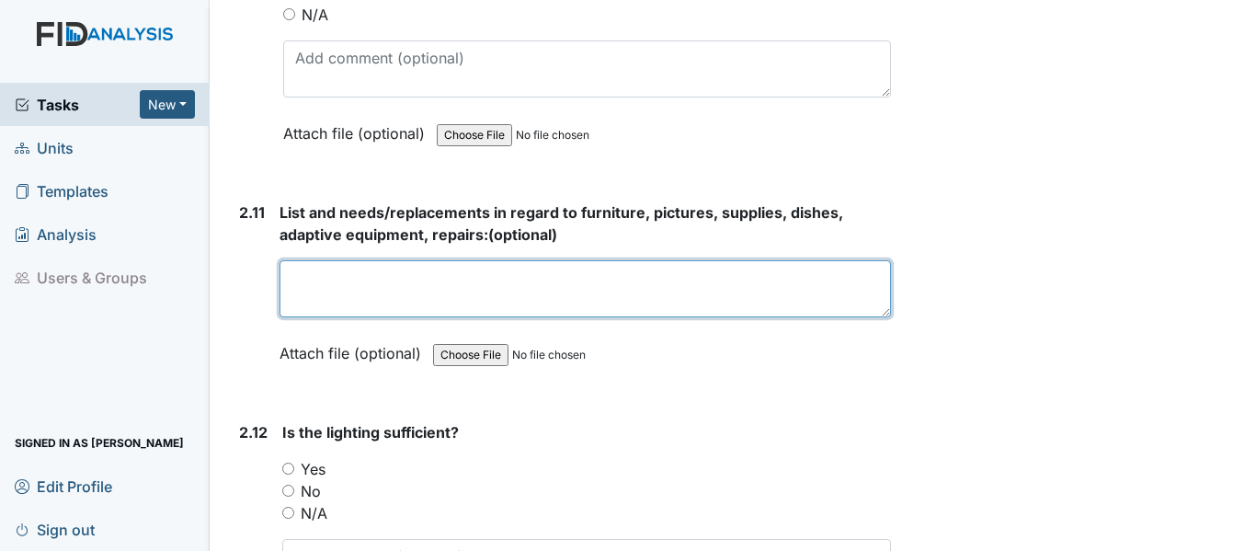
drag, startPoint x: 302, startPoint y: 271, endPoint x: 320, endPoint y: 262, distance: 20.6
click at [303, 271] on textarea at bounding box center [584, 288] width 611 height 57
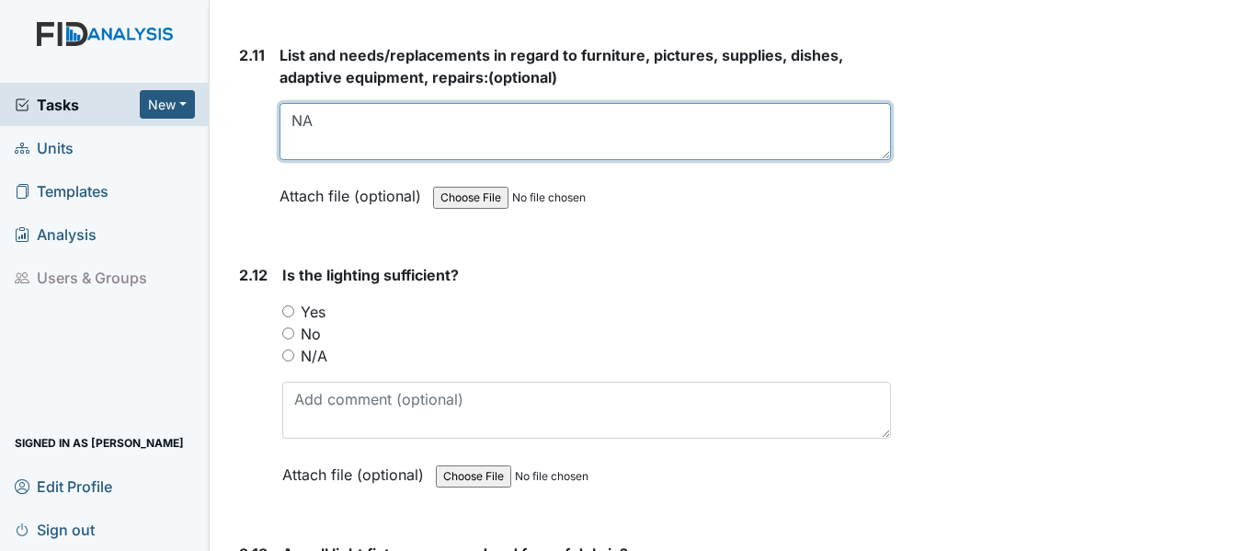
scroll to position [4597, 0]
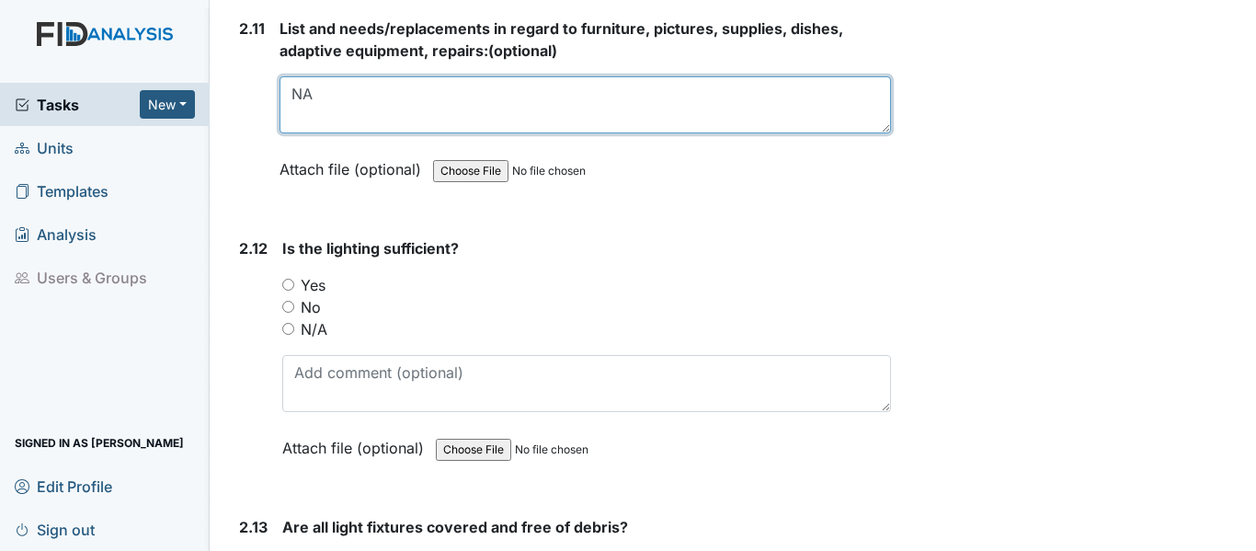
type textarea "NA"
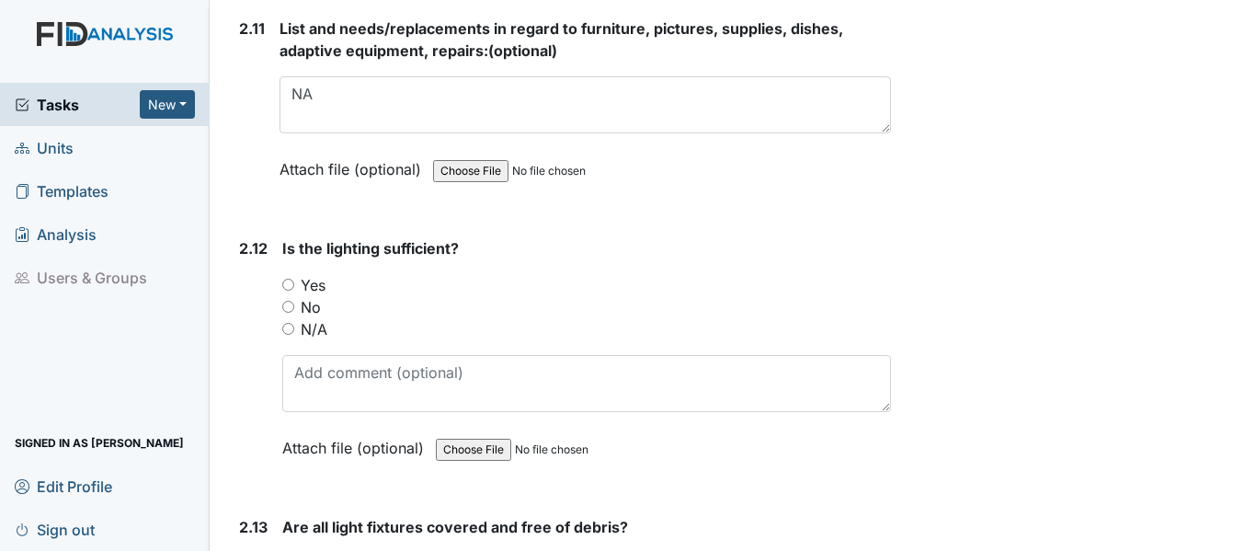
click at [289, 279] on input "Yes" at bounding box center [288, 285] width 12 height 12
radio input "true"
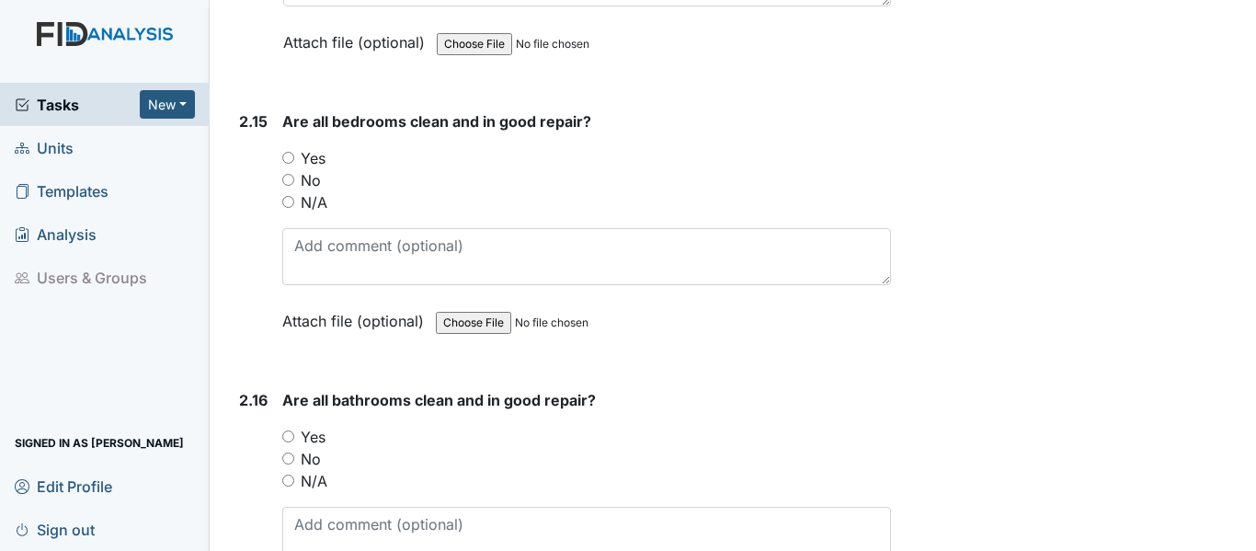
scroll to position [5516, 0]
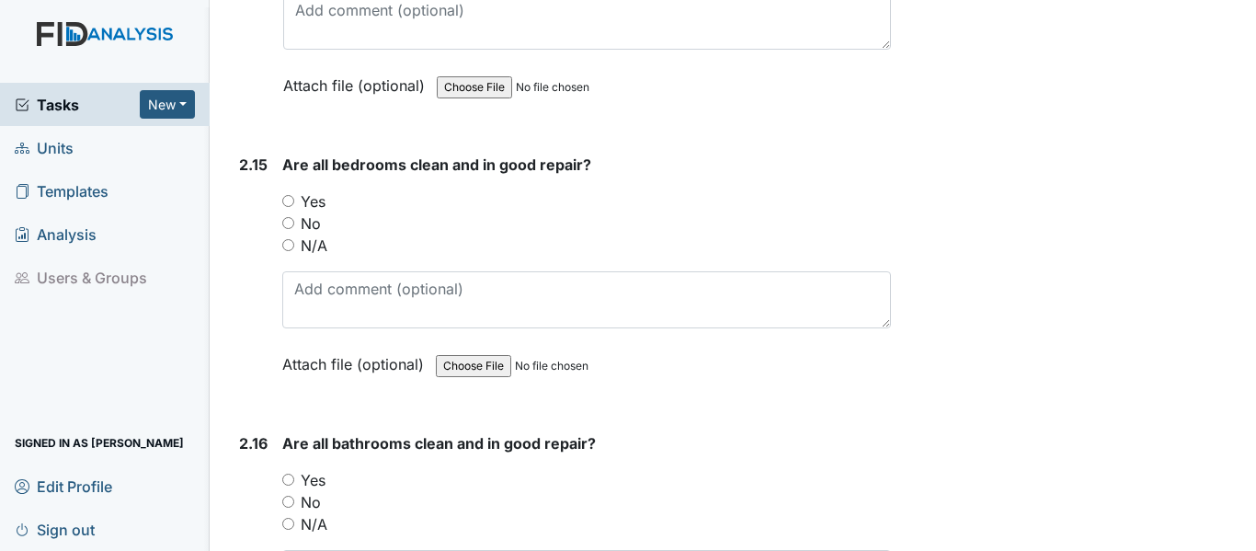
click at [291, 217] on input "No" at bounding box center [288, 223] width 12 height 12
radio input "true"
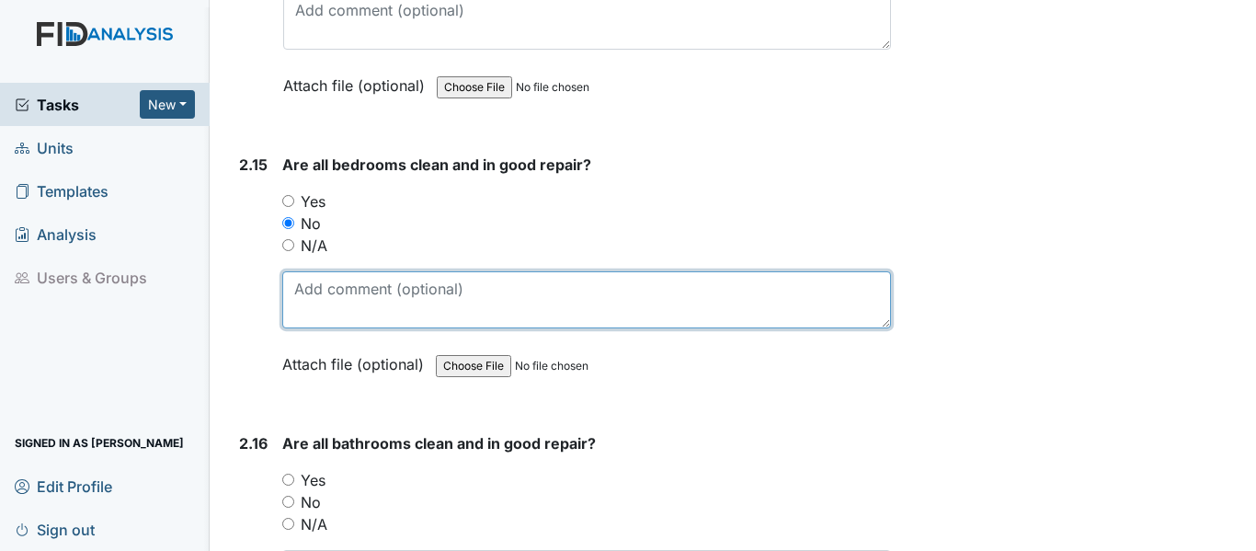
drag, startPoint x: 292, startPoint y: 269, endPoint x: 365, endPoint y: 256, distance: 73.9
click at [292, 271] on textarea at bounding box center [586, 299] width 609 height 57
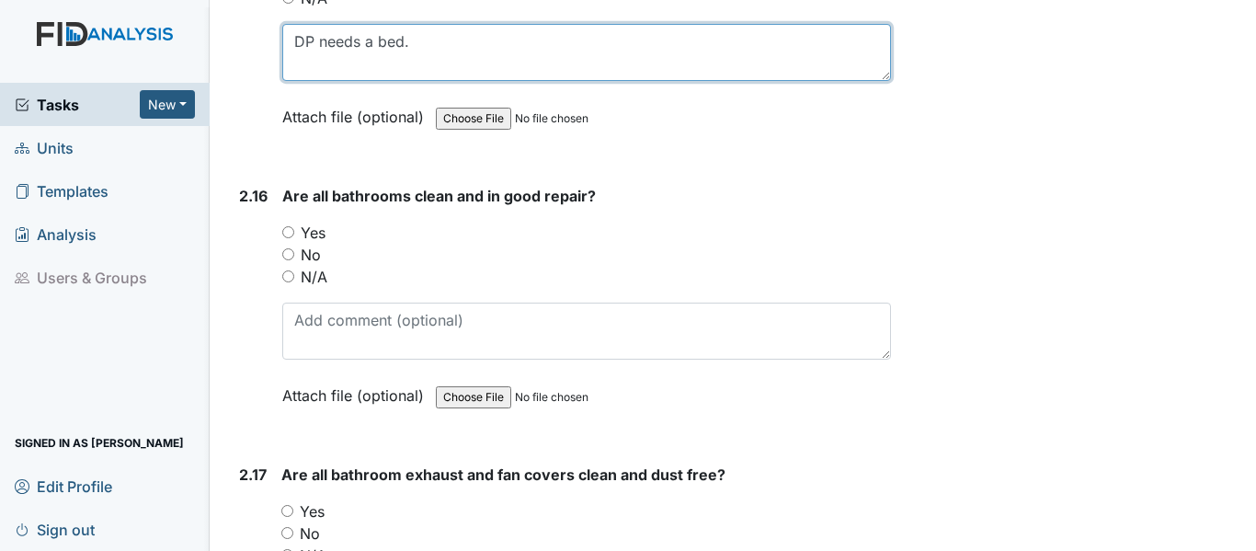
scroll to position [5792, 0]
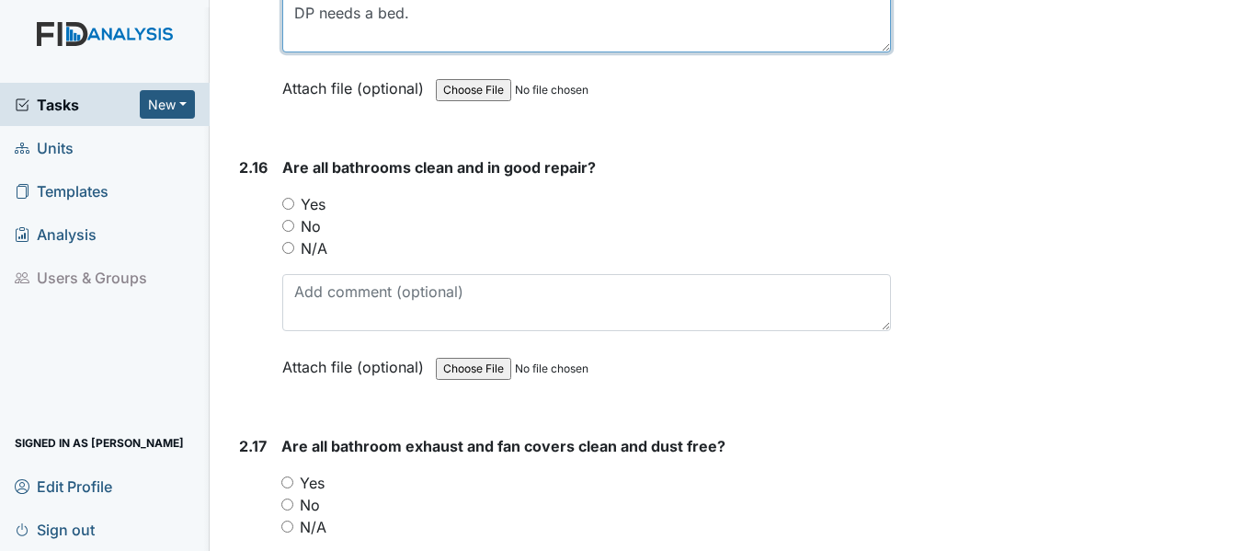
type textarea "DP needs a bed."
click at [286, 198] on input "Yes" at bounding box center [288, 204] width 12 height 12
radio input "true"
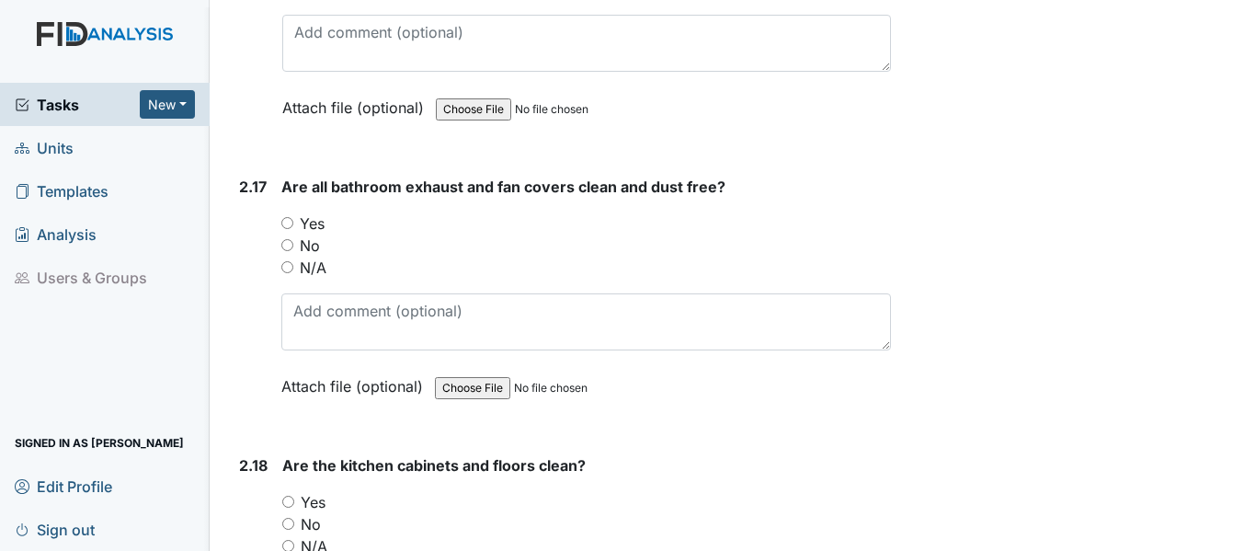
scroll to position [6159, 0]
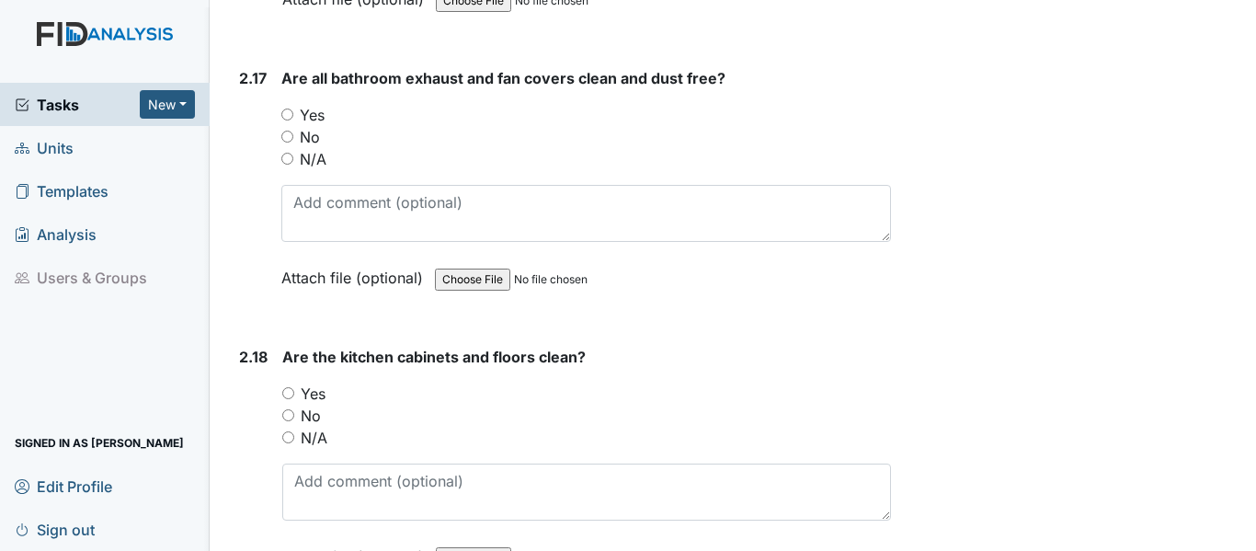
click at [289, 108] on input "Yes" at bounding box center [287, 114] width 12 height 12
radio input "true"
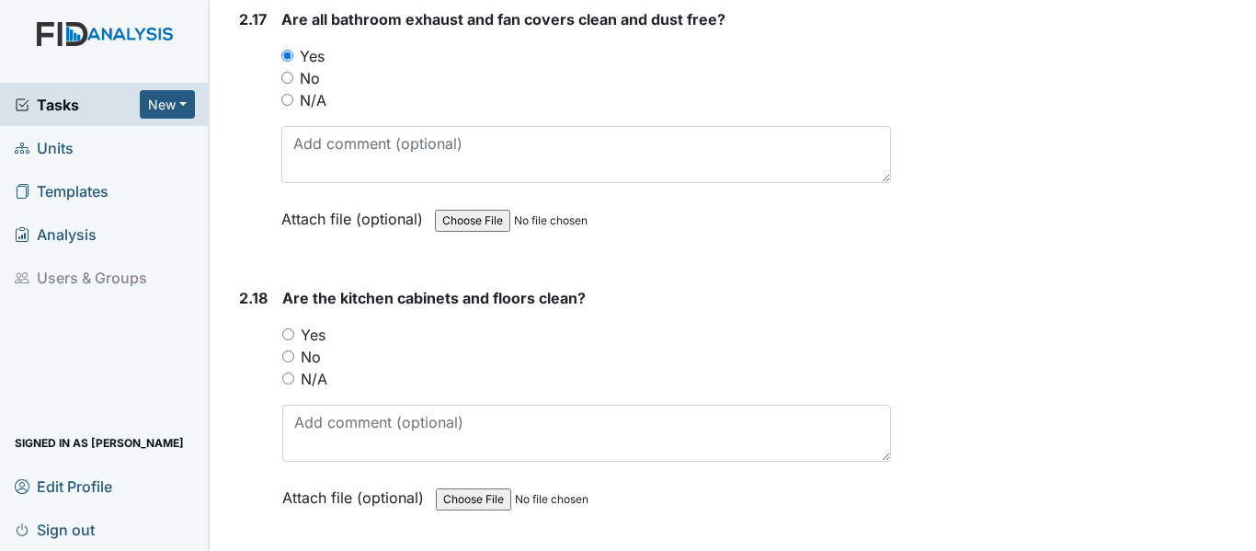
scroll to position [6251, 0]
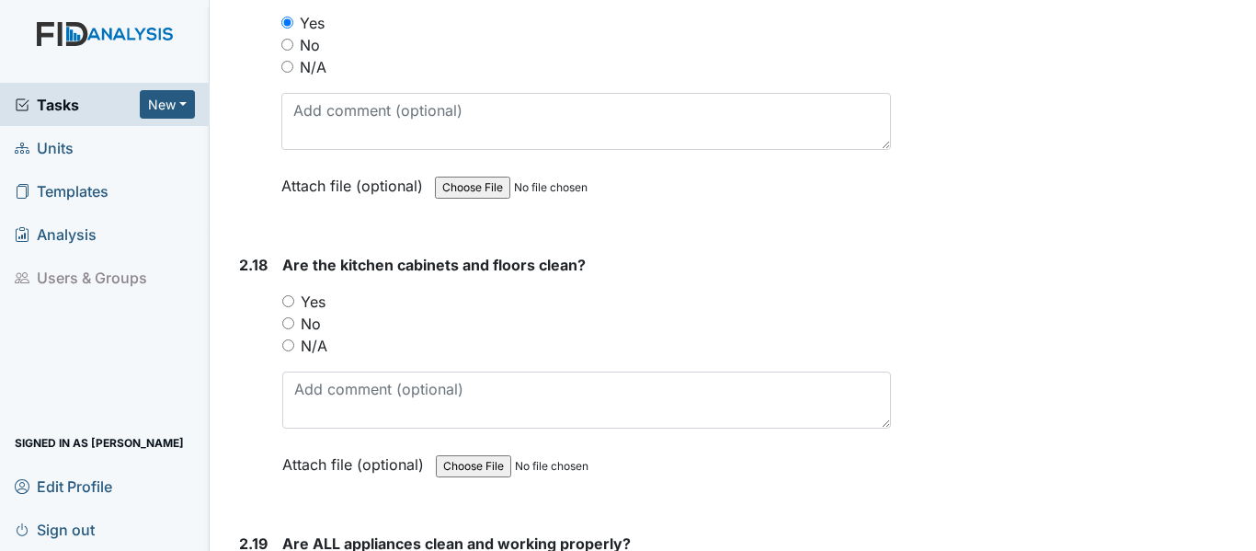
click at [291, 295] on input "Yes" at bounding box center [288, 301] width 12 height 12
radio input "true"
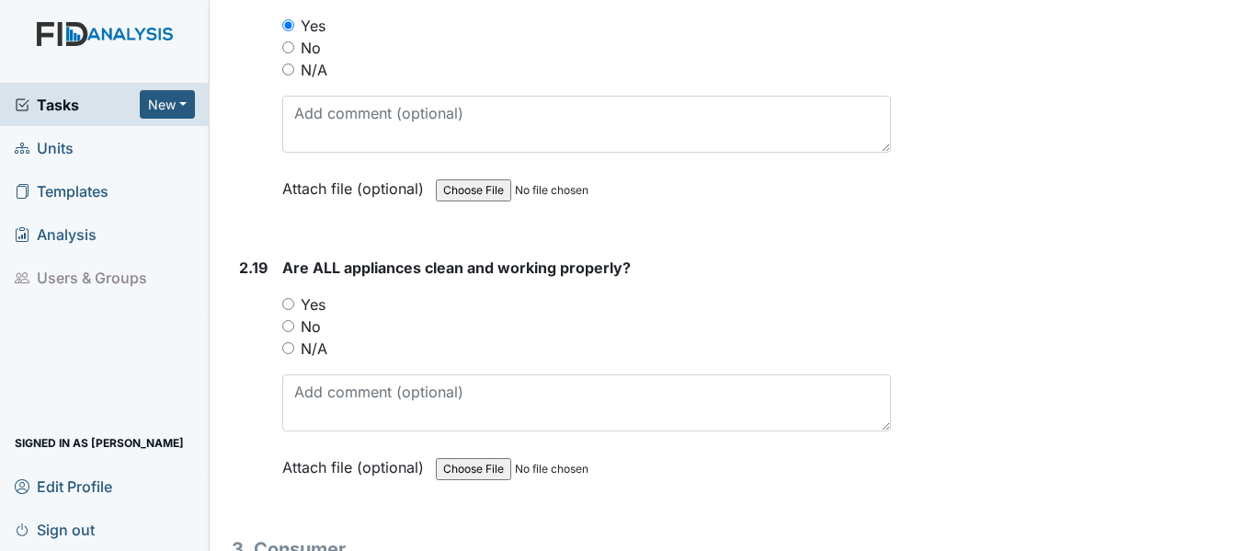
scroll to position [6435, 0]
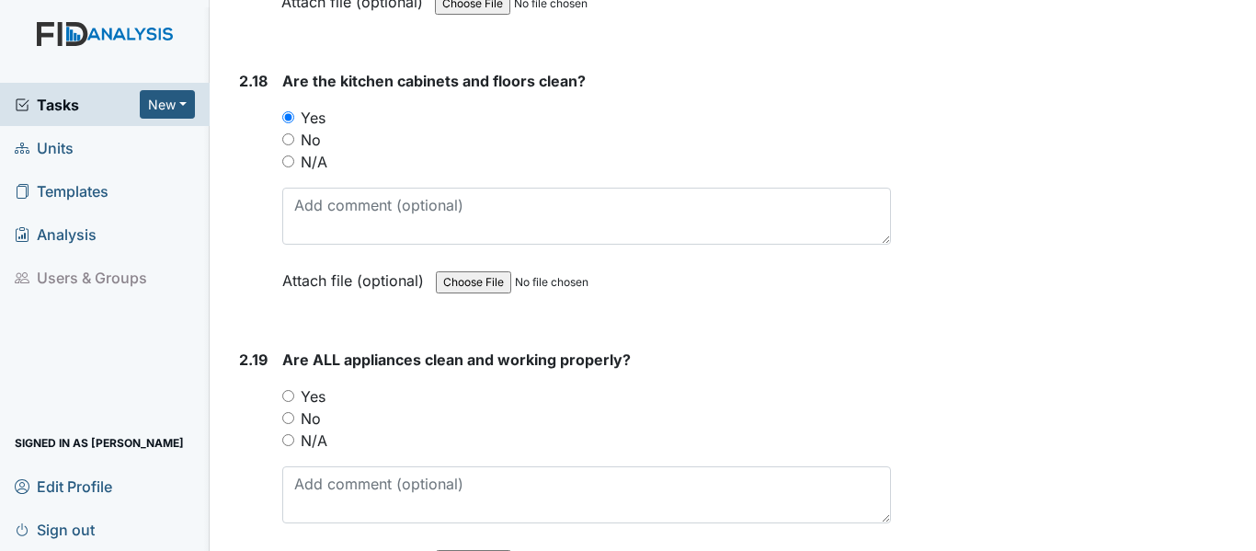
click at [282, 390] on input "Yes" at bounding box center [288, 396] width 12 height 12
radio input "true"
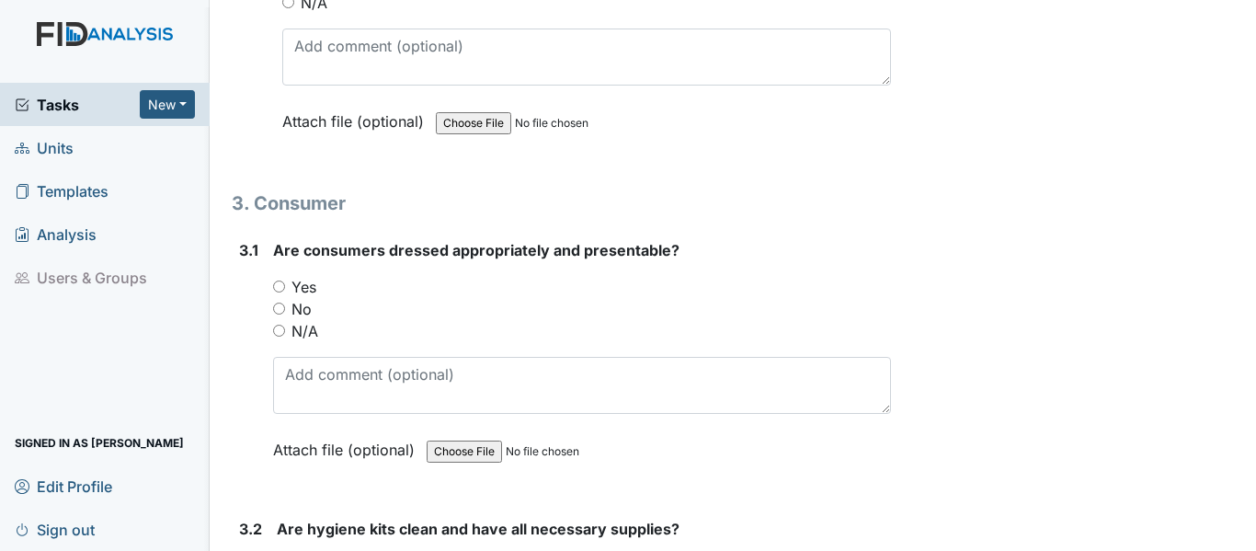
scroll to position [6895, 0]
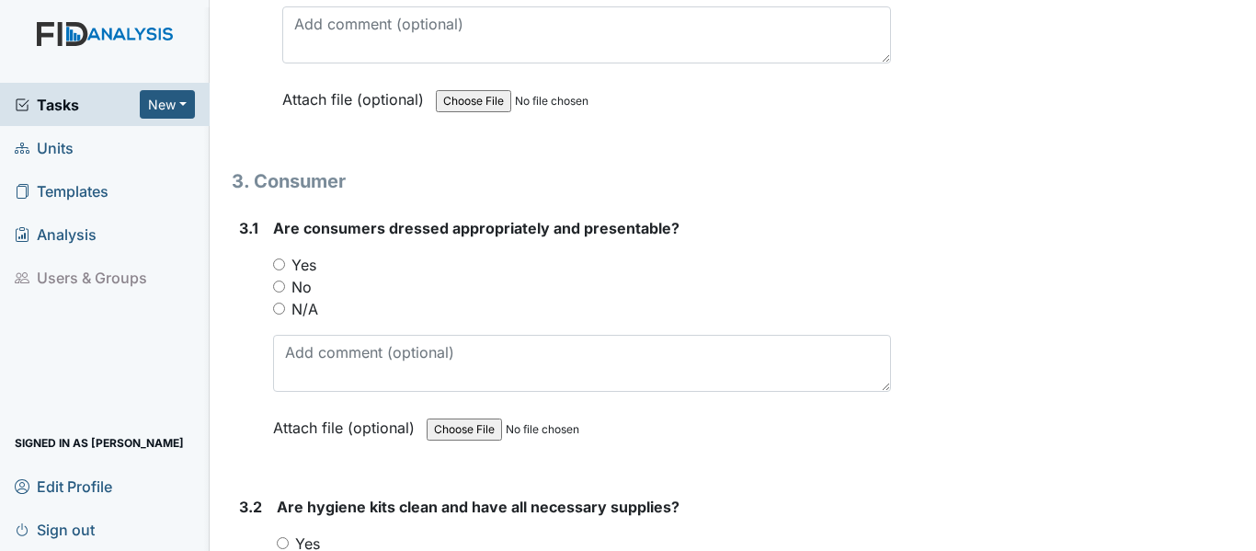
click at [278, 258] on input "Yes" at bounding box center [279, 264] width 12 height 12
radio input "true"
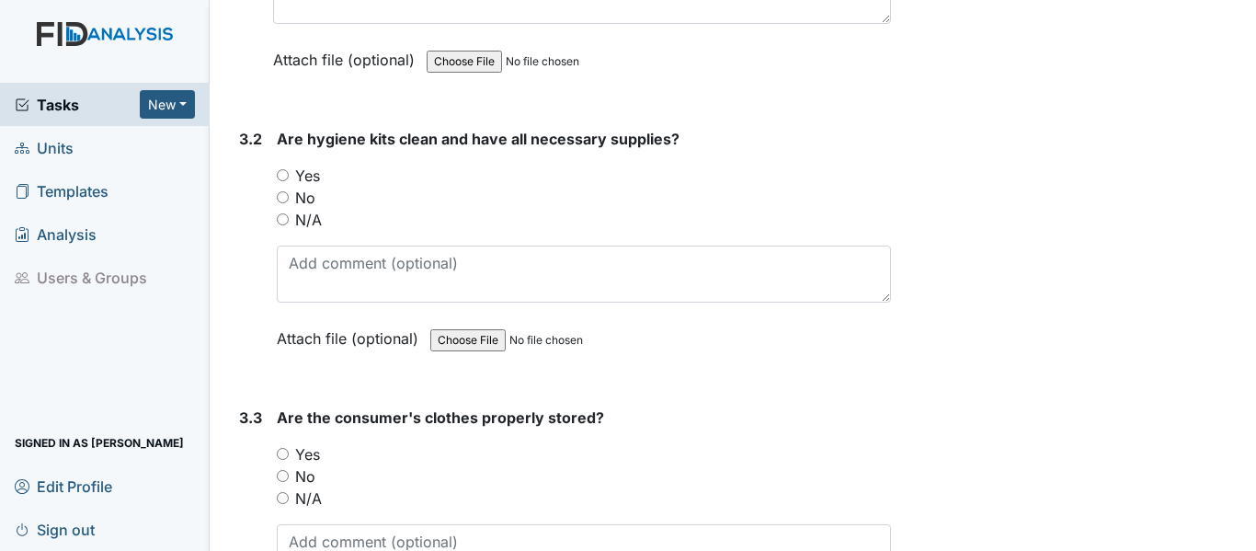
click at [281, 169] on input "Yes" at bounding box center [283, 175] width 12 height 12
radio input "true"
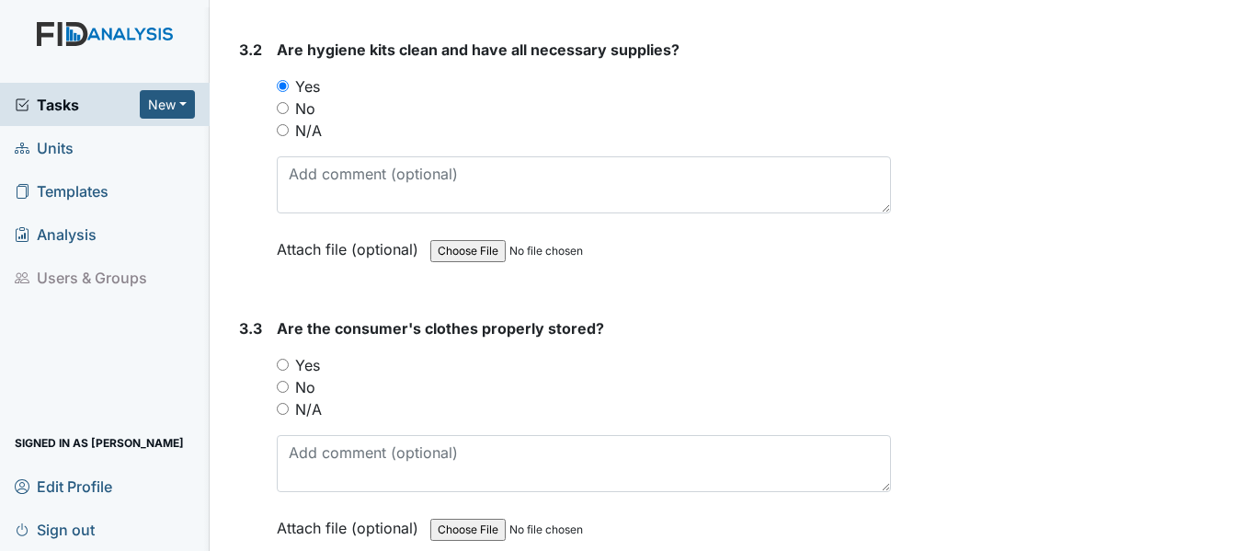
scroll to position [7630, 0]
click at [278, 80] on input "Yes" at bounding box center [283, 86] width 12 height 12
radio input "true"
click at [282, 381] on input "No" at bounding box center [284, 387] width 12 height 12
radio input "true"
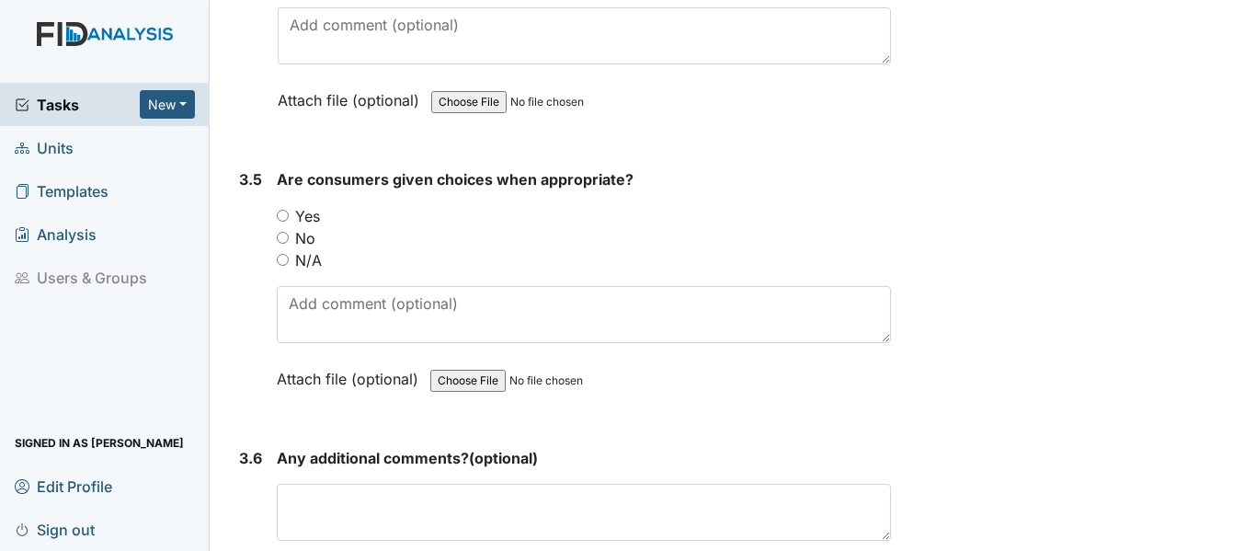
scroll to position [8090, 0]
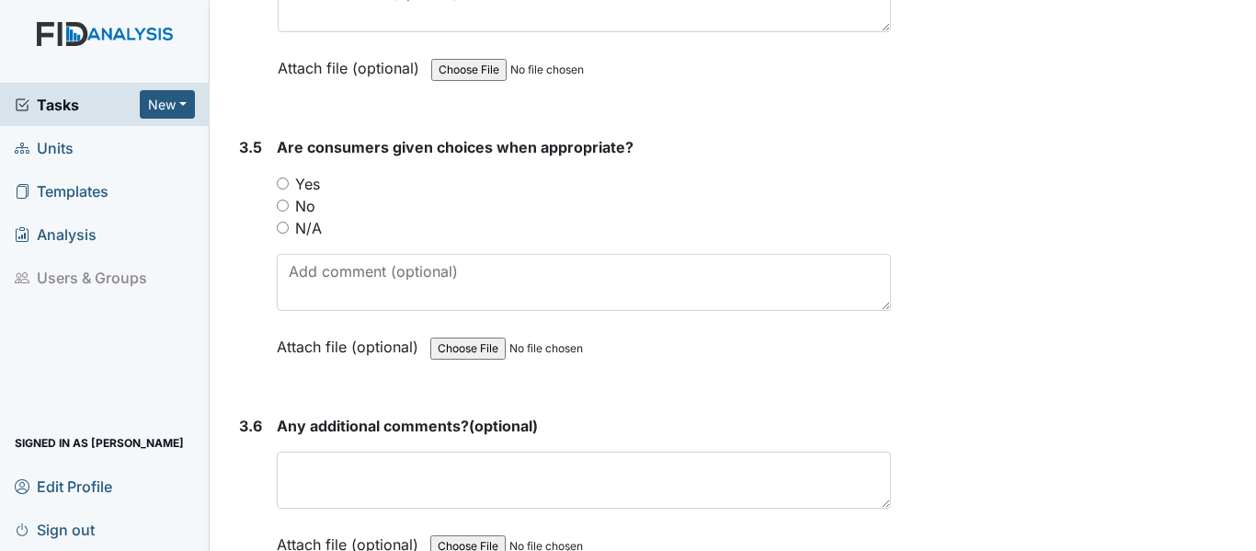
click at [284, 177] on input "Yes" at bounding box center [283, 183] width 12 height 12
radio input "true"
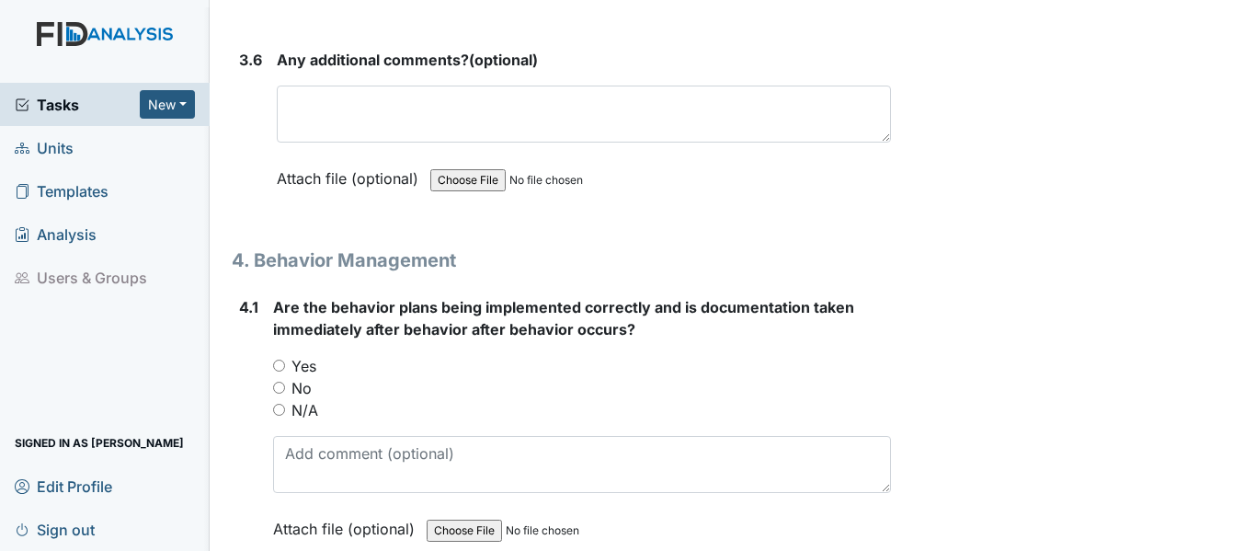
scroll to position [8458, 0]
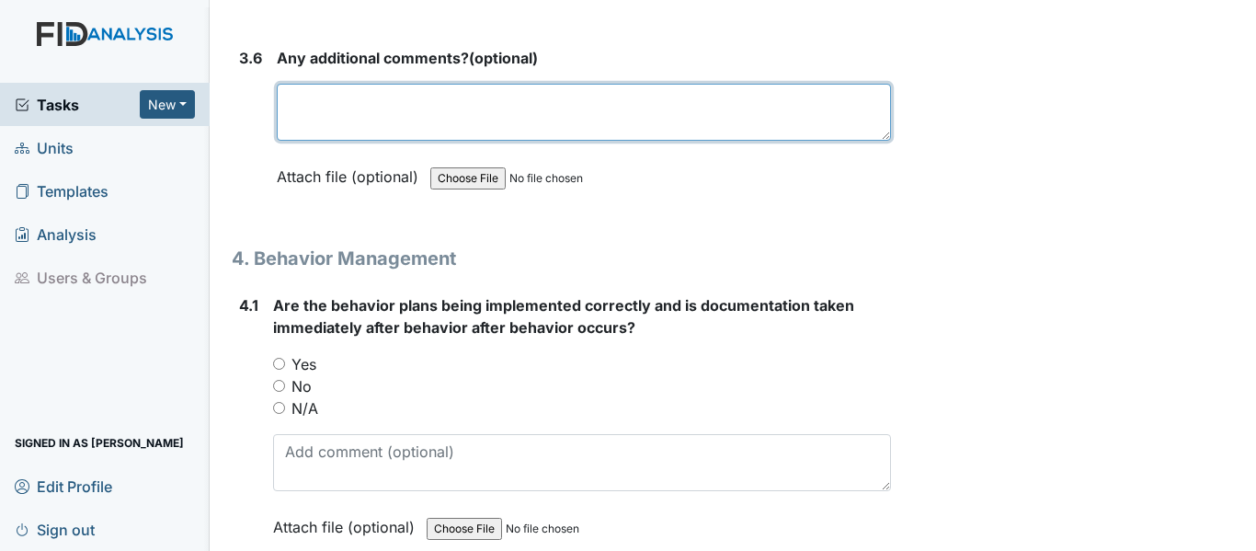
click at [306, 89] on textarea at bounding box center [584, 112] width 614 height 57
type textarea "NA"
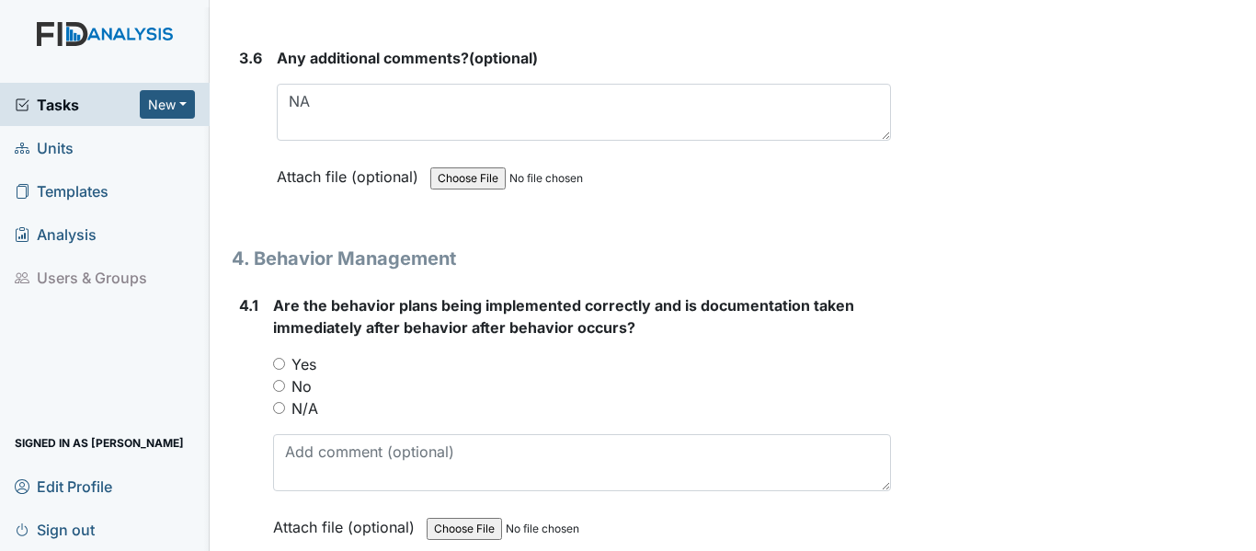
click at [279, 402] on input "N/A" at bounding box center [279, 408] width 12 height 12
radio input "true"
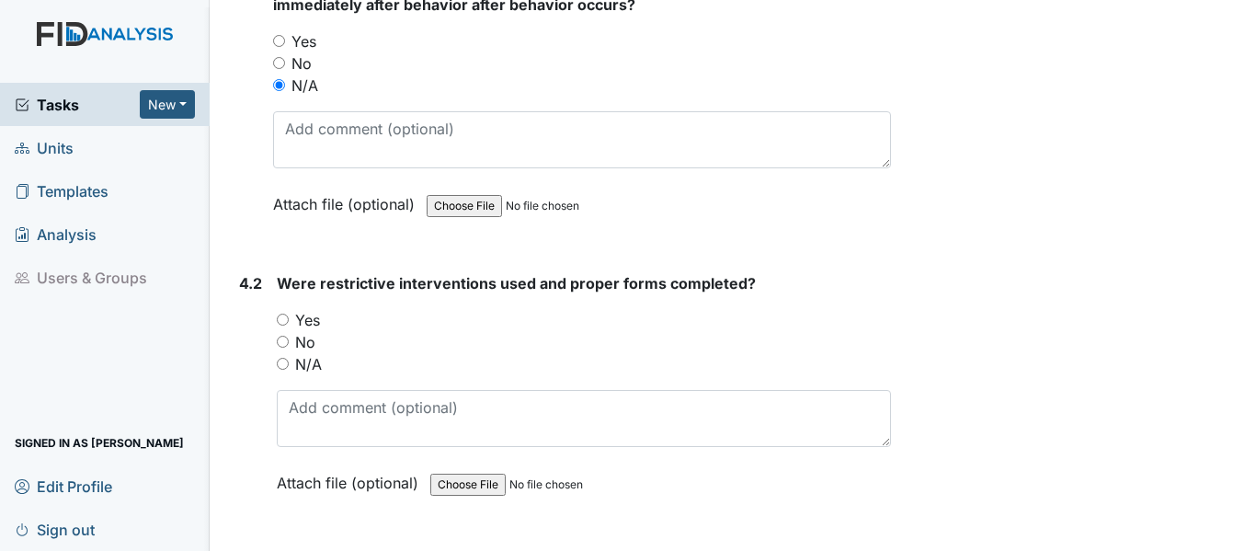
scroll to position [8825, 0]
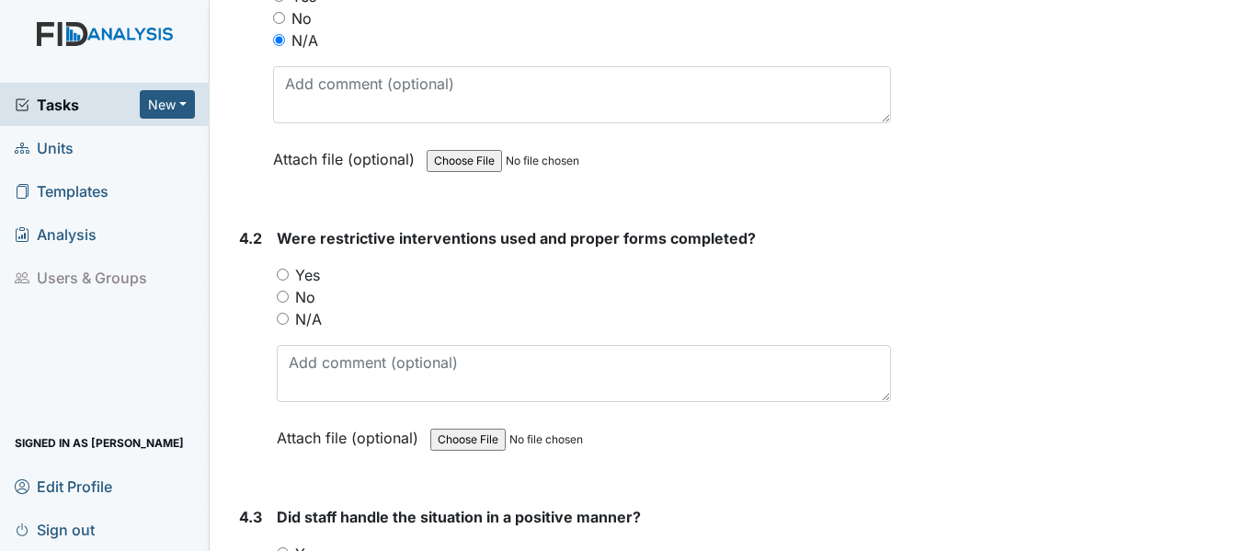
click at [283, 313] on input "N/A" at bounding box center [283, 319] width 12 height 12
radio input "true"
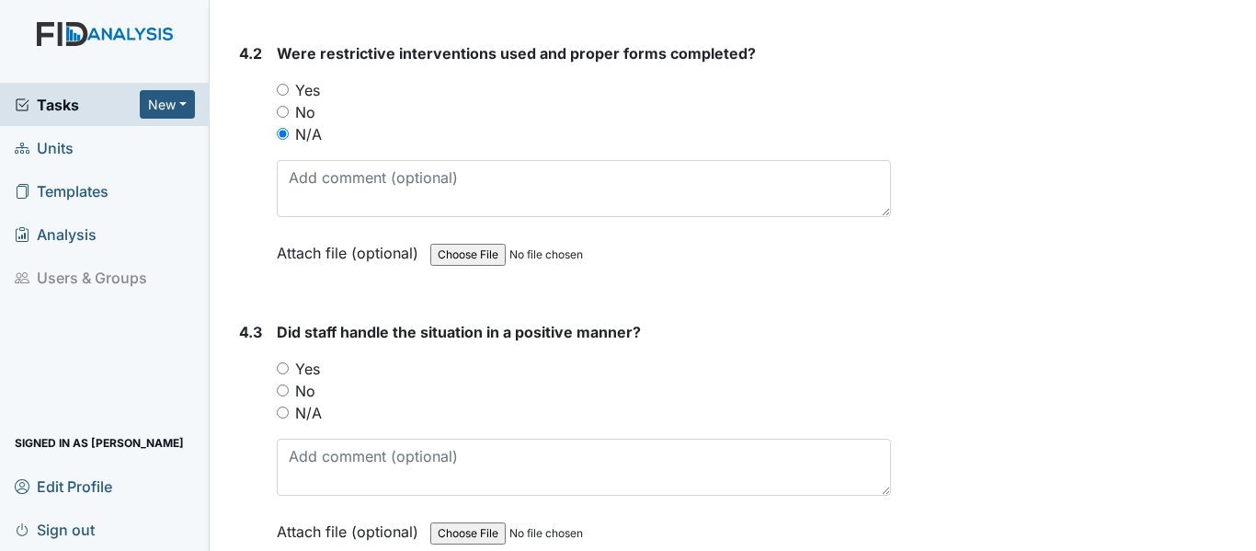
scroll to position [9009, 0]
click at [281, 407] on input "N/A" at bounding box center [283, 413] width 12 height 12
radio input "true"
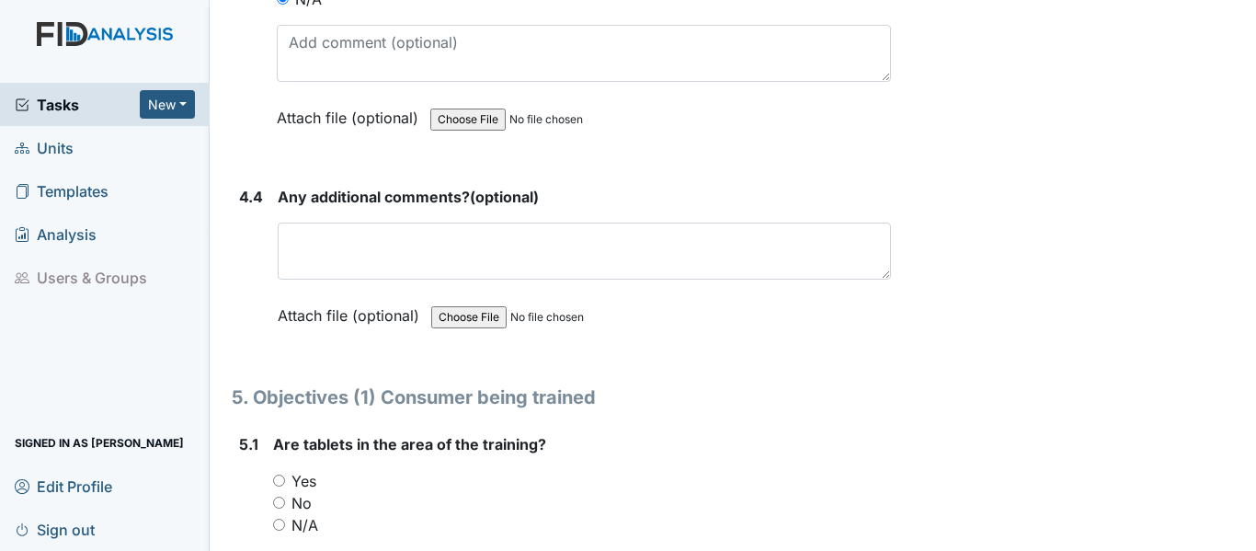
scroll to position [9469, 0]
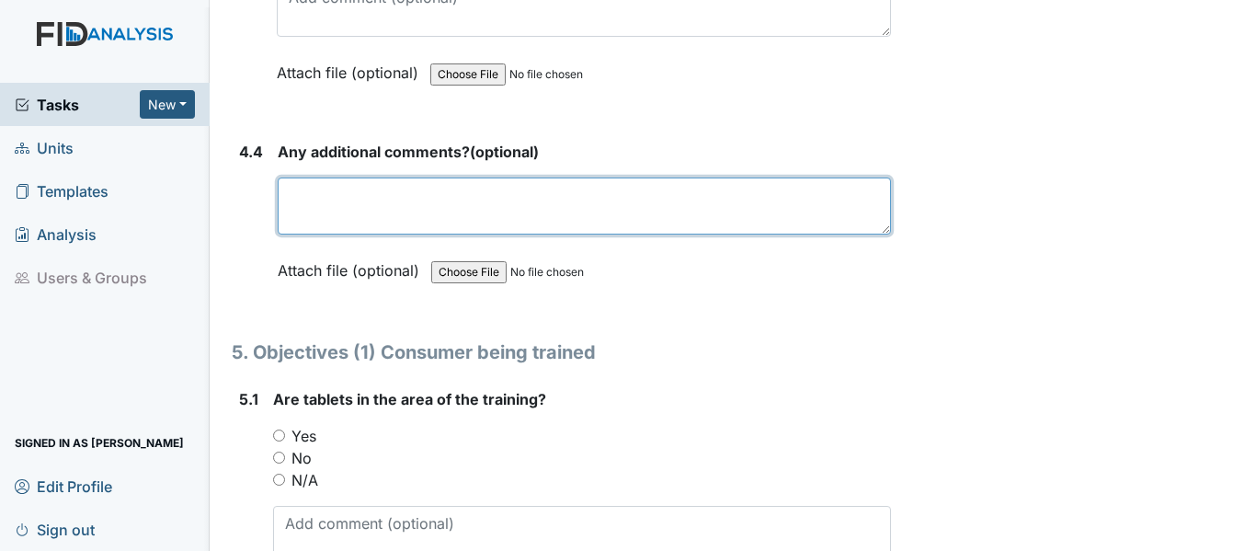
click at [290, 178] on textarea at bounding box center [584, 205] width 613 height 57
type textarea "N"
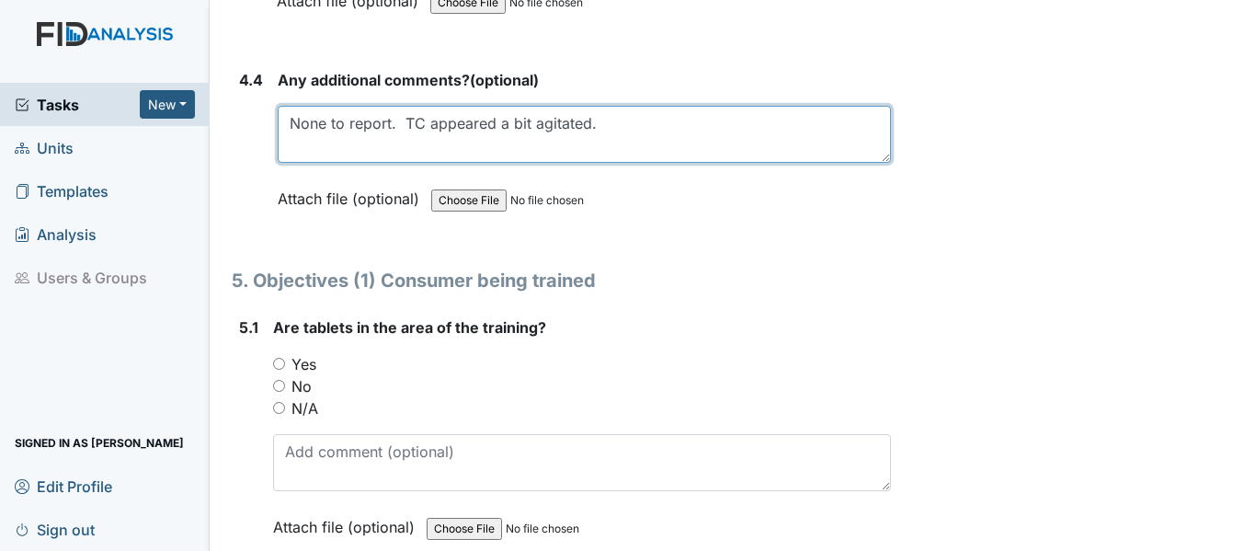
scroll to position [9653, 0]
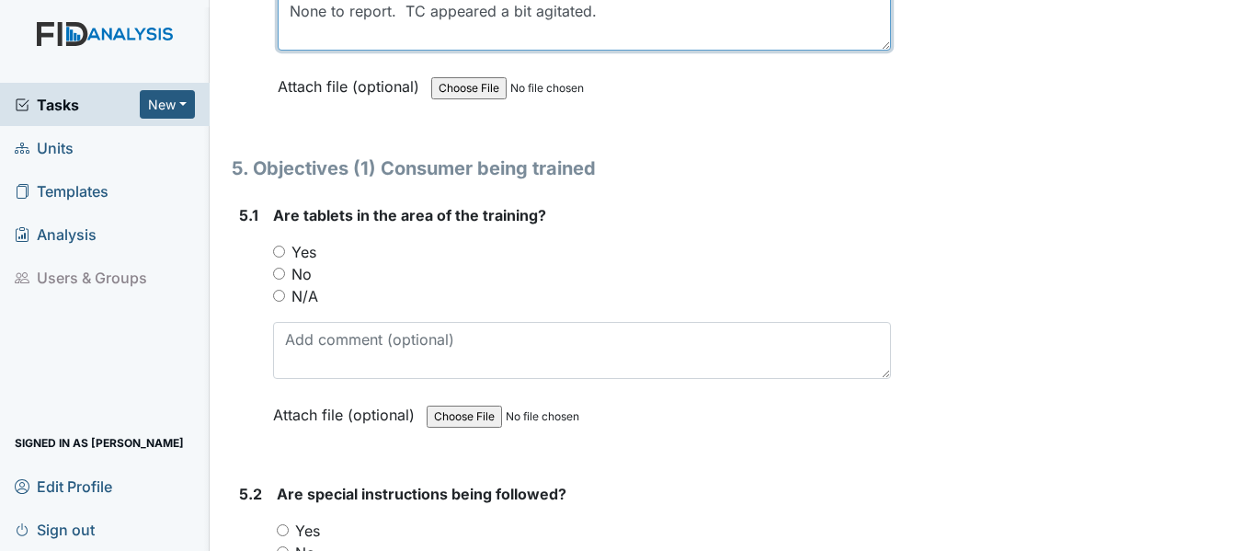
type textarea "None to report. TC appeared a bit agitated."
click at [276, 290] on input "N/A" at bounding box center [279, 296] width 12 height 12
radio input "true"
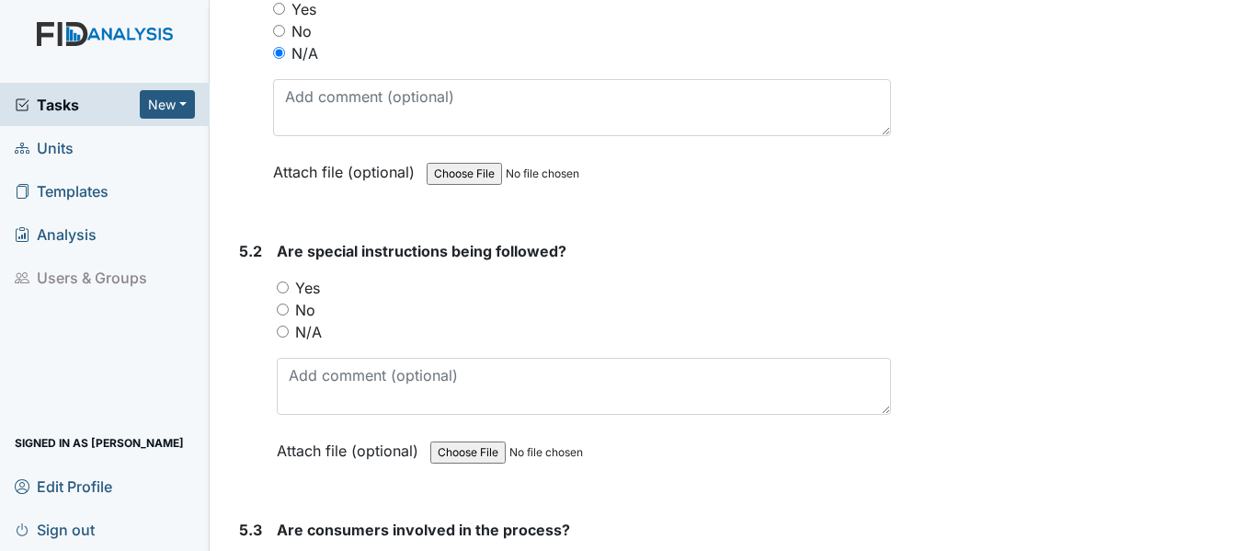
scroll to position [9929, 0]
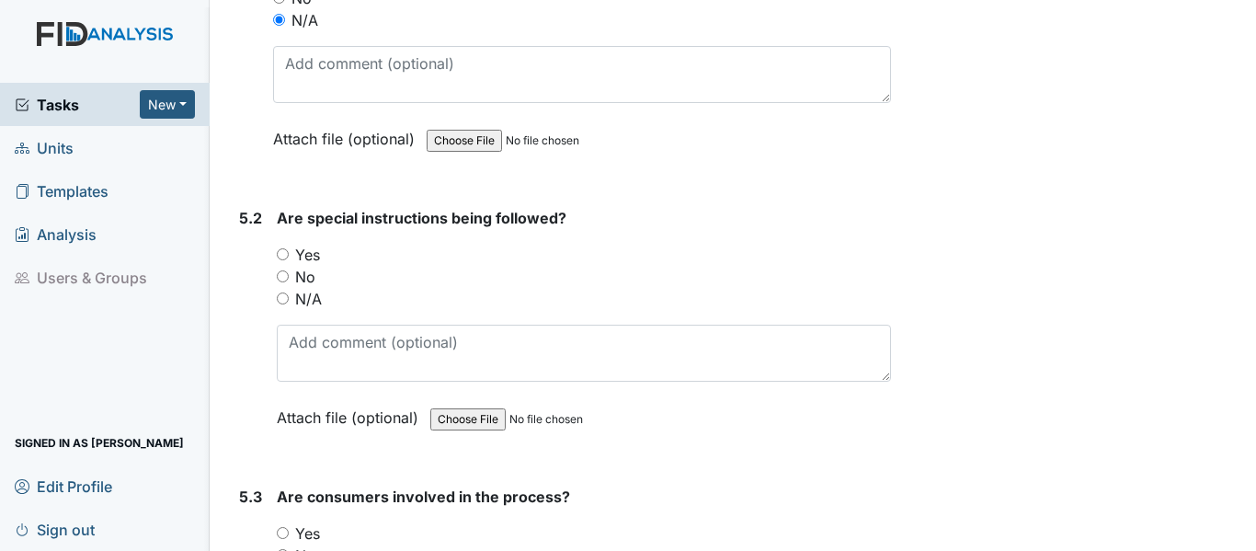
click at [285, 292] on input "N/A" at bounding box center [283, 298] width 12 height 12
radio input "true"
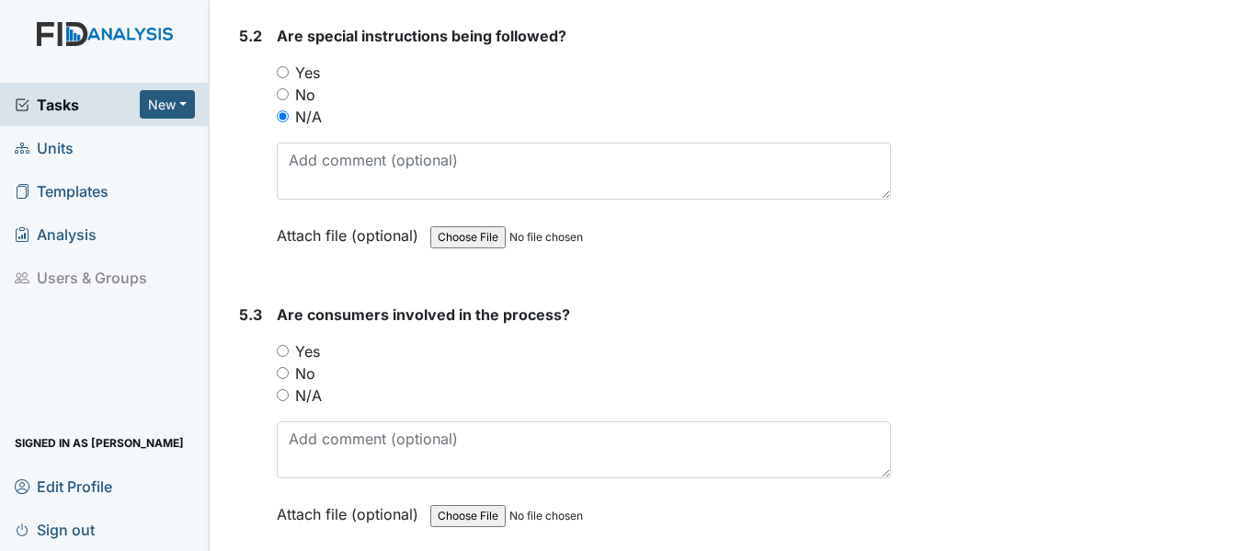
scroll to position [10112, 0]
click at [287, 387] on input "N/A" at bounding box center [283, 393] width 12 height 12
radio input "true"
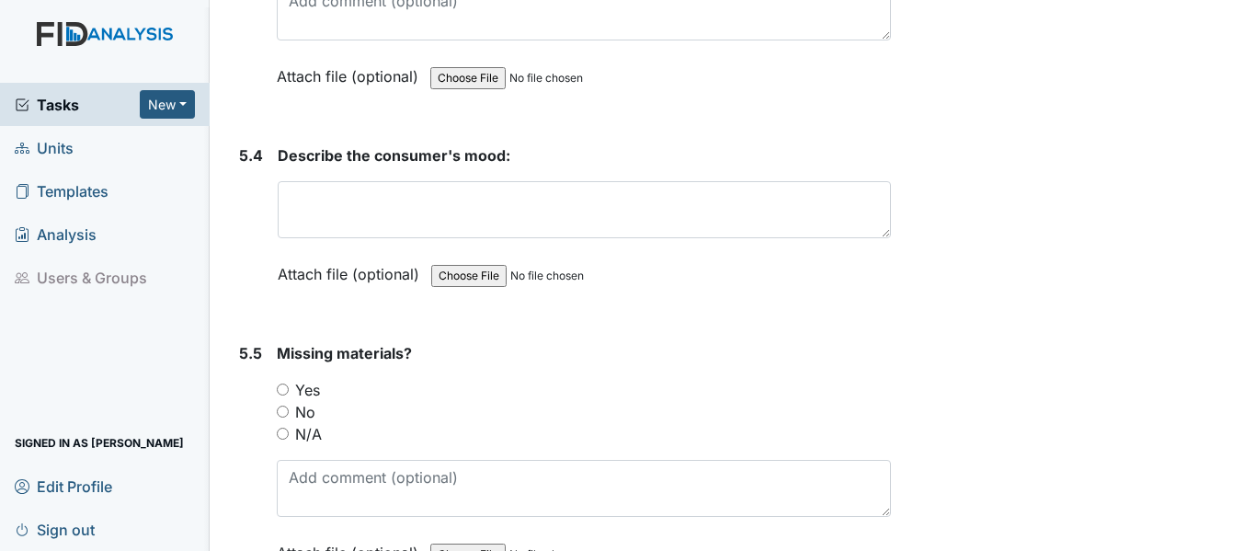
scroll to position [10664, 0]
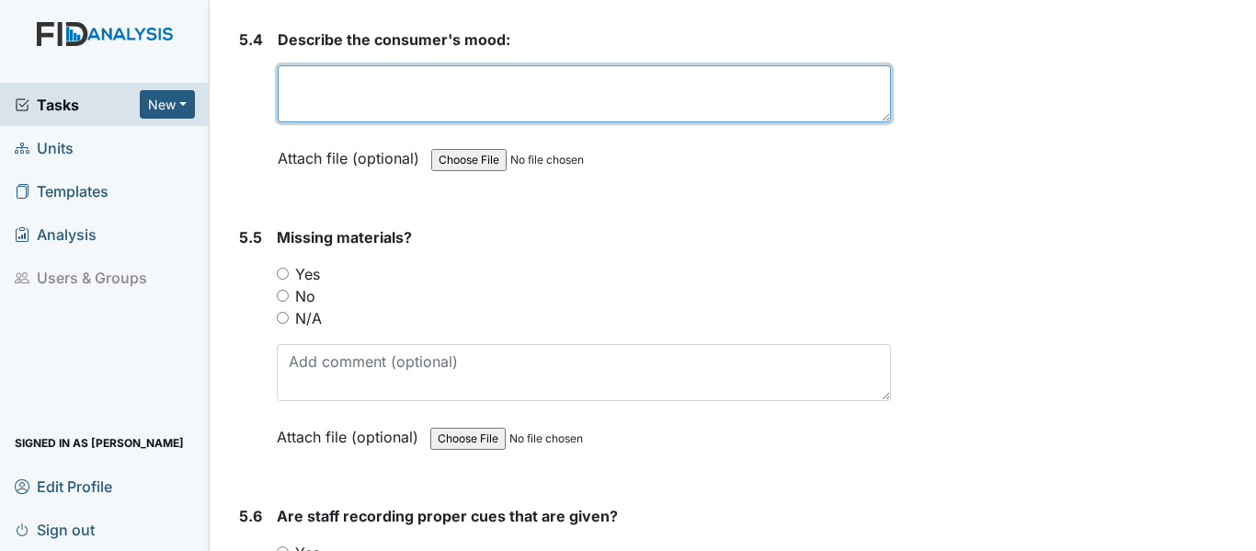
click at [288, 69] on textarea at bounding box center [584, 93] width 613 height 57
type textarea "NA"
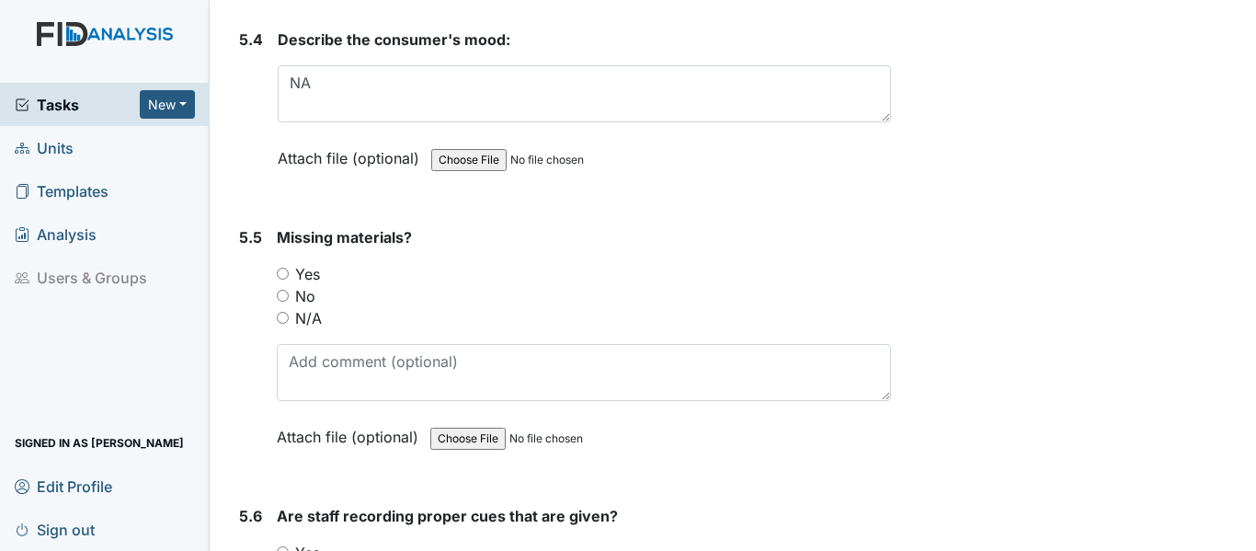
click at [281, 312] on input "N/A" at bounding box center [283, 318] width 12 height 12
radio input "true"
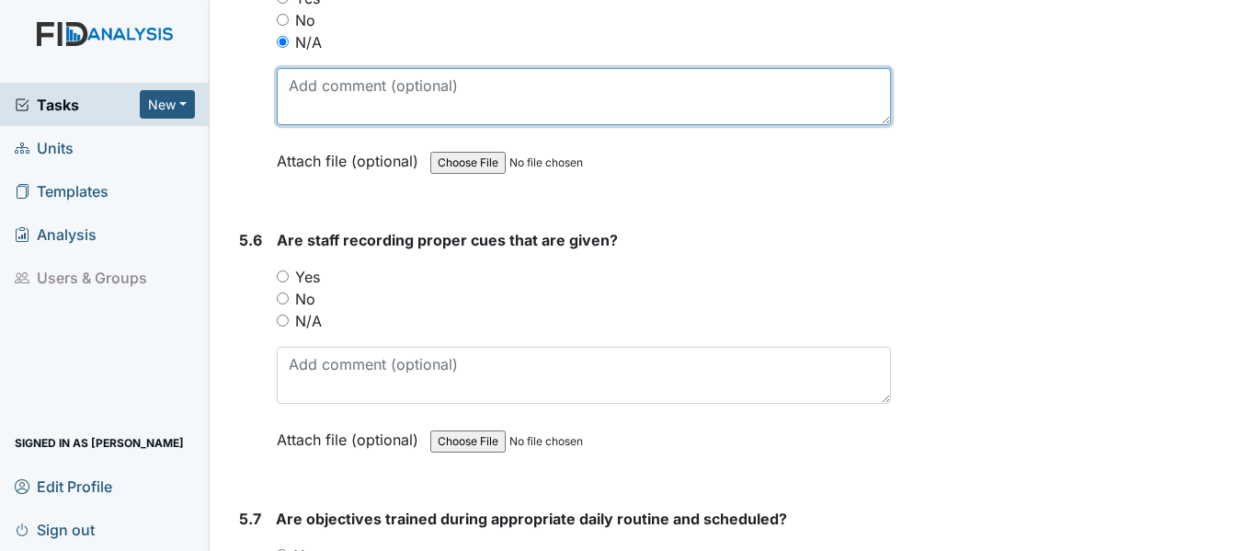
click at [295, 85] on textarea at bounding box center [584, 96] width 614 height 57
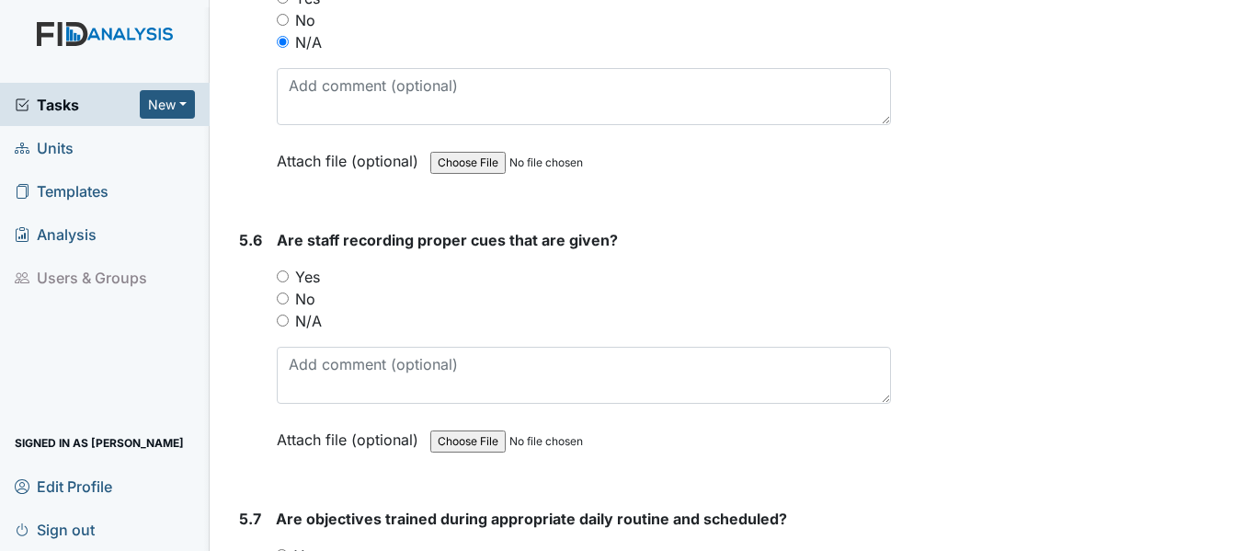
click at [284, 314] on input "N/A" at bounding box center [283, 320] width 12 height 12
radio input "true"
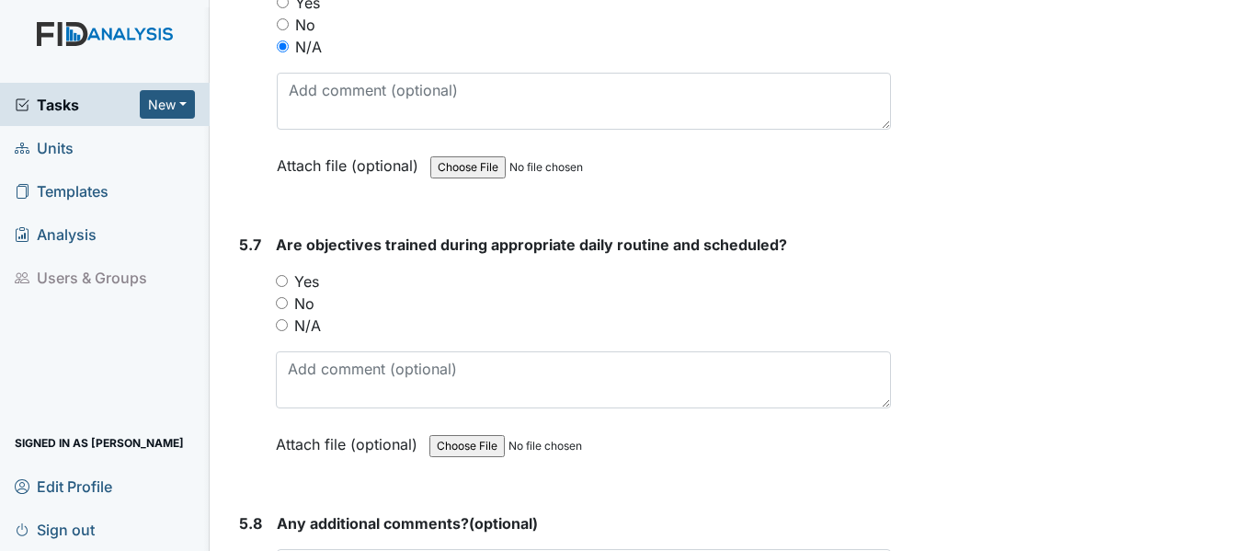
scroll to position [11216, 0]
click at [279, 317] on input "N/A" at bounding box center [282, 323] width 12 height 12
radio input "true"
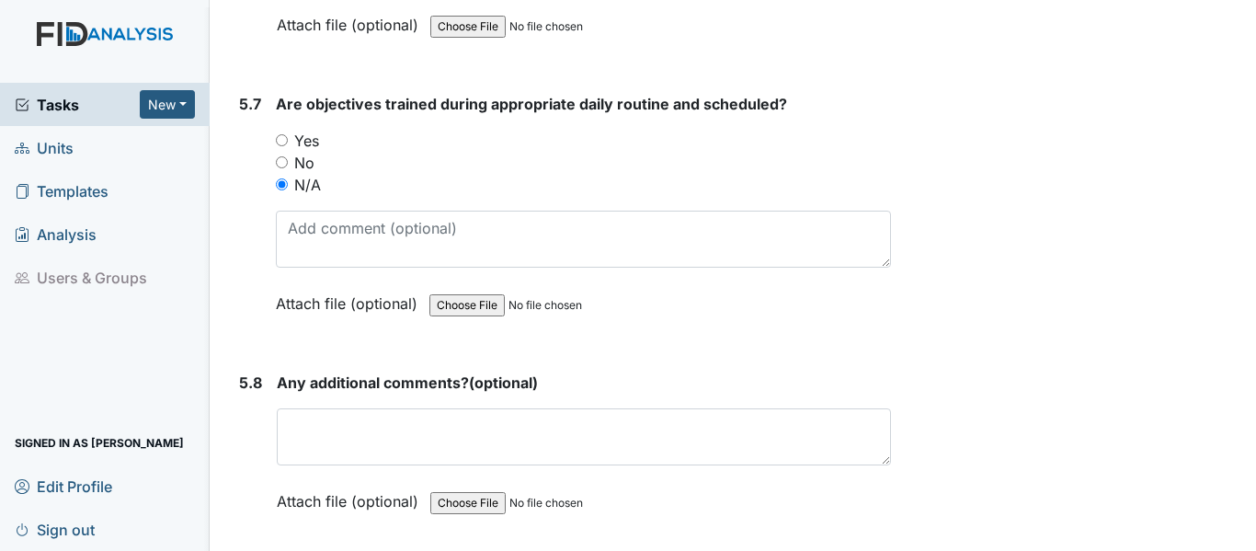
scroll to position [11583, 0]
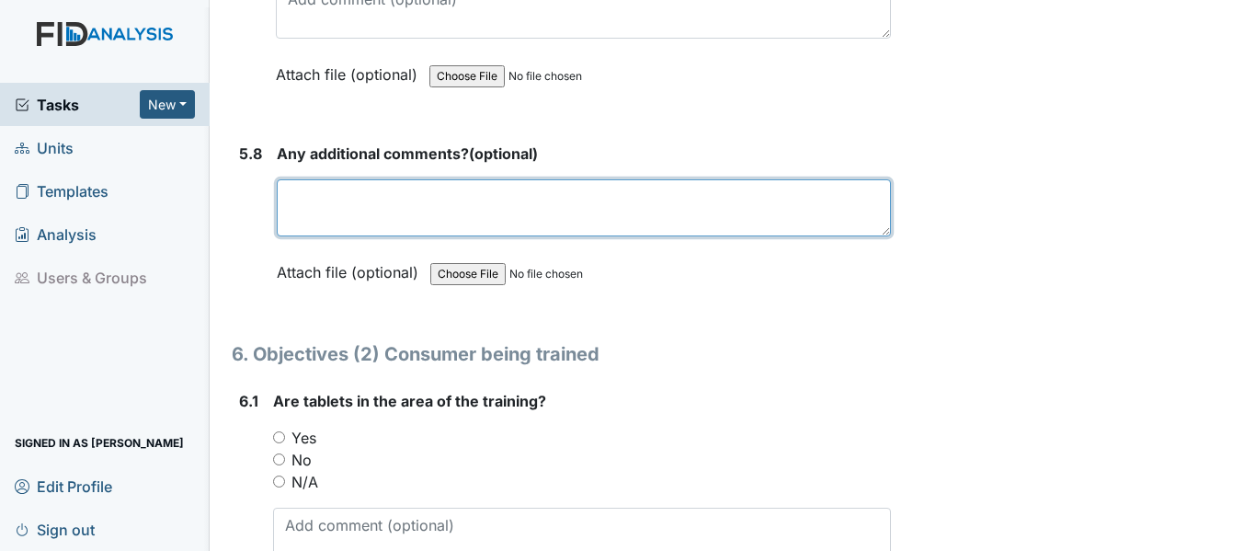
click at [291, 179] on textarea at bounding box center [584, 207] width 614 height 57
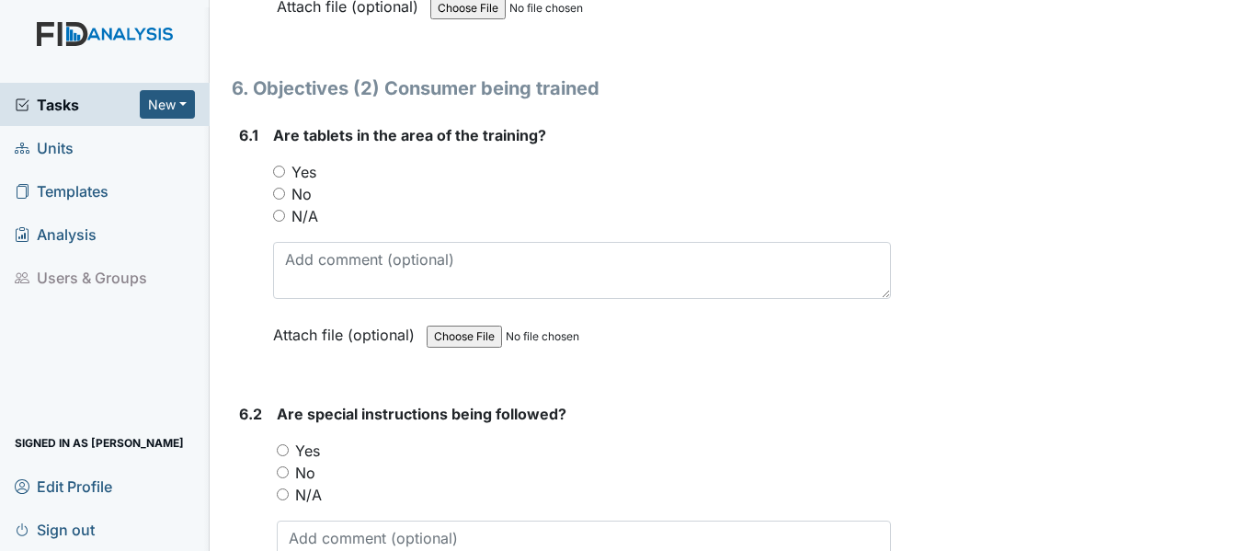
scroll to position [11859, 0]
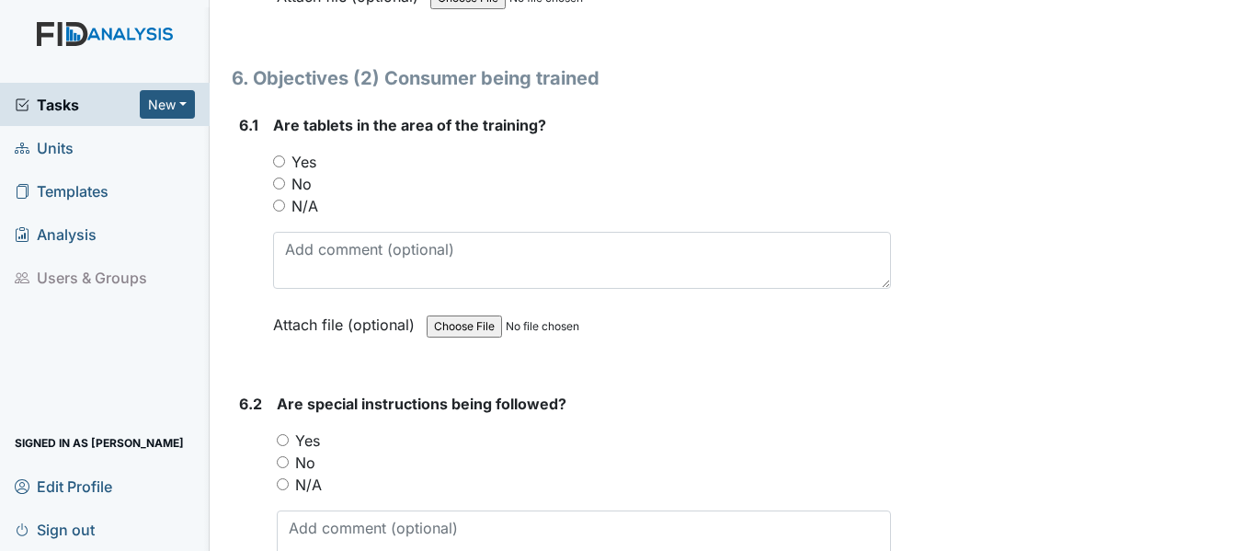
type textarea "None at this time"
click at [278, 199] on input "N/A" at bounding box center [279, 205] width 12 height 12
radio input "true"
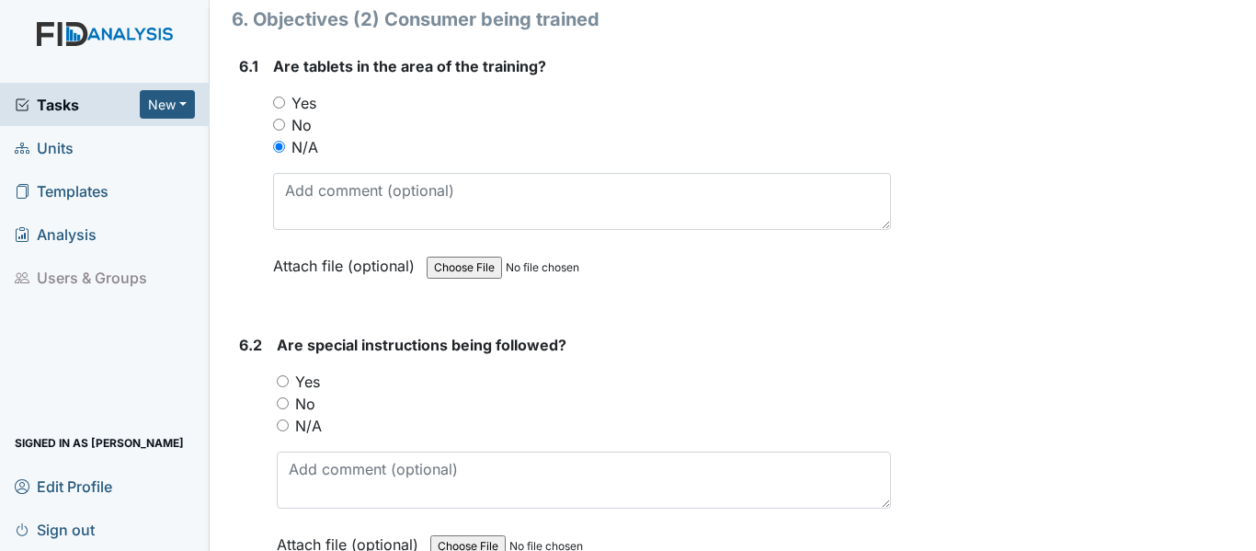
scroll to position [11951, 0]
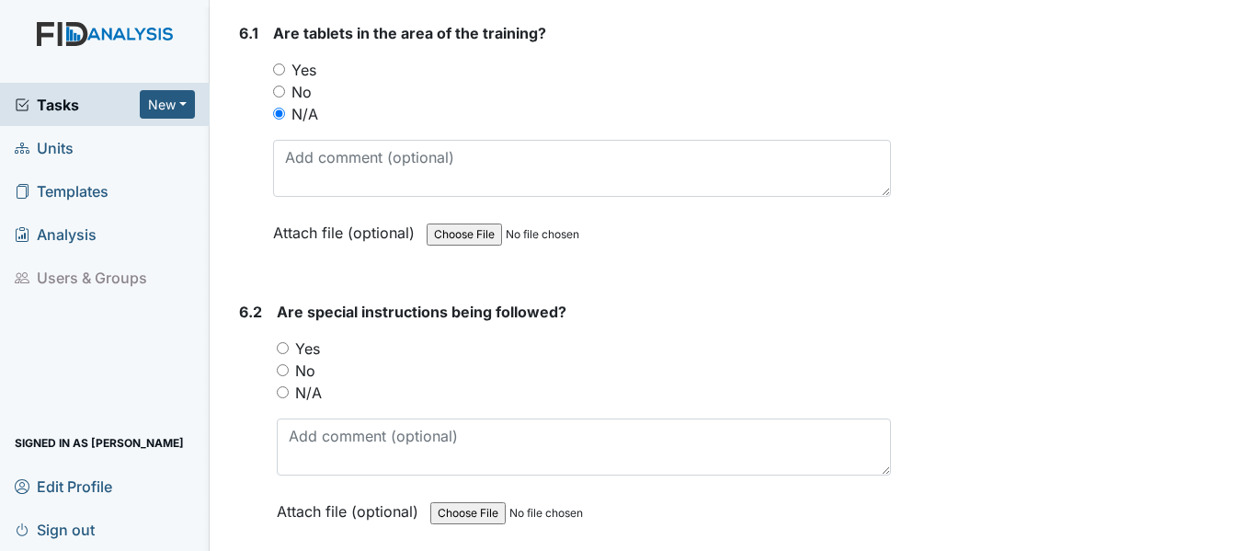
click at [283, 386] on input "N/A" at bounding box center [283, 392] width 12 height 12
radio input "true"
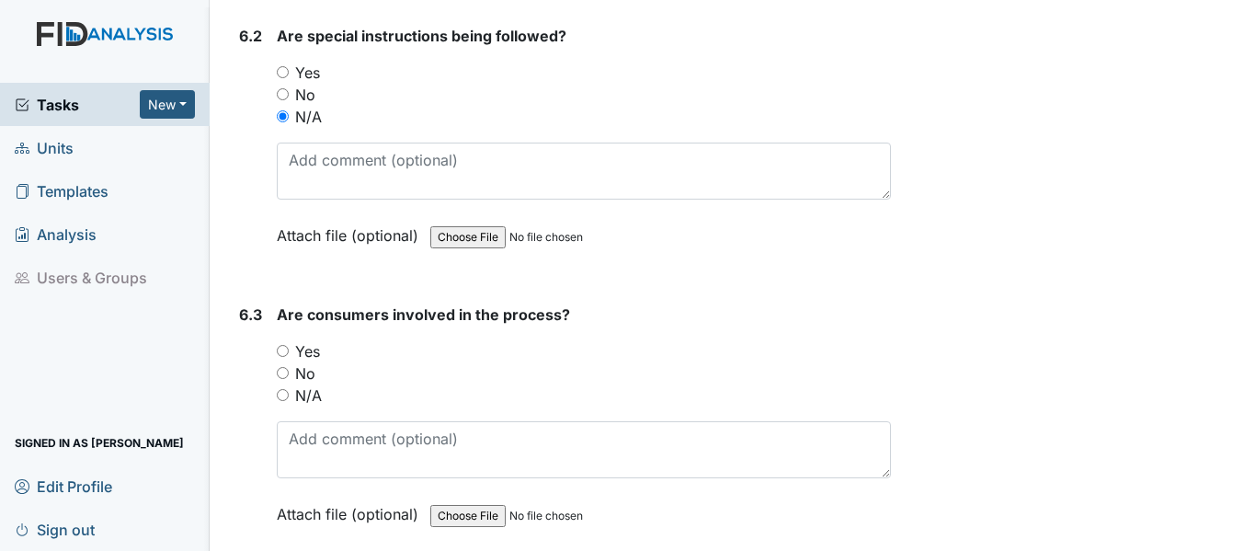
click at [285, 389] on input "N/A" at bounding box center [283, 395] width 12 height 12
radio input "true"
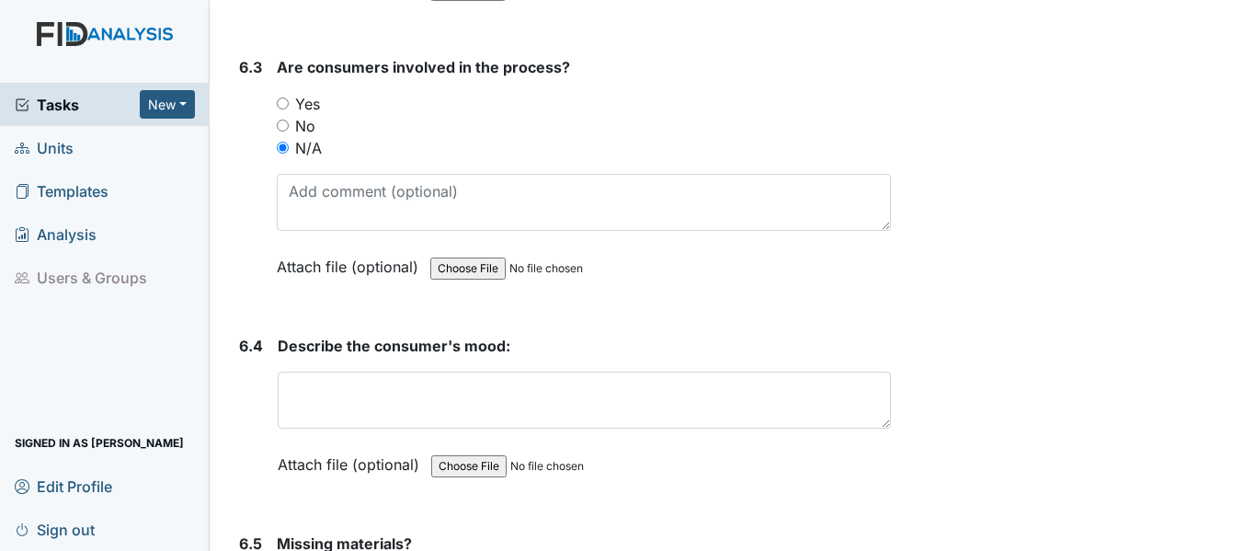
scroll to position [12503, 0]
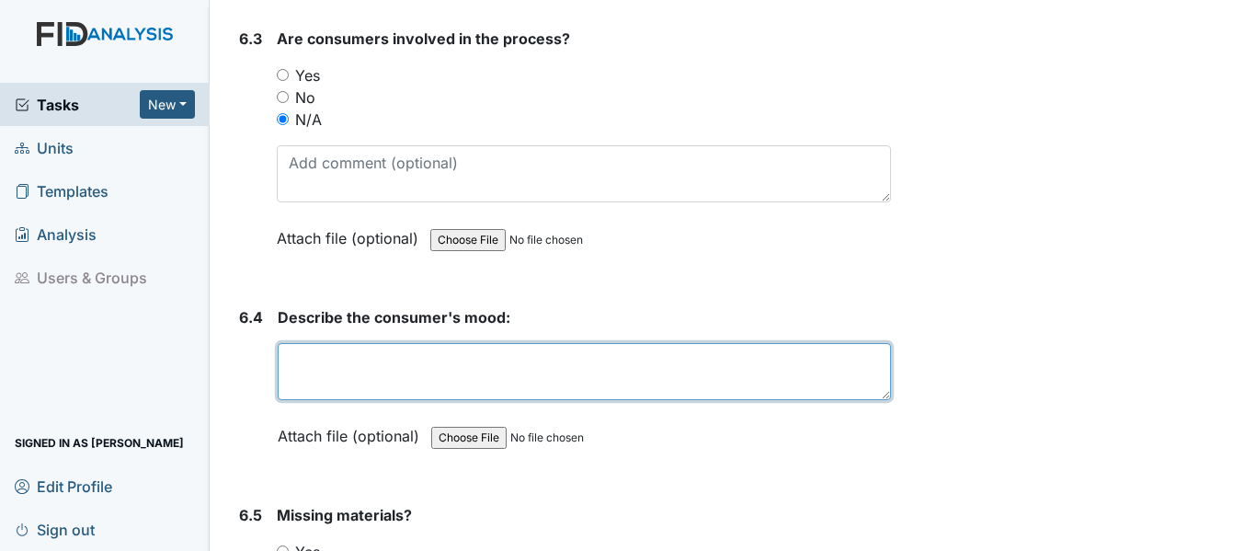
drag, startPoint x: 294, startPoint y: 351, endPoint x: 304, endPoint y: 342, distance: 13.7
click at [294, 350] on textarea at bounding box center [584, 371] width 613 height 57
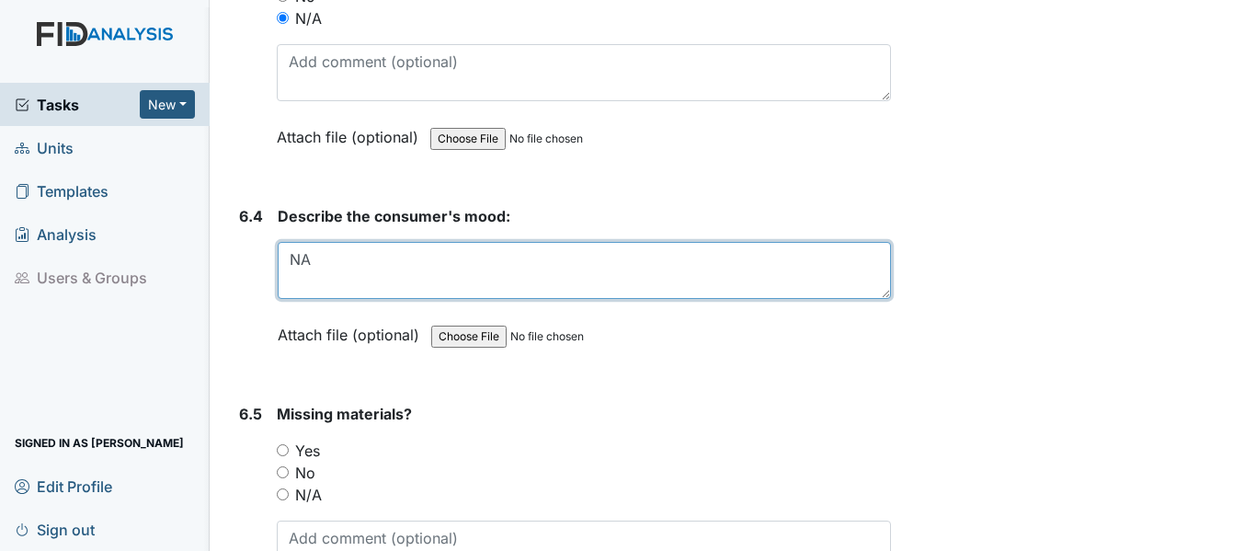
scroll to position [12962, 0]
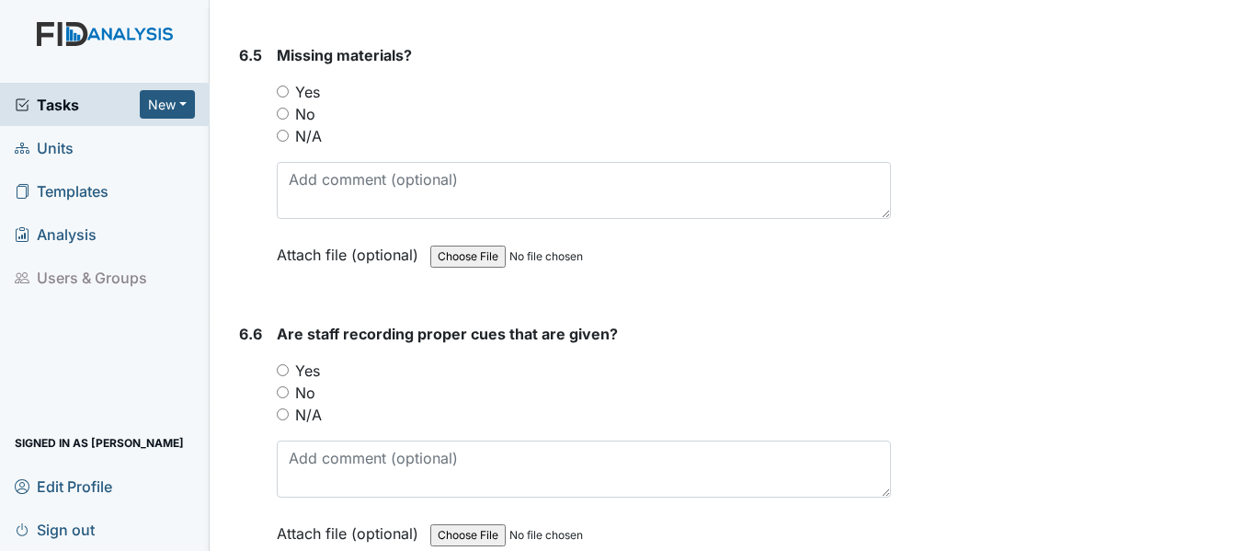
type textarea "NA"
click at [282, 130] on input "N/A" at bounding box center [283, 136] width 12 height 12
radio input "true"
click at [279, 408] on input "N/A" at bounding box center [283, 414] width 12 height 12
radio input "true"
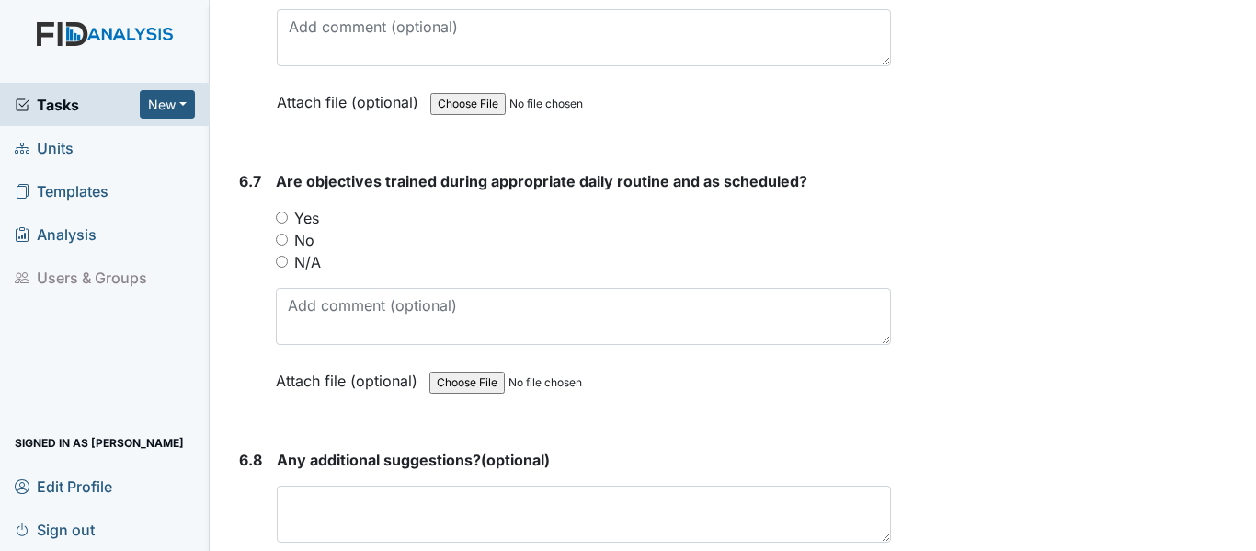
scroll to position [13422, 0]
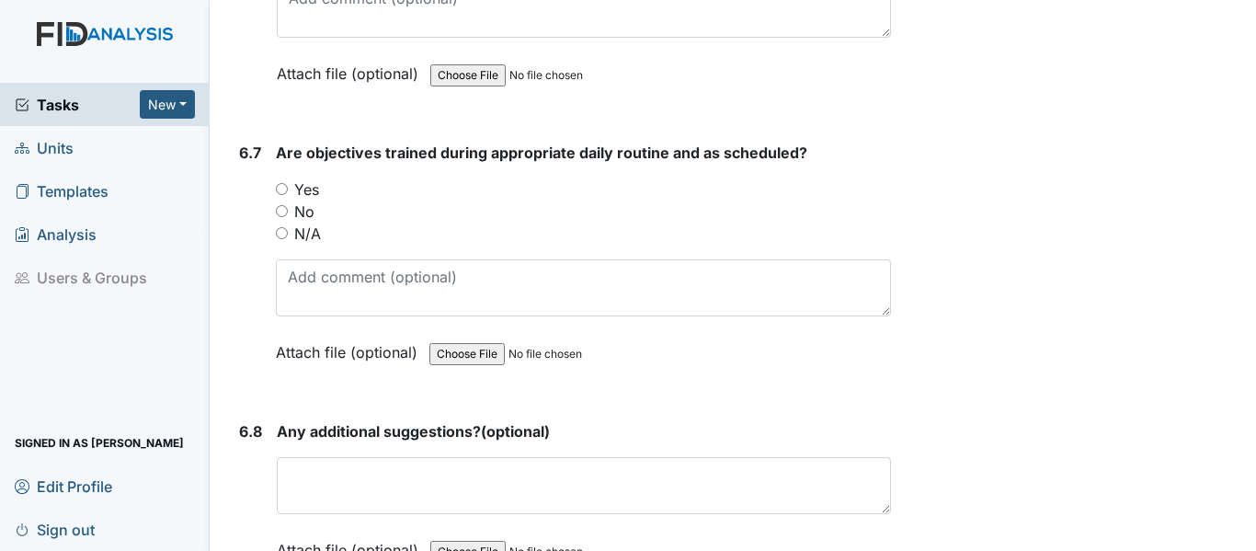
click at [278, 227] on input "N/A" at bounding box center [282, 233] width 12 height 12
radio input "true"
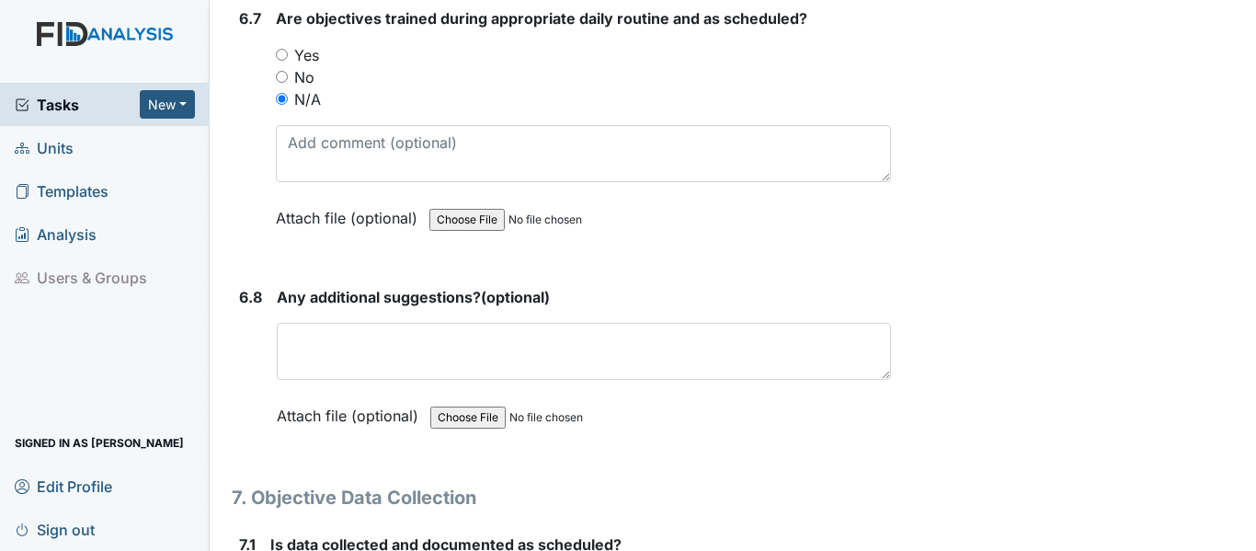
scroll to position [13698, 0]
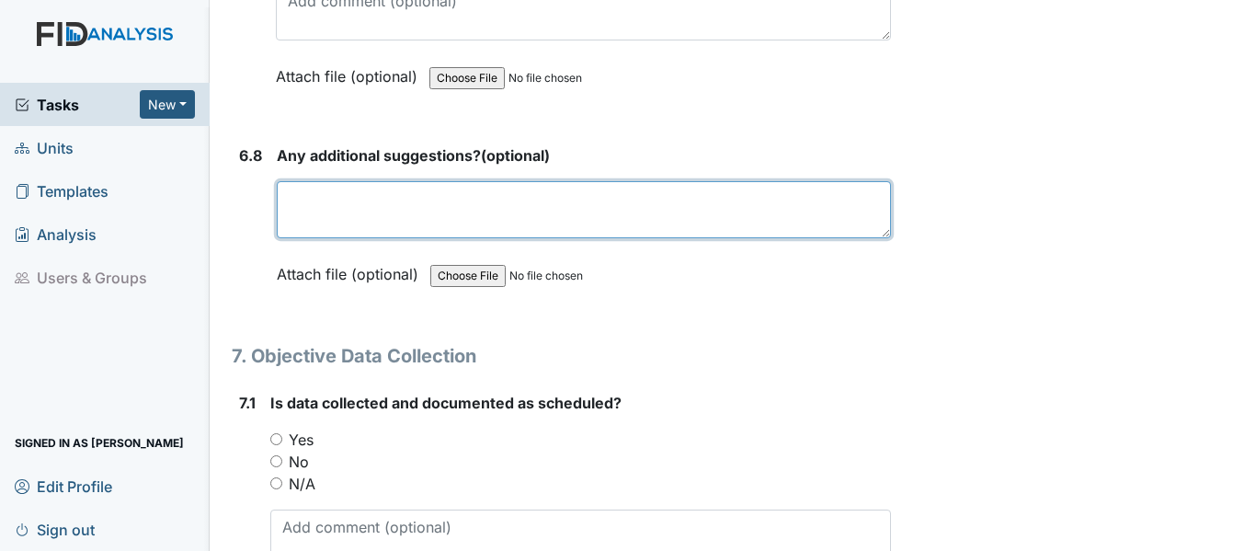
click at [294, 184] on textarea at bounding box center [584, 209] width 614 height 57
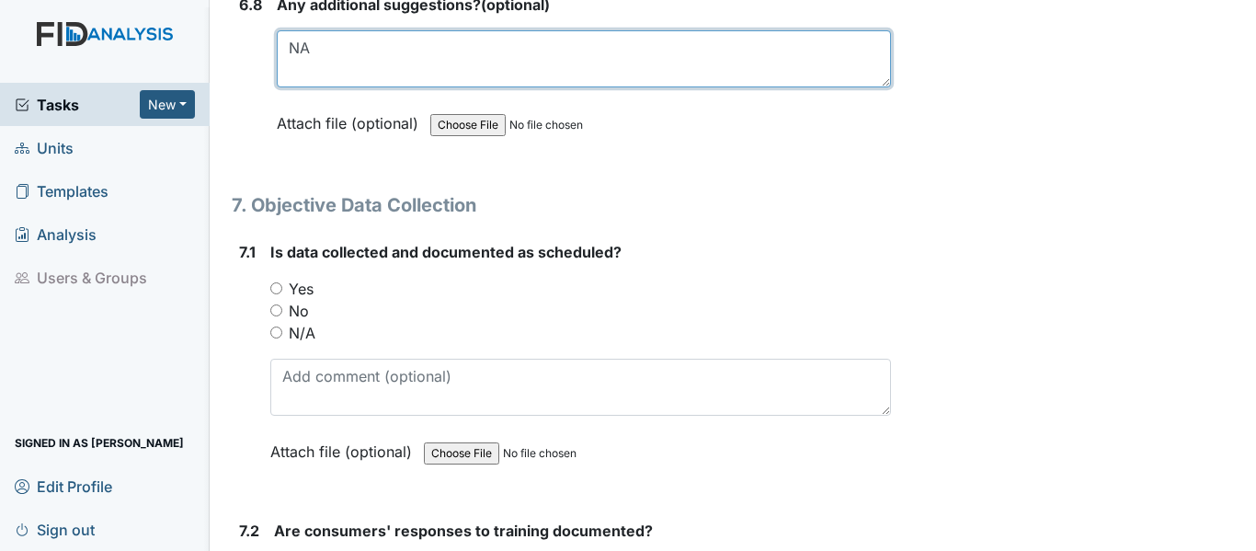
scroll to position [13882, 0]
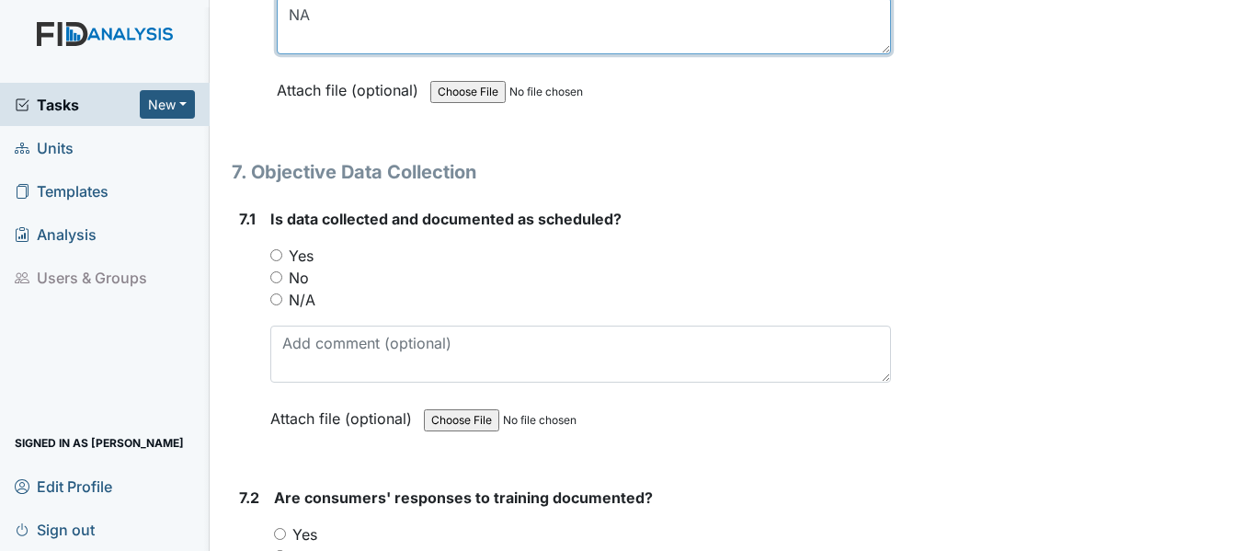
type textarea "NA"
click at [275, 293] on input "N/A" at bounding box center [276, 299] width 12 height 12
radio input "true"
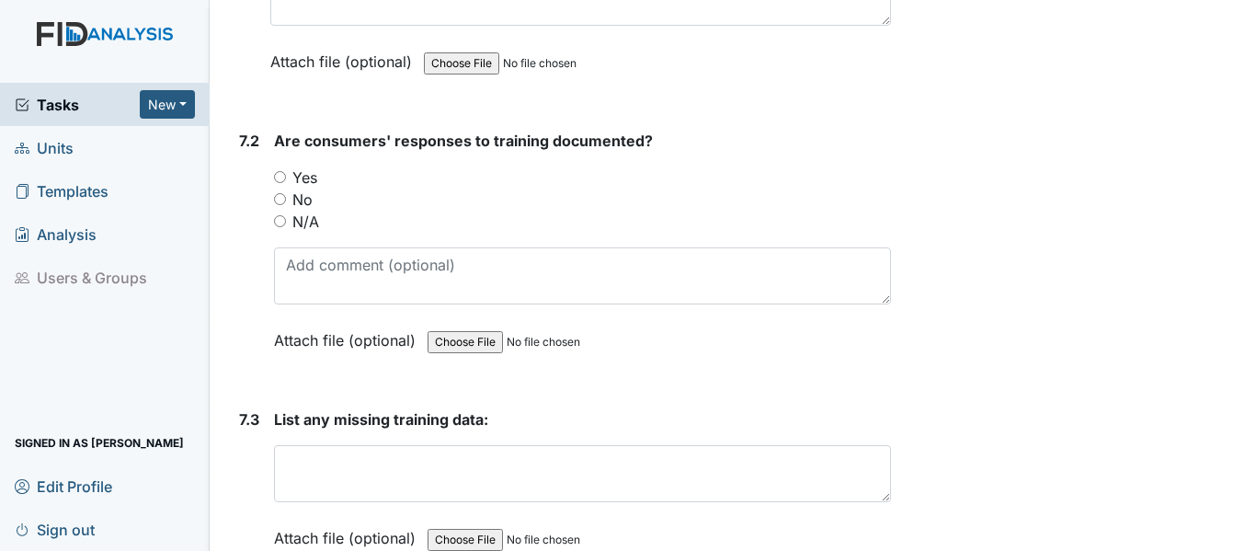
scroll to position [14249, 0]
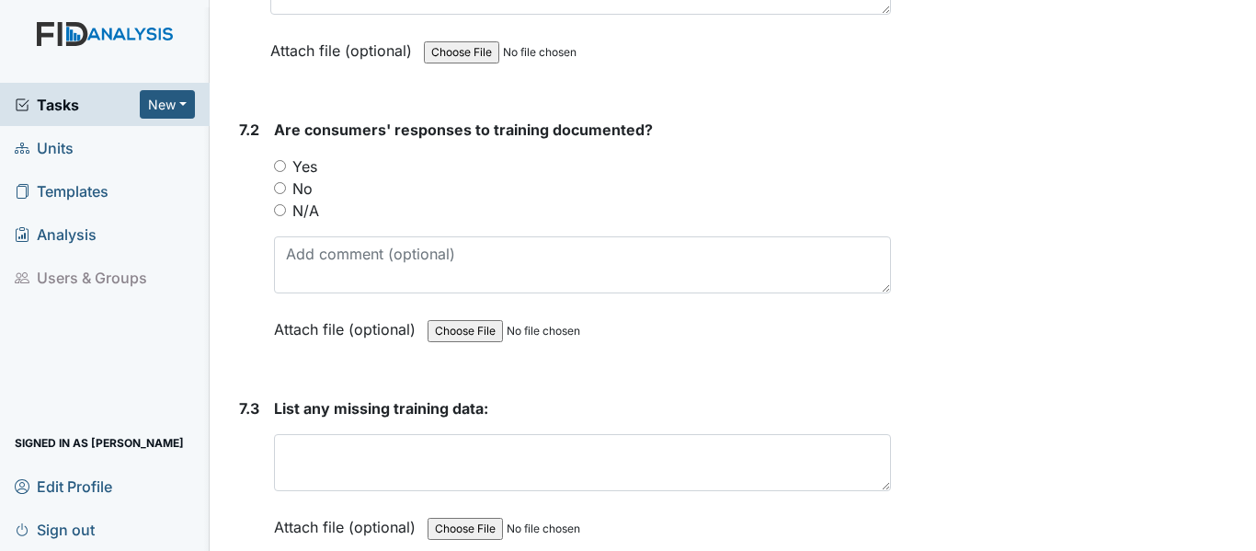
click at [276, 204] on input "N/A" at bounding box center [280, 210] width 12 height 12
radio input "true"
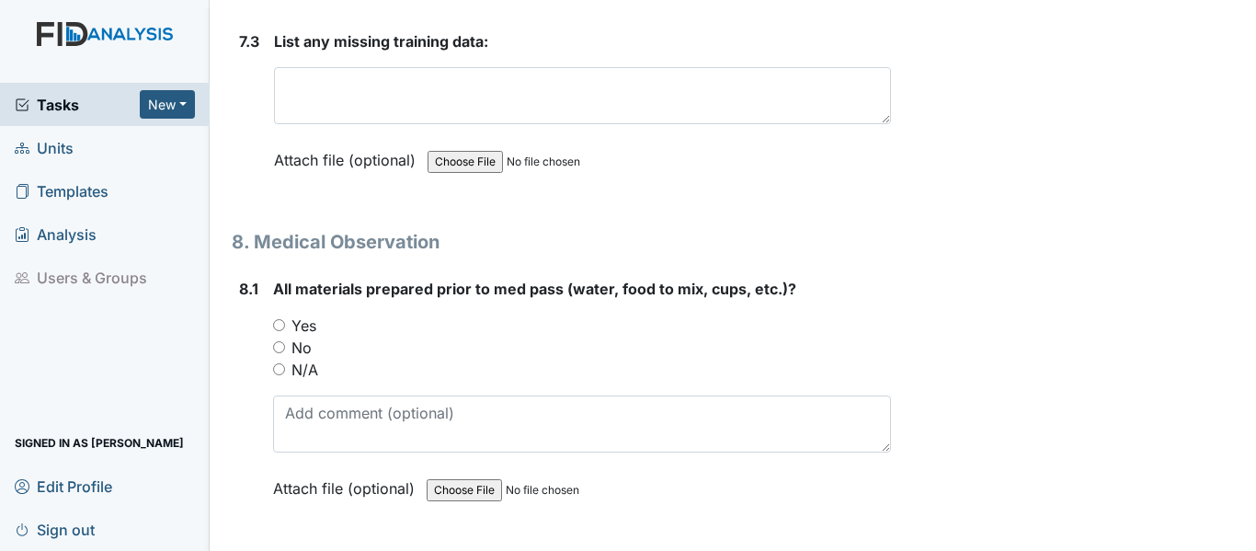
scroll to position [14617, 0]
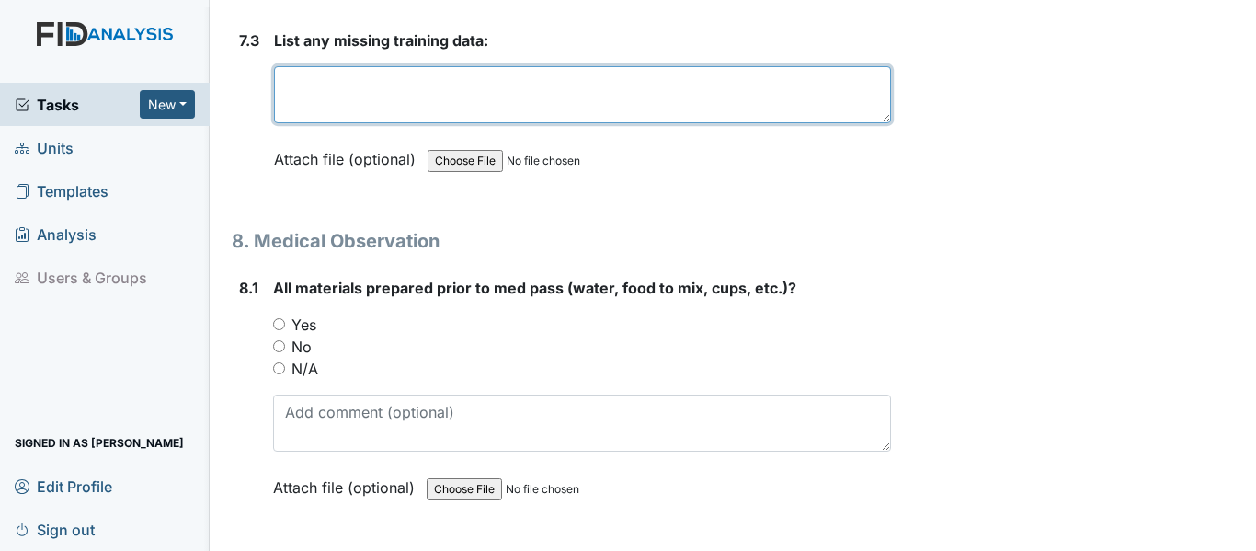
click at [295, 75] on textarea at bounding box center [582, 94] width 617 height 57
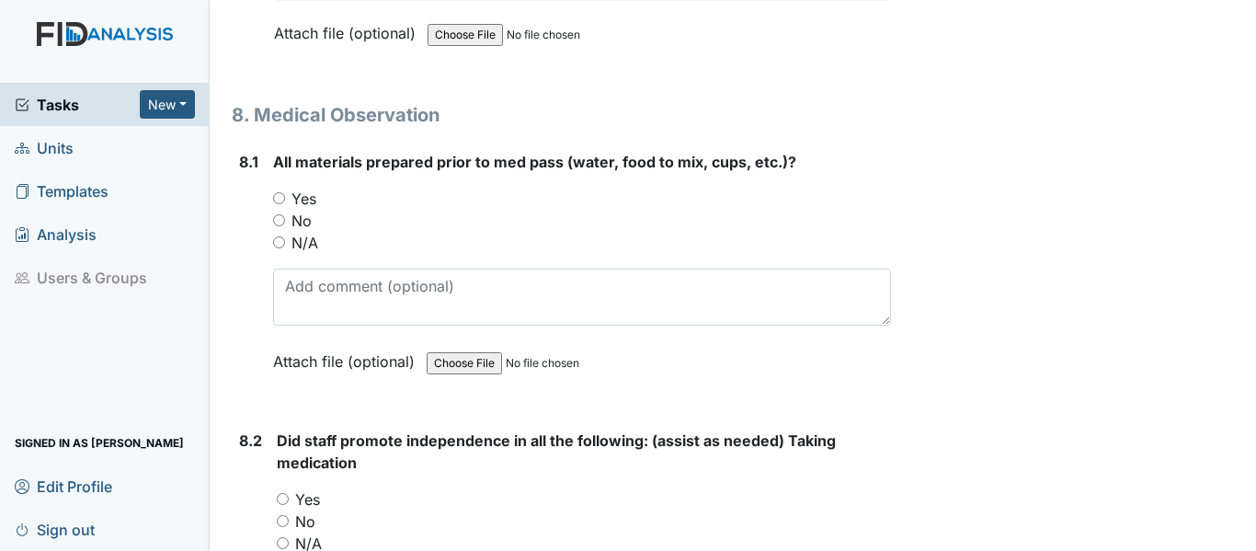
scroll to position [14853, 0]
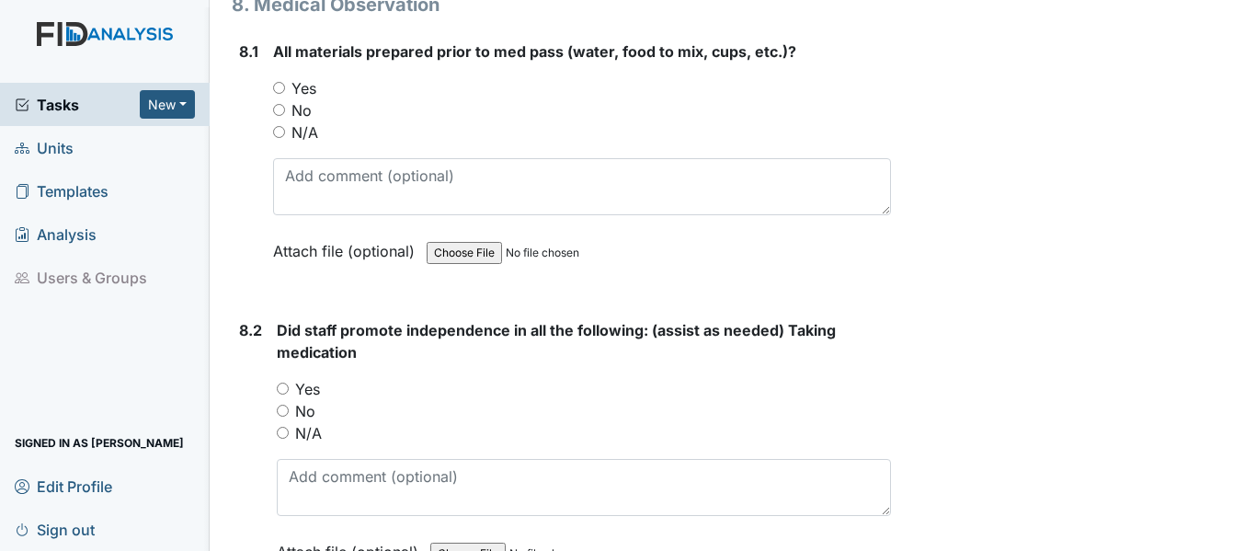
type textarea "NA"
click at [279, 126] on input "N/A" at bounding box center [279, 132] width 12 height 12
radio input "true"
click at [281, 427] on input "N/A" at bounding box center [283, 433] width 12 height 12
radio input "true"
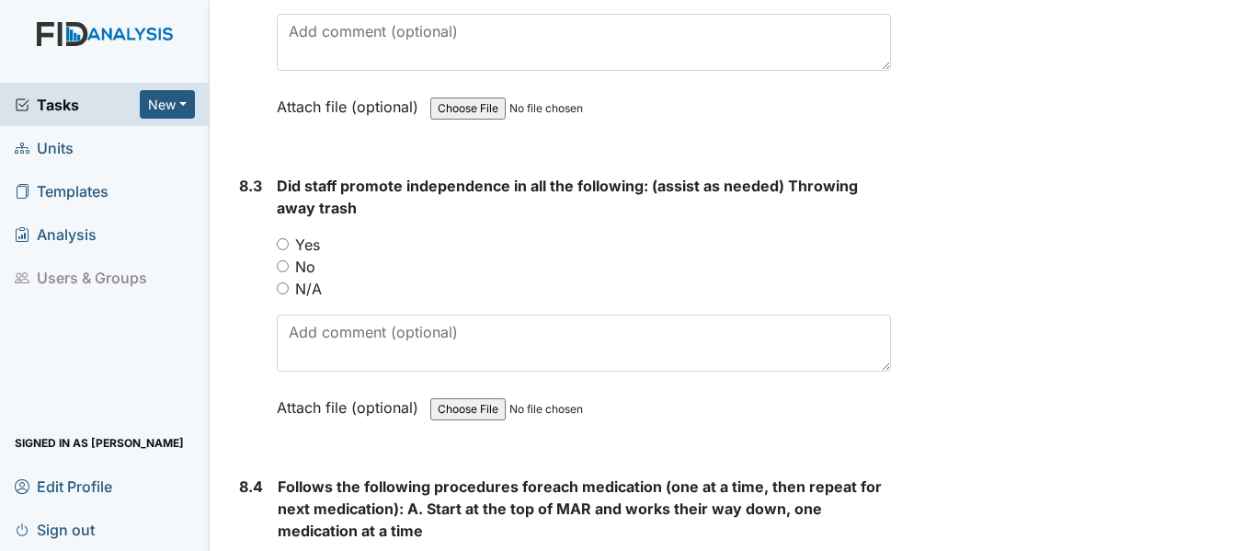
scroll to position [15405, 0]
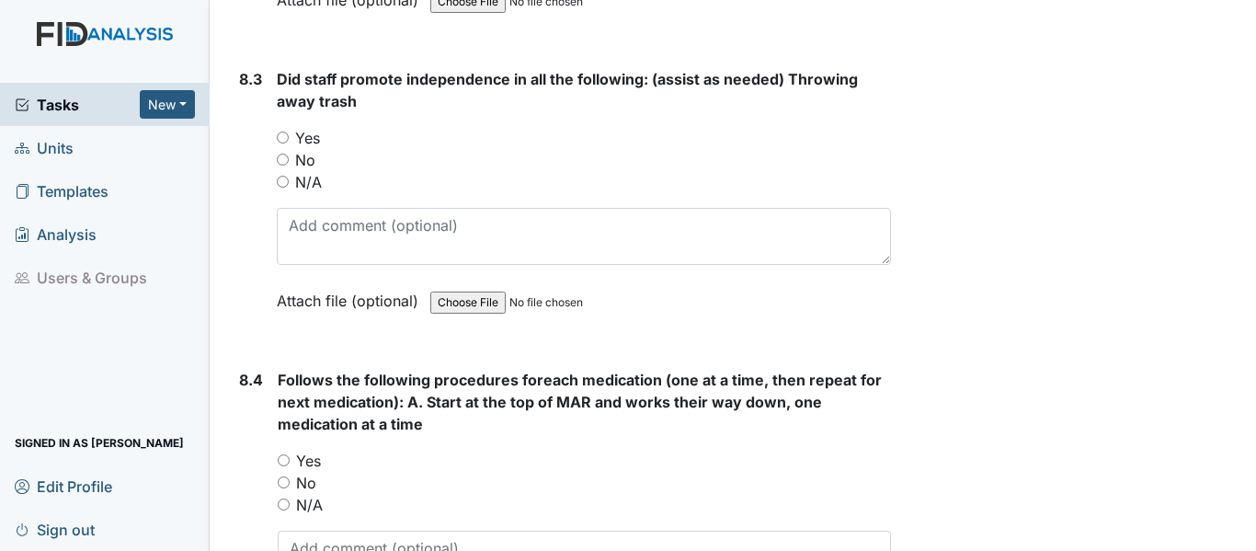
click at [279, 176] on input "N/A" at bounding box center [283, 182] width 12 height 12
radio input "true"
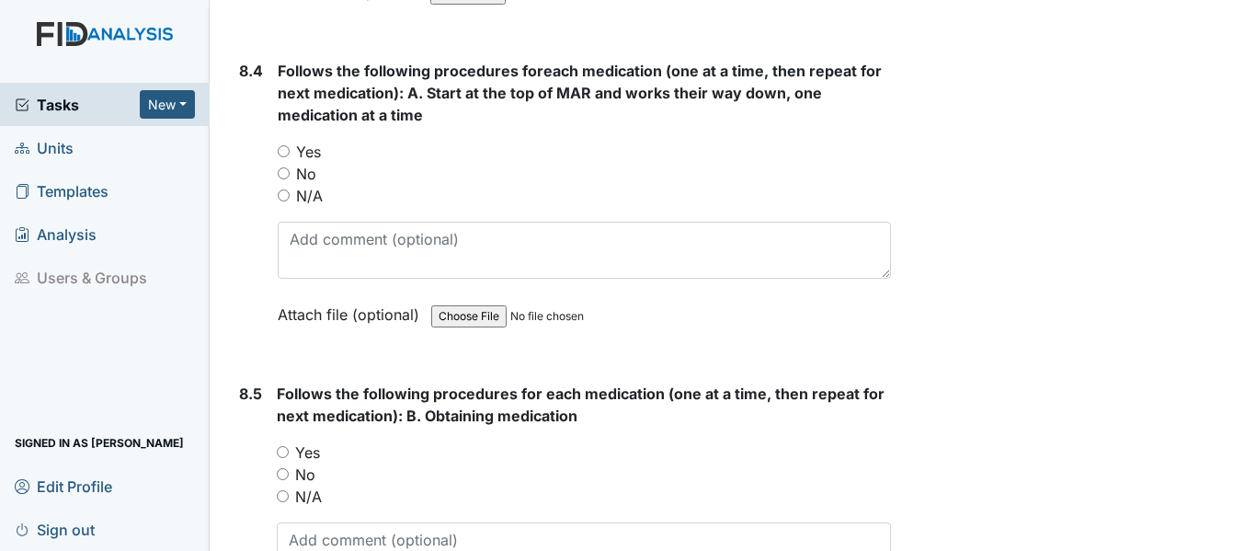
scroll to position [15773, 0]
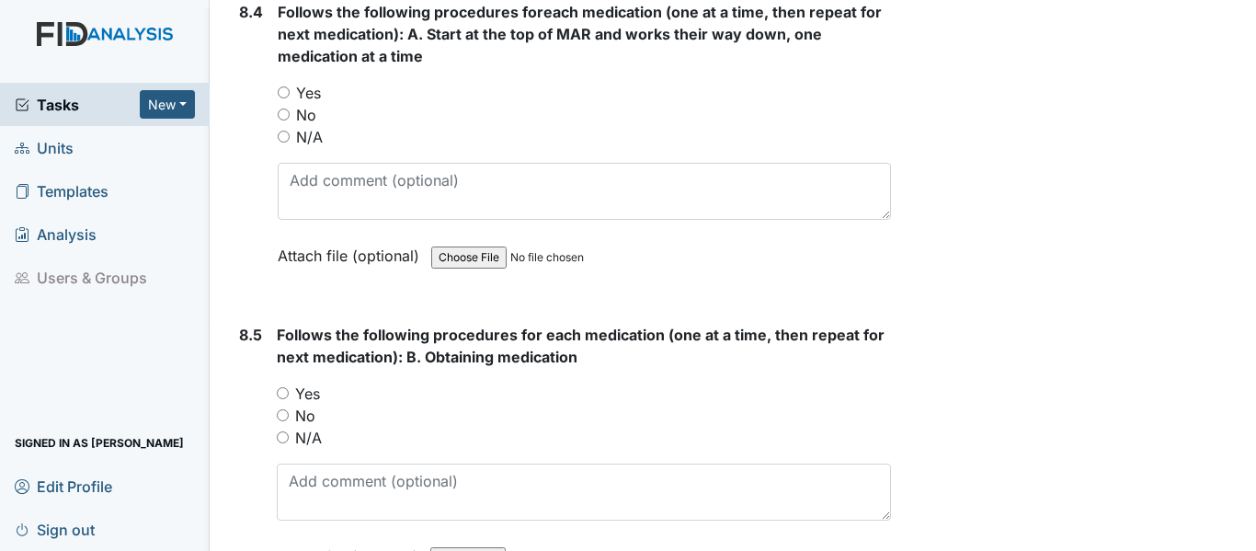
click at [282, 131] on input "N/A" at bounding box center [284, 137] width 12 height 12
radio input "true"
click at [282, 431] on input "N/A" at bounding box center [283, 437] width 12 height 12
radio input "true"
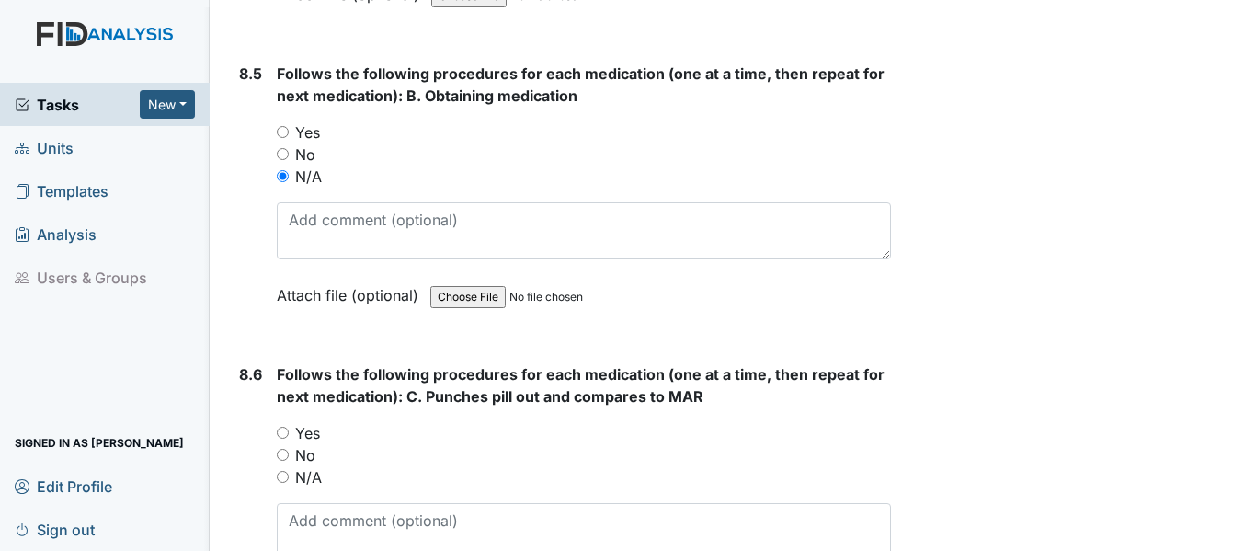
scroll to position [16048, 0]
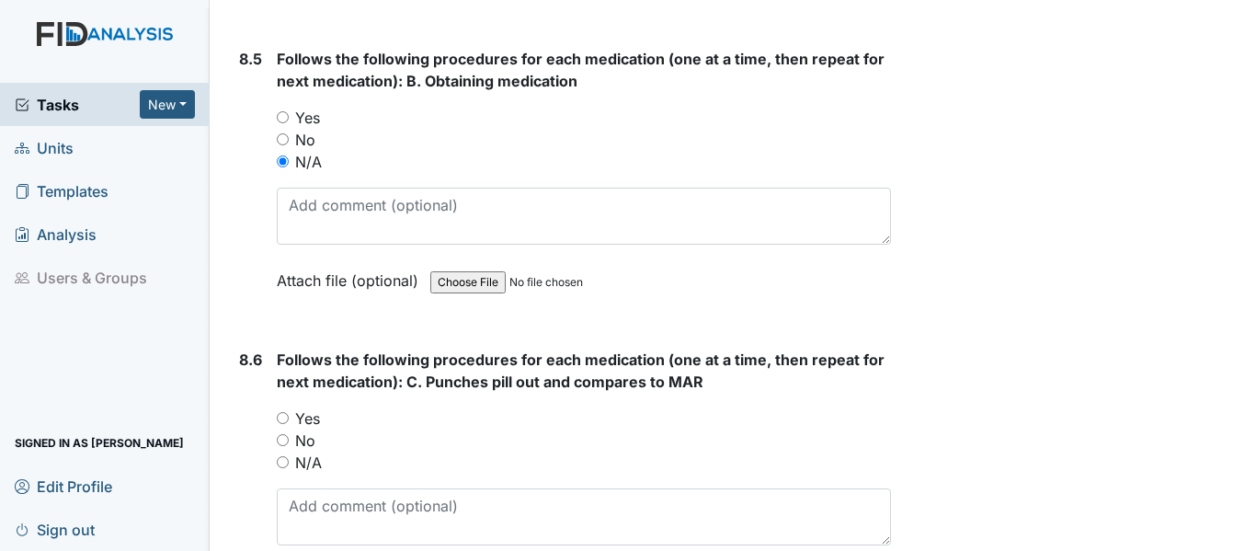
click at [284, 456] on input "N/A" at bounding box center [283, 462] width 12 height 12
radio input "true"
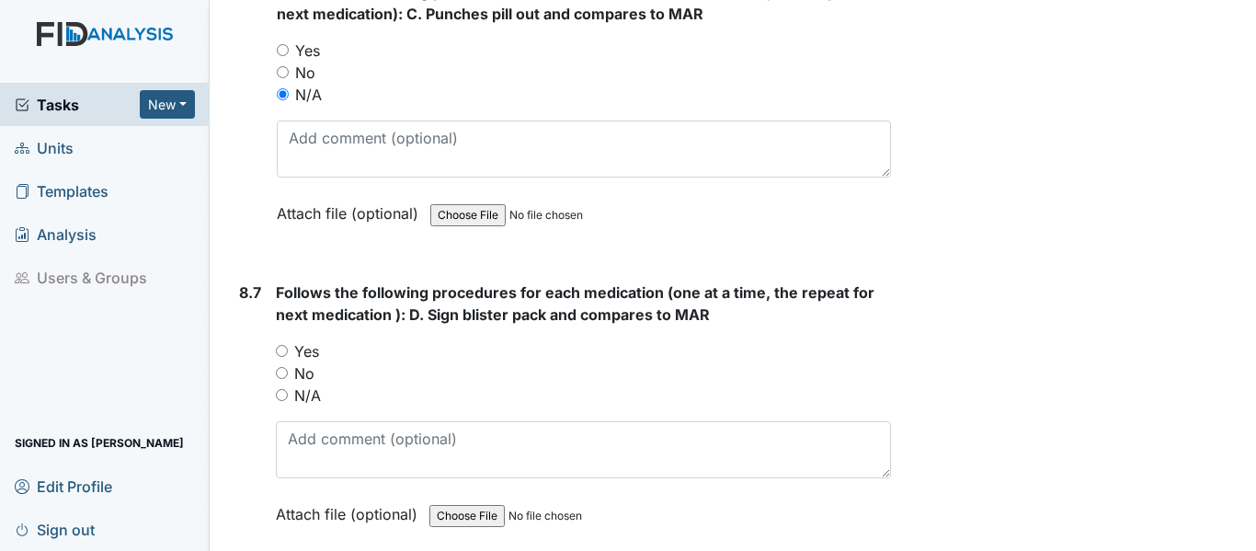
click at [279, 389] on input "N/A" at bounding box center [282, 395] width 12 height 12
radio input "true"
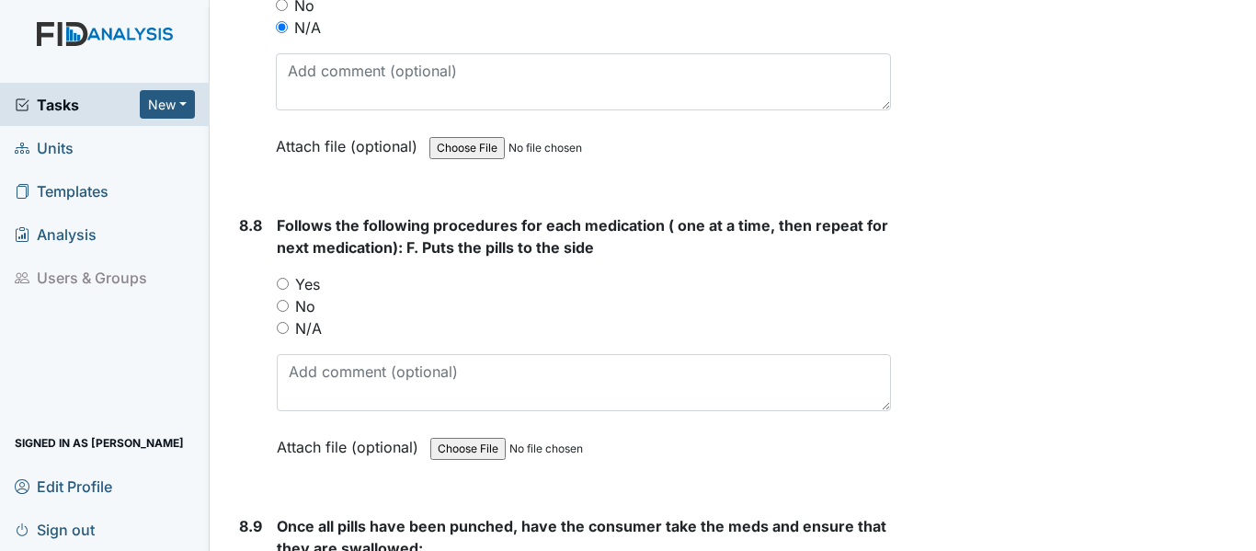
click at [283, 322] on input "N/A" at bounding box center [283, 328] width 12 height 12
radio input "true"
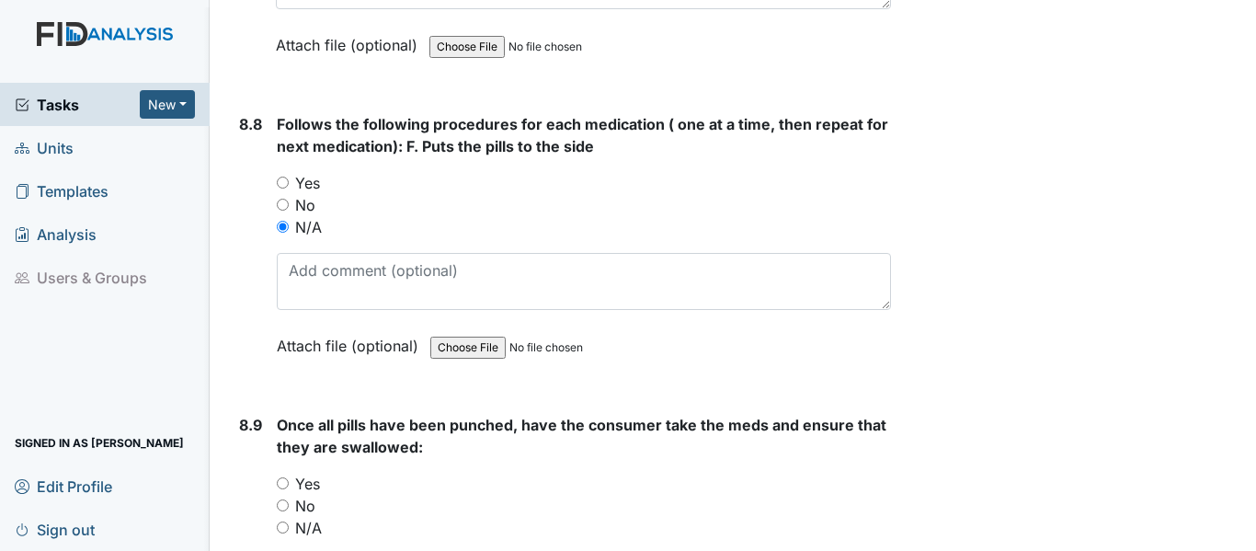
scroll to position [17060, 0]
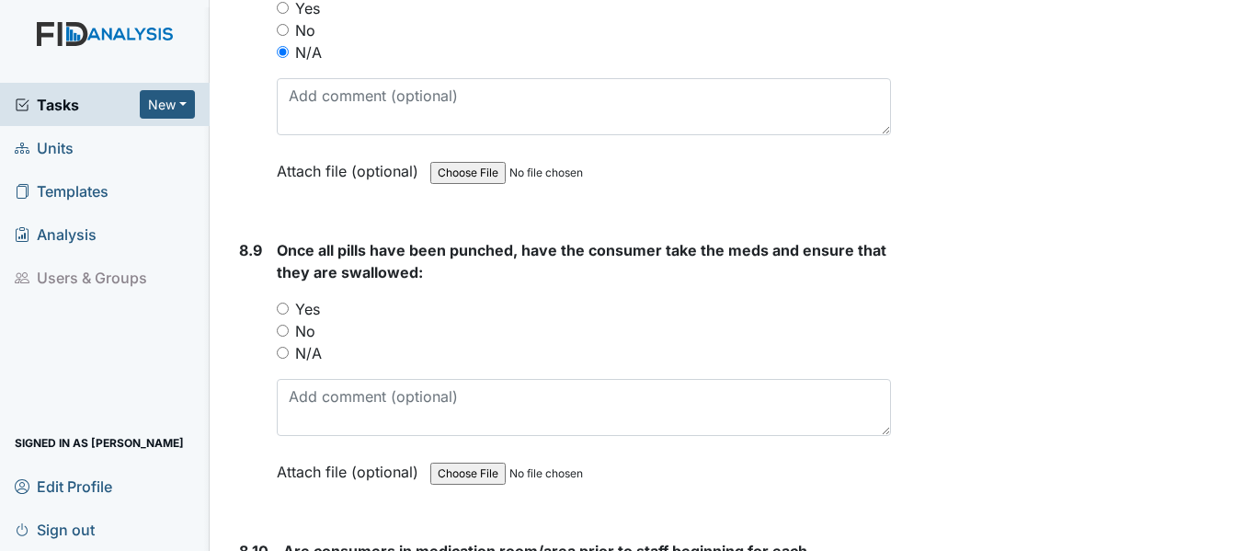
click at [285, 347] on input "N/A" at bounding box center [283, 353] width 12 height 12
radio input "true"
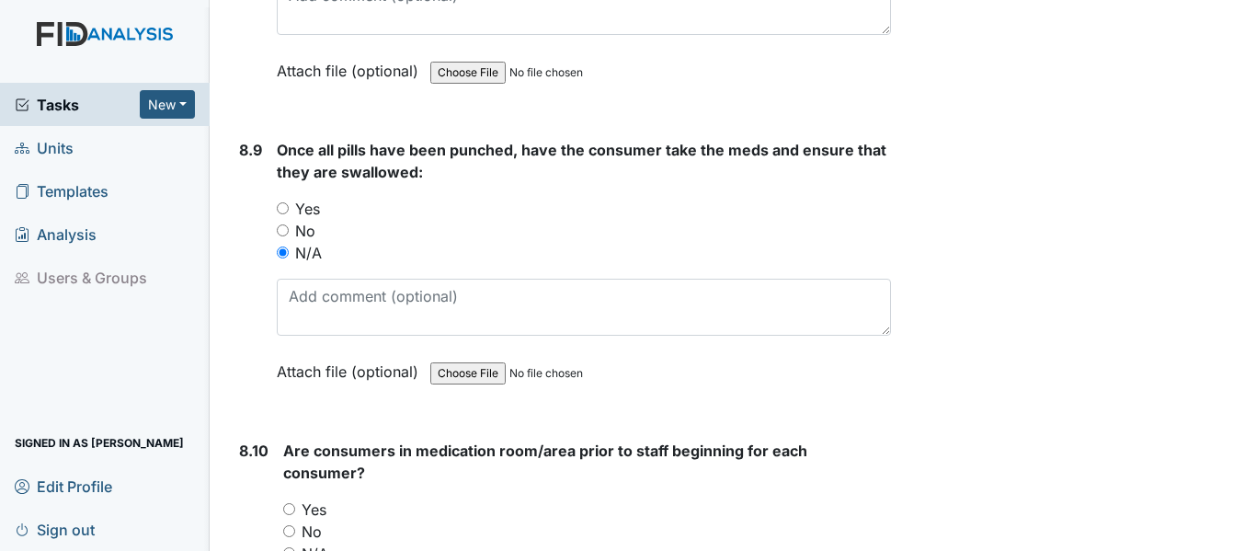
scroll to position [17335, 0]
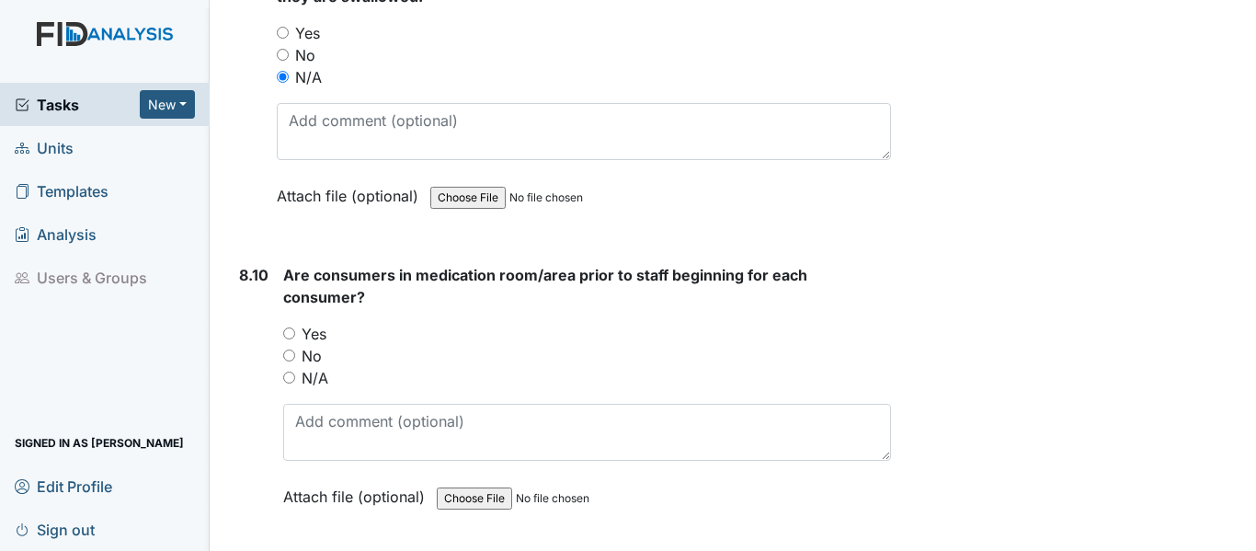
click at [288, 371] on input "N/A" at bounding box center [289, 377] width 12 height 12
radio input "true"
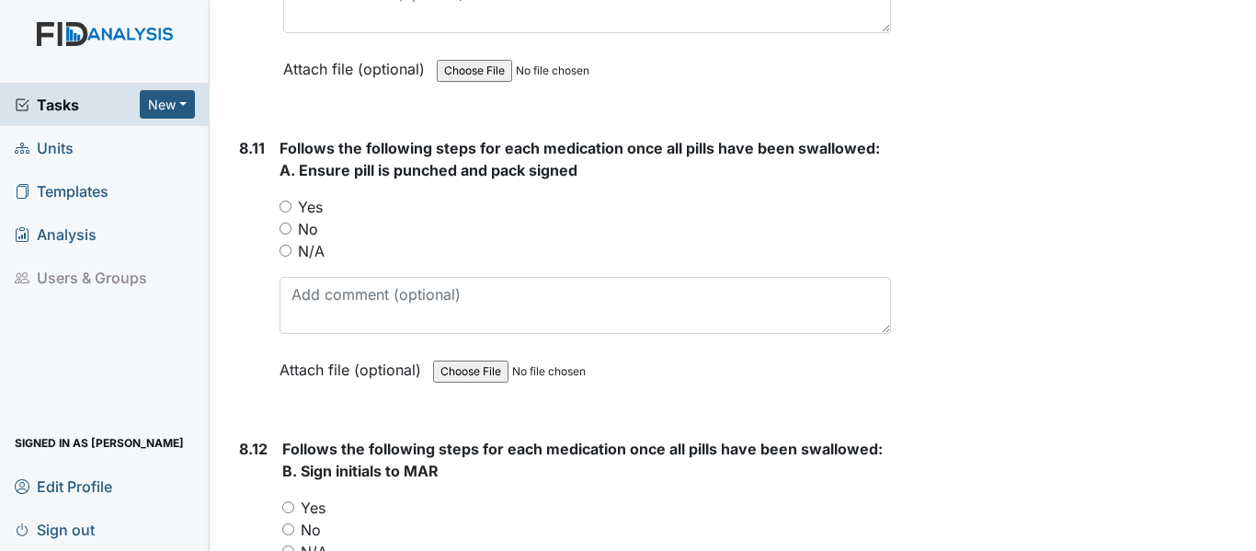
scroll to position [17795, 0]
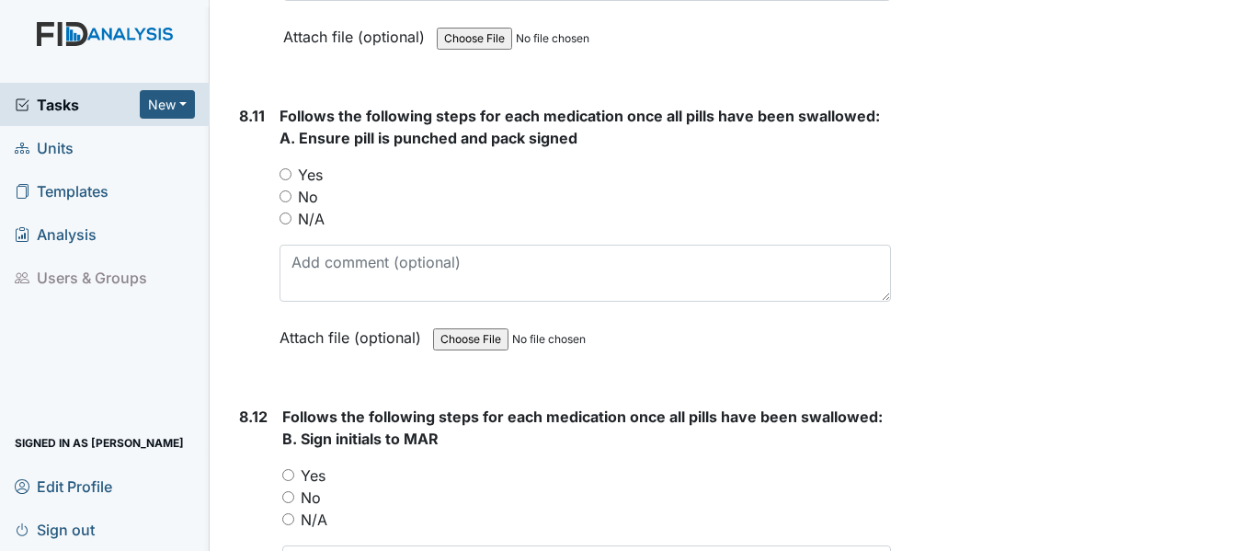
click at [280, 212] on input "N/A" at bounding box center [285, 218] width 12 height 12
radio input "true"
click at [290, 513] on input "N/A" at bounding box center [288, 519] width 12 height 12
radio input "true"
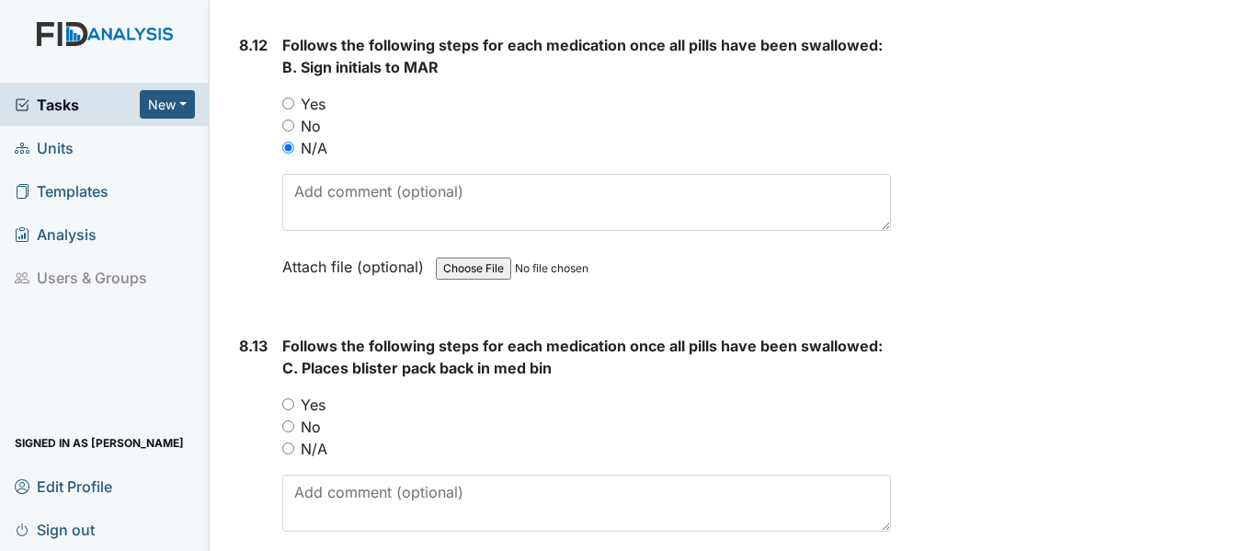
scroll to position [18255, 0]
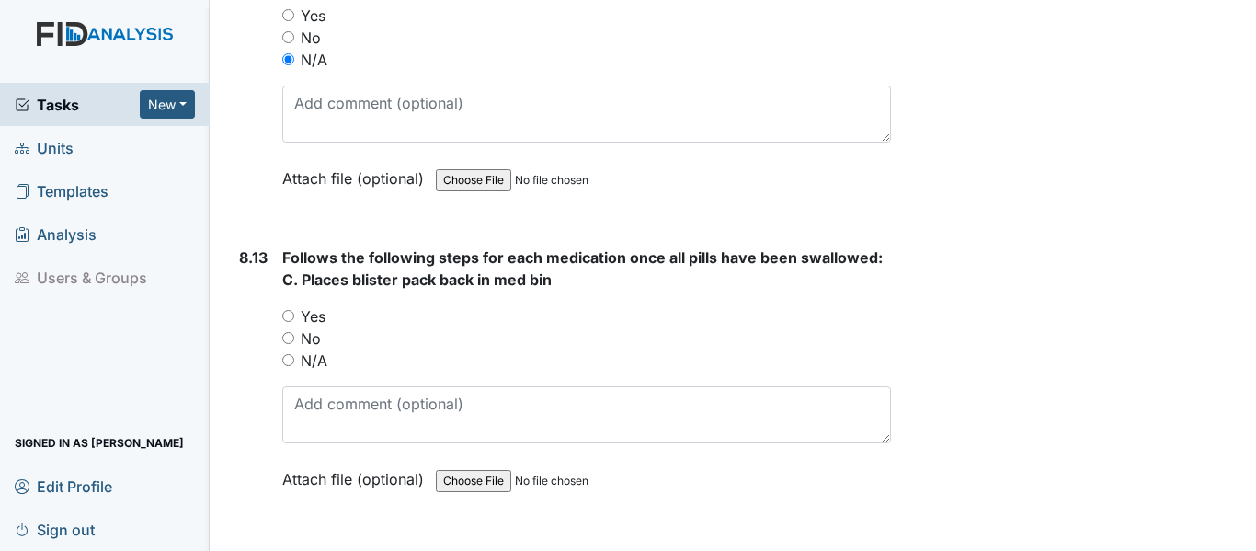
click at [288, 354] on input "N/A" at bounding box center [288, 360] width 12 height 12
radio input "true"
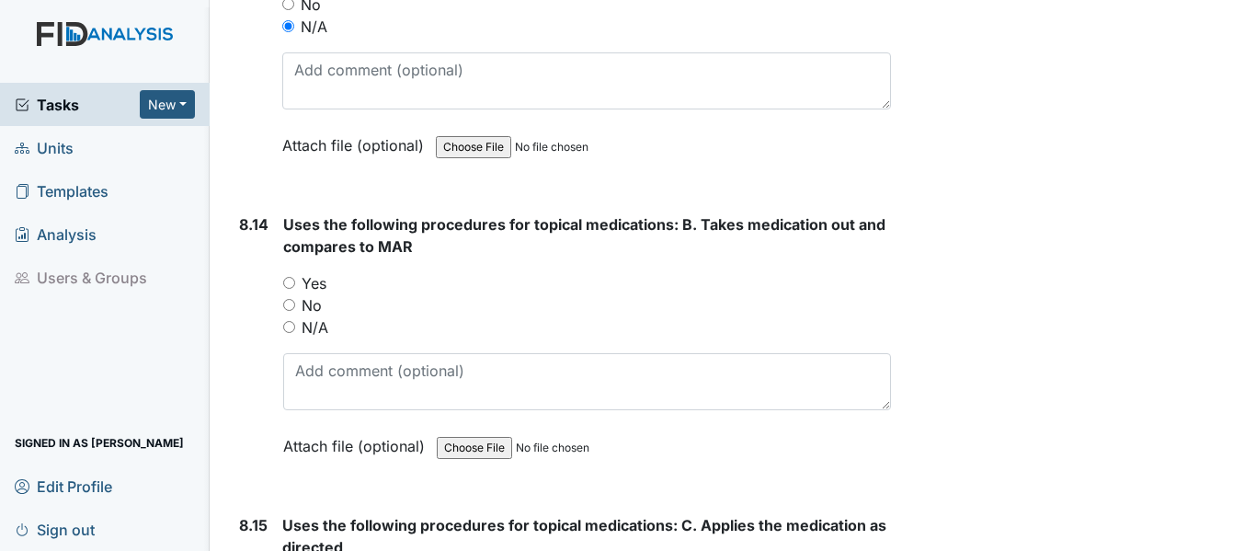
scroll to position [18622, 0]
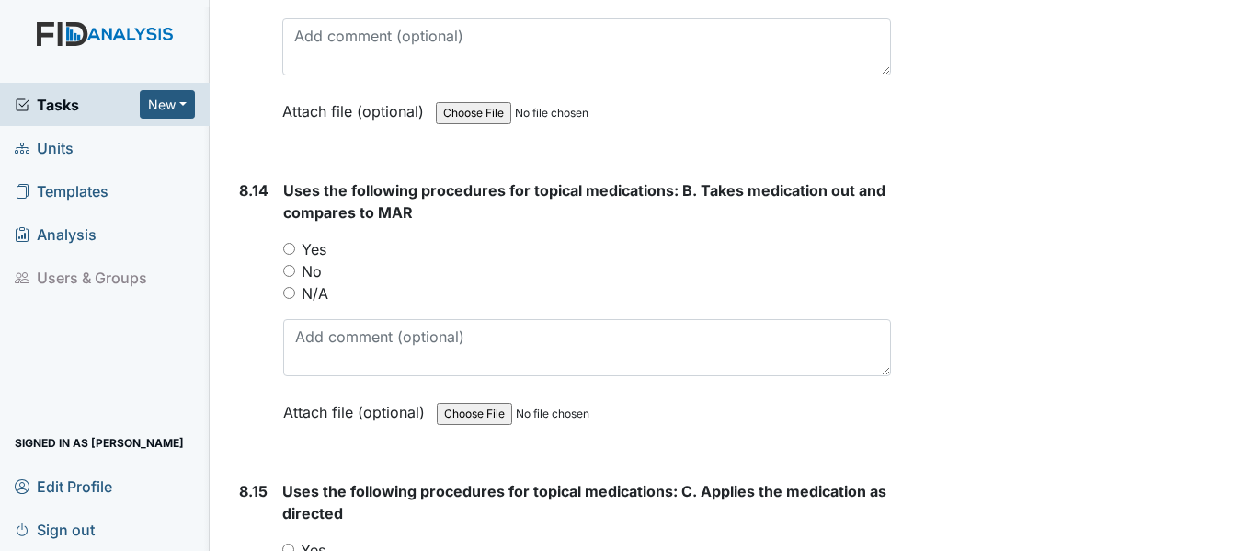
click at [288, 287] on input "N/A" at bounding box center [289, 293] width 12 height 12
radio input "true"
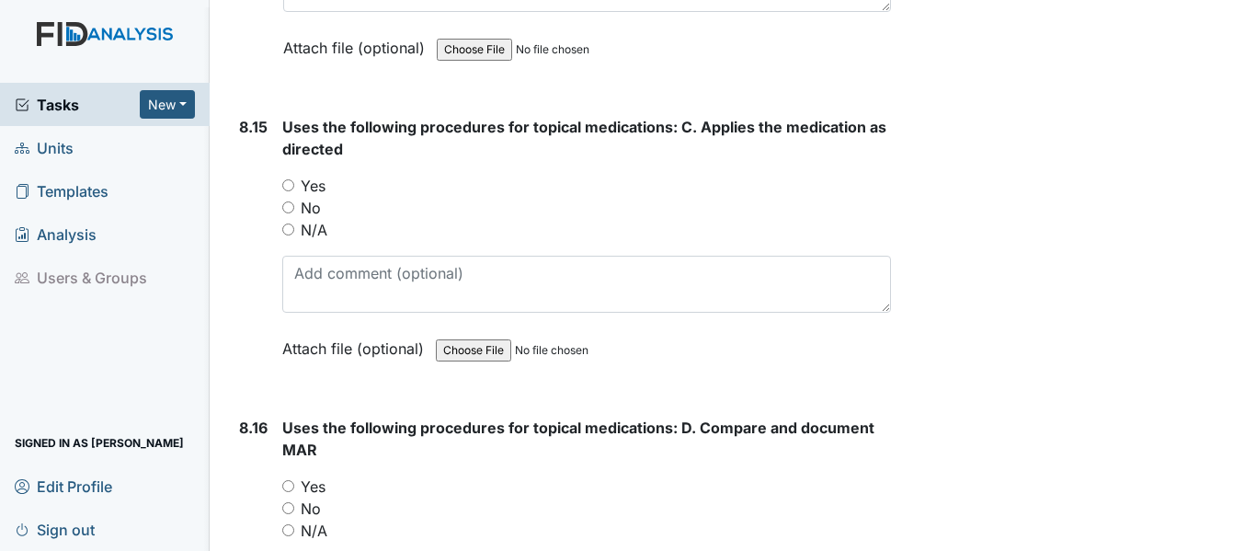
scroll to position [18990, 0]
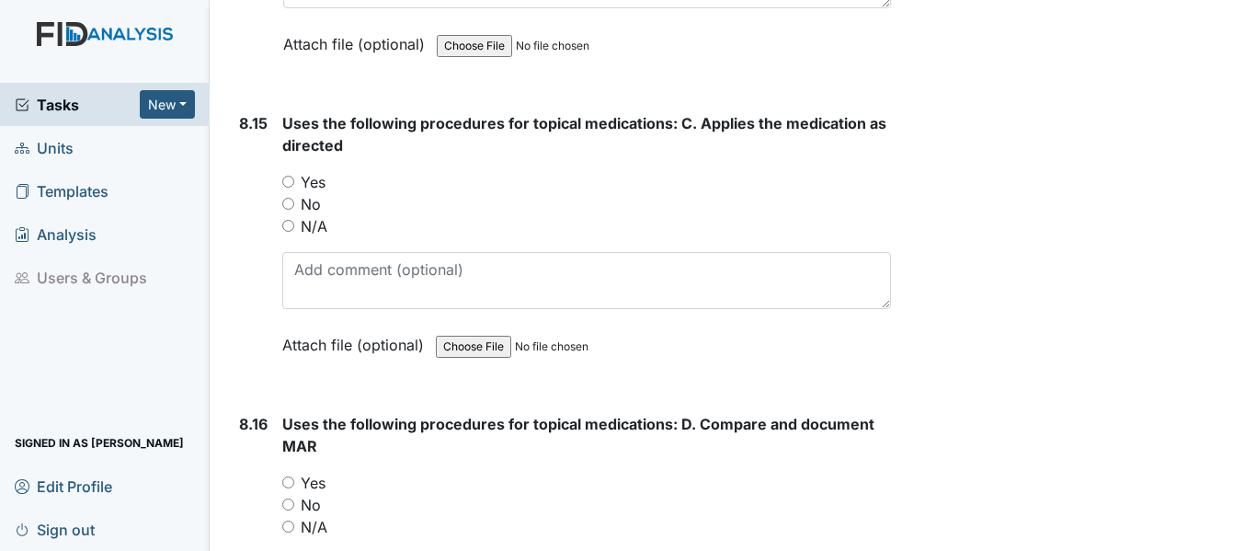
click at [290, 220] on input "N/A" at bounding box center [288, 226] width 12 height 12
radio input "true"
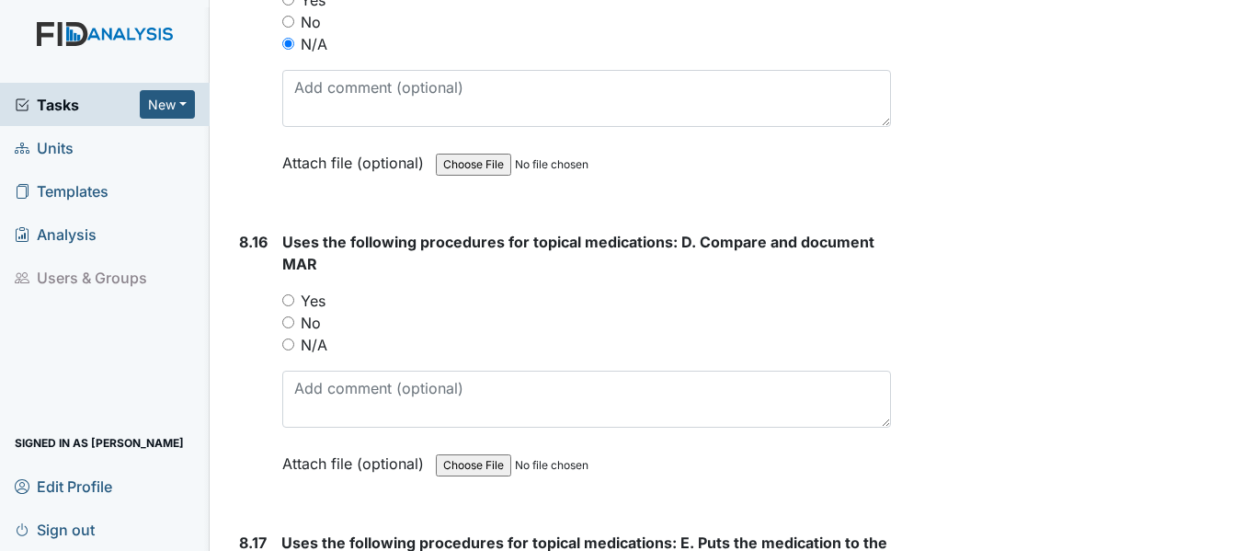
scroll to position [19174, 0]
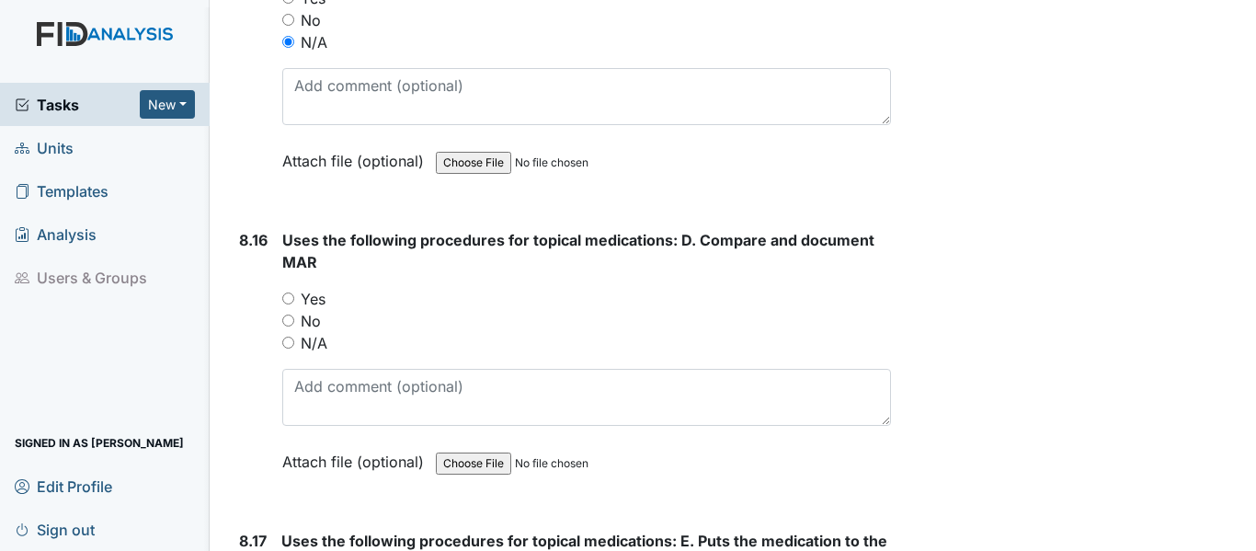
click at [288, 336] on input "N/A" at bounding box center [288, 342] width 12 height 12
radio input "true"
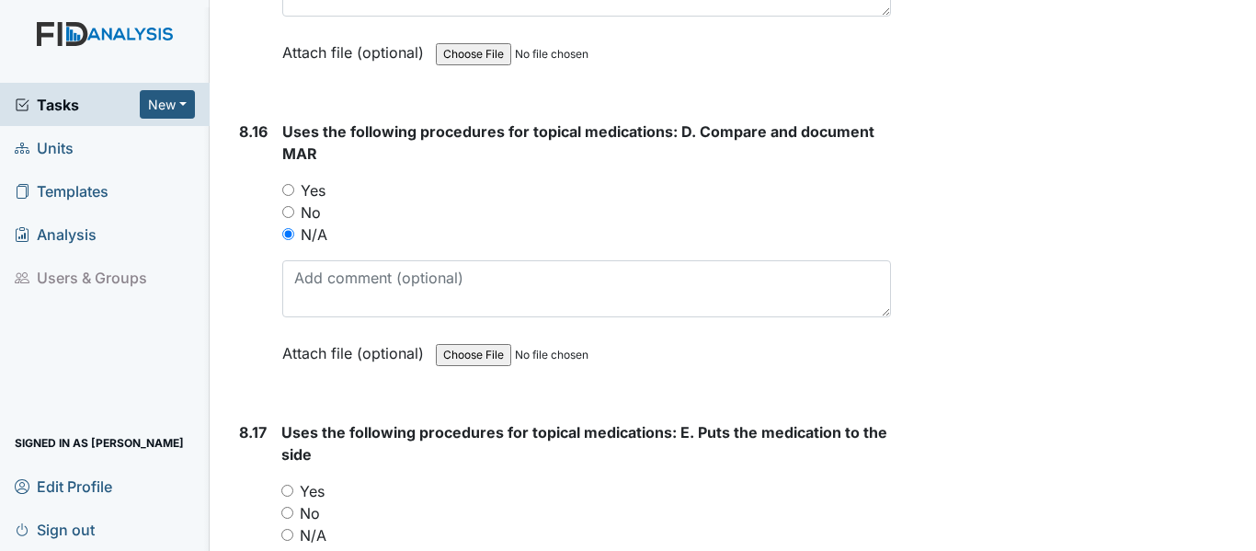
scroll to position [19450, 0]
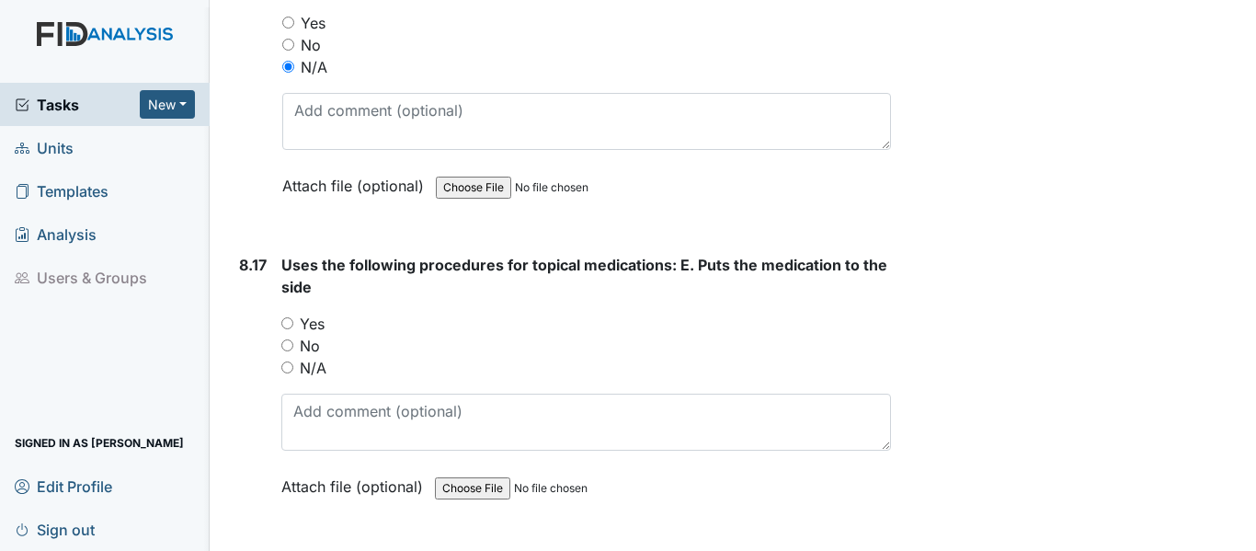
click at [287, 361] on input "N/A" at bounding box center [287, 367] width 12 height 12
radio input "true"
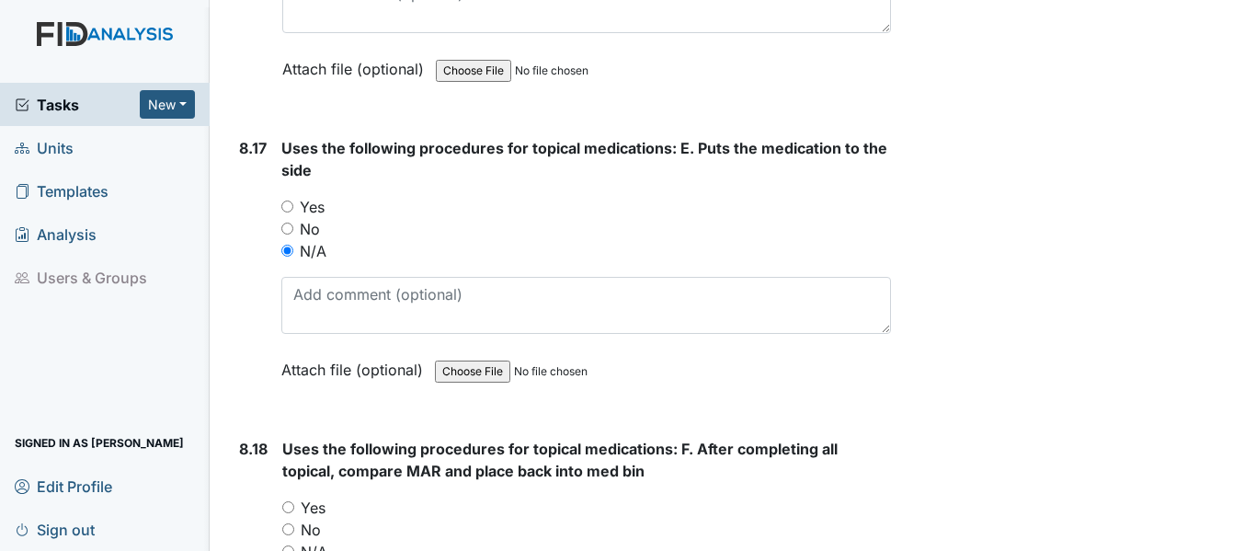
scroll to position [19726, 0]
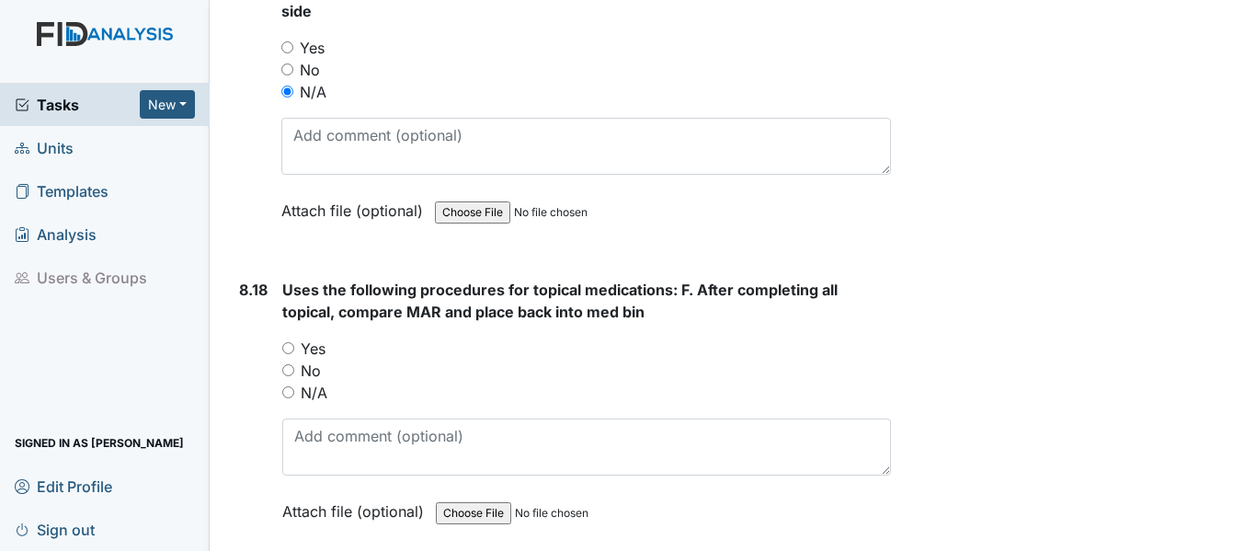
click at [287, 386] on input "N/A" at bounding box center [288, 392] width 12 height 12
radio input "true"
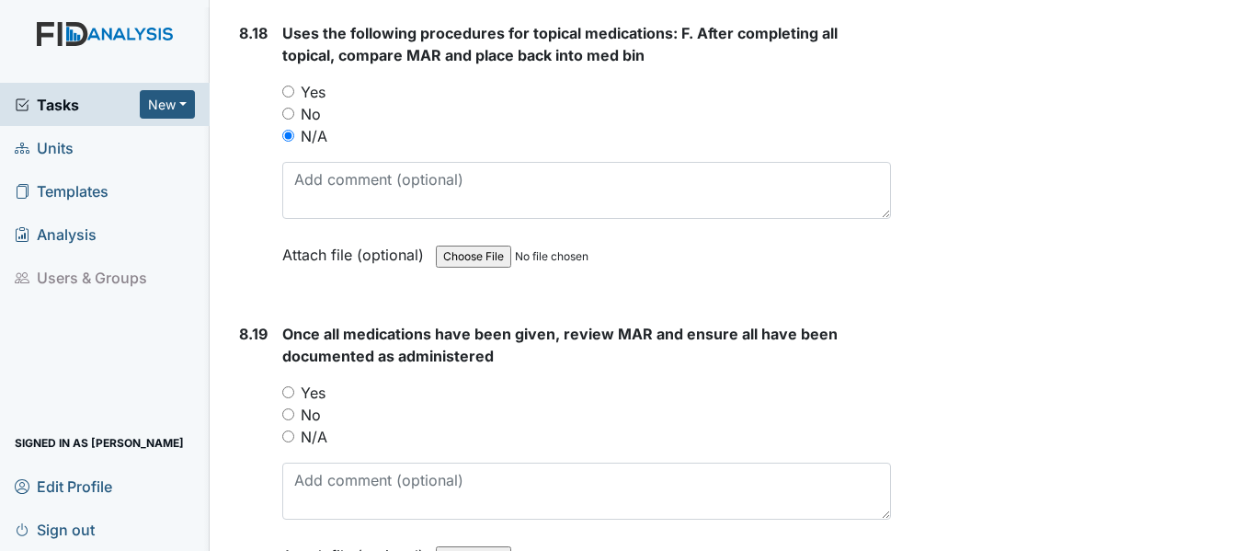
scroll to position [20001, 0]
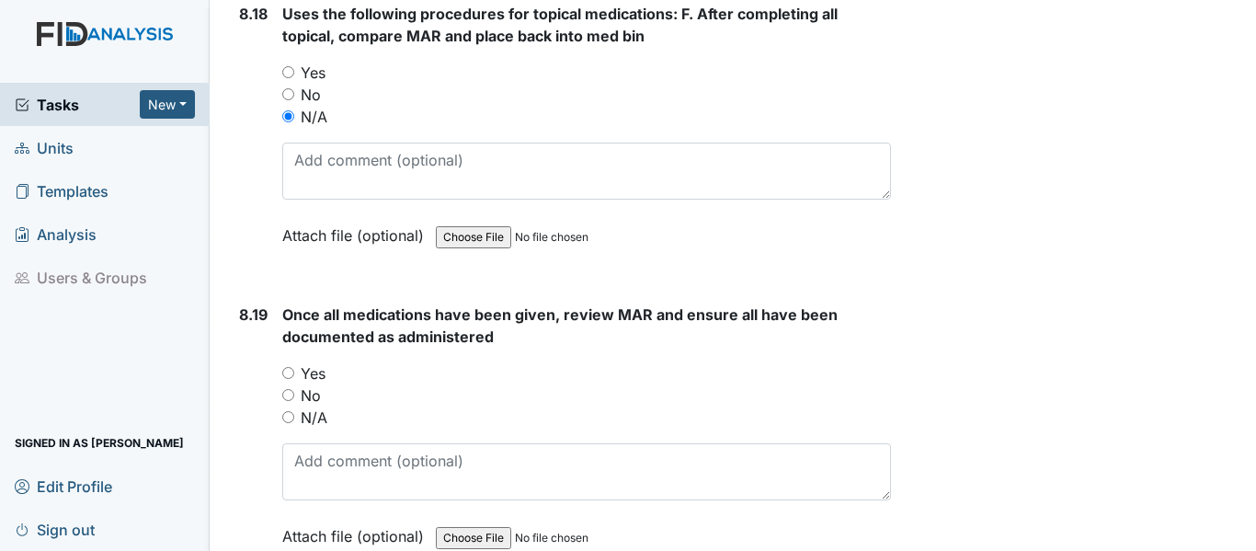
click at [291, 411] on input "N/A" at bounding box center [288, 417] width 12 height 12
radio input "true"
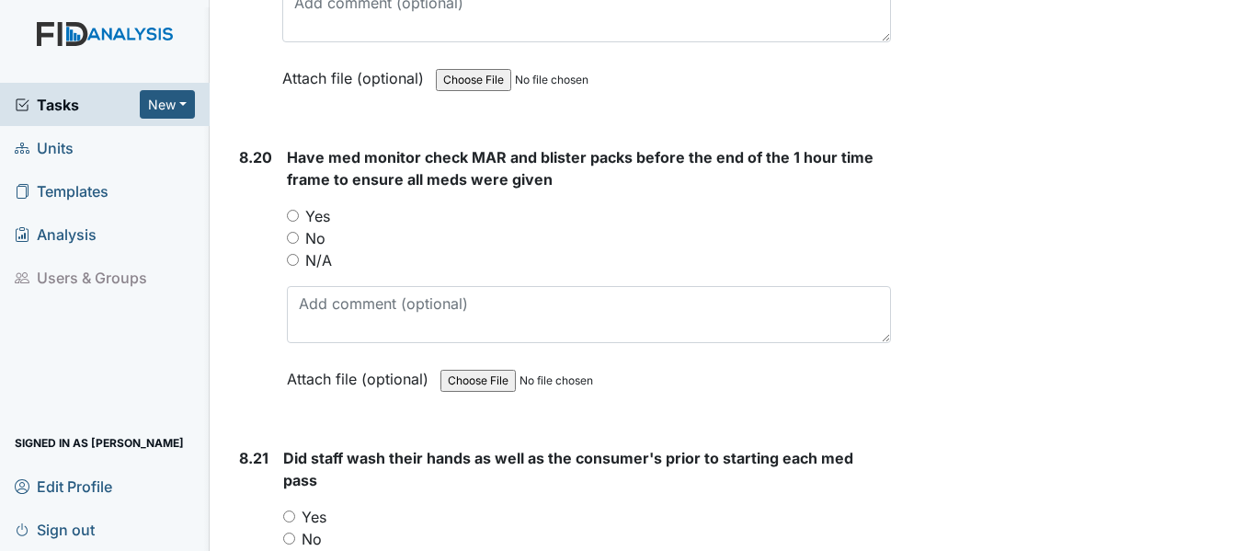
scroll to position [20461, 0]
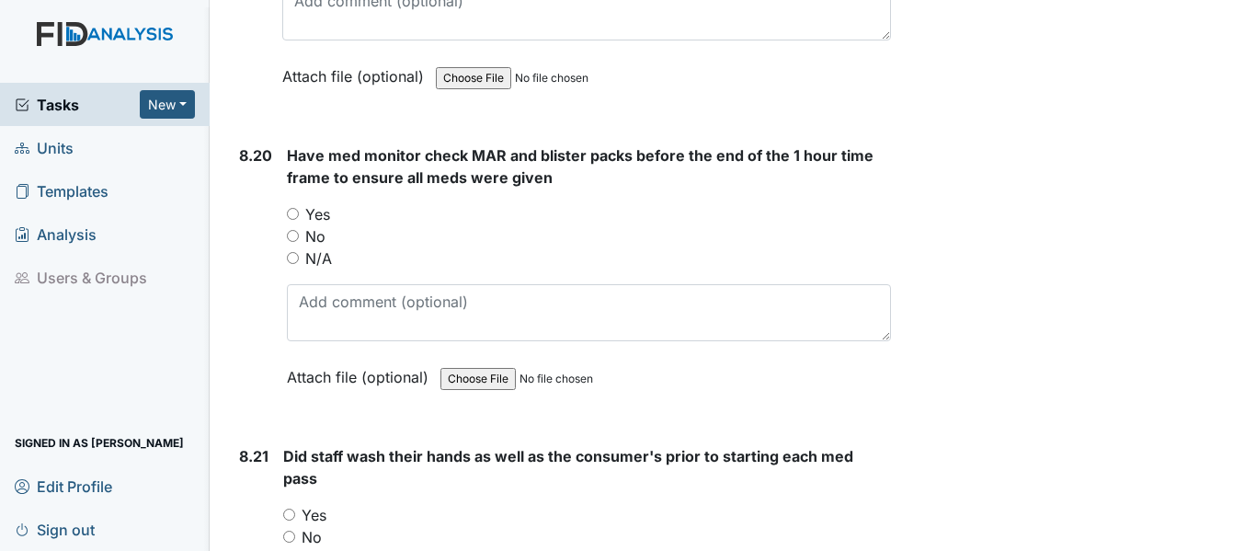
click at [290, 252] on input "N/A" at bounding box center [293, 258] width 12 height 12
radio input "true"
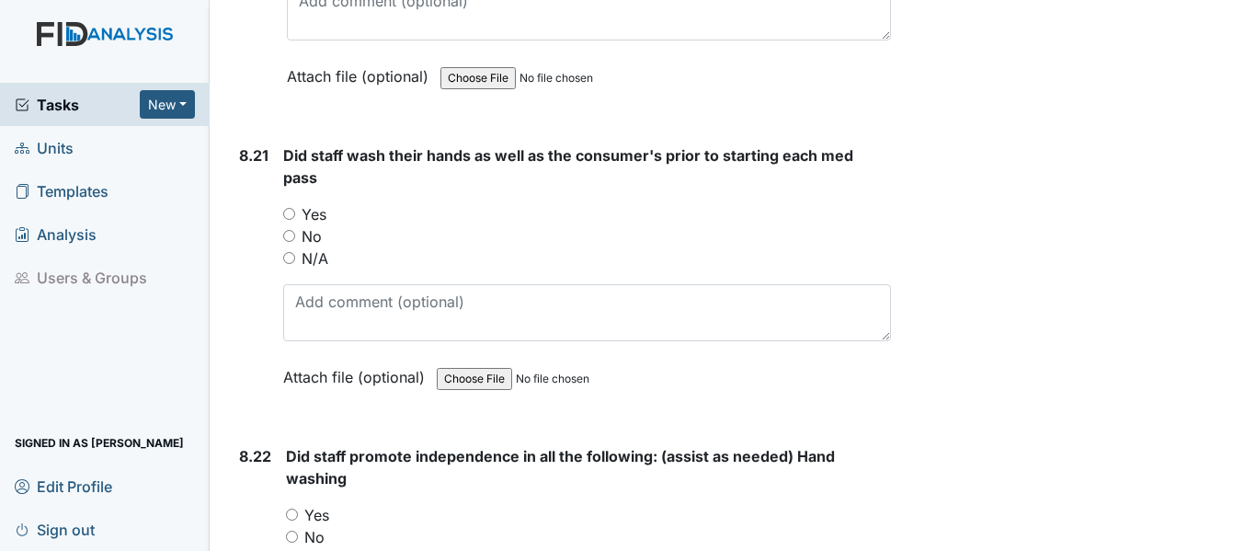
scroll to position [20829, 0]
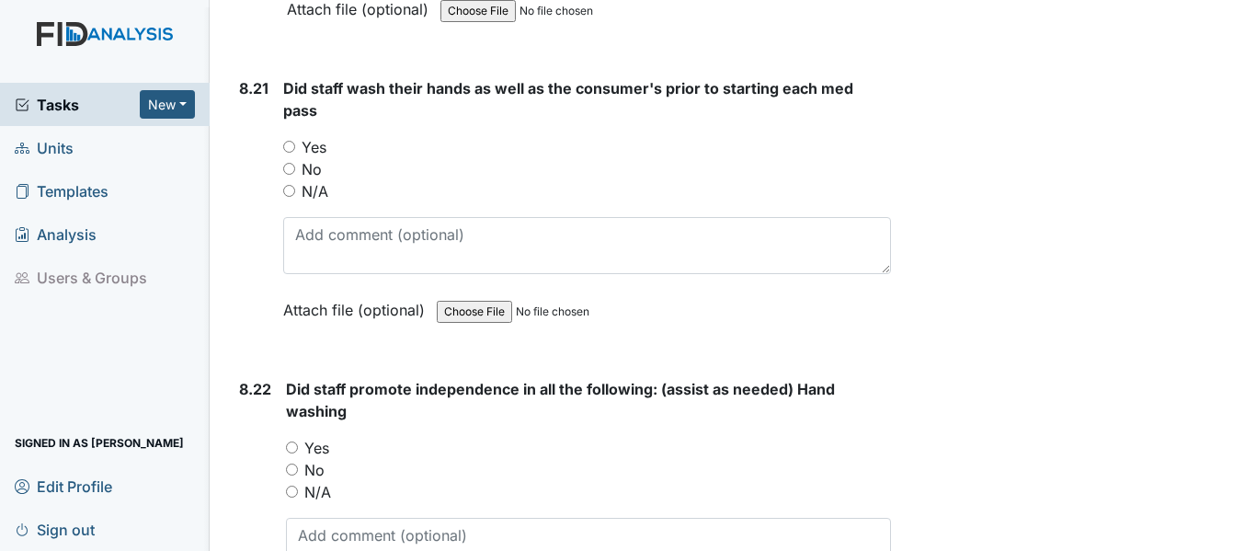
click at [288, 185] on input "N/A" at bounding box center [289, 191] width 12 height 12
radio input "true"
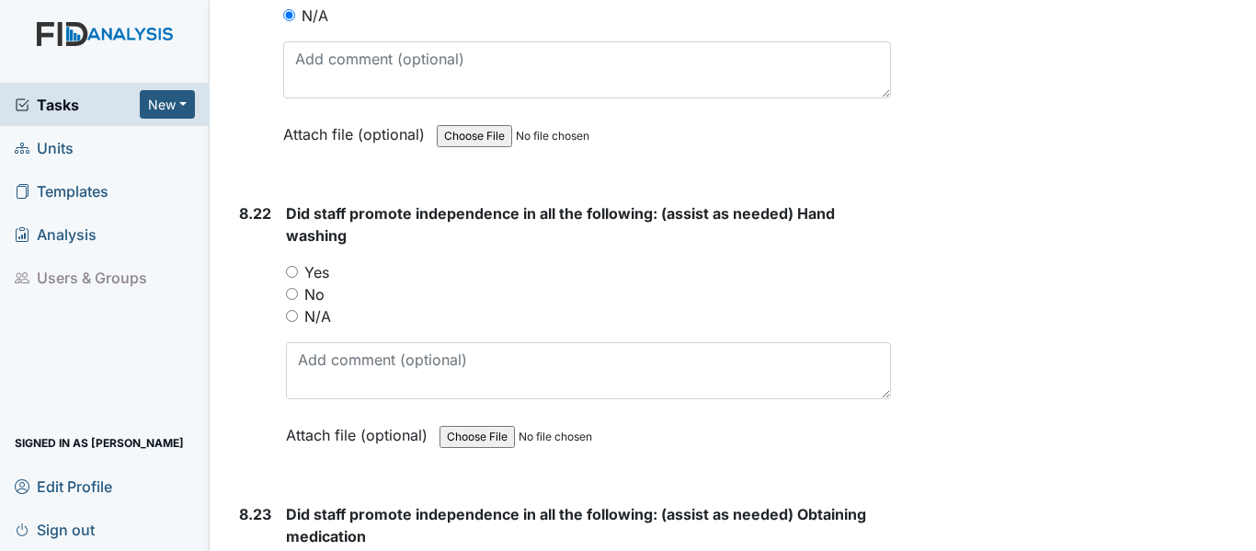
scroll to position [21105, 0]
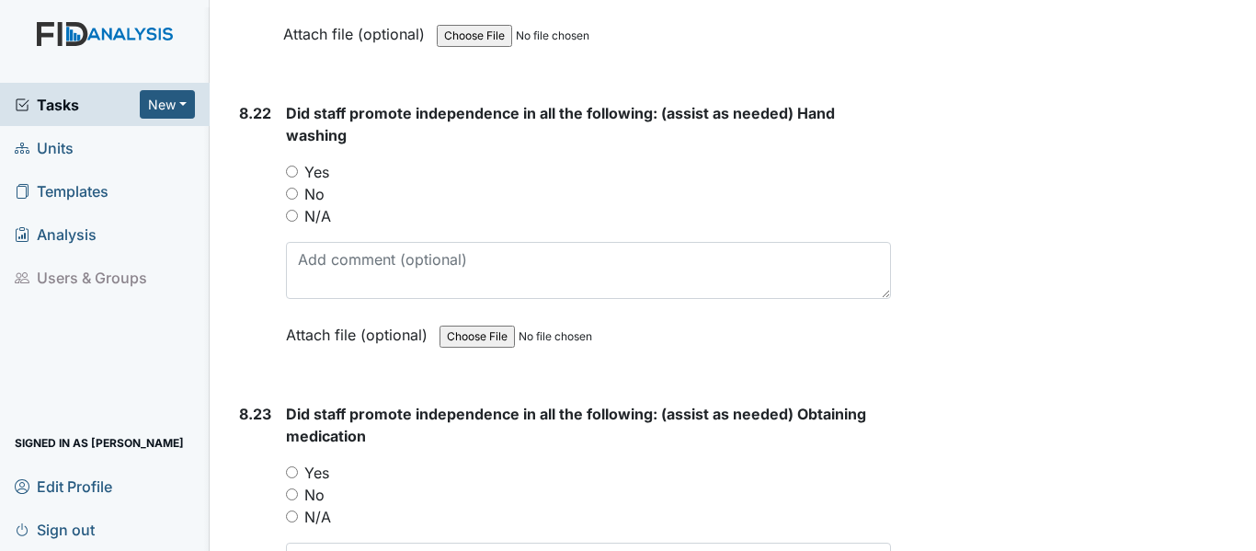
click at [291, 210] on input "N/A" at bounding box center [292, 216] width 12 height 12
radio input "true"
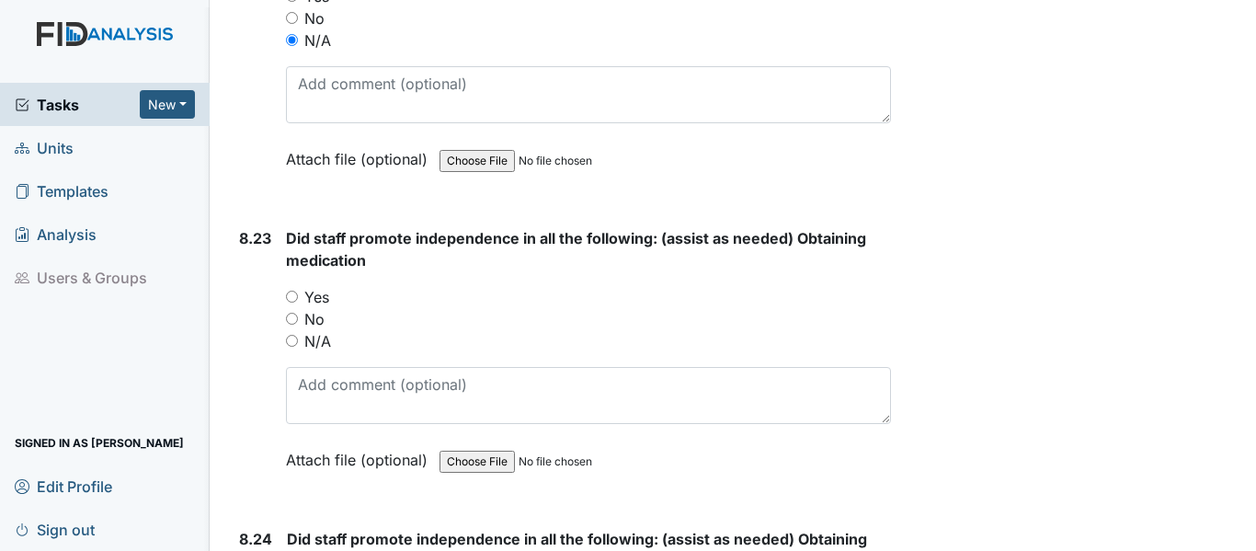
scroll to position [21288, 0]
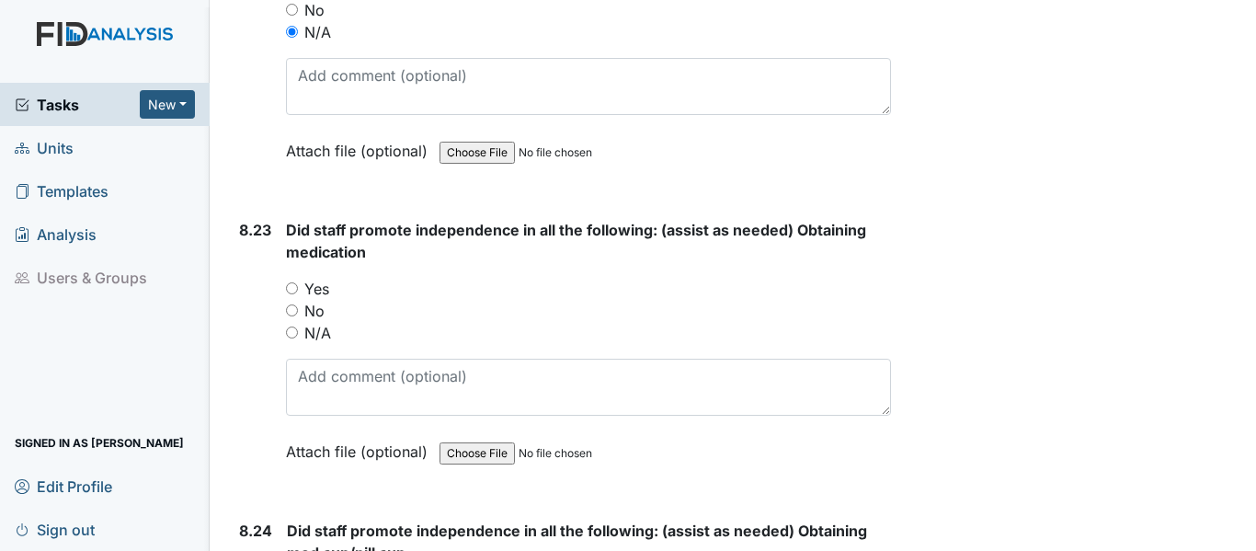
click at [294, 326] on input "N/A" at bounding box center [292, 332] width 12 height 12
radio input "true"
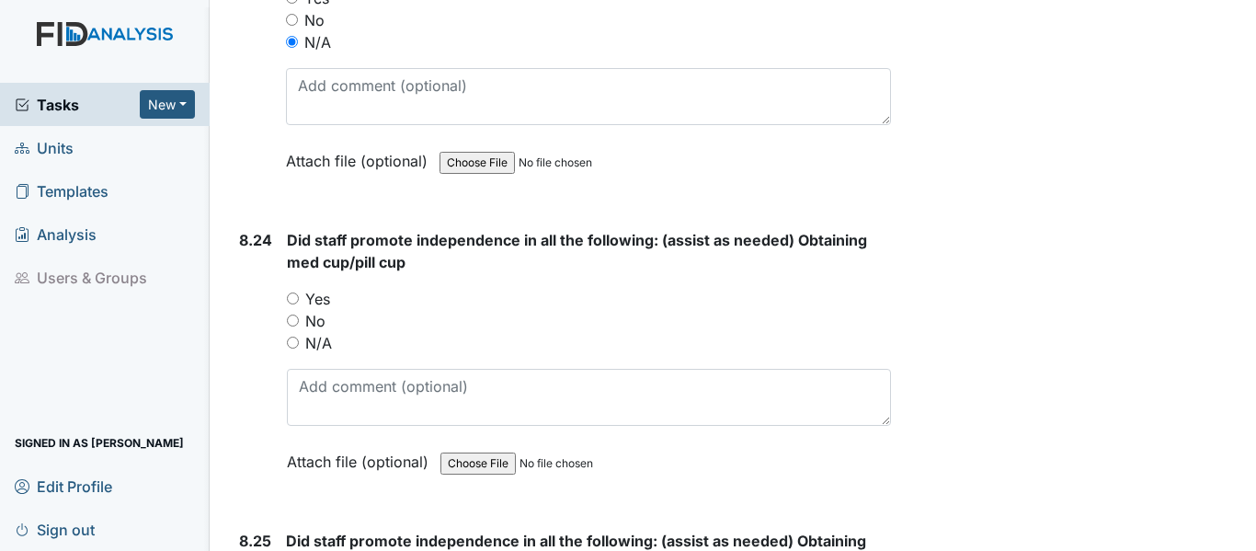
scroll to position [21656, 0]
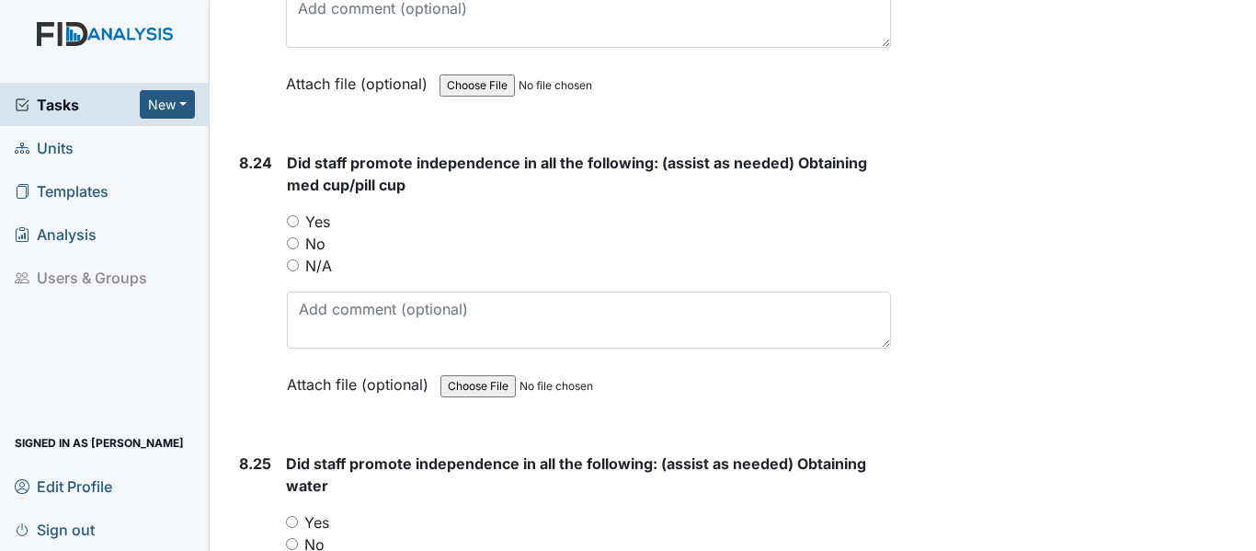
click at [296, 259] on input "N/A" at bounding box center [293, 265] width 12 height 12
radio input "true"
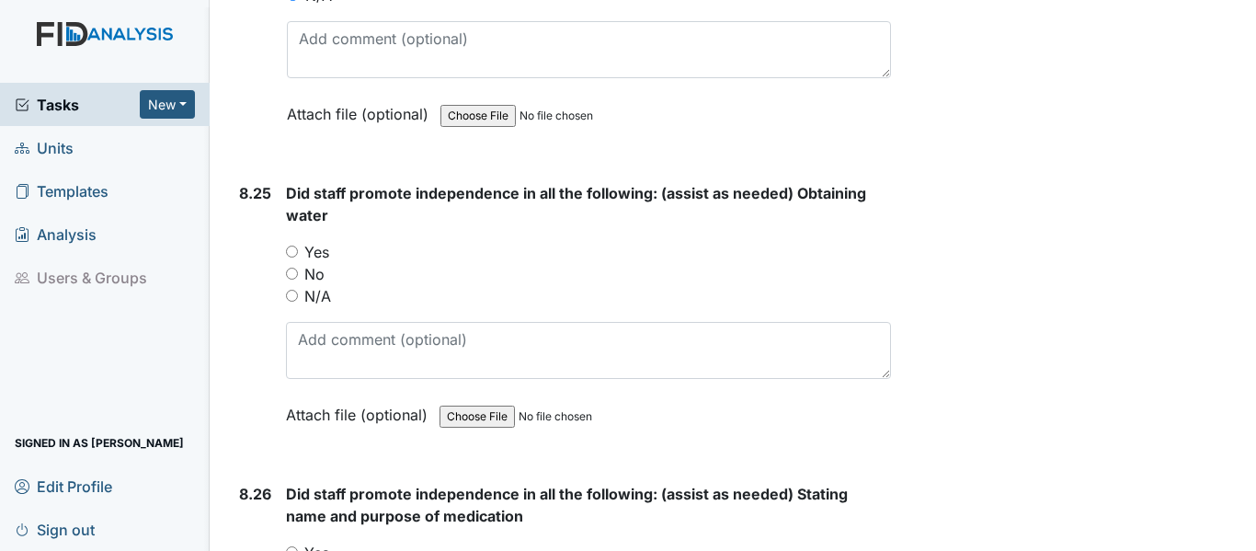
scroll to position [21932, 0]
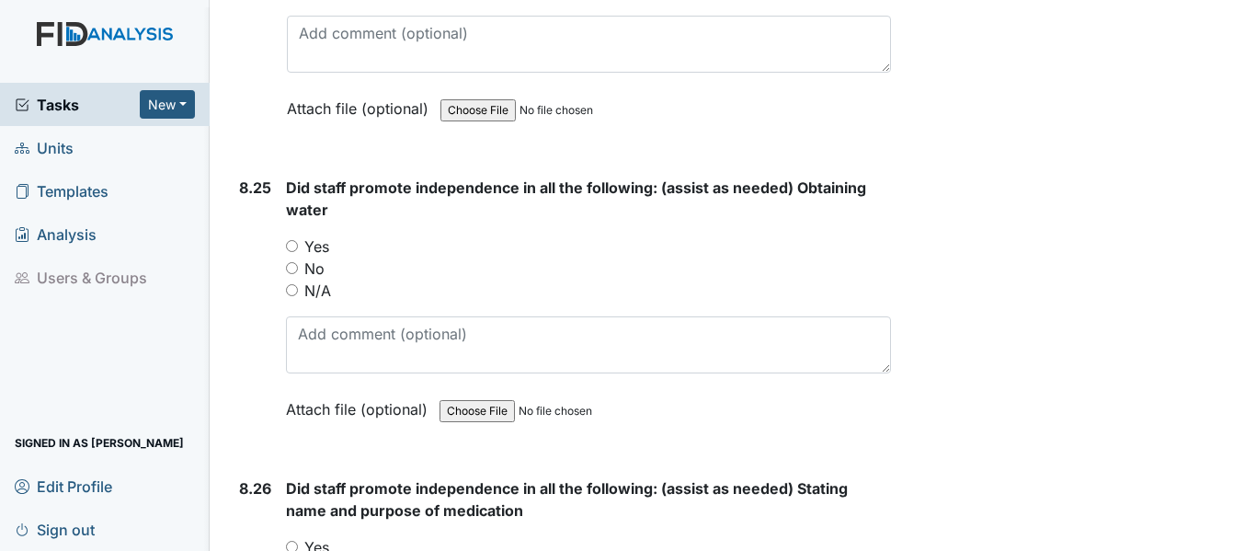
click at [288, 284] on input "N/A" at bounding box center [292, 290] width 12 height 12
radio input "true"
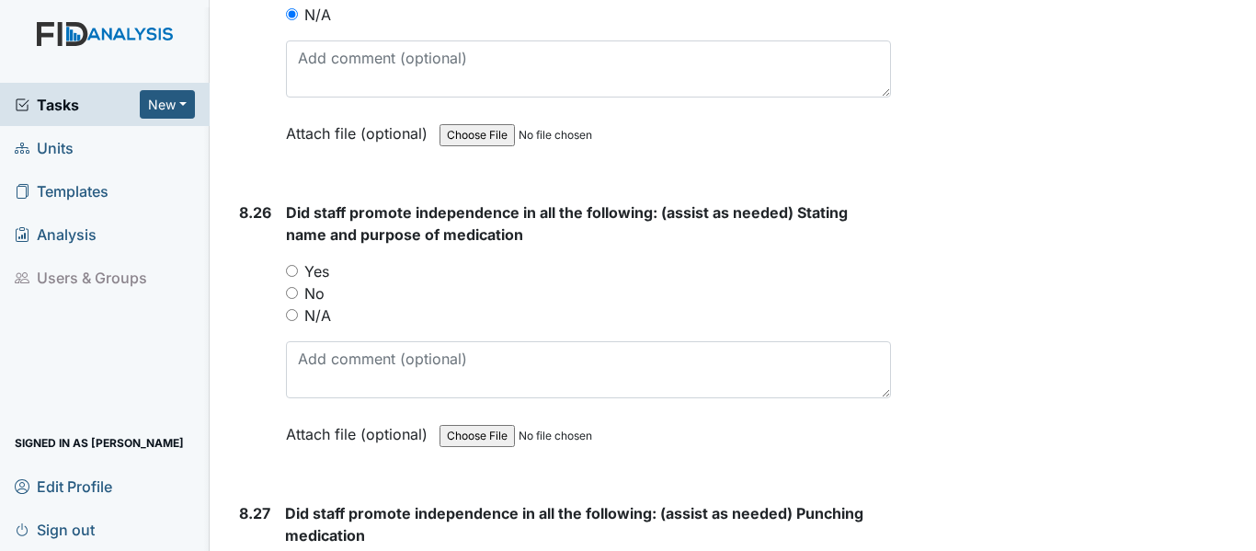
click at [291, 309] on input "N/A" at bounding box center [292, 315] width 12 height 12
radio input "true"
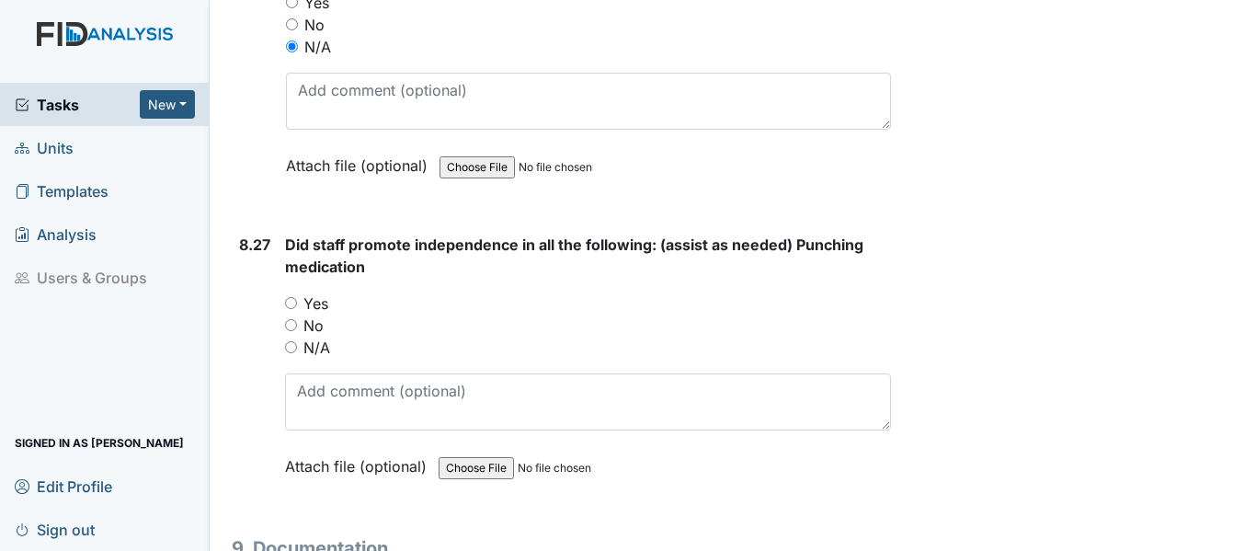
scroll to position [22484, 0]
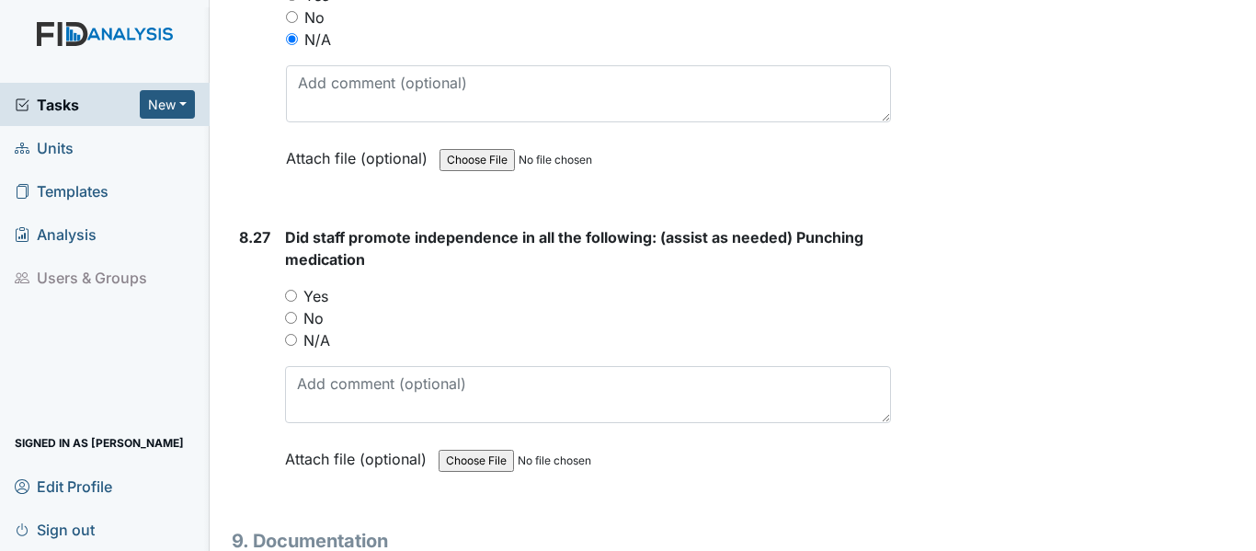
click at [288, 334] on input "N/A" at bounding box center [291, 340] width 12 height 12
radio input "true"
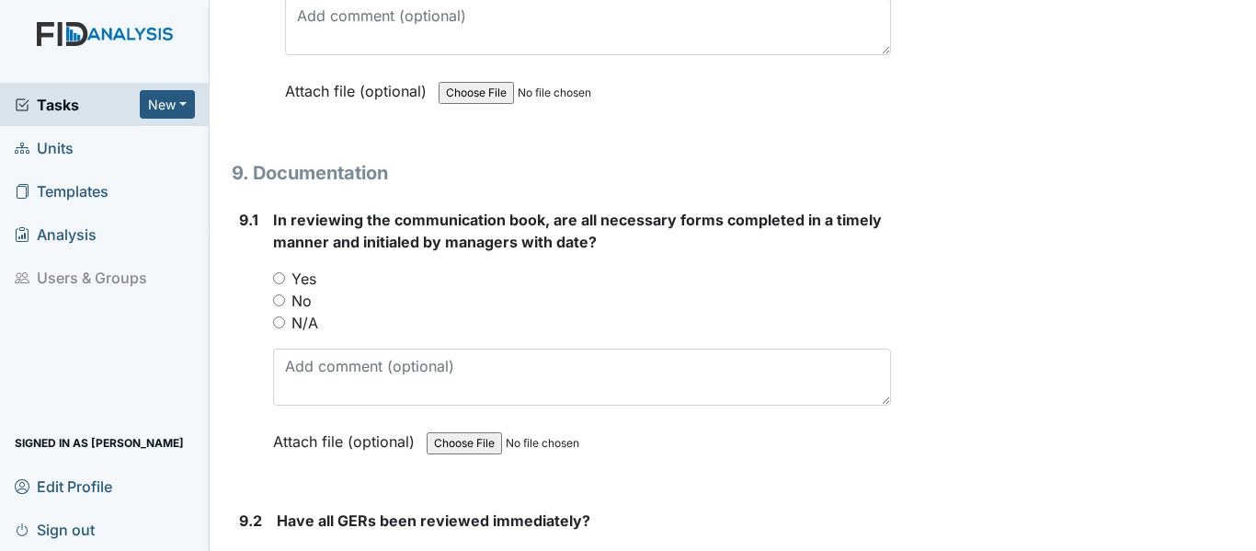
click at [276, 272] on input "Yes" at bounding box center [279, 278] width 12 height 12
radio input "true"
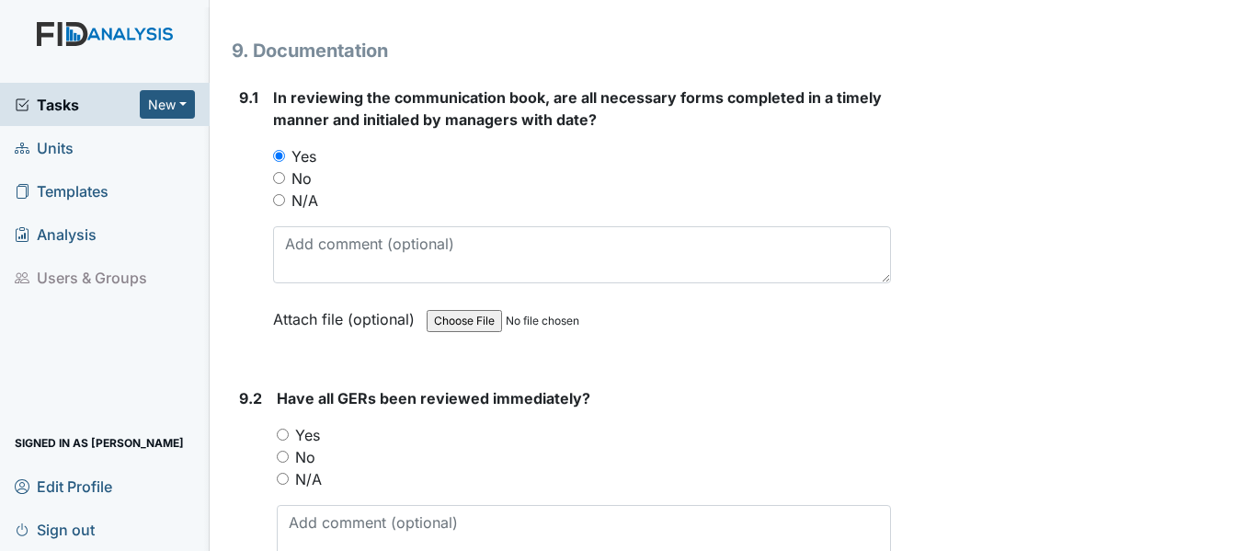
scroll to position [23219, 0]
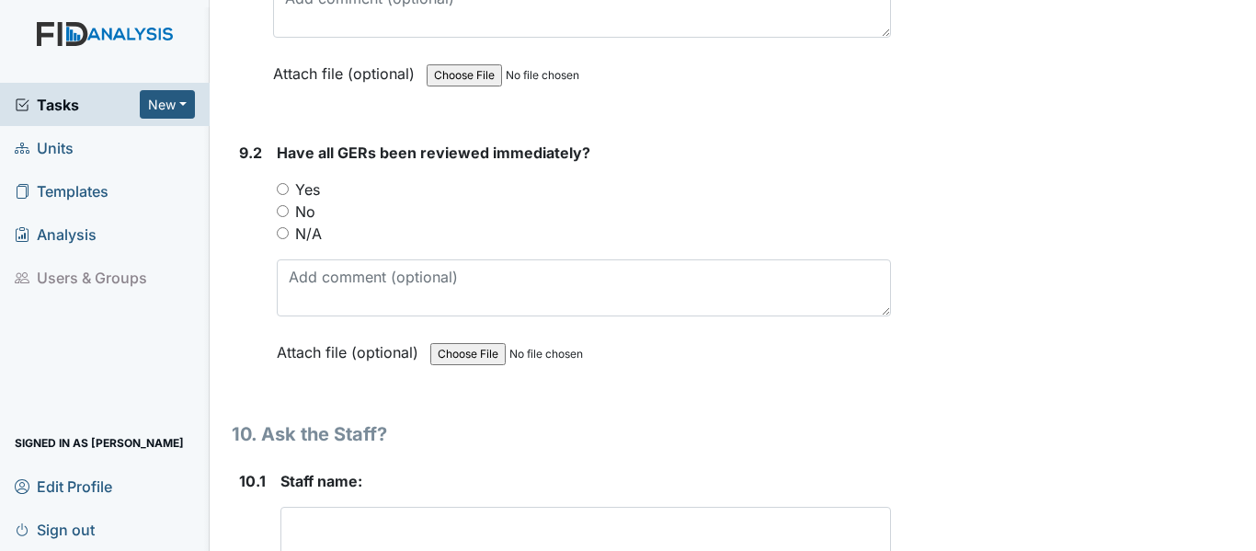
click at [284, 183] on input "Yes" at bounding box center [283, 189] width 12 height 12
radio input "true"
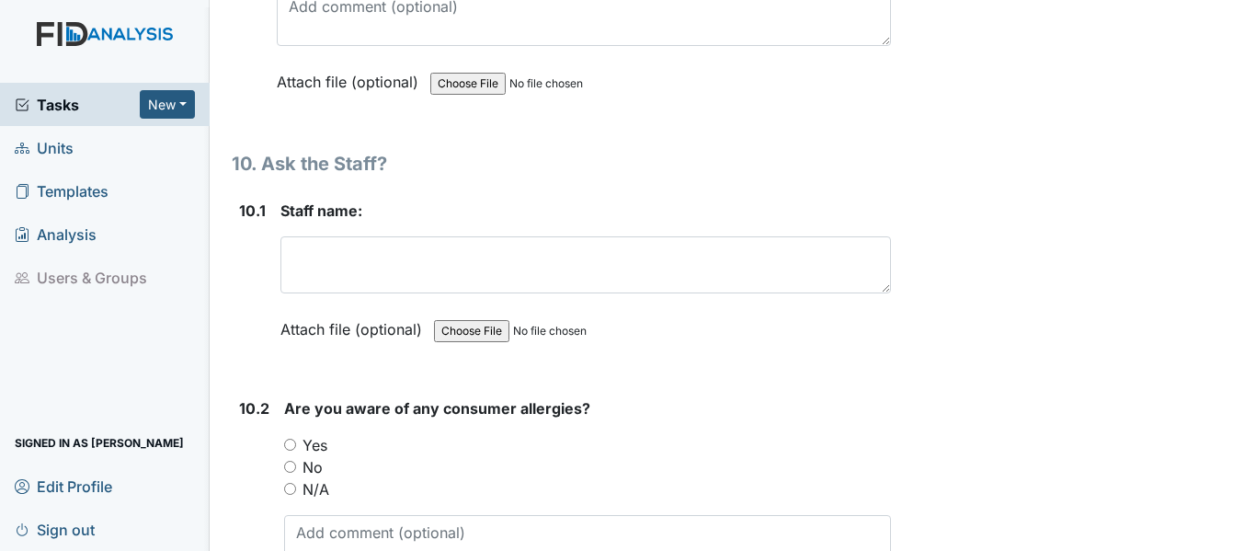
scroll to position [23495, 0]
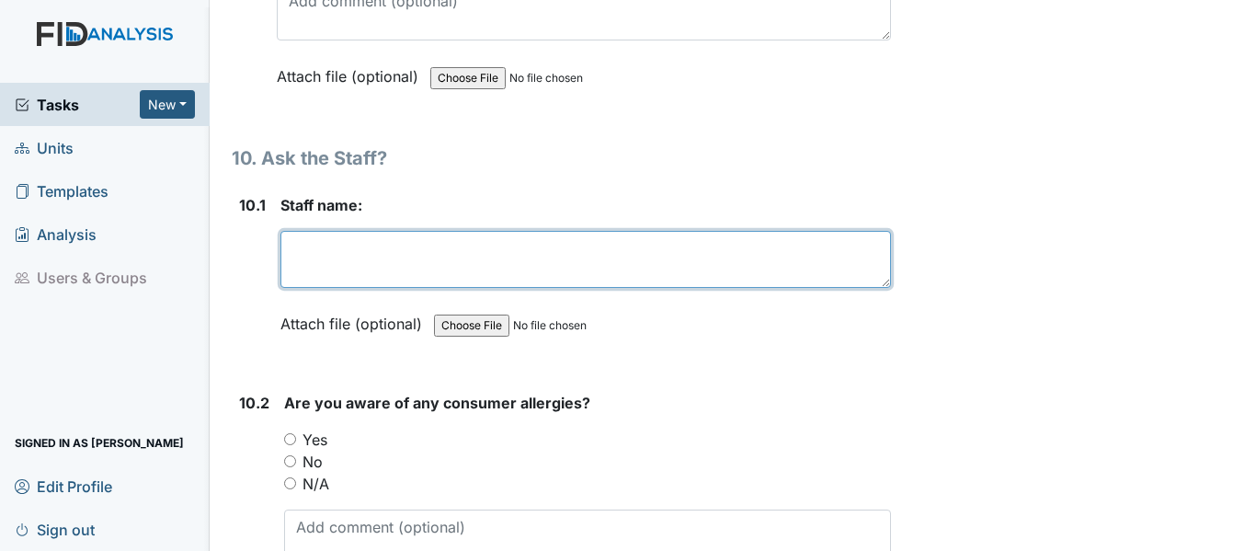
click at [291, 232] on textarea at bounding box center [585, 259] width 610 height 57
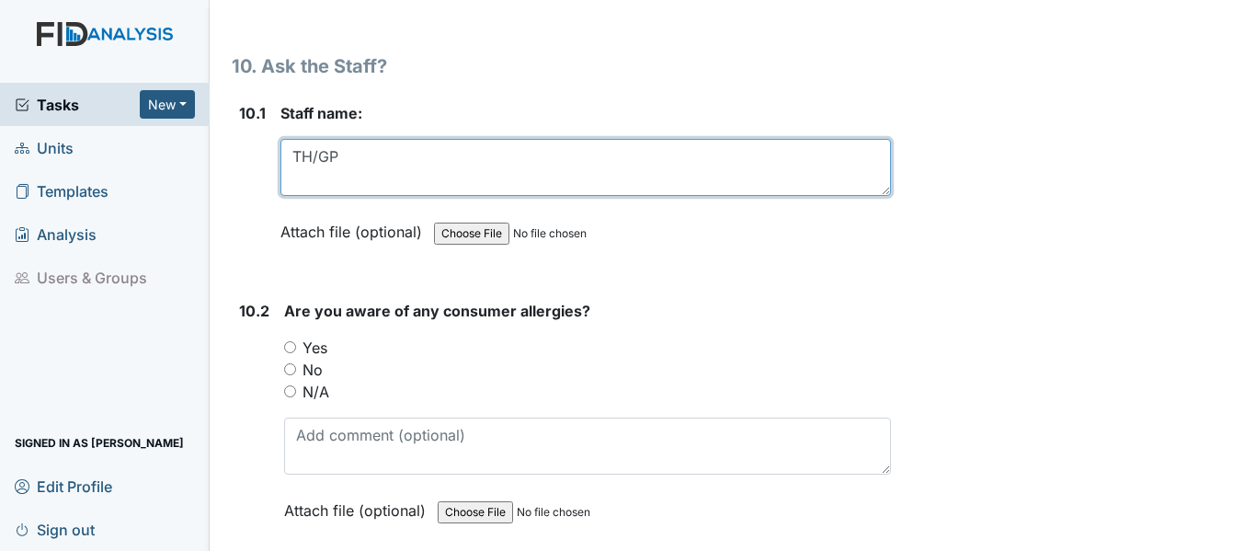
scroll to position [23771, 0]
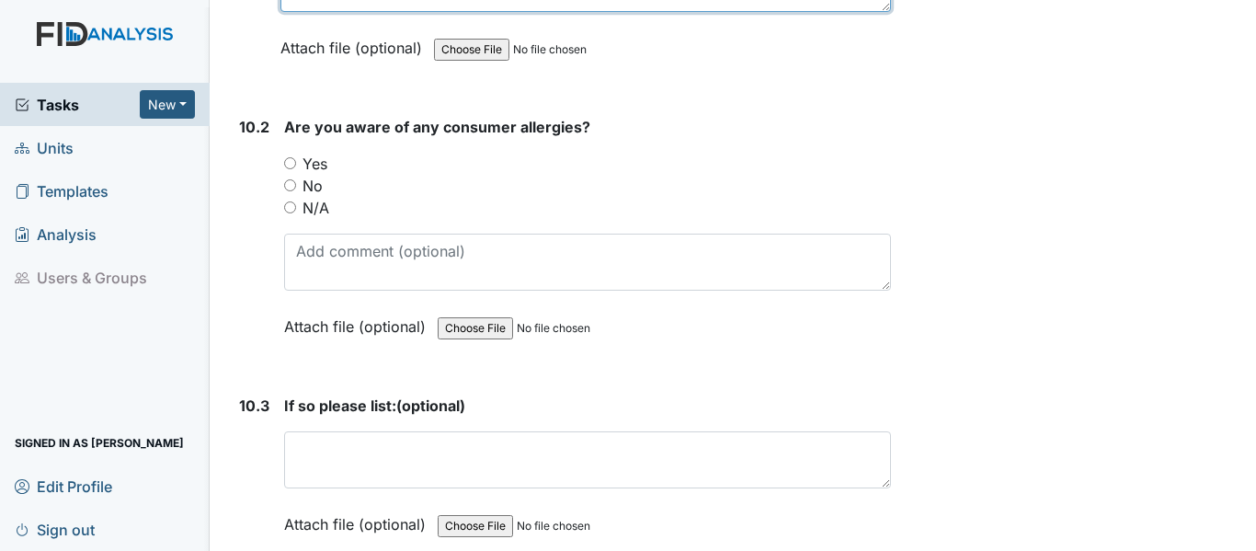
type textarea "TH/GP"
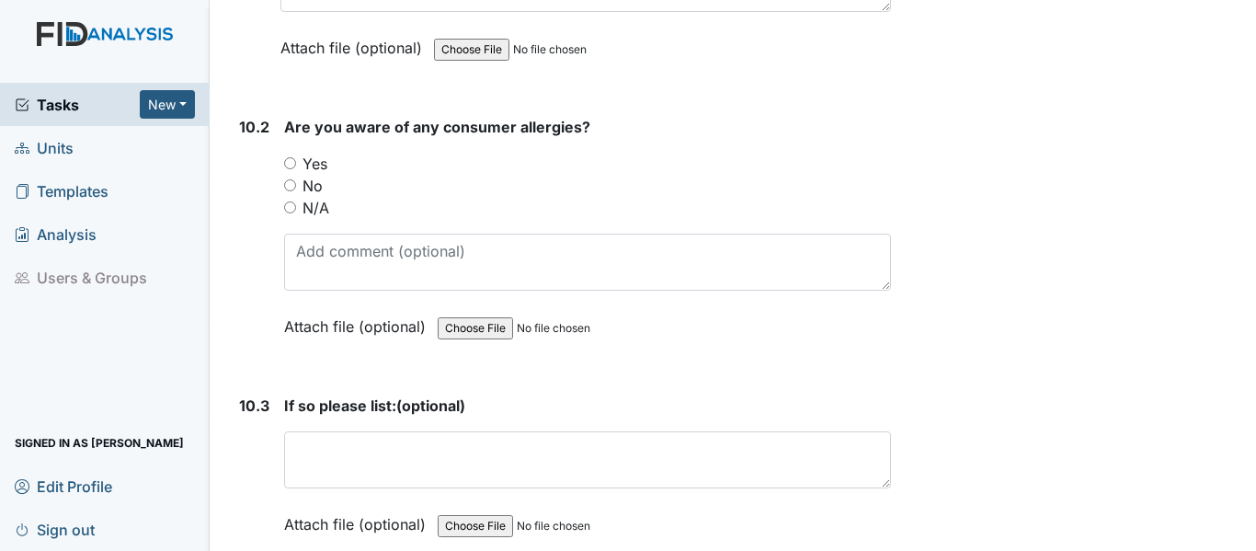
click at [284, 157] on input "Yes" at bounding box center [290, 163] width 12 height 12
radio input "true"
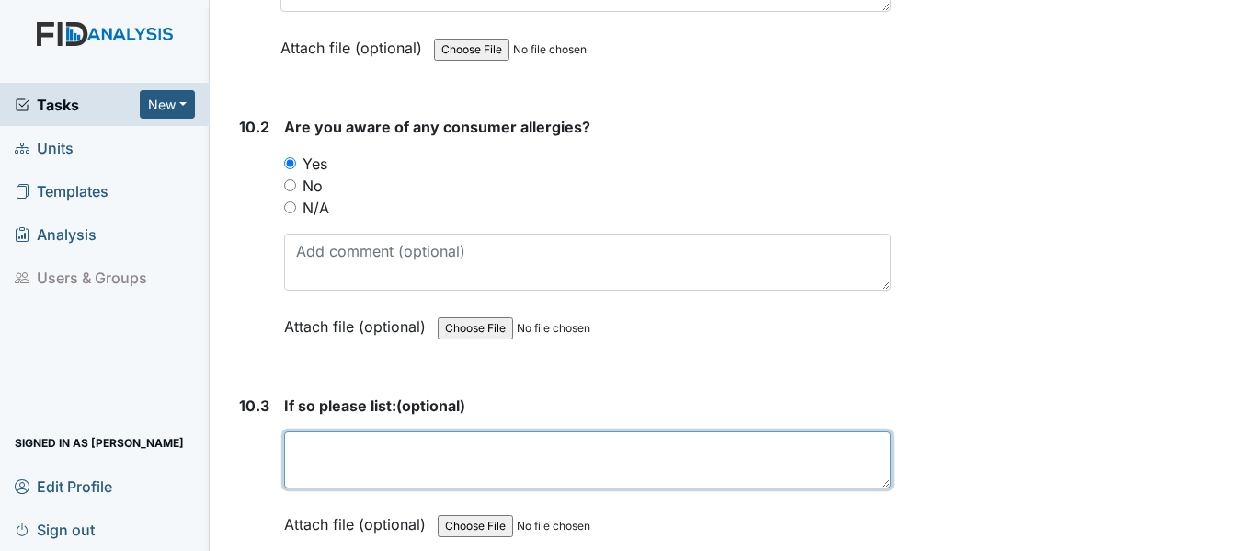
click at [289, 431] on textarea at bounding box center [587, 459] width 607 height 57
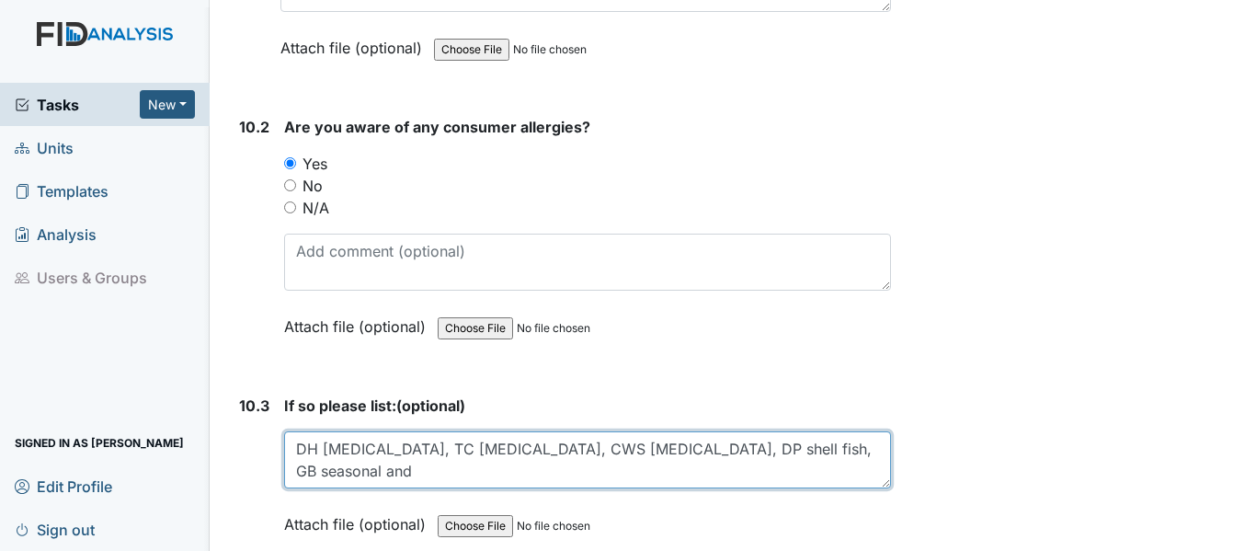
click at [683, 431] on textarea "DH codeine, TC valium, CWS Penicillin, DP shell fish, GB seasonal and" at bounding box center [587, 459] width 607 height 57
click at [834, 431] on textarea "DH codeine, TC valium, CWS Penicillin, DP shell fish, GB and DF seasonal and" at bounding box center [587, 459] width 607 height 57
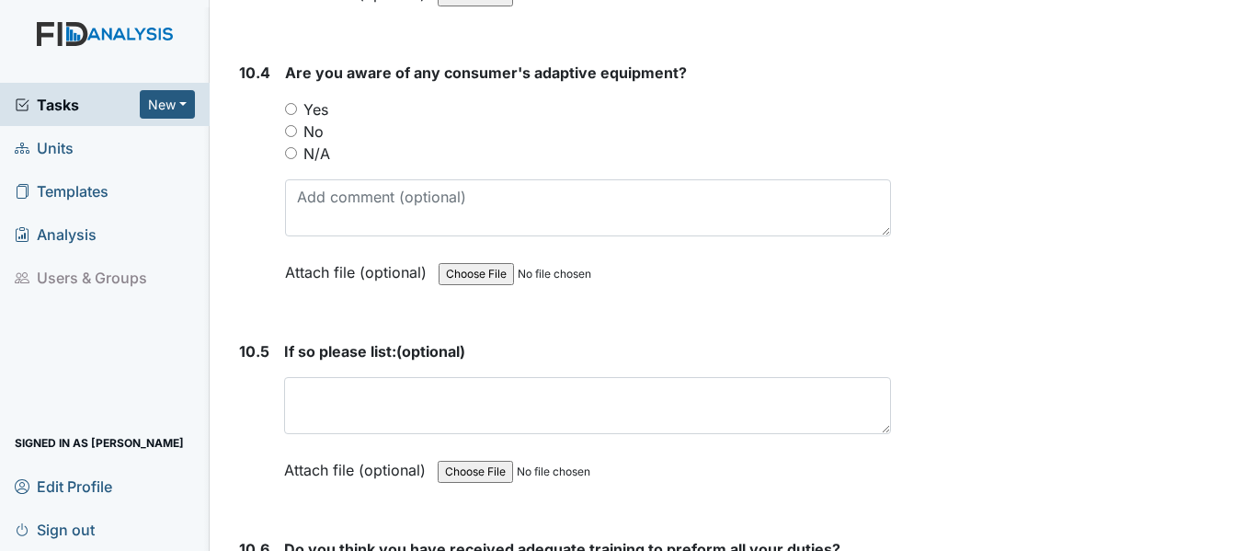
scroll to position [24322, 0]
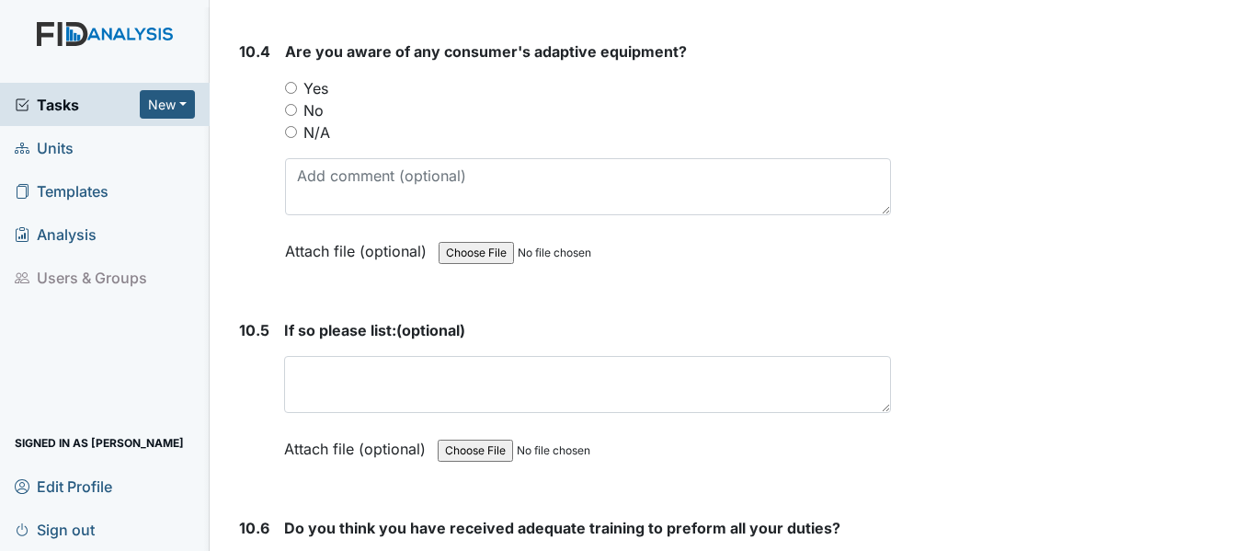
type textarea "DH codeine, TC valium, CWS Penicillin, DP shell fish, GB and DF seasonal"
click at [290, 82] on input "Yes" at bounding box center [291, 88] width 12 height 12
radio input "true"
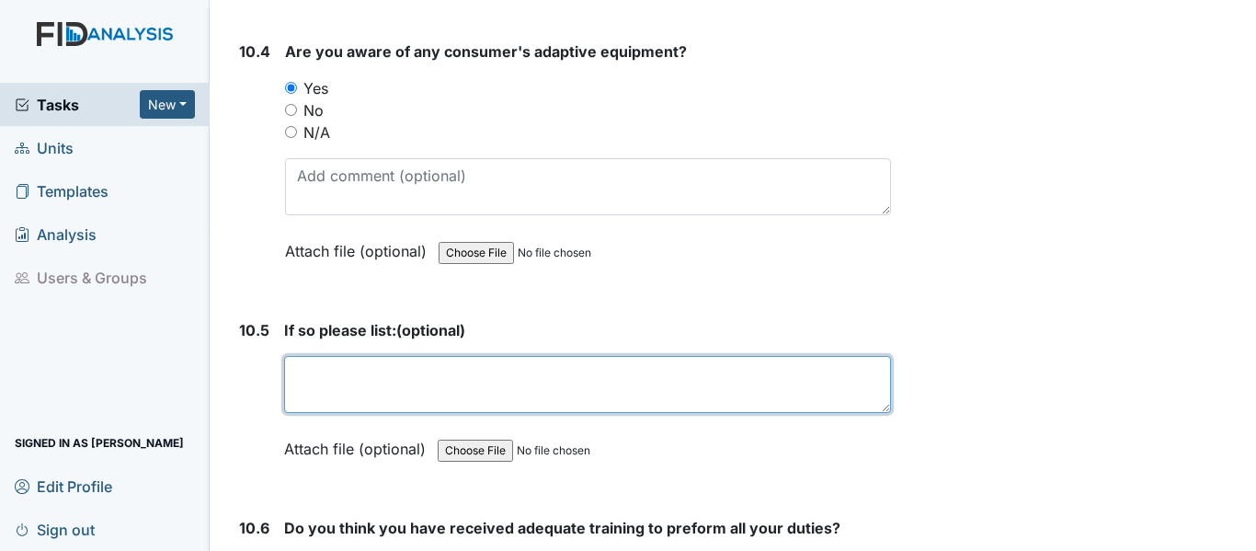
click at [297, 356] on textarea at bounding box center [587, 384] width 607 height 57
click at [420, 356] on textarea "DH sectional plate and plate guard CWS rocker knife" at bounding box center [587, 384] width 607 height 57
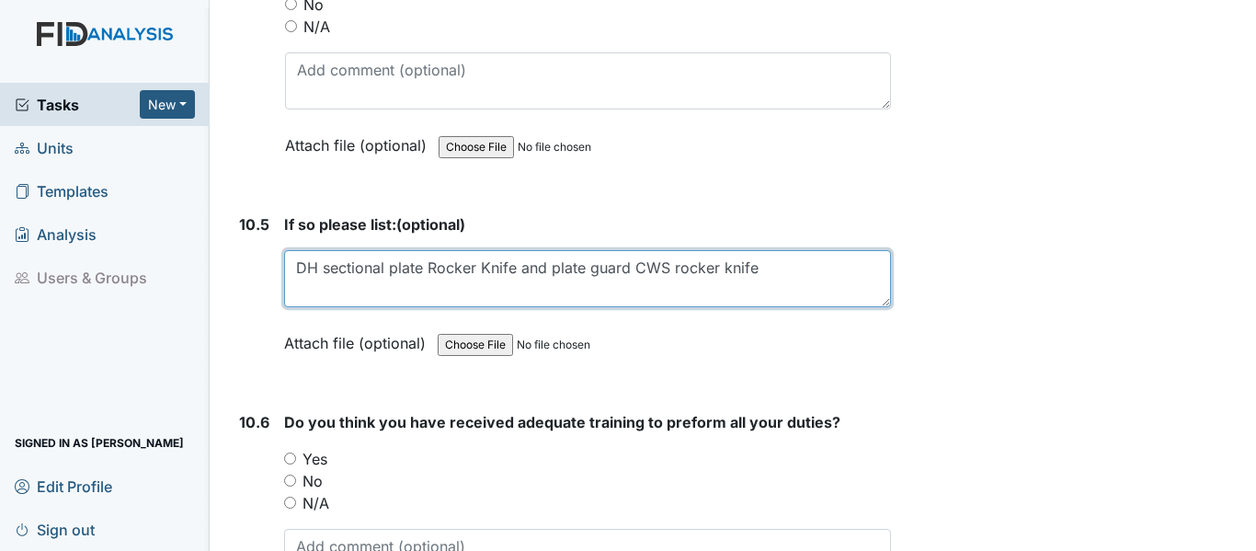
scroll to position [24690, 0]
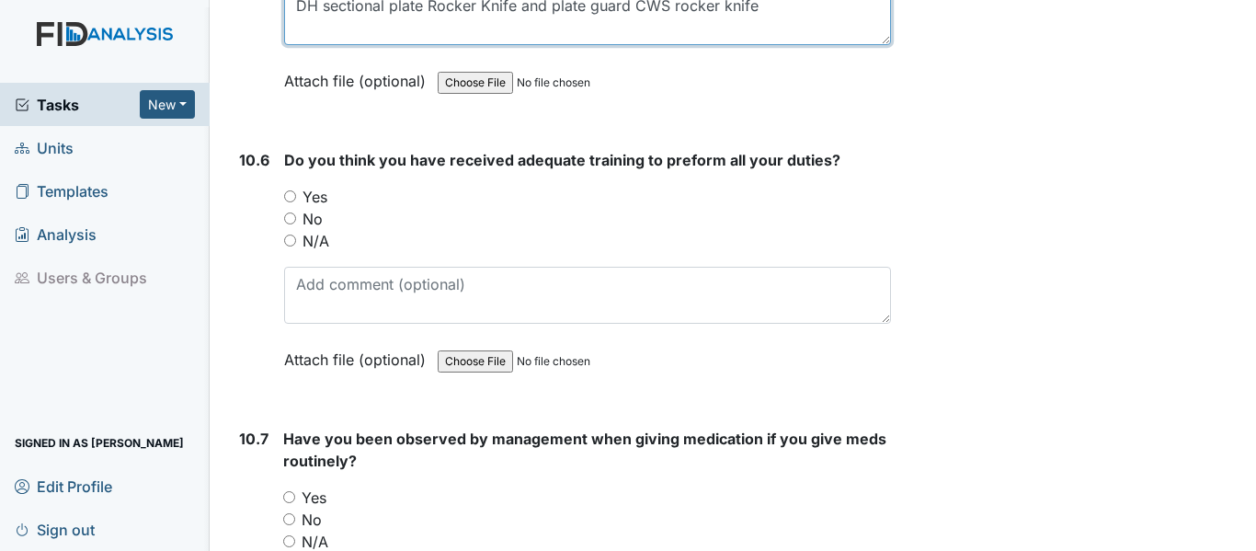
type textarea "DH sectional plate Rocker Knife and plate guard CWS rocker knife"
click at [289, 190] on input "Yes" at bounding box center [290, 196] width 12 height 12
radio input "true"
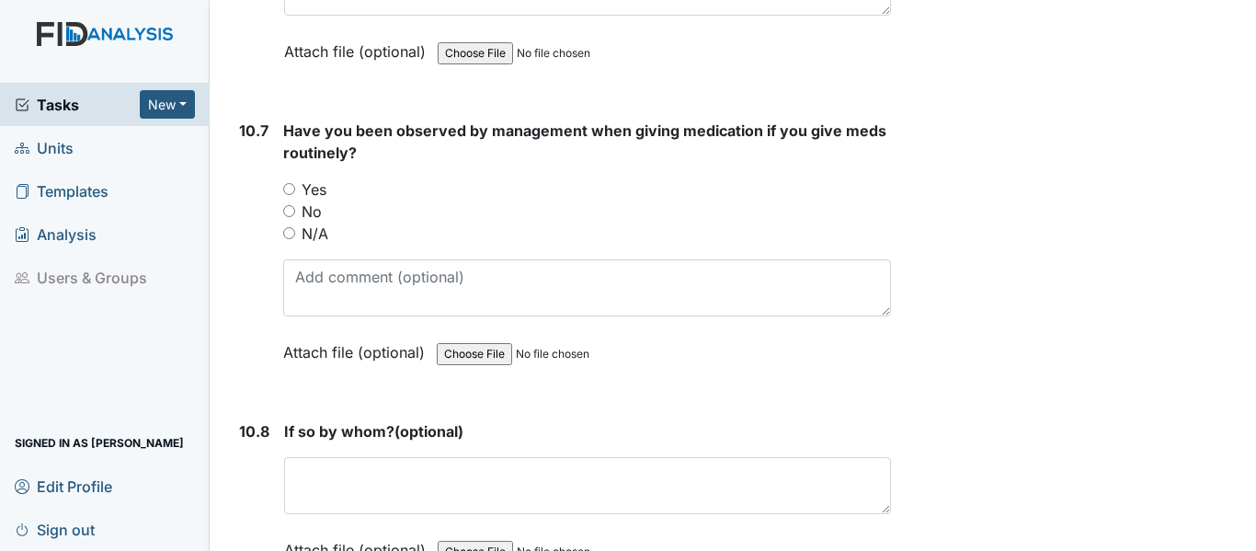
scroll to position [24966, 0]
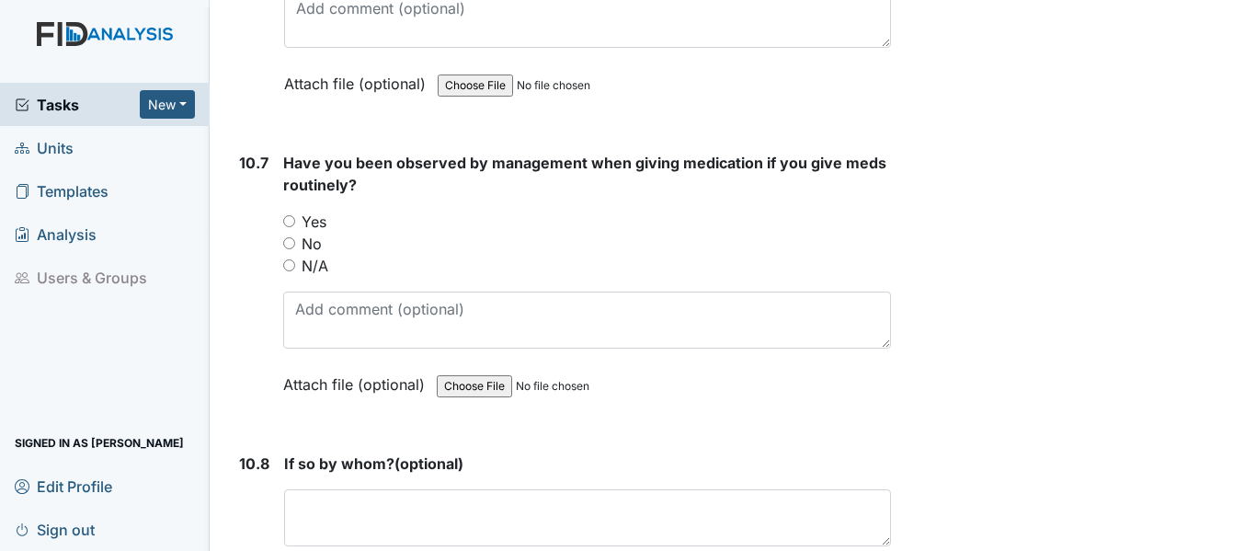
click at [285, 215] on input "Yes" at bounding box center [289, 221] width 12 height 12
radio input "true"
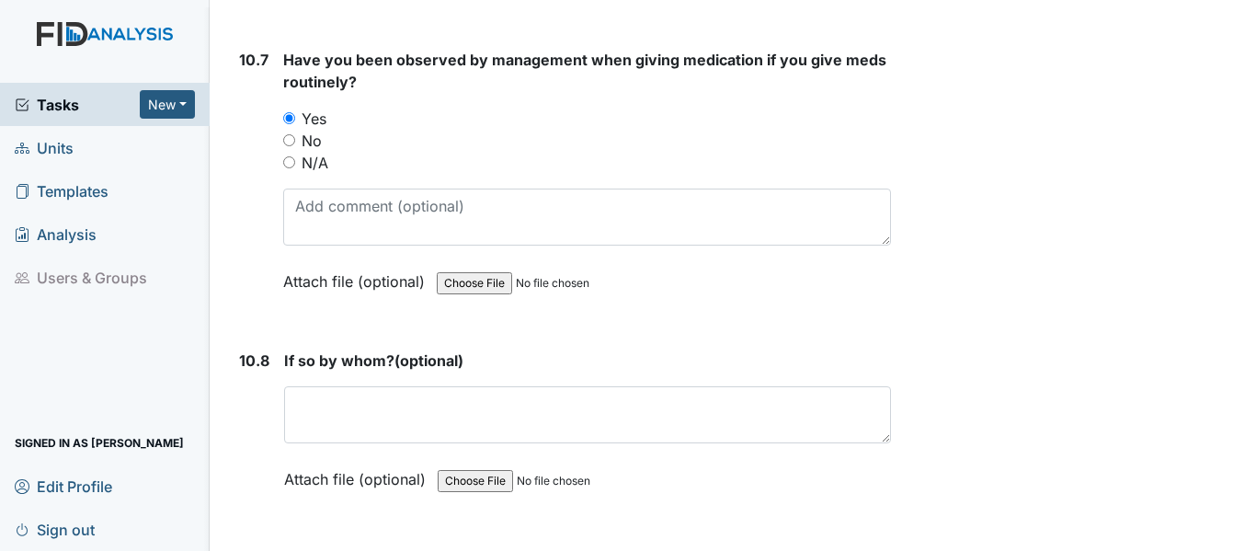
scroll to position [25241, 0]
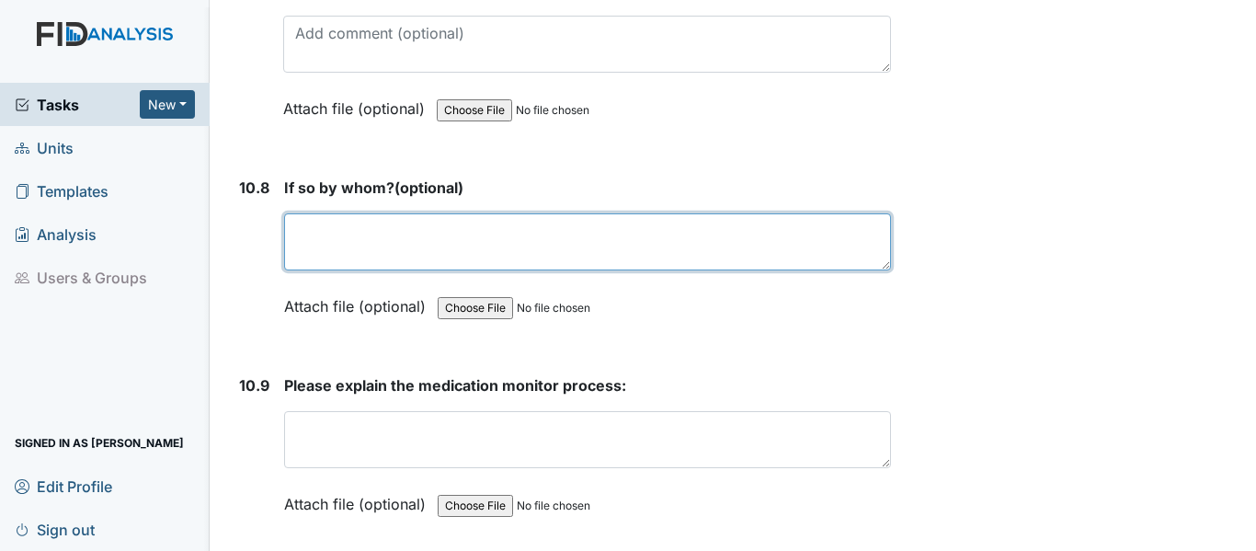
drag, startPoint x: 296, startPoint y: 209, endPoint x: 332, endPoint y: 202, distance: 36.4
click at [297, 213] on textarea at bounding box center [587, 241] width 607 height 57
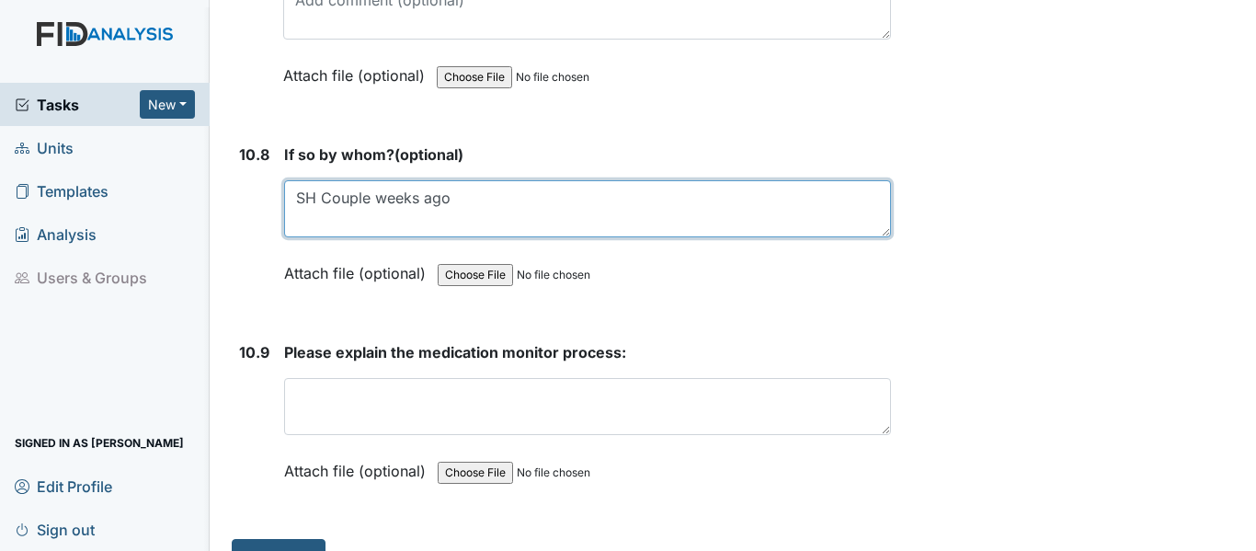
scroll to position [25290, 0]
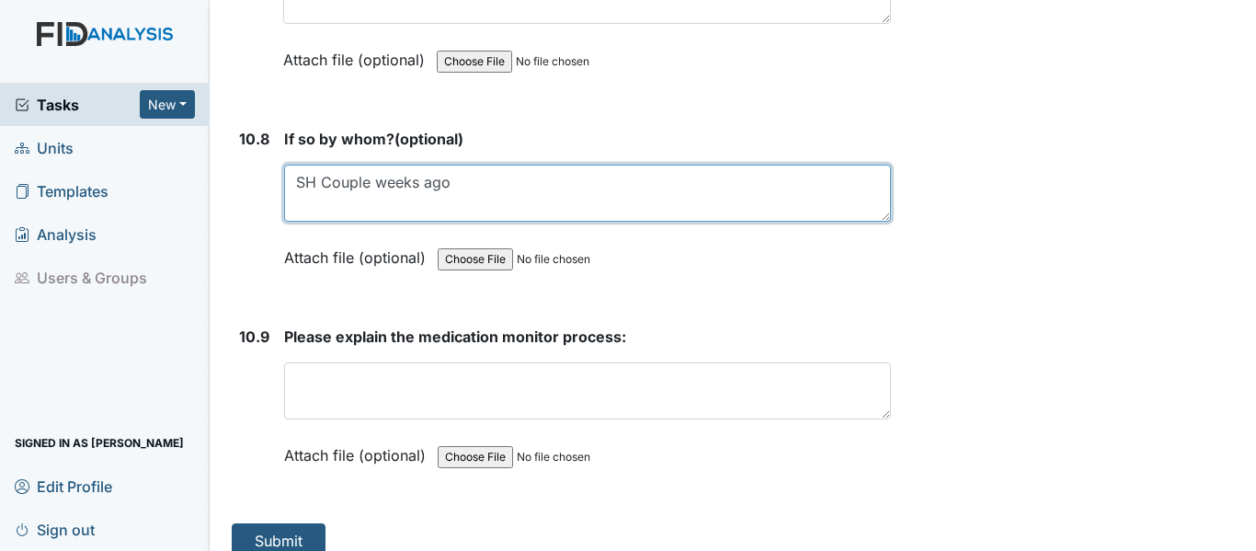
type textarea "SH Couple weeks ago"
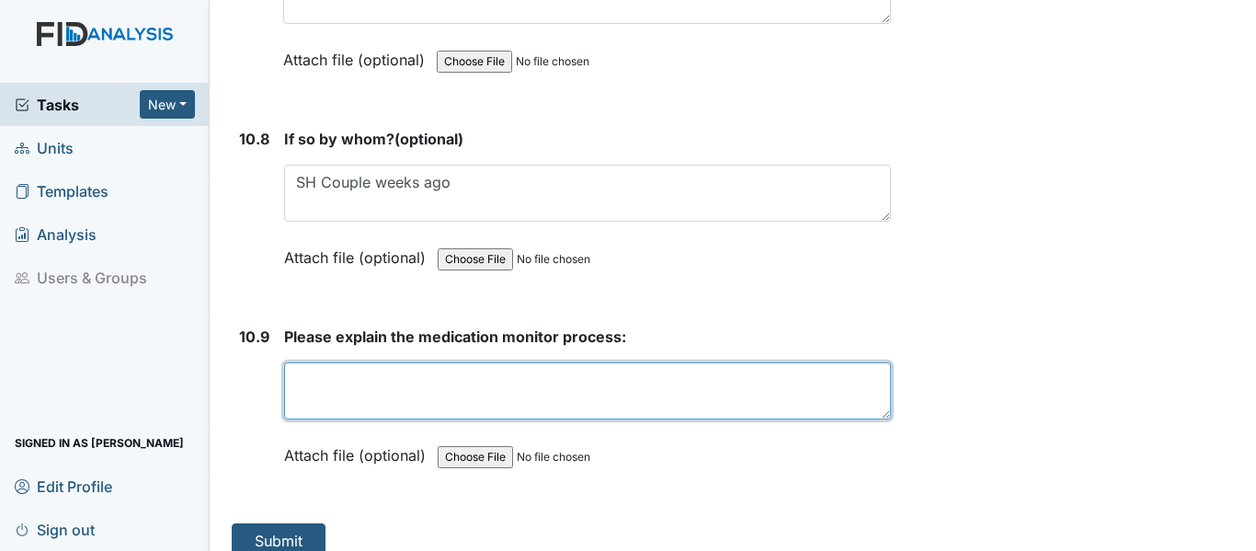
click at [296, 362] on textarea at bounding box center [587, 390] width 607 height 57
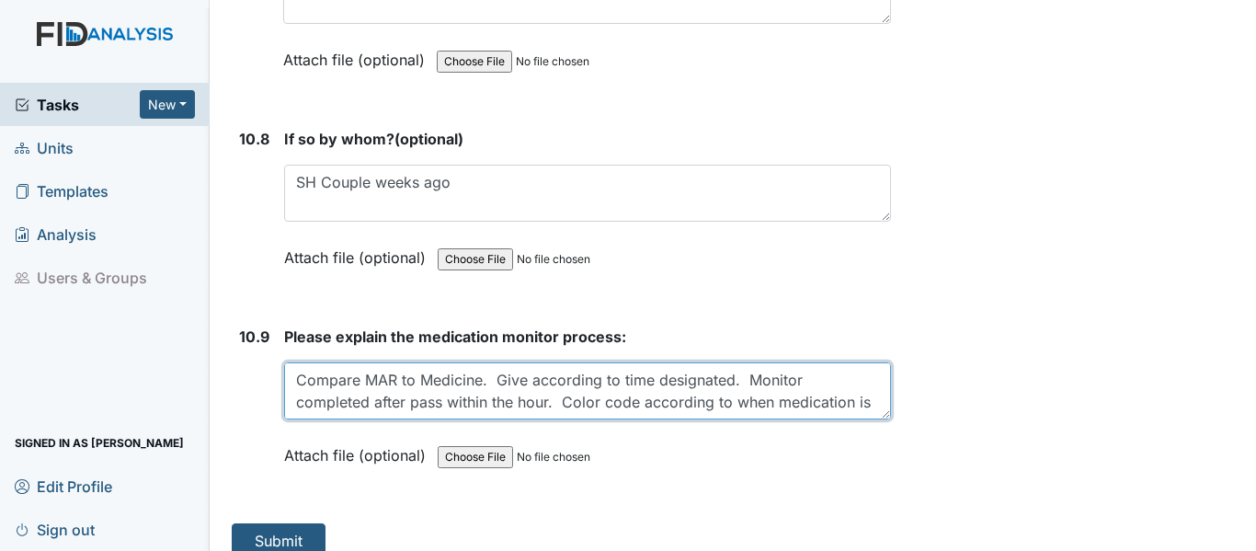
scroll to position [15, 0]
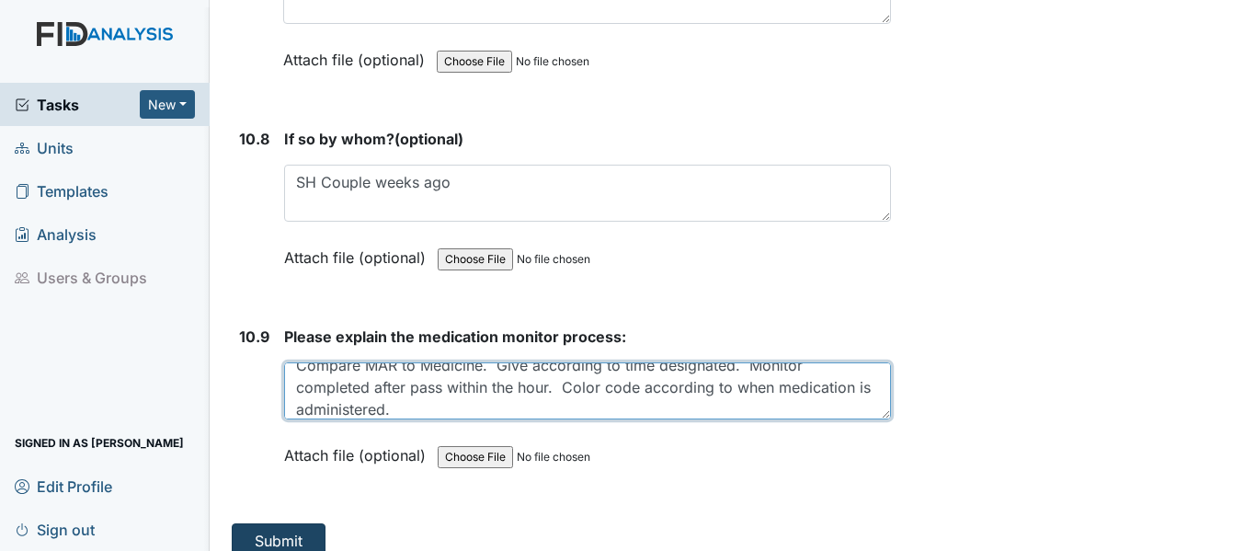
type textarea "Compare MAR to Medicine. Give according to time designated. Monitor completed a…"
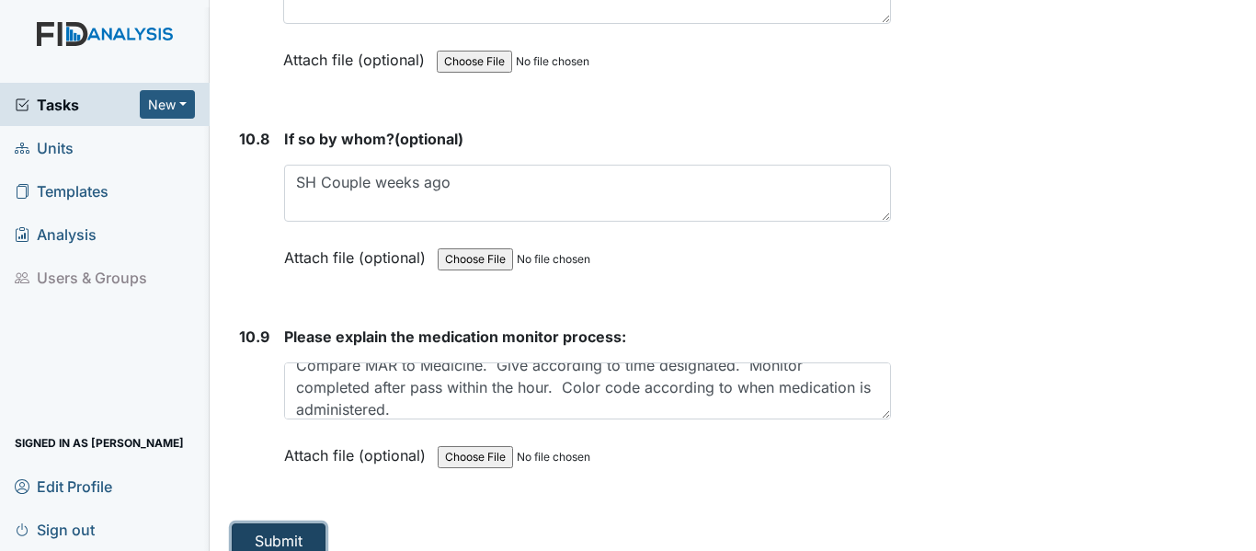
click at [280, 523] on button "Submit" at bounding box center [279, 540] width 94 height 35
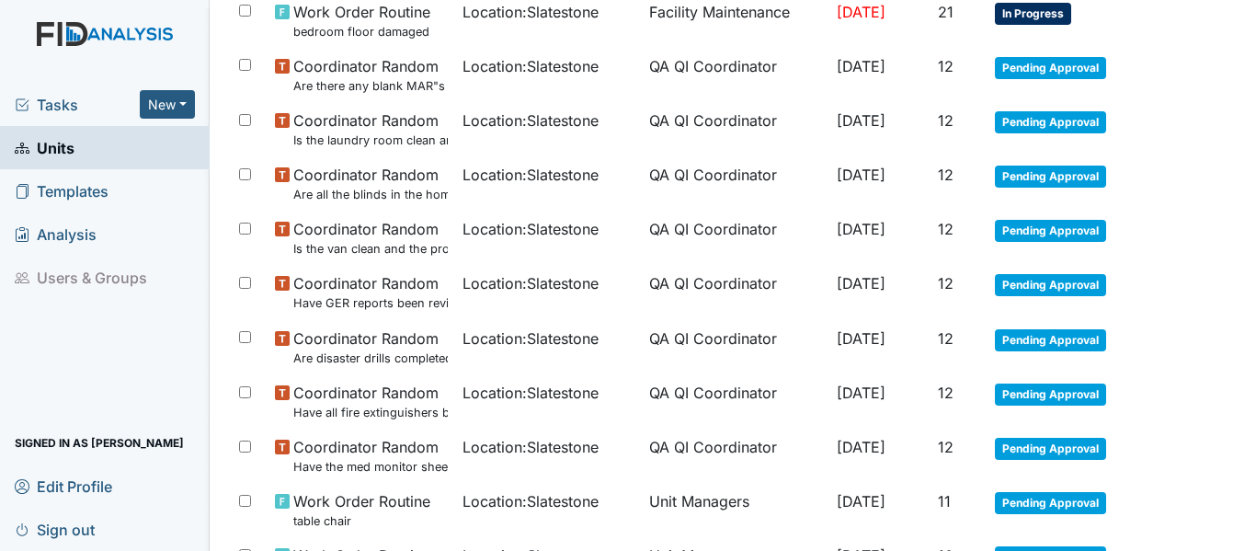
scroll to position [1244, 0]
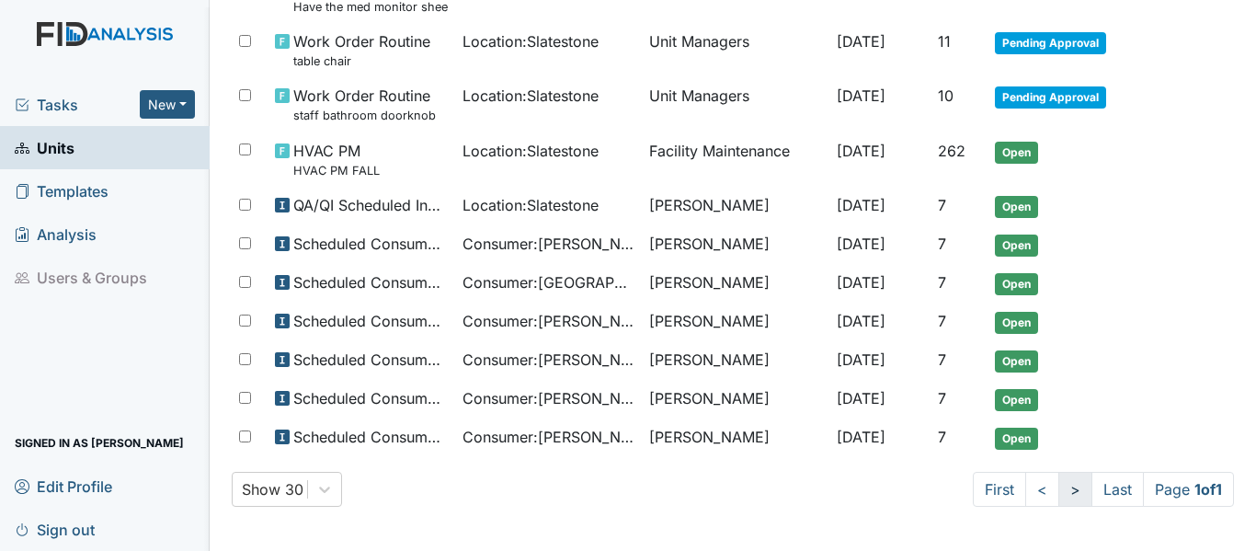
click at [1058, 486] on link ">" at bounding box center [1075, 489] width 34 height 35
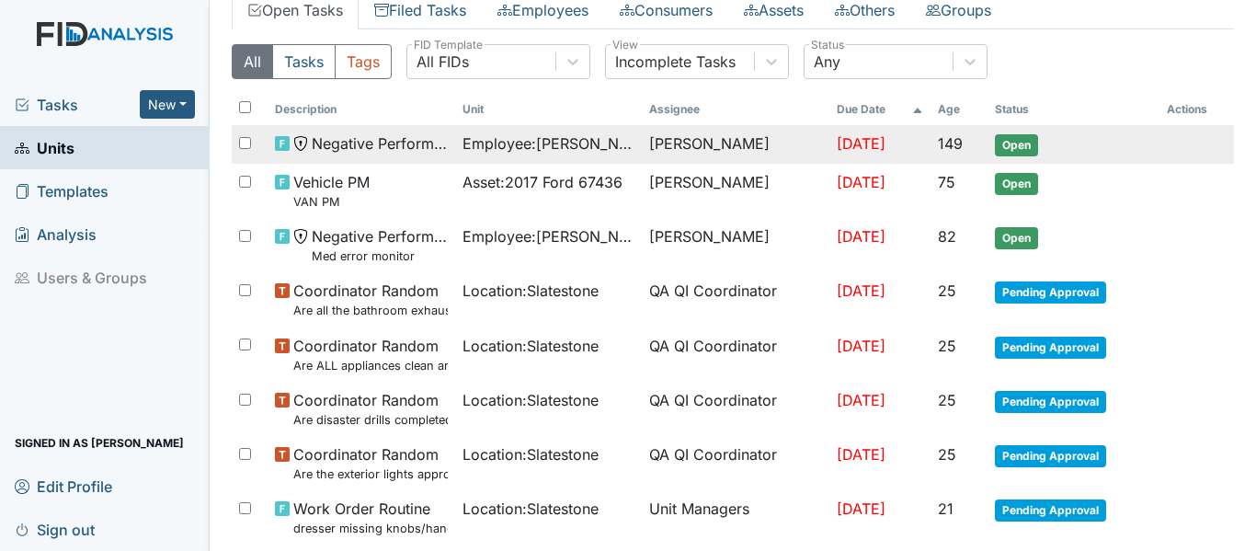
scroll to position [184, 0]
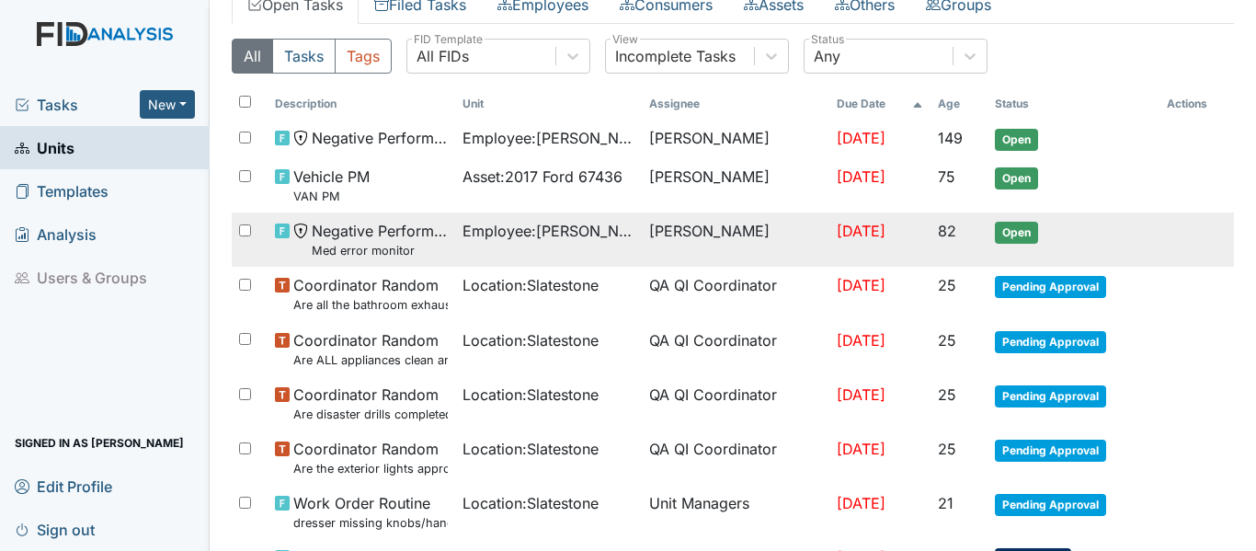
click at [1008, 228] on span "Open" at bounding box center [1016, 233] width 43 height 22
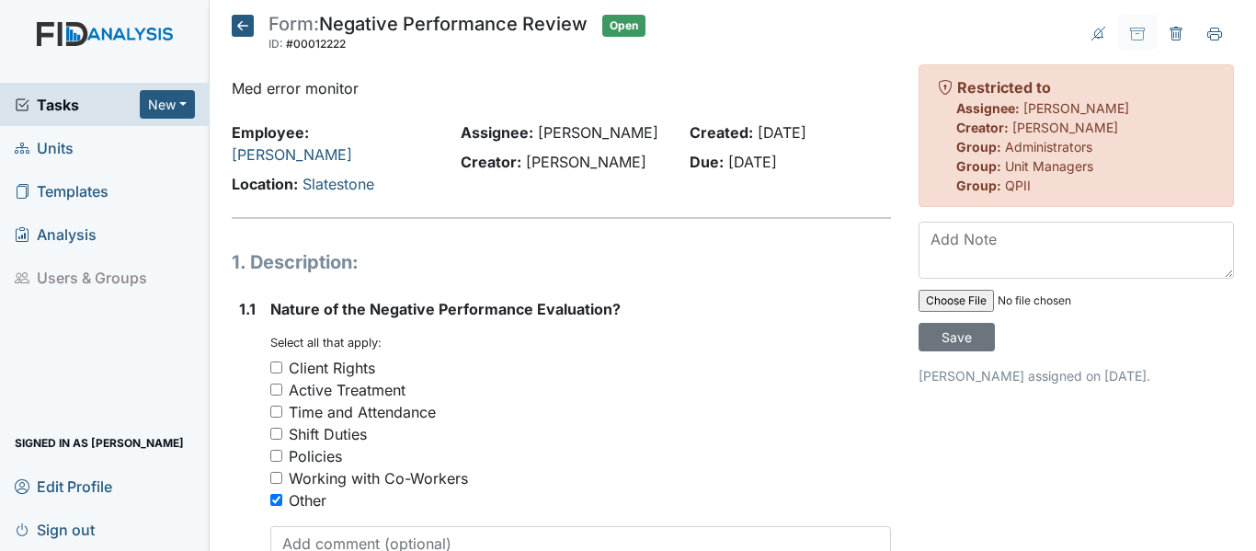
click at [238, 25] on icon at bounding box center [243, 26] width 22 height 22
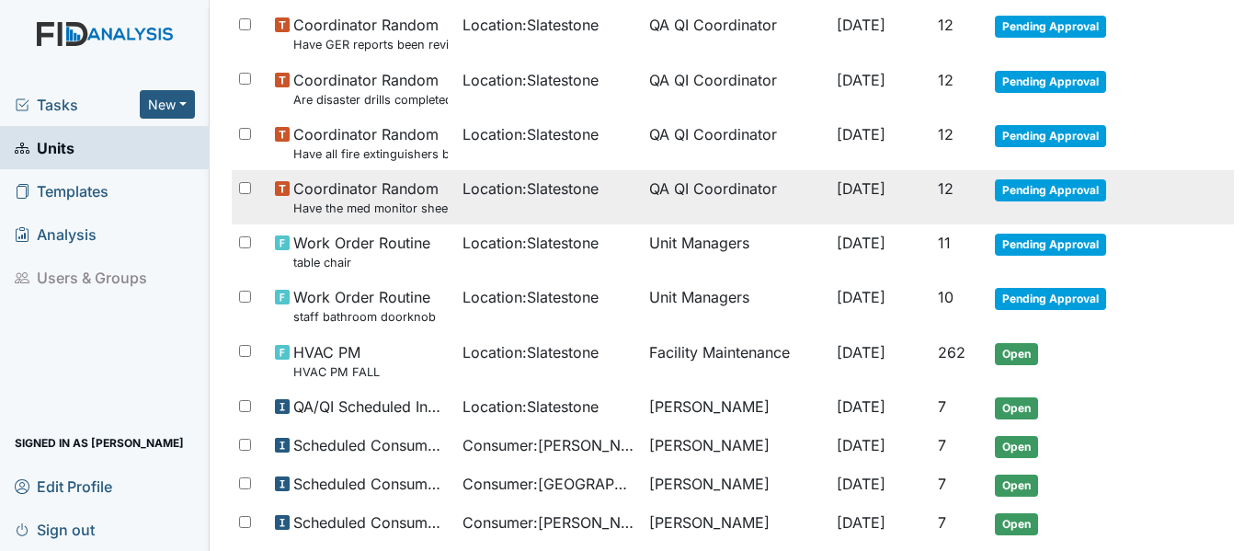
scroll to position [1183, 0]
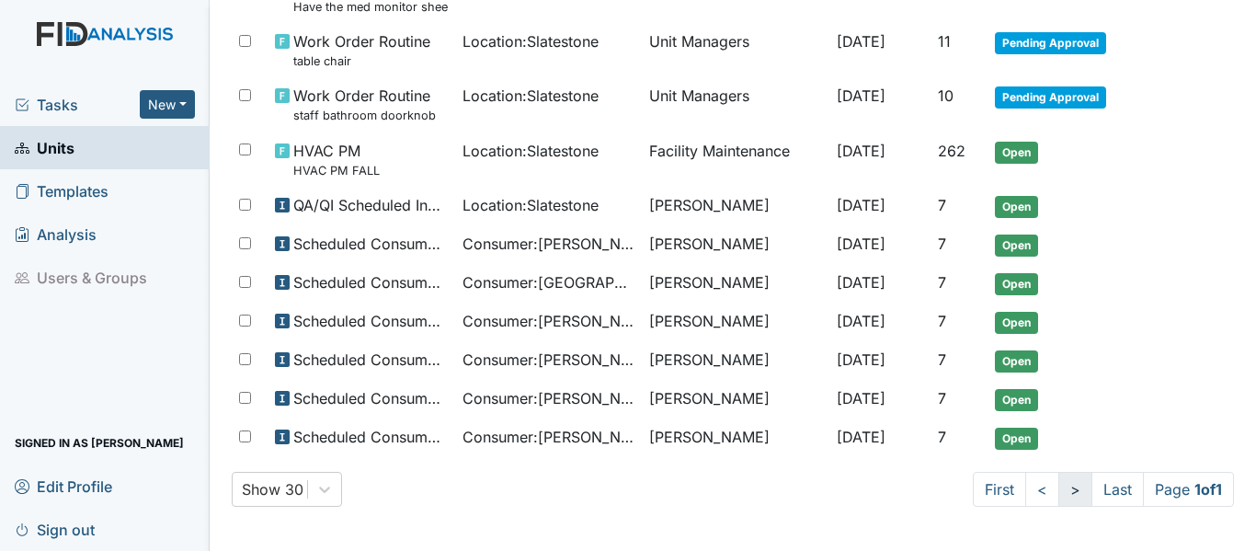
click at [1058, 490] on link ">" at bounding box center [1075, 489] width 34 height 35
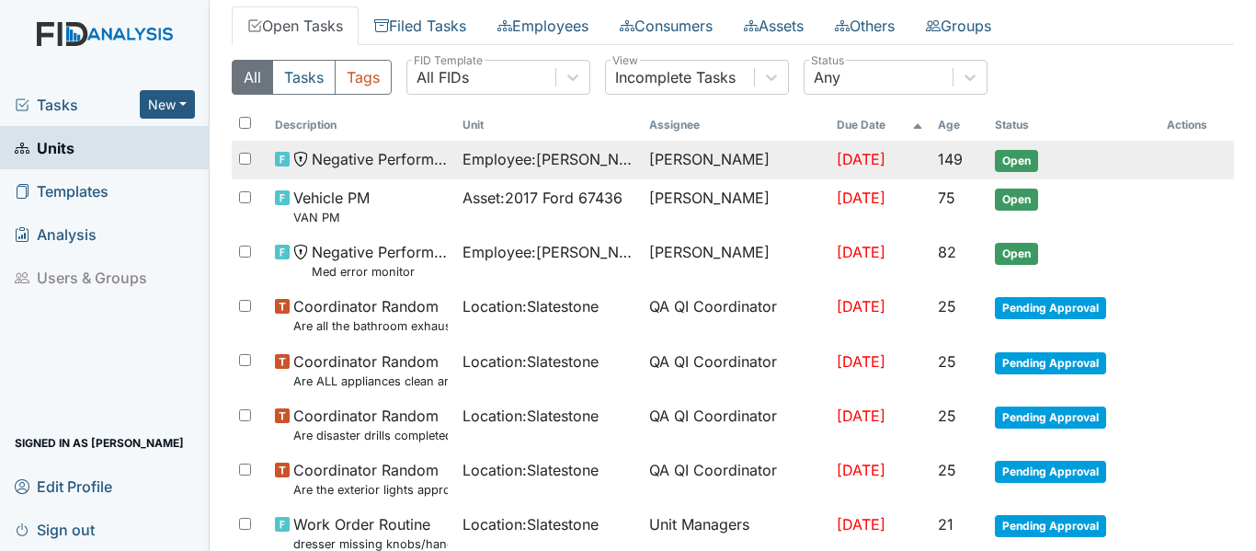
scroll to position [0, 0]
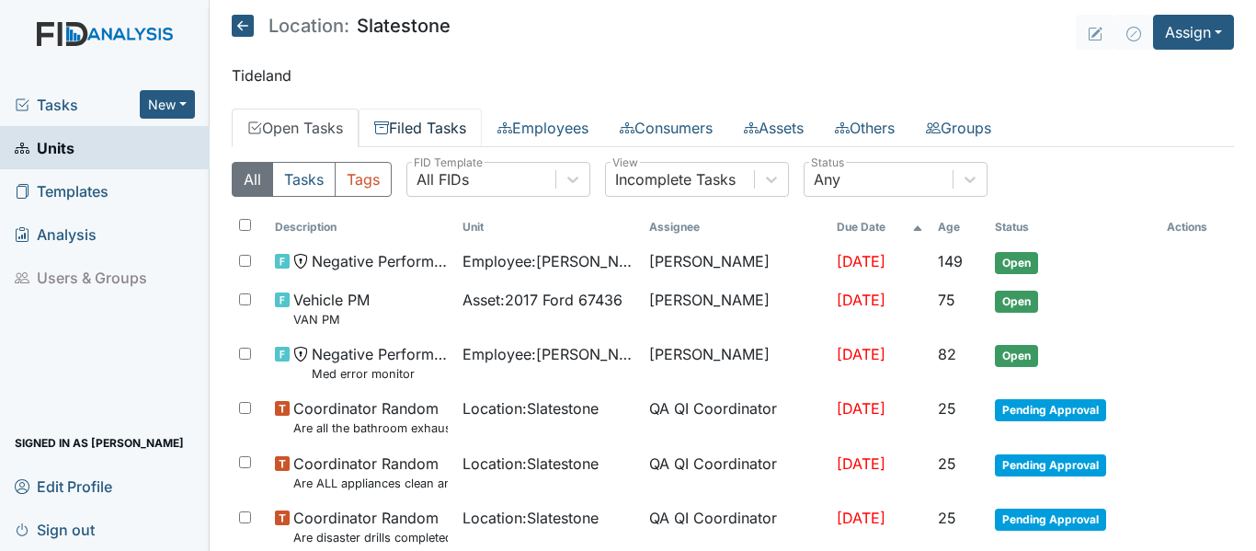
click at [410, 129] on link "Filed Tasks" at bounding box center [420, 127] width 123 height 39
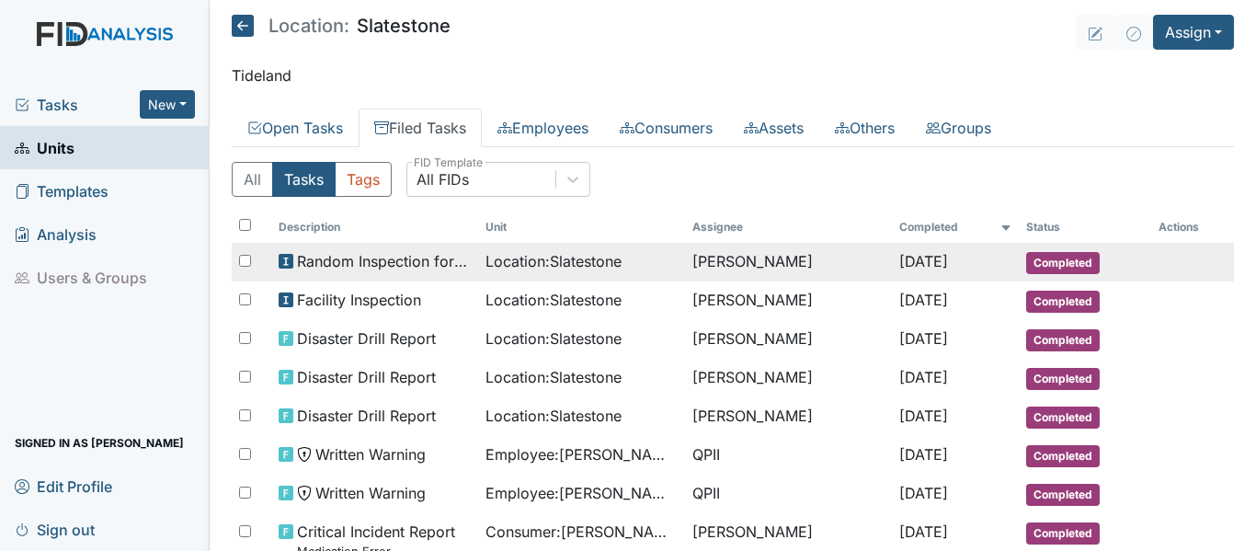
click at [1037, 263] on span "Completed" at bounding box center [1063, 263] width 74 height 22
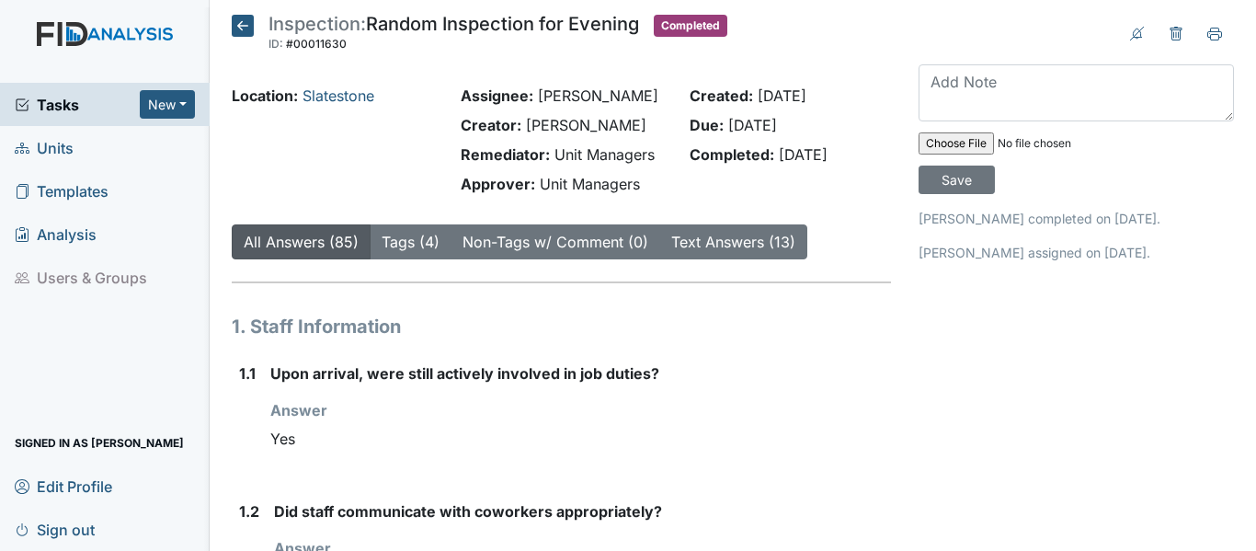
click at [240, 33] on icon at bounding box center [243, 26] width 22 height 22
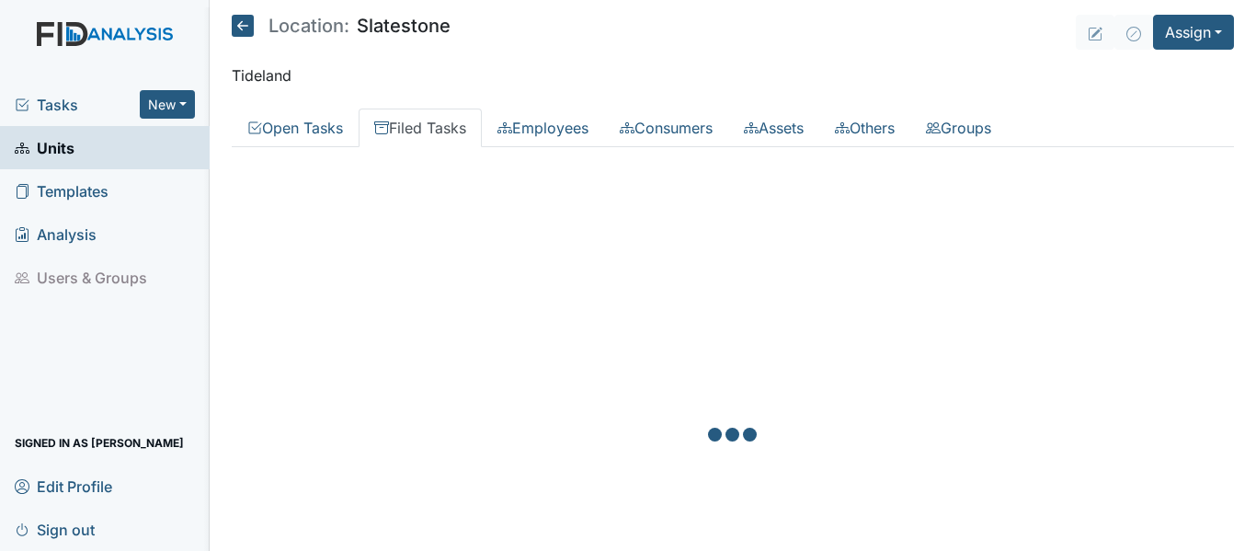
click at [252, 27] on icon at bounding box center [243, 26] width 22 height 22
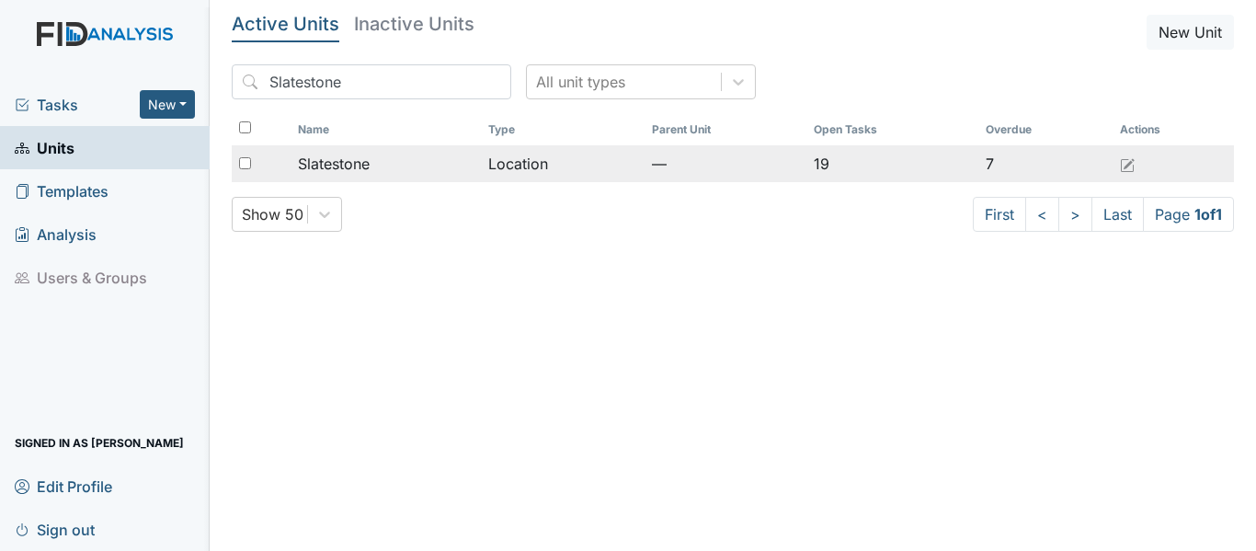
click at [569, 158] on td "Location" at bounding box center [563, 163] width 164 height 37
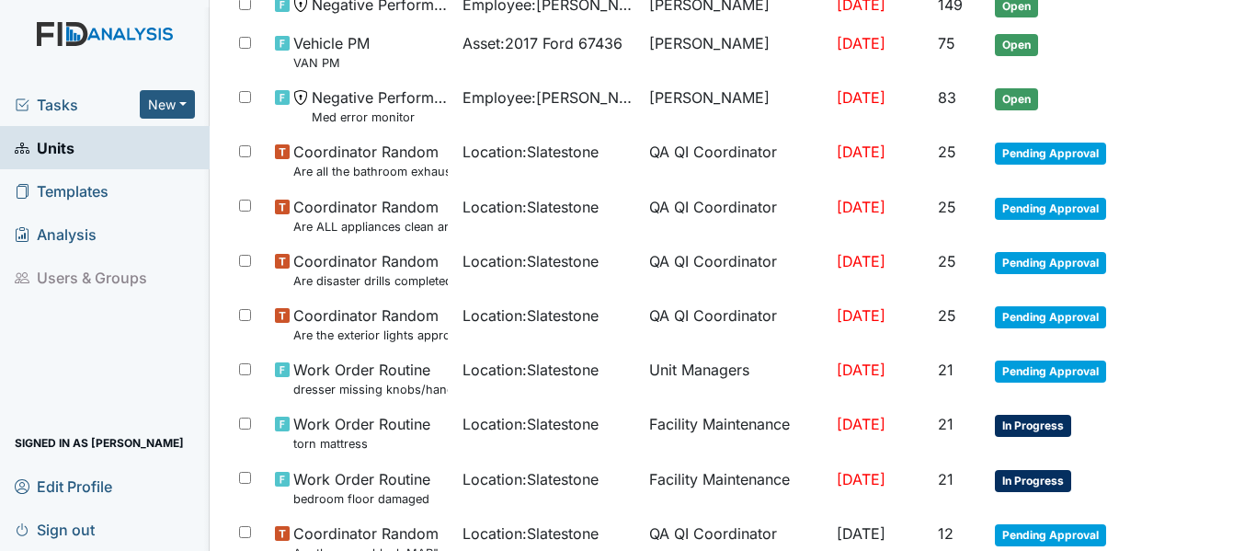
scroll to position [276, 0]
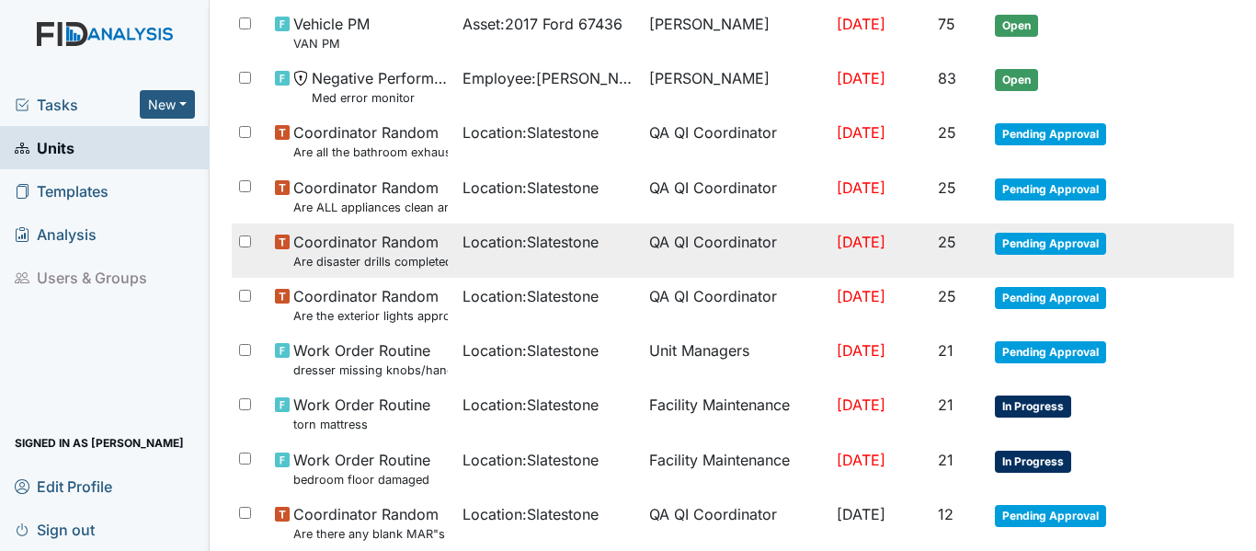
click at [1047, 239] on span "Pending Approval" at bounding box center [1050, 244] width 111 height 22
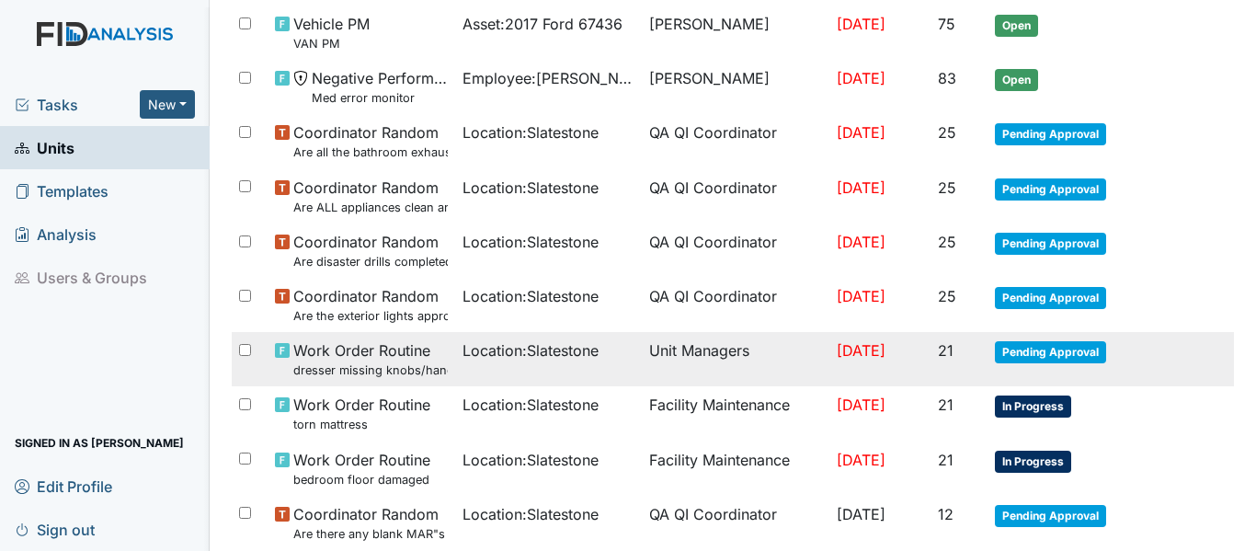
click at [1061, 350] on span "Pending Approval" at bounding box center [1050, 352] width 111 height 22
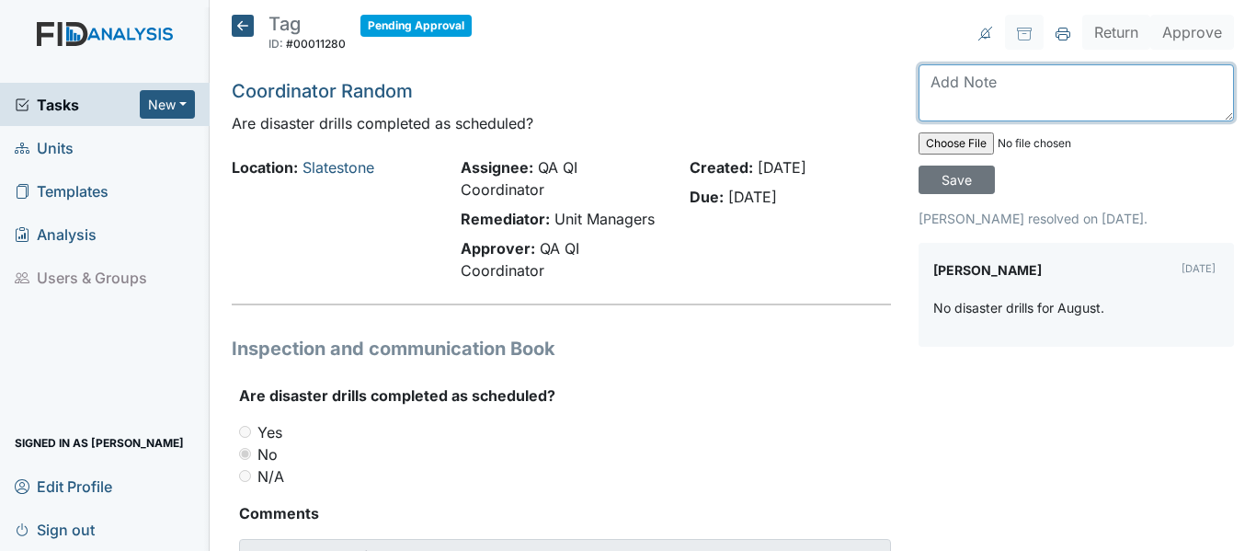
click at [924, 83] on textarea at bounding box center [1075, 92] width 315 height 57
type textarea "2a-4a fire drill disaster drill for August. See FIDS."
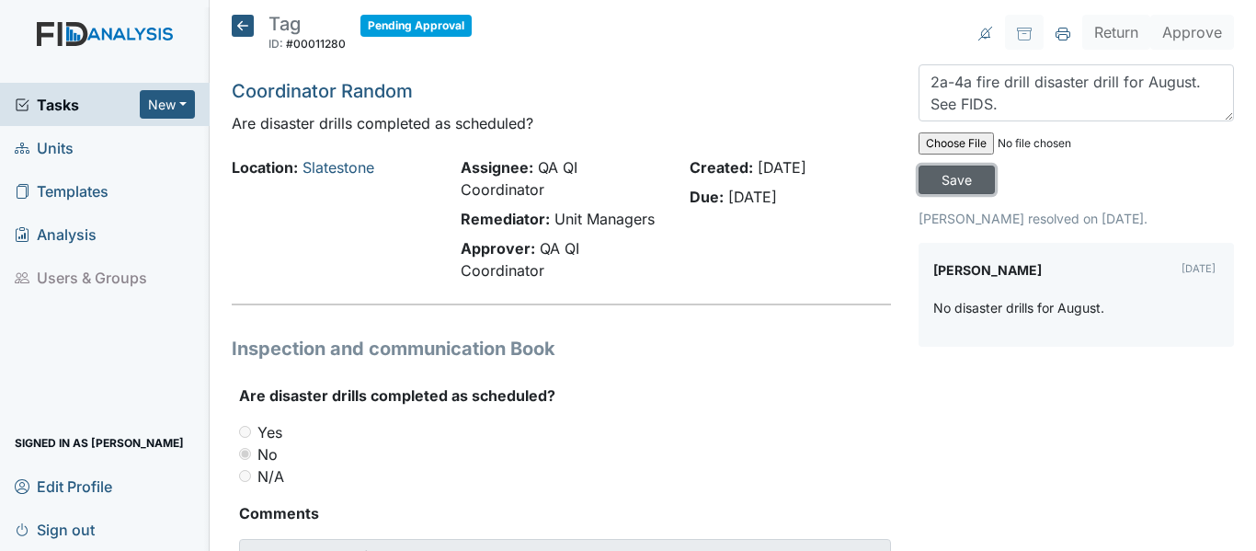
click at [941, 182] on input "Save" at bounding box center [956, 179] width 76 height 28
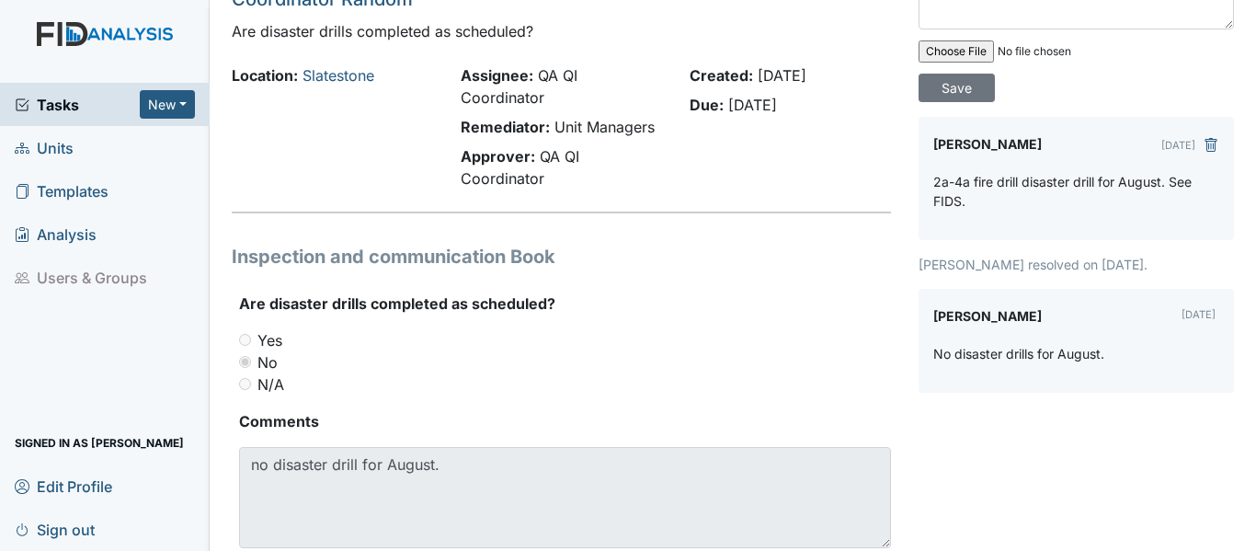
scroll to position [148, 0]
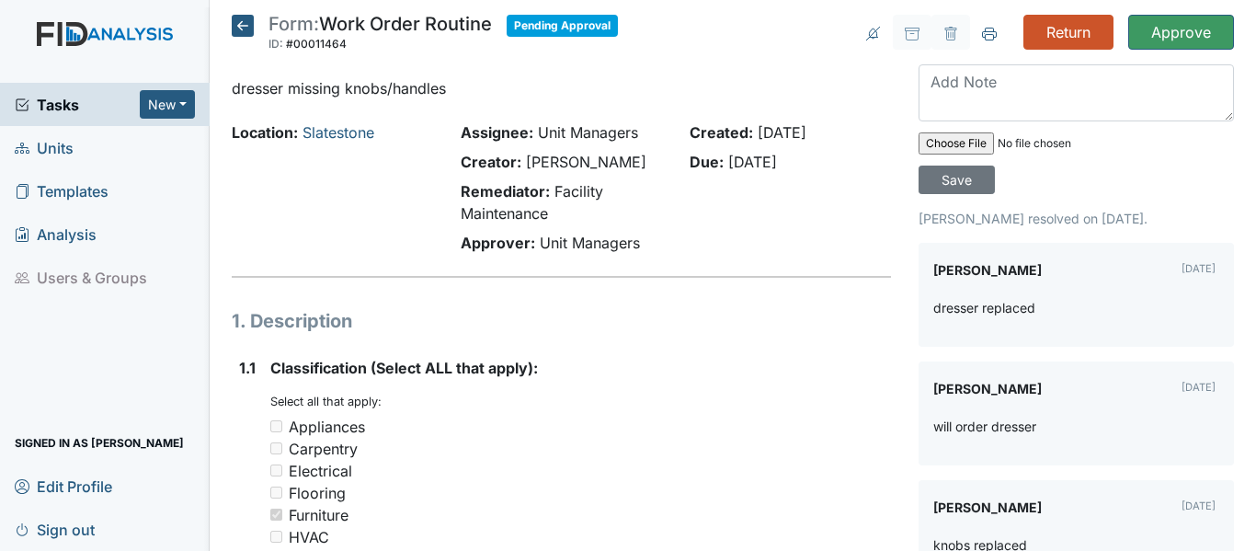
click at [245, 21] on icon at bounding box center [243, 26] width 22 height 22
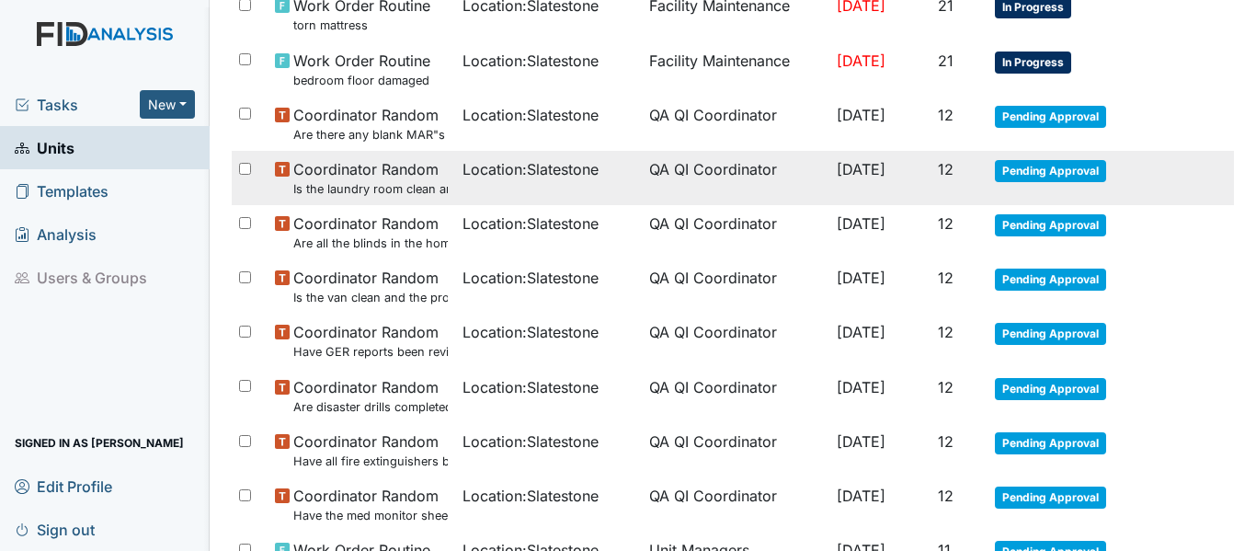
scroll to position [644, 0]
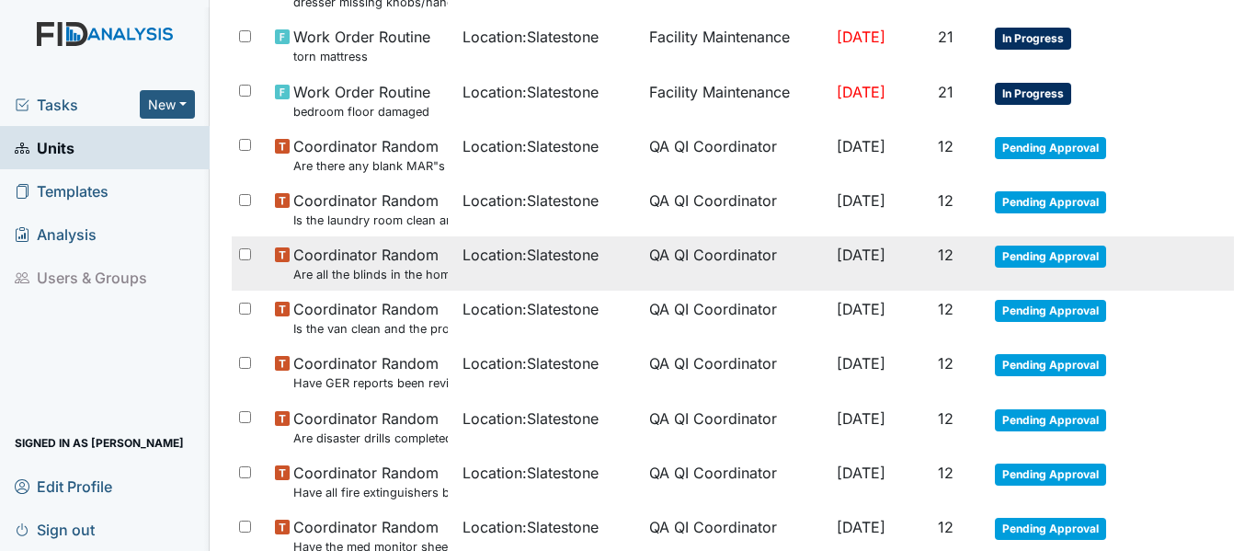
click at [1037, 253] on span "Pending Approval" at bounding box center [1050, 256] width 111 height 22
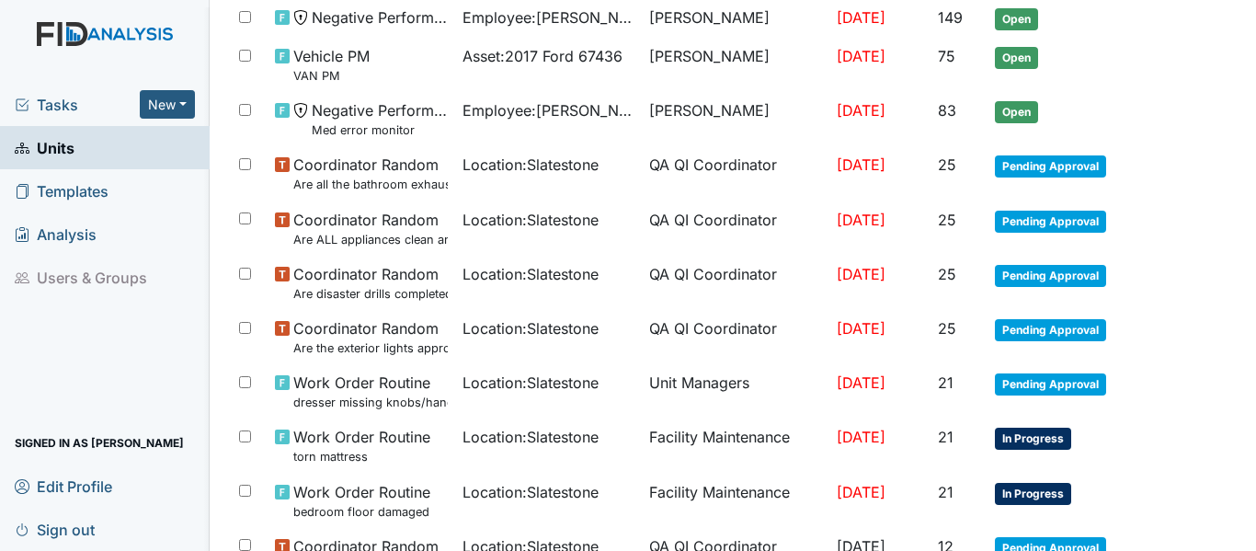
scroll to position [276, 0]
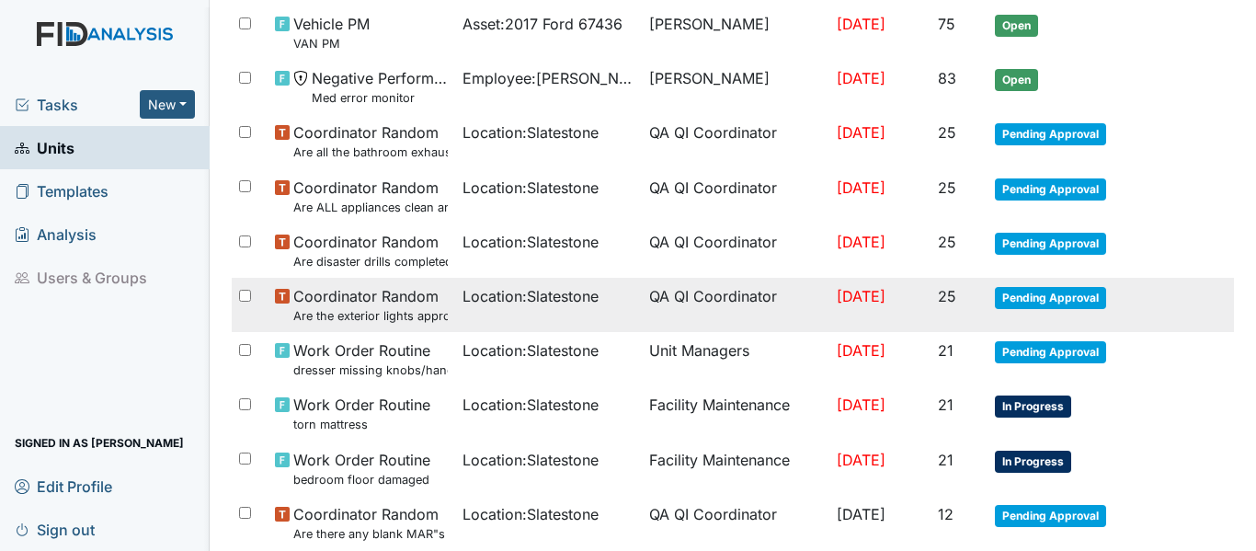
click at [1023, 291] on span "Pending Approval" at bounding box center [1050, 298] width 111 height 22
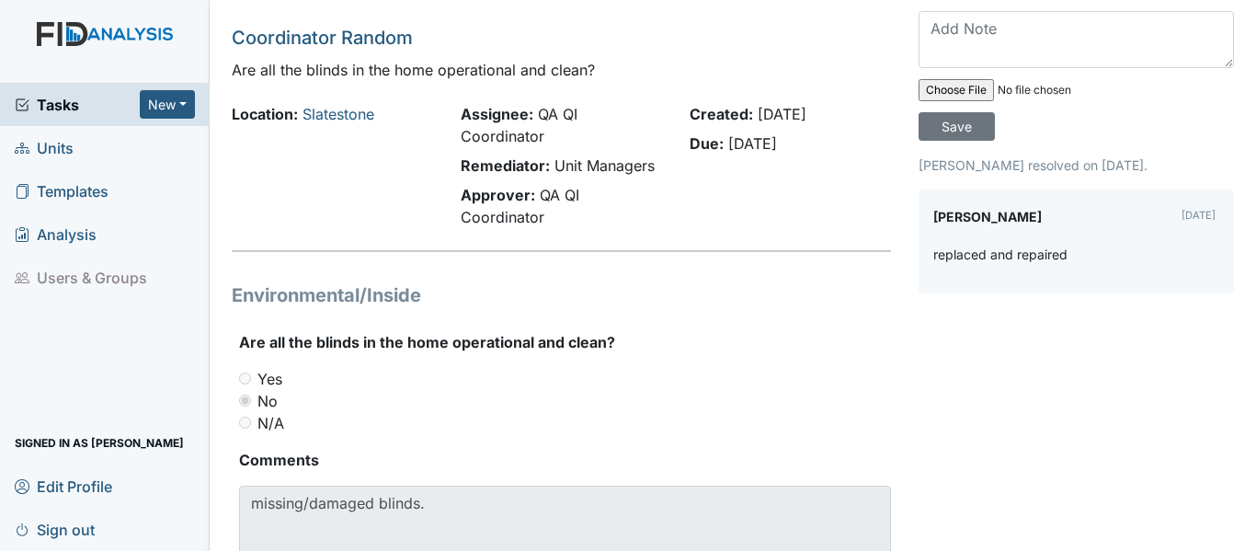
scroll to position [148, 0]
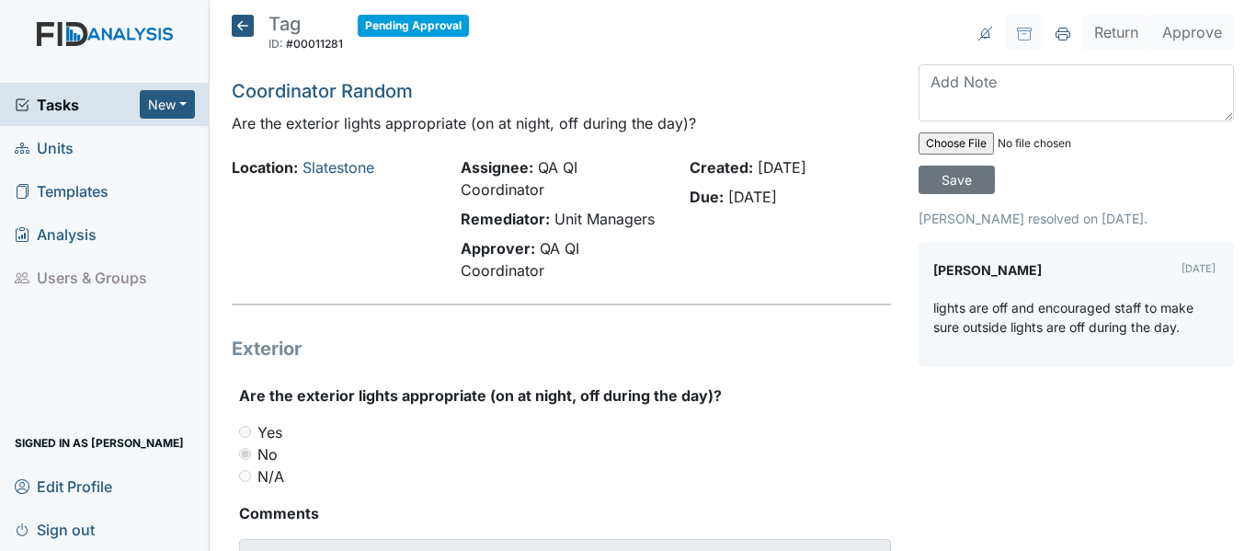
click at [247, 25] on icon at bounding box center [243, 26] width 22 height 22
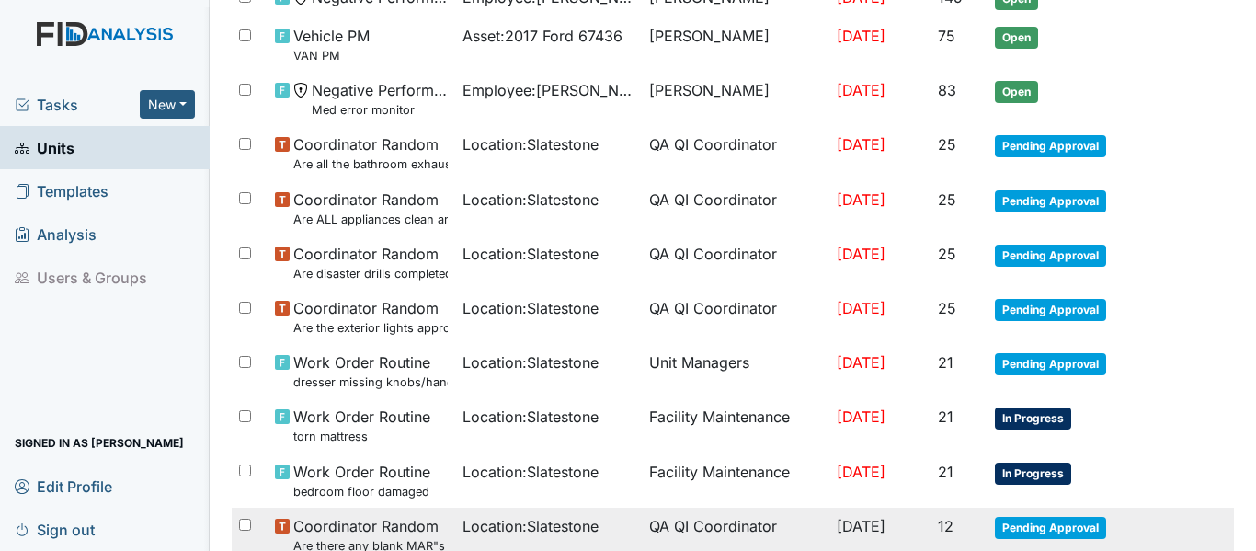
scroll to position [184, 0]
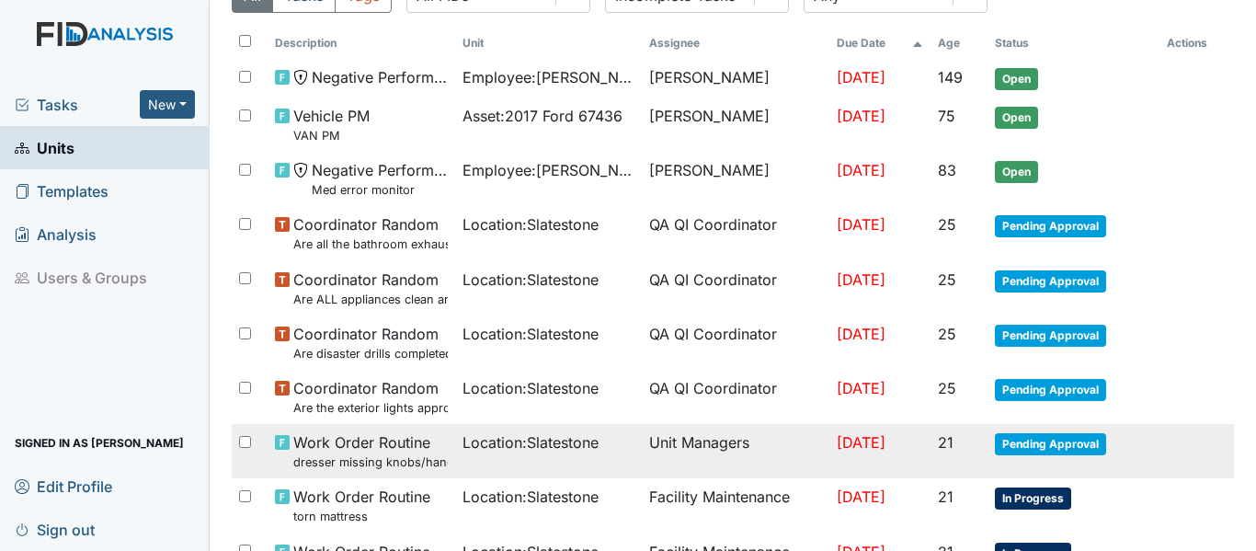
click at [1034, 445] on span "Pending Approval" at bounding box center [1050, 444] width 111 height 22
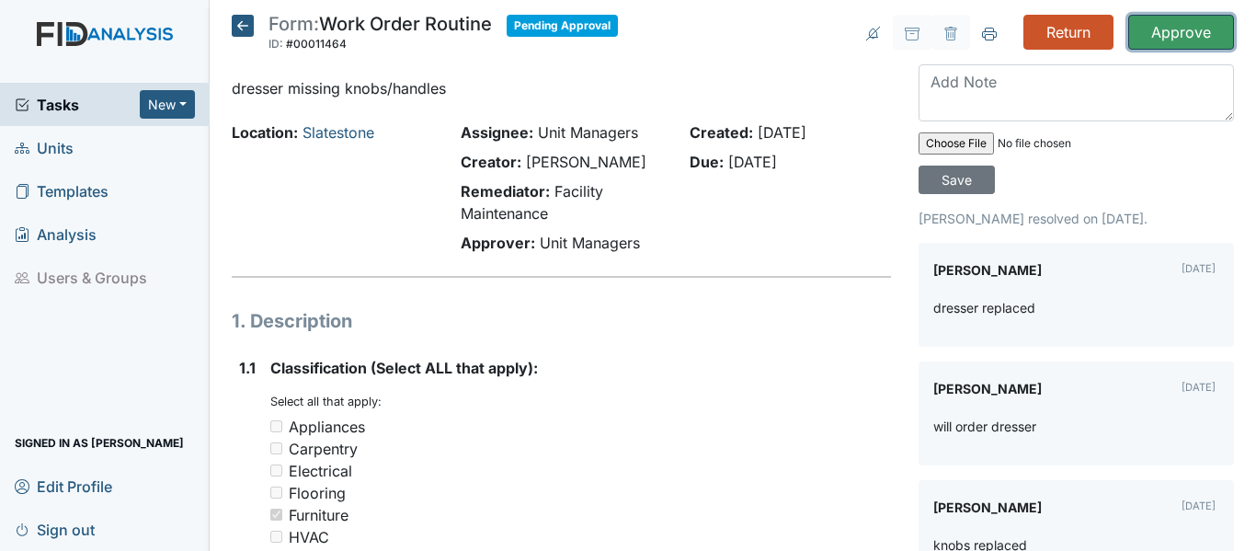
click at [1157, 24] on input "Approve" at bounding box center [1181, 32] width 106 height 35
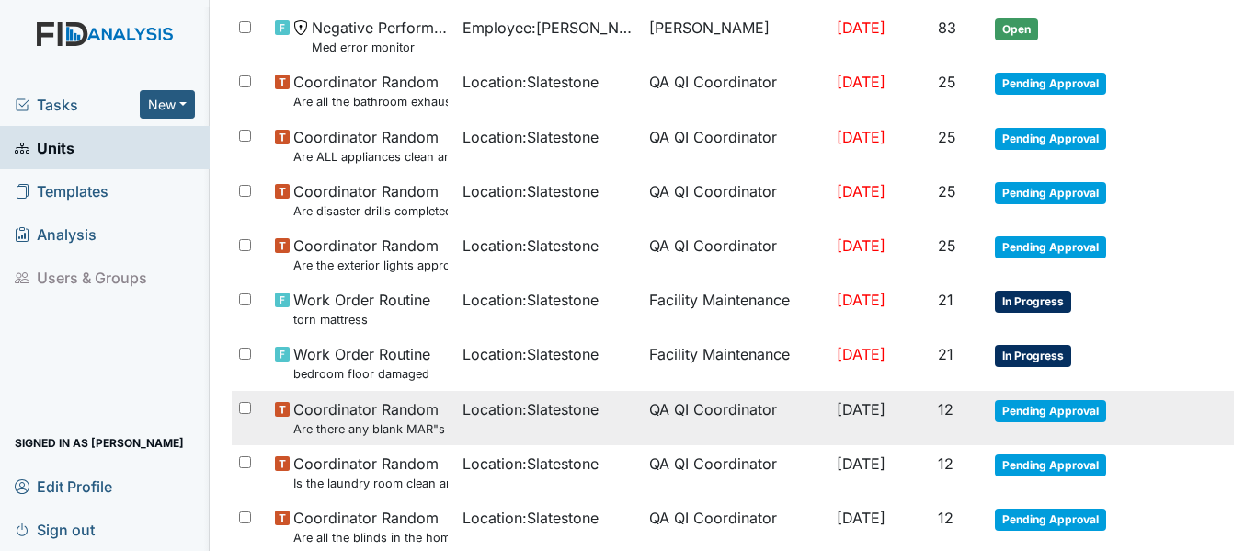
scroll to position [276, 0]
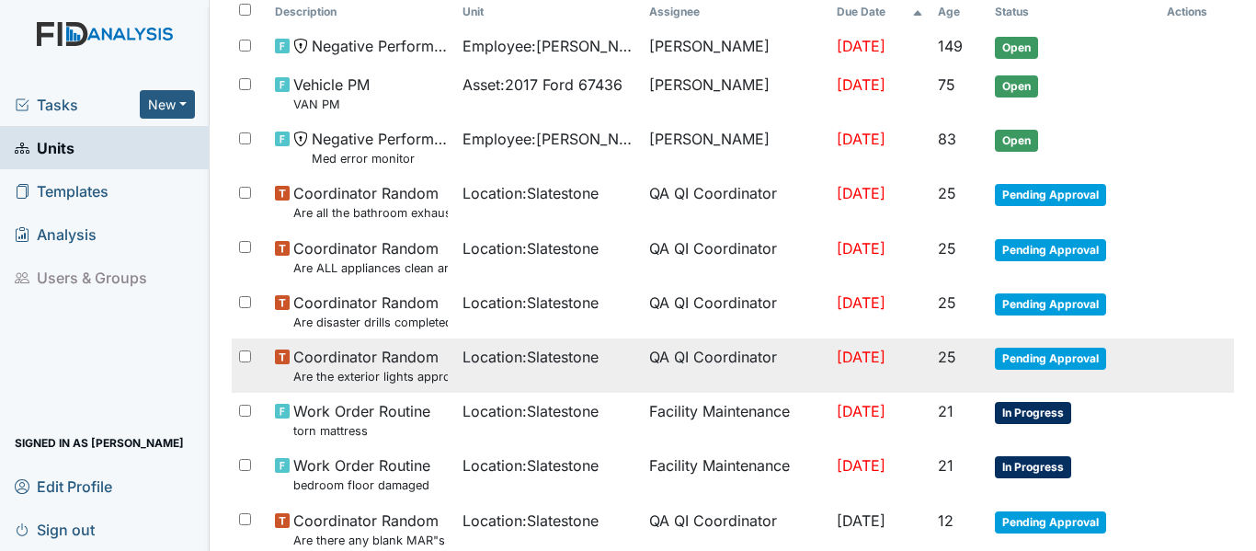
click at [1069, 347] on span "Pending Approval" at bounding box center [1050, 358] width 111 height 22
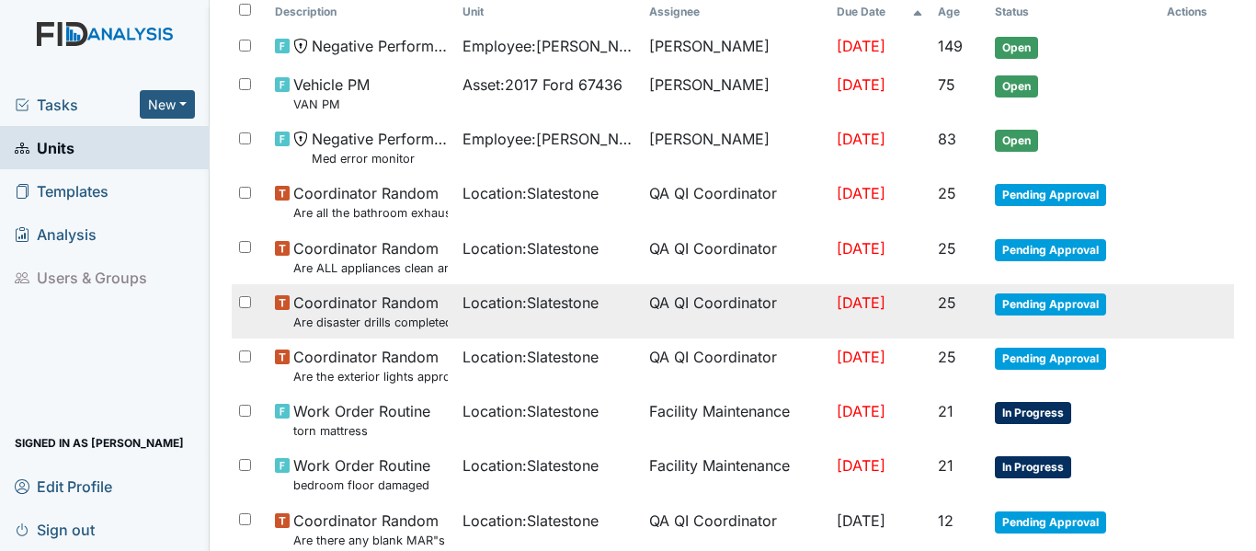
click at [1034, 306] on span "Pending Approval" at bounding box center [1050, 304] width 111 height 22
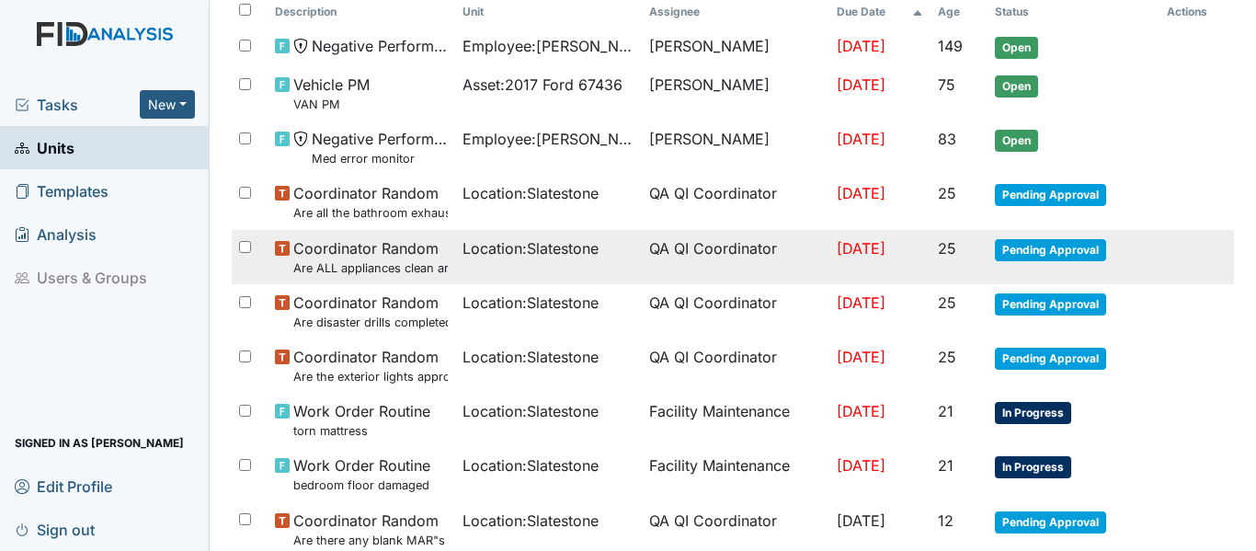
click at [1038, 244] on span "Pending Approval" at bounding box center [1050, 250] width 111 height 22
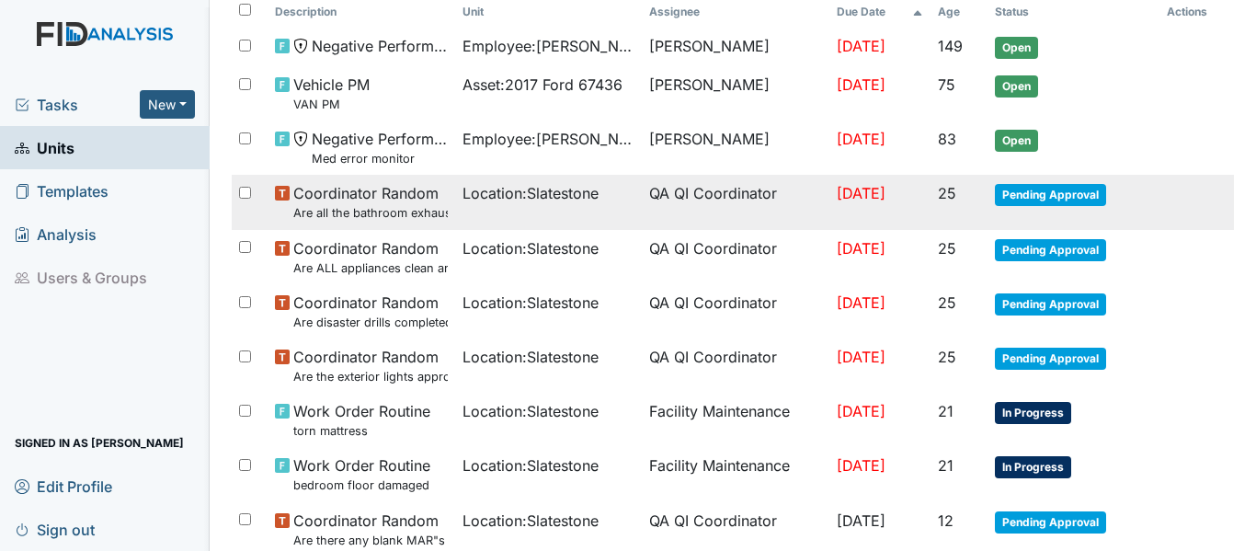
click at [1058, 194] on span "Pending Approval" at bounding box center [1050, 195] width 111 height 22
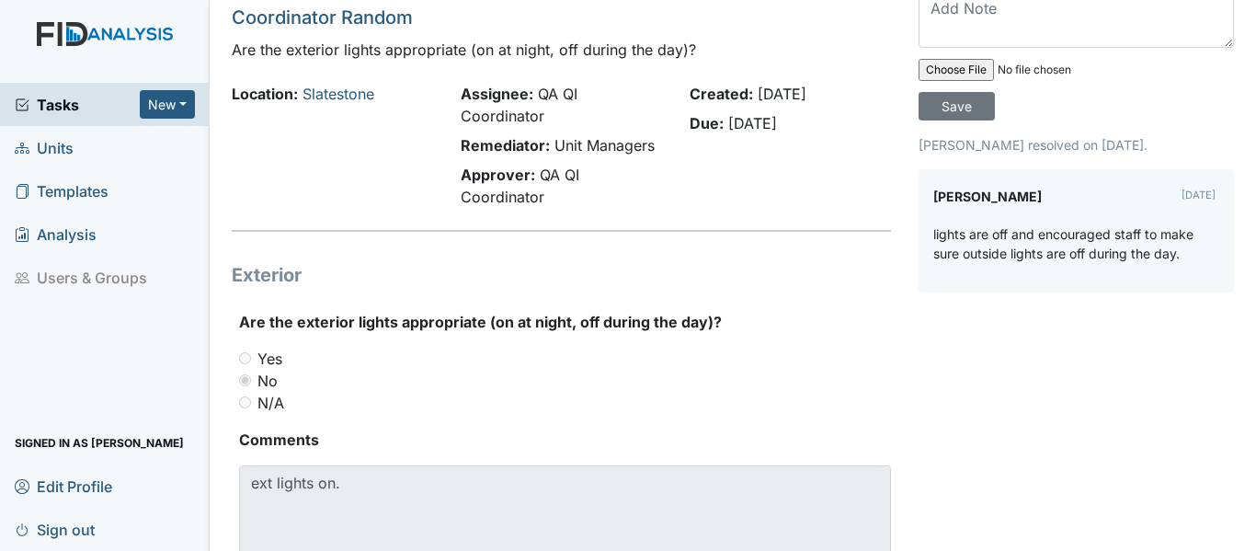
scroll to position [148, 0]
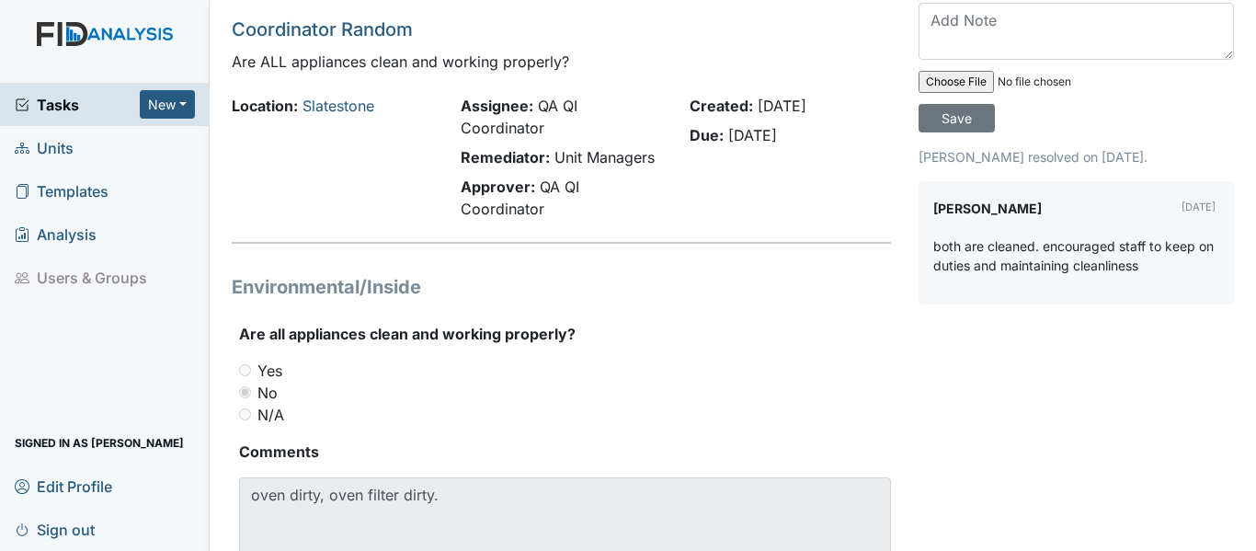
scroll to position [92, 0]
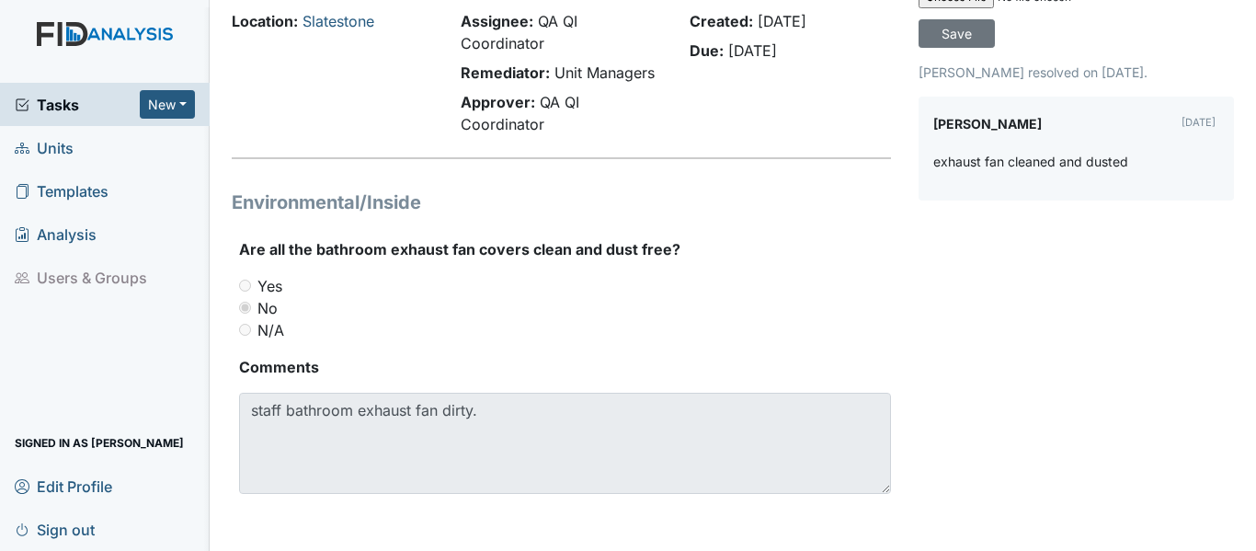
scroll to position [148, 0]
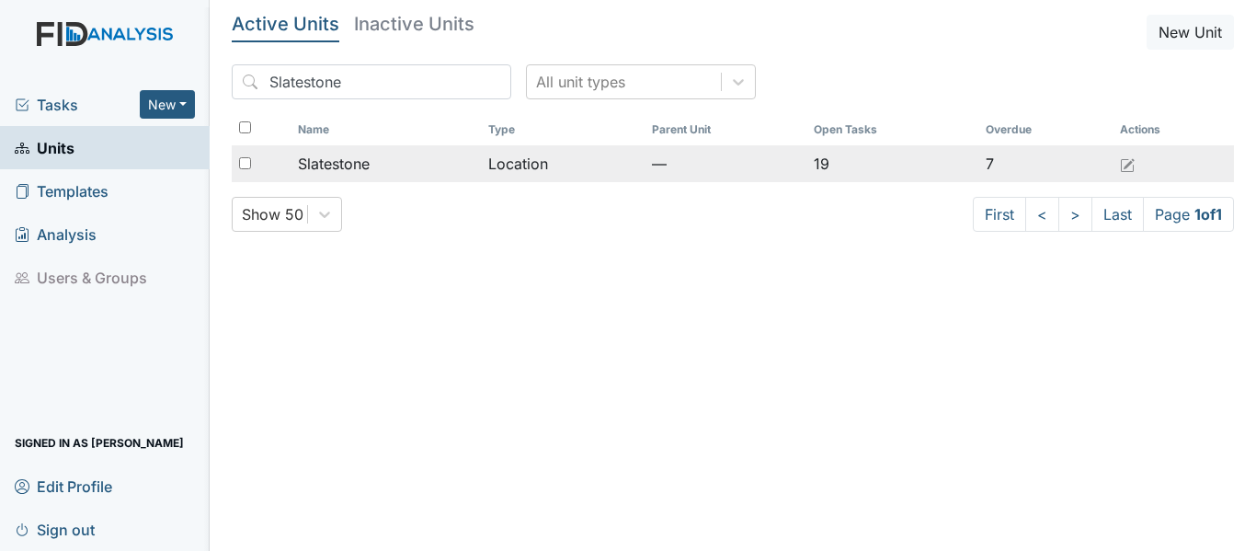
click at [527, 164] on td "Location" at bounding box center [563, 163] width 164 height 37
click at [408, 166] on div "Slatestone" at bounding box center [386, 164] width 176 height 22
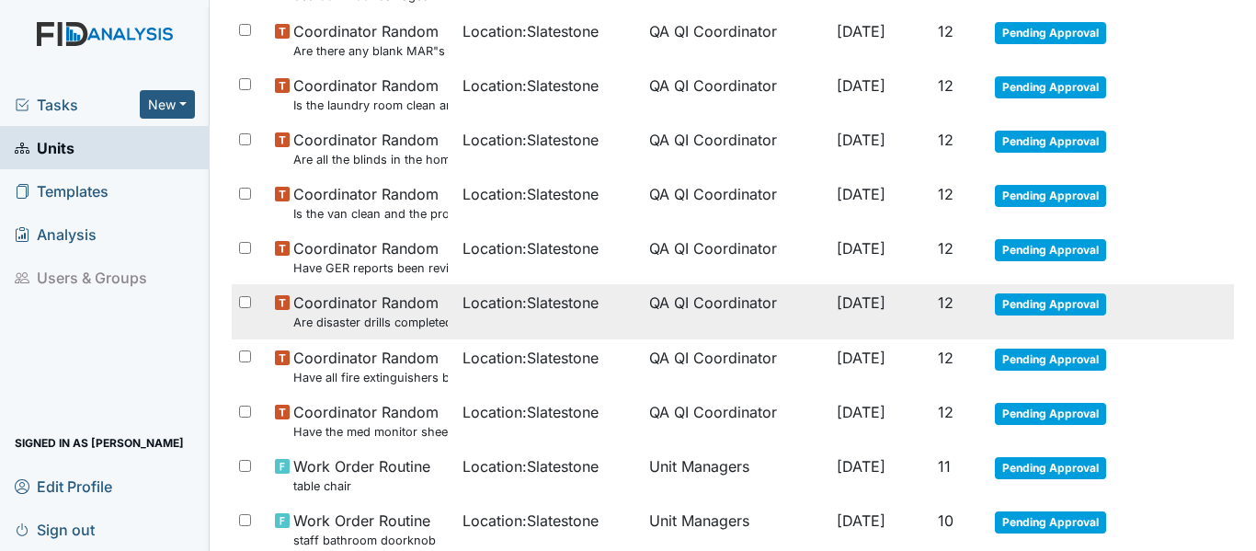
scroll to position [827, 0]
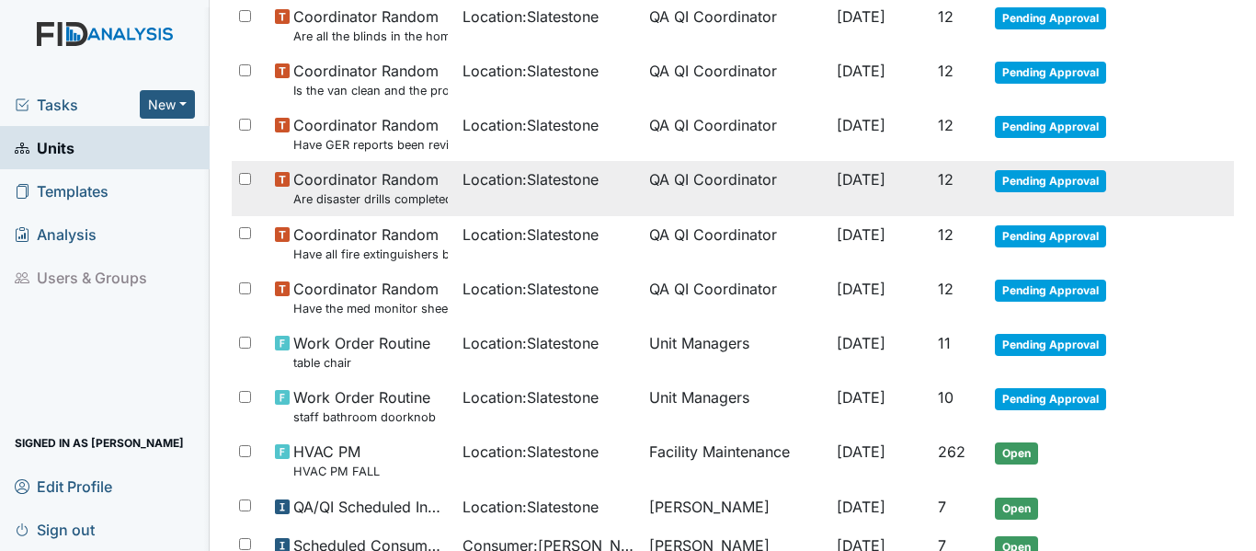
click at [1053, 187] on span "Pending Approval" at bounding box center [1050, 181] width 111 height 22
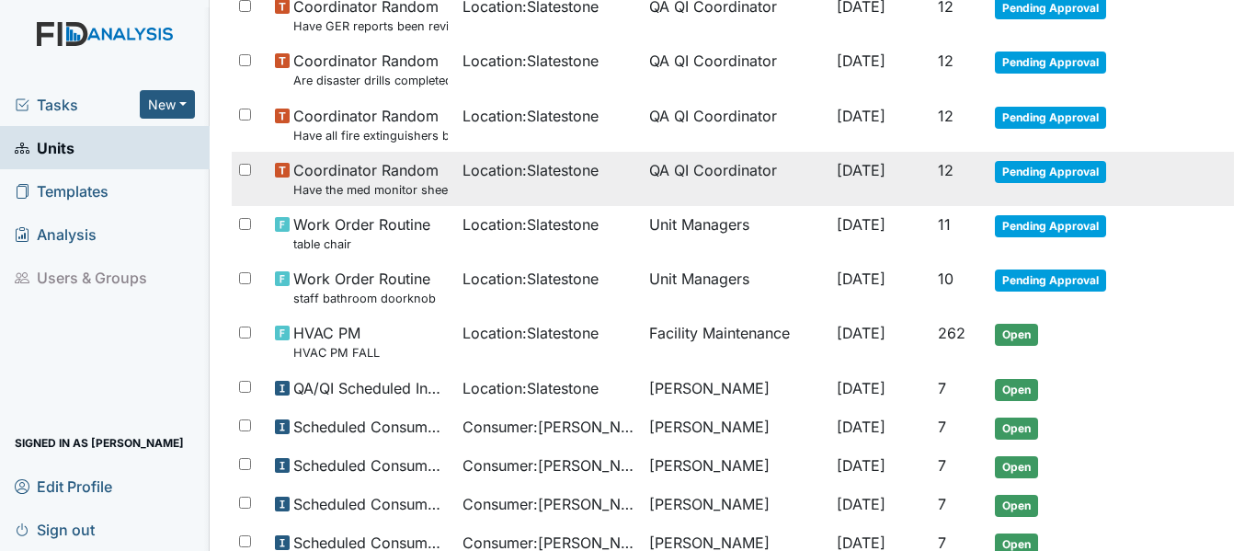
scroll to position [945, 0]
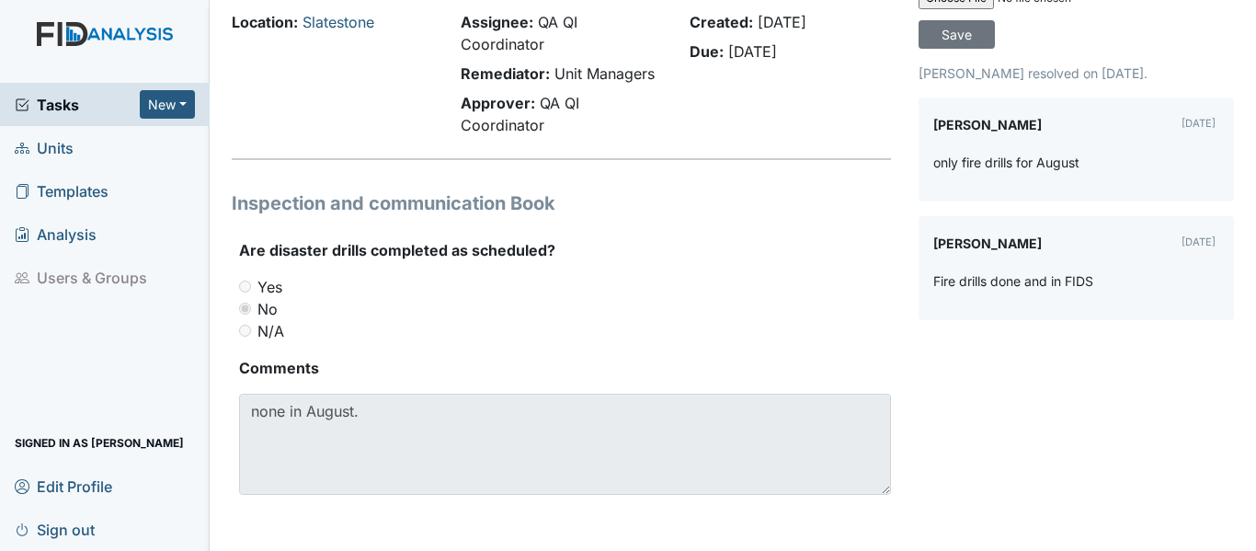
scroll to position [148, 0]
